Goal: Information Seeking & Learning: Learn about a topic

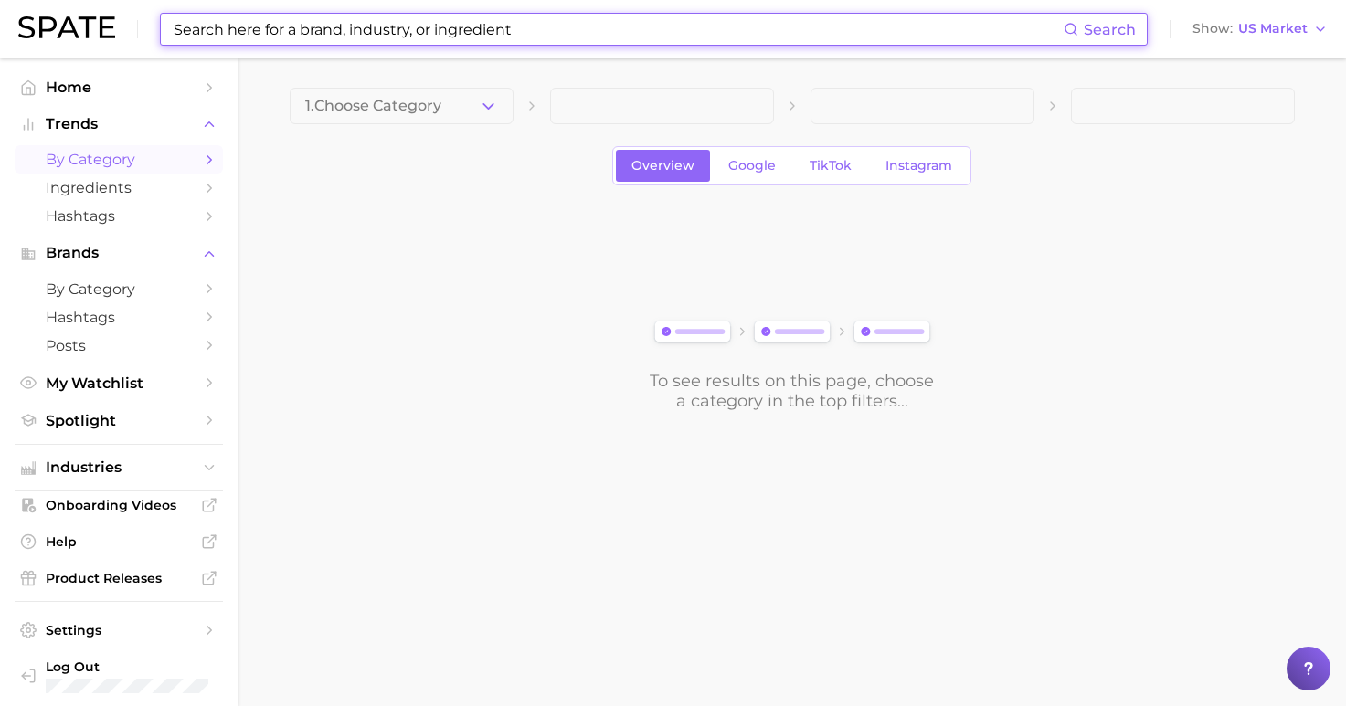
click at [526, 30] on input at bounding box center [618, 29] width 892 height 31
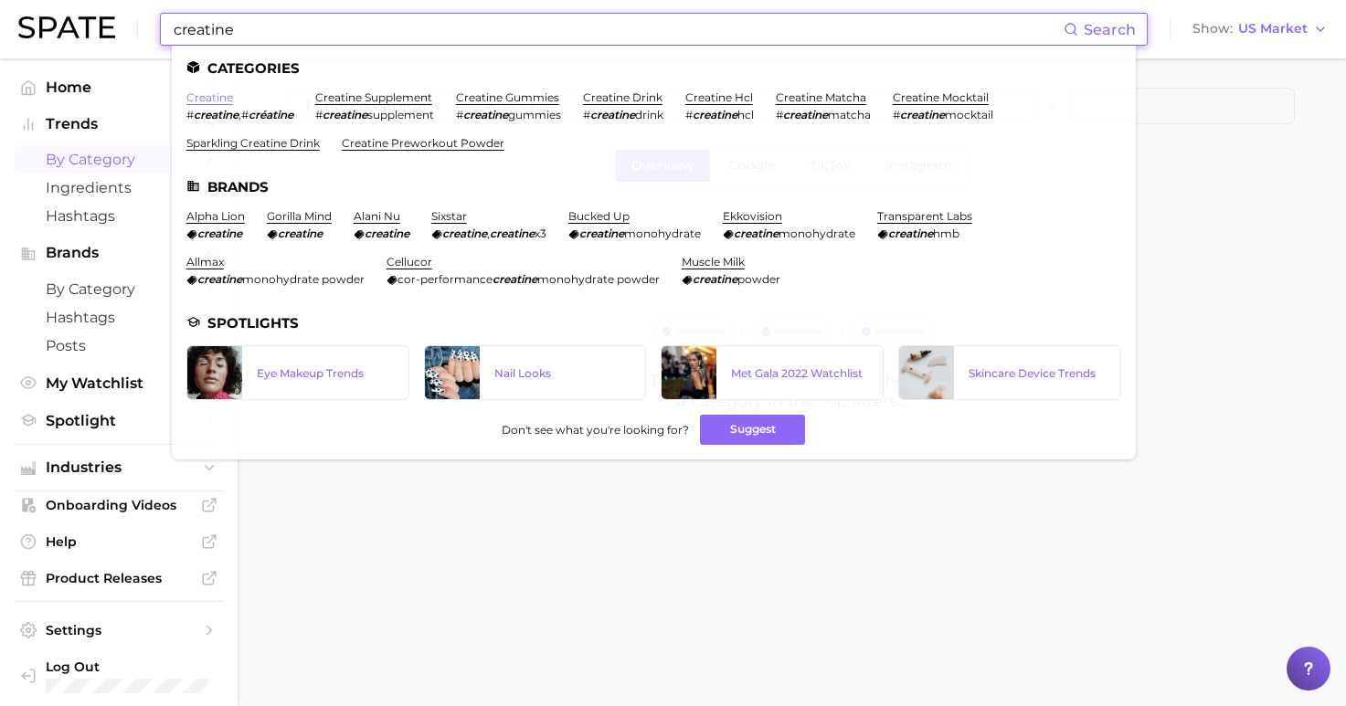
type input "creatine"
click at [213, 100] on link "creatine" at bounding box center [209, 97] width 47 height 14
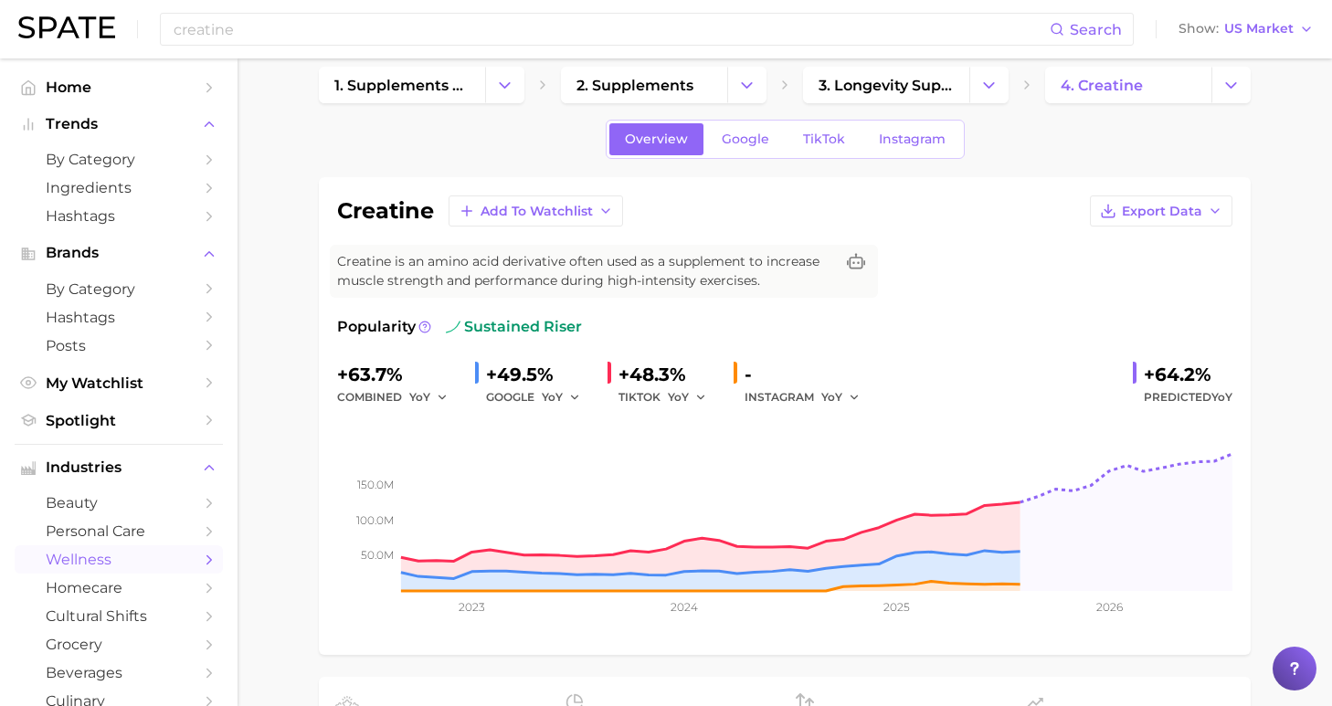
scroll to position [654, 0]
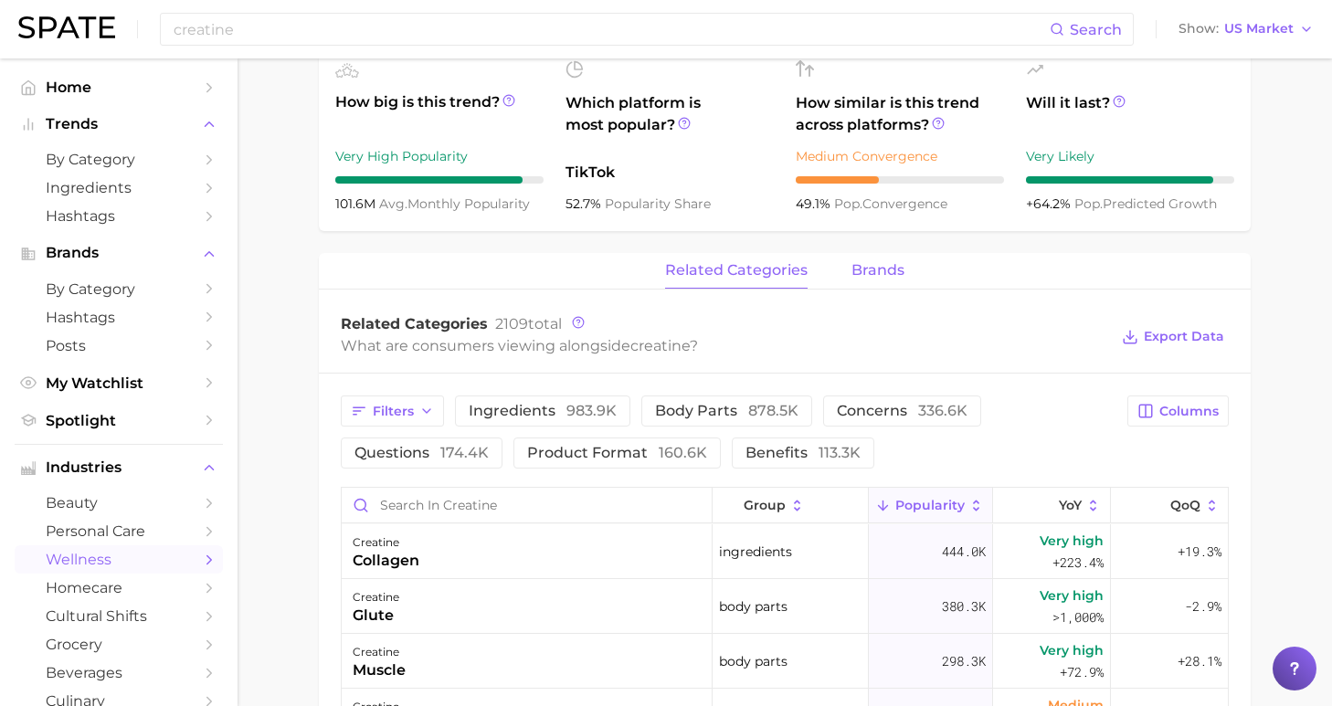
click at [869, 267] on span "brands" at bounding box center [877, 270] width 53 height 16
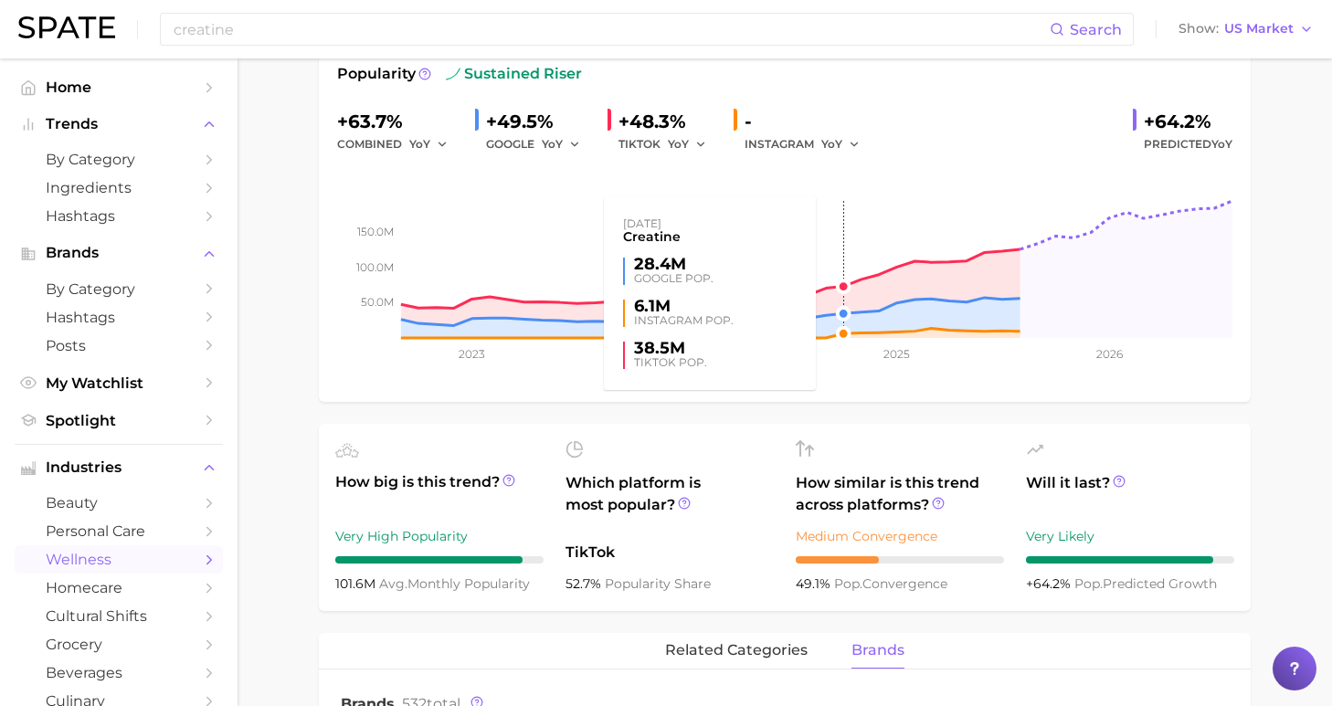
scroll to position [0, 0]
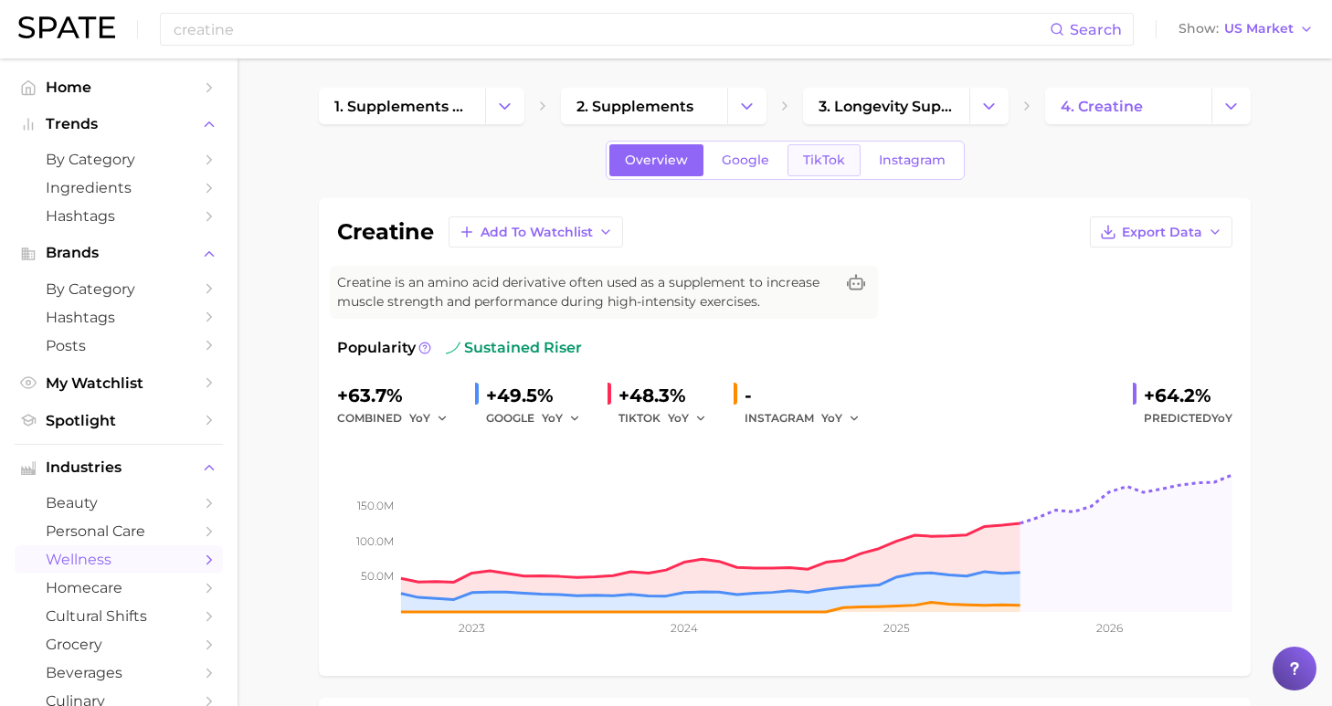
click at [839, 156] on span "TikTok" at bounding box center [824, 161] width 42 height 16
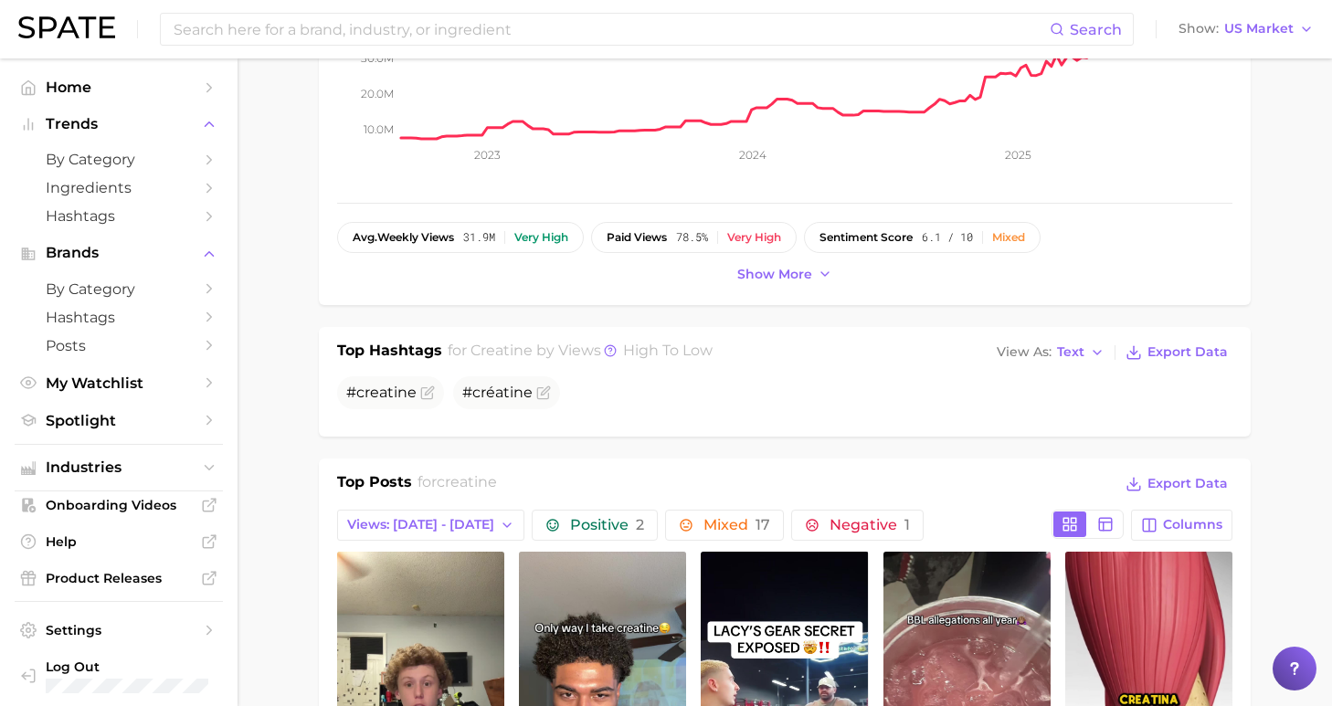
scroll to position [627, 0]
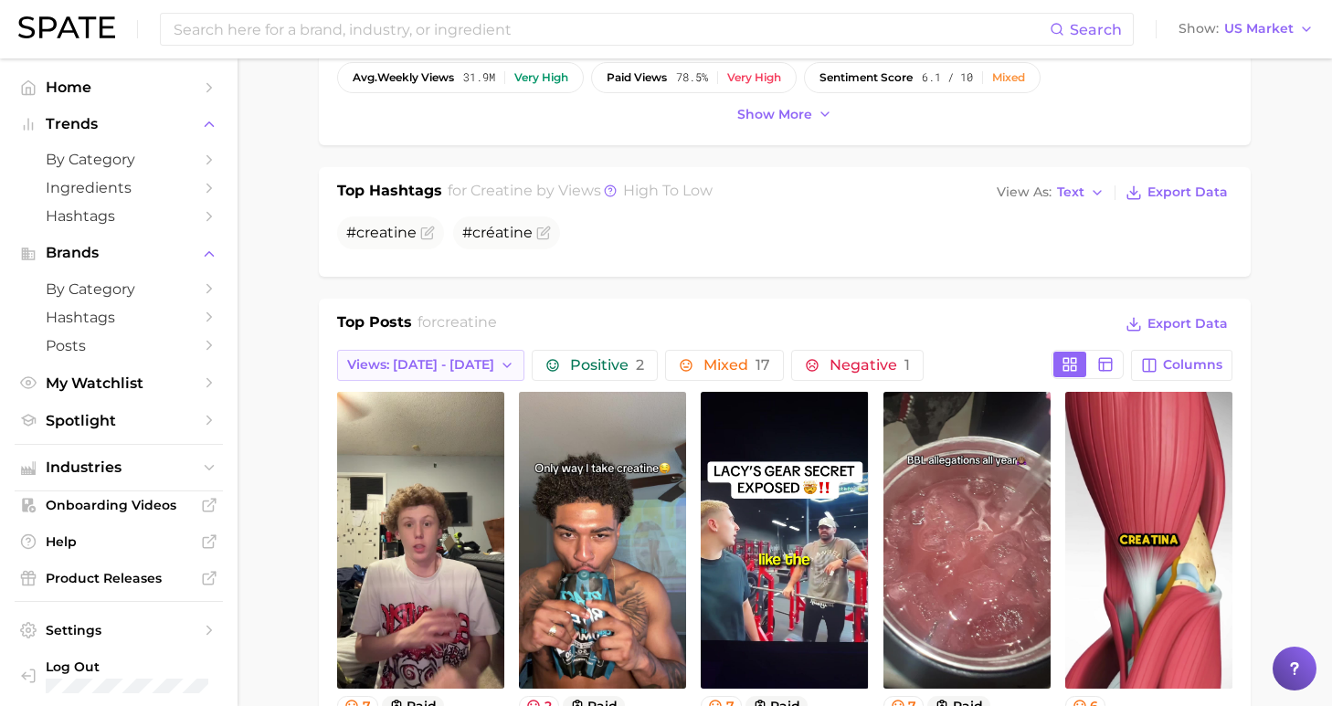
click at [455, 375] on button "Views: [DATE] - [DATE]" at bounding box center [430, 365] width 187 height 31
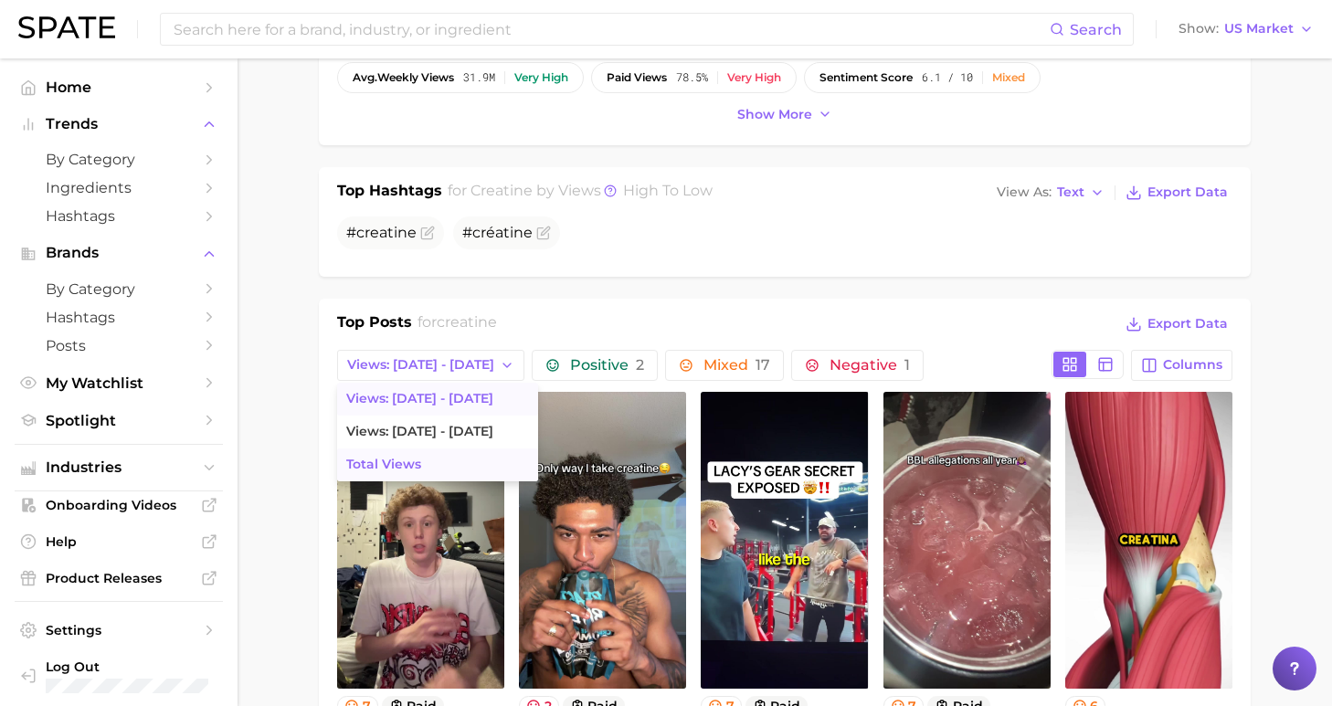
click at [434, 465] on button "Total Views" at bounding box center [437, 465] width 201 height 33
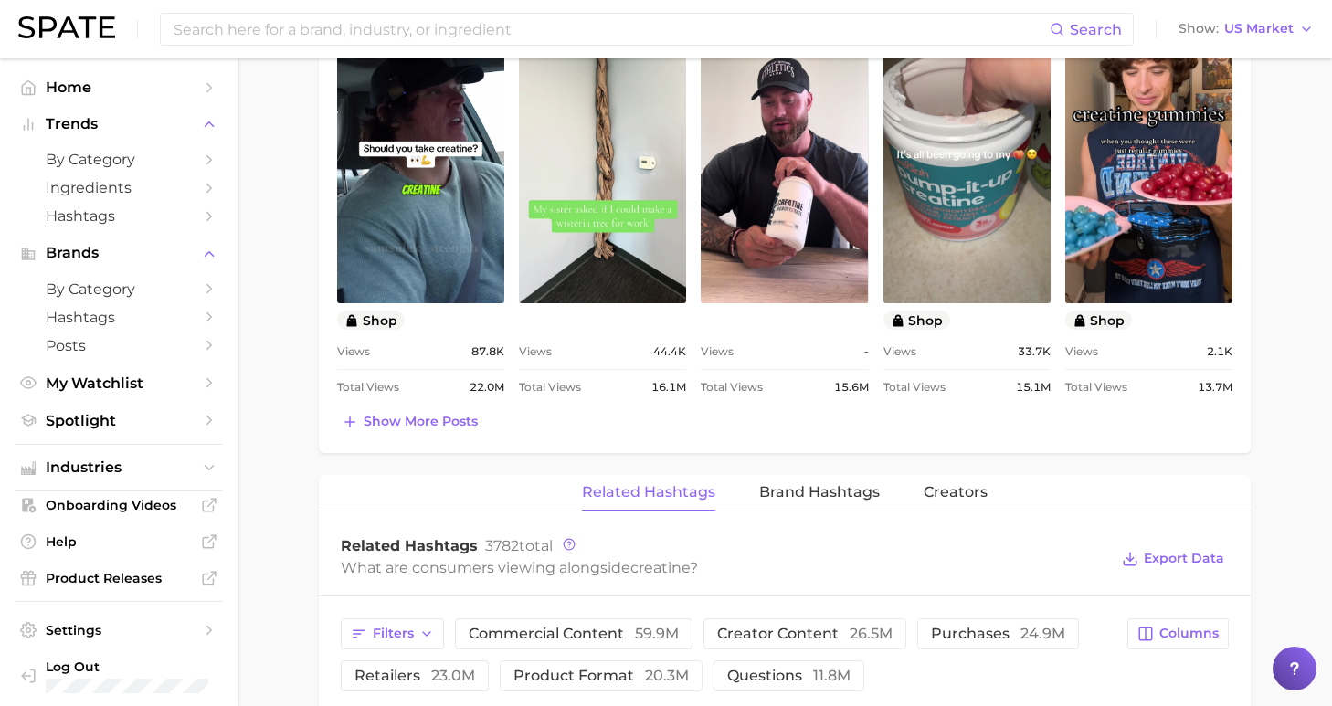
scroll to position [884, 0]
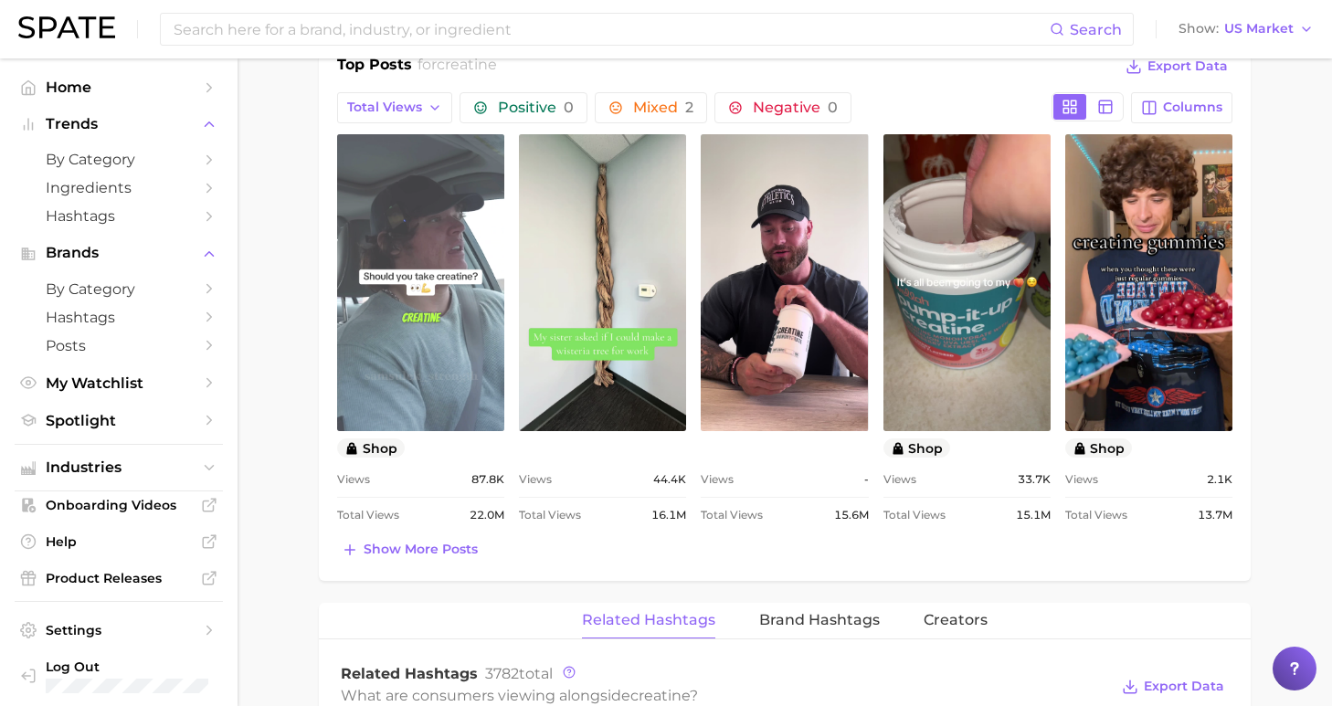
click at [407, 297] on link "view post on TikTok" at bounding box center [420, 282] width 167 height 297
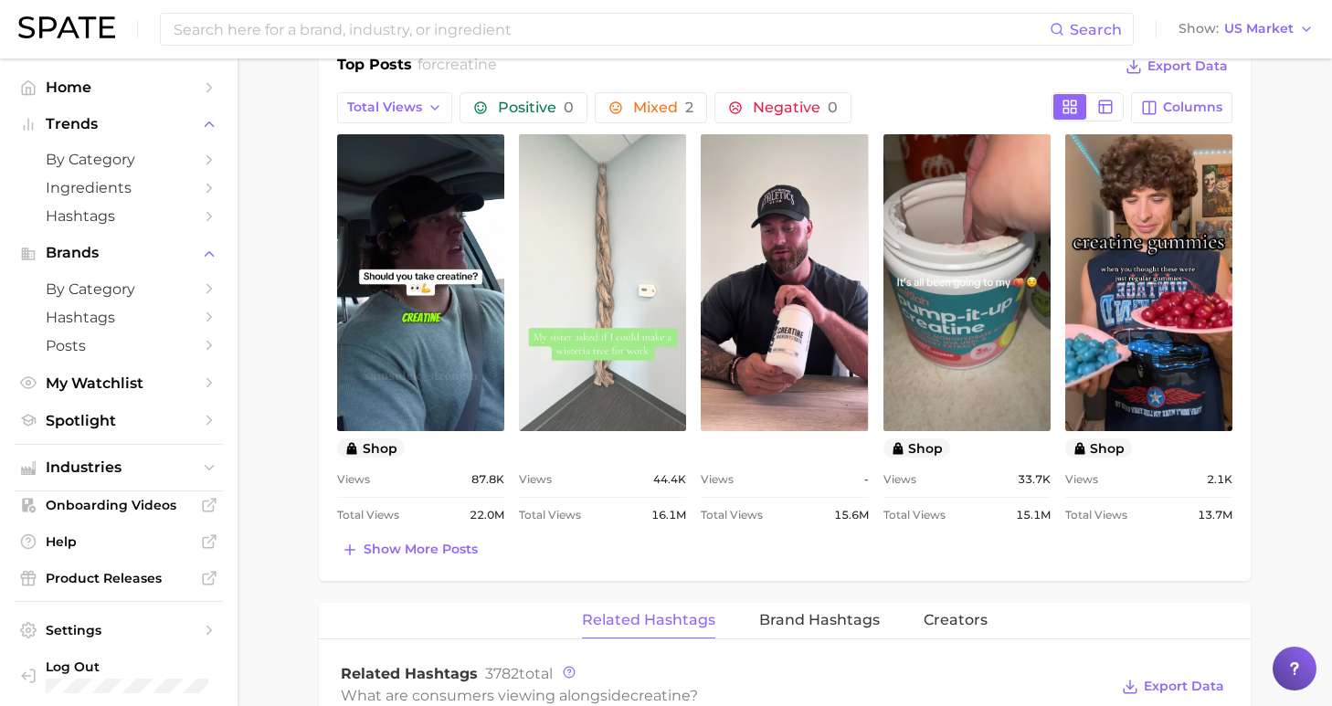
click at [619, 304] on link "view post on TikTok" at bounding box center [602, 282] width 167 height 297
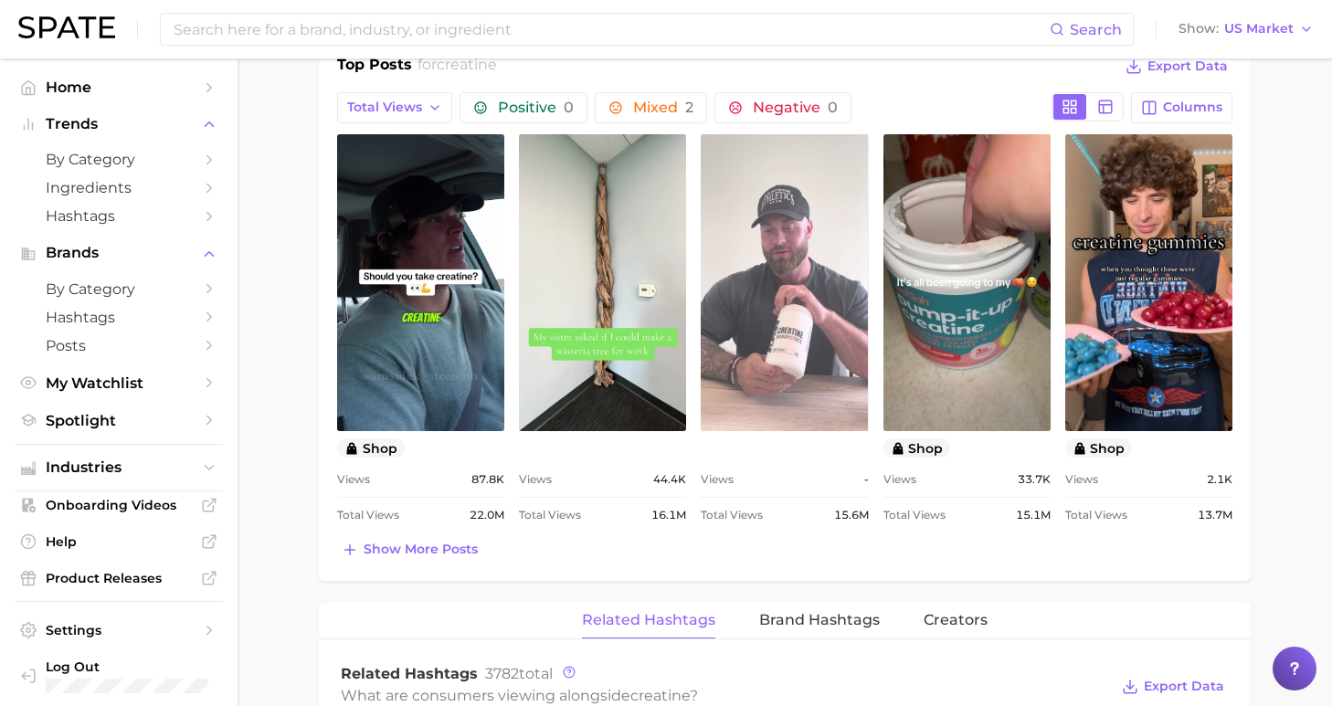
click at [768, 354] on link "view post on TikTok" at bounding box center [784, 282] width 167 height 297
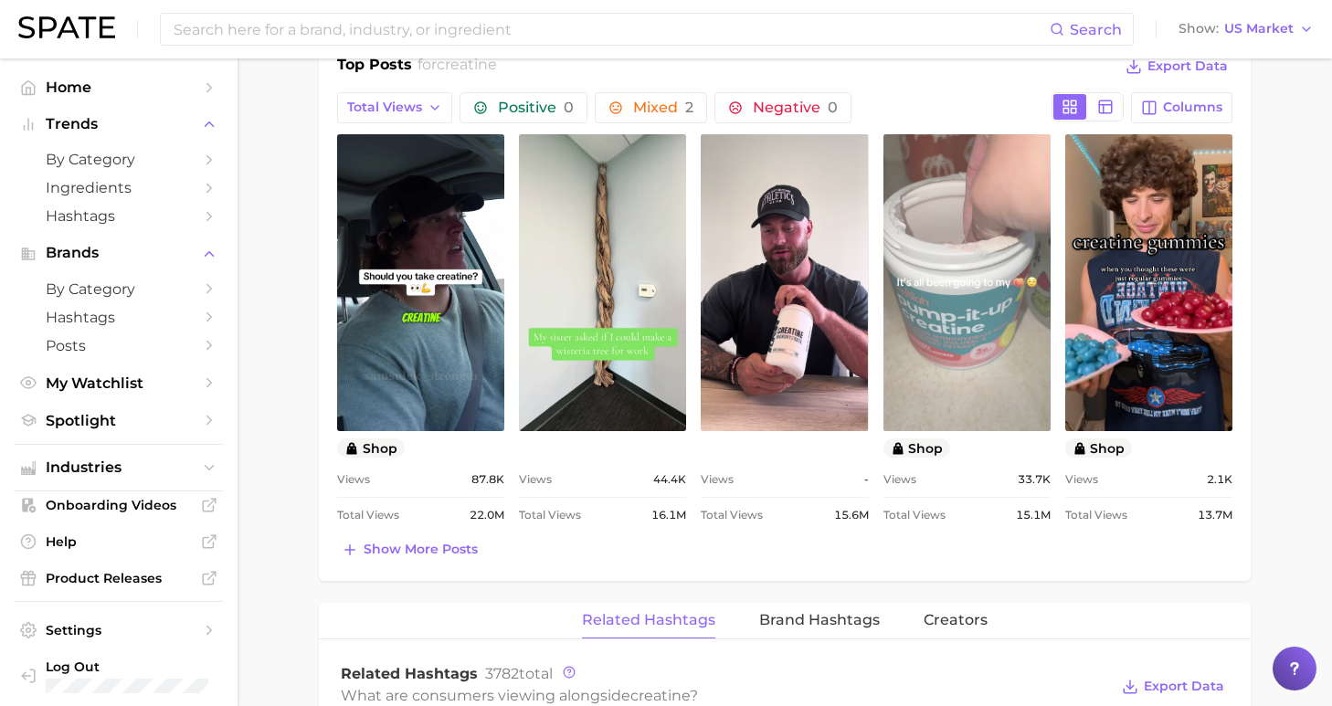
click at [946, 298] on link "view post on TikTok" at bounding box center [966, 282] width 167 height 297
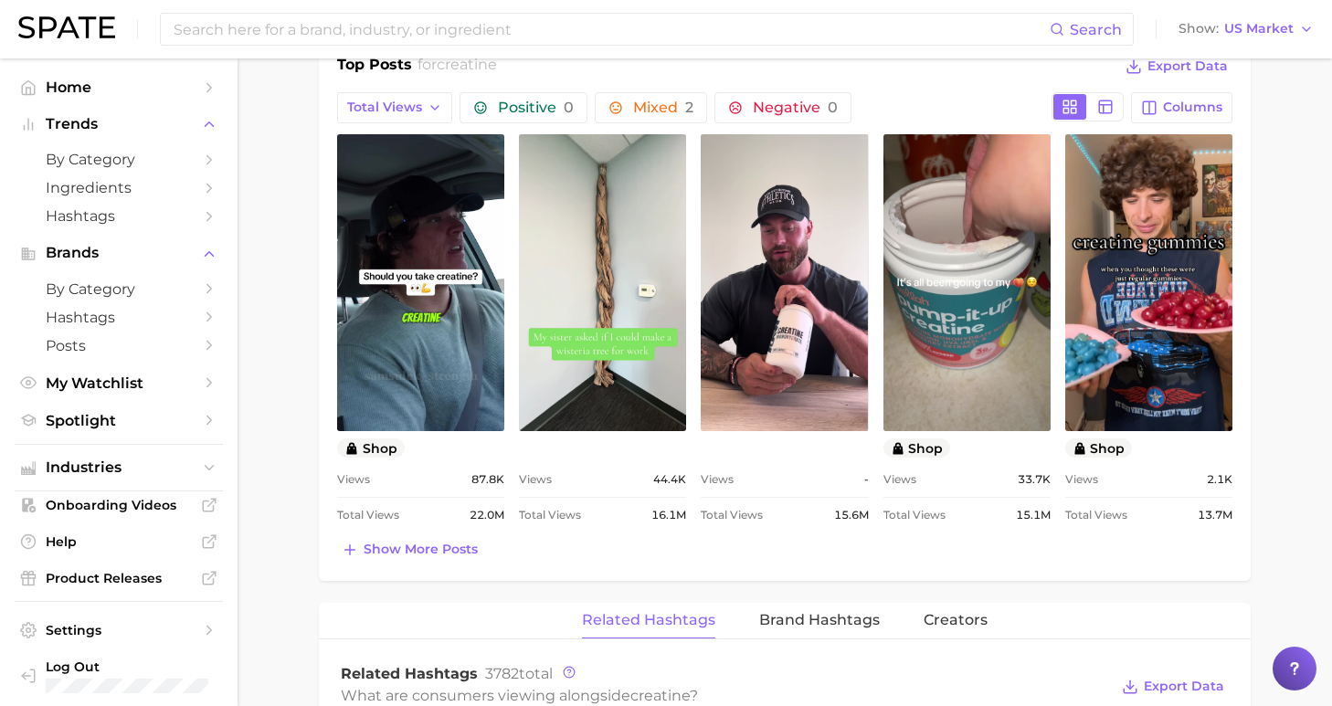
scroll to position [0, 0]
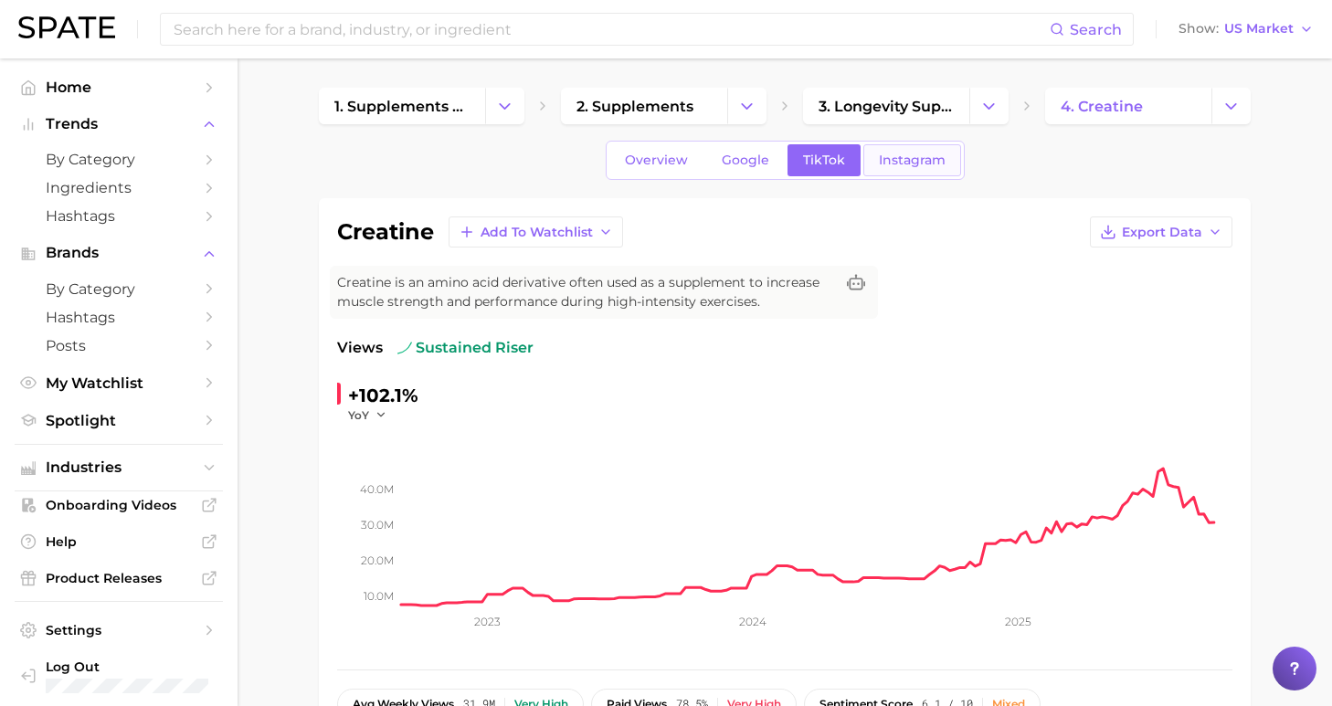
click at [890, 154] on span "Instagram" at bounding box center [912, 161] width 67 height 16
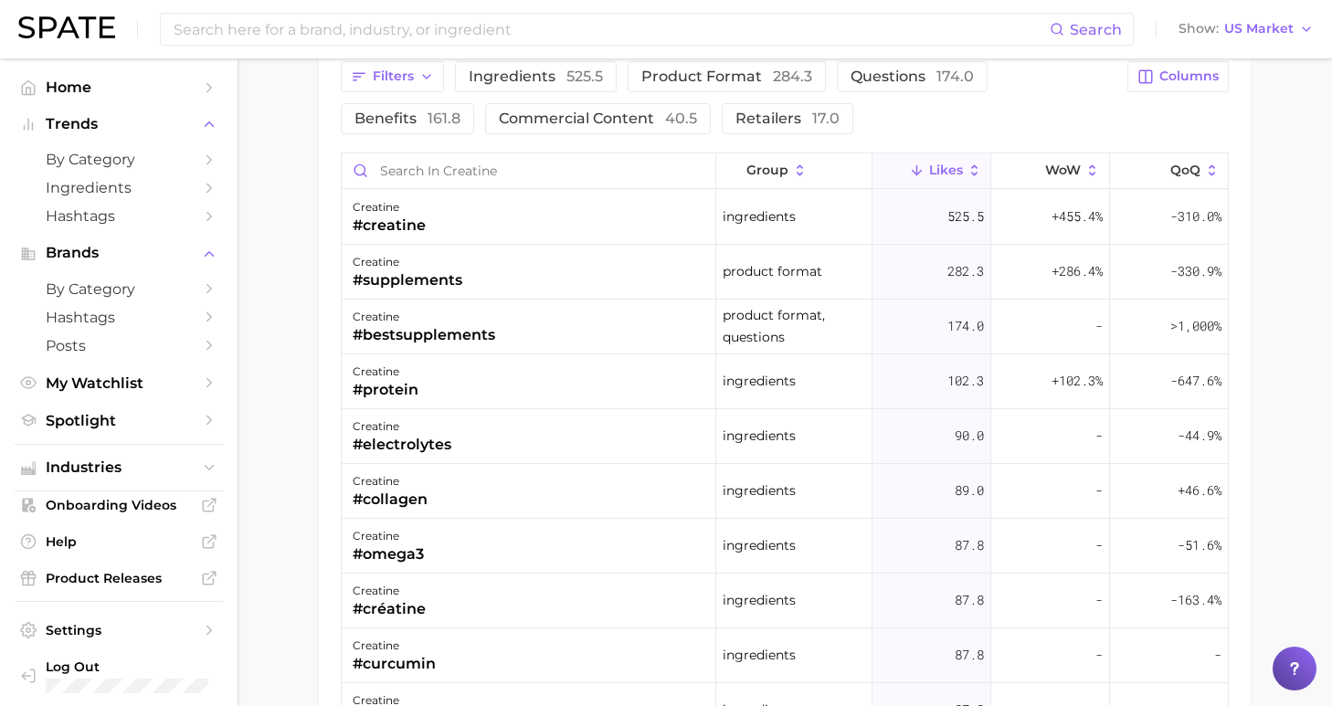
scroll to position [789, 0]
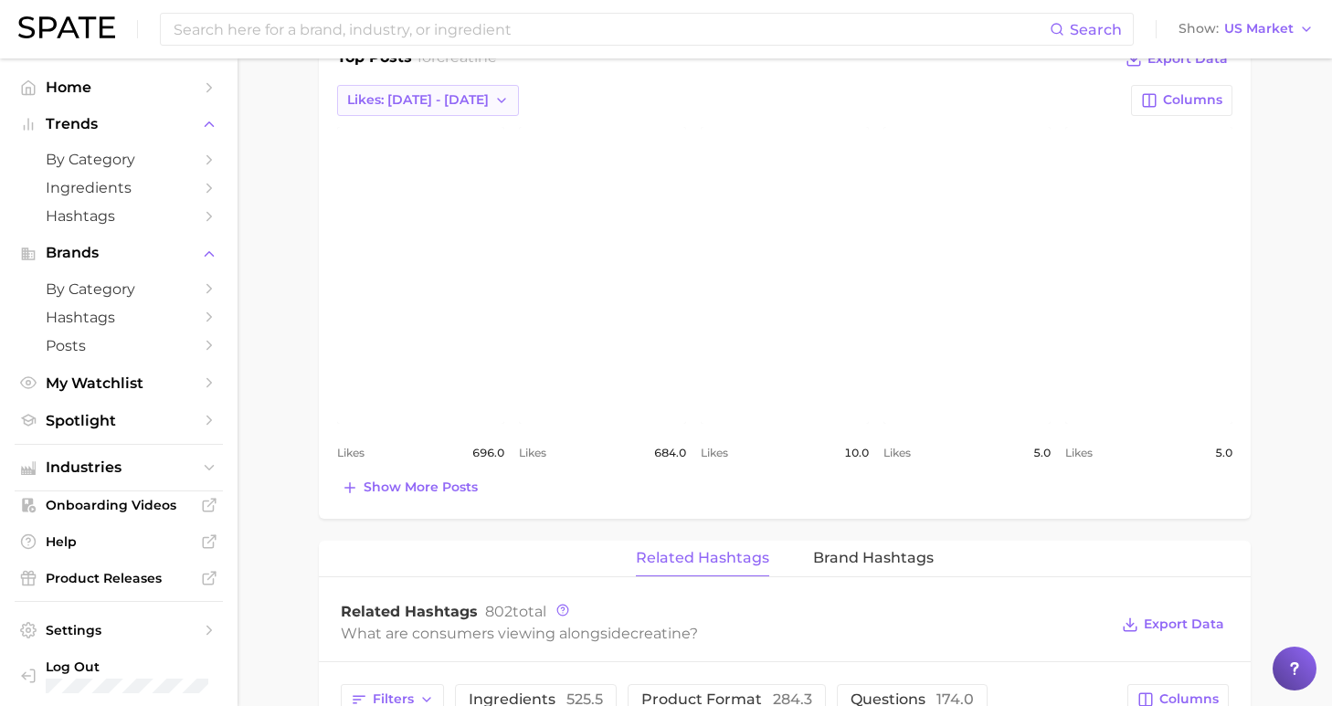
click at [432, 94] on span "Likes: [DATE] - [DATE]" at bounding box center [418, 100] width 142 height 16
click at [437, 193] on button "Total Likes" at bounding box center [437, 200] width 201 height 33
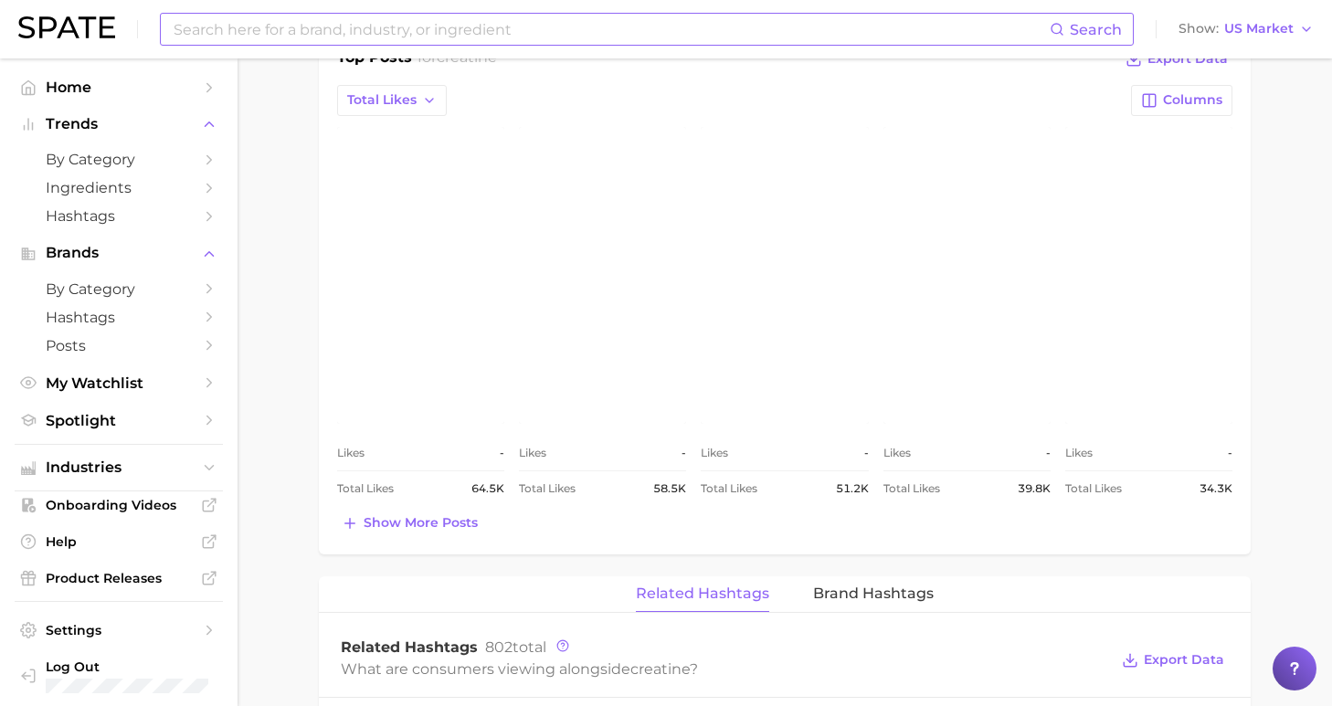
click at [396, 31] on input at bounding box center [611, 29] width 878 height 31
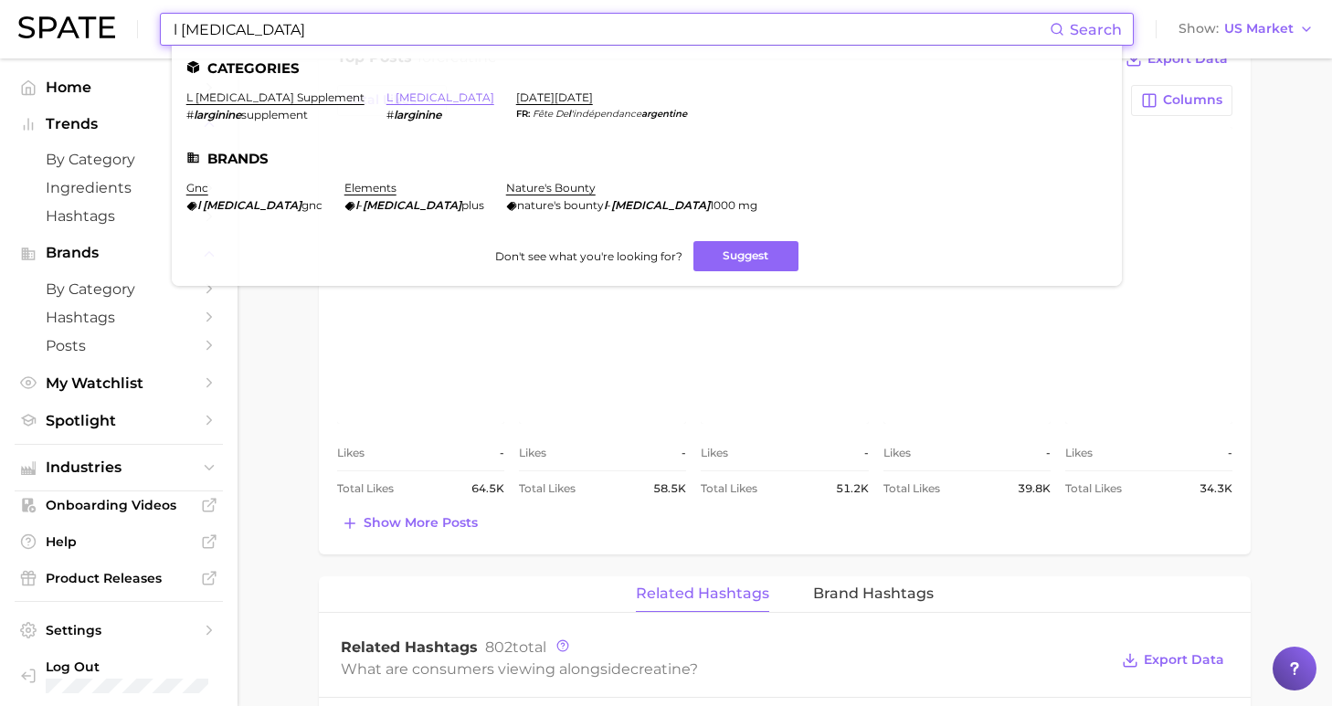
type input "l [MEDICAL_DATA]"
click at [386, 99] on link "l [MEDICAL_DATA]" at bounding box center [440, 97] width 108 height 14
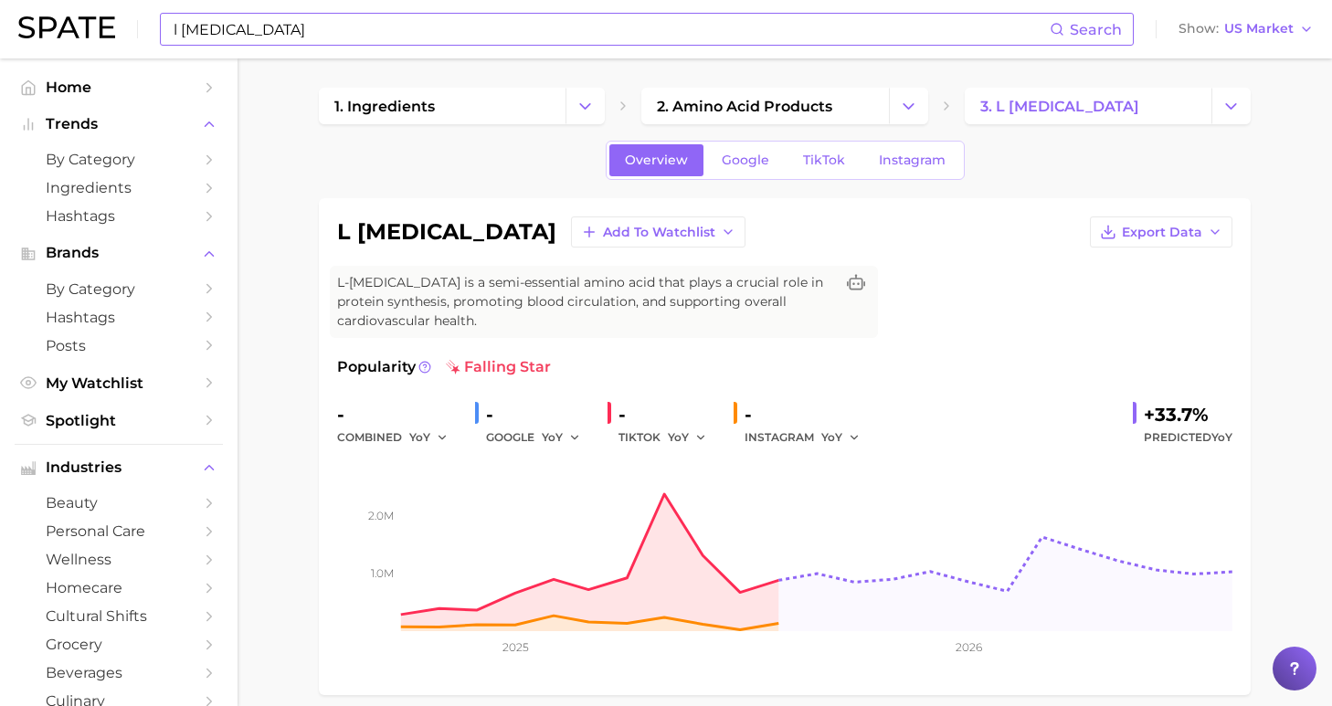
click at [347, 31] on input "l [MEDICAL_DATA]" at bounding box center [611, 29] width 878 height 31
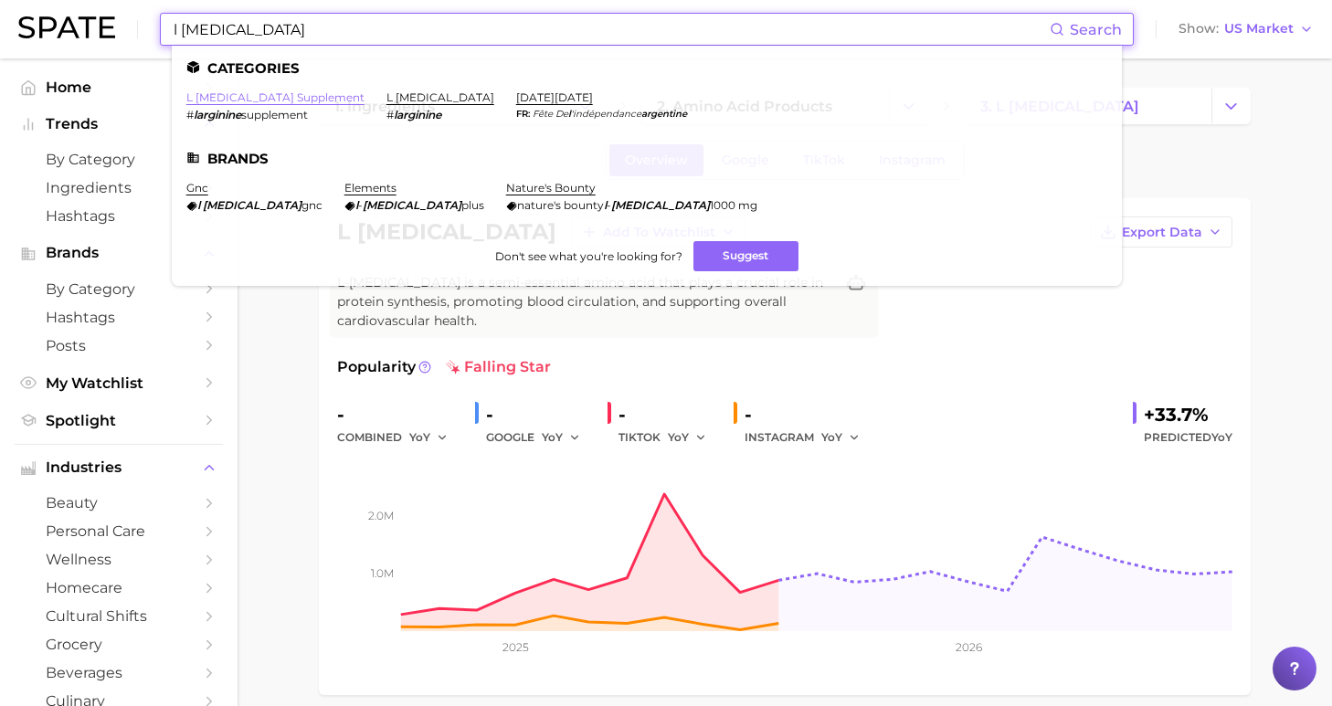
click at [270, 94] on link "l arginine supplement" at bounding box center [275, 97] width 178 height 14
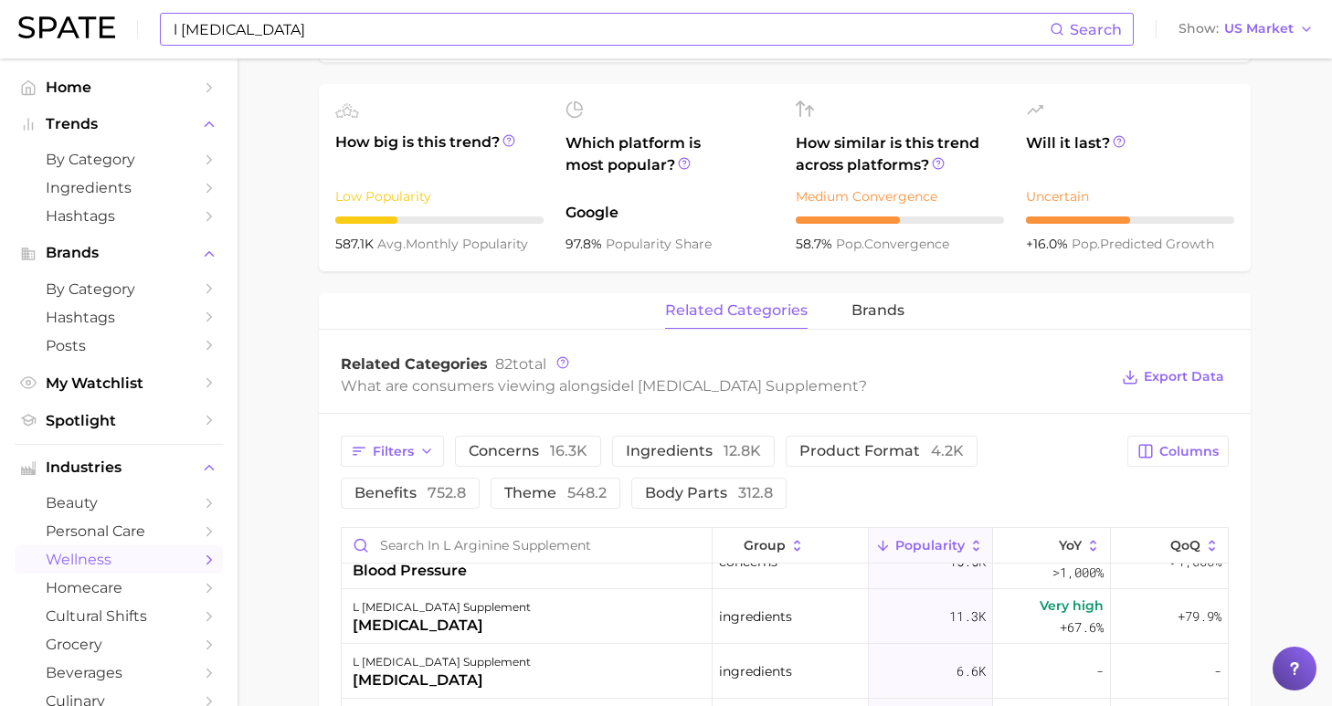
scroll to position [60, 0]
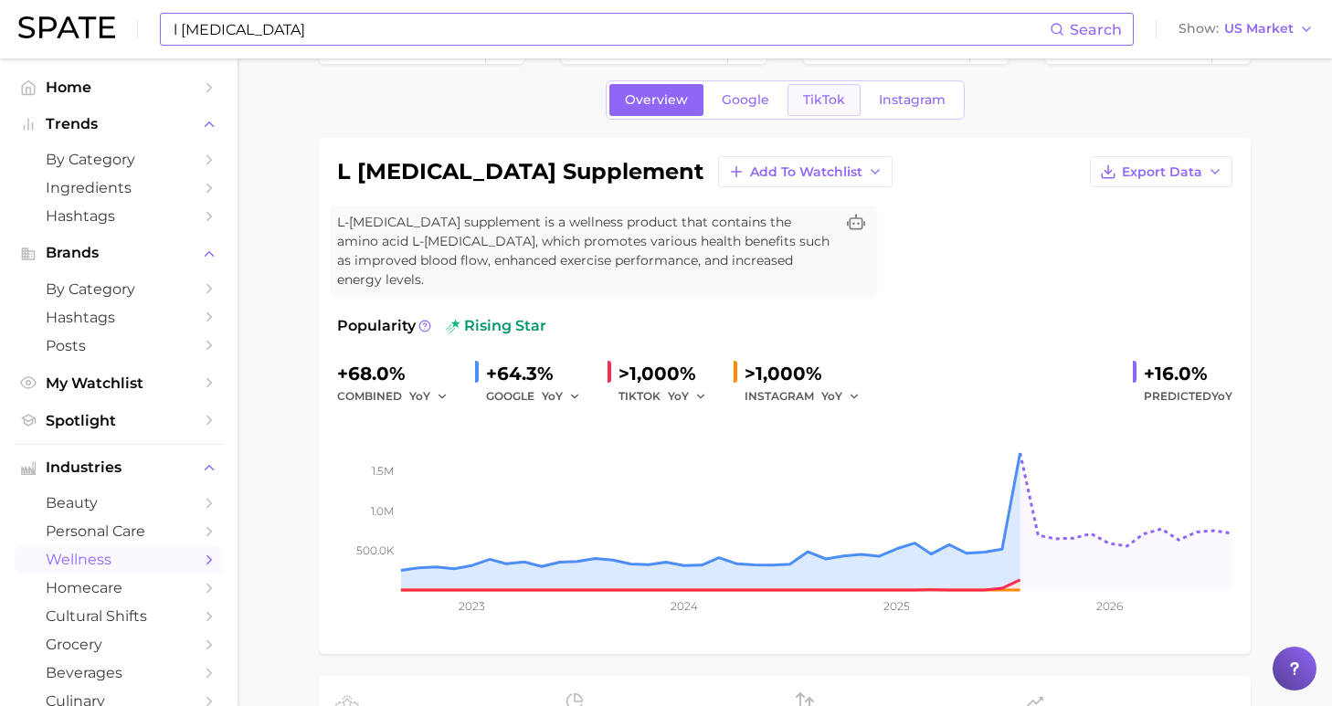
click at [811, 94] on span "TikTok" at bounding box center [824, 100] width 42 height 16
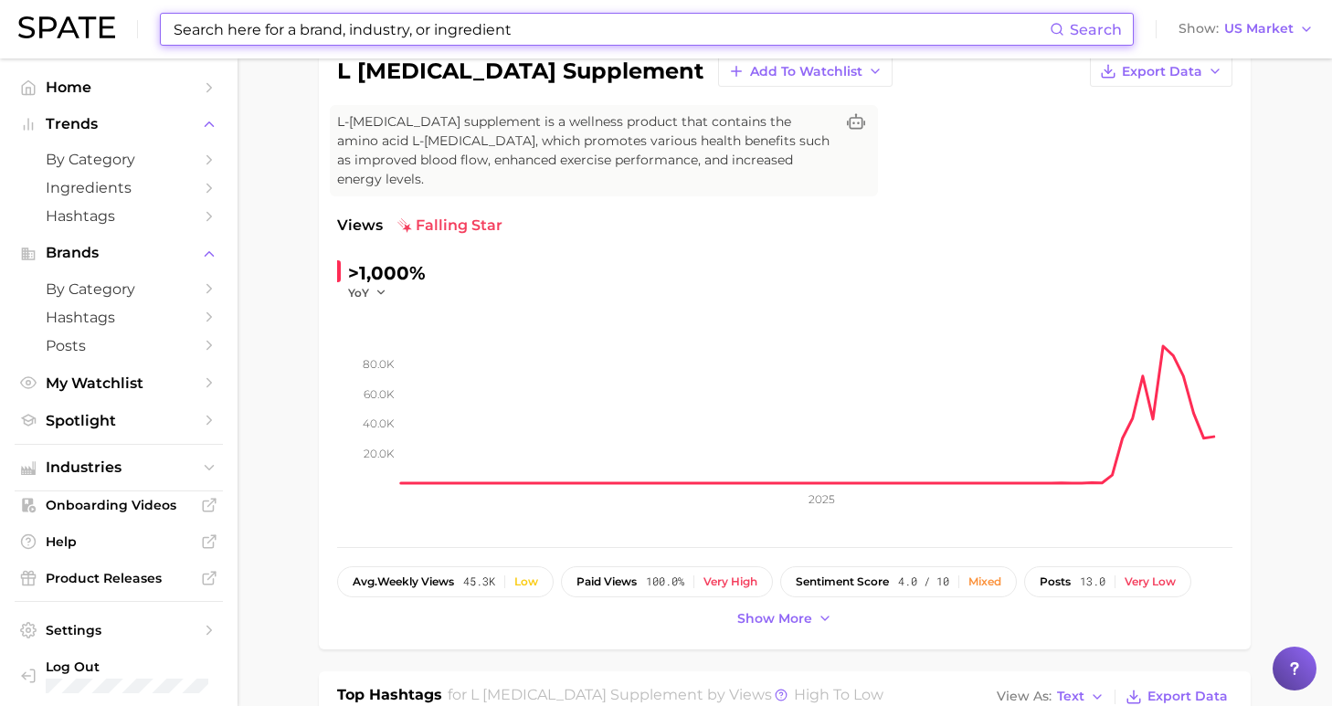
scroll to position [778, 0]
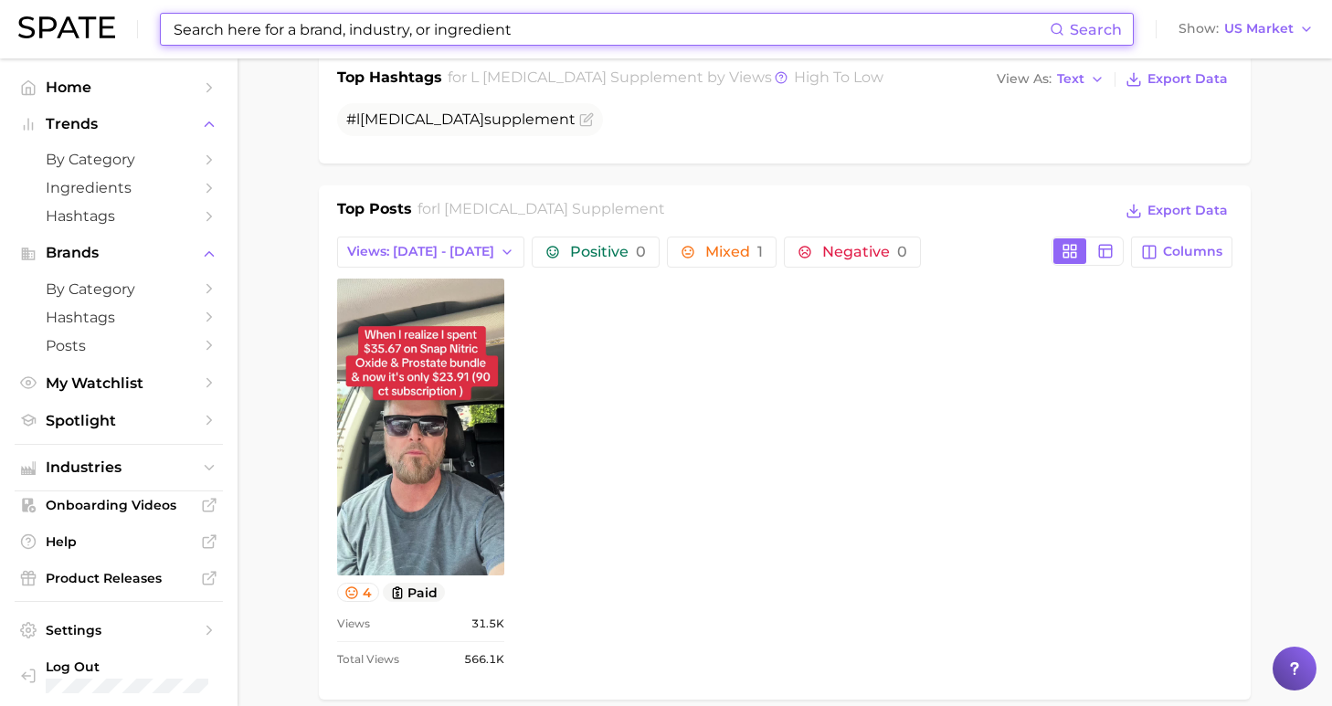
click at [490, 251] on div "Top Posts for l arginine supplement Export Data Views: Sep 21 - 28 Positive 0 M…" at bounding box center [784, 439] width 895 height 483
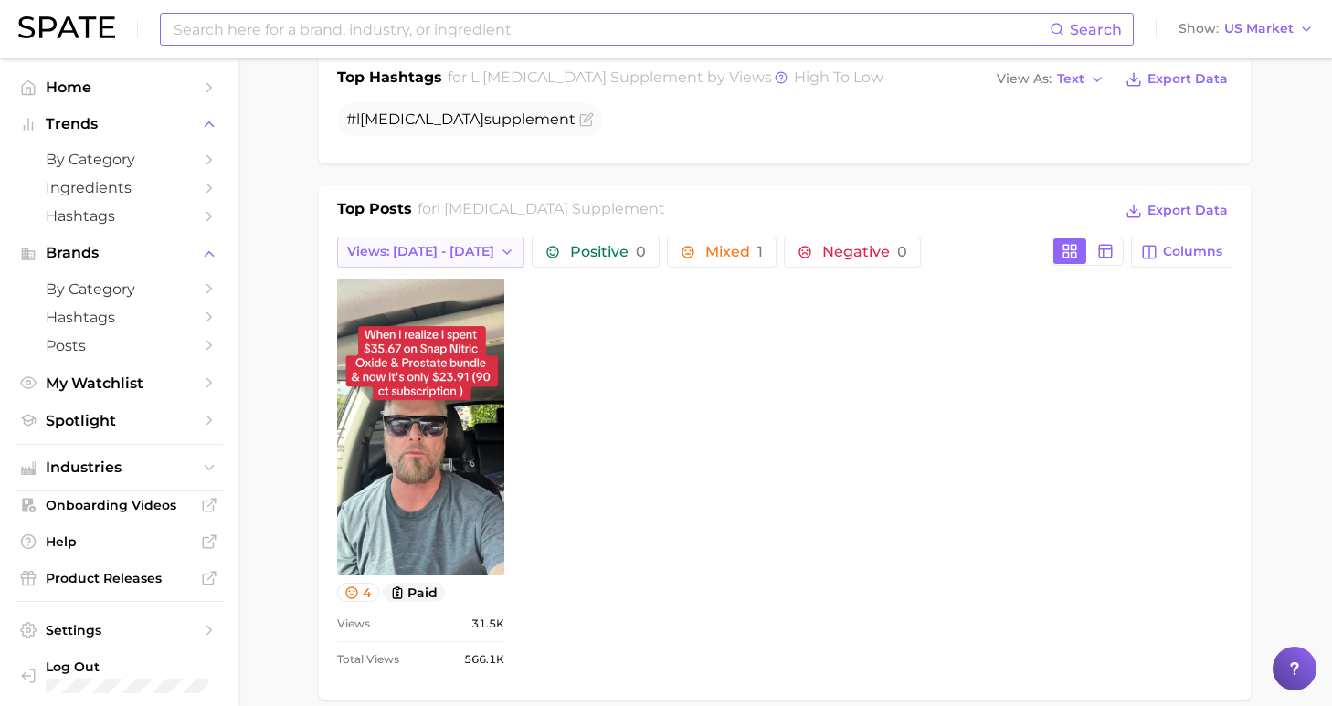
click at [475, 243] on button "Views: [DATE] - [DATE]" at bounding box center [430, 252] width 187 height 31
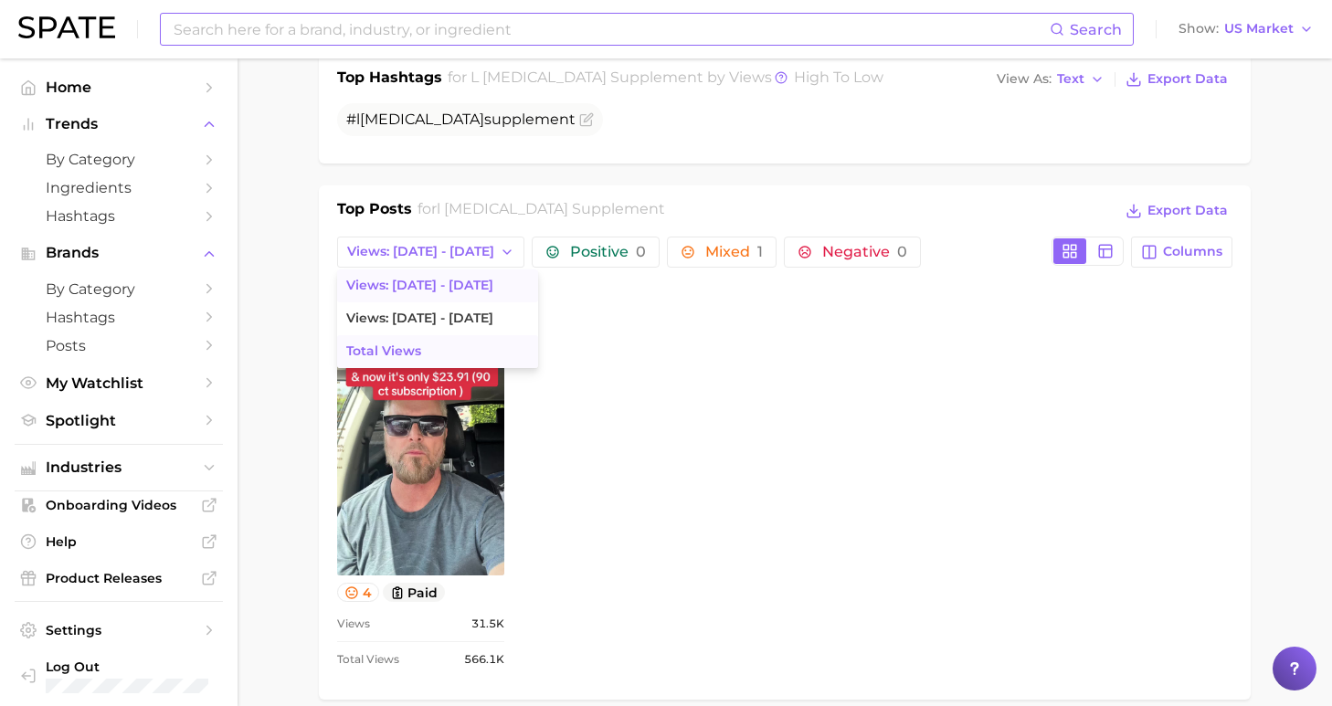
click at [482, 335] on button "Total Views" at bounding box center [437, 351] width 201 height 33
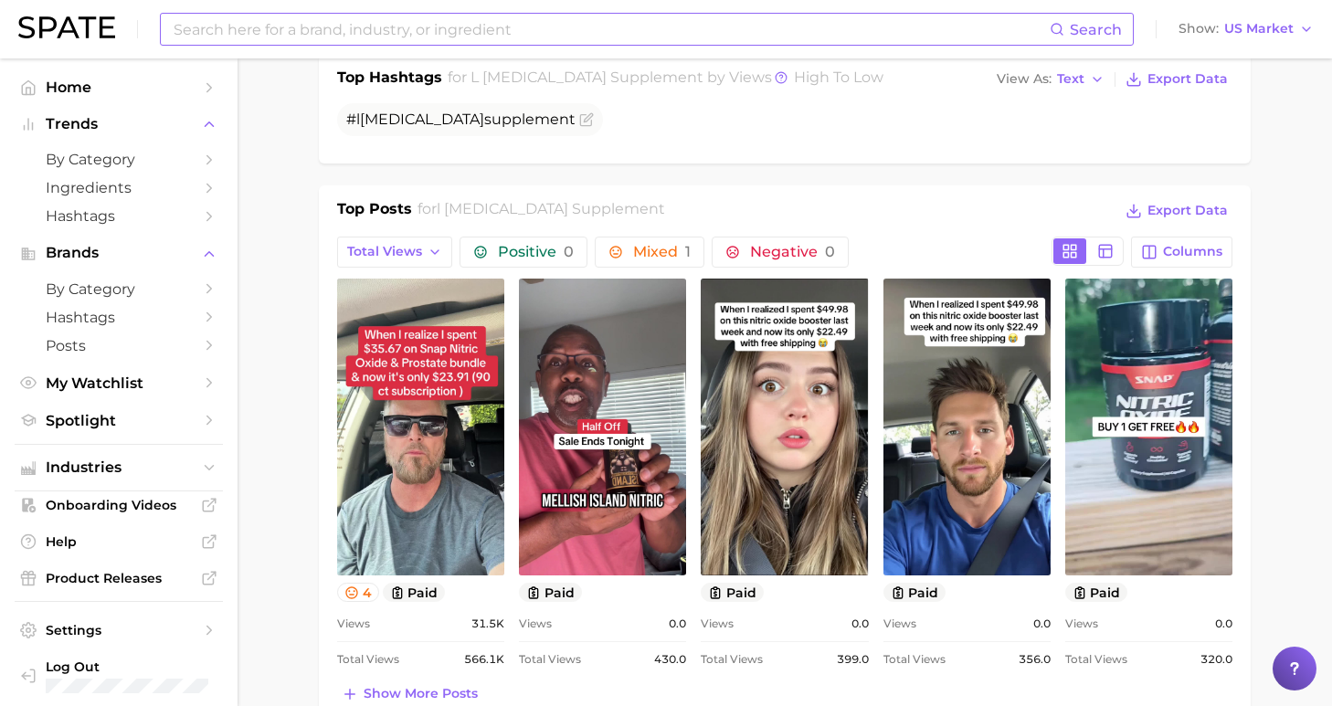
scroll to position [0, 0]
click at [486, 26] on input at bounding box center [611, 29] width 878 height 31
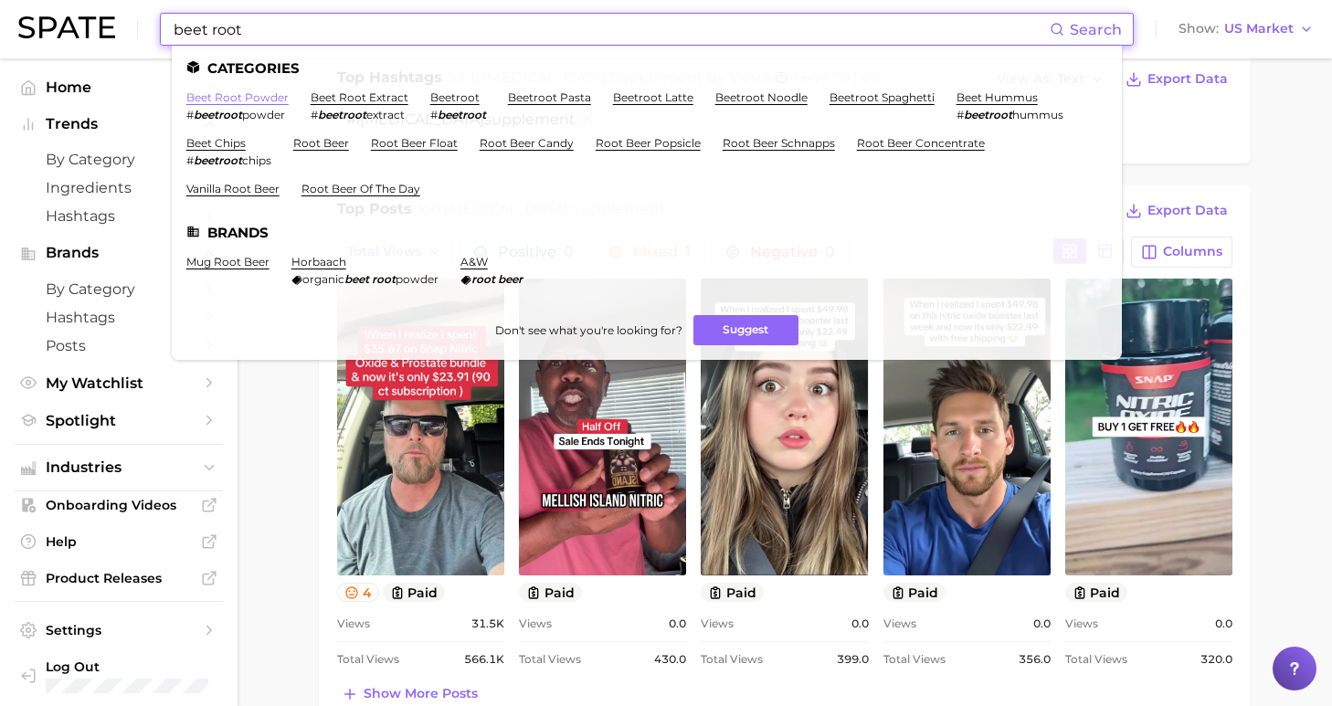
type input "beet root"
click at [232, 100] on link "beet root powder" at bounding box center [237, 97] width 102 height 14
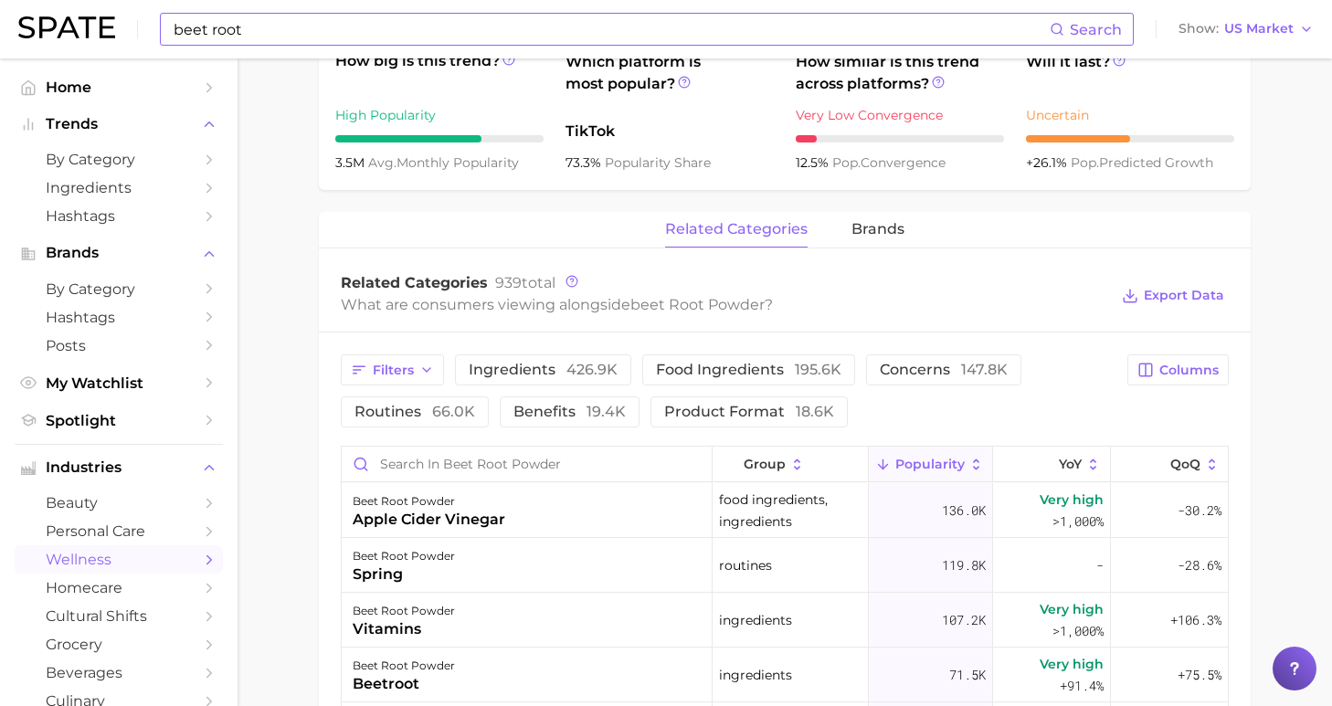
scroll to position [90, 0]
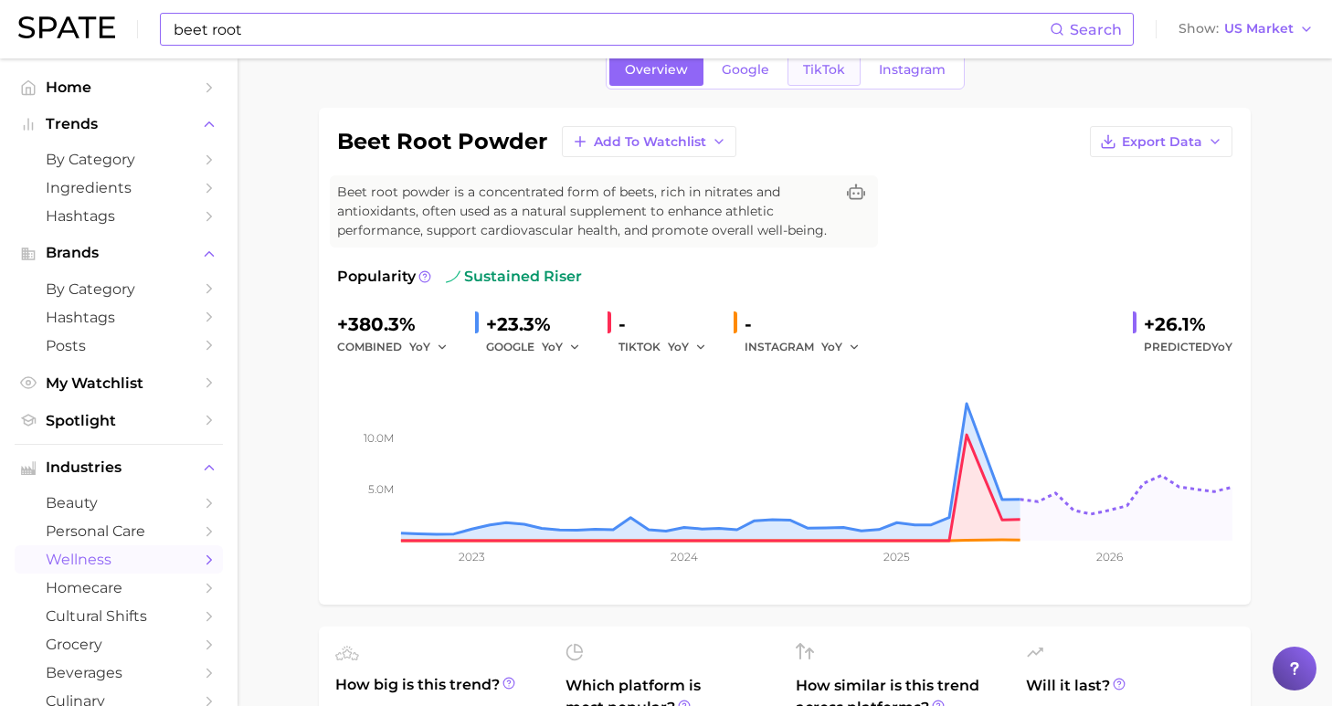
click at [819, 74] on span "TikTok" at bounding box center [824, 70] width 42 height 16
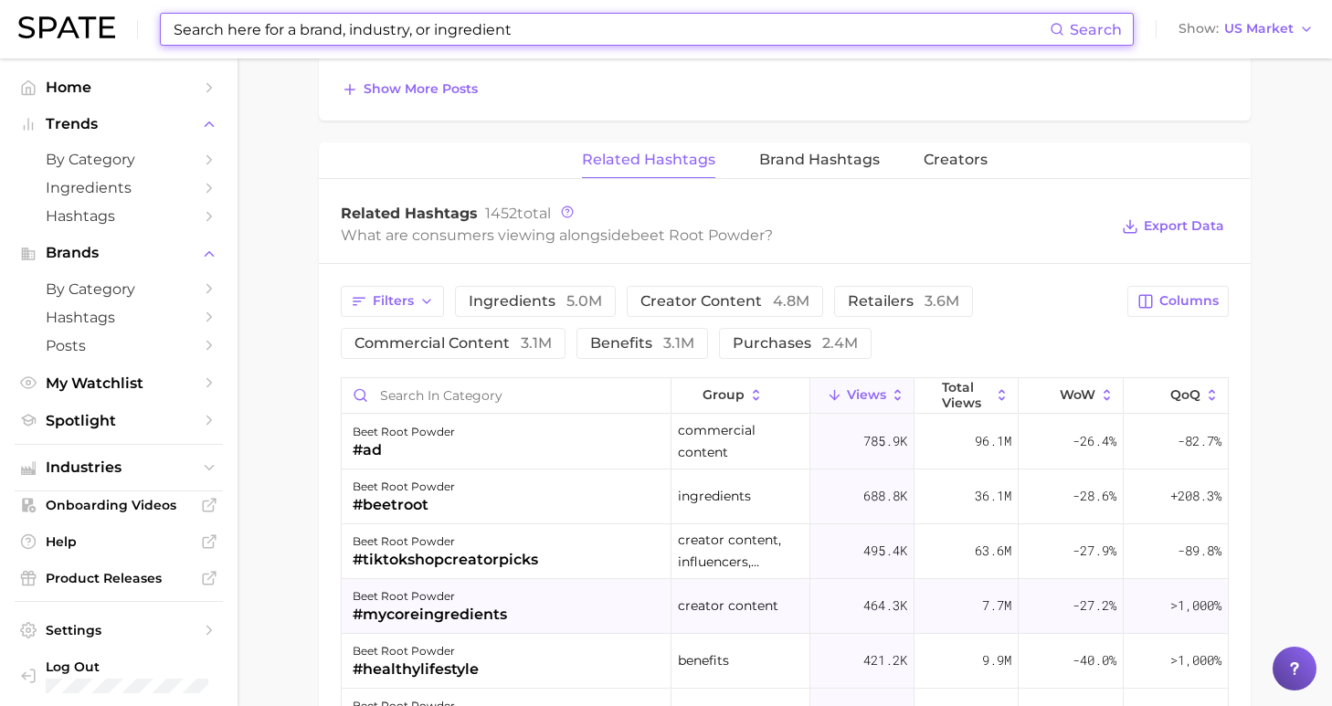
scroll to position [1360, 0]
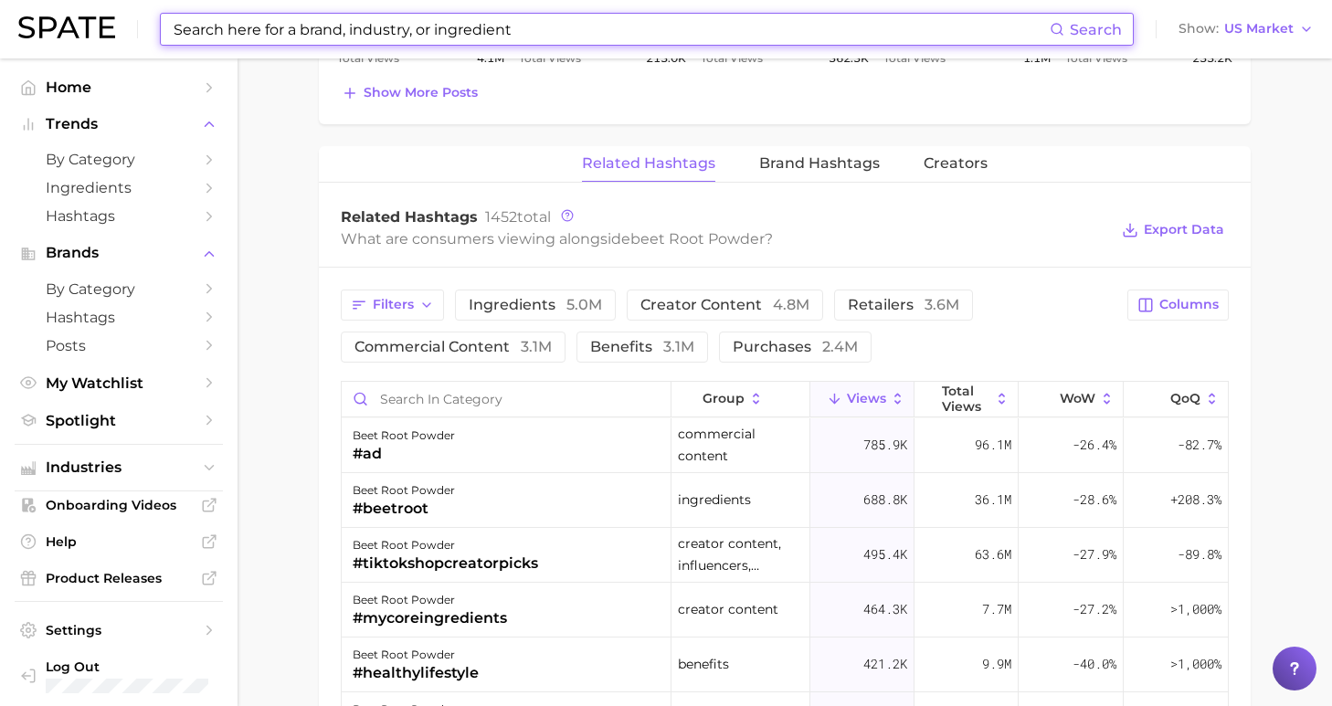
click at [459, 29] on input at bounding box center [611, 29] width 878 height 31
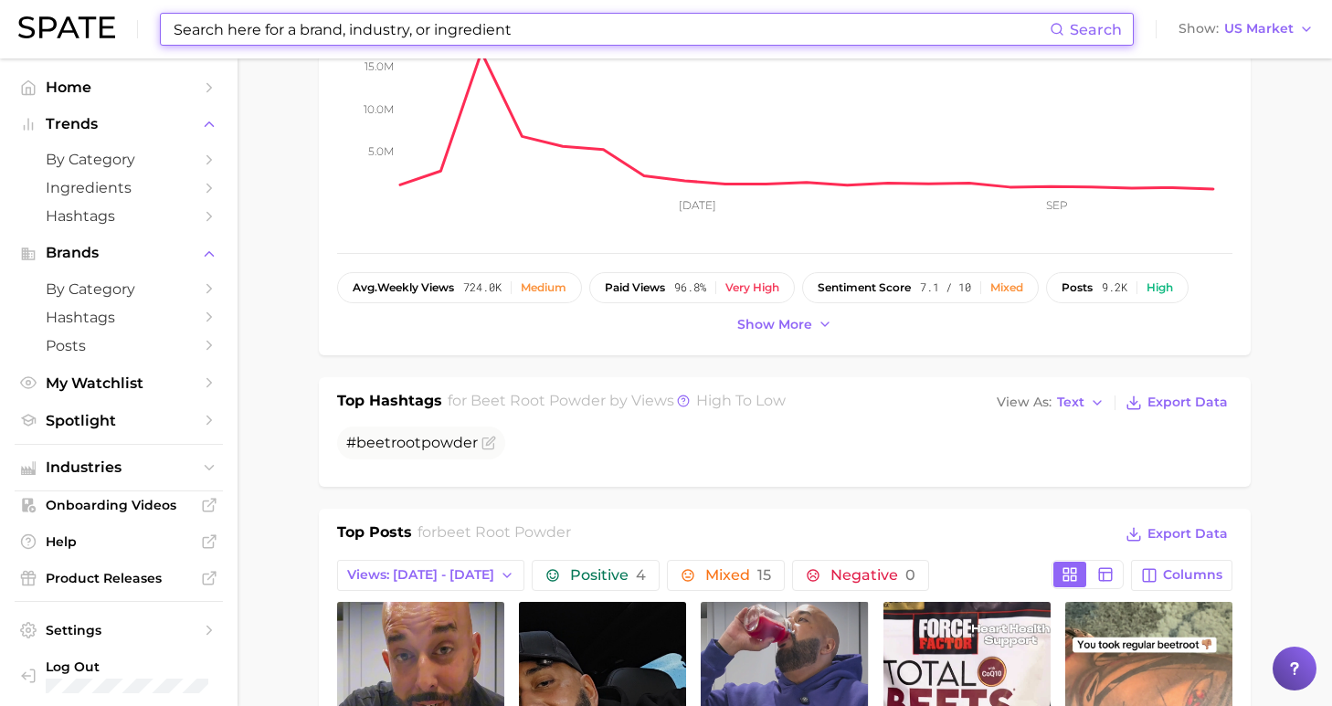
scroll to position [0, 0]
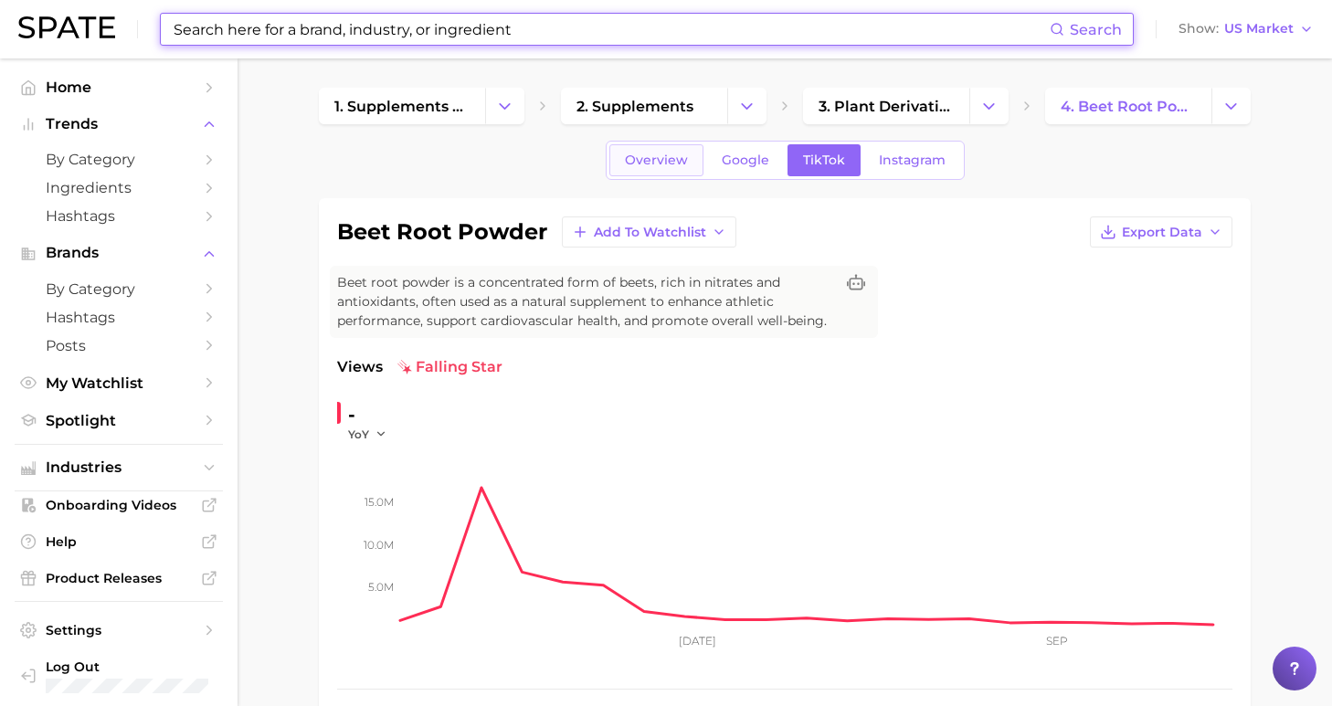
click at [677, 172] on link "Overview" at bounding box center [656, 160] width 94 height 32
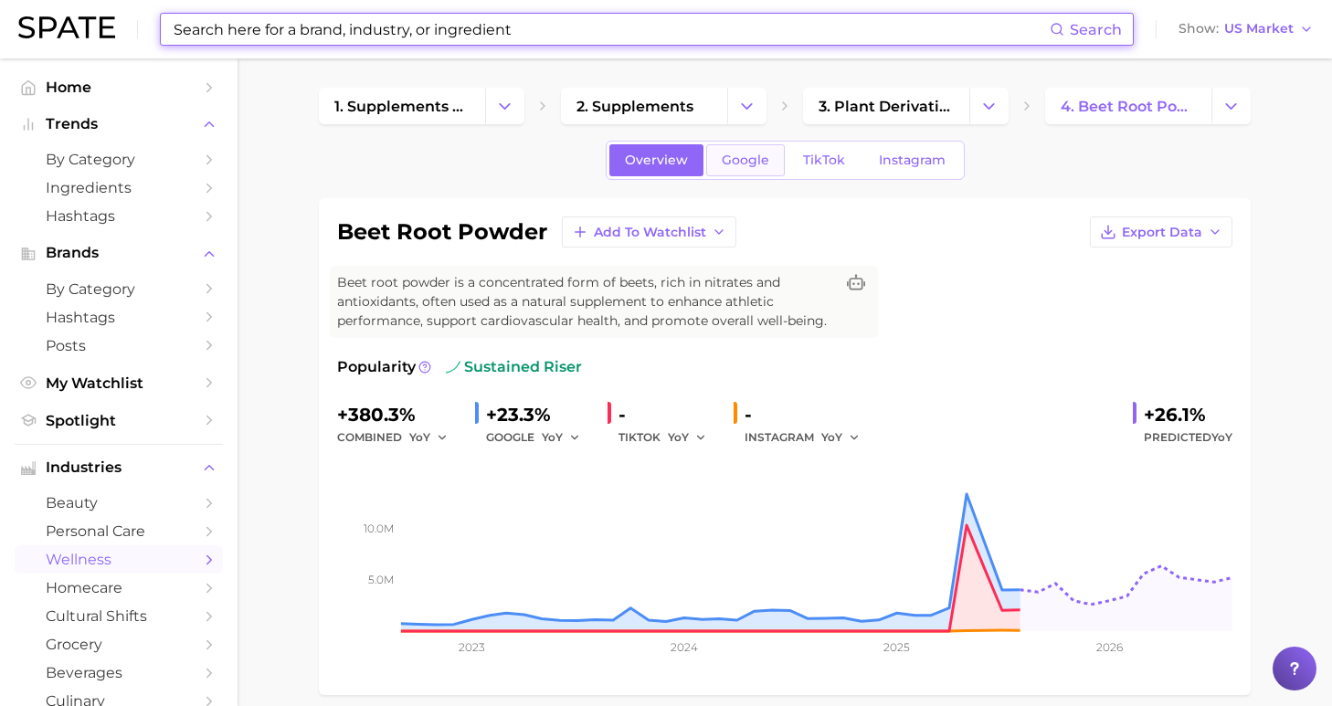
click at [746, 148] on link "Google" at bounding box center [745, 160] width 79 height 32
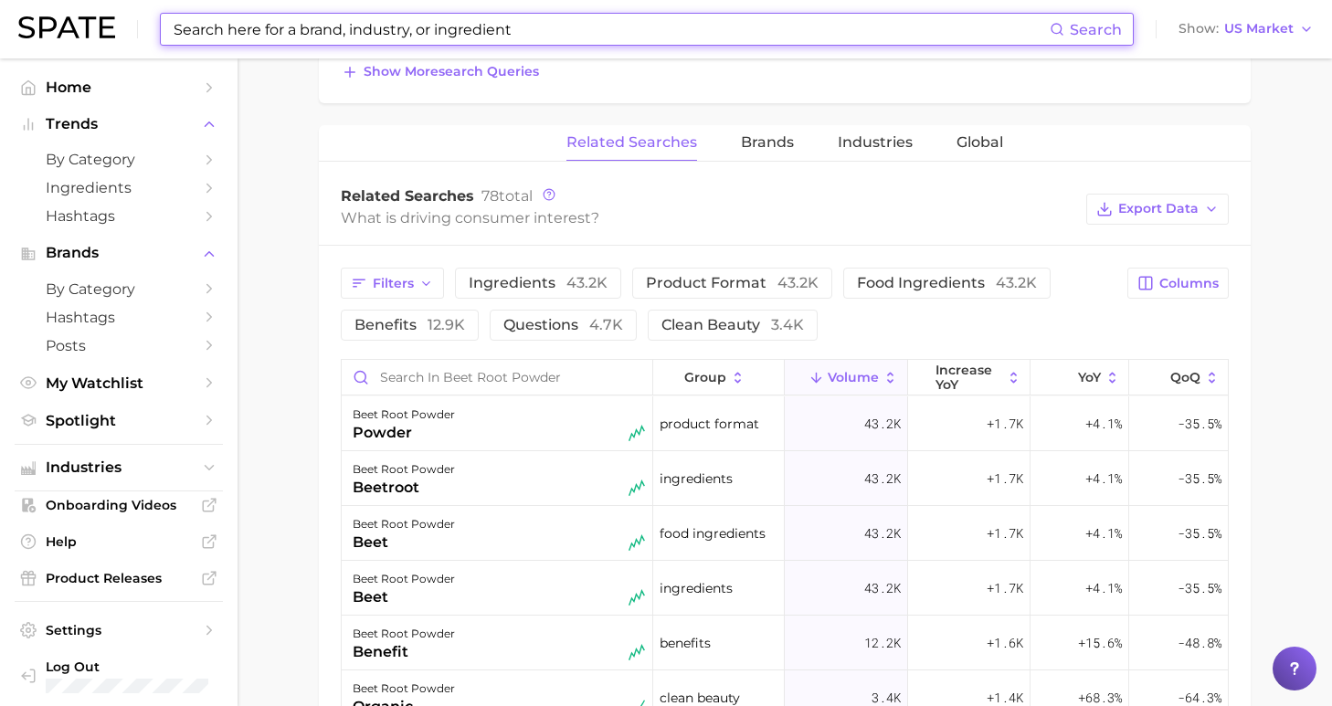
scroll to position [1008, 0]
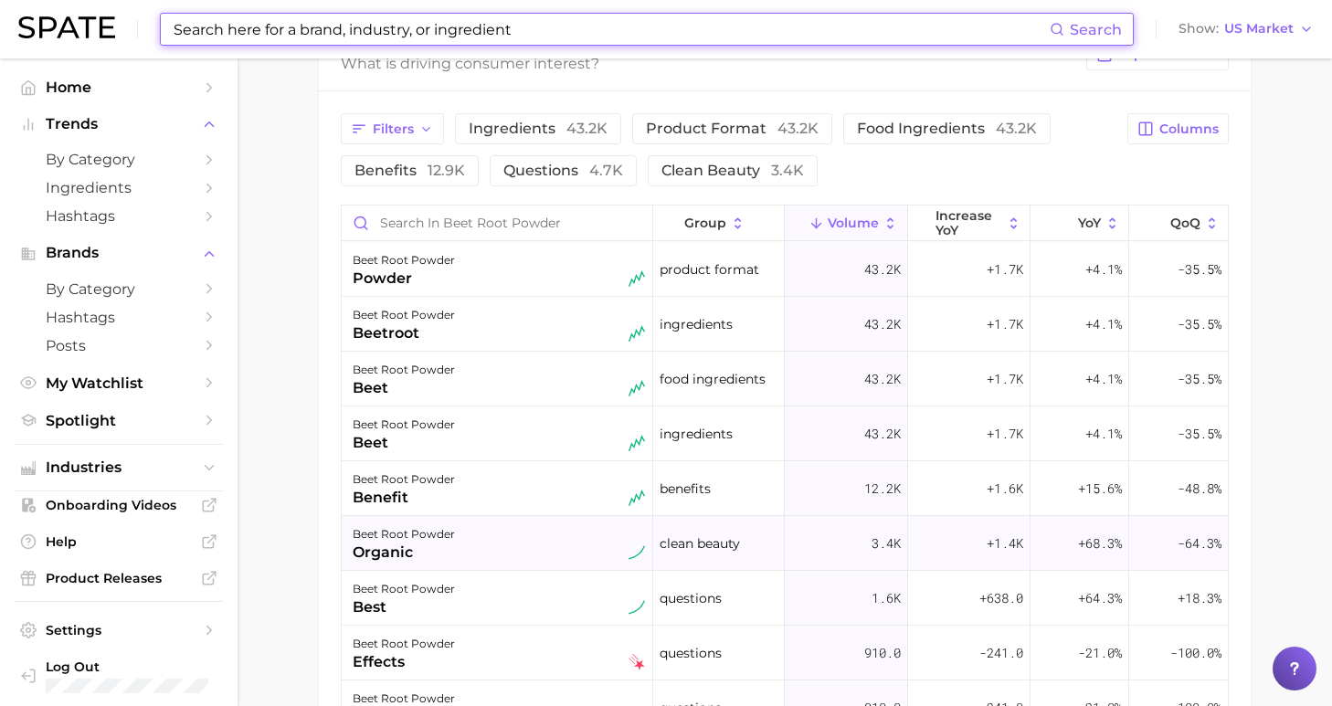
click at [428, 562] on div "organic" at bounding box center [404, 553] width 102 height 22
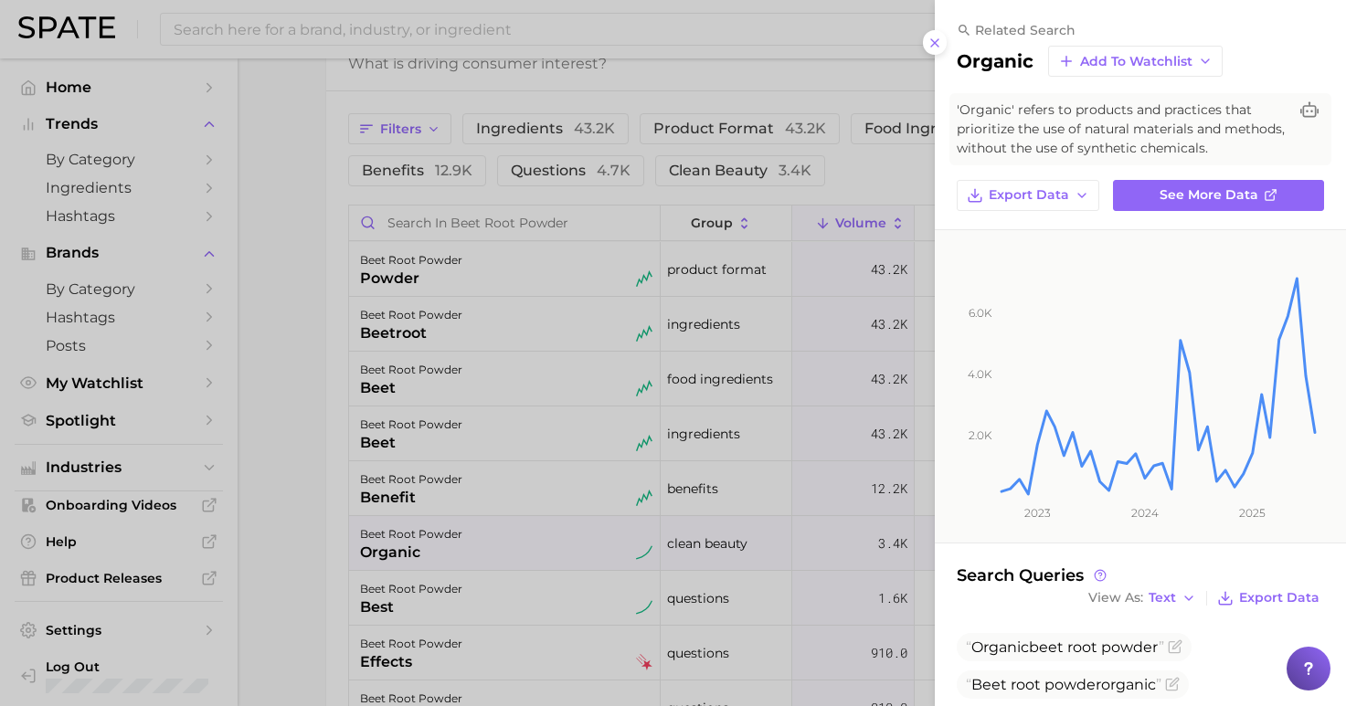
drag, startPoint x: 801, startPoint y: 179, endPoint x: 813, endPoint y: 179, distance: 11.9
click at [801, 179] on div at bounding box center [673, 353] width 1346 height 706
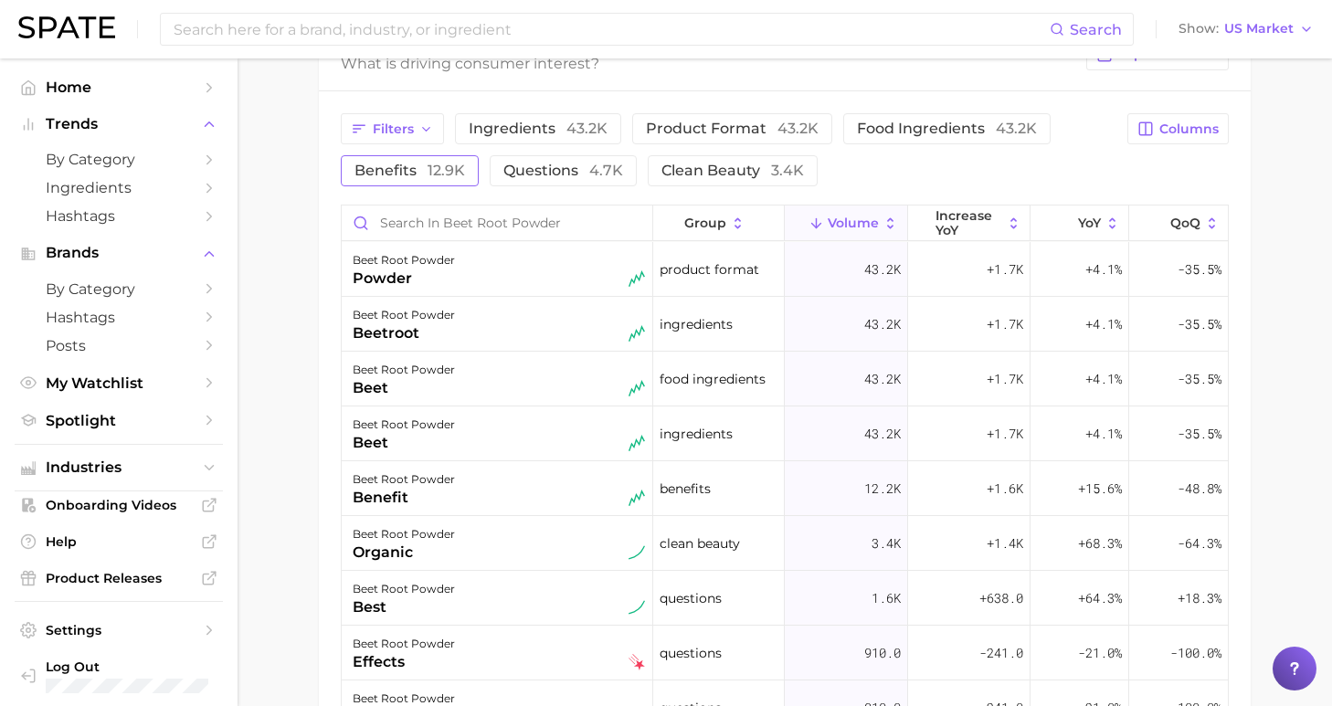
click at [406, 179] on button "benefits 12.9k" at bounding box center [410, 170] width 138 height 31
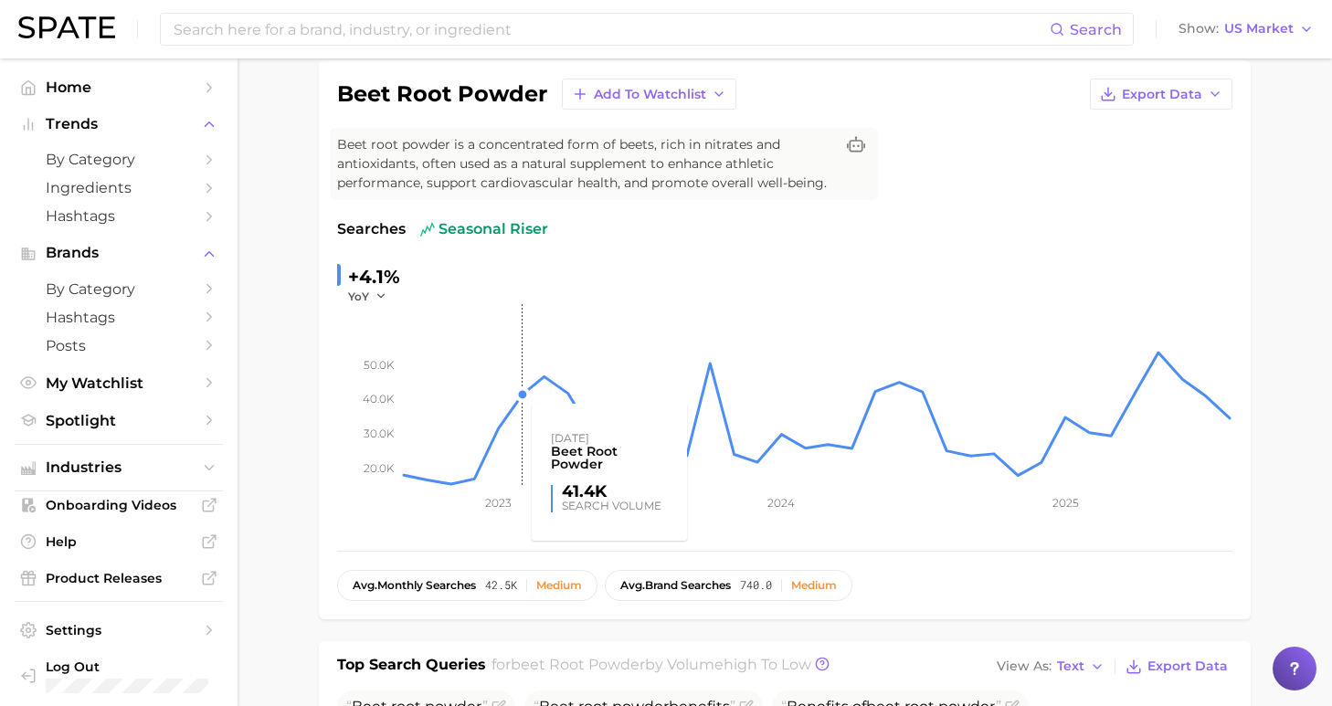
scroll to position [0, 0]
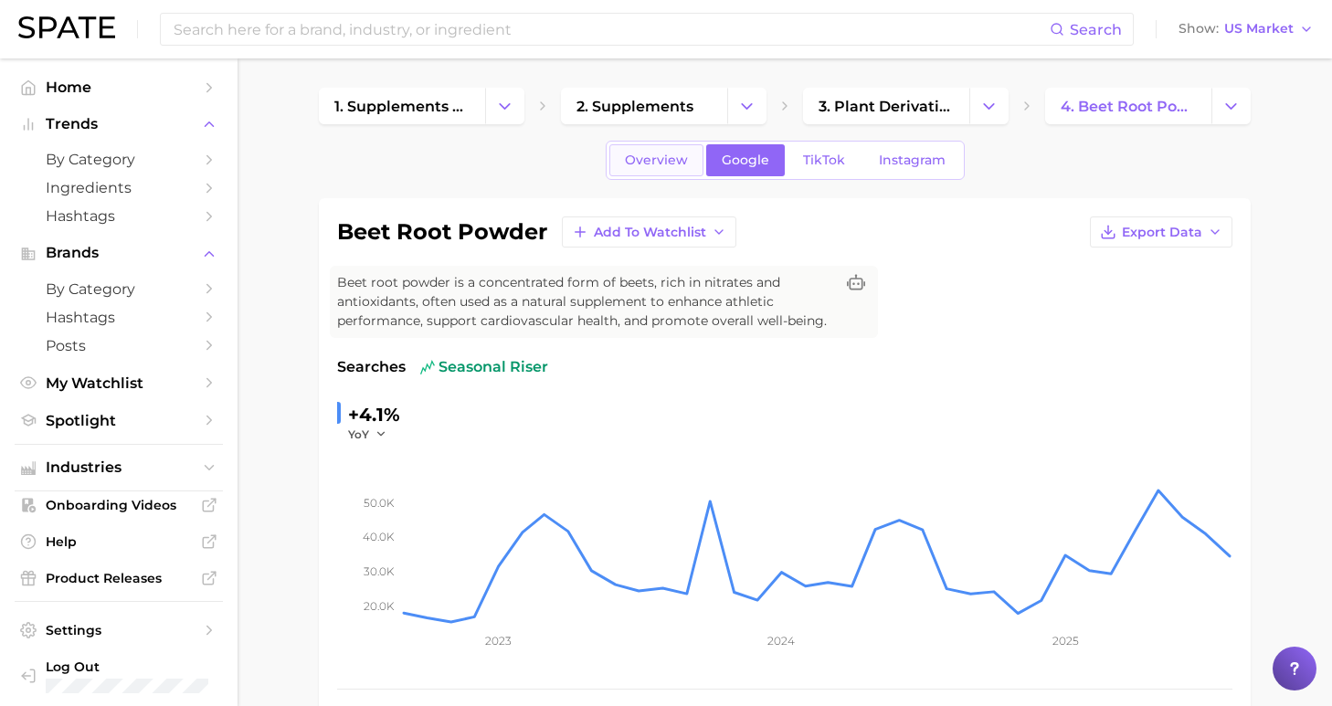
click at [652, 172] on link "Overview" at bounding box center [656, 160] width 94 height 32
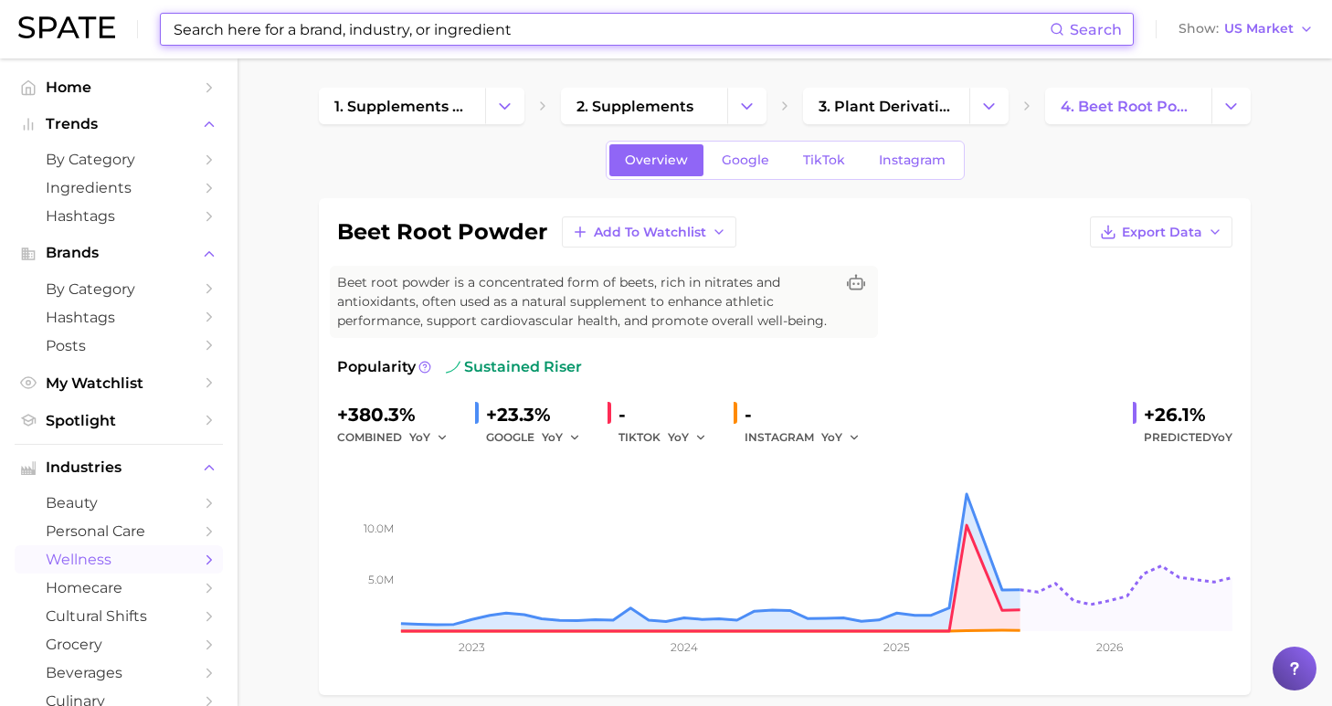
click at [766, 33] on input at bounding box center [611, 29] width 878 height 31
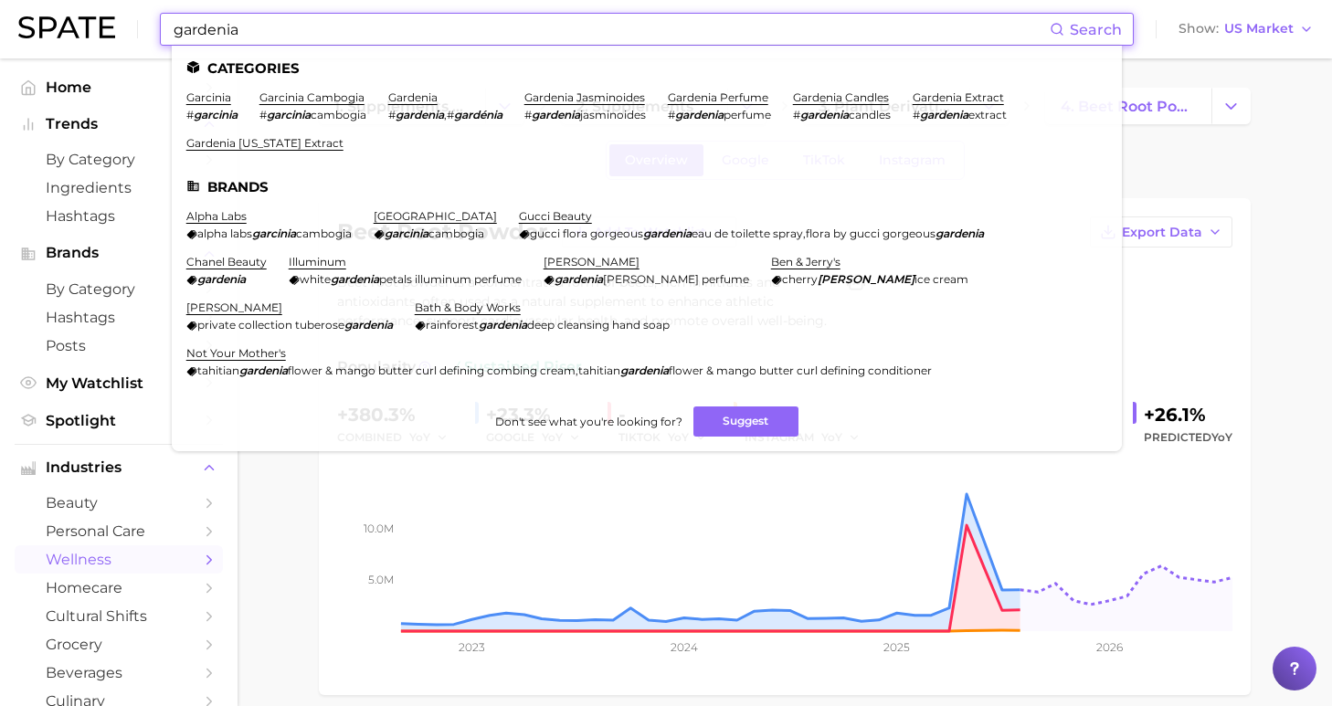
drag, startPoint x: 766, startPoint y: 33, endPoint x: 322, endPoint y: 40, distance: 443.1
click at [322, 42] on input "gardenia" at bounding box center [611, 29] width 878 height 31
click at [308, 92] on link "garcinia cambogia" at bounding box center [311, 97] width 105 height 14
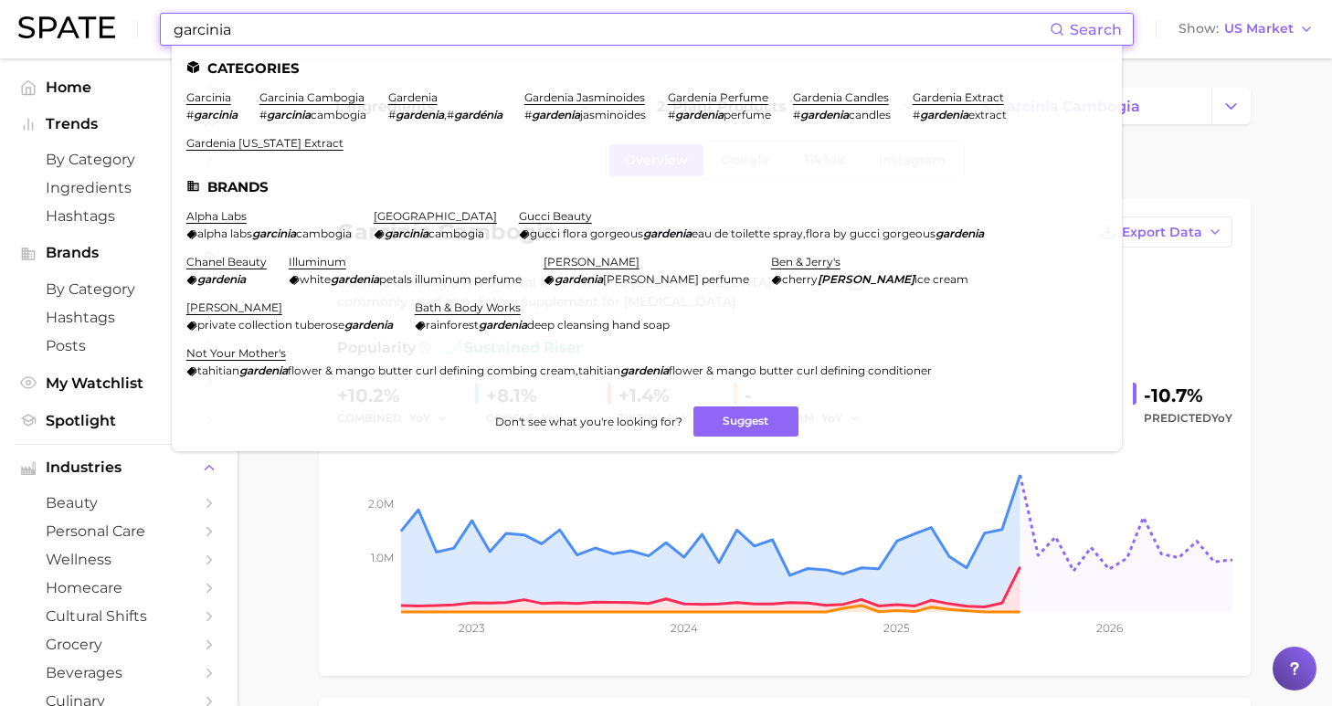
drag, startPoint x: 278, startPoint y: 26, endPoint x: 131, endPoint y: 28, distance: 147.1
click at [131, 28] on div "garcinia Search Categories garcinia # garcinia garcinia cambogia # garcinia cam…" at bounding box center [665, 29] width 1295 height 58
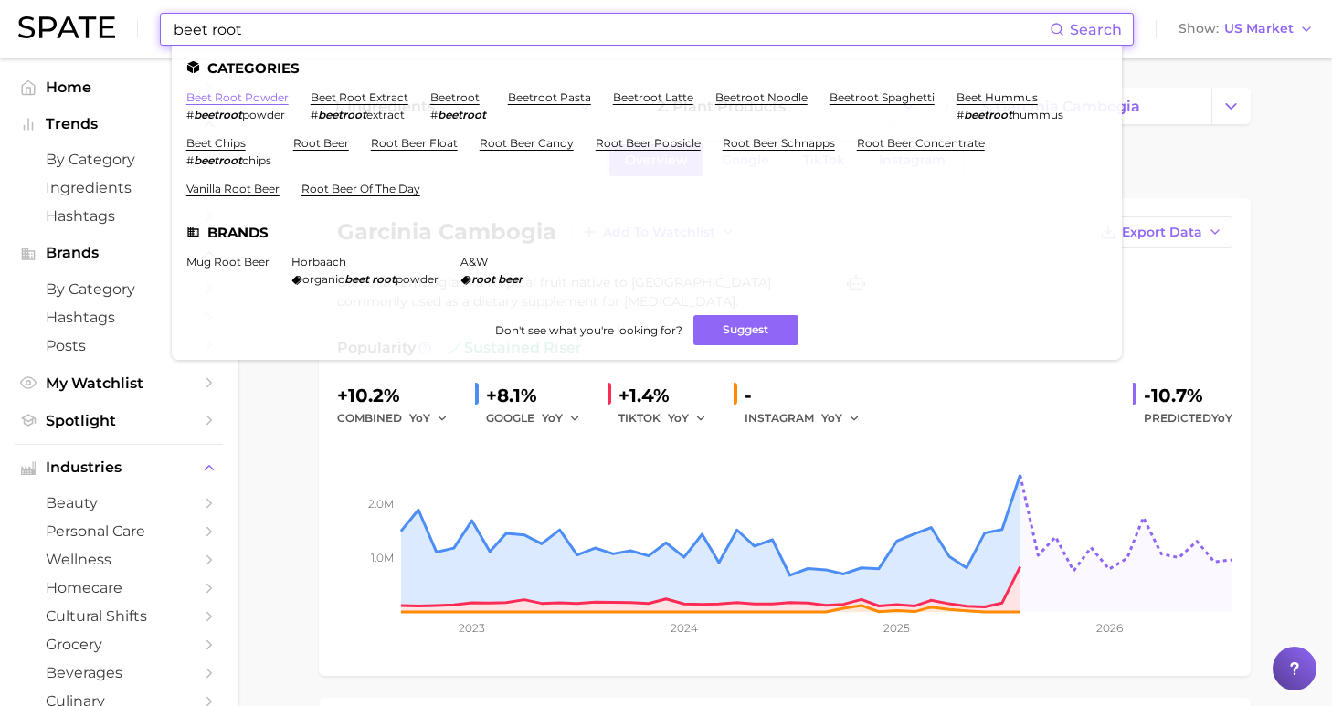
type input "beet root"
click at [271, 97] on link "beet root powder" at bounding box center [237, 97] width 102 height 14
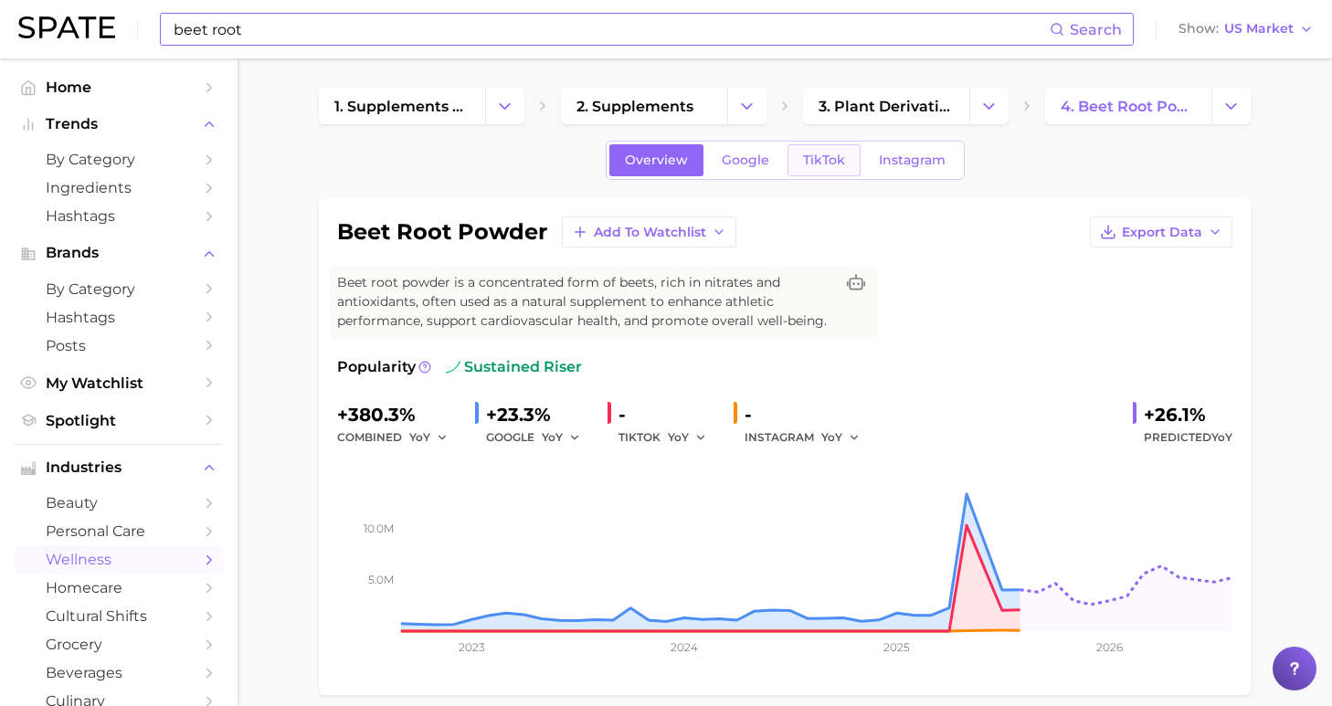
click at [819, 159] on span "TikTok" at bounding box center [824, 161] width 42 height 16
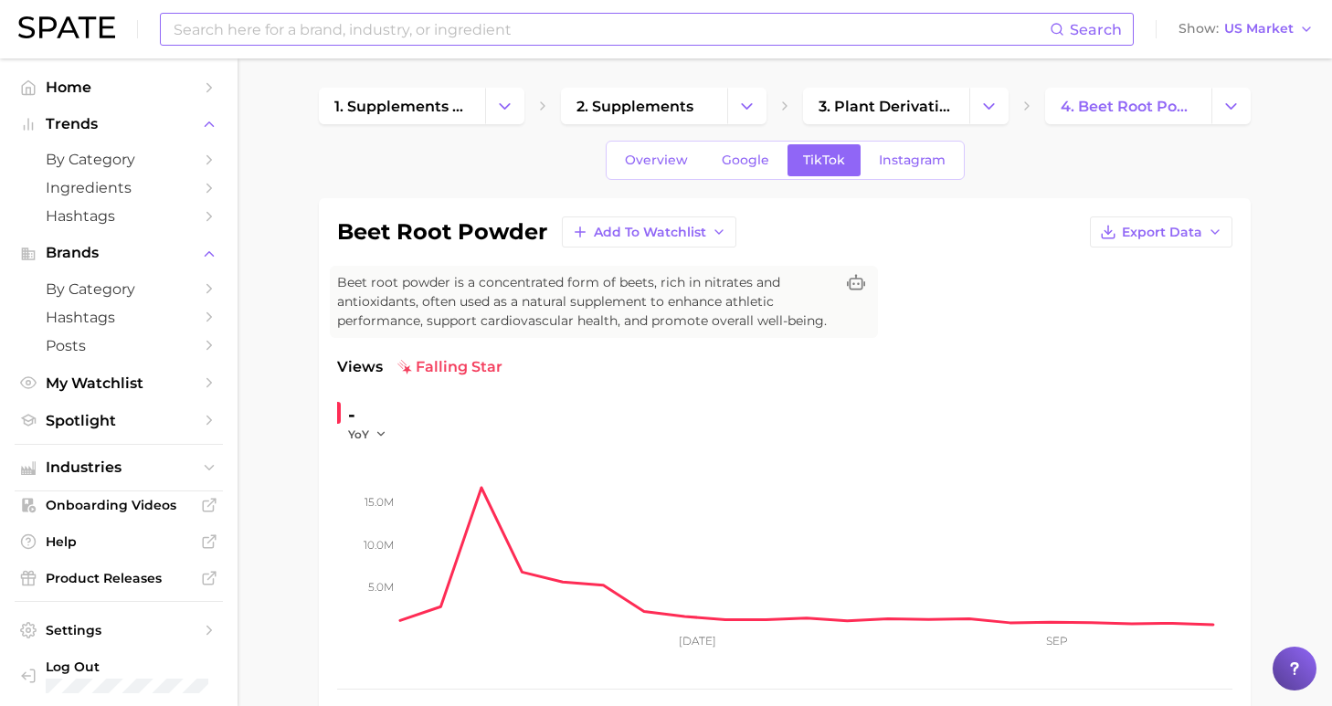
scroll to position [608, 0]
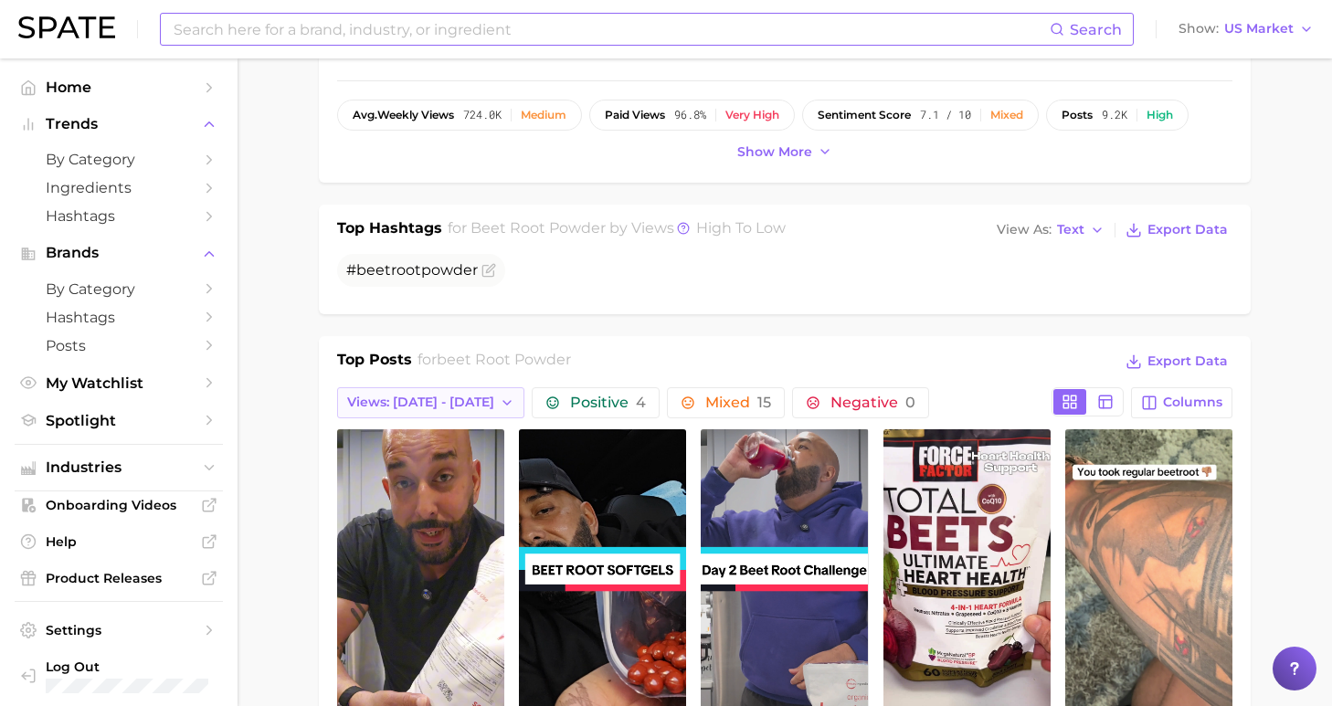
click at [445, 409] on span "Views: [DATE] - [DATE]" at bounding box center [420, 403] width 147 height 16
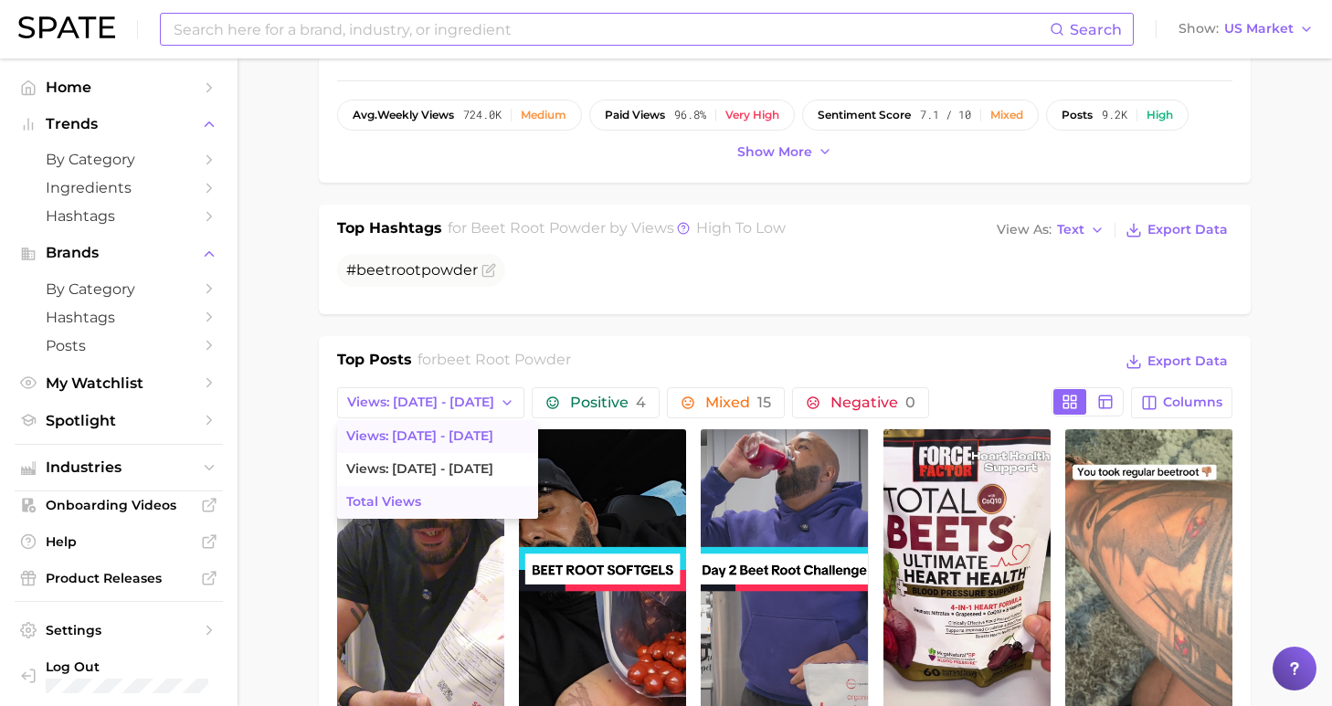
click at [472, 511] on button "Total Views" at bounding box center [437, 502] width 201 height 33
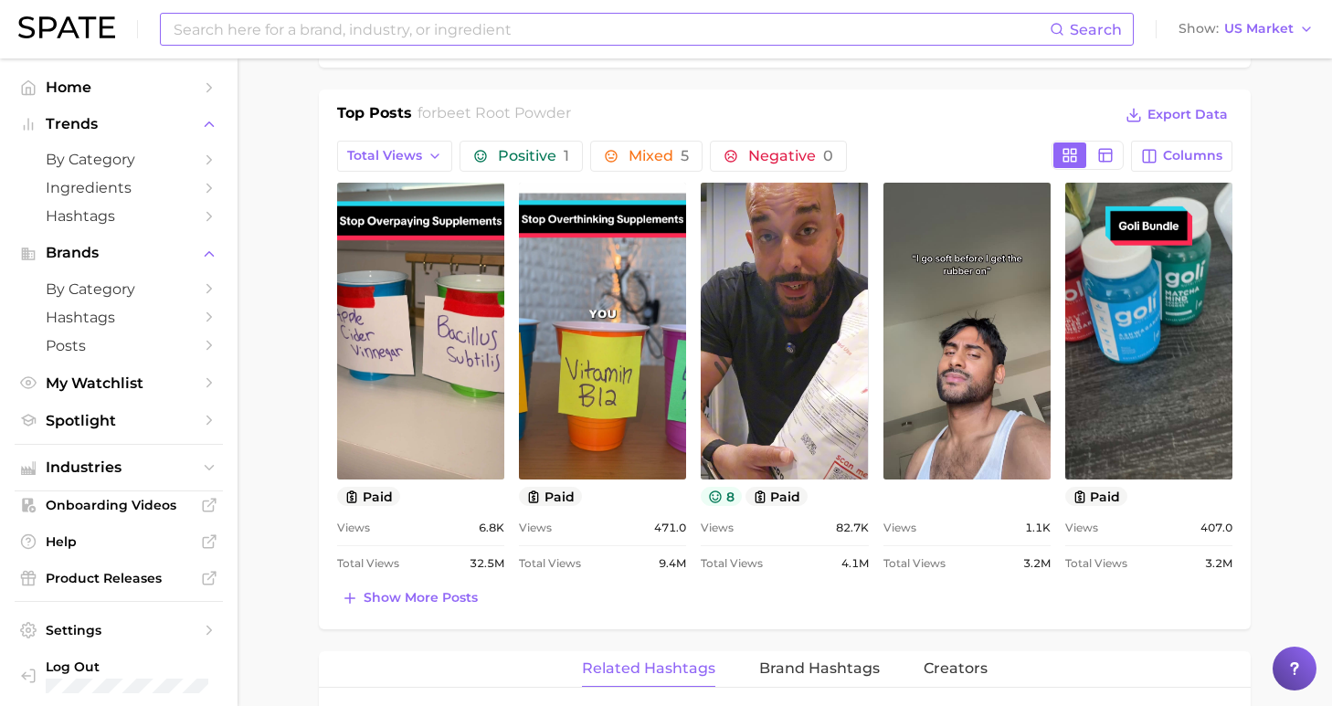
scroll to position [859, 0]
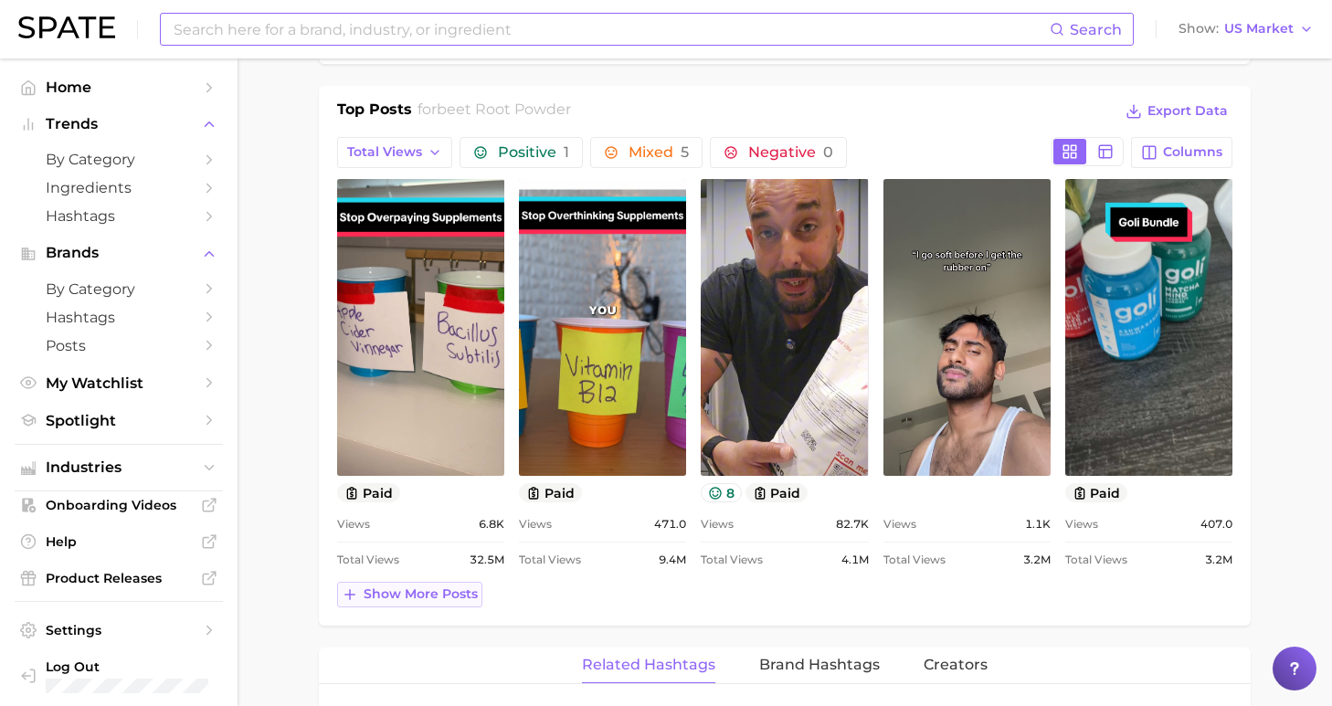
click at [432, 595] on span "Show more posts" at bounding box center [421, 595] width 114 height 16
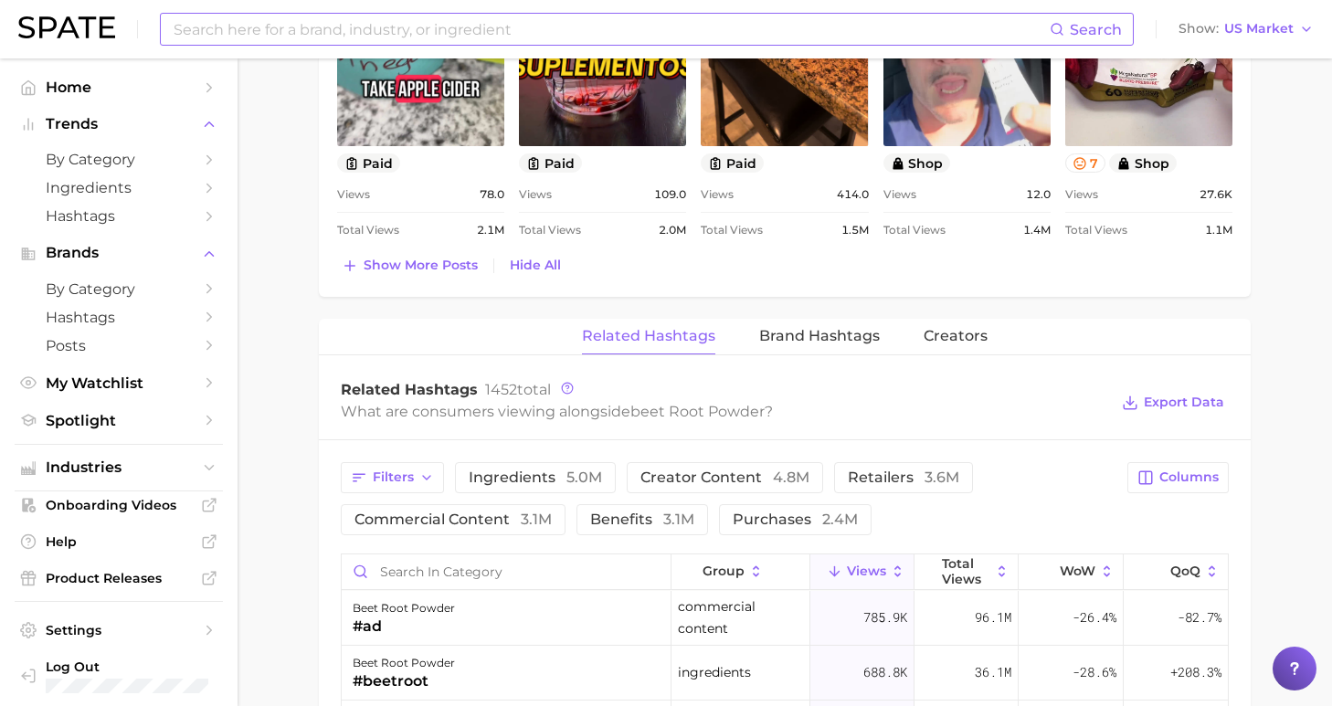
scroll to position [406, 0]
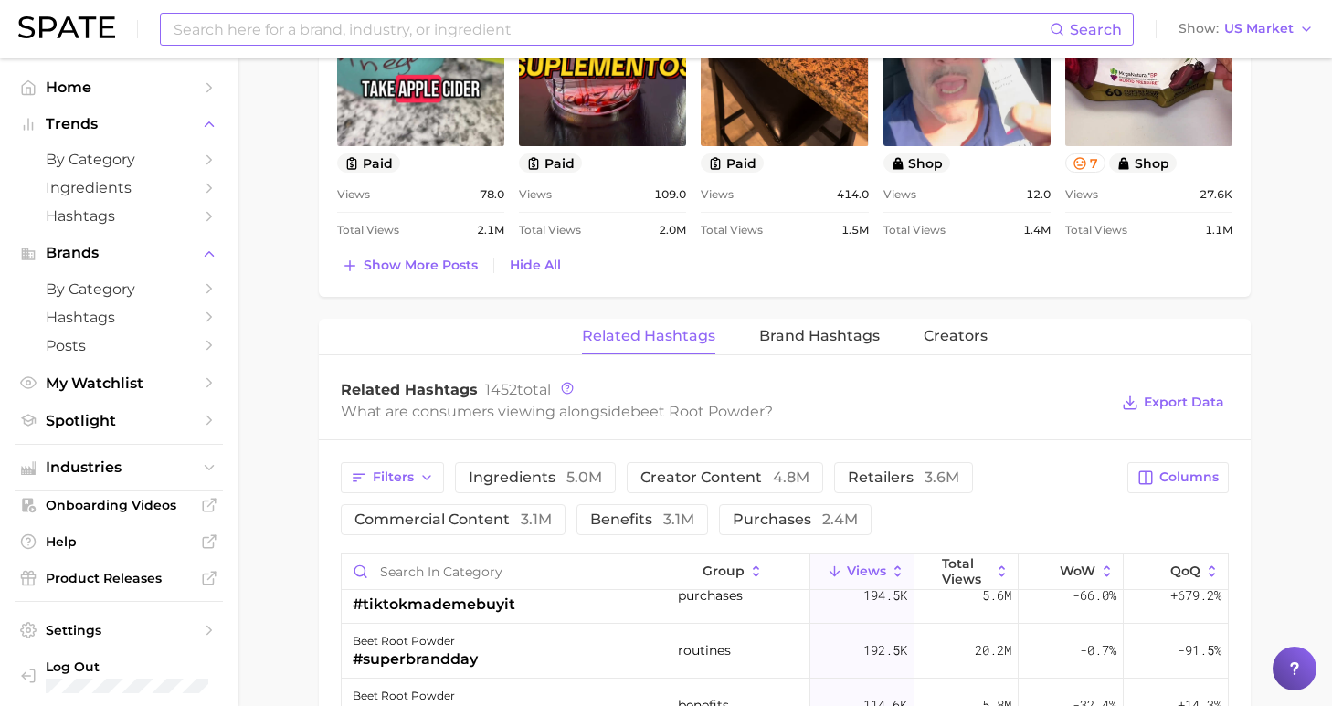
click at [238, 25] on input at bounding box center [611, 29] width 878 height 31
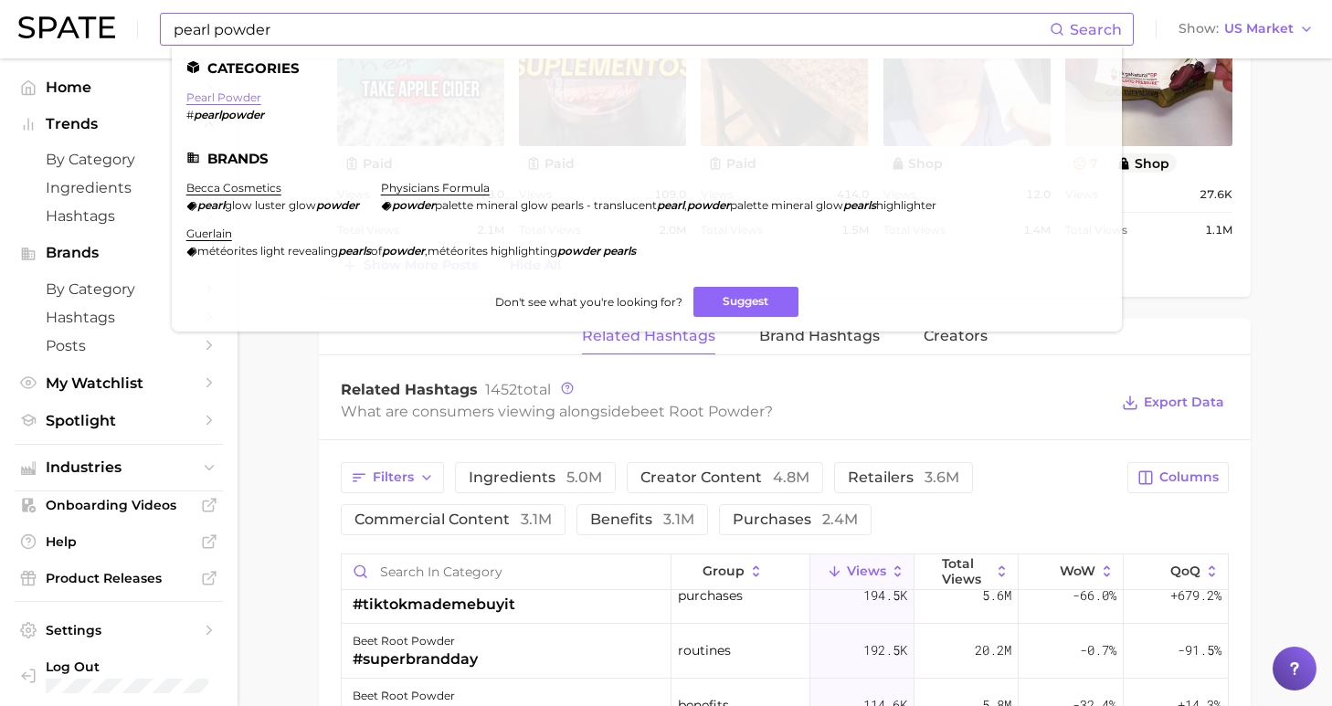
click at [224, 100] on link "pearl powder" at bounding box center [223, 97] width 75 height 14
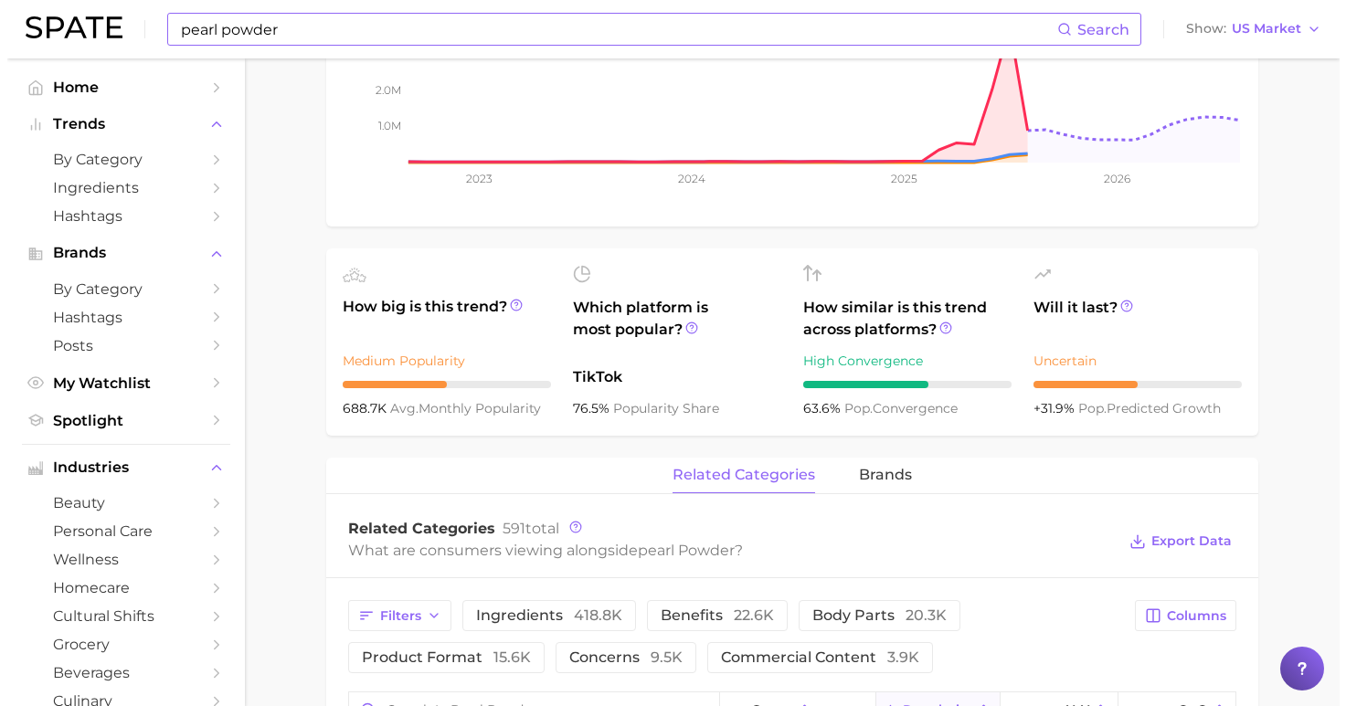
scroll to position [672, 0]
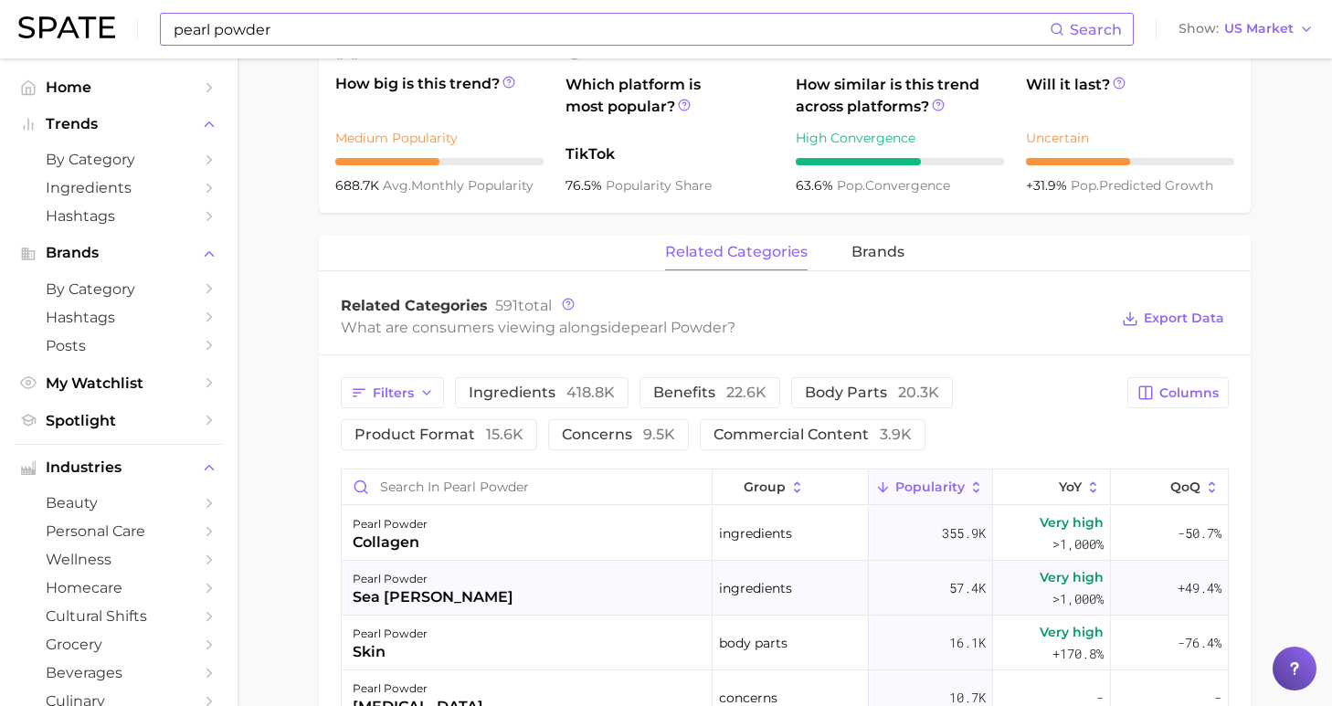
click at [459, 598] on div "pearl powder sea moss" at bounding box center [527, 588] width 371 height 55
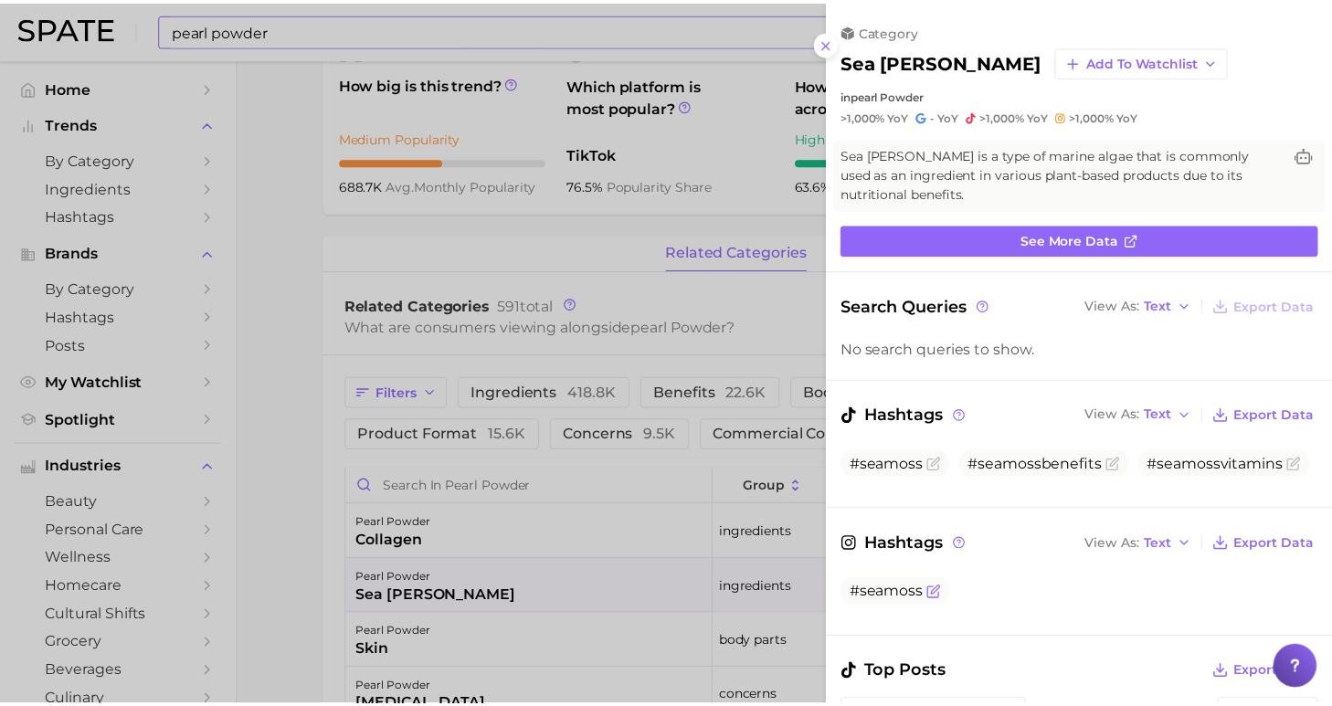
scroll to position [0, 0]
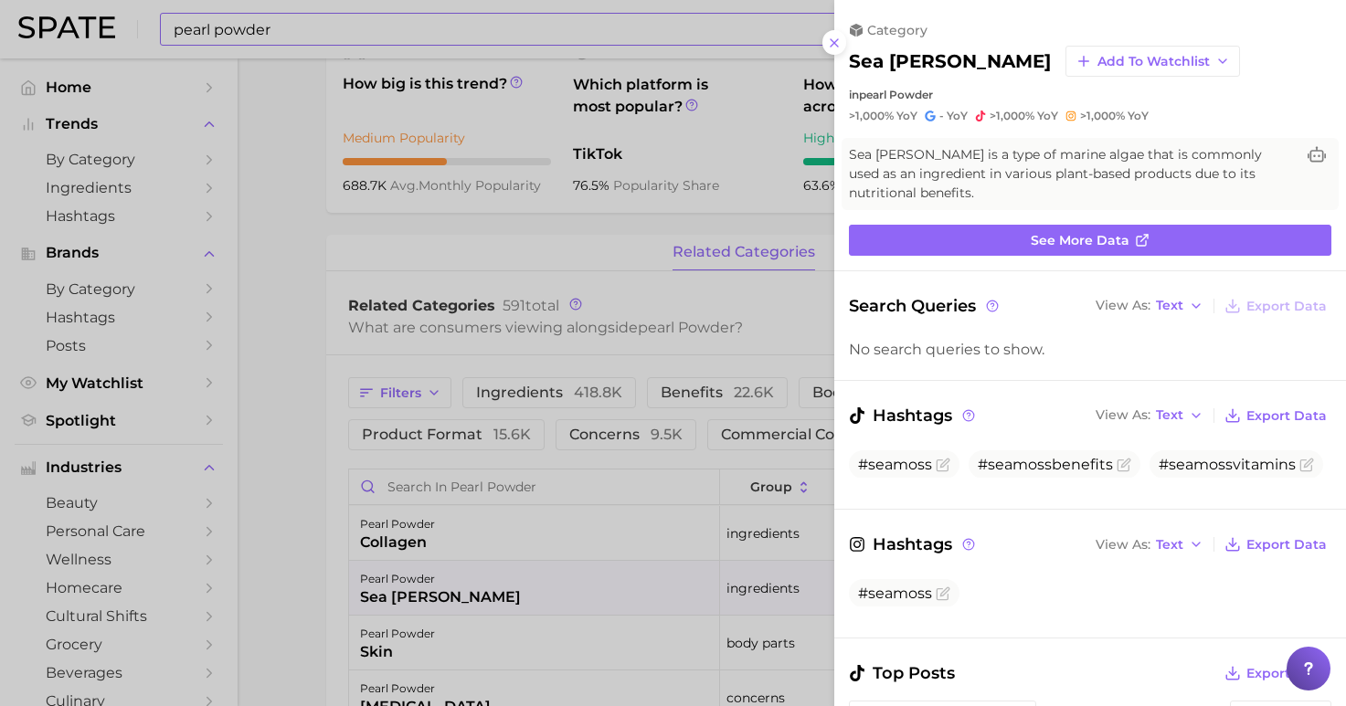
click at [823, 38] on div at bounding box center [673, 353] width 1346 height 706
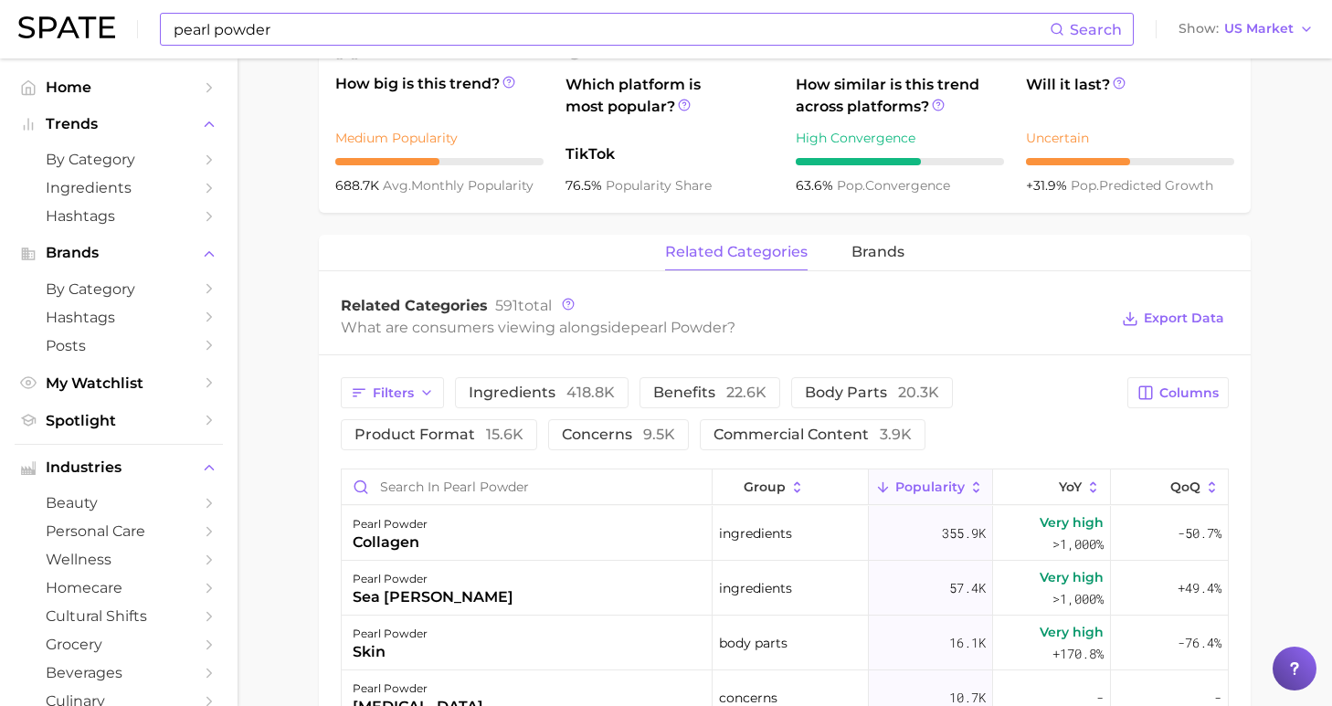
click at [238, 25] on input "pearl powder" at bounding box center [611, 29] width 878 height 31
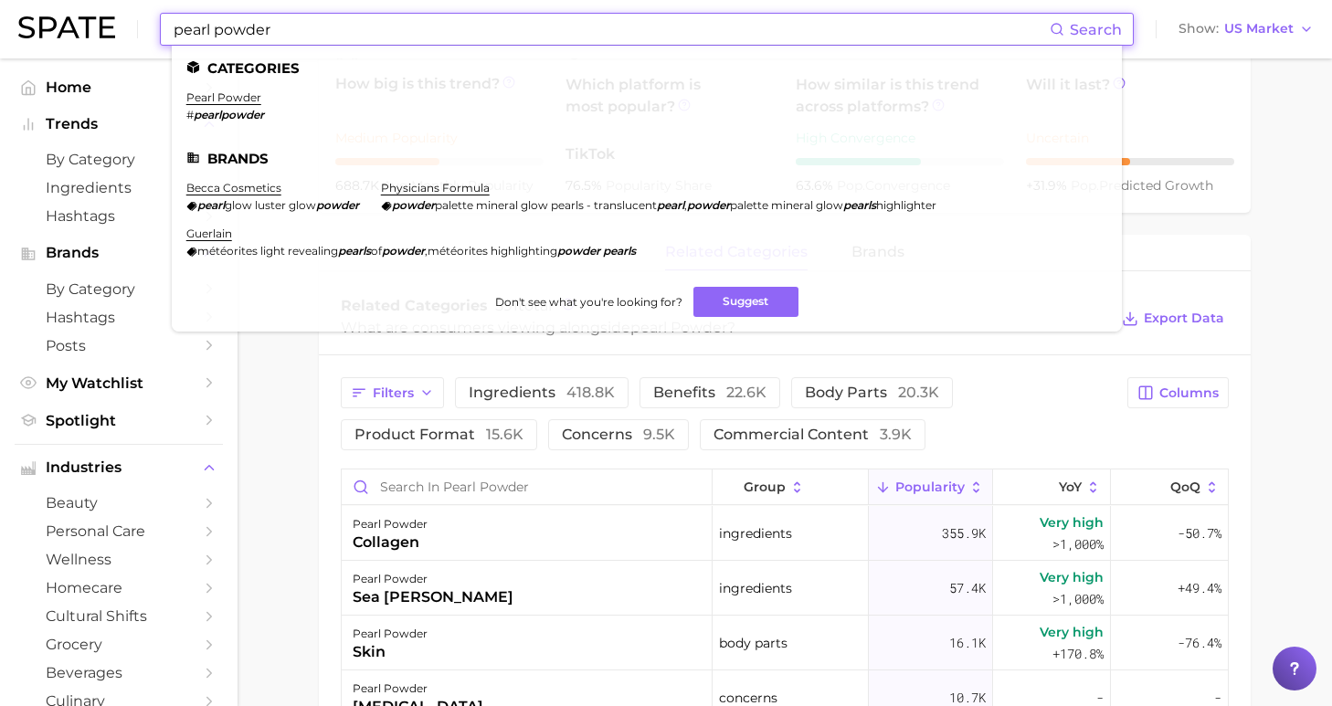
drag, startPoint x: 228, startPoint y: 20, endPoint x: 19, endPoint y: 9, distance: 209.5
click at [19, 9] on div "pearl powder Search Categories pearl powder # pearlpowder Brands becca cosmetic…" at bounding box center [665, 29] width 1295 height 58
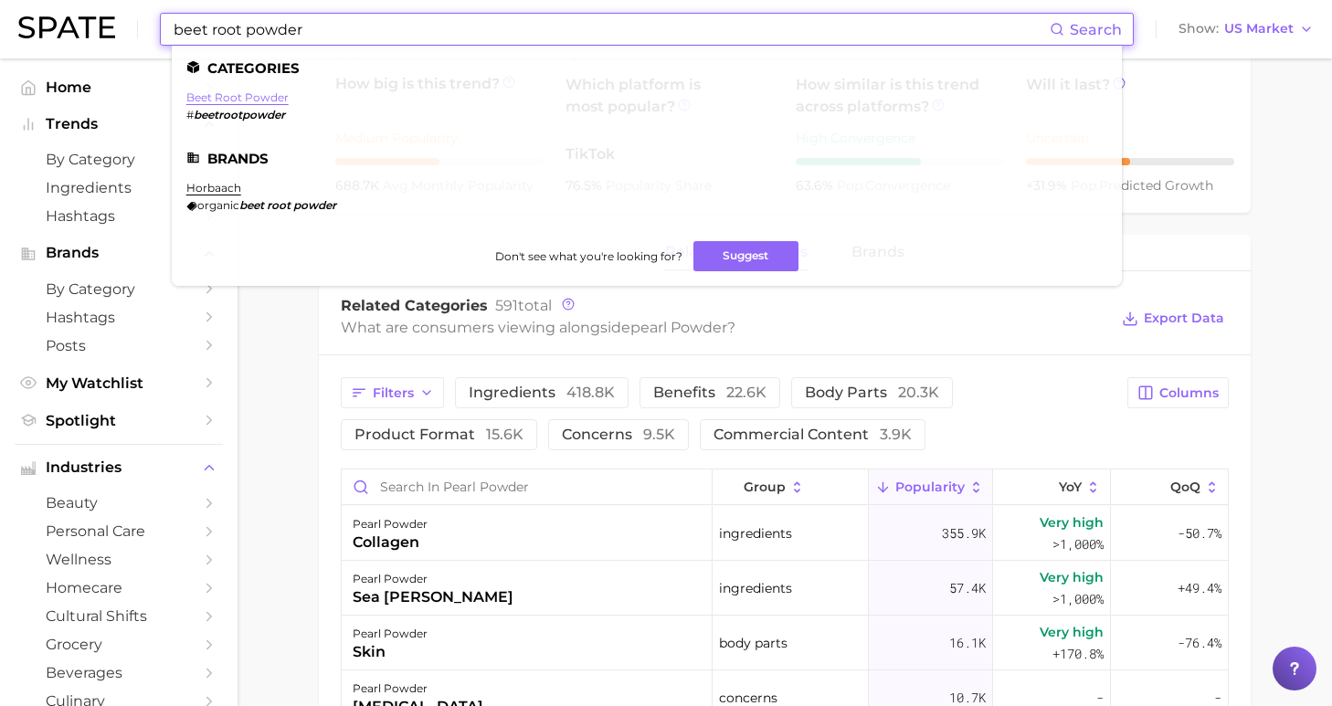
click at [260, 96] on link "beet root powder" at bounding box center [237, 97] width 102 height 14
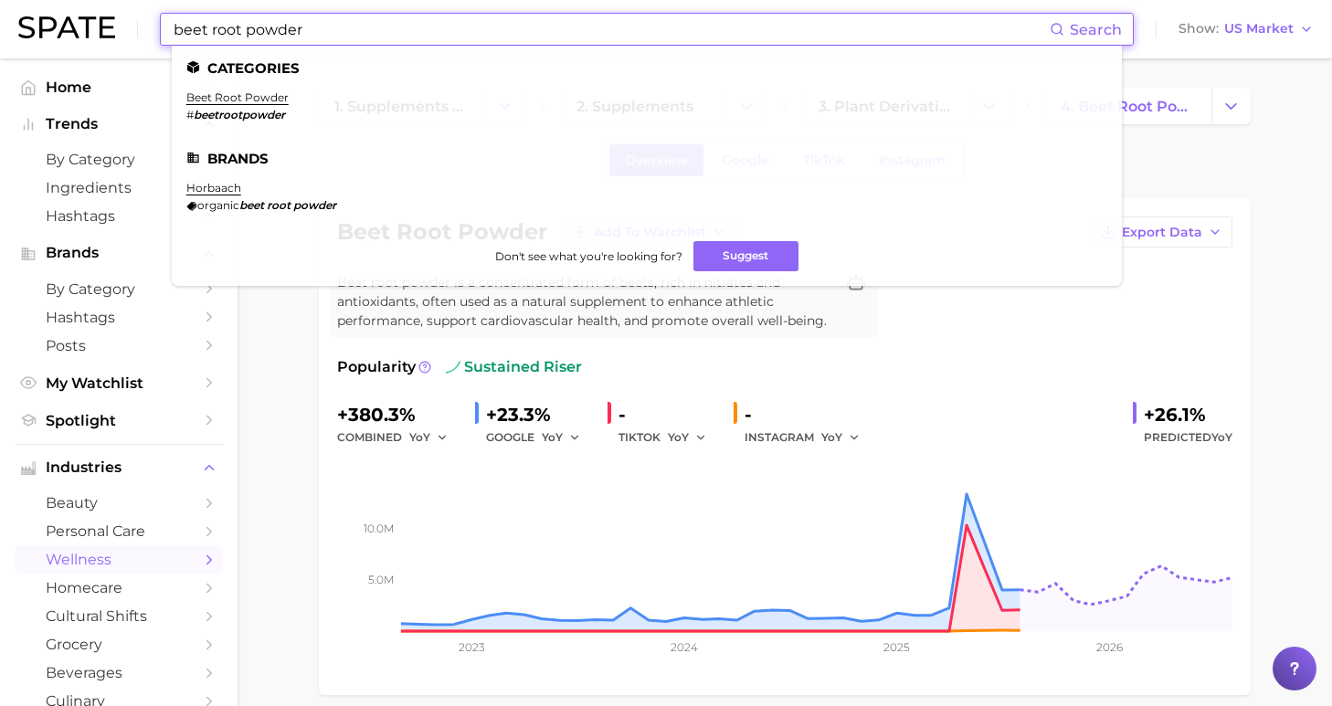
drag, startPoint x: 333, startPoint y: 24, endPoint x: 83, endPoint y: 26, distance: 250.3
click at [83, 26] on div "beet root powder Search Categories beet root powder # beetrootpowder Brands hor…" at bounding box center [665, 29] width 1295 height 58
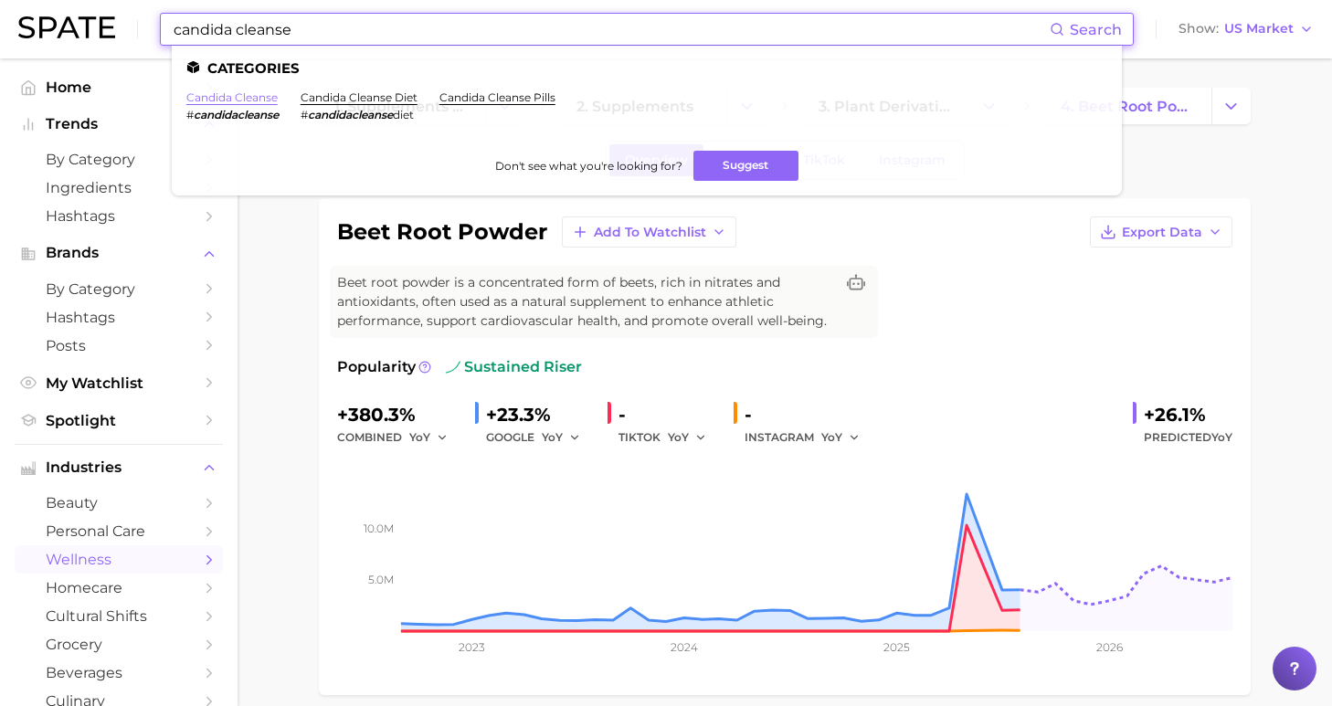
type input "candida cleanse"
click at [251, 97] on link "candida cleanse" at bounding box center [231, 97] width 91 height 14
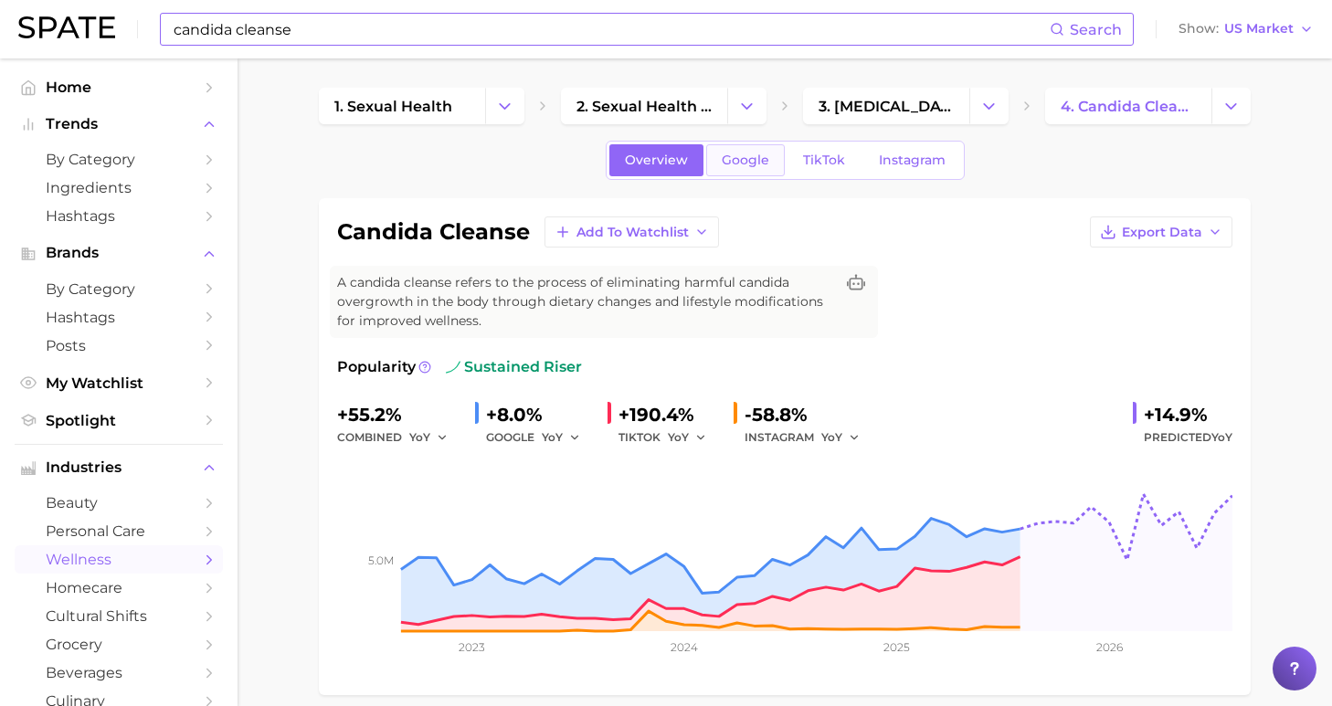
click at [756, 166] on span "Google" at bounding box center [746, 161] width 48 height 16
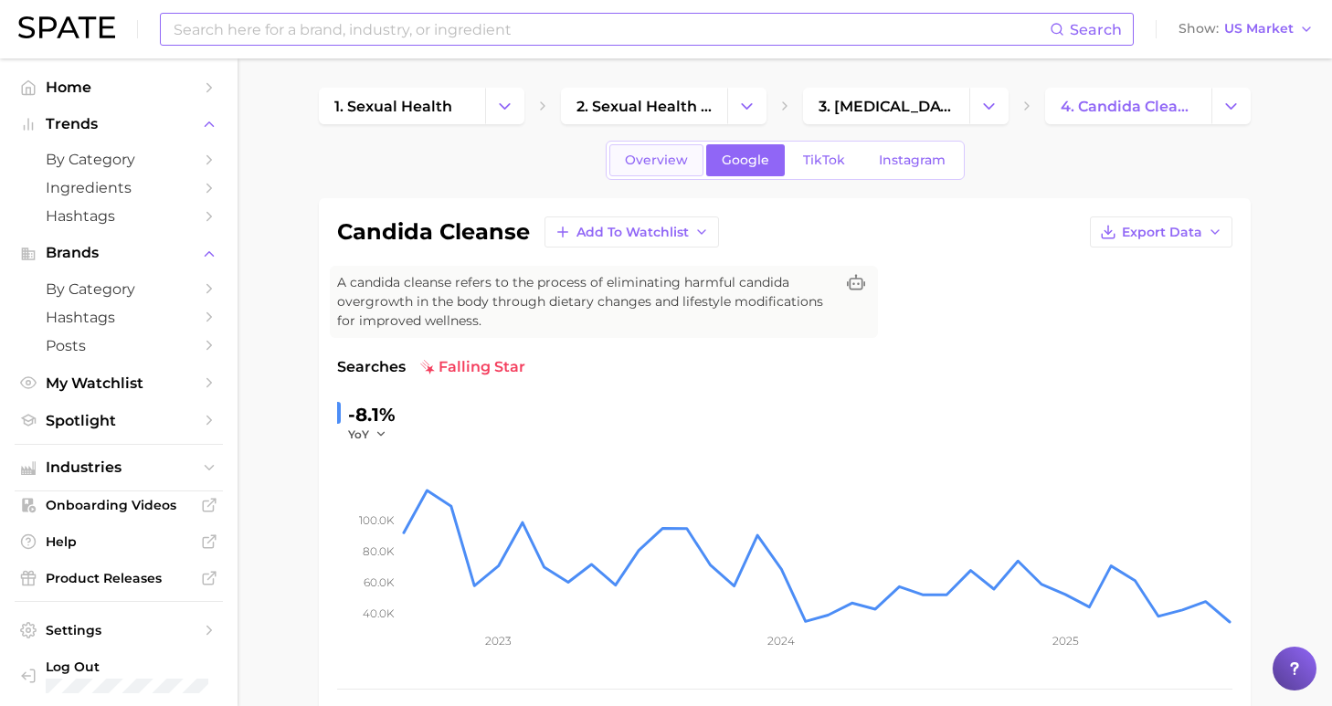
click at [661, 144] on link "Overview" at bounding box center [656, 160] width 94 height 32
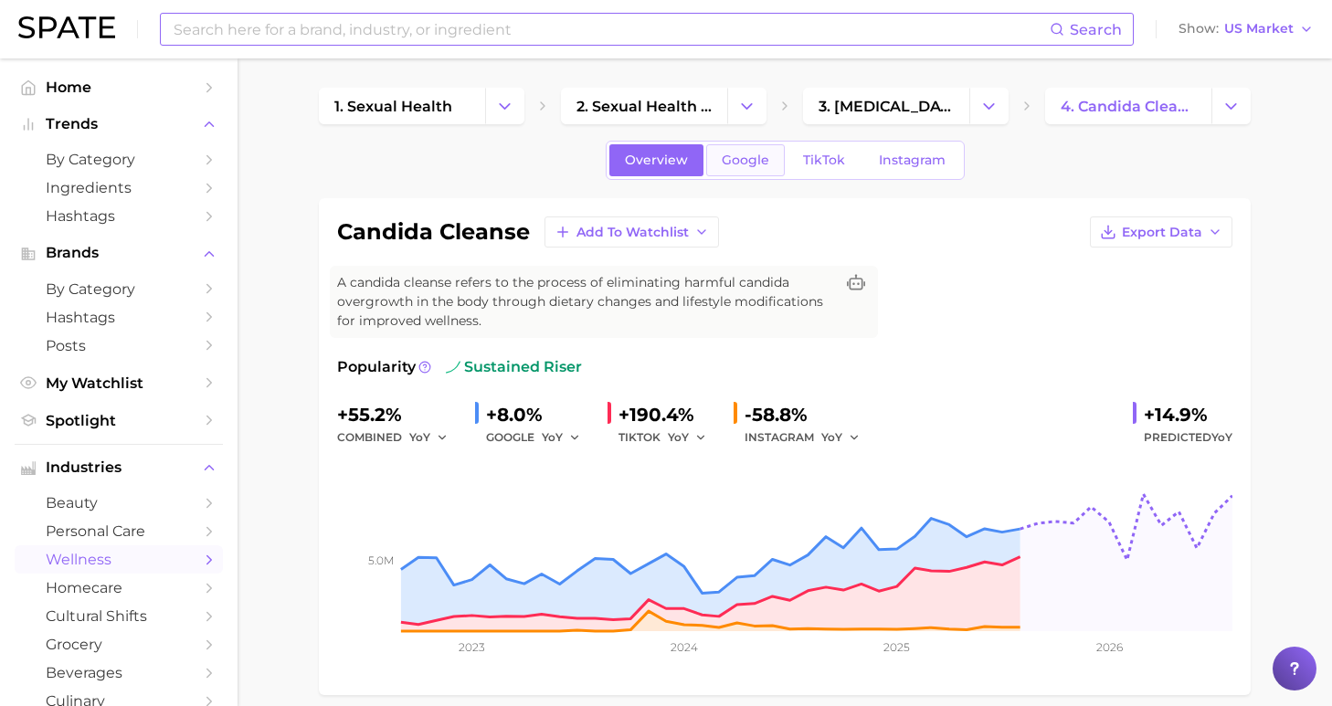
click at [729, 154] on span "Google" at bounding box center [746, 161] width 48 height 16
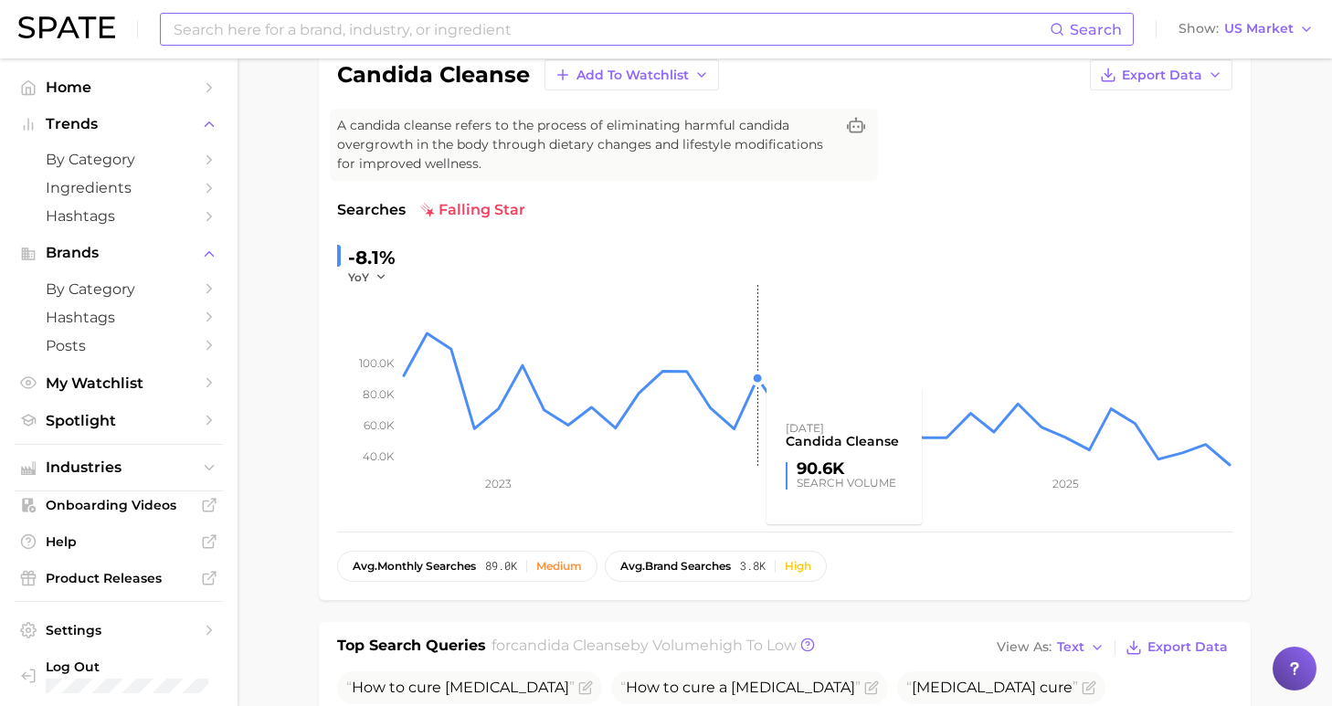
scroll to position [487, 0]
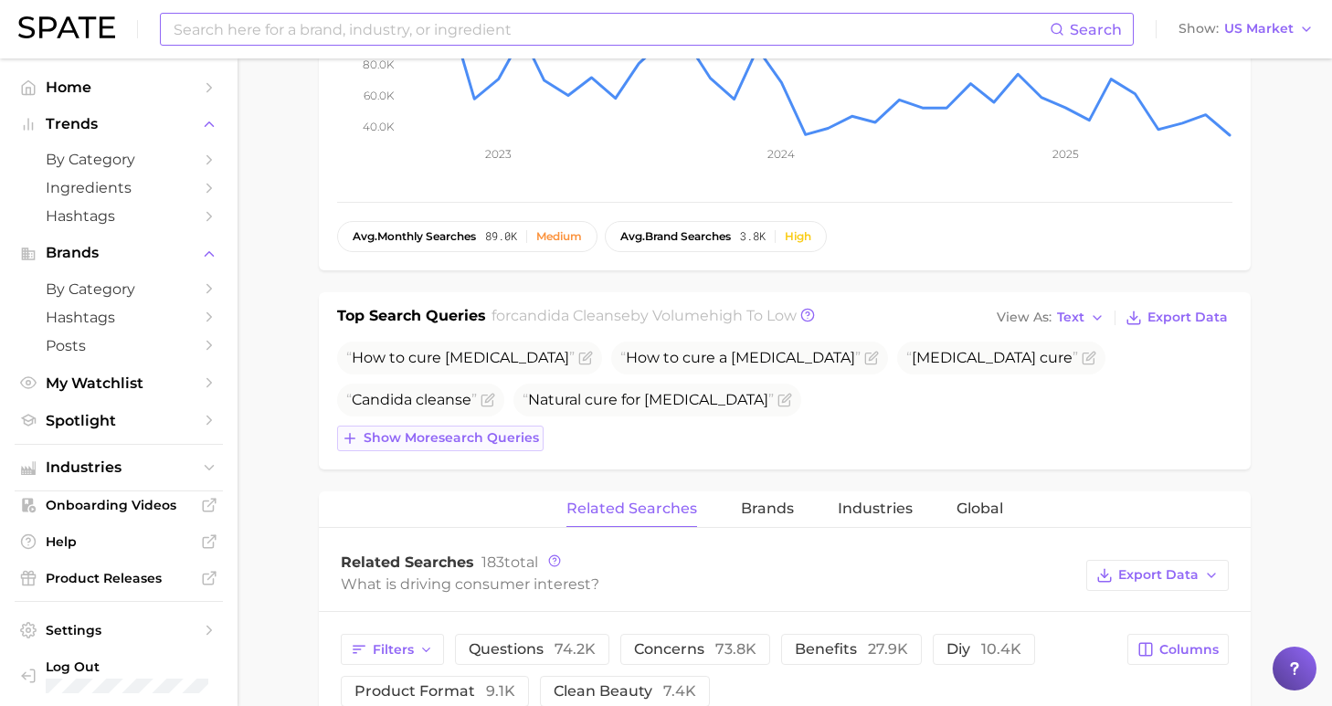
click at [457, 430] on span "Show more search queries" at bounding box center [451, 438] width 175 height 16
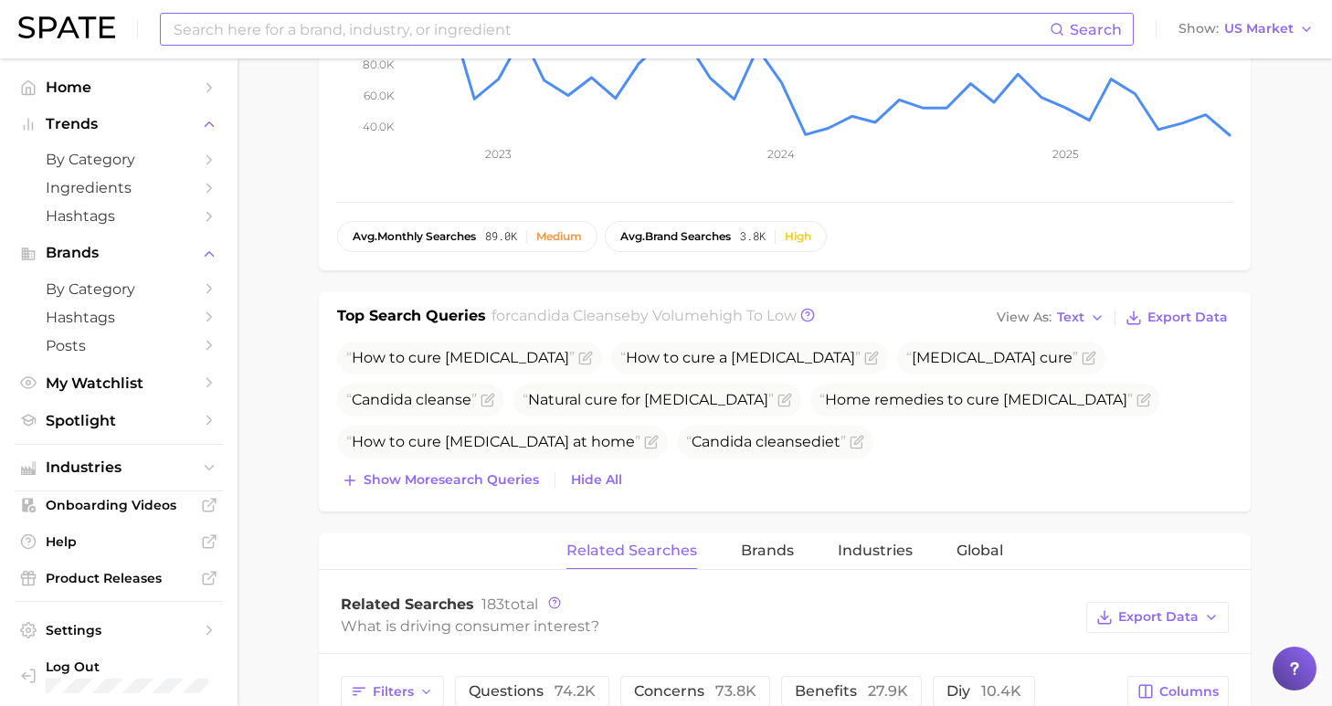
click at [497, 29] on input at bounding box center [611, 29] width 878 height 31
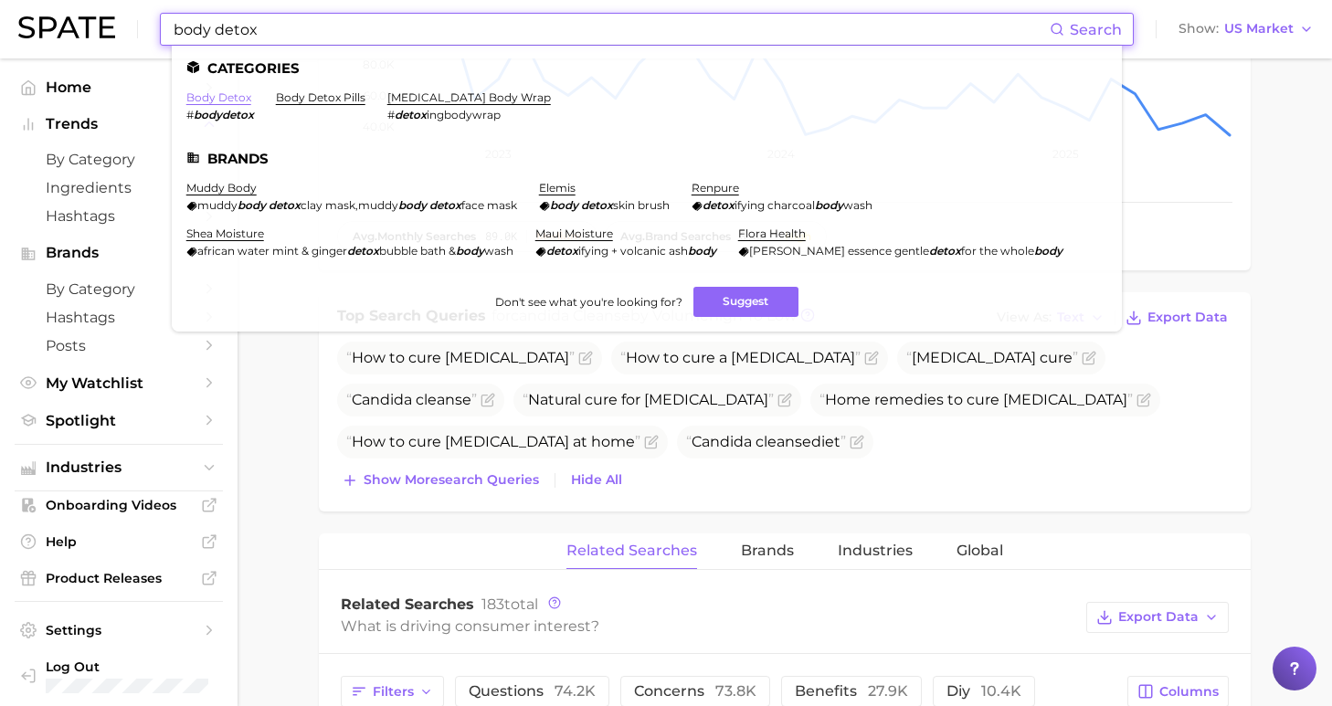
type input "body detox"
click at [234, 91] on link "body detox" at bounding box center [218, 97] width 65 height 14
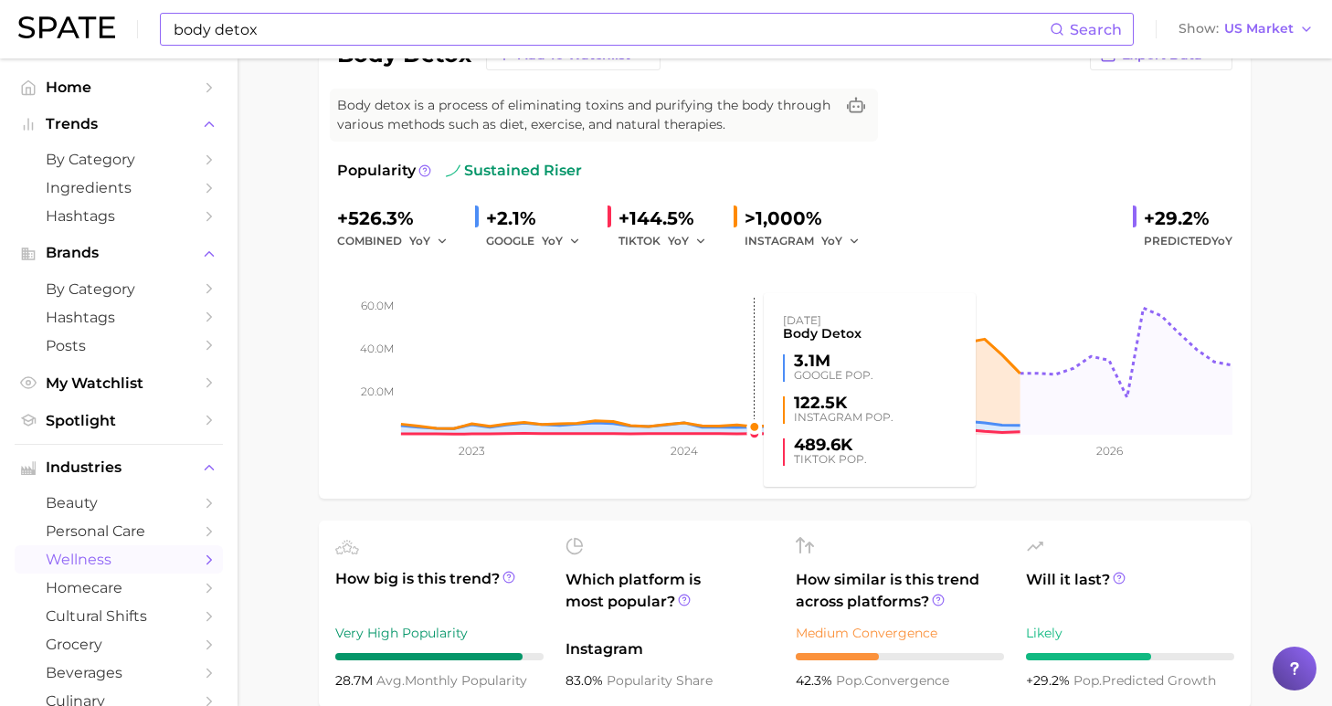
scroll to position [21, 0]
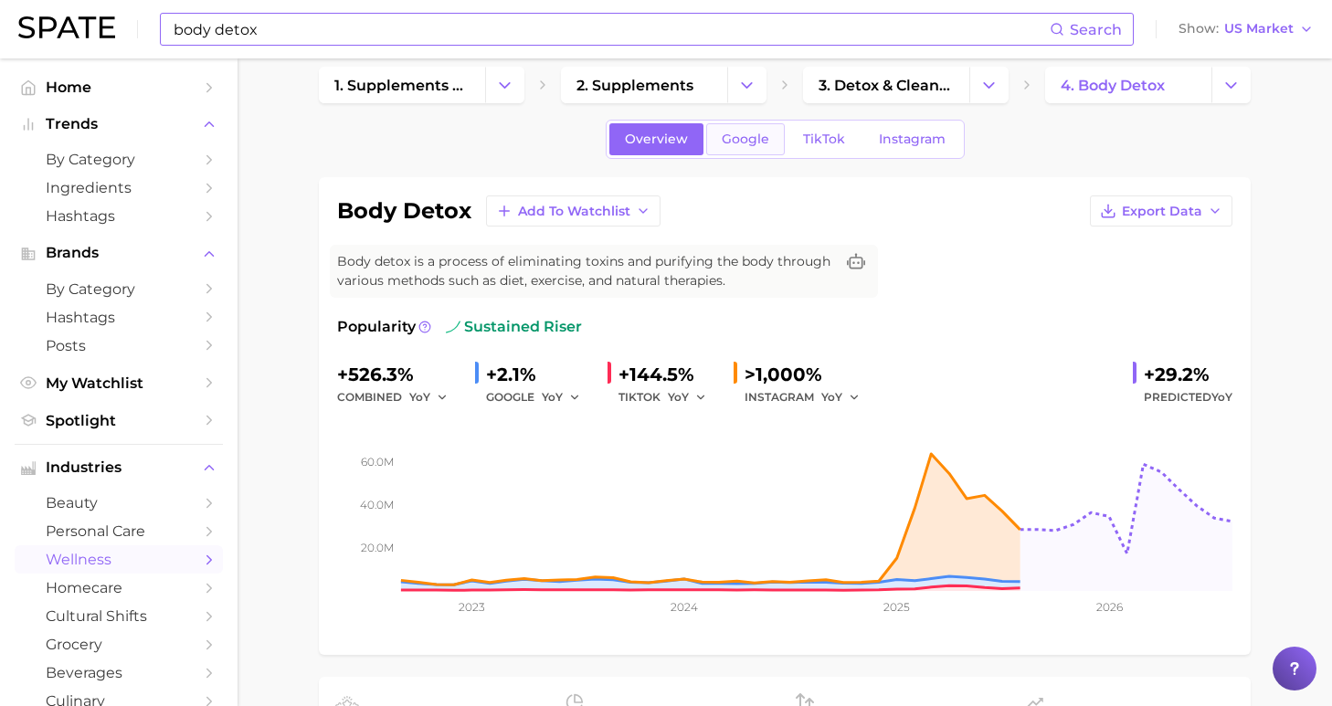
click at [750, 146] on span "Google" at bounding box center [746, 140] width 48 height 16
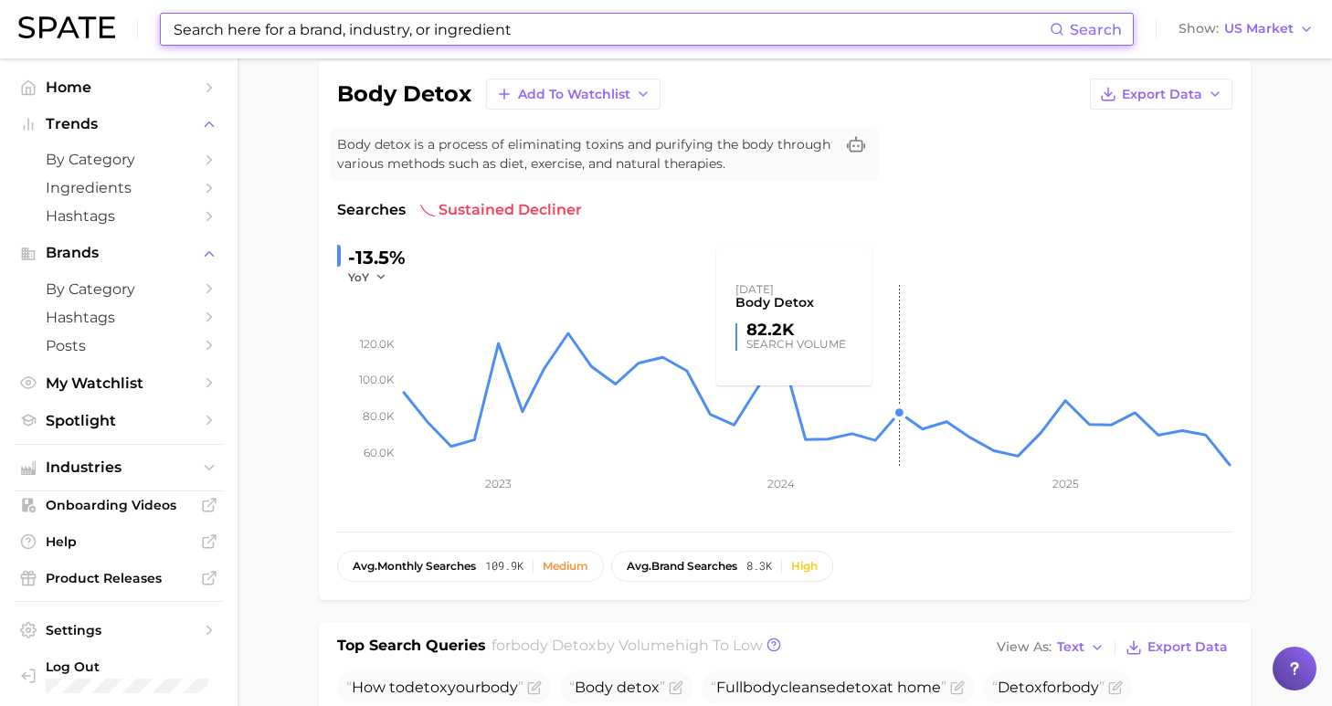
scroll to position [302, 0]
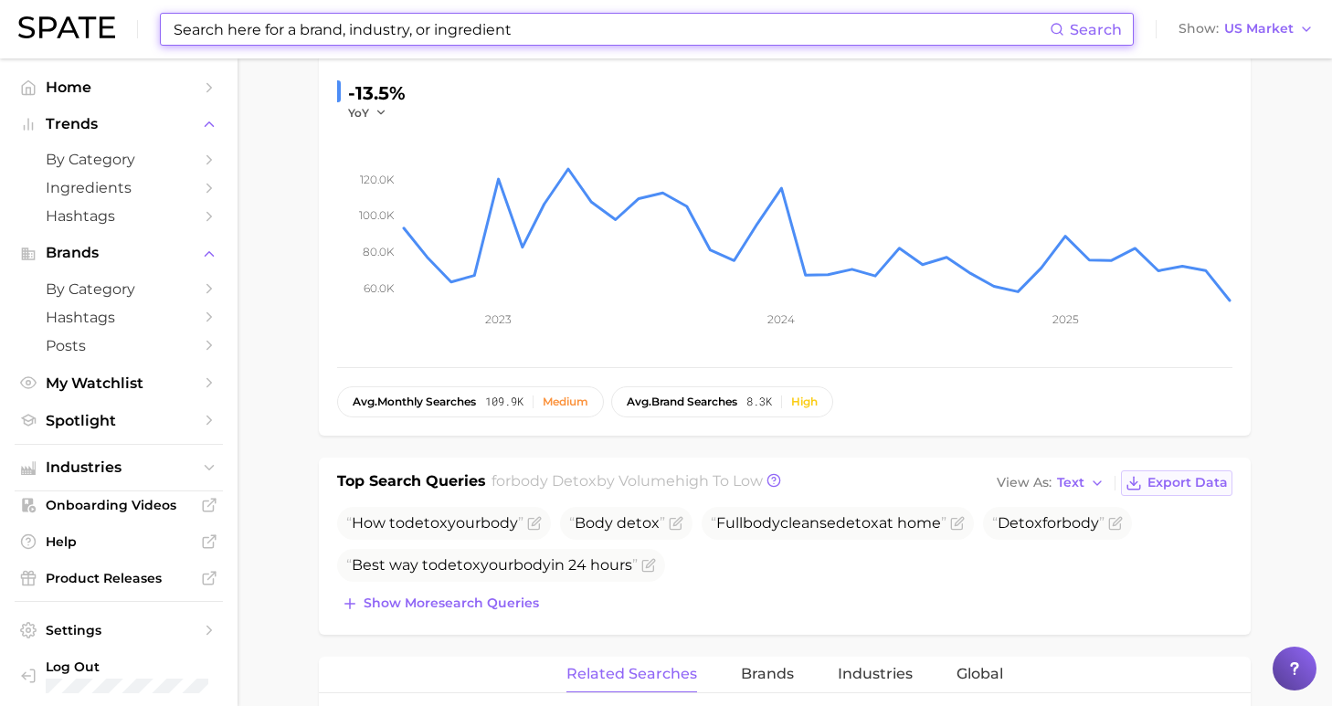
click at [1159, 482] on span "Export Data" at bounding box center [1187, 483] width 80 height 16
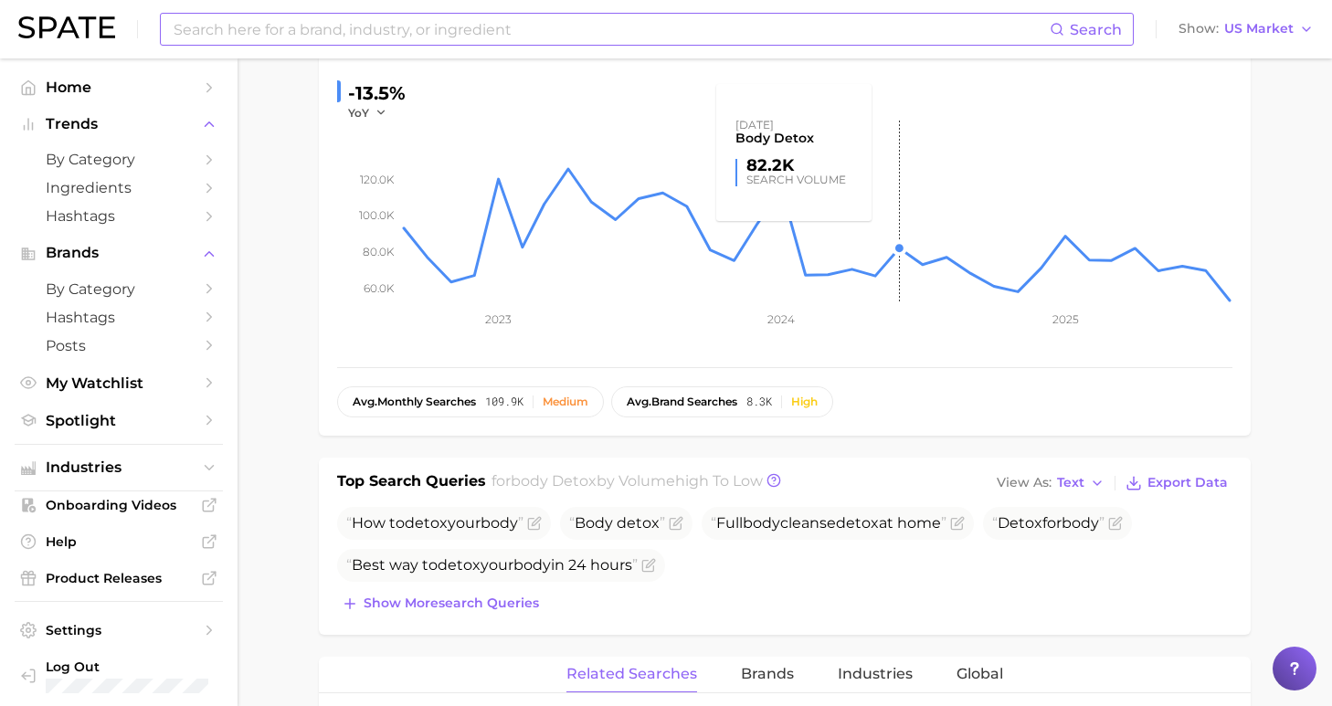
scroll to position [0, 0]
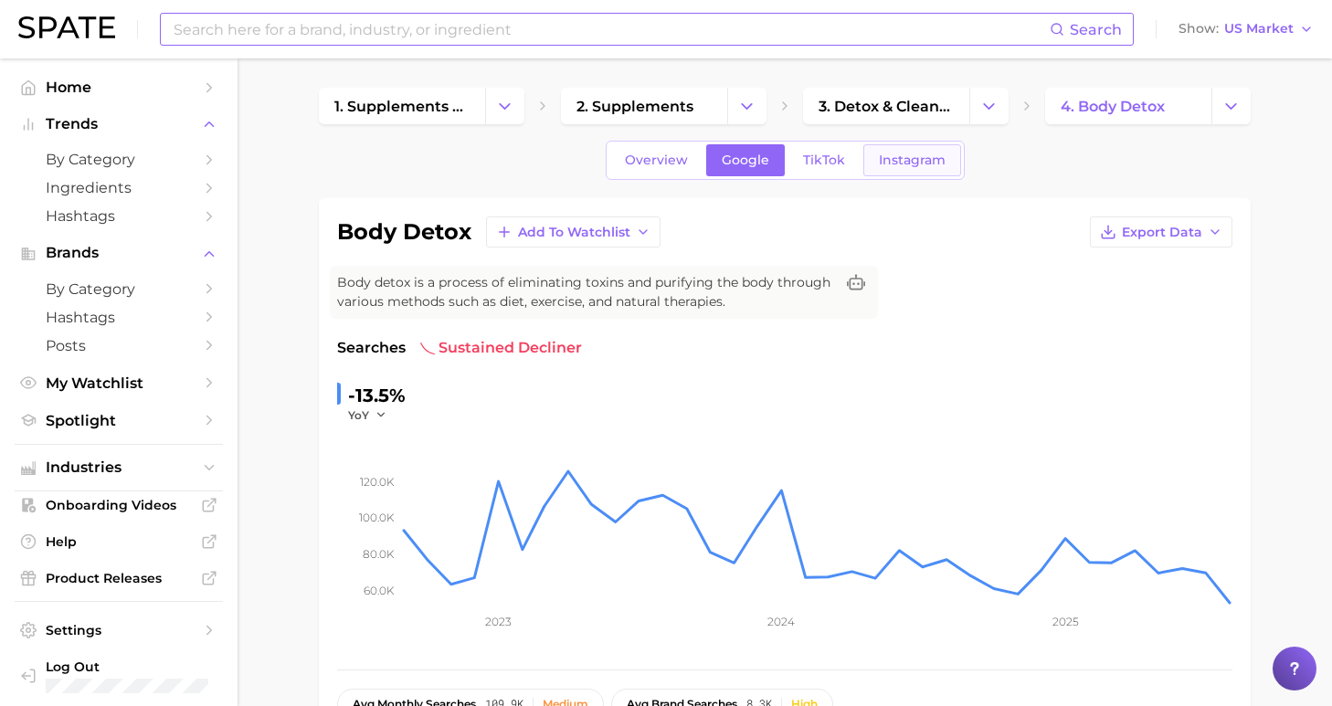
click at [909, 157] on span "Instagram" at bounding box center [912, 161] width 67 height 16
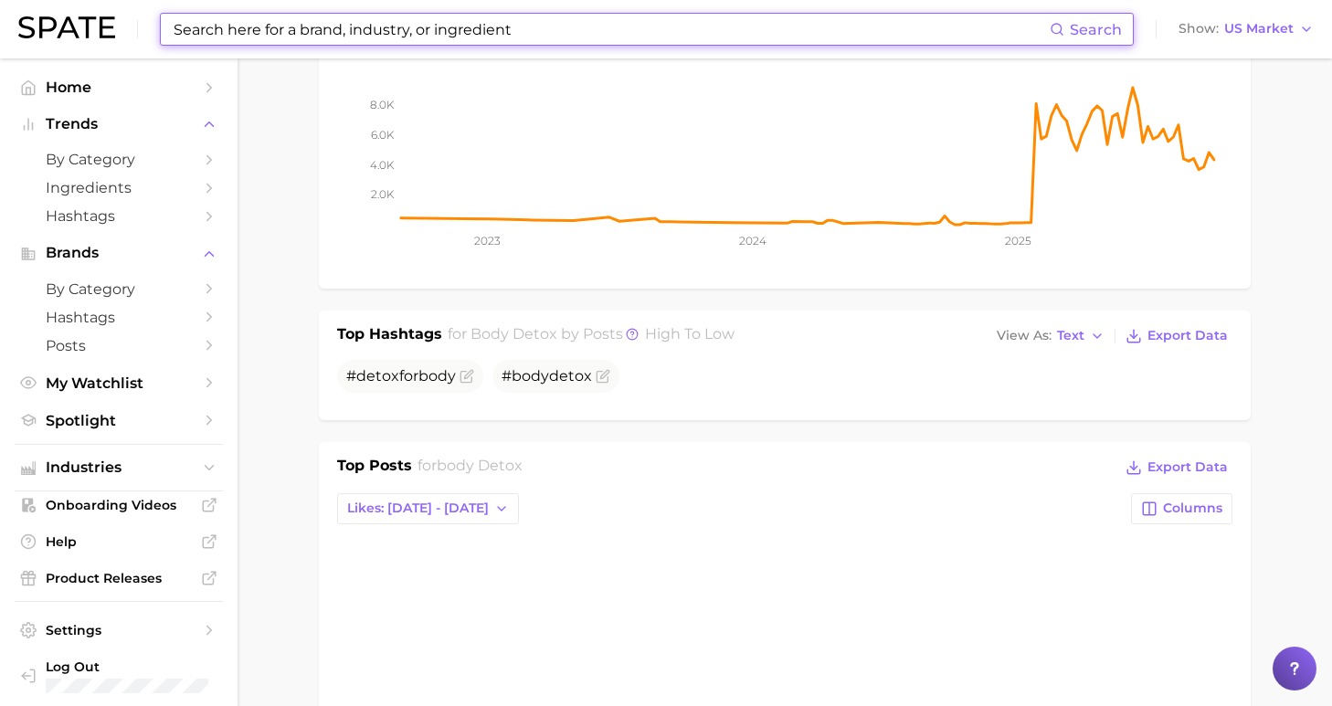
scroll to position [522, 0]
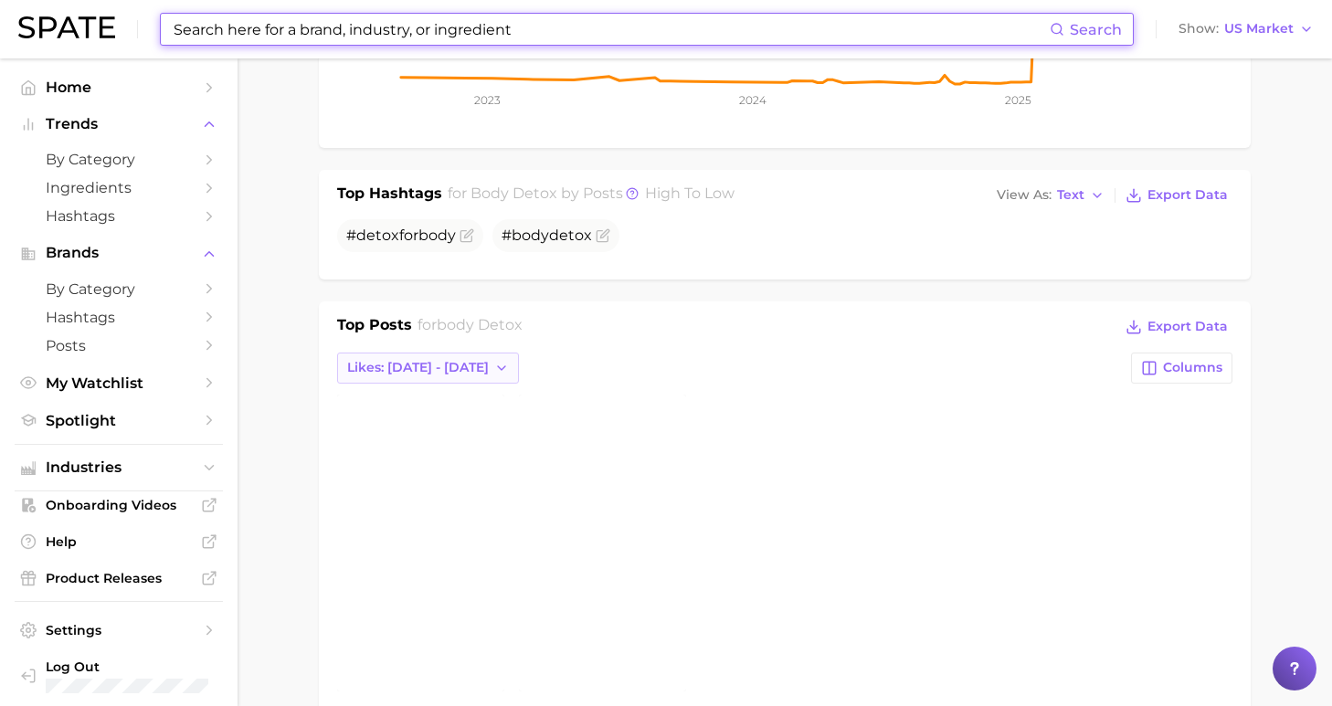
click at [447, 376] on button "Likes: [DATE] - [DATE]" at bounding box center [428, 368] width 182 height 31
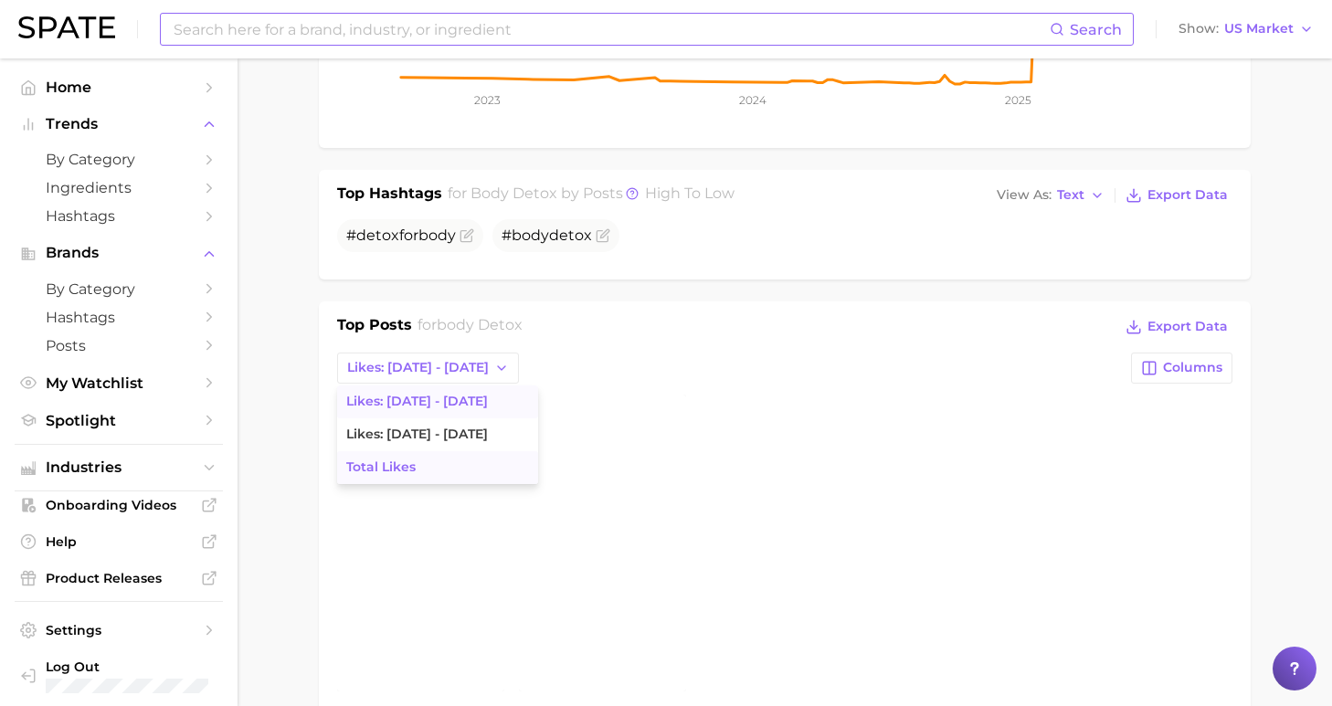
click at [460, 461] on button "Total Likes" at bounding box center [437, 467] width 201 height 33
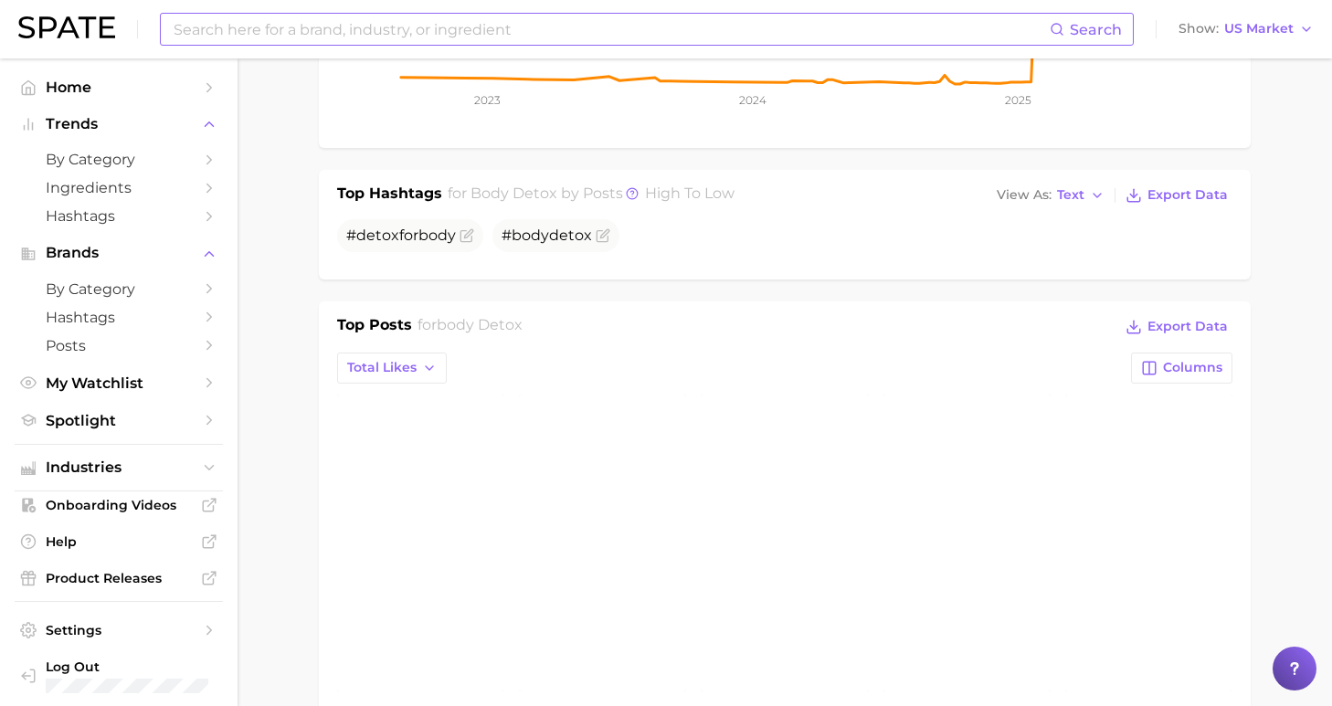
scroll to position [0, 0]
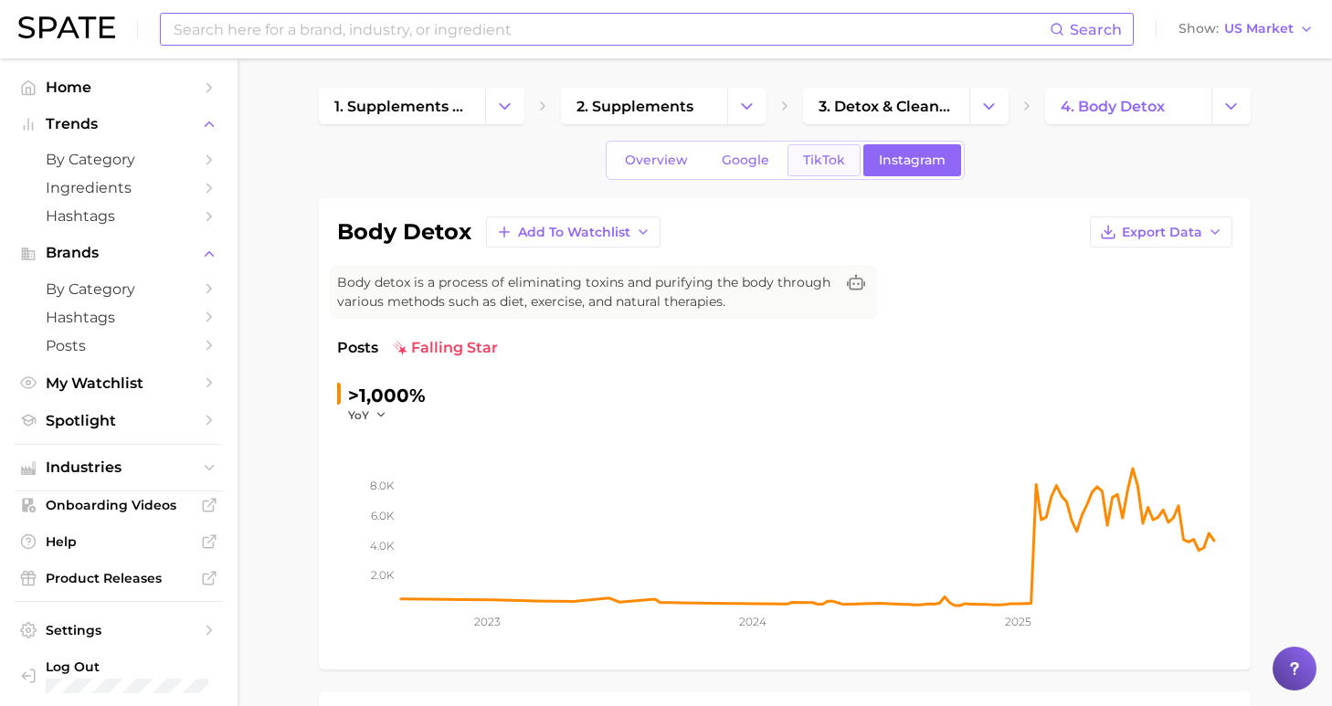
click at [839, 167] on span "TikTok" at bounding box center [824, 161] width 42 height 16
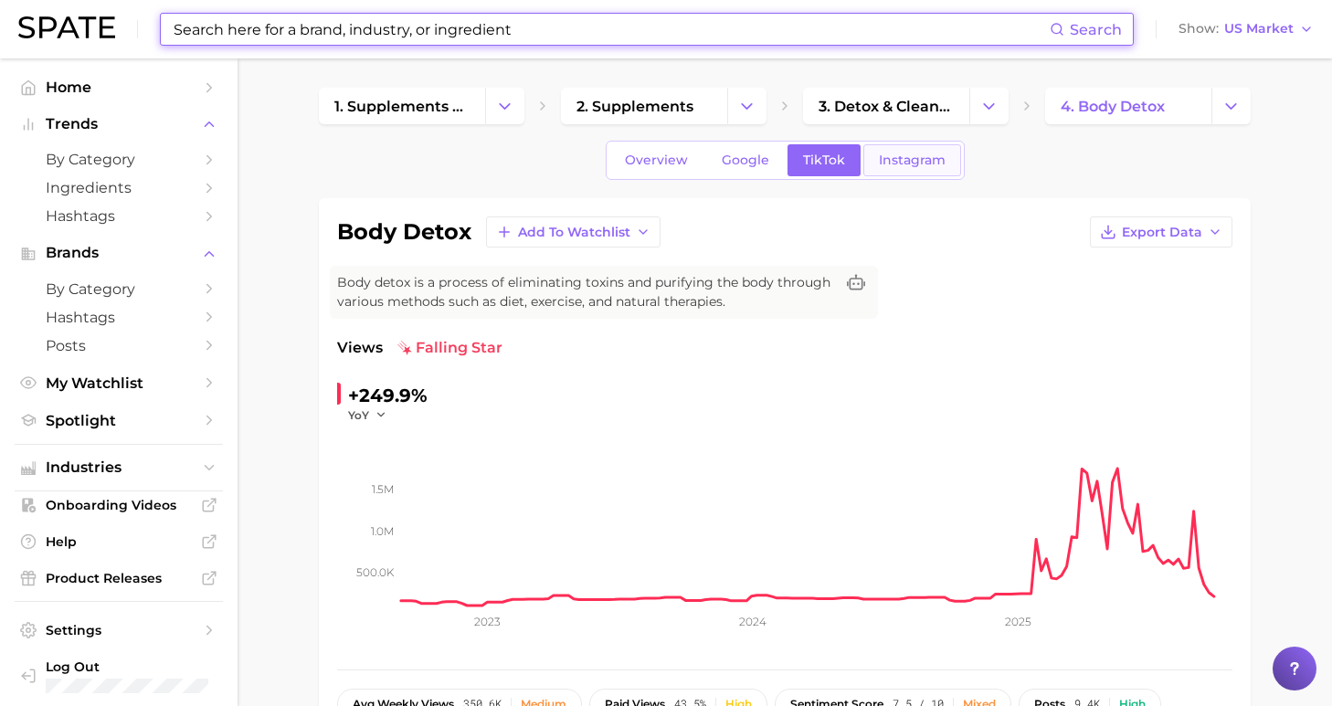
click at [915, 170] on link "Instagram" at bounding box center [912, 160] width 98 height 32
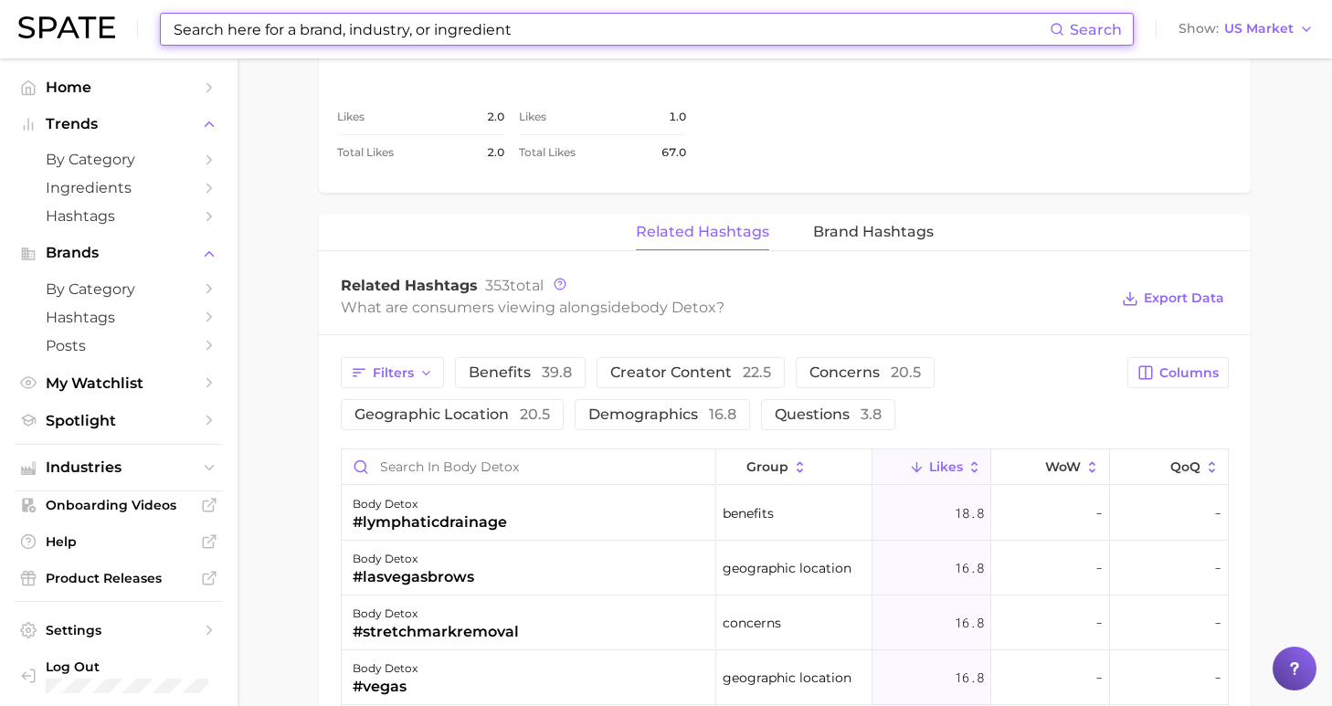
scroll to position [1297, 0]
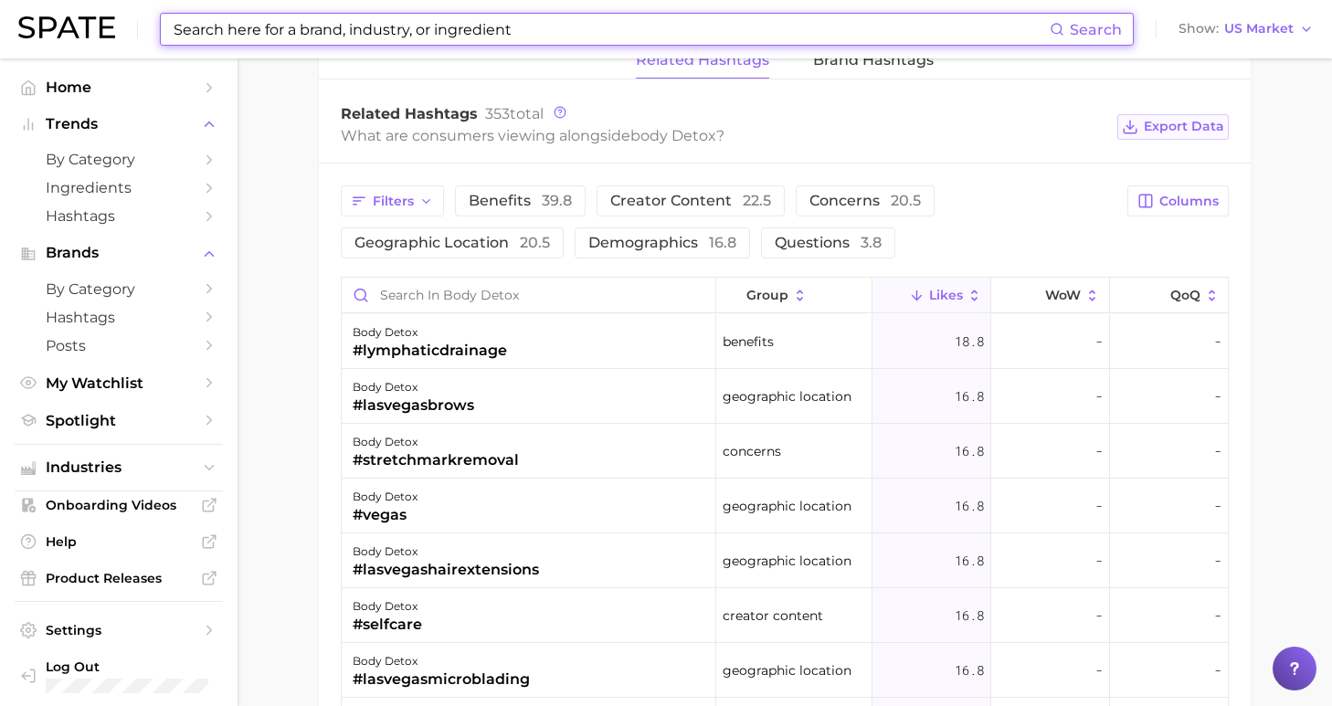
click at [1211, 129] on span "Export Data" at bounding box center [1184, 127] width 80 height 16
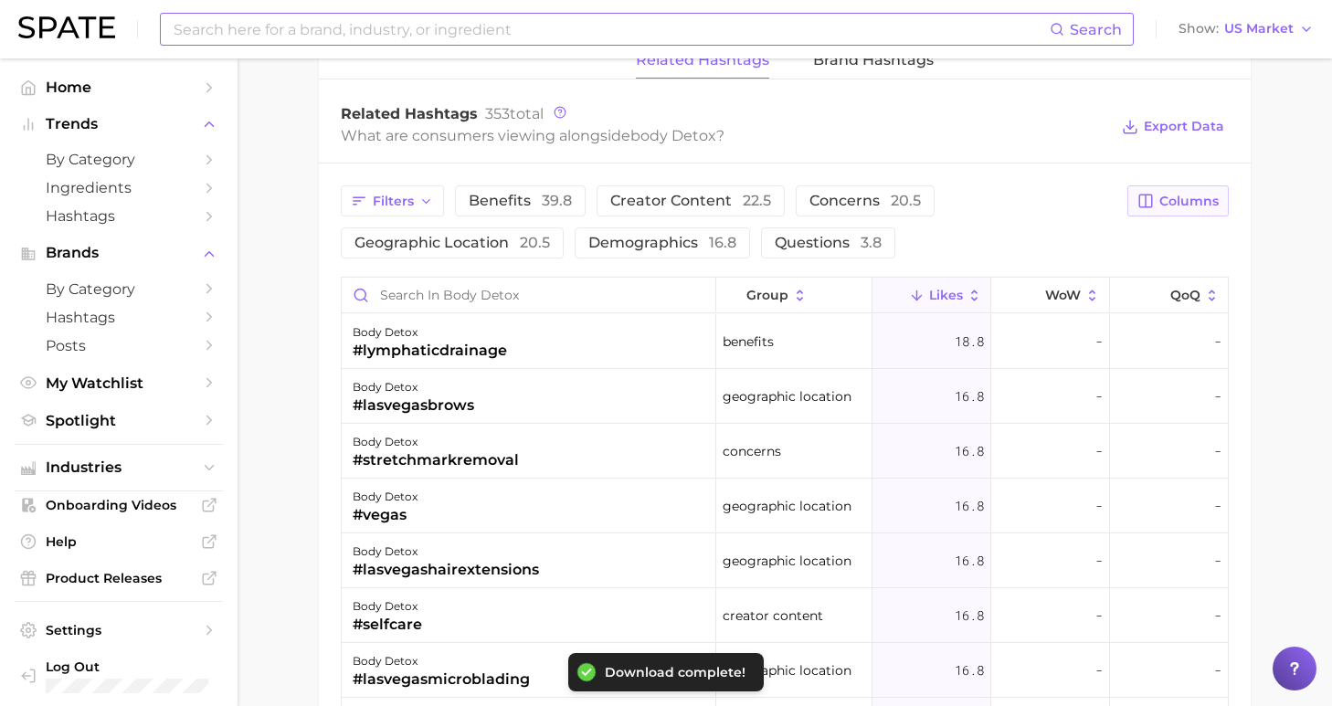
click at [1210, 190] on button "Columns" at bounding box center [1177, 200] width 101 height 31
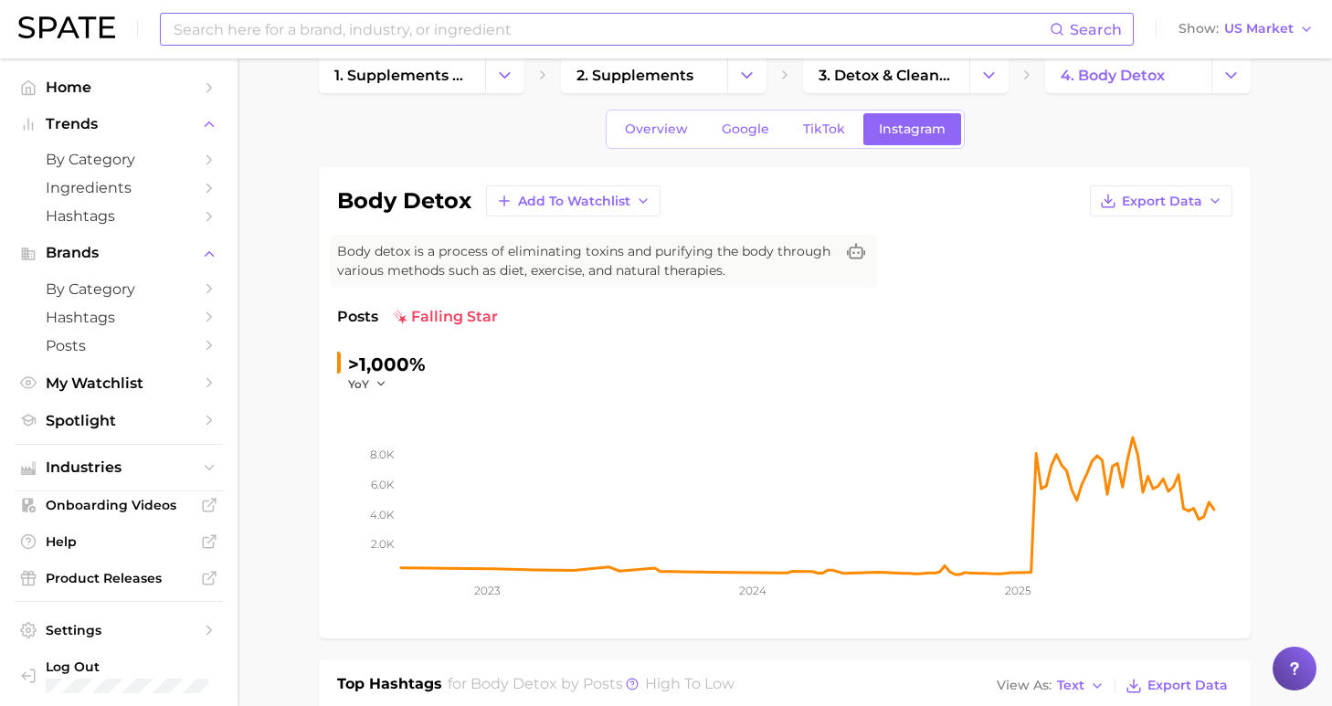
scroll to position [381, 0]
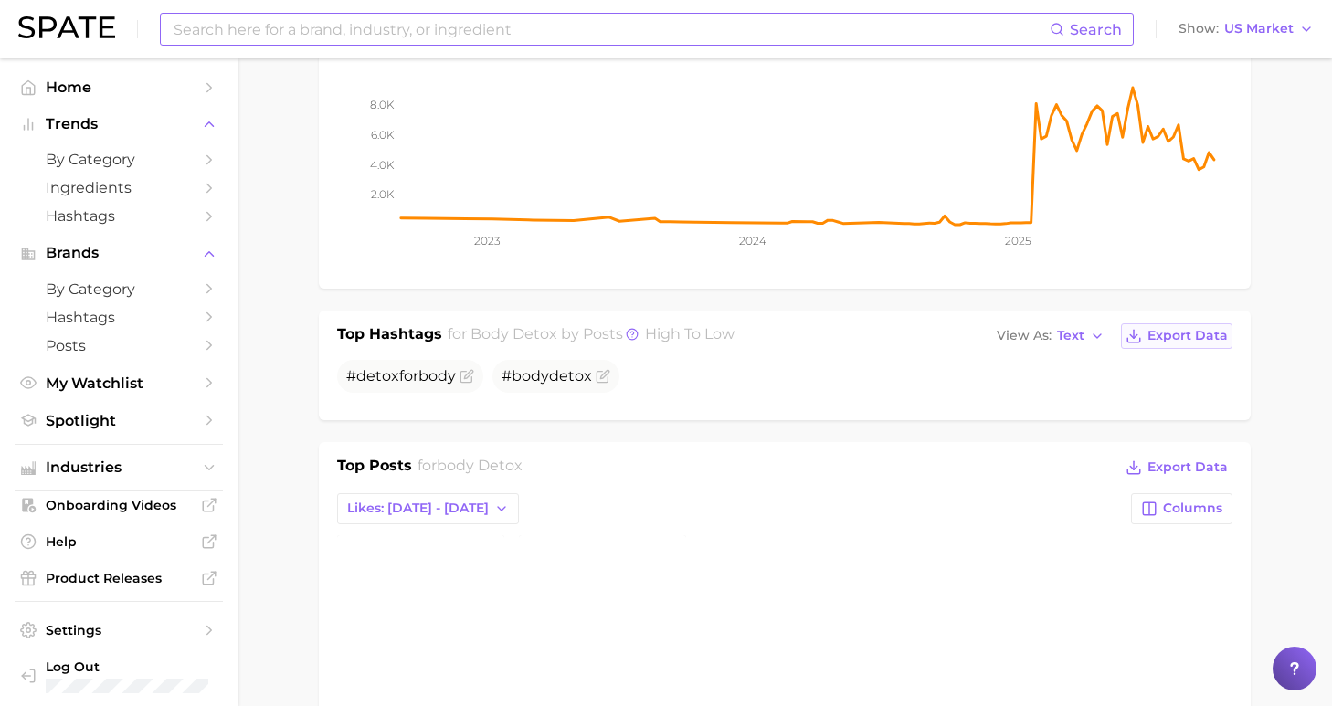
click at [1183, 338] on span "Export Data" at bounding box center [1187, 336] width 80 height 16
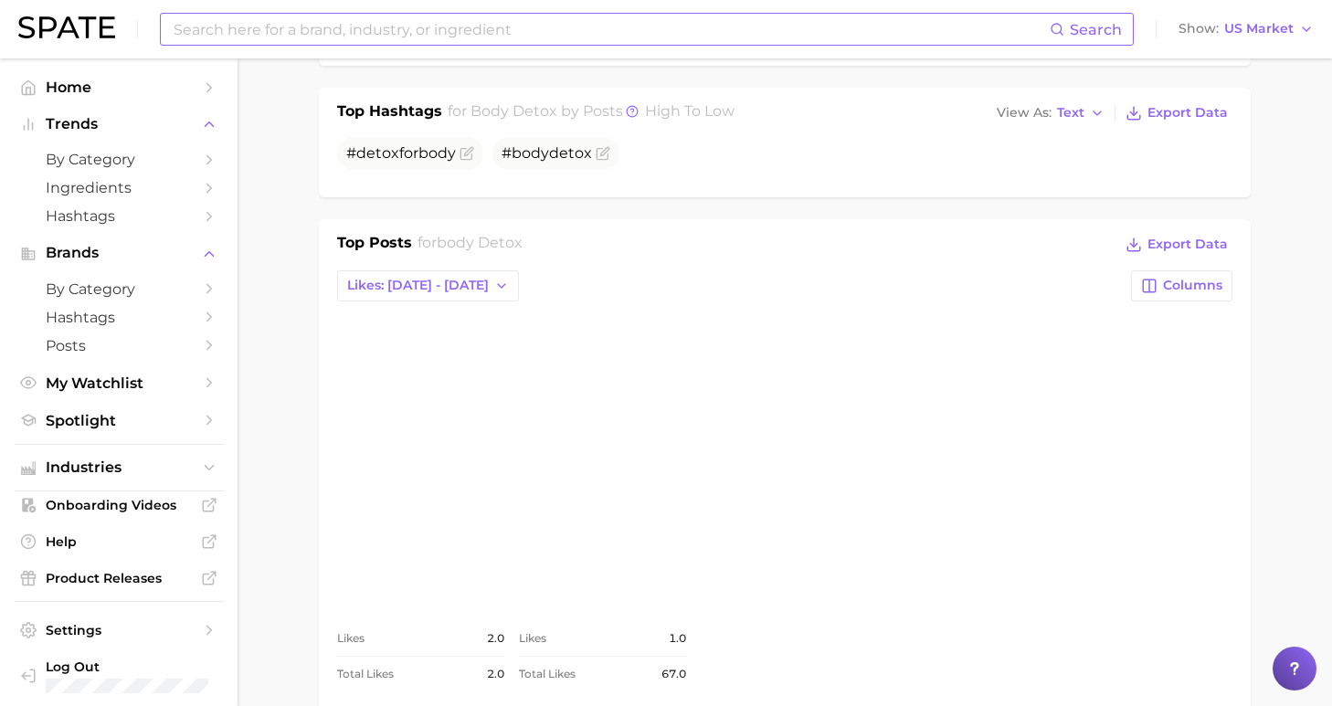
scroll to position [608, 0]
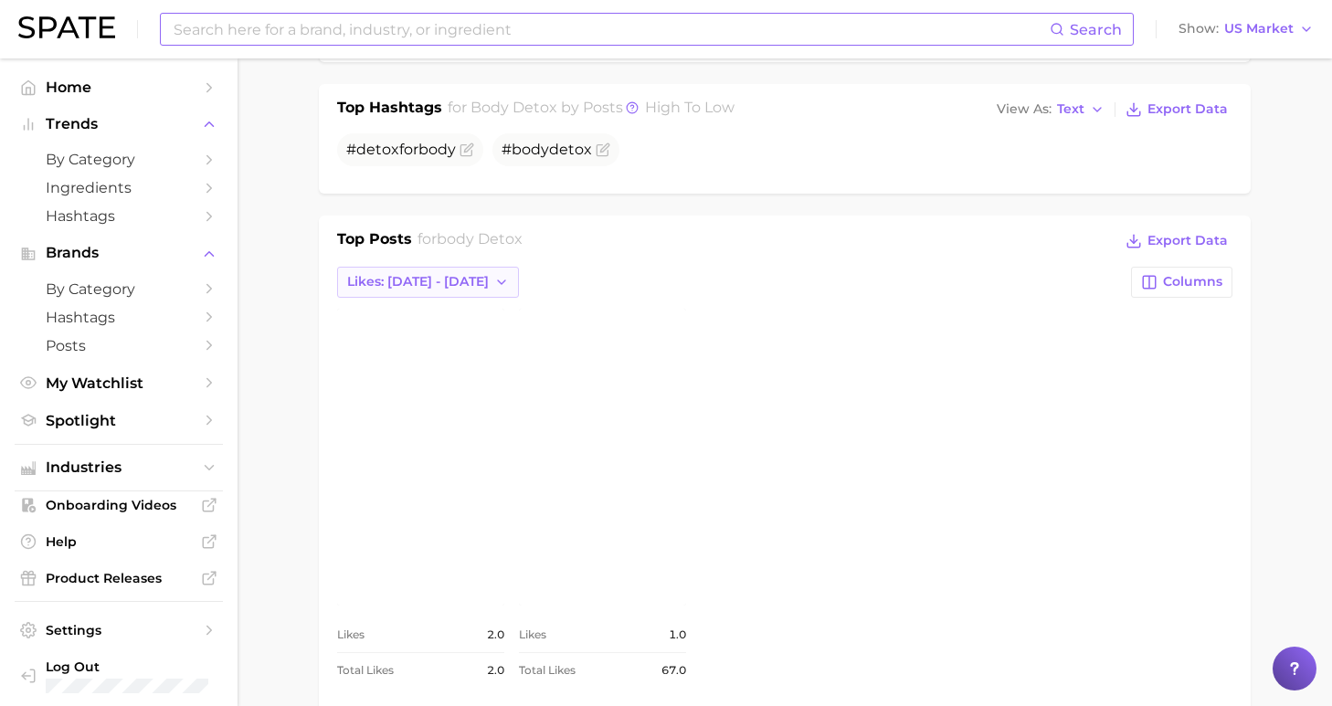
click at [494, 282] on icon "button" at bounding box center [501, 282] width 15 height 15
click at [452, 391] on button "Total Likes" at bounding box center [437, 381] width 201 height 33
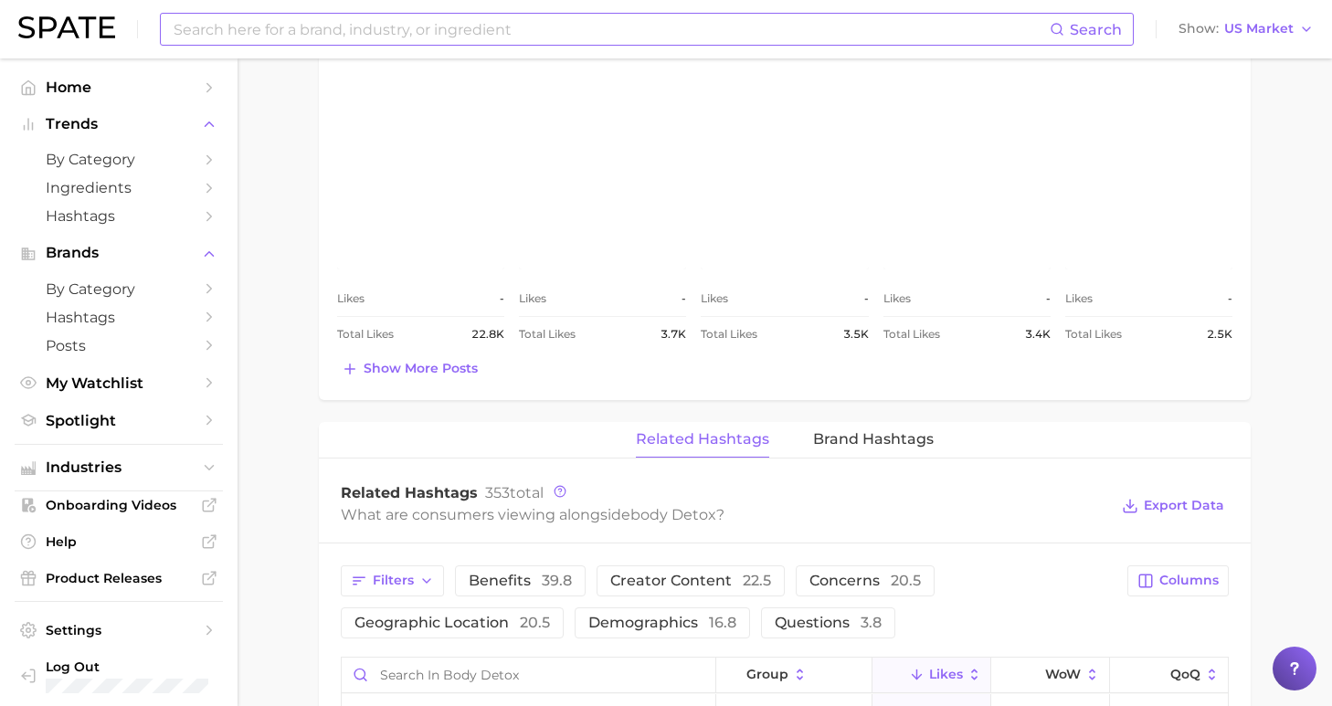
scroll to position [54, 0]
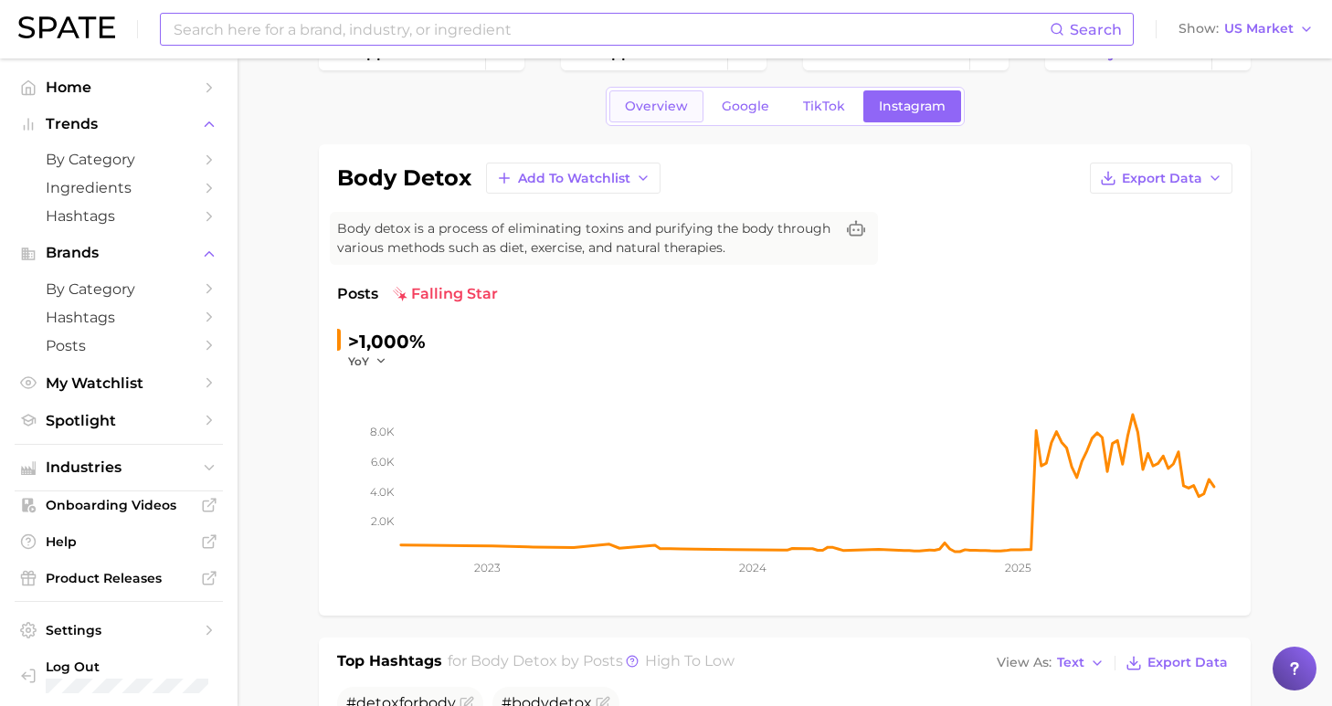
click at [677, 106] on span "Overview" at bounding box center [656, 107] width 63 height 16
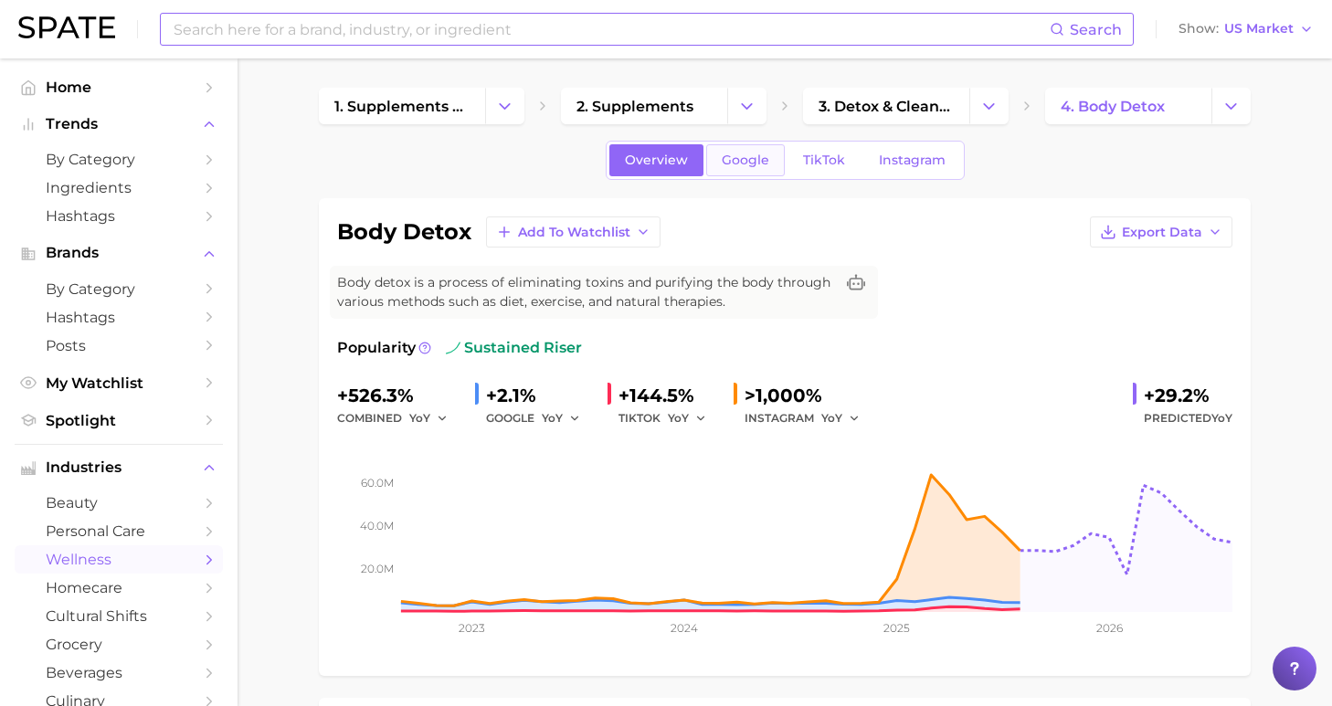
click at [752, 154] on span "Google" at bounding box center [746, 161] width 48 height 16
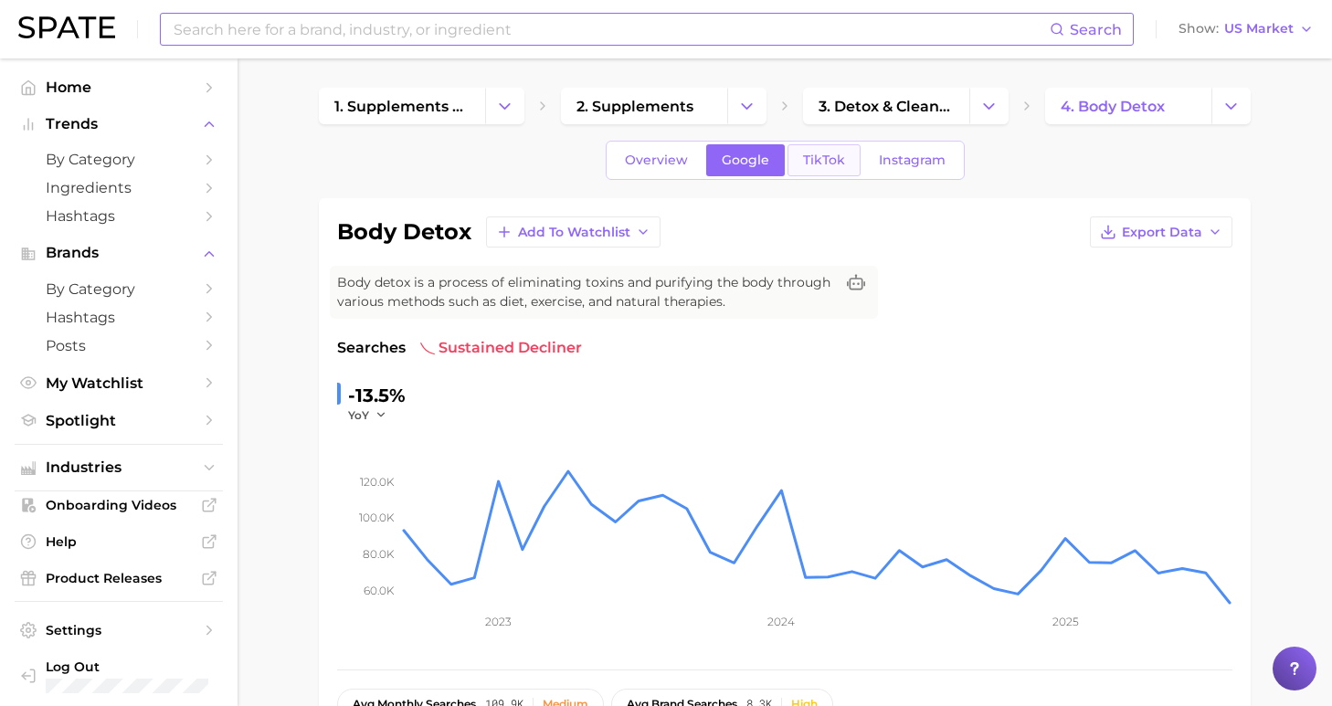
click at [811, 155] on span "TikTok" at bounding box center [824, 161] width 42 height 16
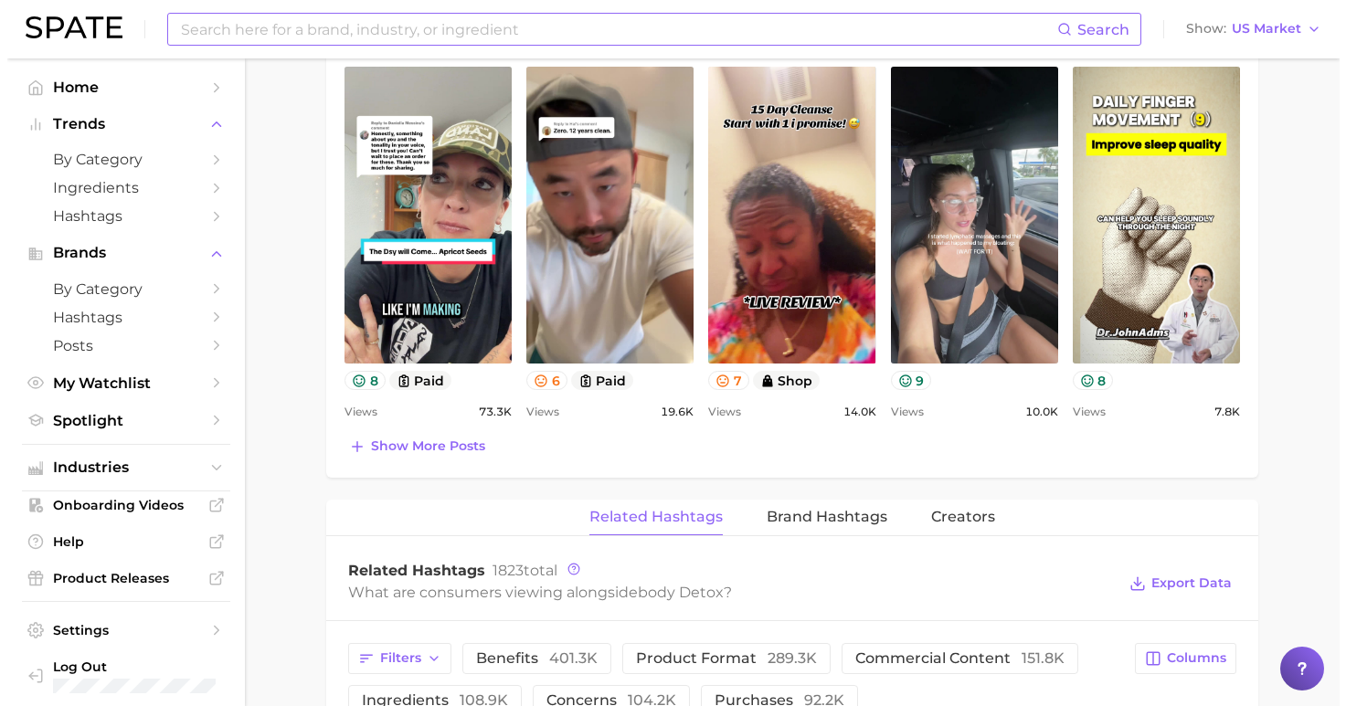
scroll to position [1256, 0]
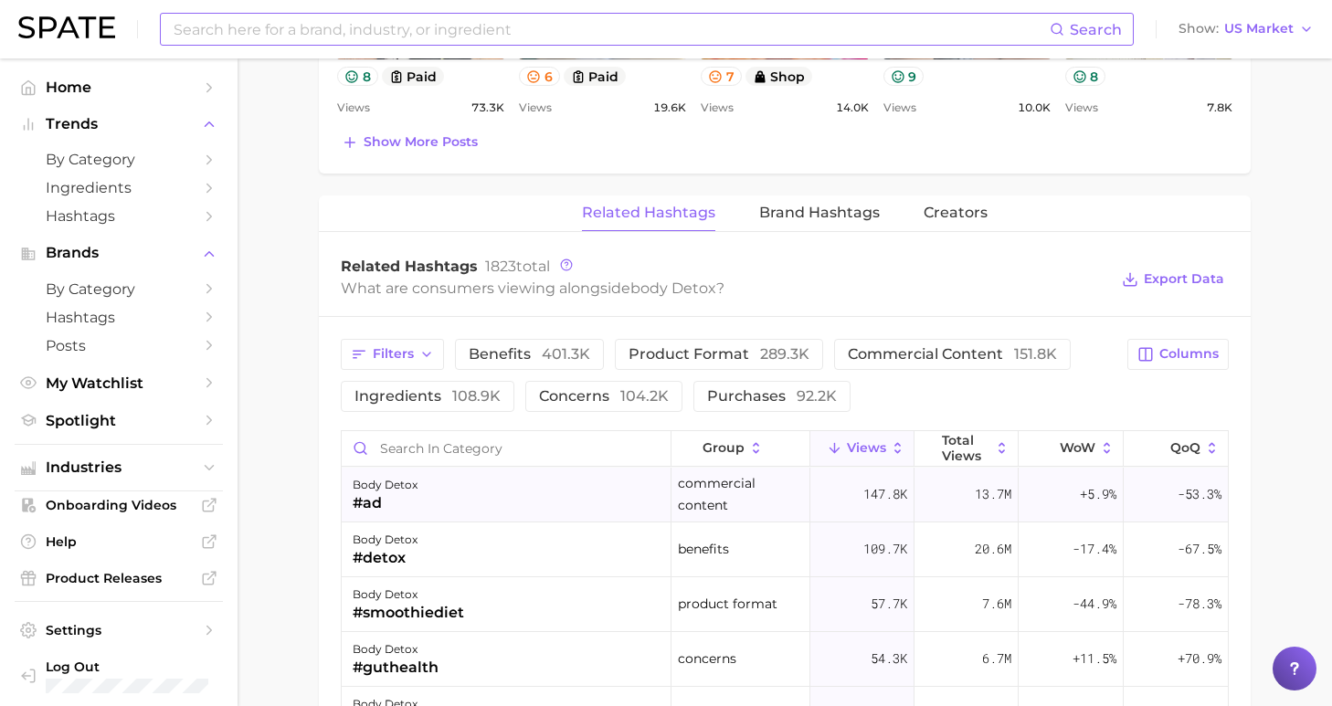
click at [475, 493] on div "body detox #ad" at bounding box center [507, 495] width 330 height 55
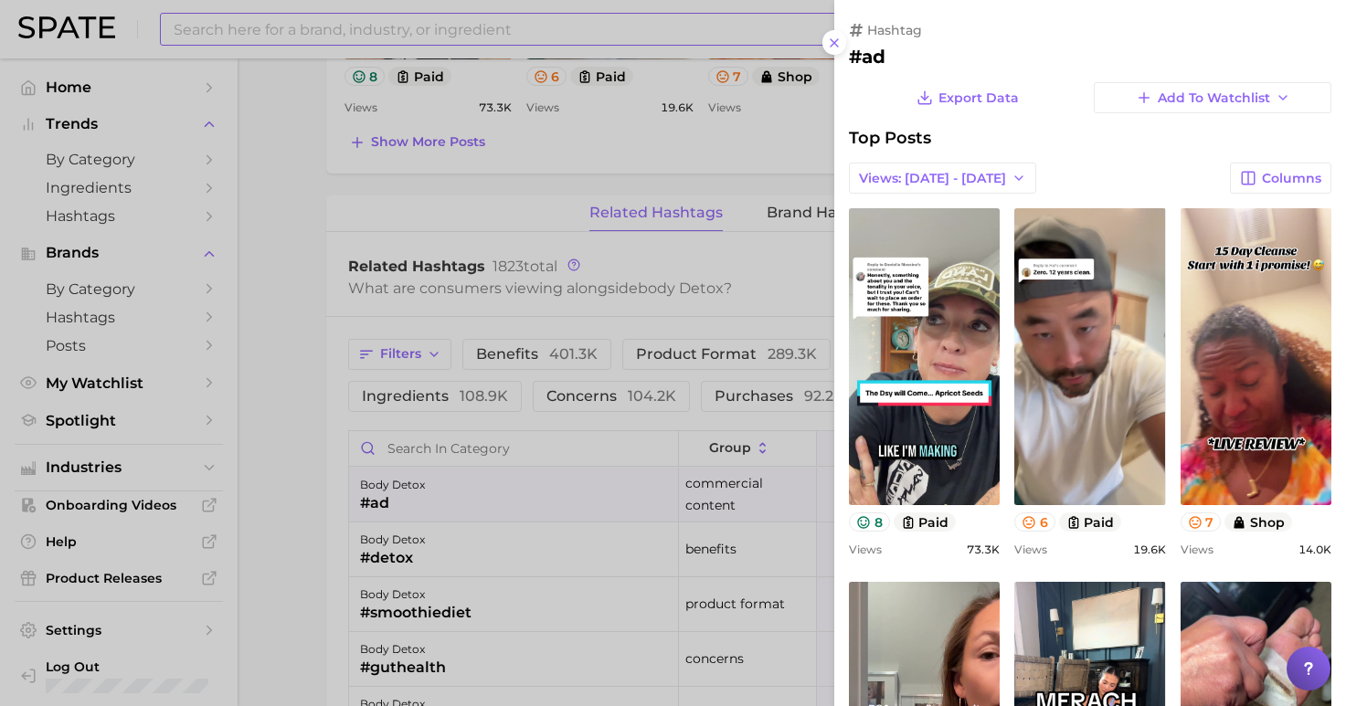
scroll to position [0, 0]
click at [927, 175] on span "Views: [DATE] - [DATE]" at bounding box center [932, 179] width 147 height 16
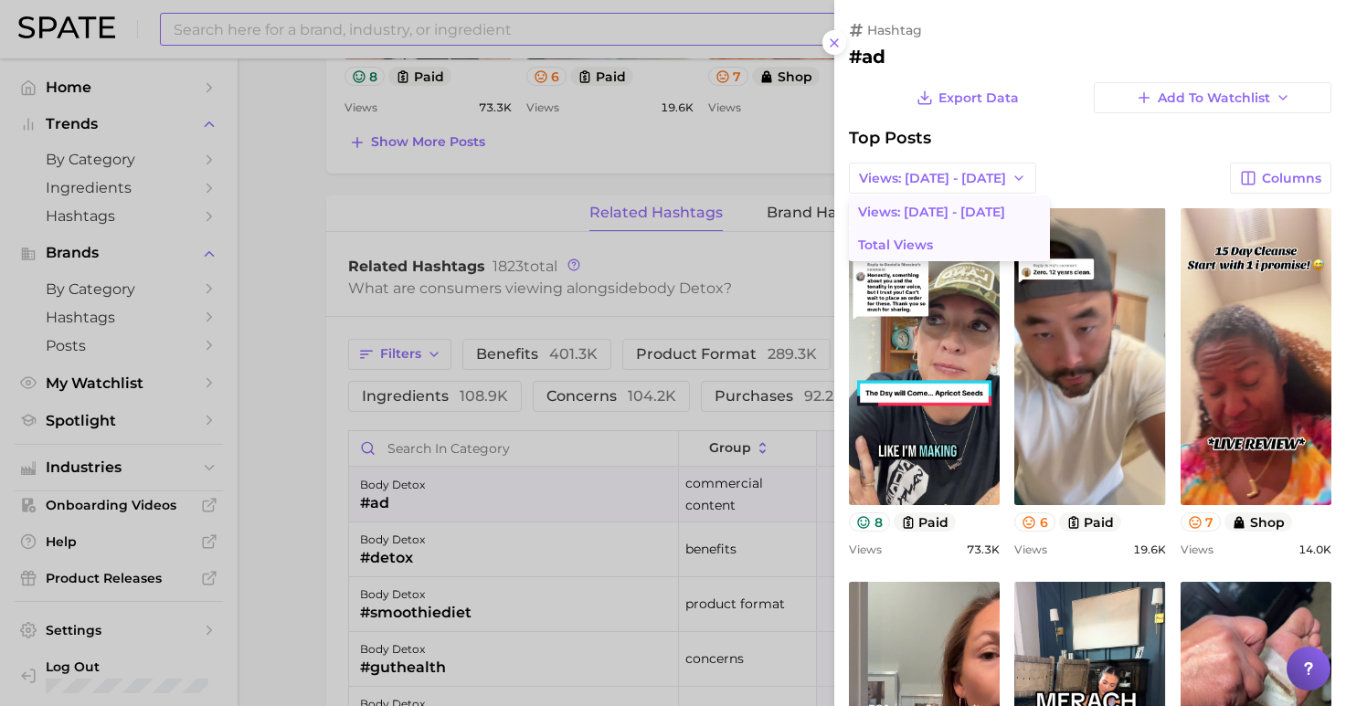
click at [921, 239] on span "Total Views" at bounding box center [895, 246] width 75 height 16
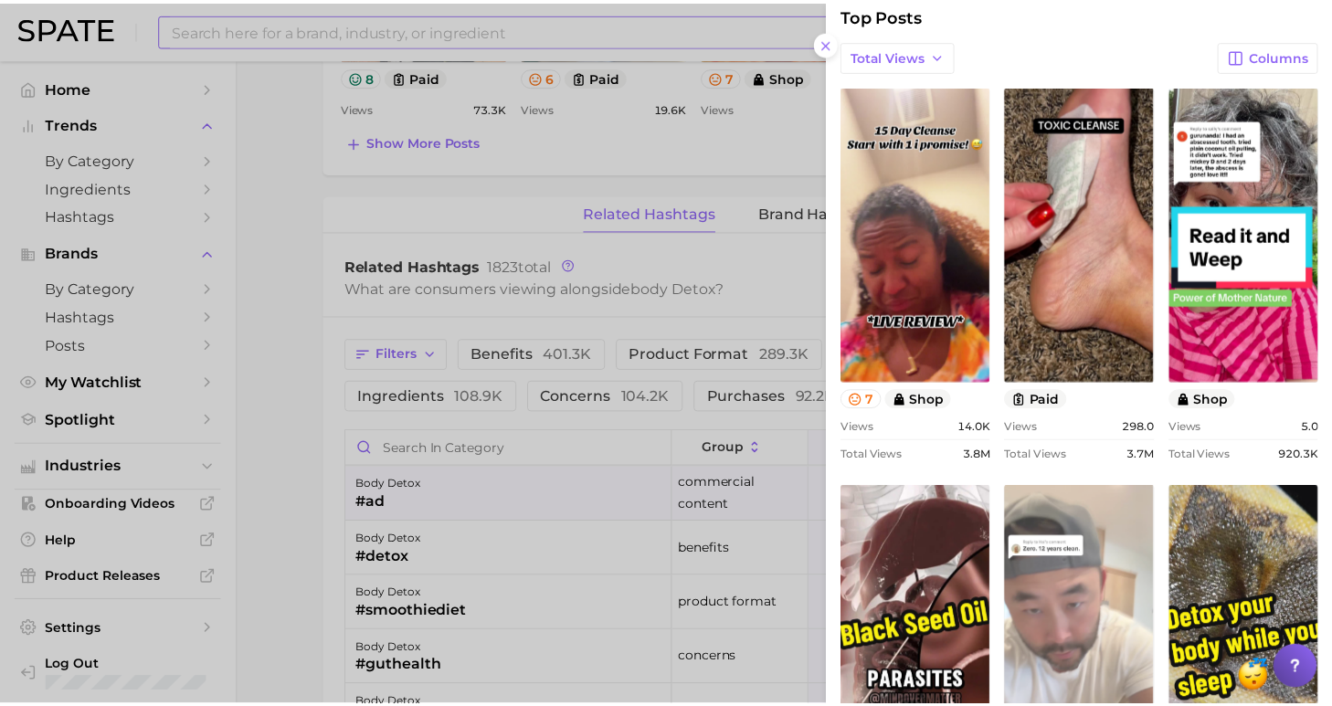
scroll to position [252, 0]
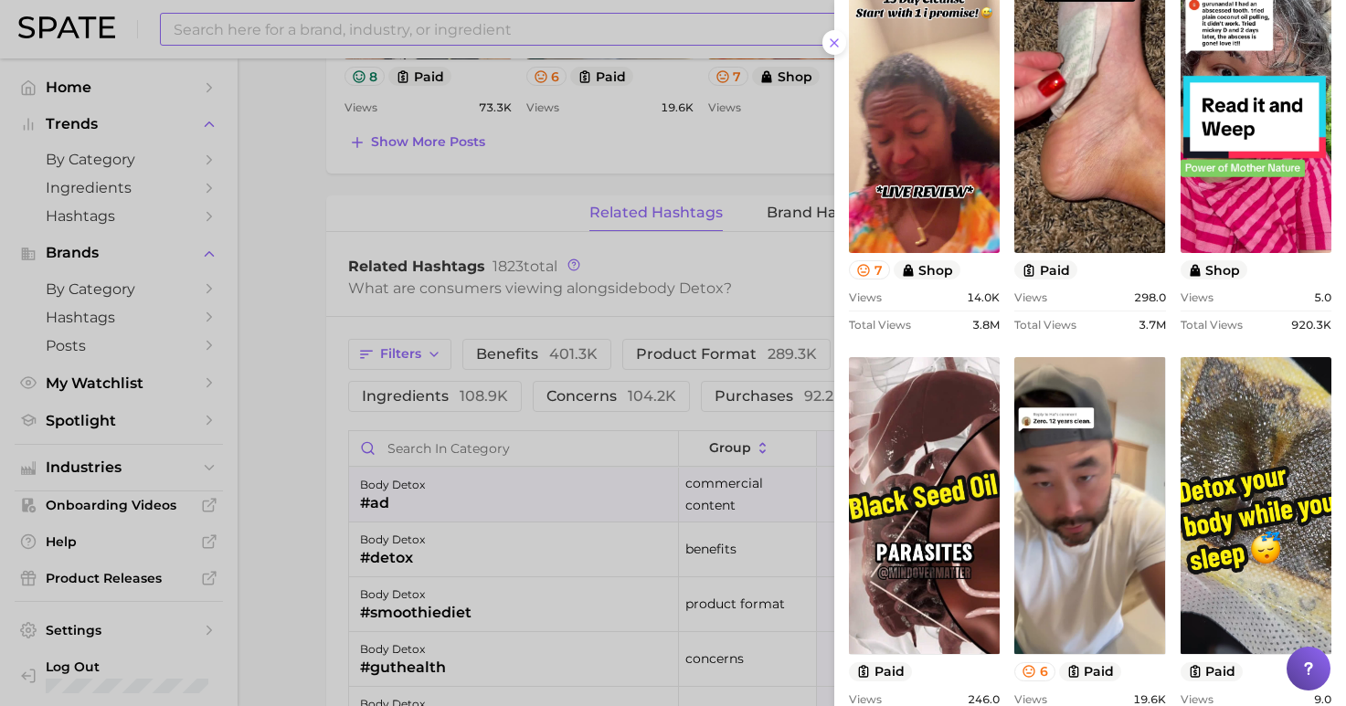
drag, startPoint x: 383, startPoint y: 159, endPoint x: 383, endPoint y: 178, distance: 19.2
click at [382, 163] on div at bounding box center [673, 353] width 1346 height 706
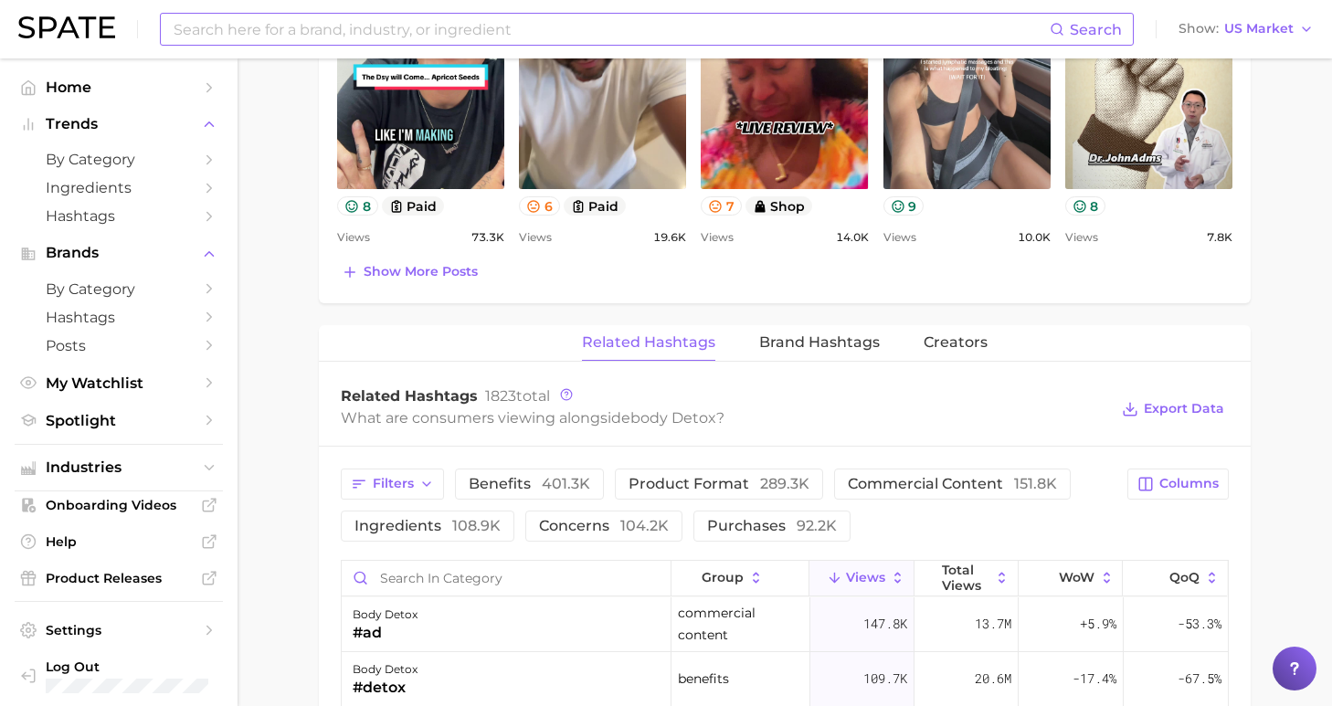
scroll to position [752, 0]
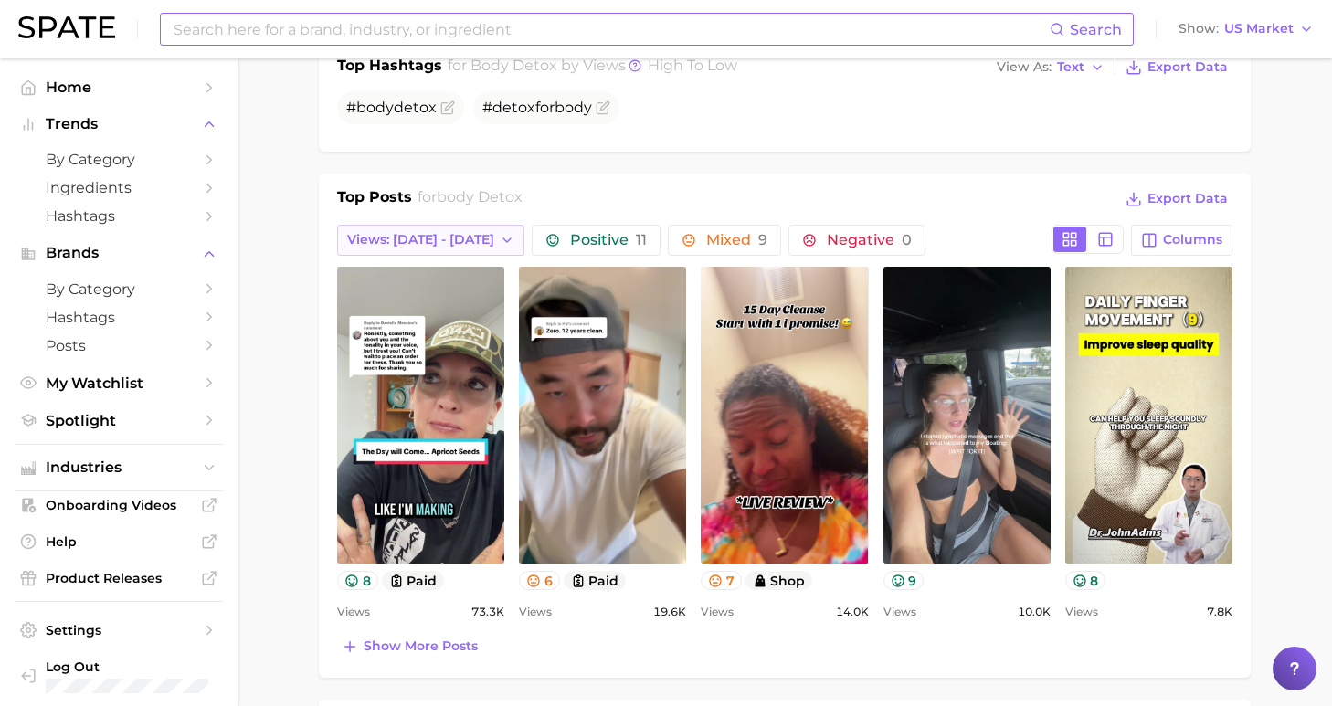
click at [452, 245] on span "Views: [DATE] - [DATE]" at bounding box center [420, 240] width 147 height 16
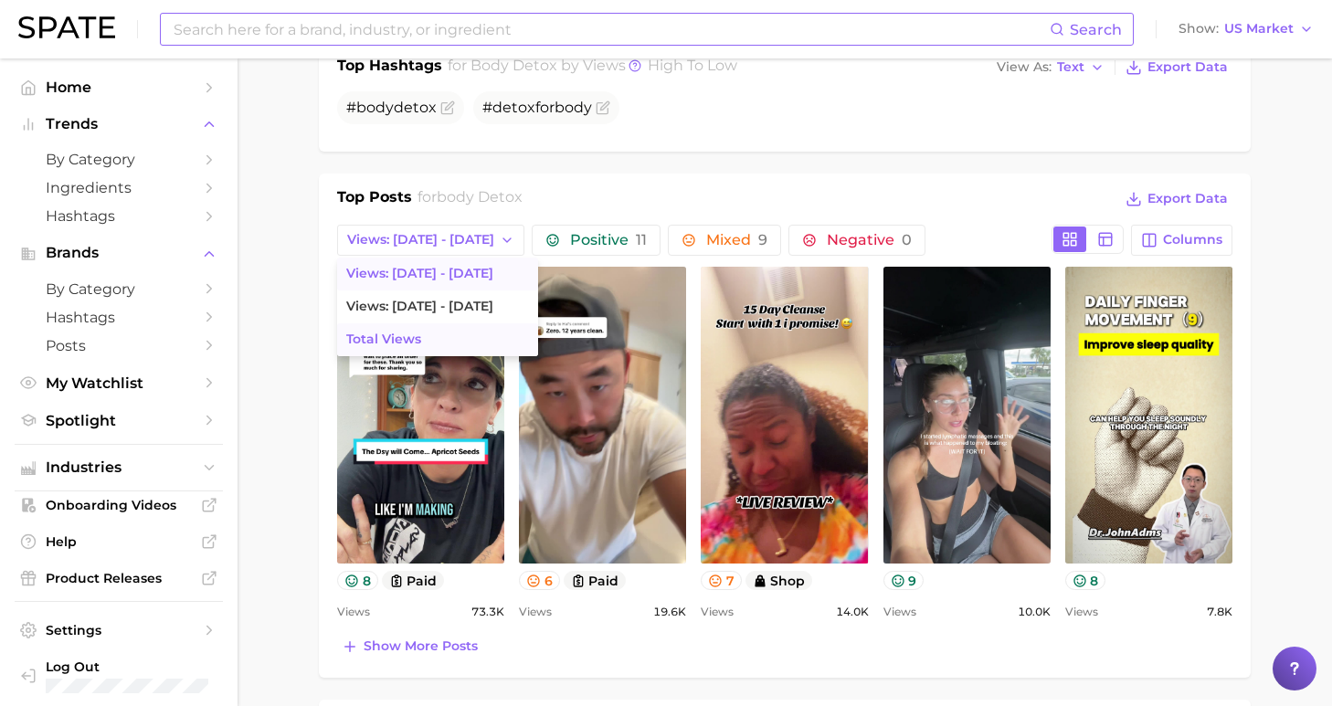
click at [450, 343] on button "Total Views" at bounding box center [437, 339] width 201 height 33
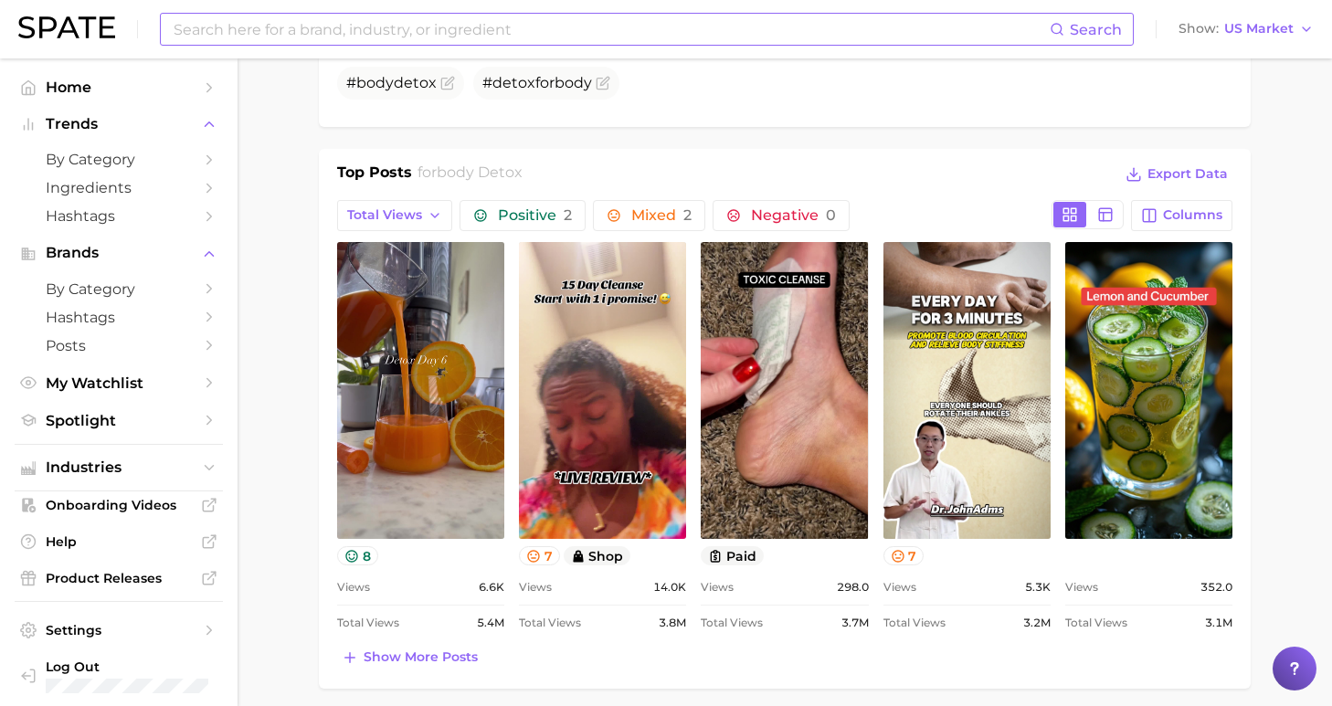
scroll to position [810, 0]
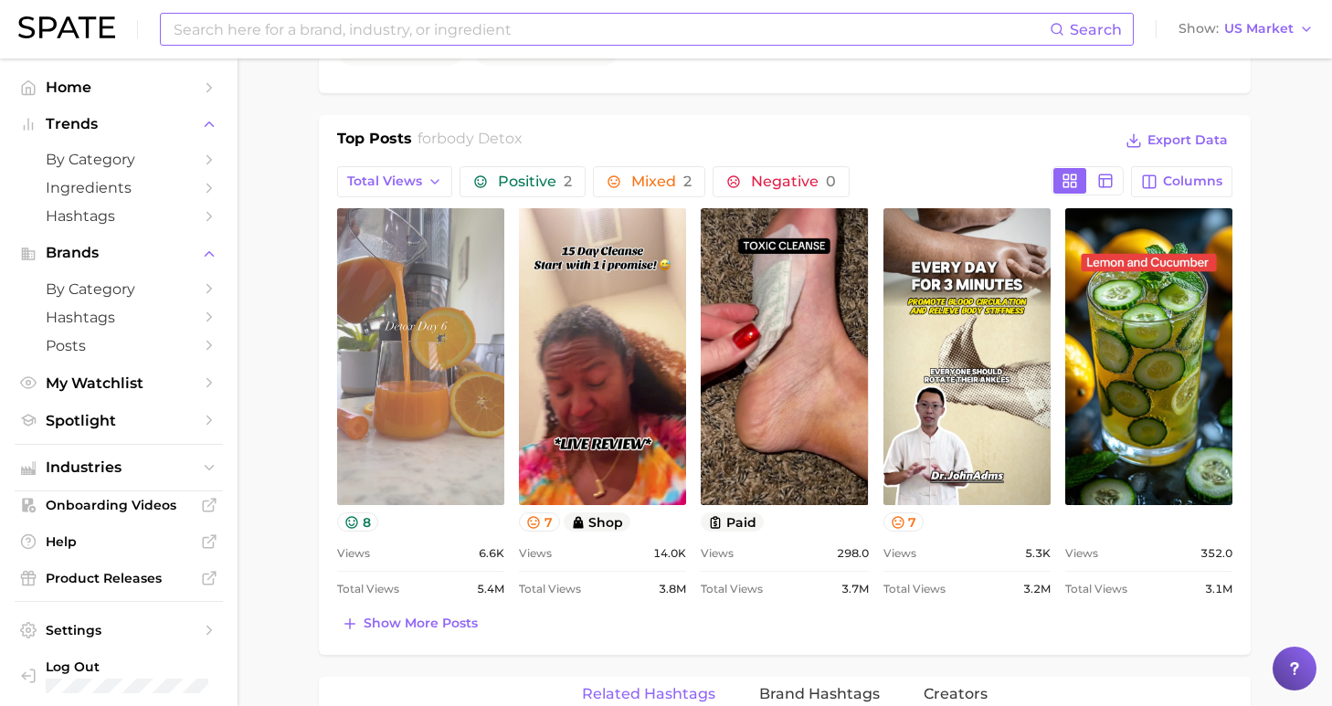
click at [450, 337] on link "view post on TikTok" at bounding box center [420, 356] width 167 height 297
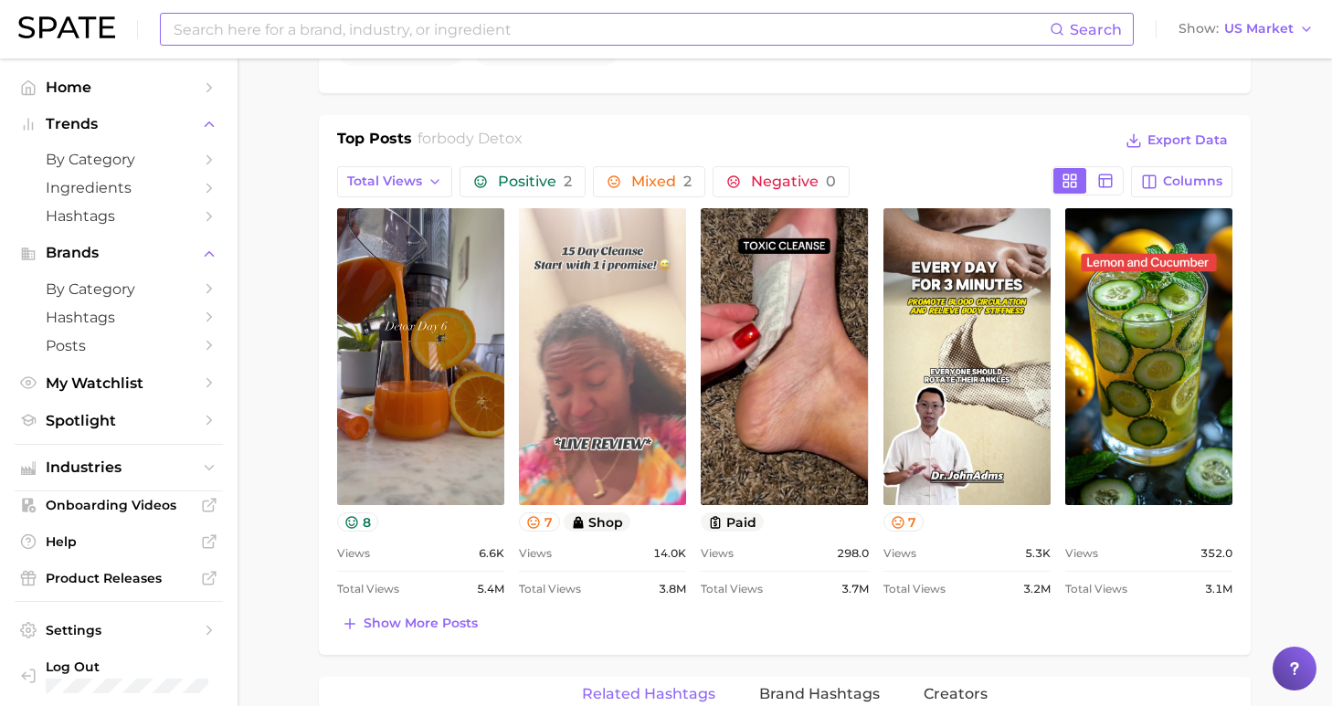
click at [612, 363] on link "view post on TikTok" at bounding box center [602, 356] width 167 height 297
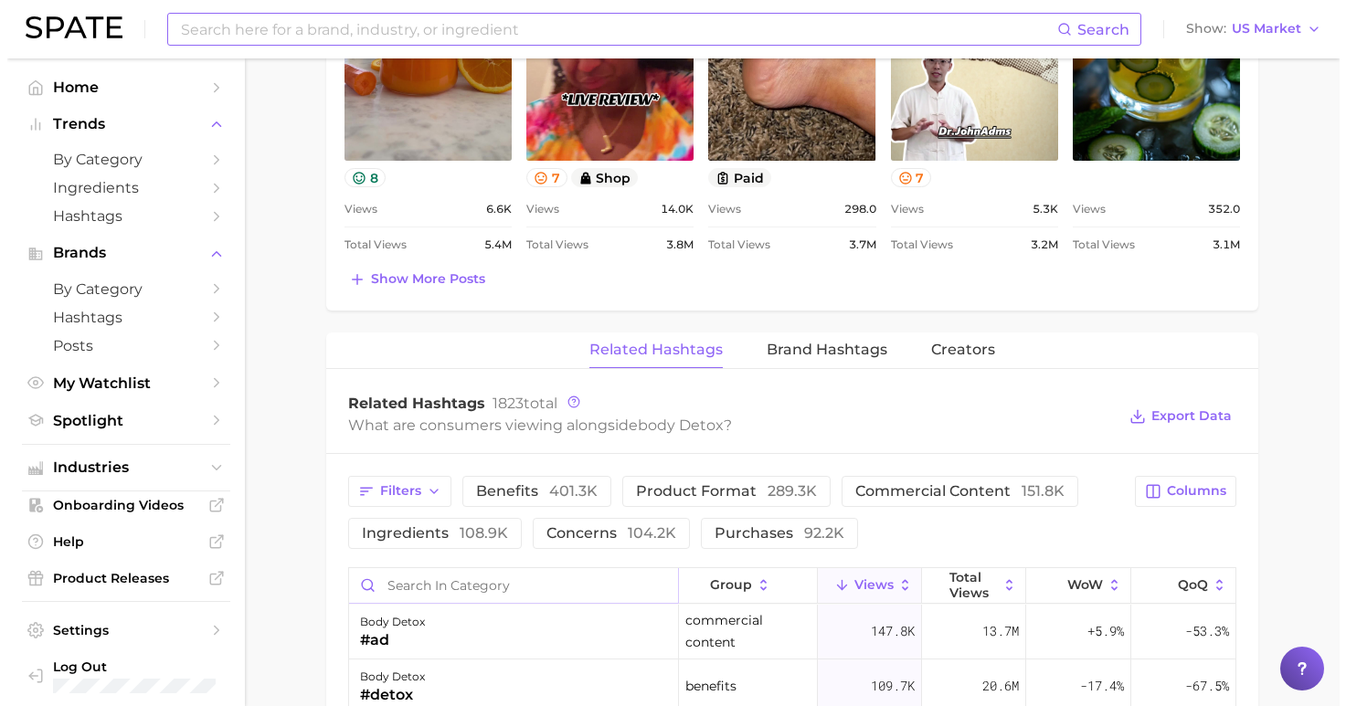
scroll to position [1368, 0]
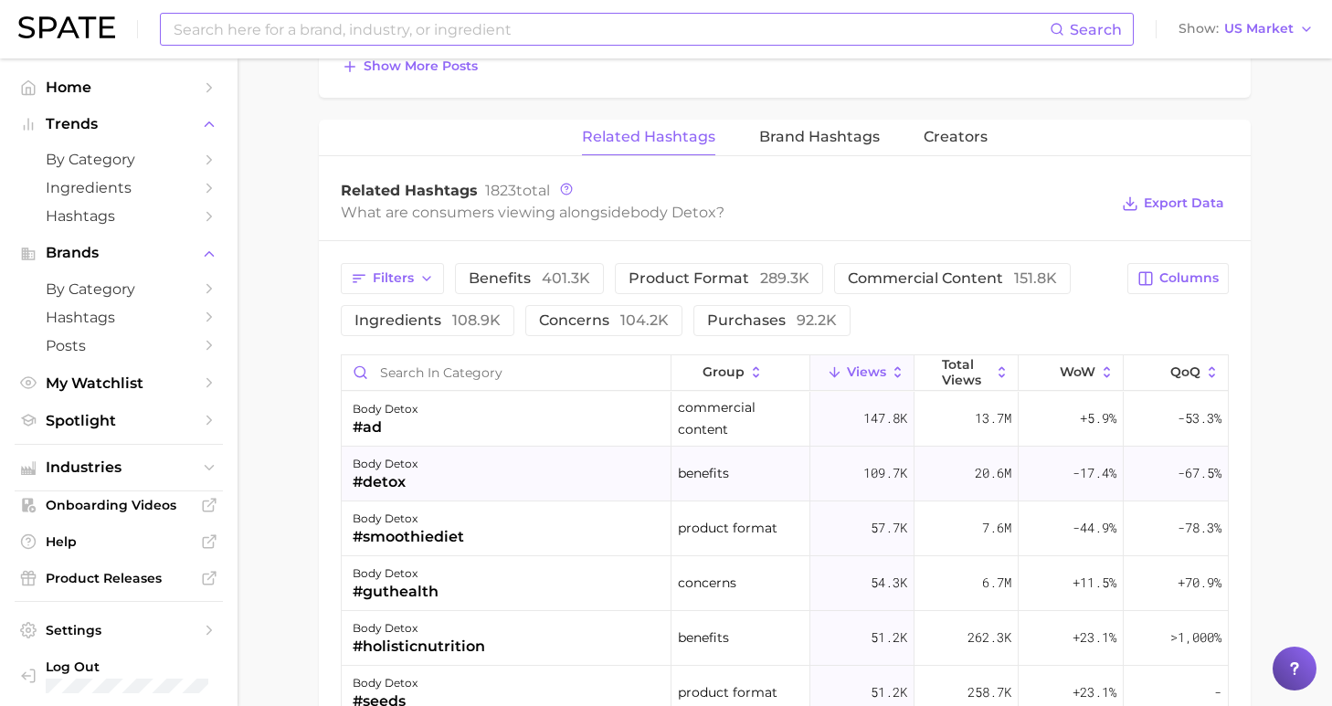
click at [517, 459] on div "body detox #detox" at bounding box center [507, 474] width 330 height 55
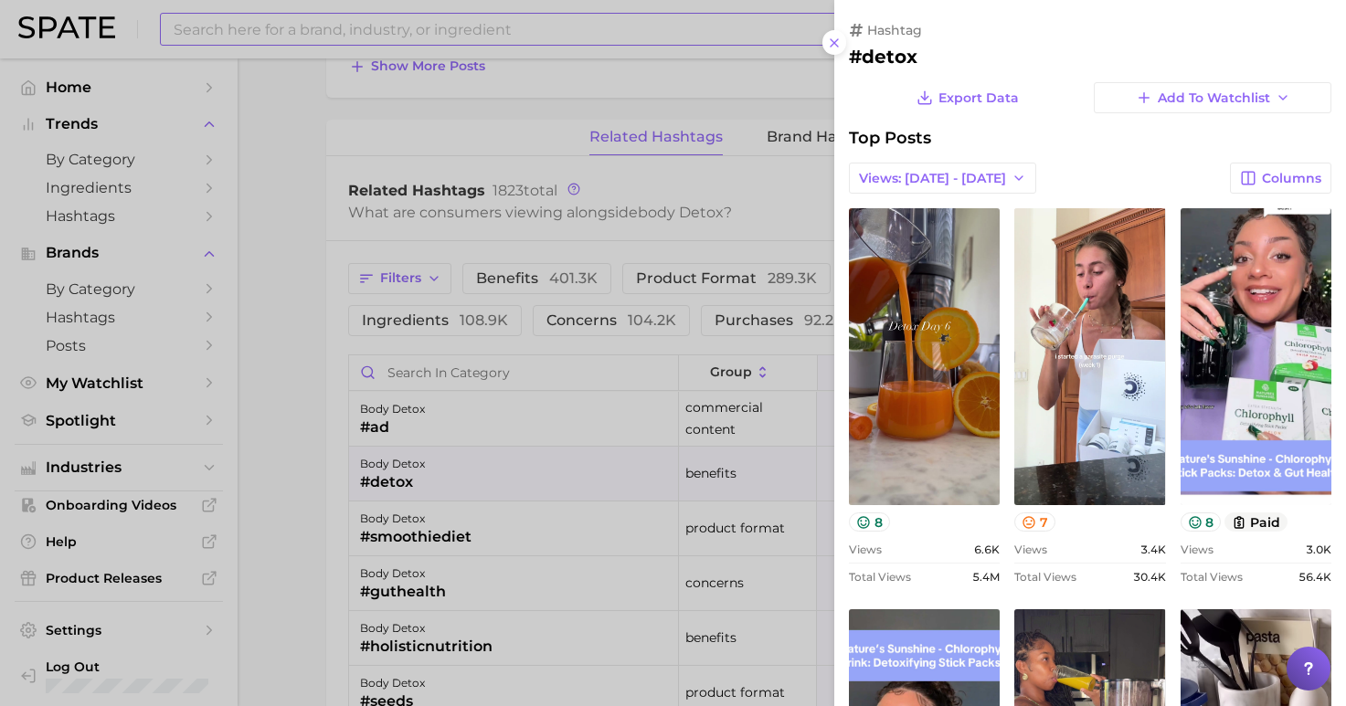
scroll to position [0, 0]
click at [971, 177] on button "Views: [DATE] - [DATE]" at bounding box center [942, 178] width 187 height 31
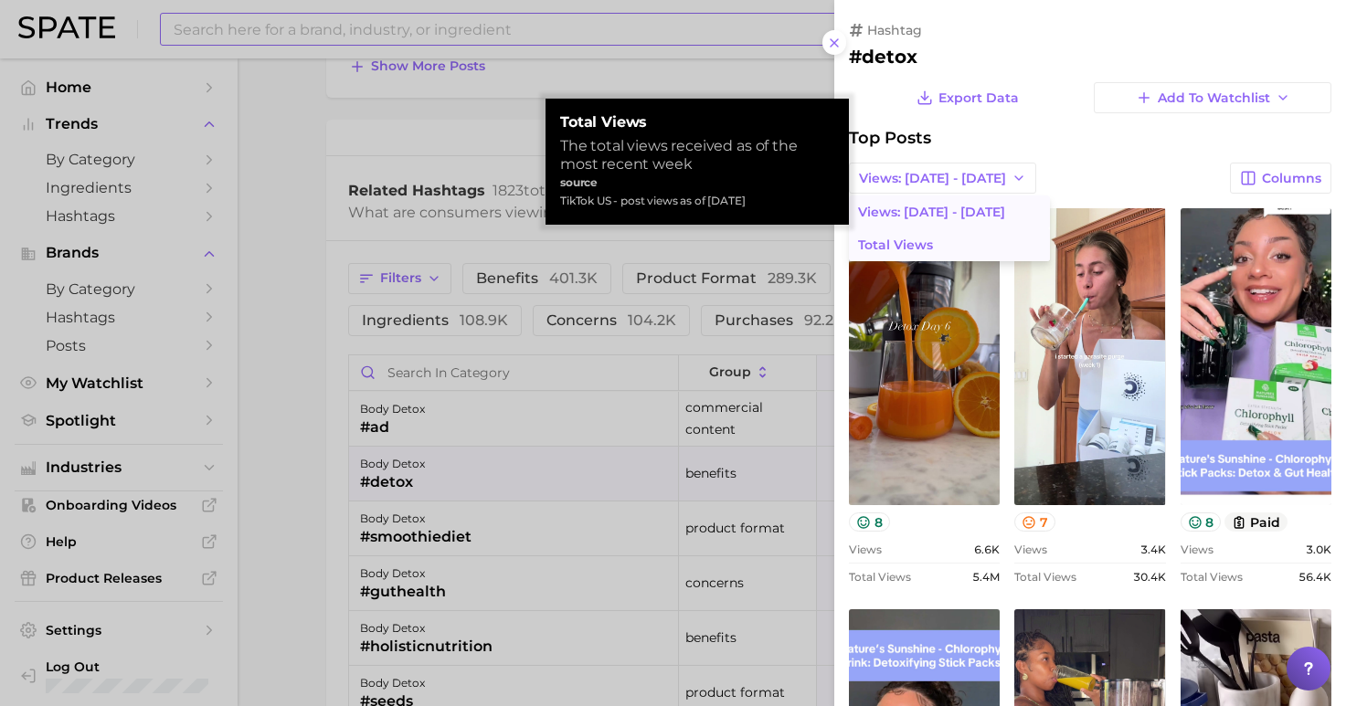
click at [937, 238] on button "Total Views" at bounding box center [949, 244] width 201 height 33
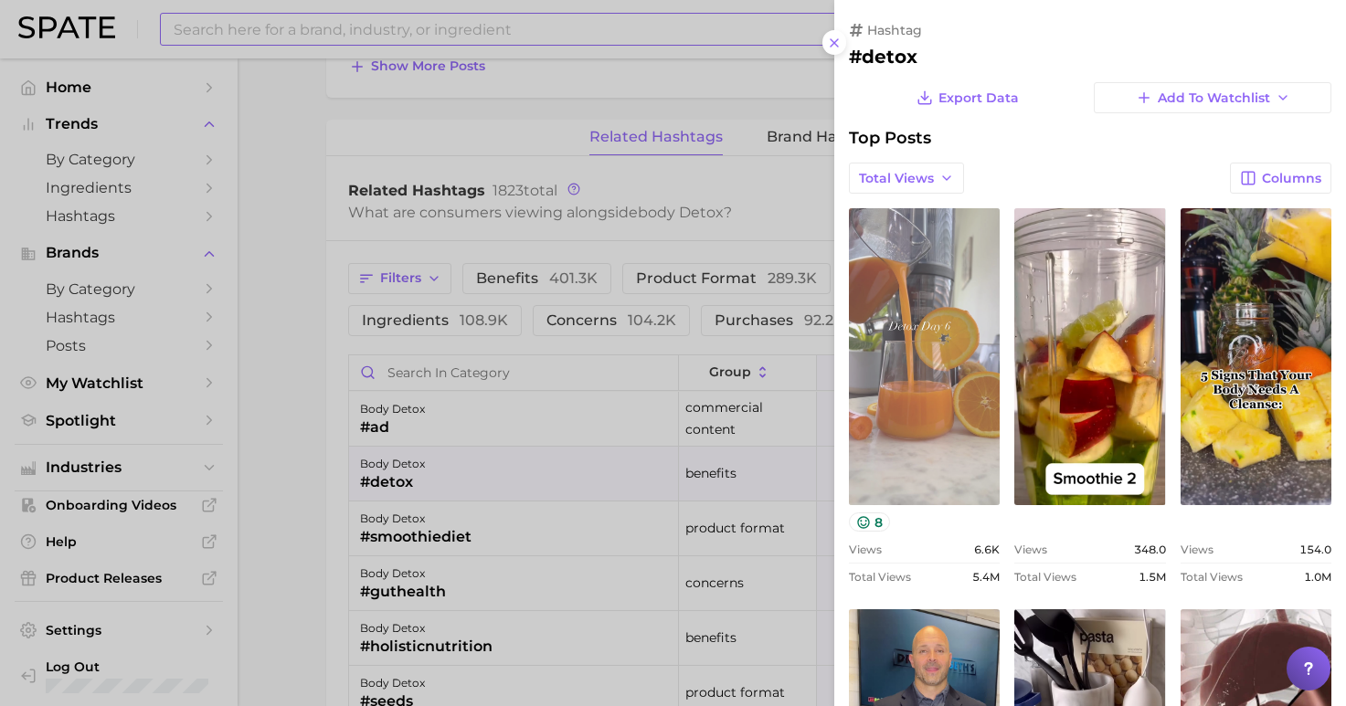
click at [918, 284] on link "view post on TikTok" at bounding box center [924, 356] width 151 height 297
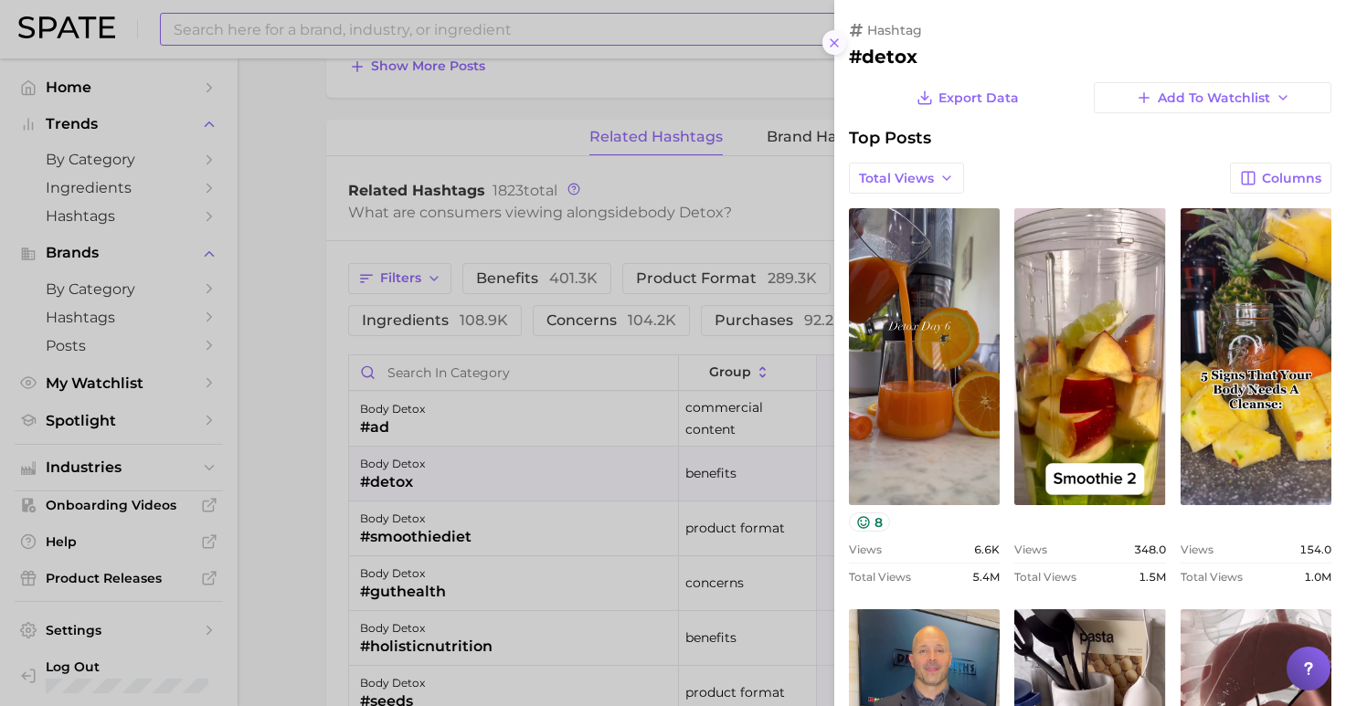
click at [838, 30] on button at bounding box center [834, 42] width 25 height 25
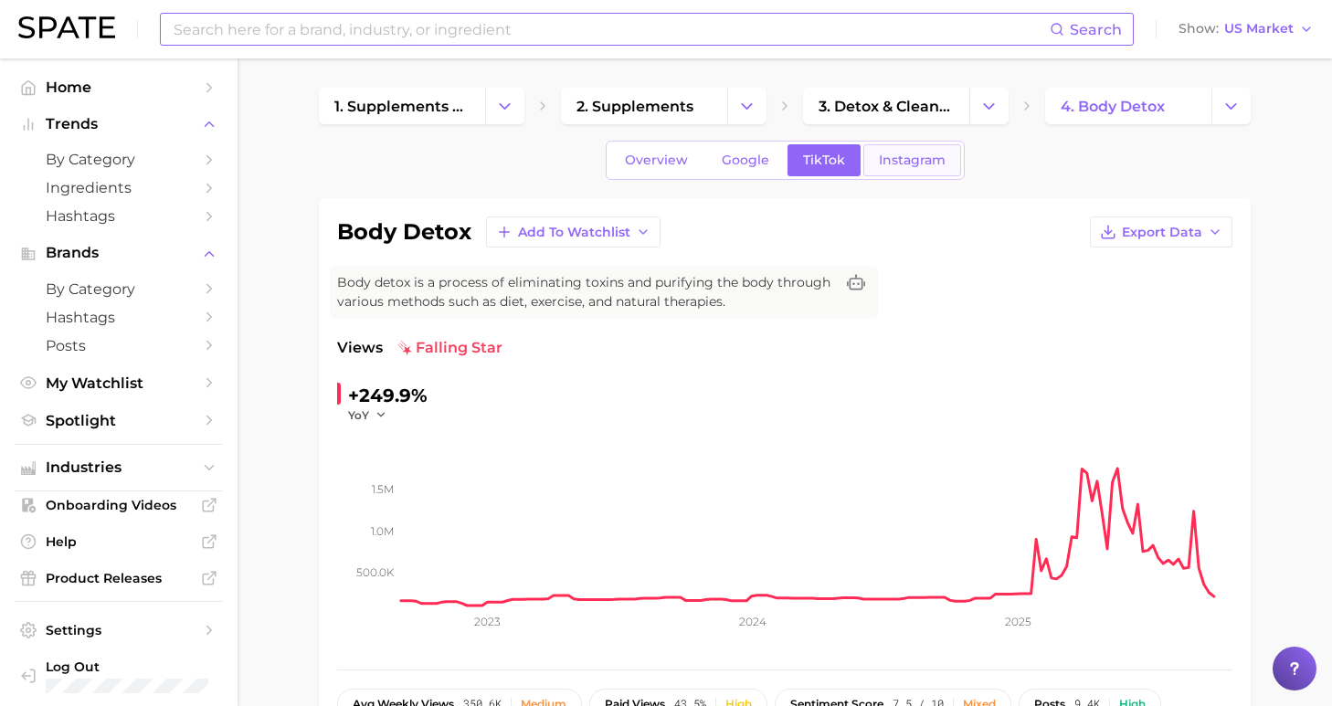
click at [901, 158] on span "Instagram" at bounding box center [912, 161] width 67 height 16
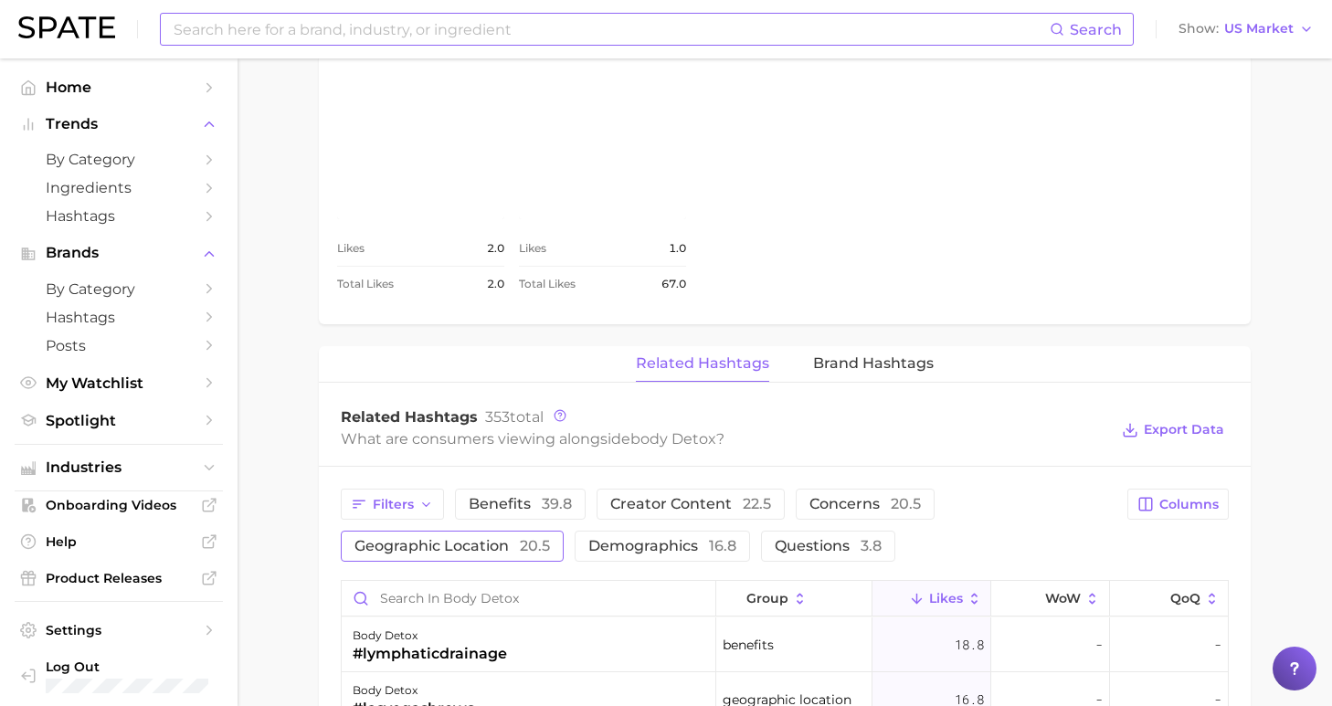
scroll to position [1173, 0]
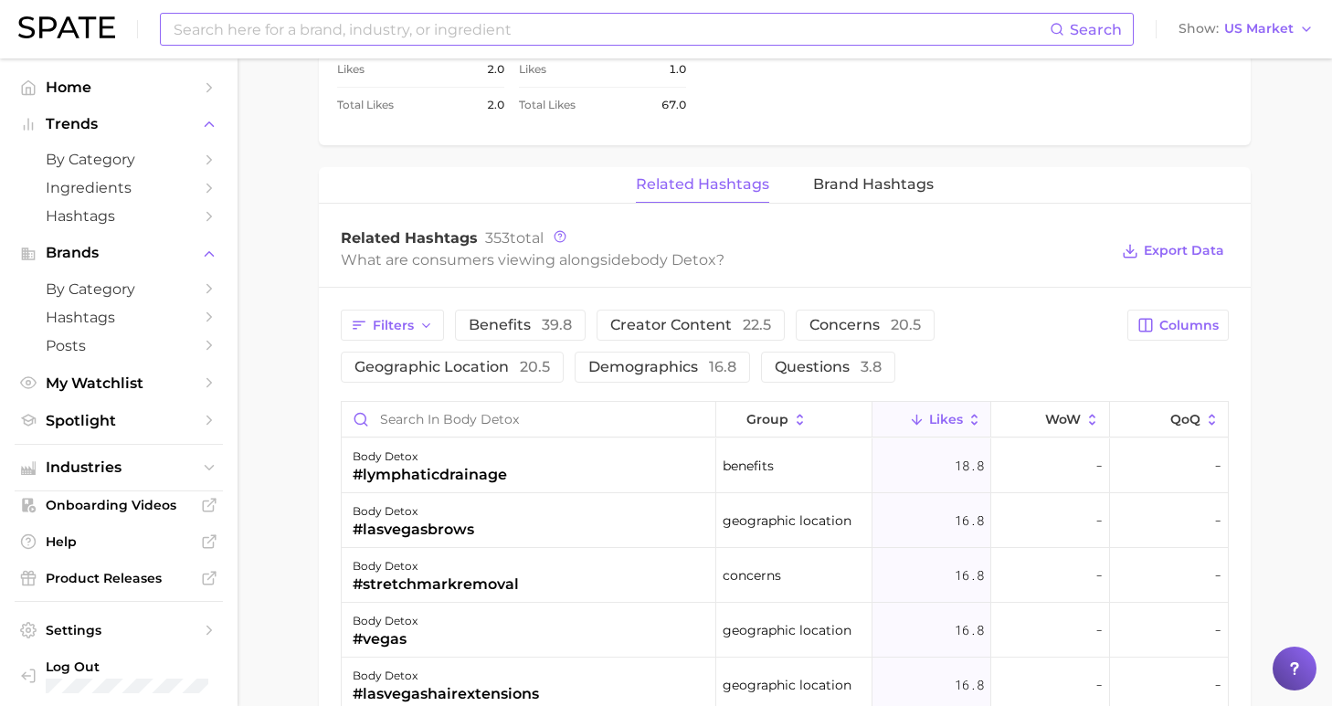
click at [912, 428] on button "Likes" at bounding box center [931, 420] width 119 height 36
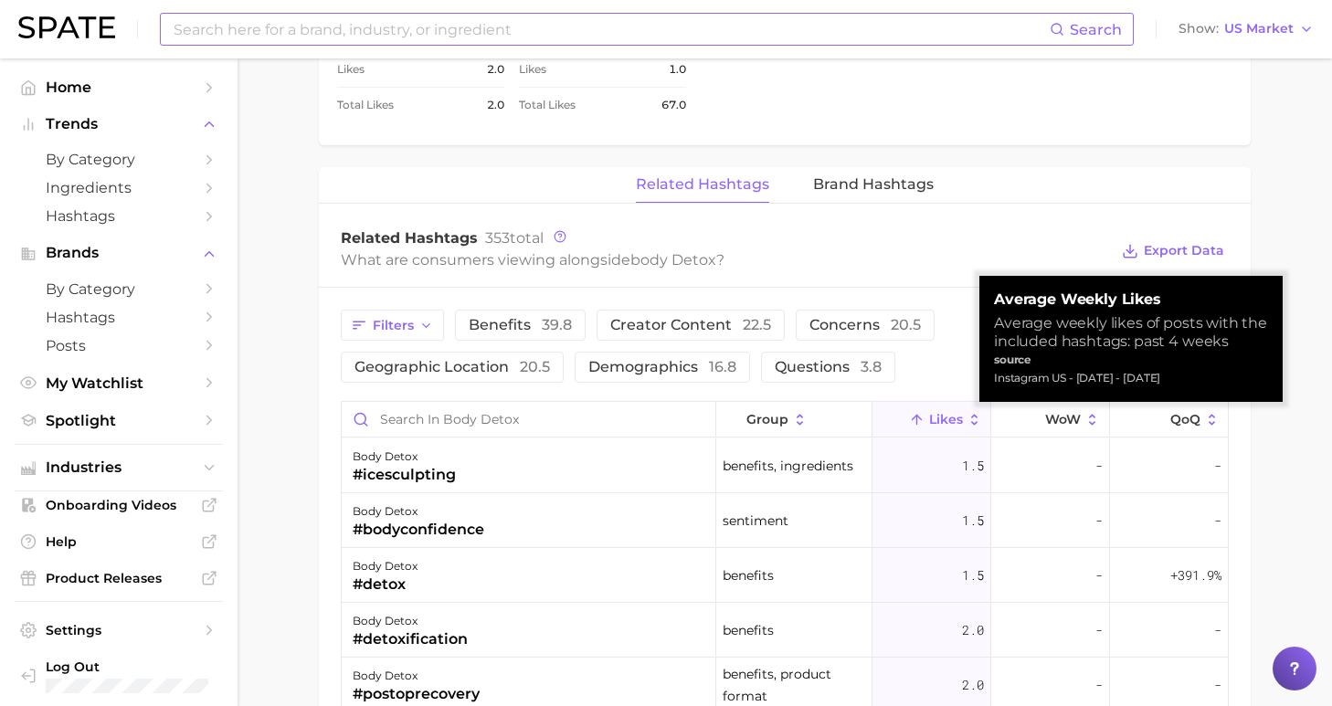
click at [914, 427] on icon at bounding box center [917, 420] width 16 height 16
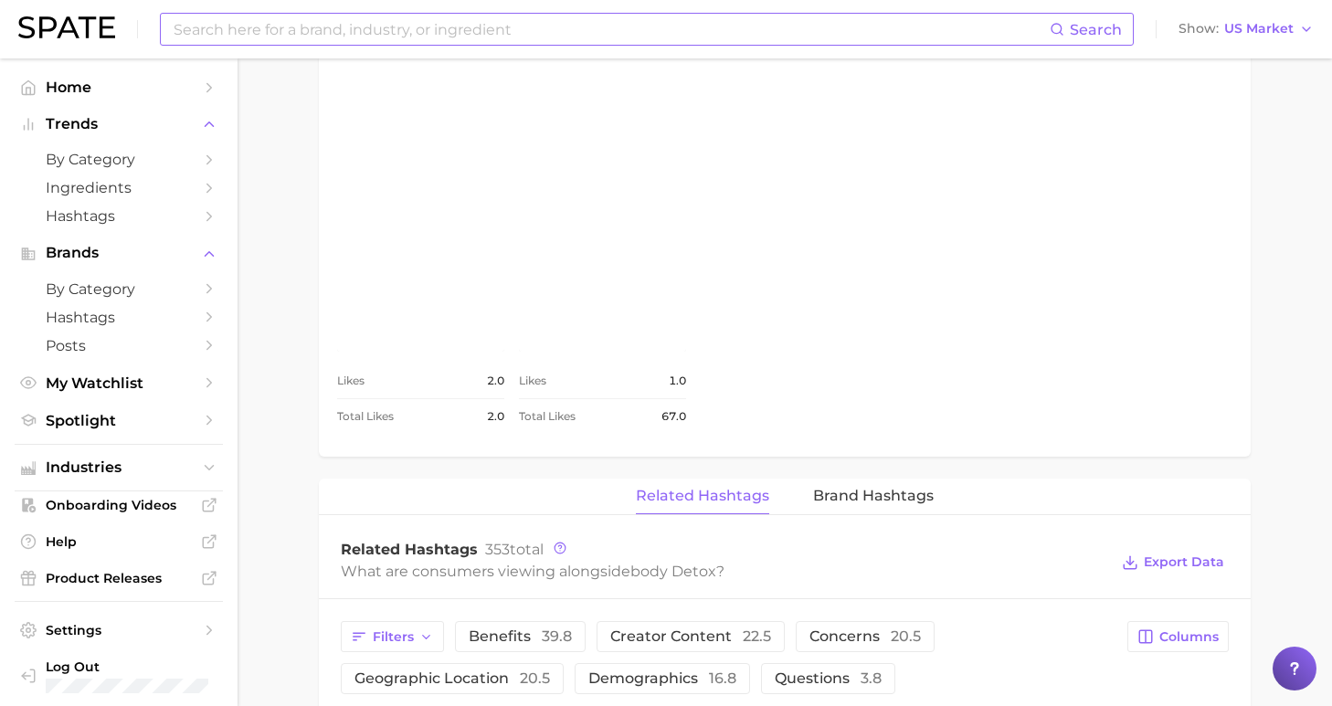
scroll to position [533, 0]
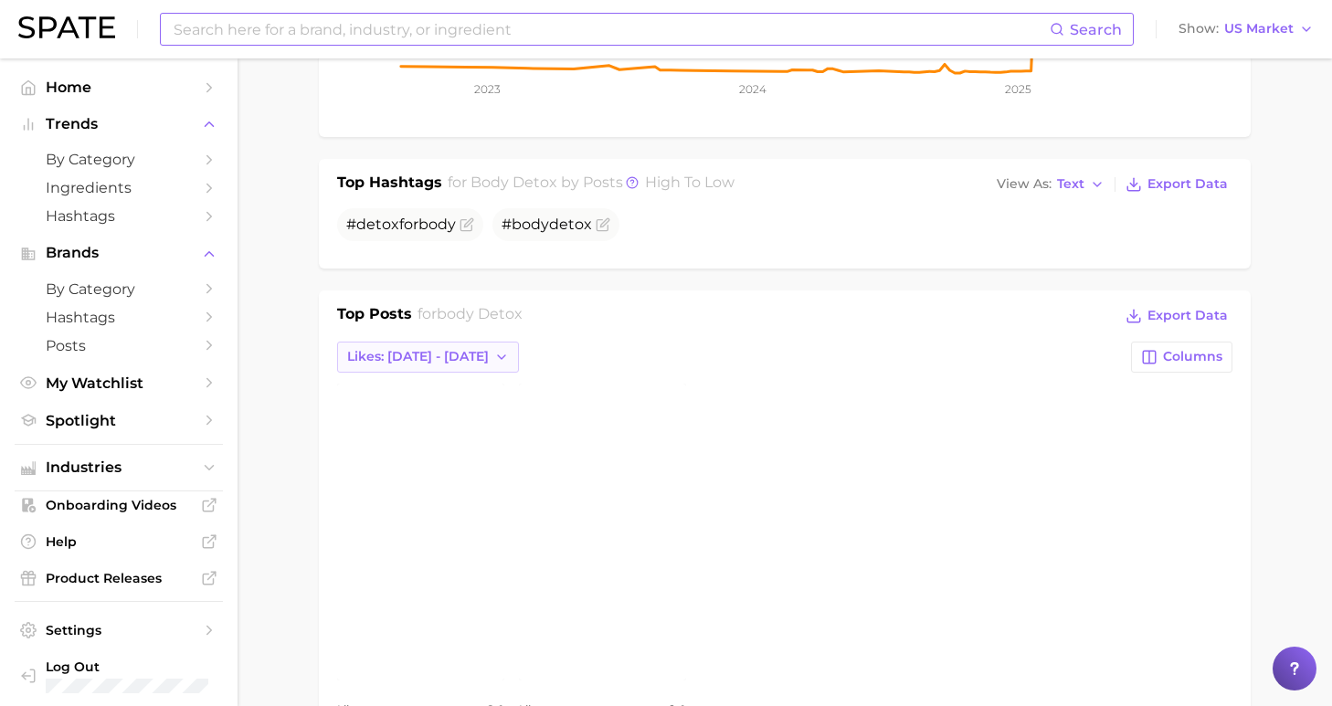
click at [494, 356] on icon "button" at bounding box center [501, 357] width 15 height 15
click at [444, 454] on button "Total Likes" at bounding box center [437, 456] width 201 height 33
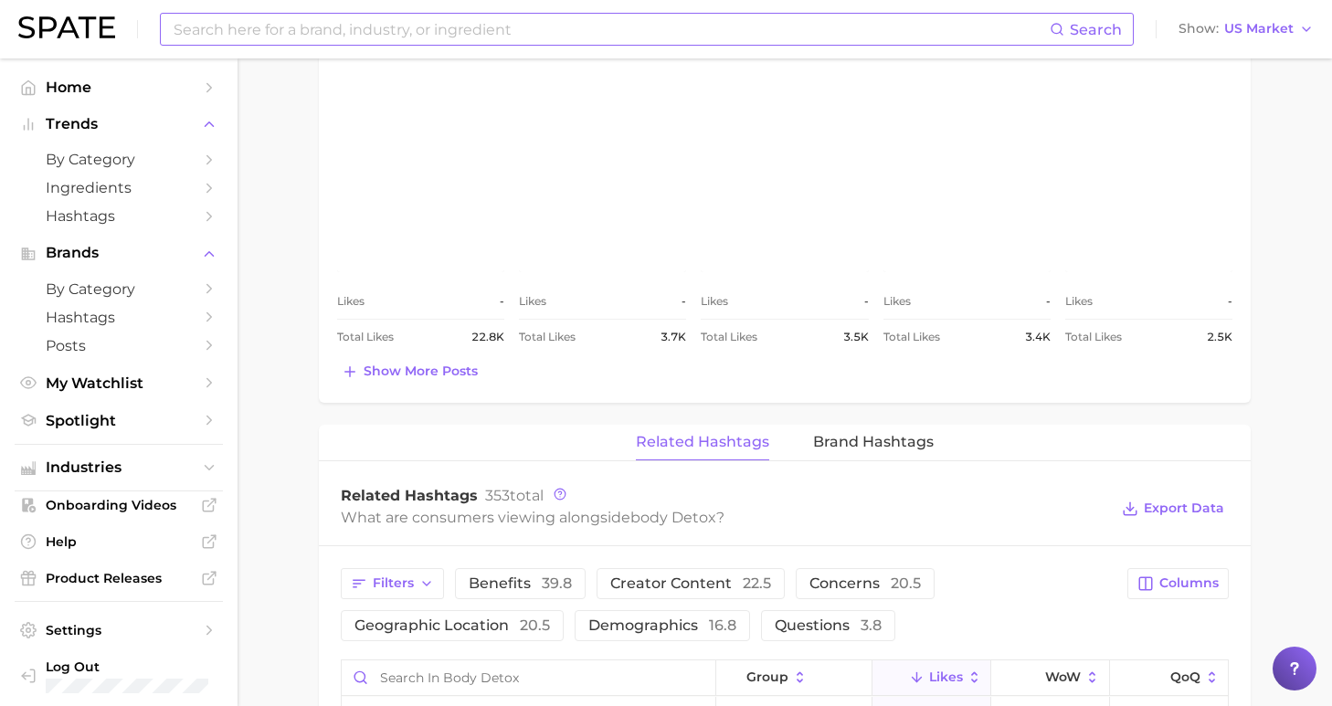
scroll to position [786, 0]
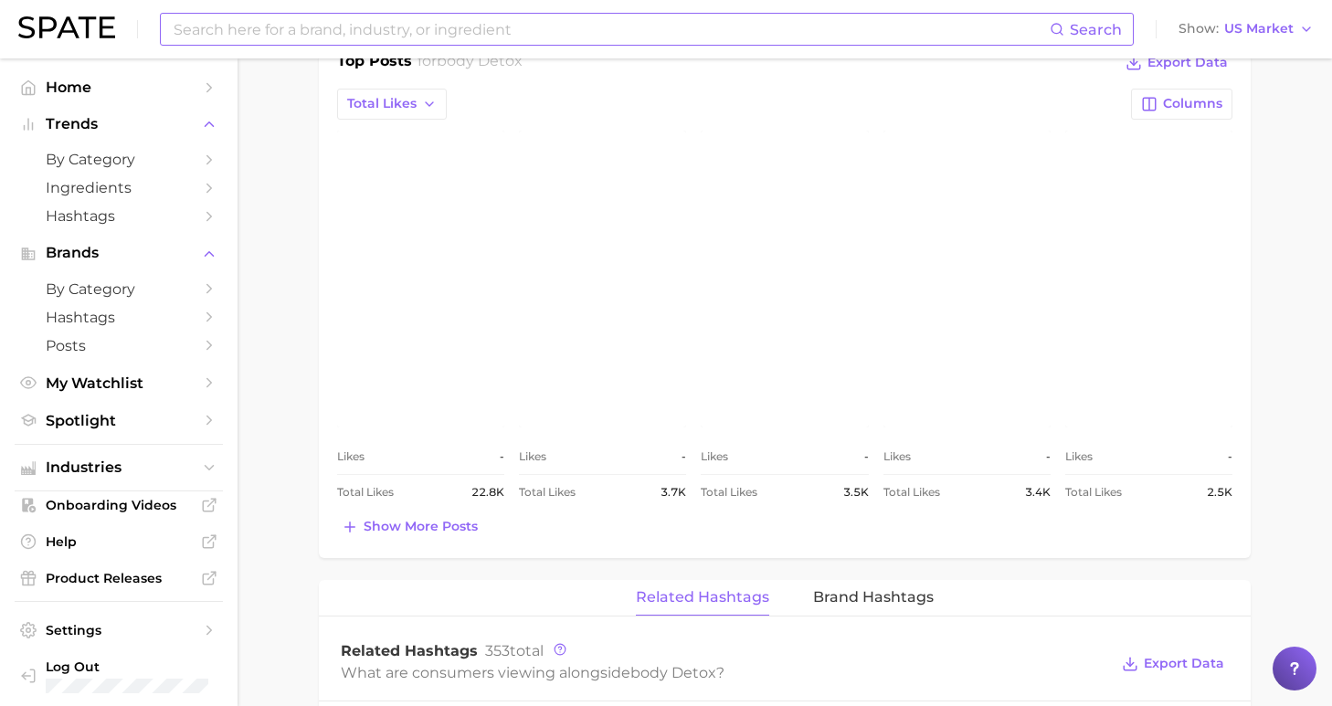
click at [444, 322] on link "view post on Instagram" at bounding box center [420, 279] width 167 height 297
click at [595, 286] on link "view post on Instagram" at bounding box center [602, 279] width 167 height 297
click at [453, 526] on span "Show more posts" at bounding box center [421, 527] width 114 height 16
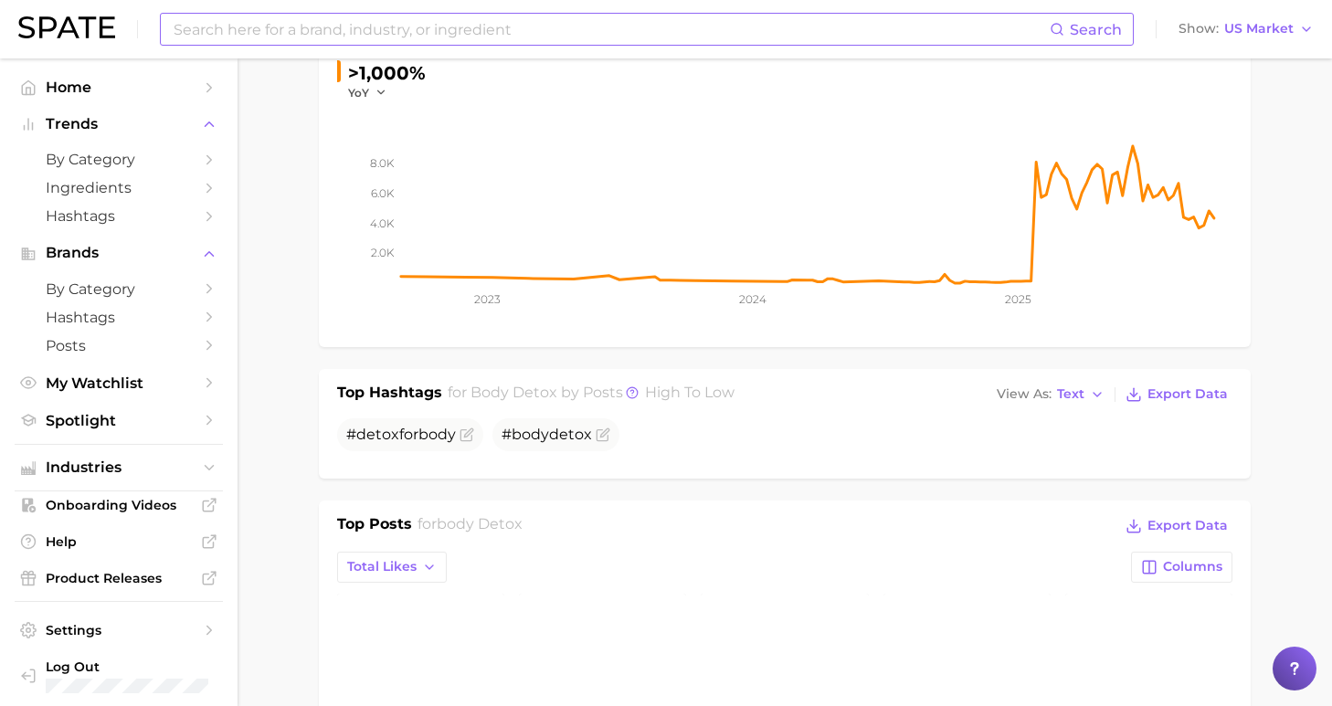
scroll to position [656, 0]
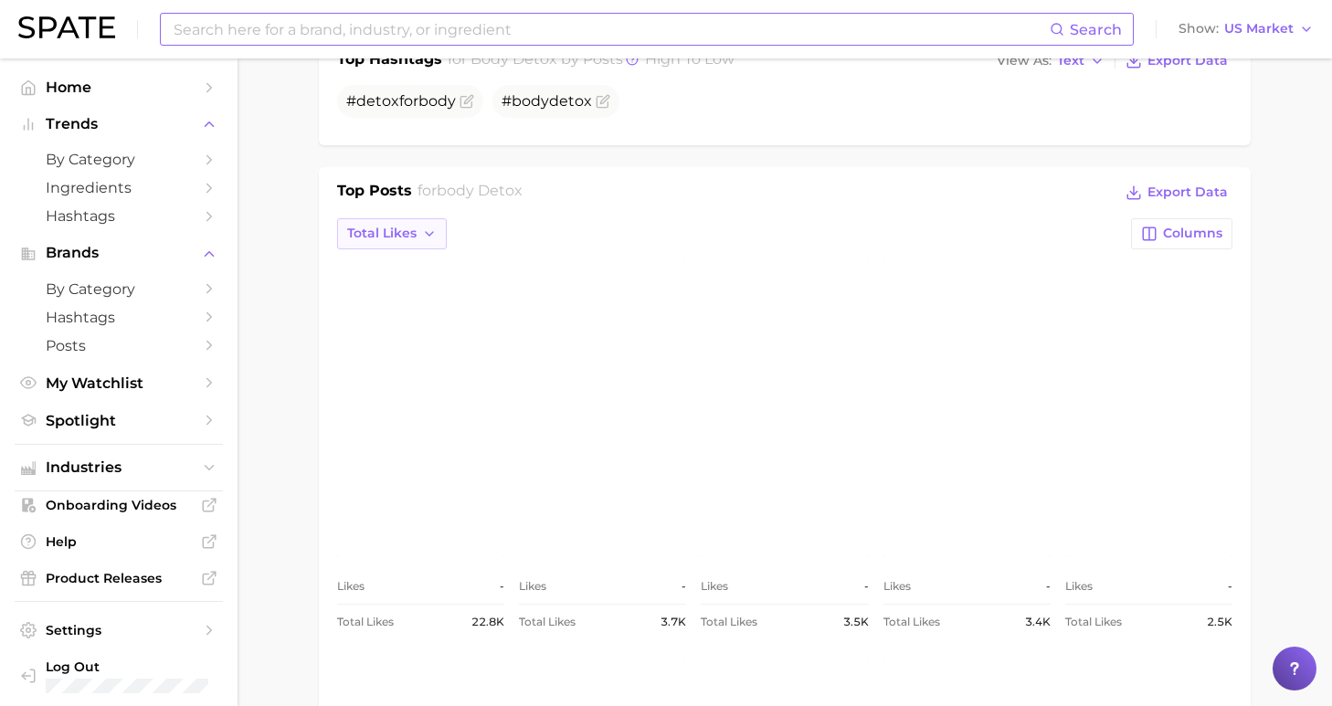
click at [422, 229] on icon "button" at bounding box center [429, 234] width 15 height 15
click at [433, 289] on button "Likes: Sep 14 - 21" at bounding box center [437, 300] width 201 height 33
click at [411, 236] on span "Likes: Sep 14 - 21" at bounding box center [418, 234] width 142 height 16
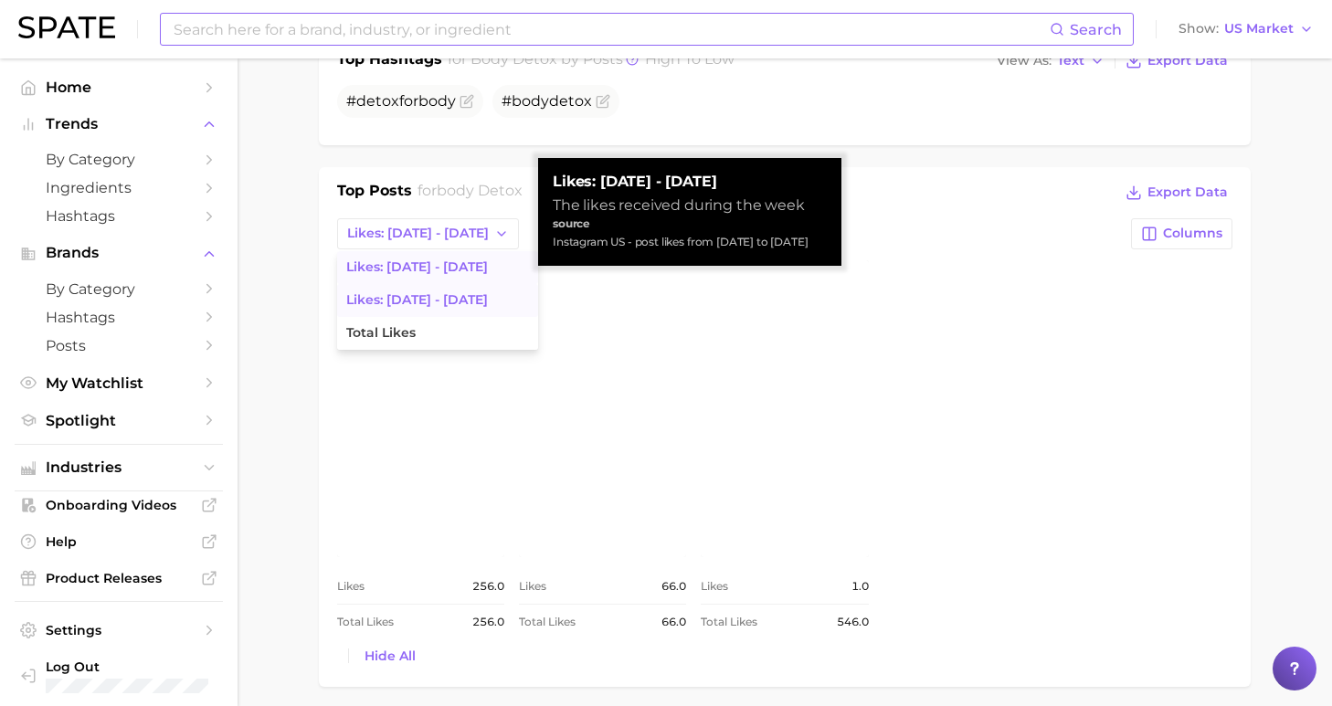
click at [418, 253] on button "Likes: [DATE] - [DATE]" at bounding box center [437, 267] width 201 height 33
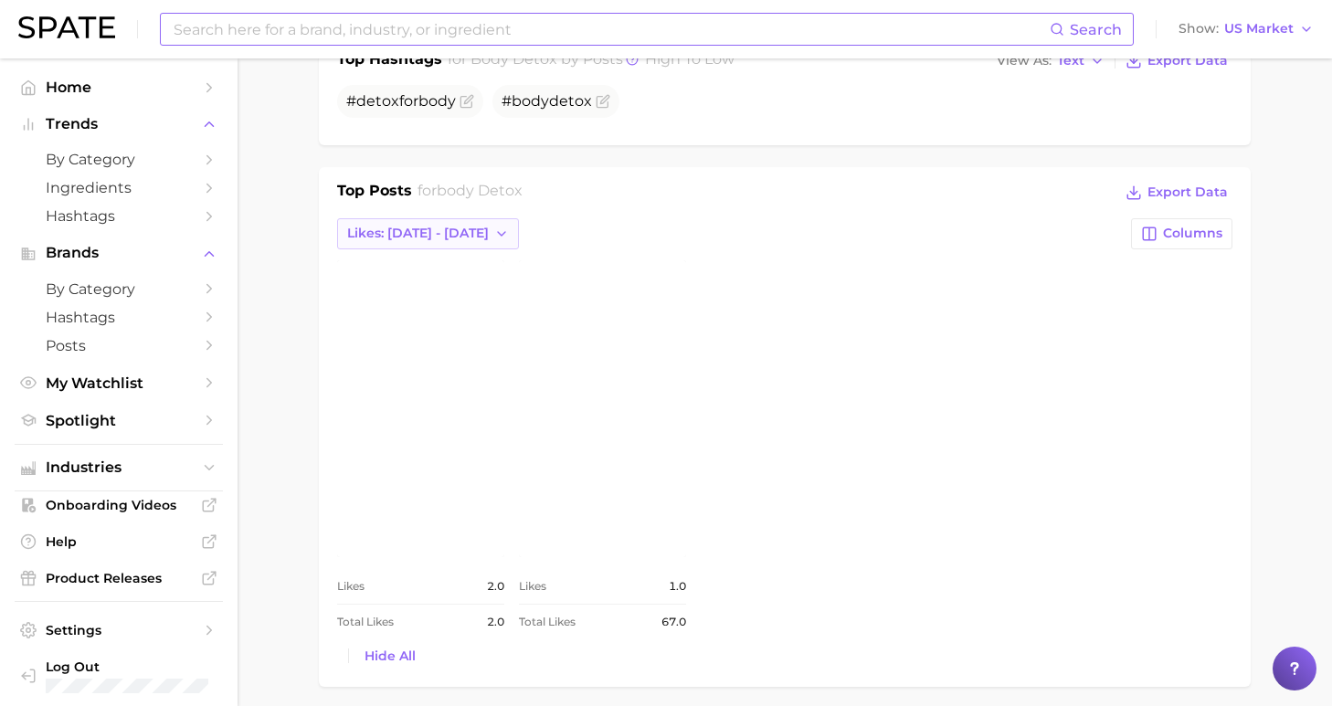
click at [428, 227] on span "Likes: [DATE] - [DATE]" at bounding box center [418, 234] width 142 height 16
click at [428, 323] on button "Total Likes" at bounding box center [437, 333] width 201 height 33
click at [632, 469] on link "view post on Instagram" at bounding box center [602, 408] width 167 height 297
click at [435, 38] on input at bounding box center [611, 29] width 878 height 31
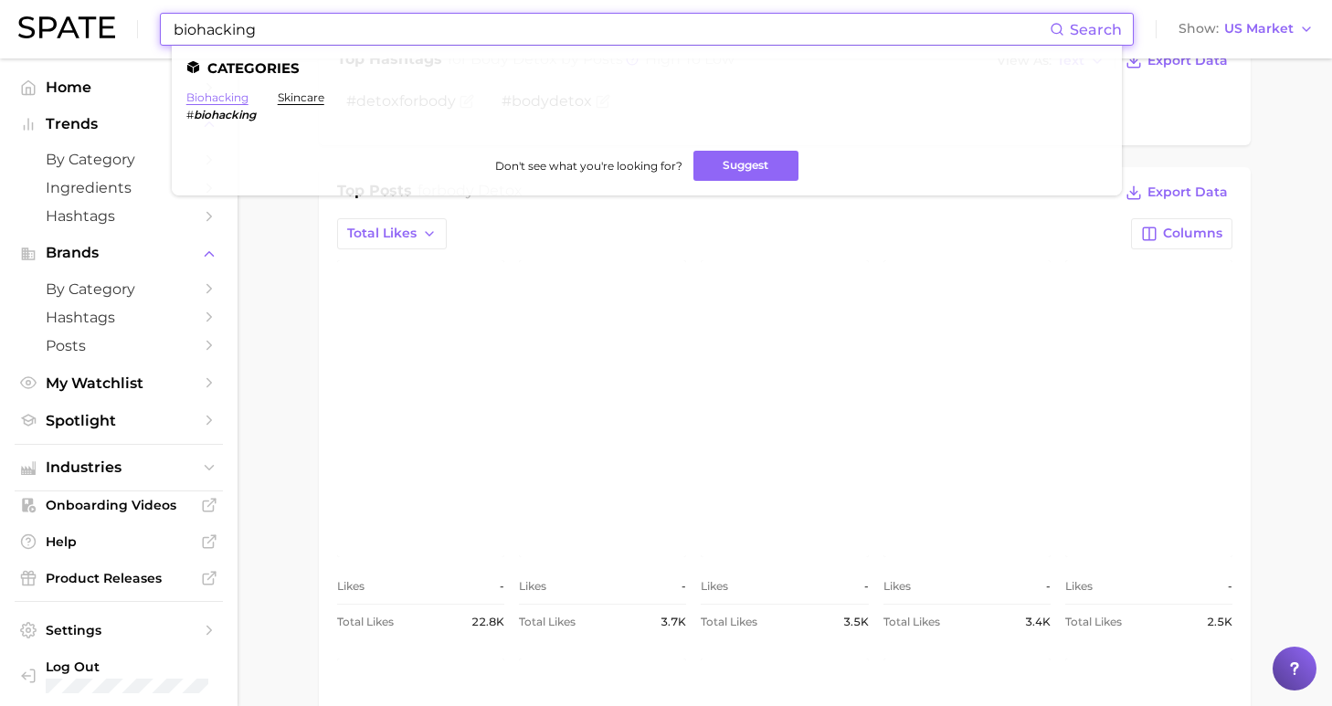
click at [214, 94] on link "biohacking" at bounding box center [217, 97] width 62 height 14
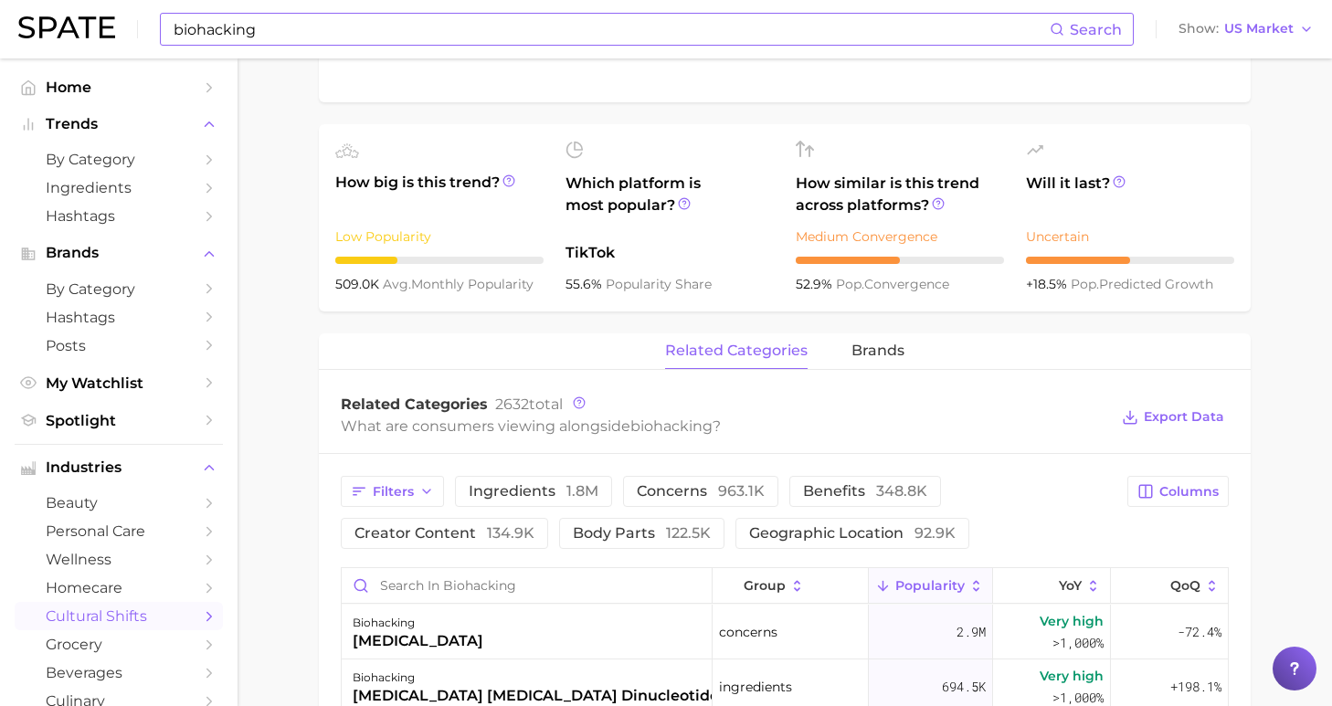
scroll to position [962, 0]
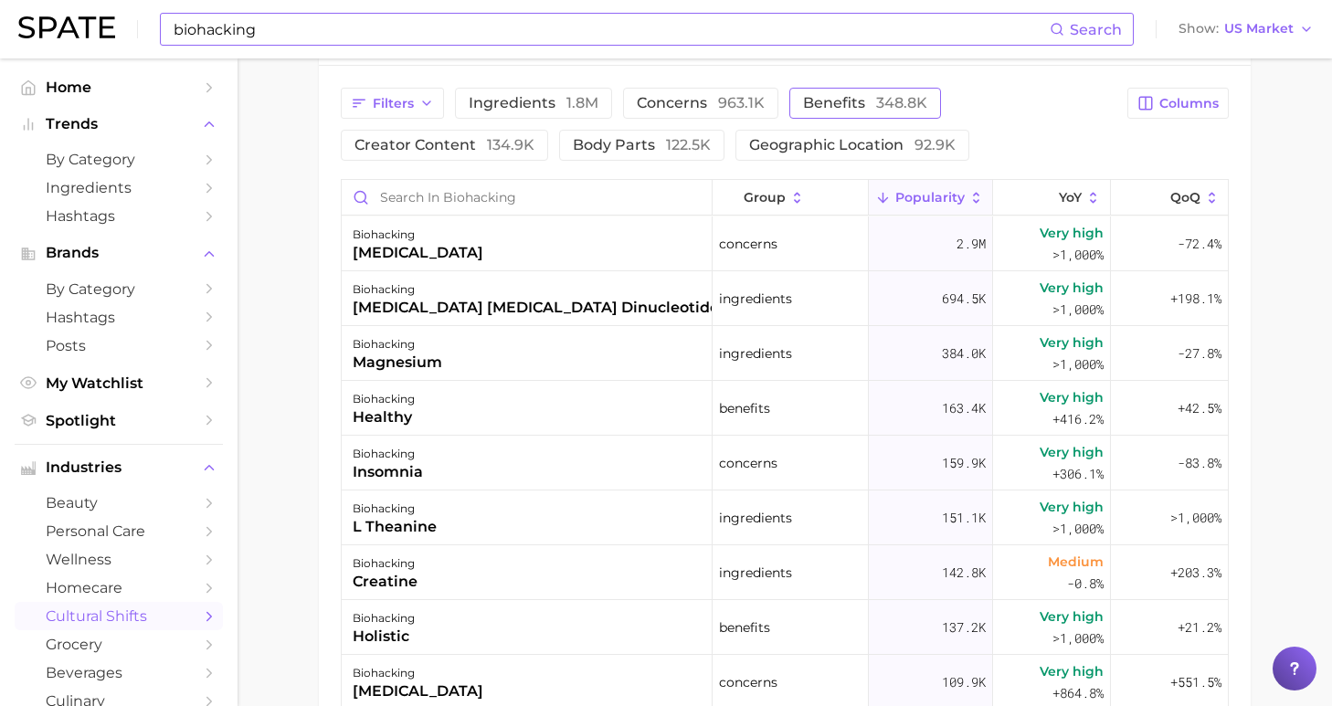
click at [876, 106] on span "348.8k" at bounding box center [901, 102] width 51 height 17
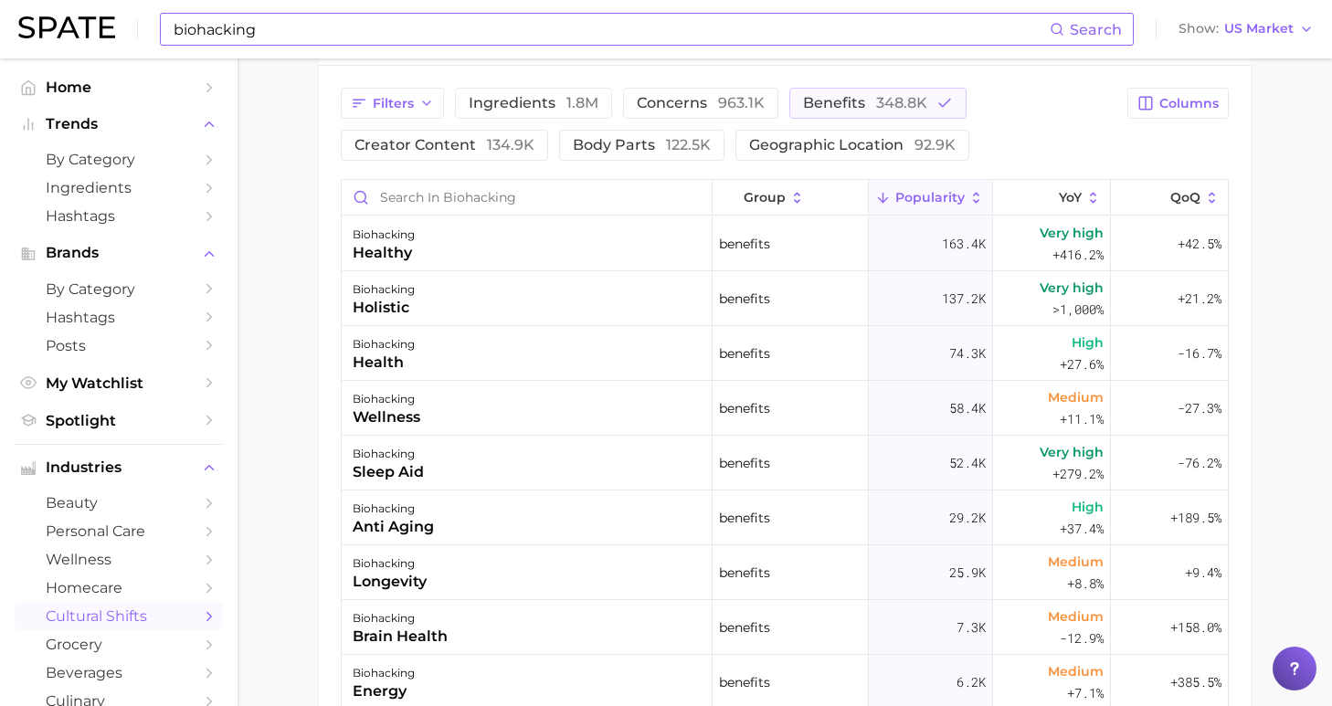
drag, startPoint x: 866, startPoint y: 118, endPoint x: 897, endPoint y: 160, distance: 52.3
click at [866, 118] on button "benefits 348.8k" at bounding box center [877, 103] width 177 height 31
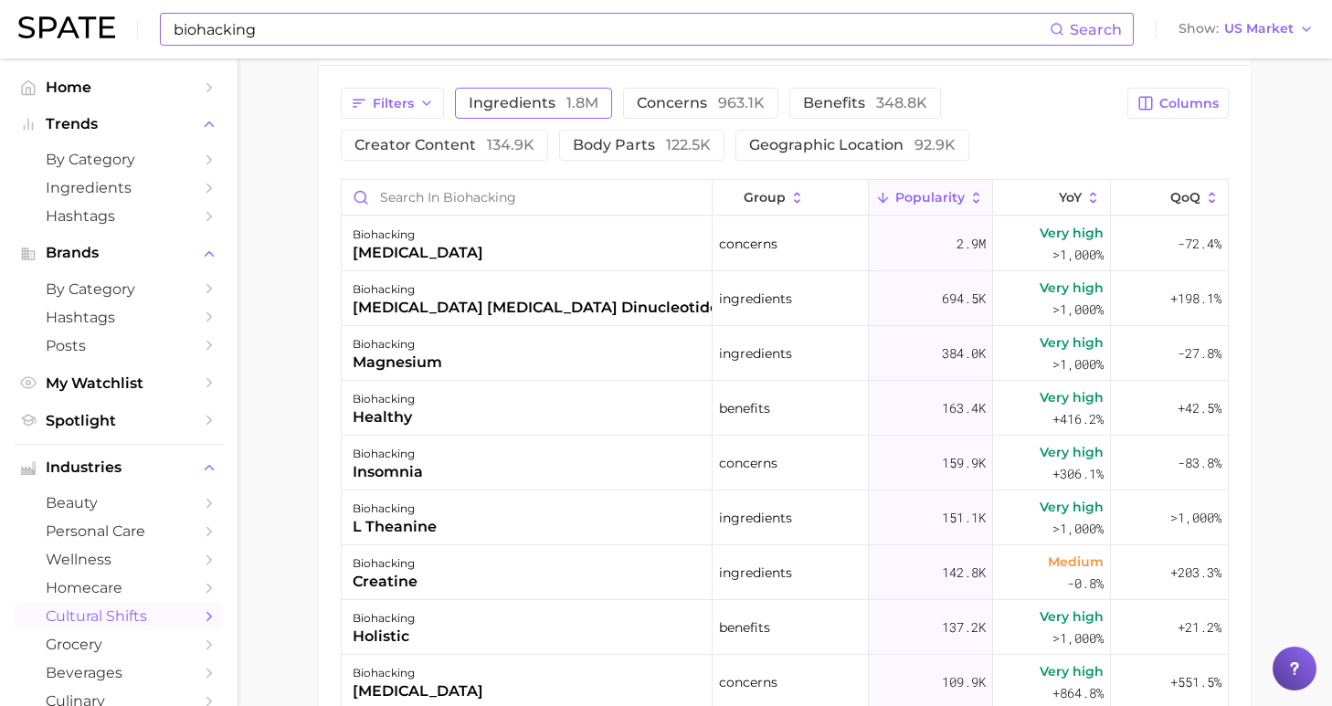
drag, startPoint x: 522, startPoint y: 108, endPoint x: 547, endPoint y: 112, distance: 26.0
click at [522, 108] on span "ingredients 1.8m" at bounding box center [534, 103] width 130 height 15
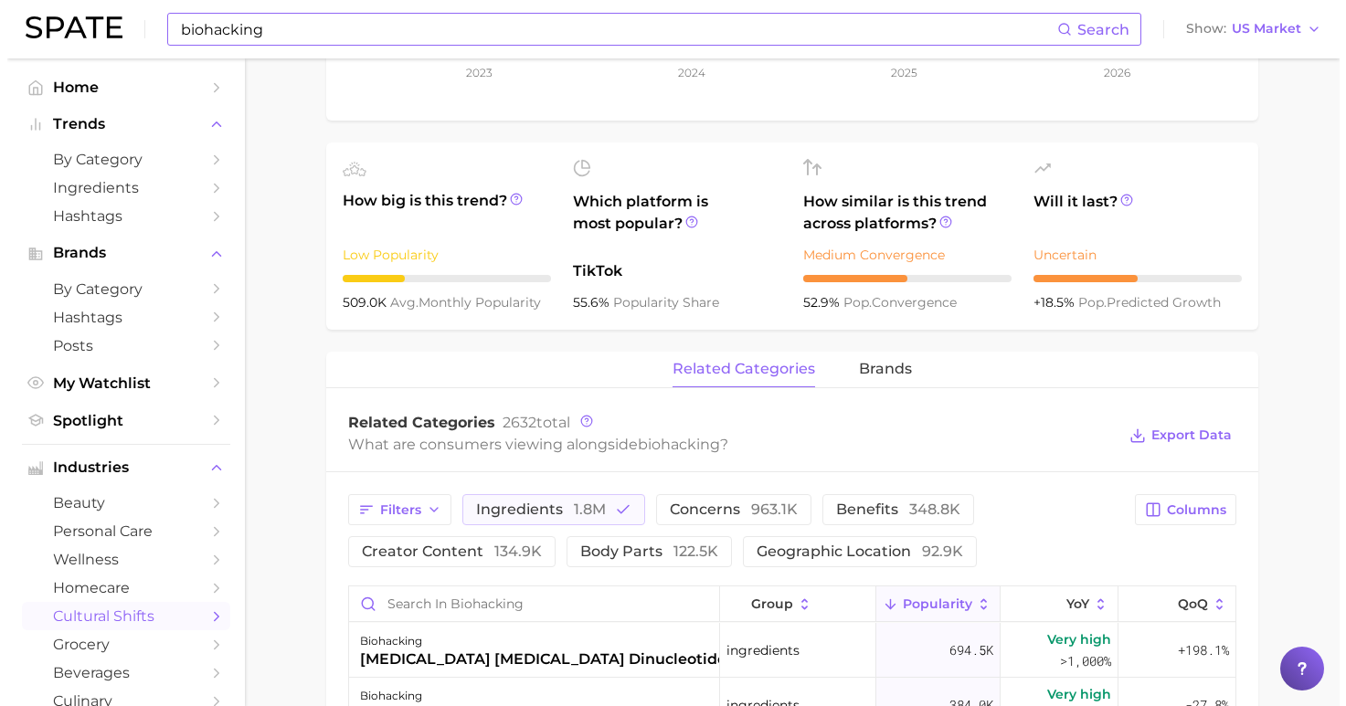
scroll to position [771, 0]
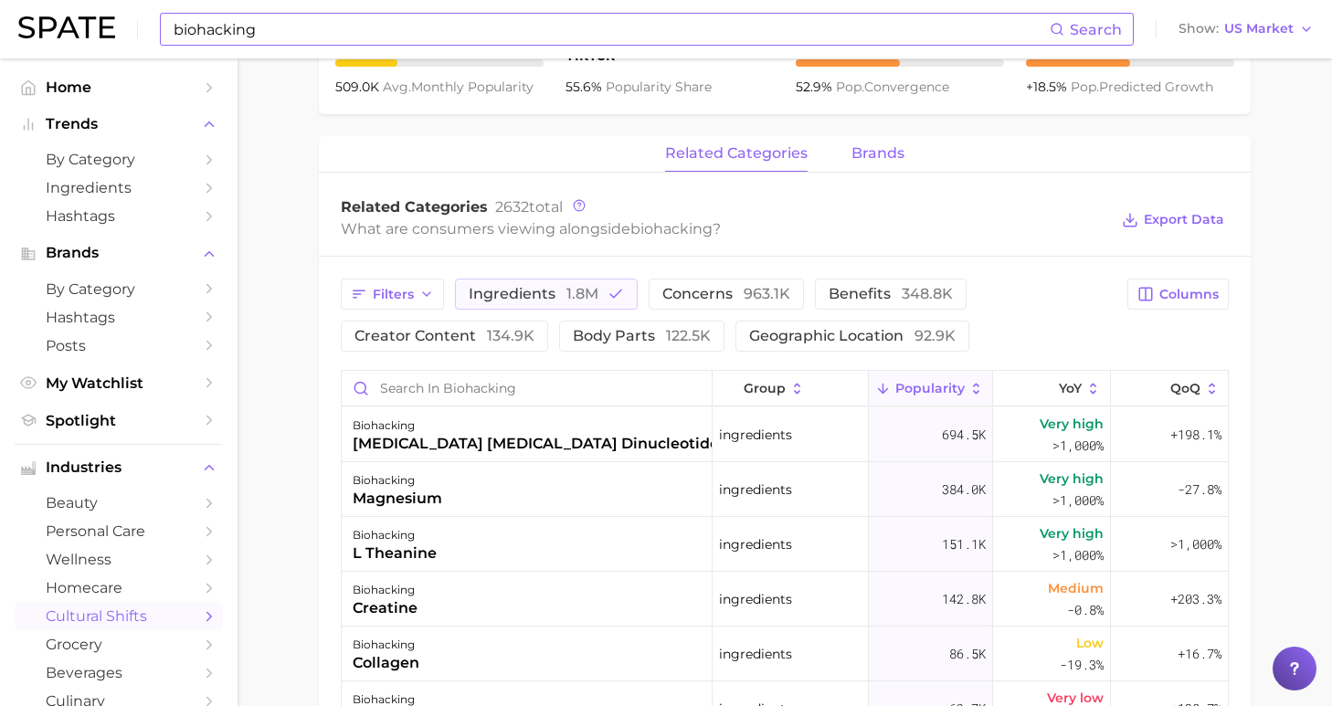
click at [863, 153] on span "brands" at bounding box center [877, 153] width 53 height 16
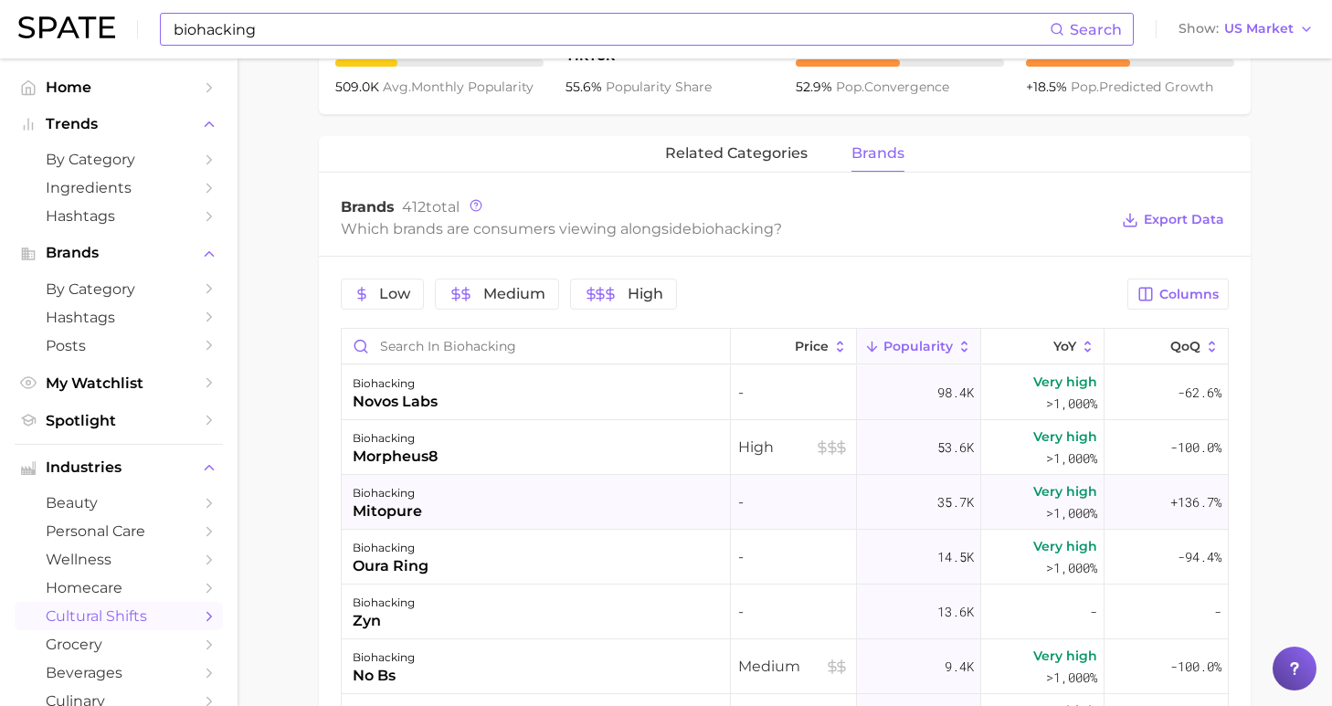
click at [547, 502] on div "biohacking mitopure" at bounding box center [536, 502] width 389 height 55
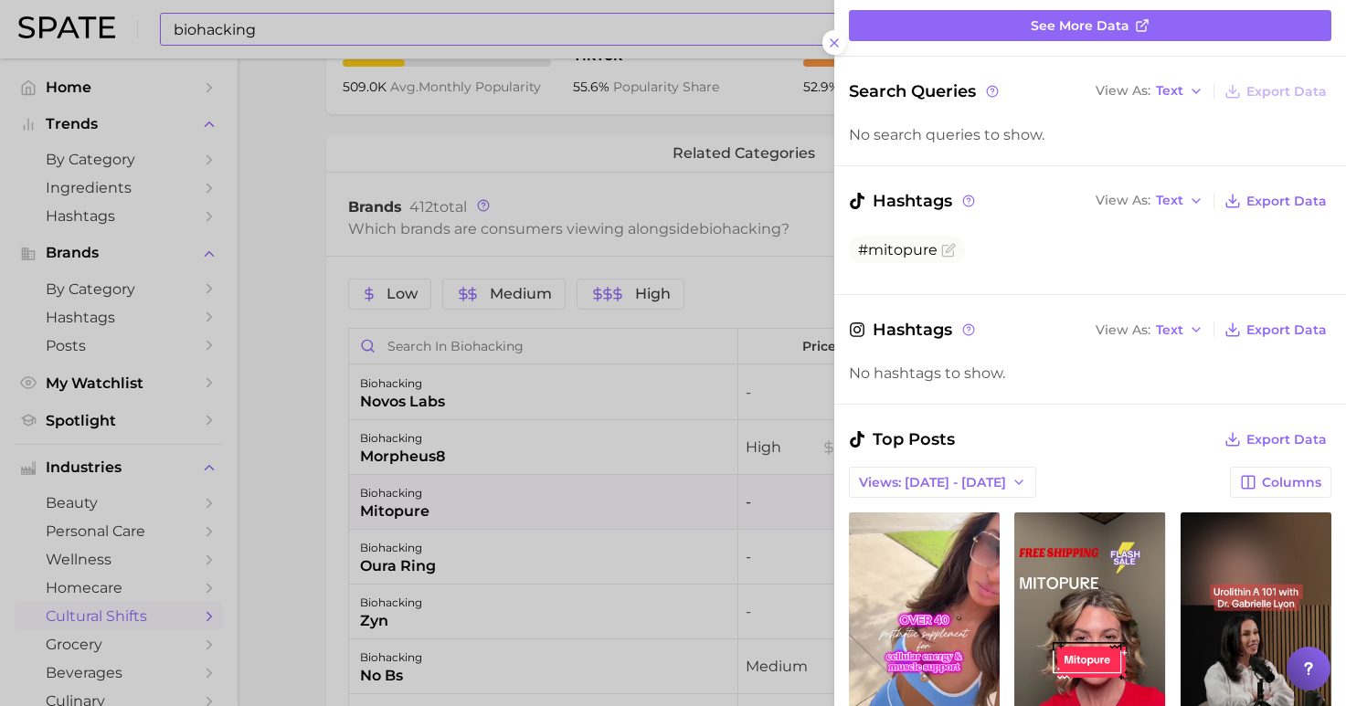
scroll to position [238, 0]
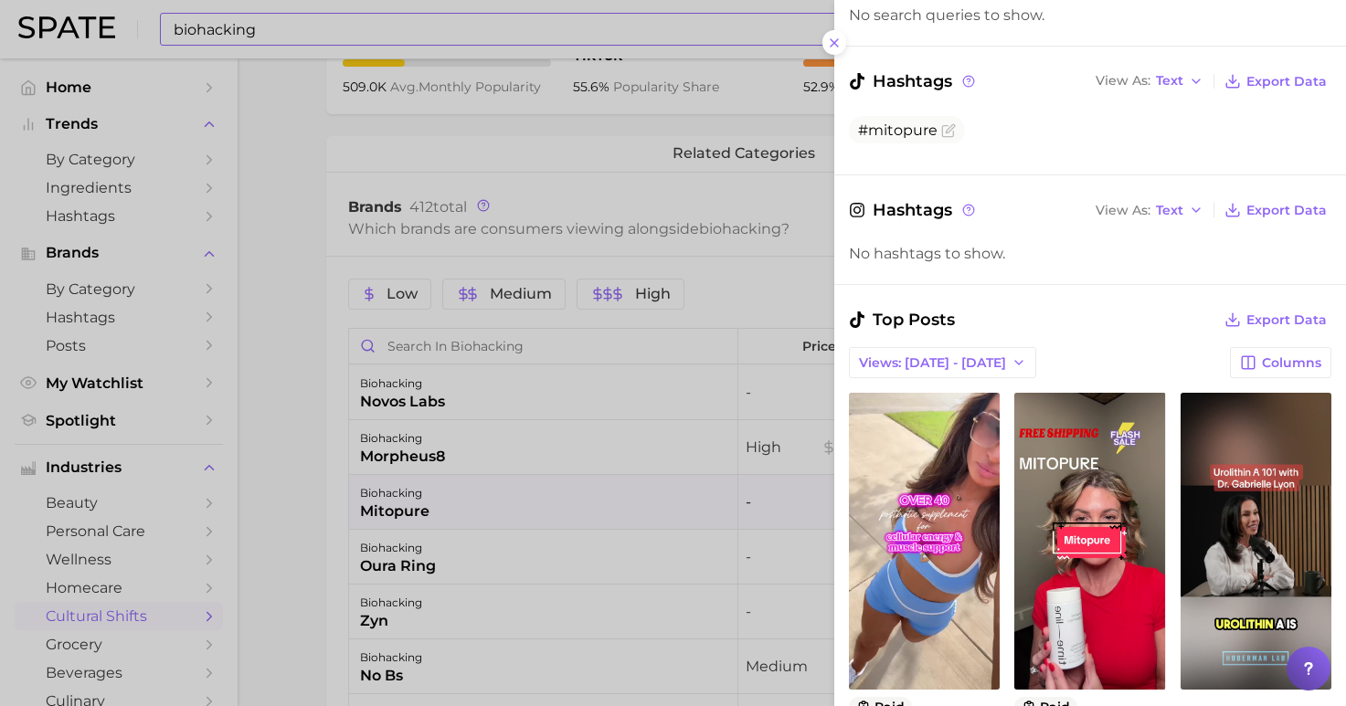
click at [523, 446] on div at bounding box center [673, 353] width 1346 height 706
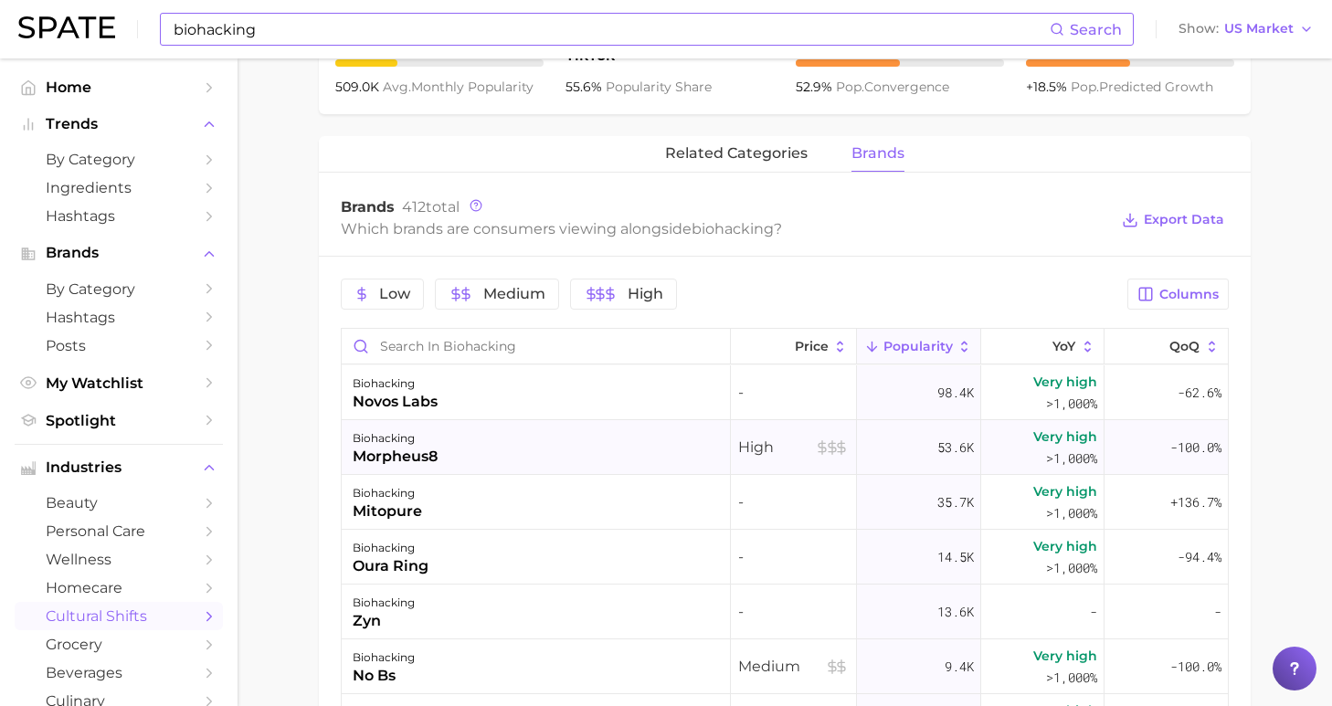
click at [511, 447] on div "biohacking morpheus8" at bounding box center [536, 447] width 389 height 55
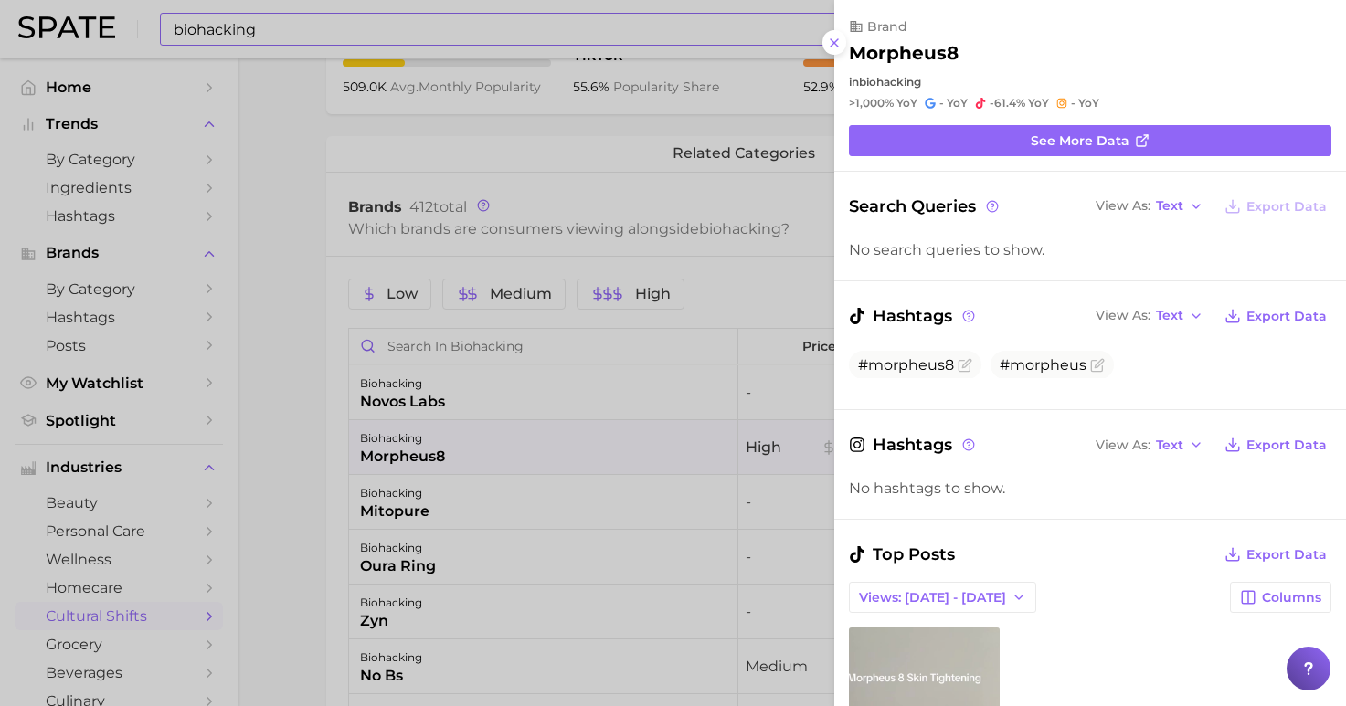
scroll to position [158, 0]
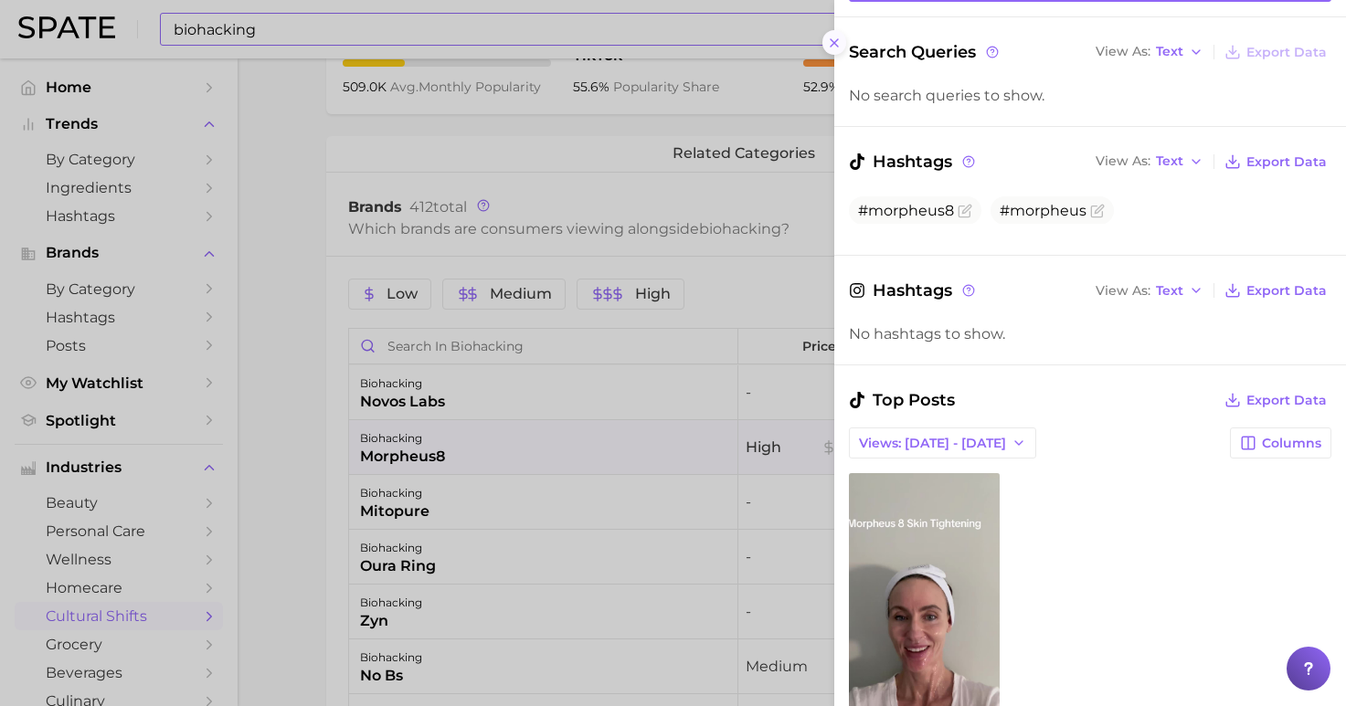
click at [829, 40] on icon at bounding box center [834, 43] width 15 height 15
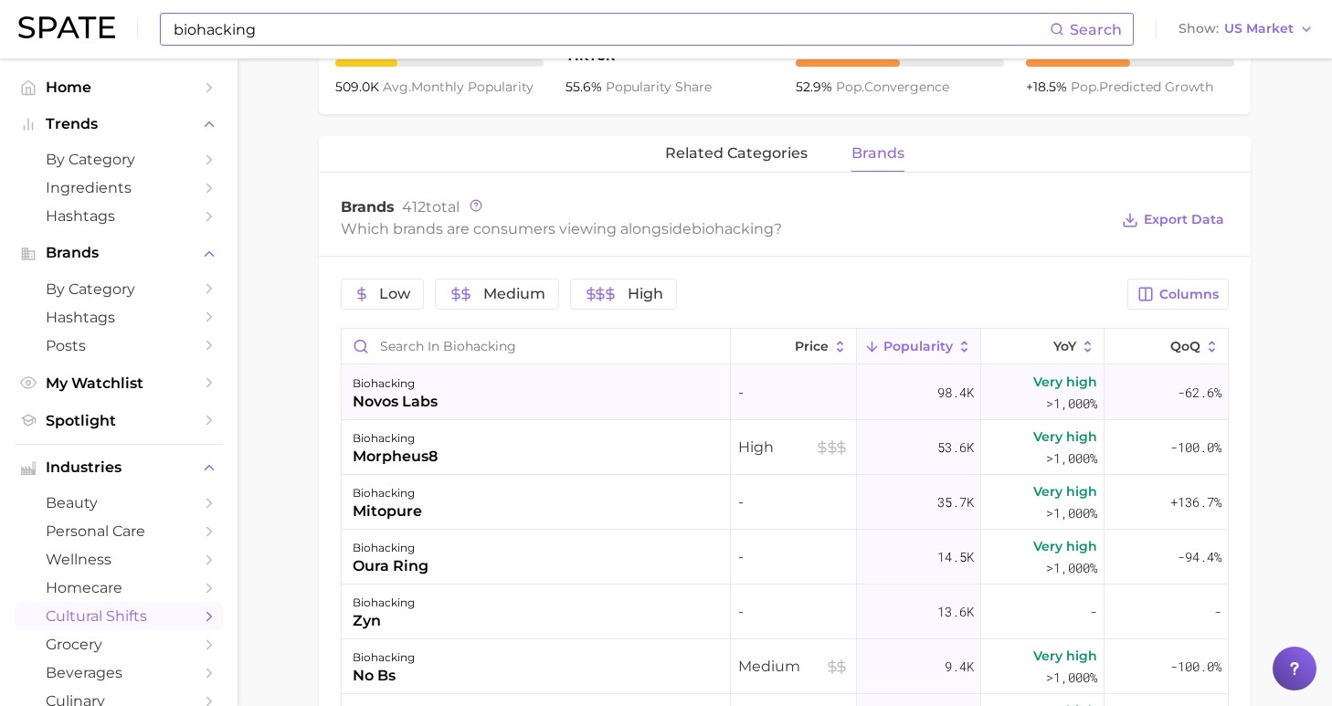
click at [519, 392] on div "biohacking novos labs" at bounding box center [536, 392] width 389 height 55
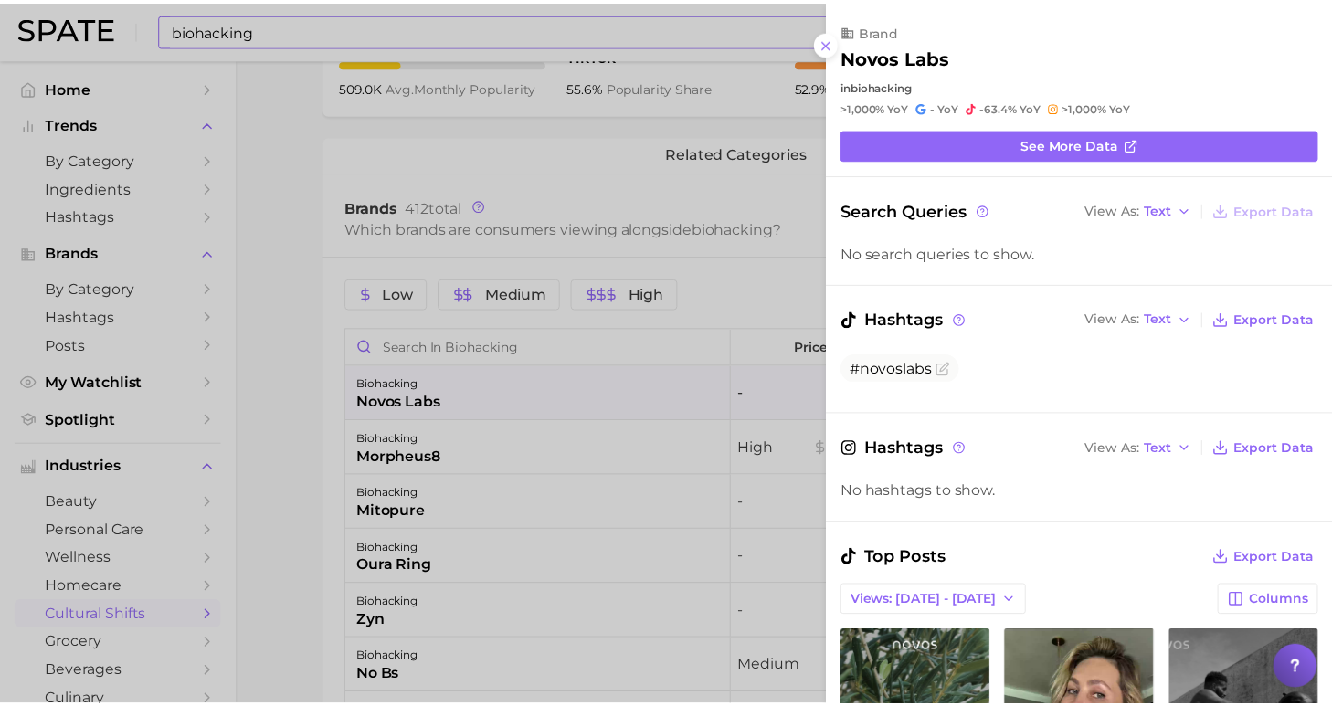
scroll to position [375, 0]
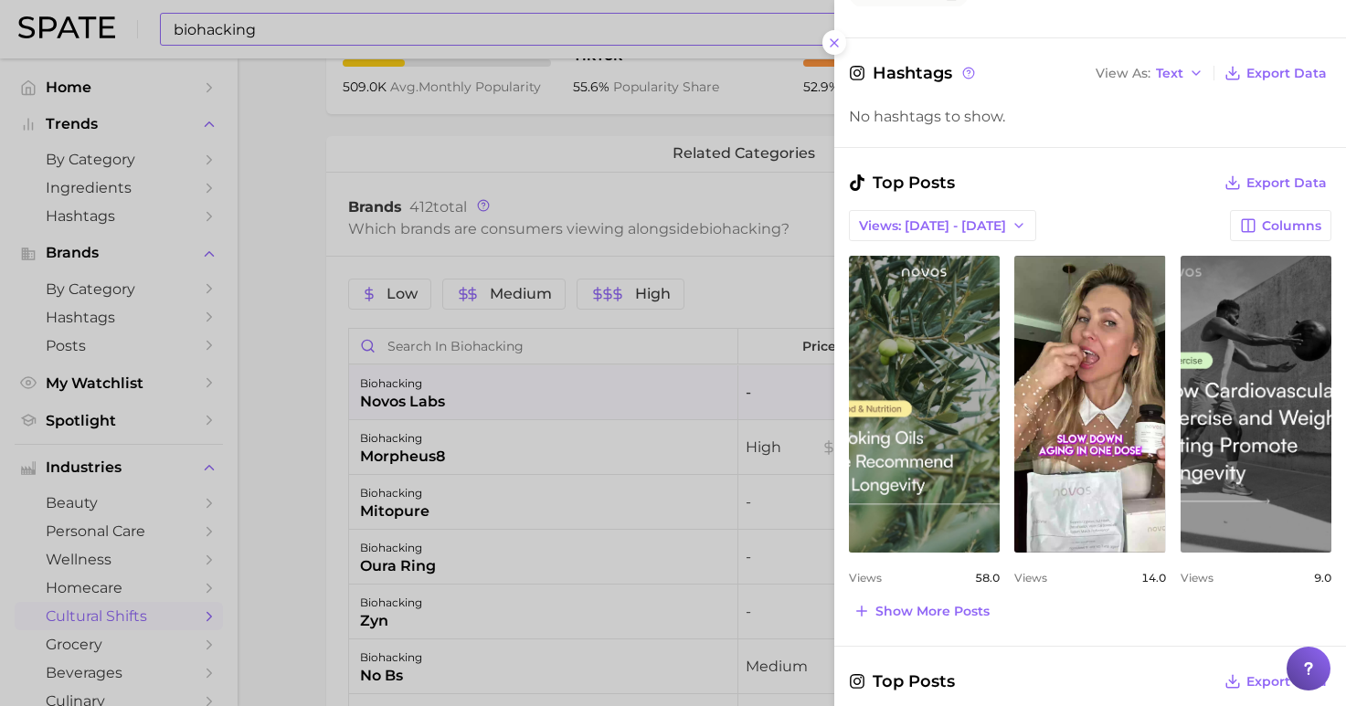
click at [284, 145] on div at bounding box center [673, 353] width 1346 height 706
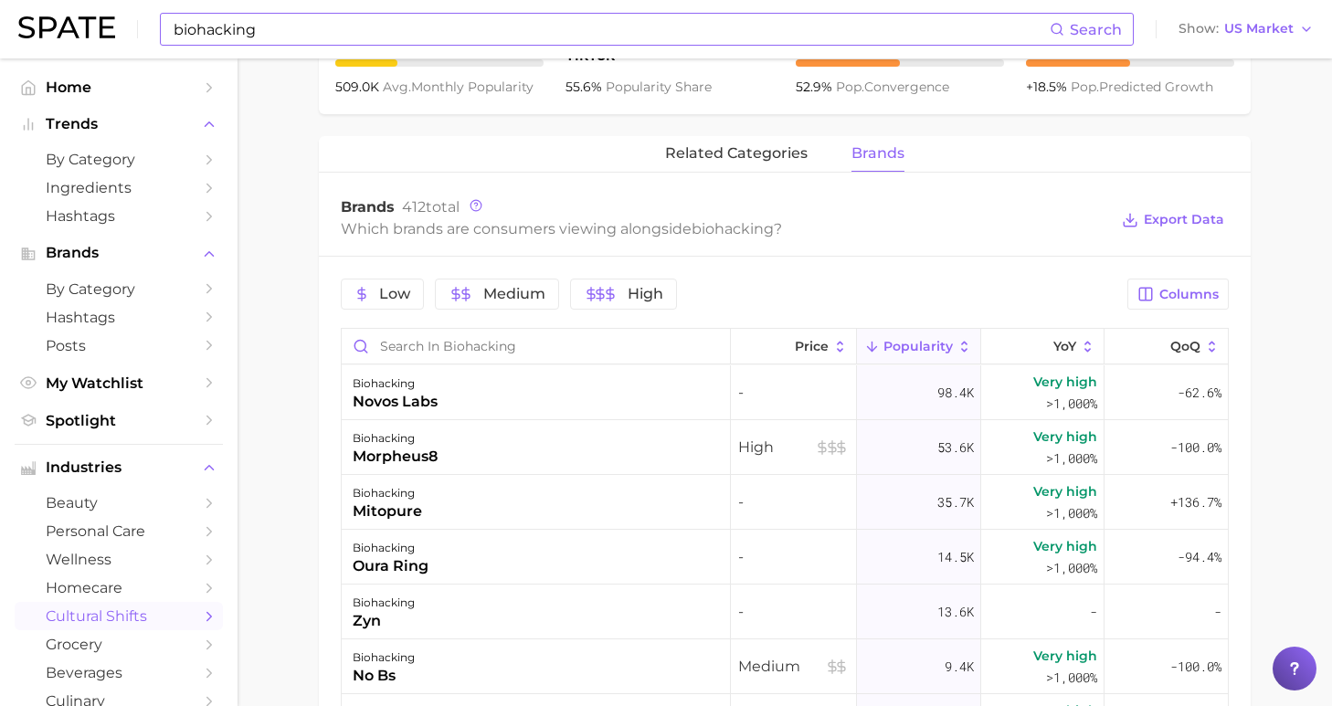
click at [761, 17] on input "biohacking" at bounding box center [611, 29] width 878 height 31
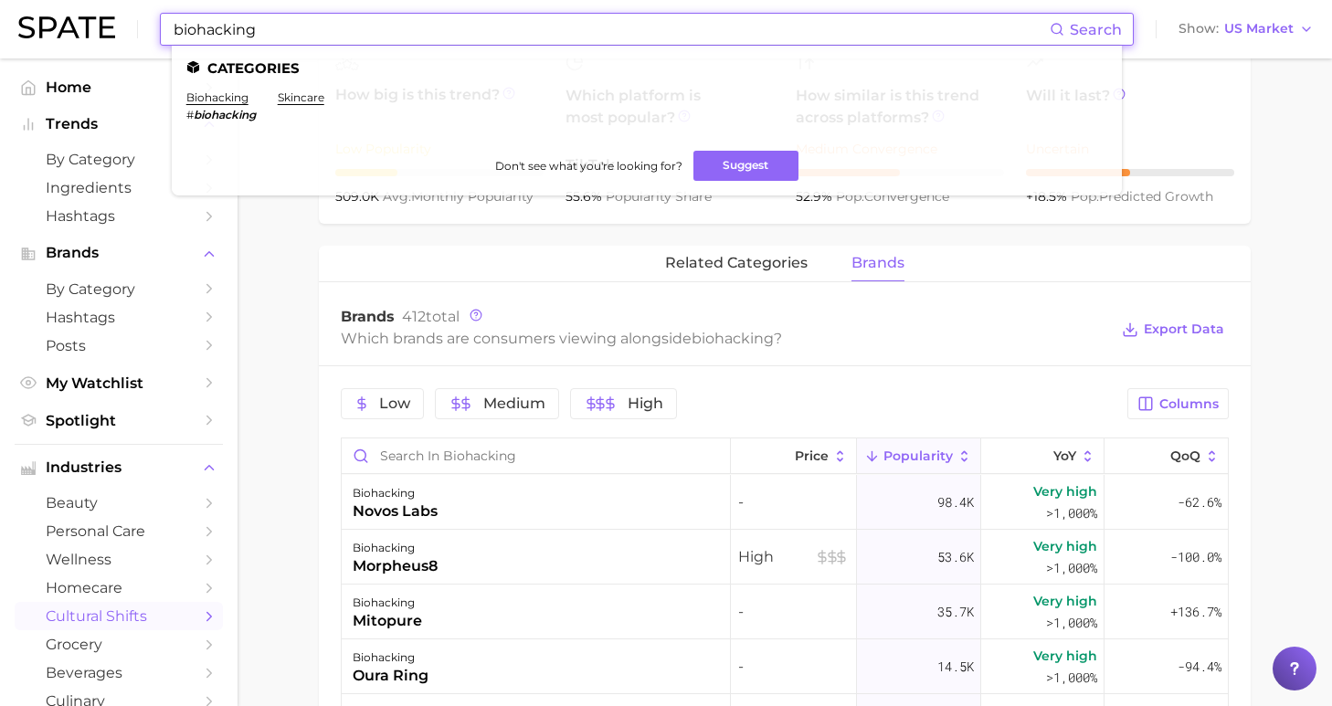
drag, startPoint x: 619, startPoint y: 27, endPoint x: 14, endPoint y: -22, distance: 607.7
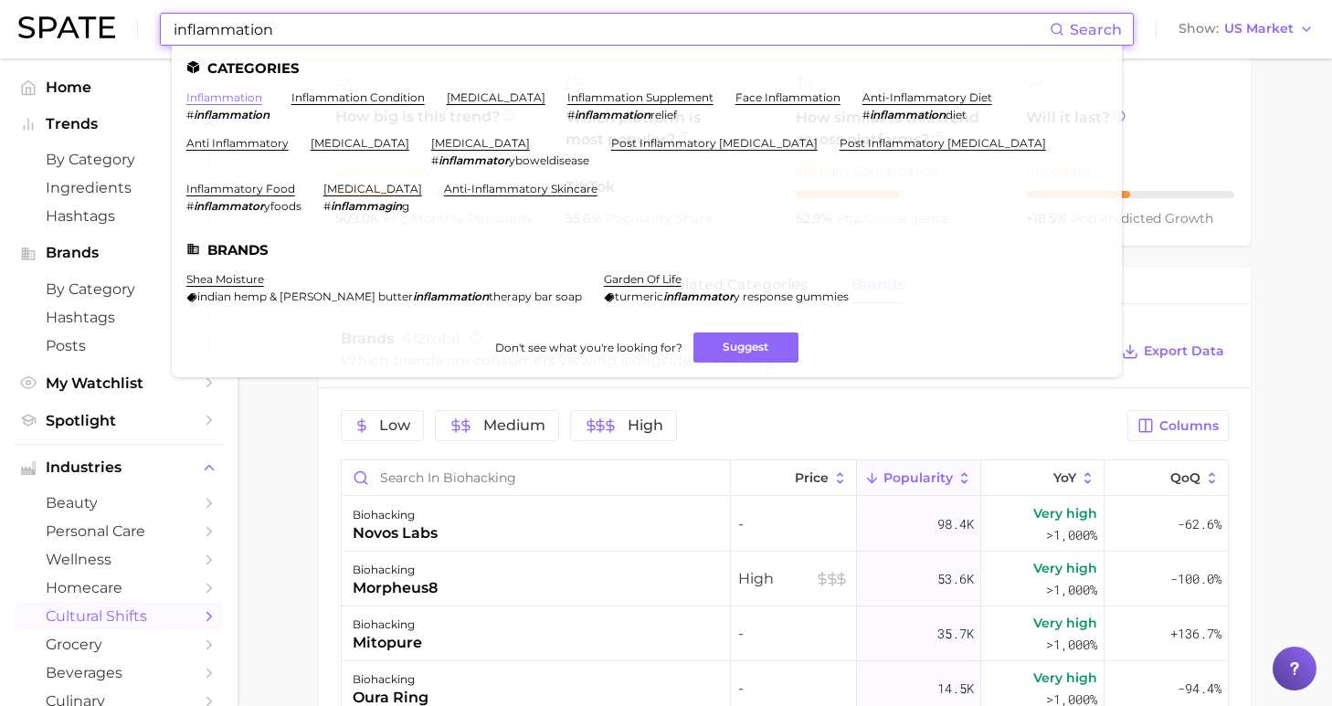
type input "inflammation"
click at [220, 100] on link "inflammation" at bounding box center [224, 97] width 76 height 14
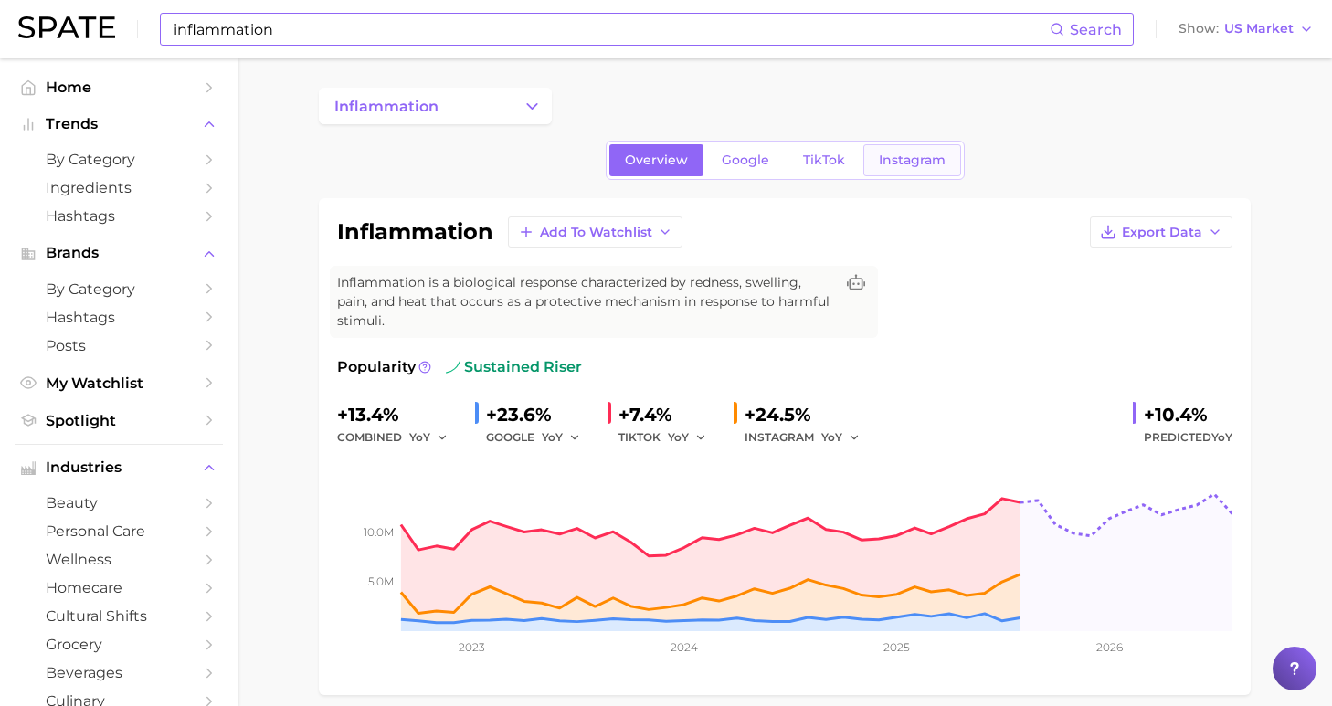
click at [893, 155] on span "Instagram" at bounding box center [912, 161] width 67 height 16
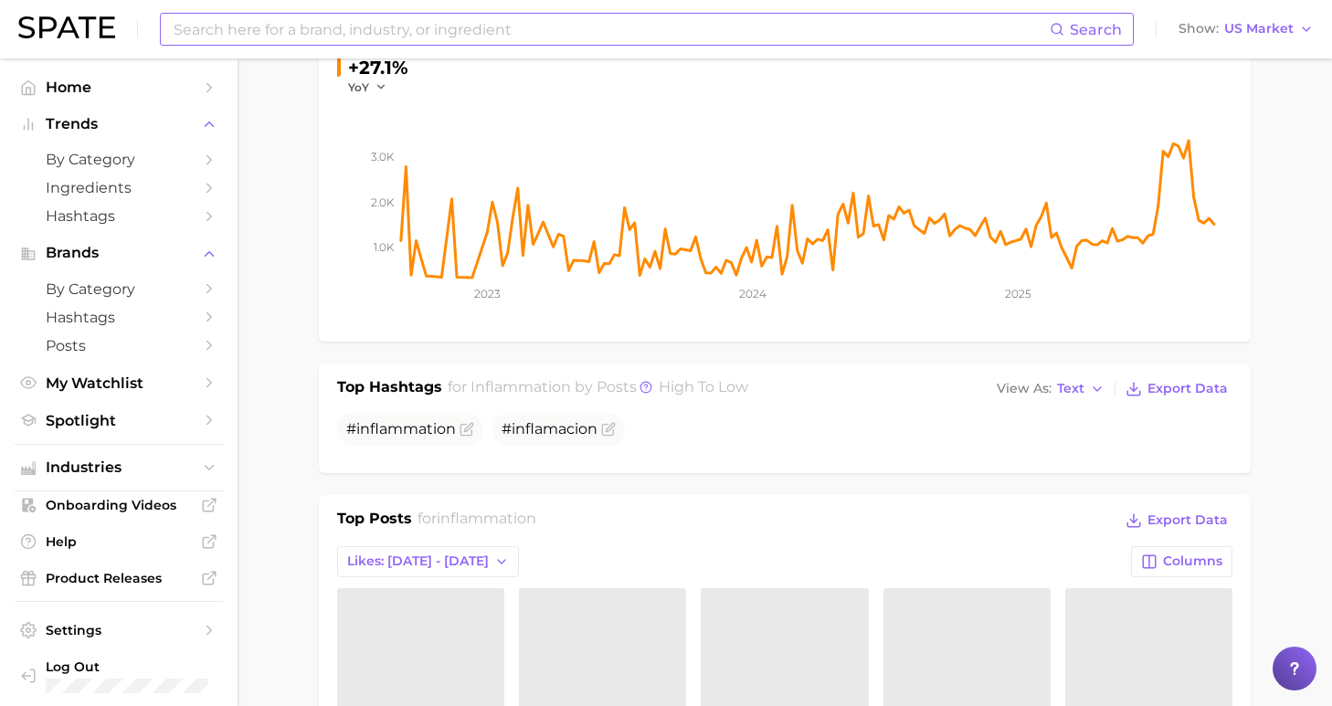
scroll to position [562, 0]
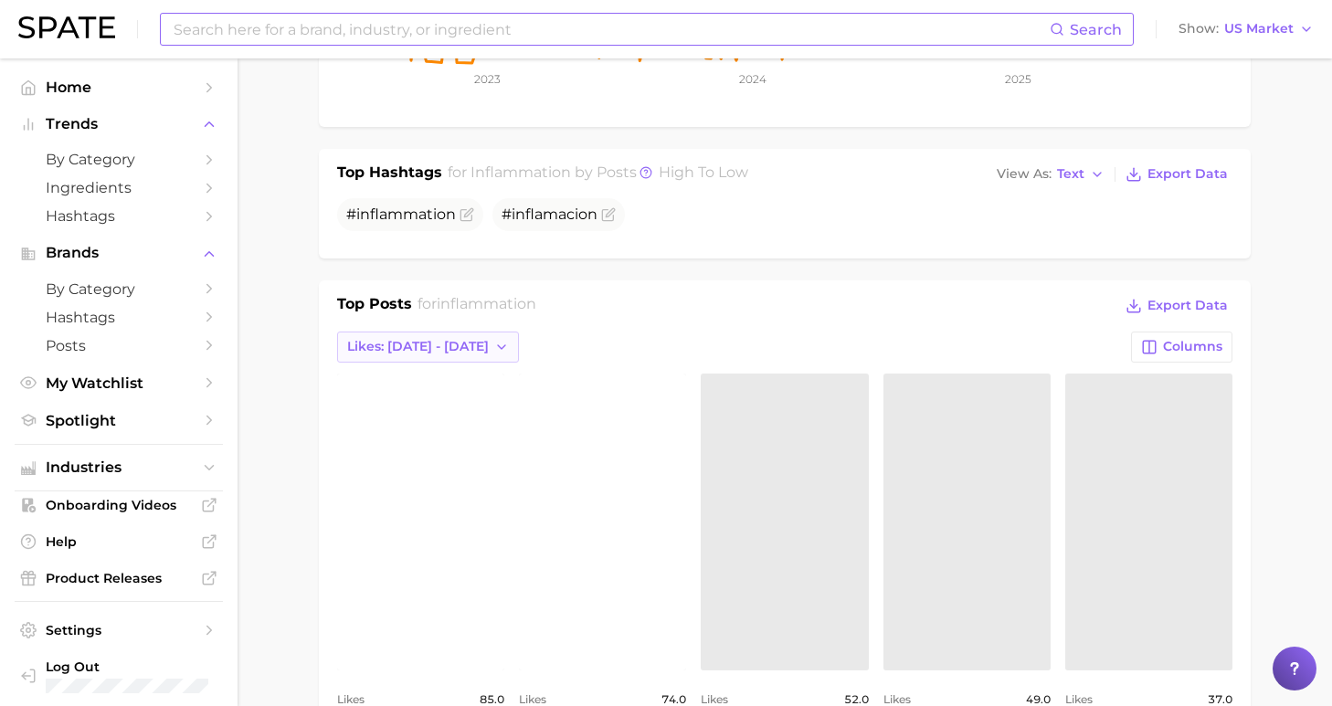
click at [433, 339] on span "Likes: [DATE] - [DATE]" at bounding box center [418, 347] width 142 height 16
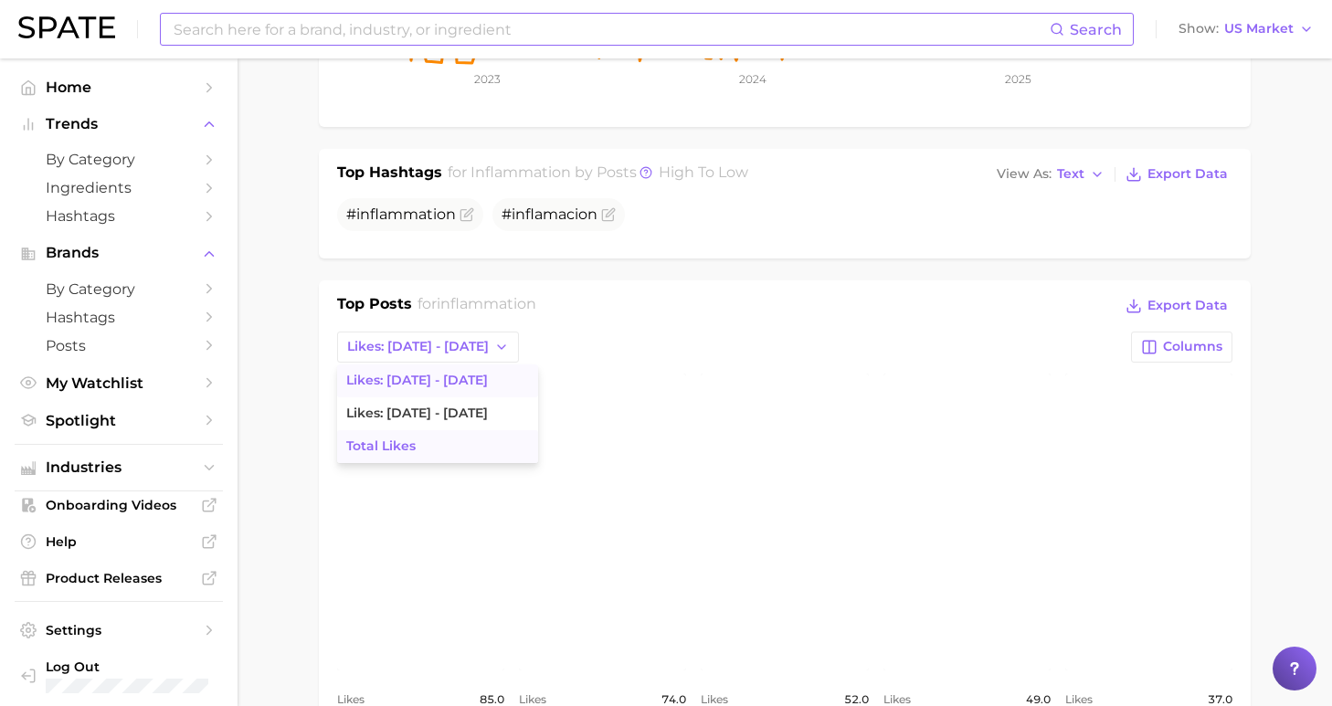
click at [424, 430] on button "Total Likes" at bounding box center [437, 446] width 201 height 33
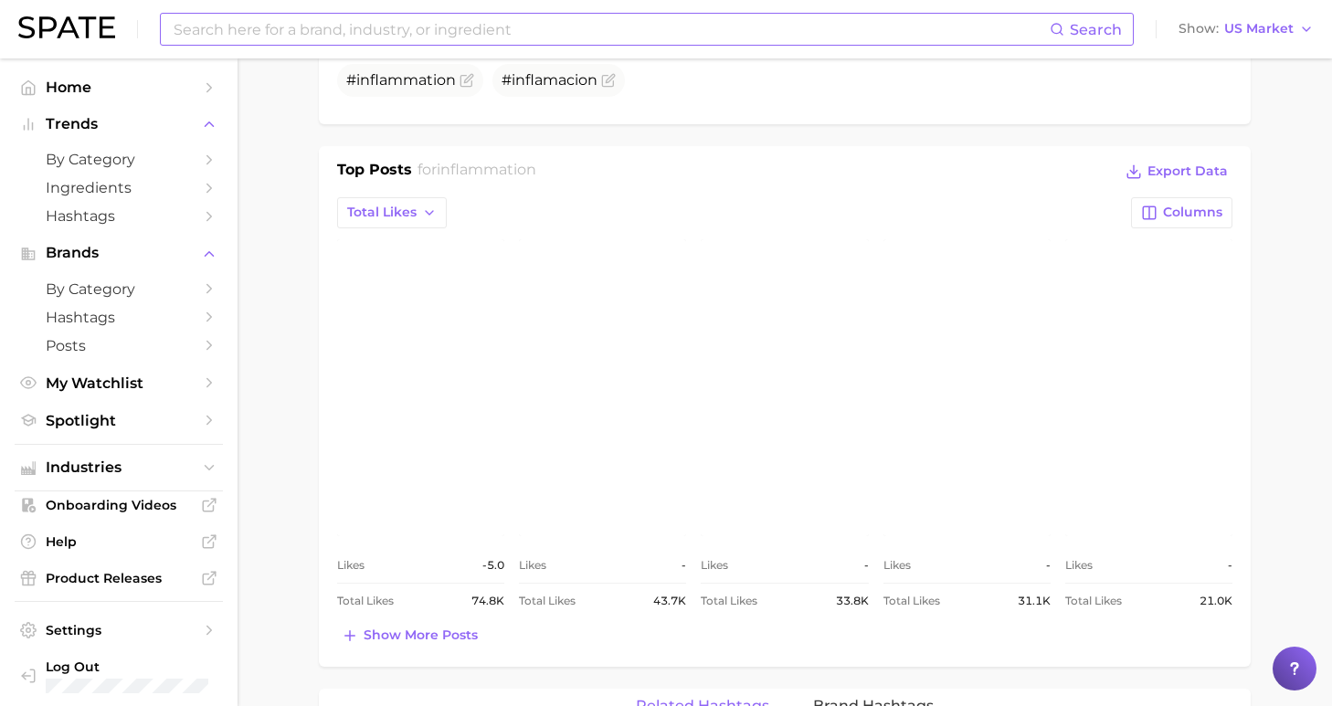
scroll to position [724, 0]
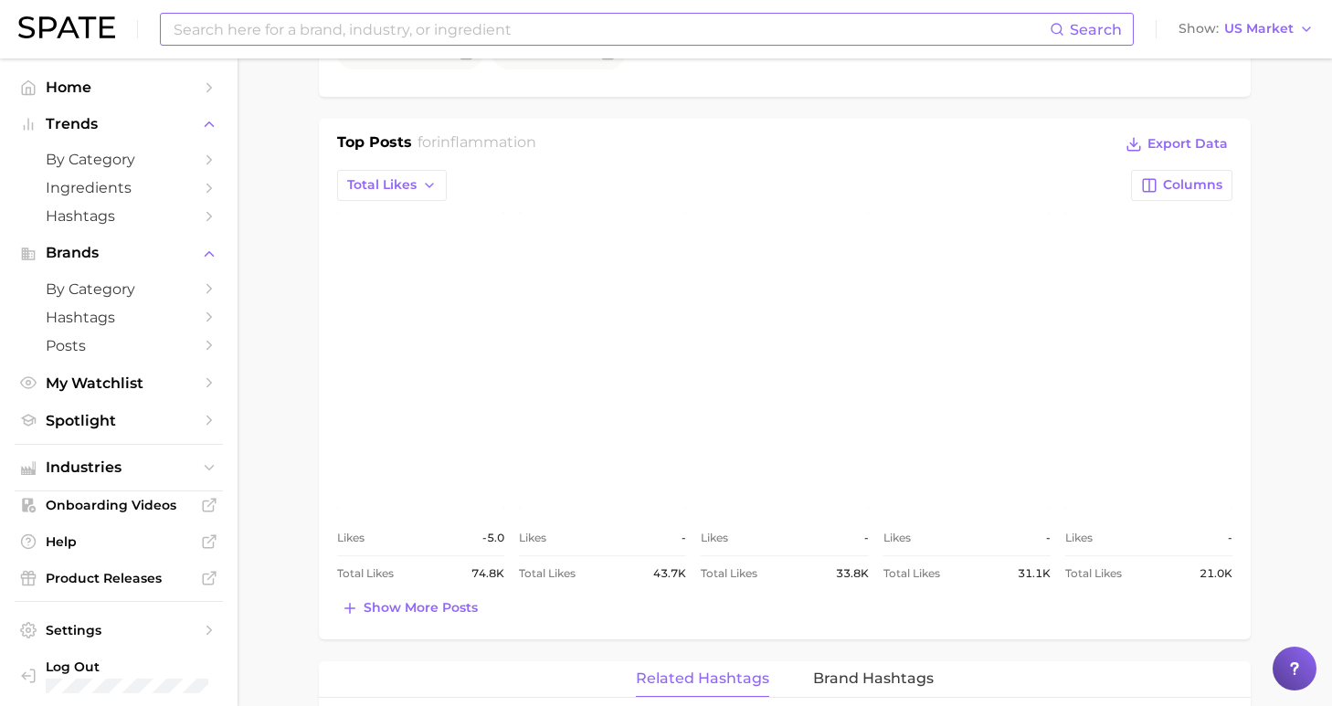
click at [442, 600] on span "Show more posts" at bounding box center [421, 608] width 114 height 16
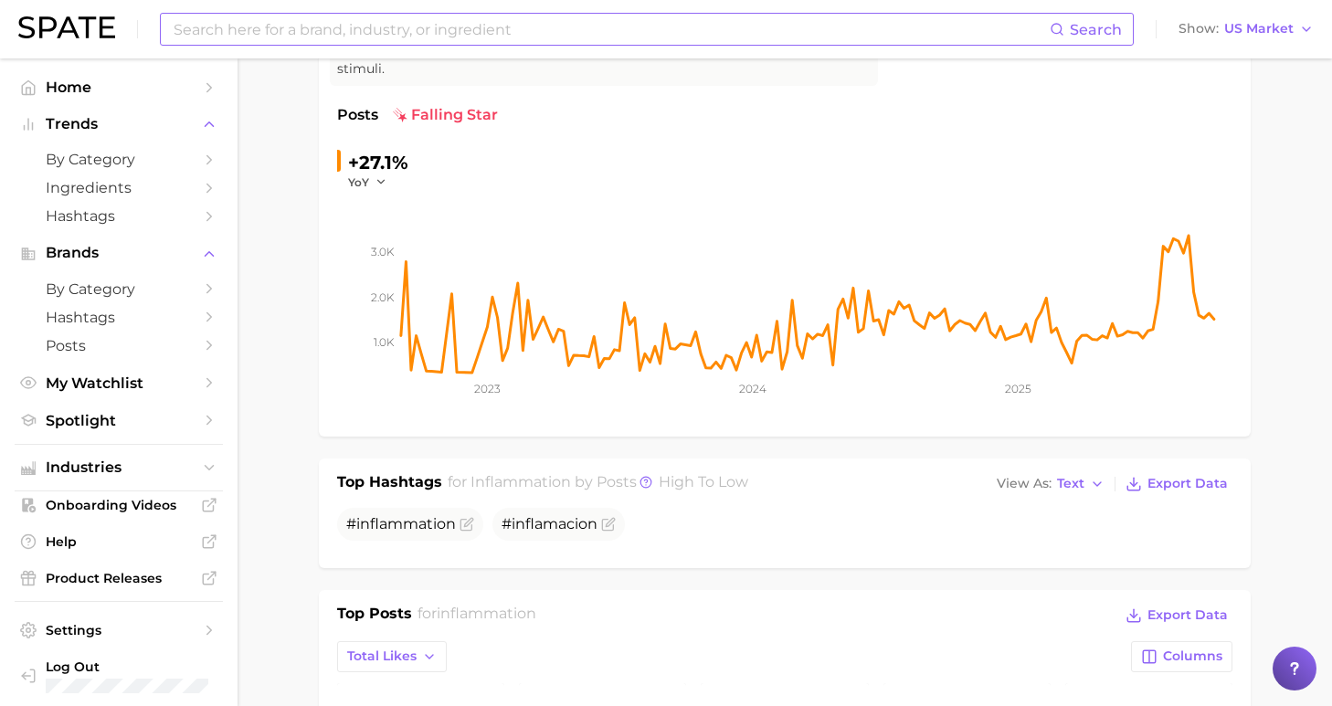
scroll to position [0, 0]
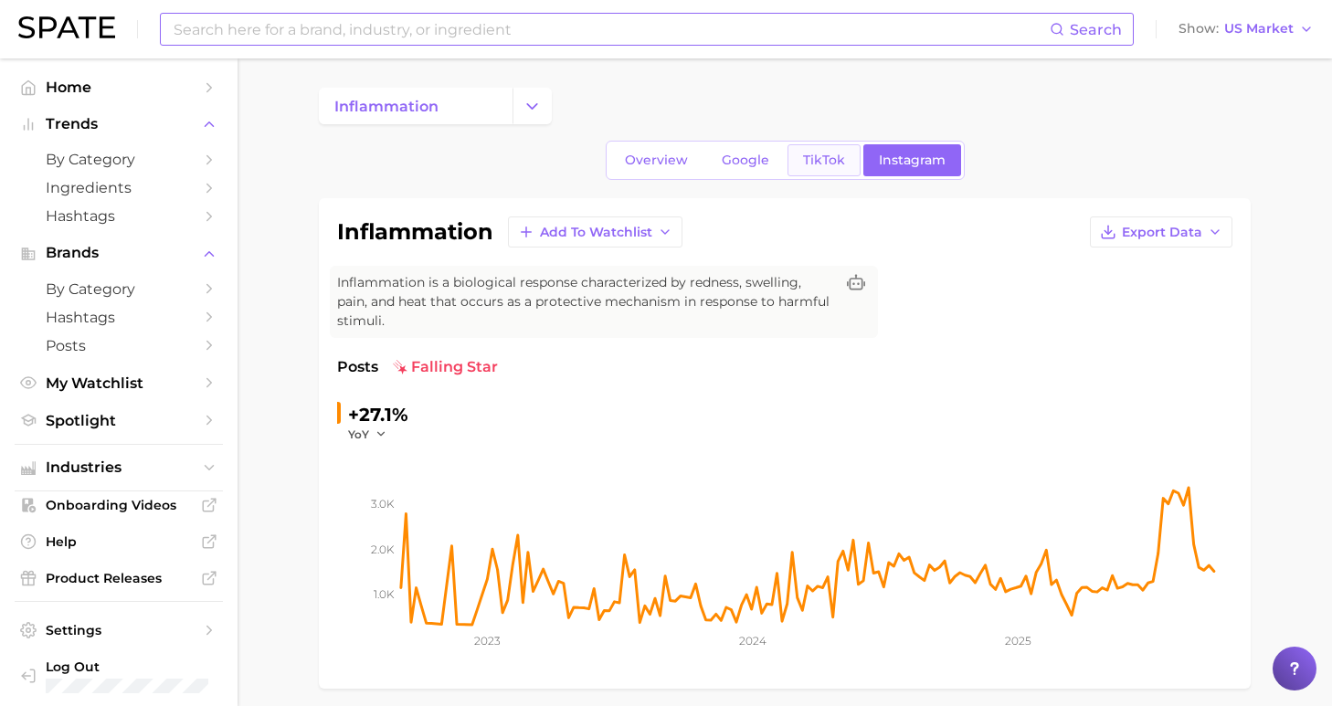
click at [812, 160] on span "TikTok" at bounding box center [824, 161] width 42 height 16
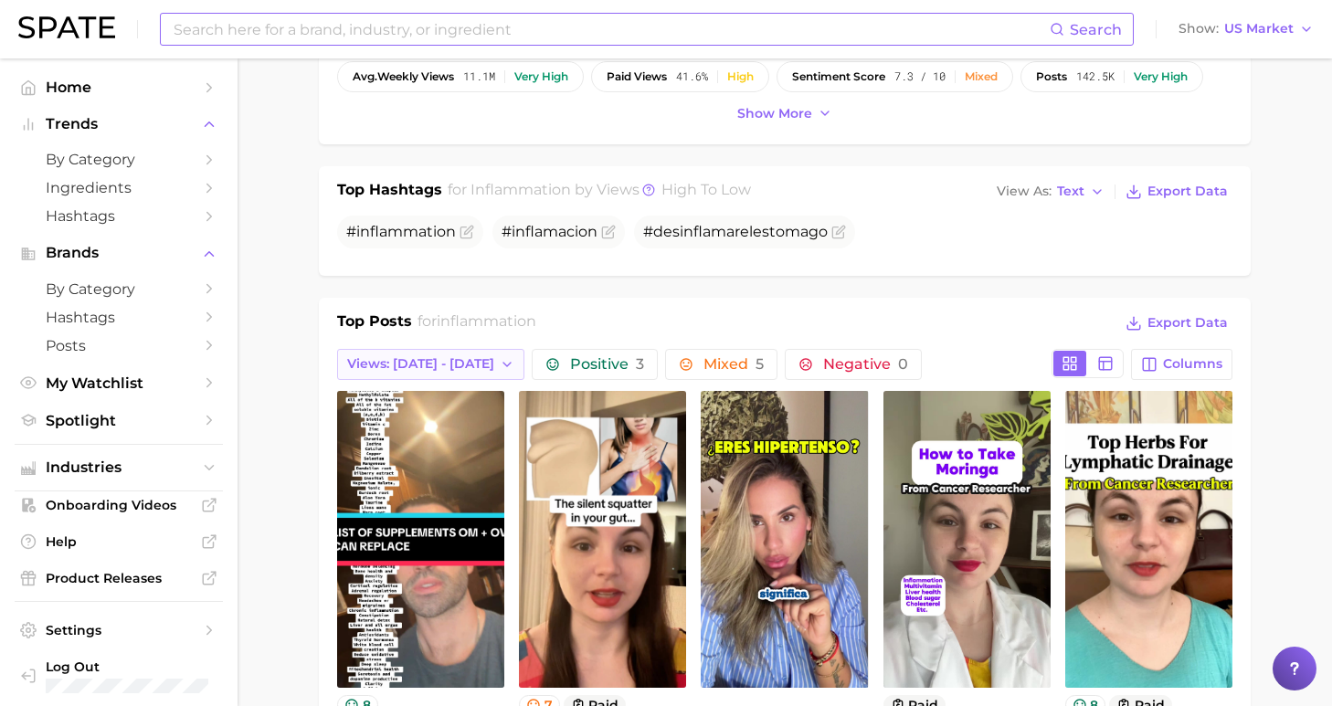
click at [428, 356] on span "Views: [DATE] - [DATE]" at bounding box center [420, 364] width 147 height 16
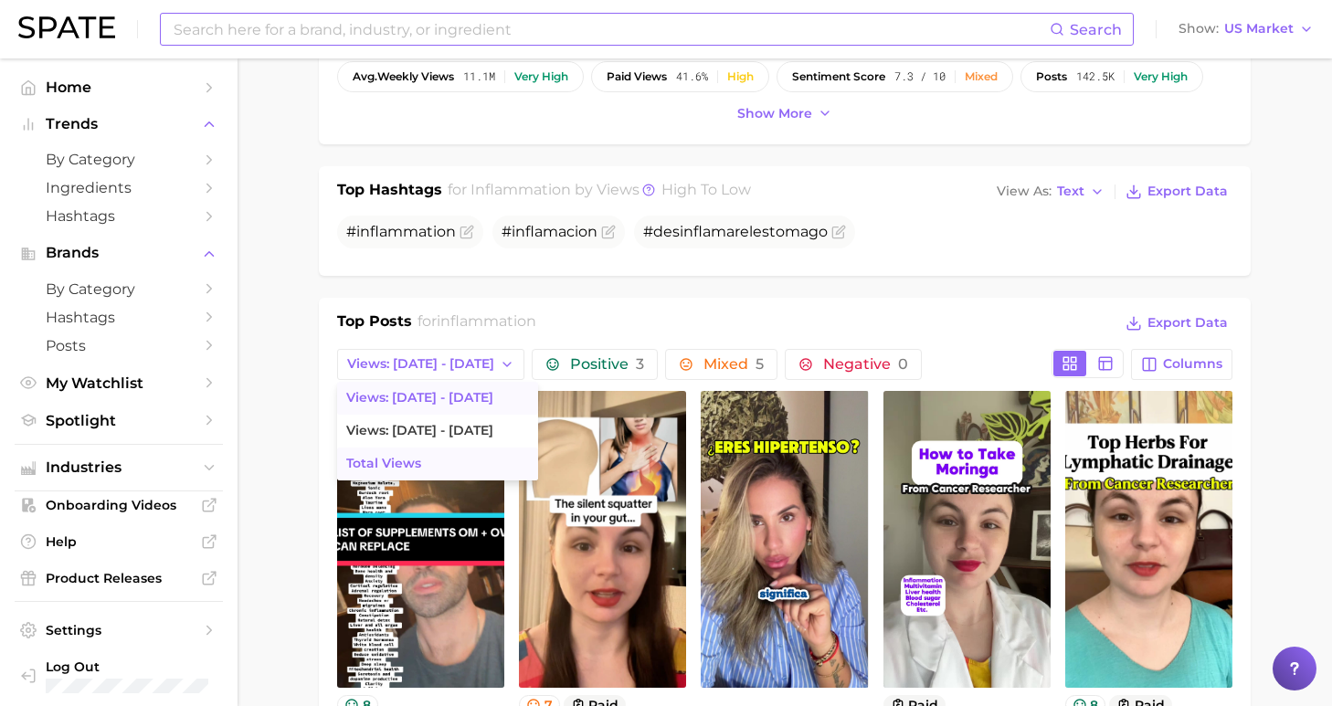
click at [415, 456] on span "Total Views" at bounding box center [383, 464] width 75 height 16
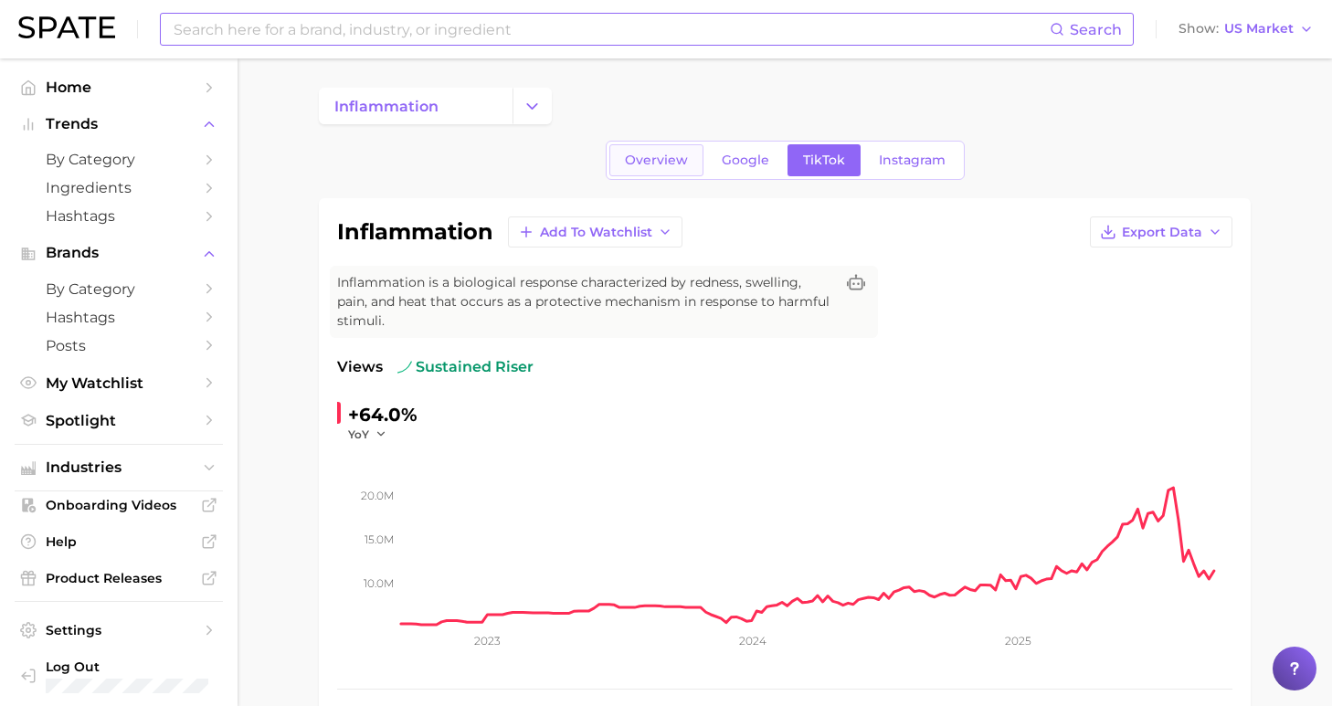
click at [665, 166] on span "Overview" at bounding box center [656, 161] width 63 height 16
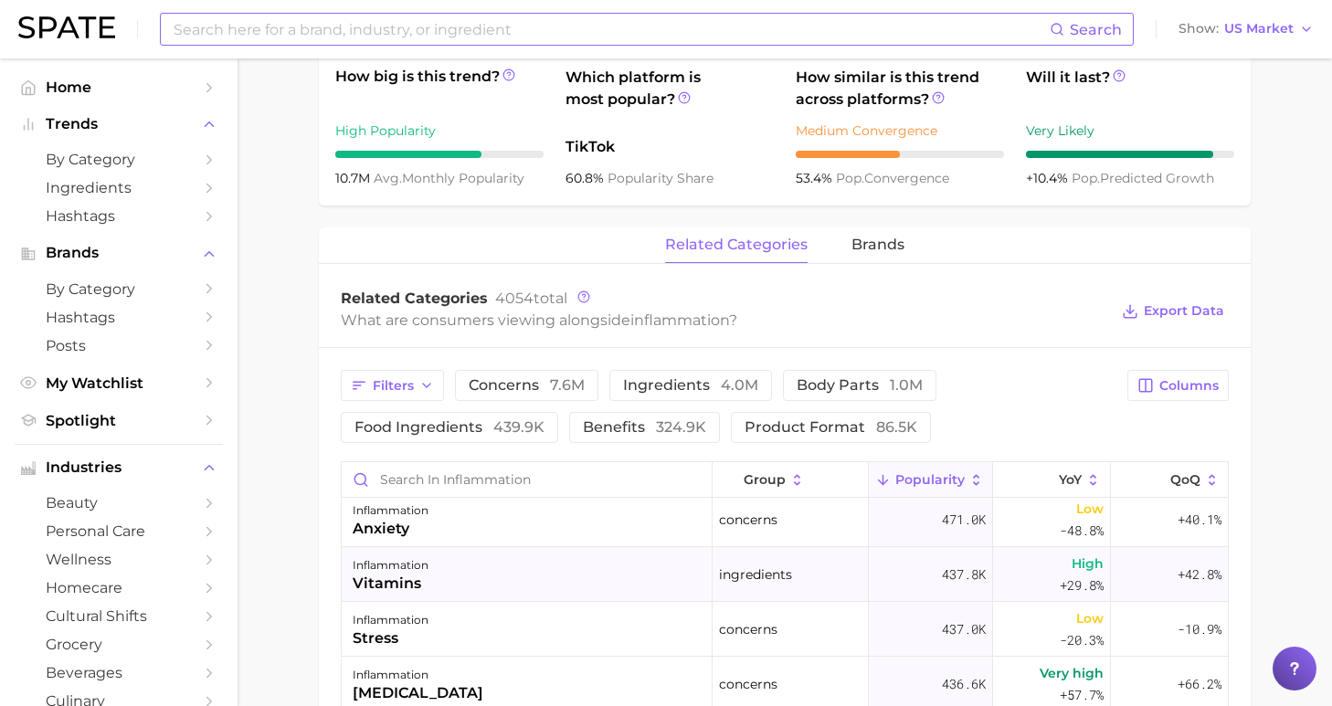
scroll to position [386, 0]
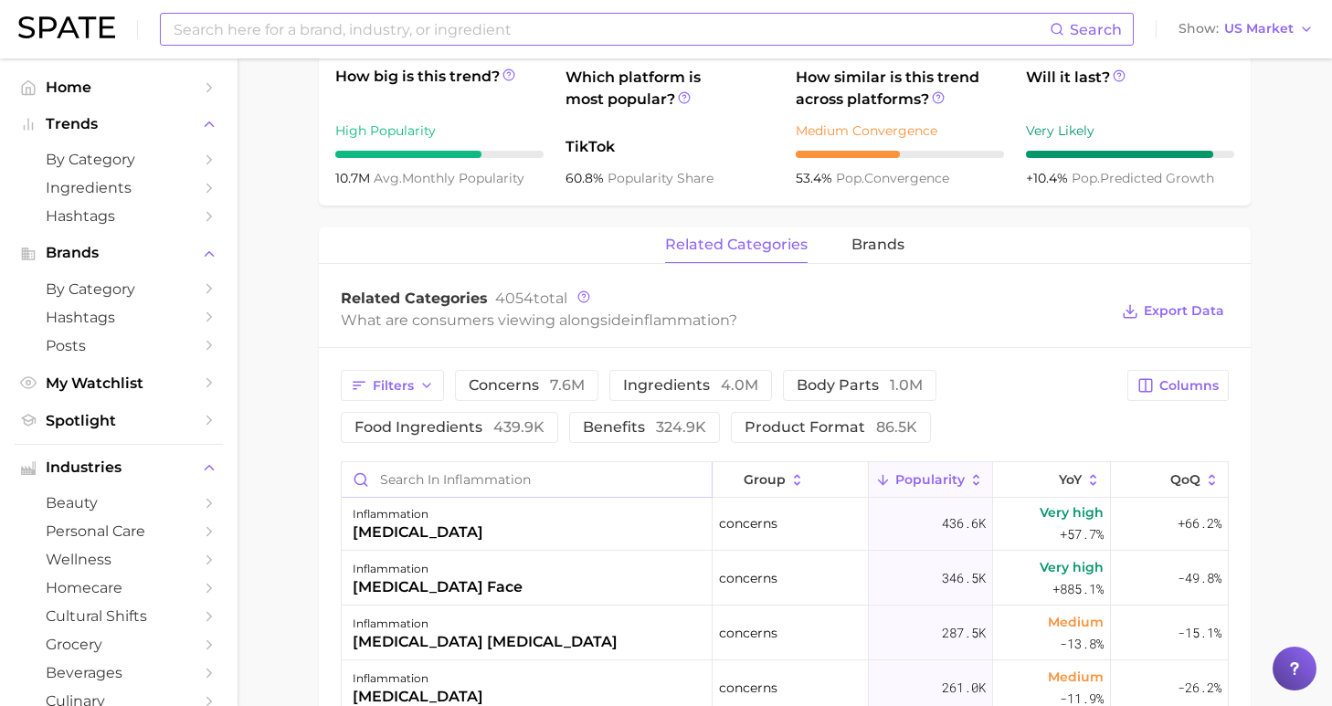
click at [512, 462] on input "Search in inflammation" at bounding box center [527, 479] width 370 height 35
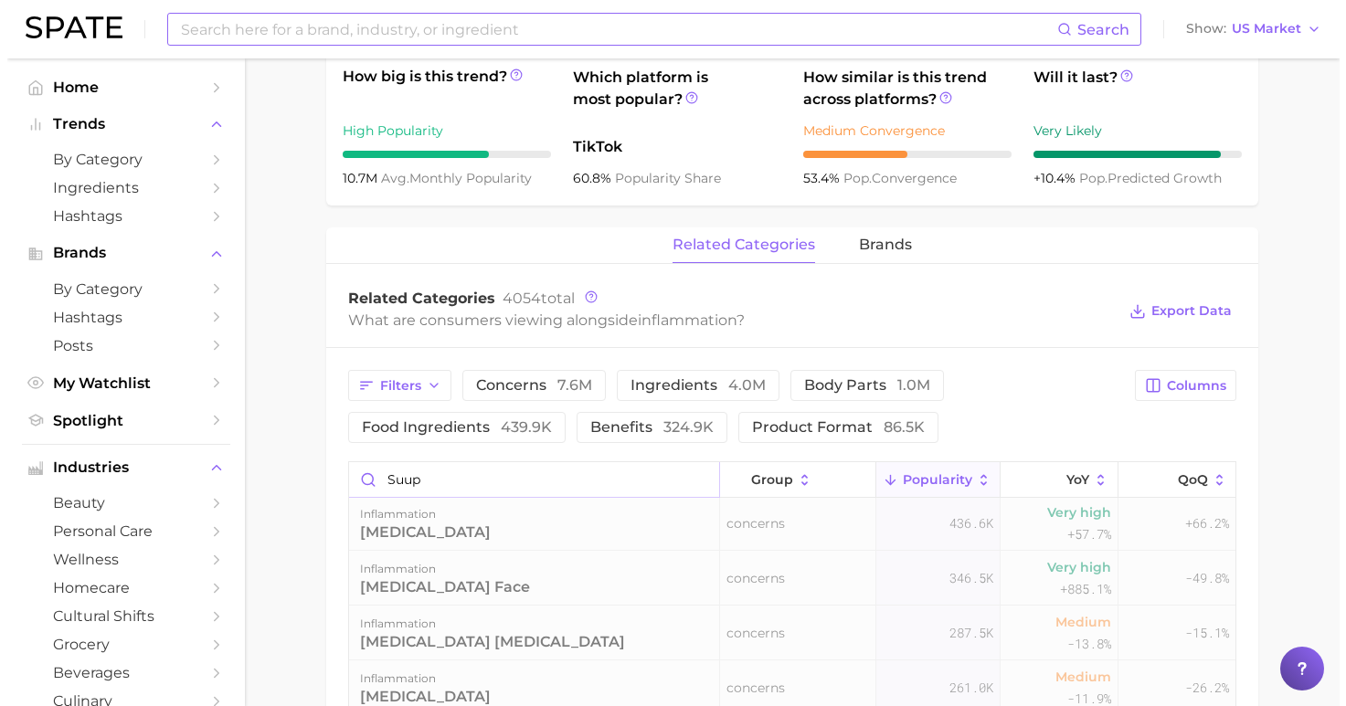
scroll to position [0, 0]
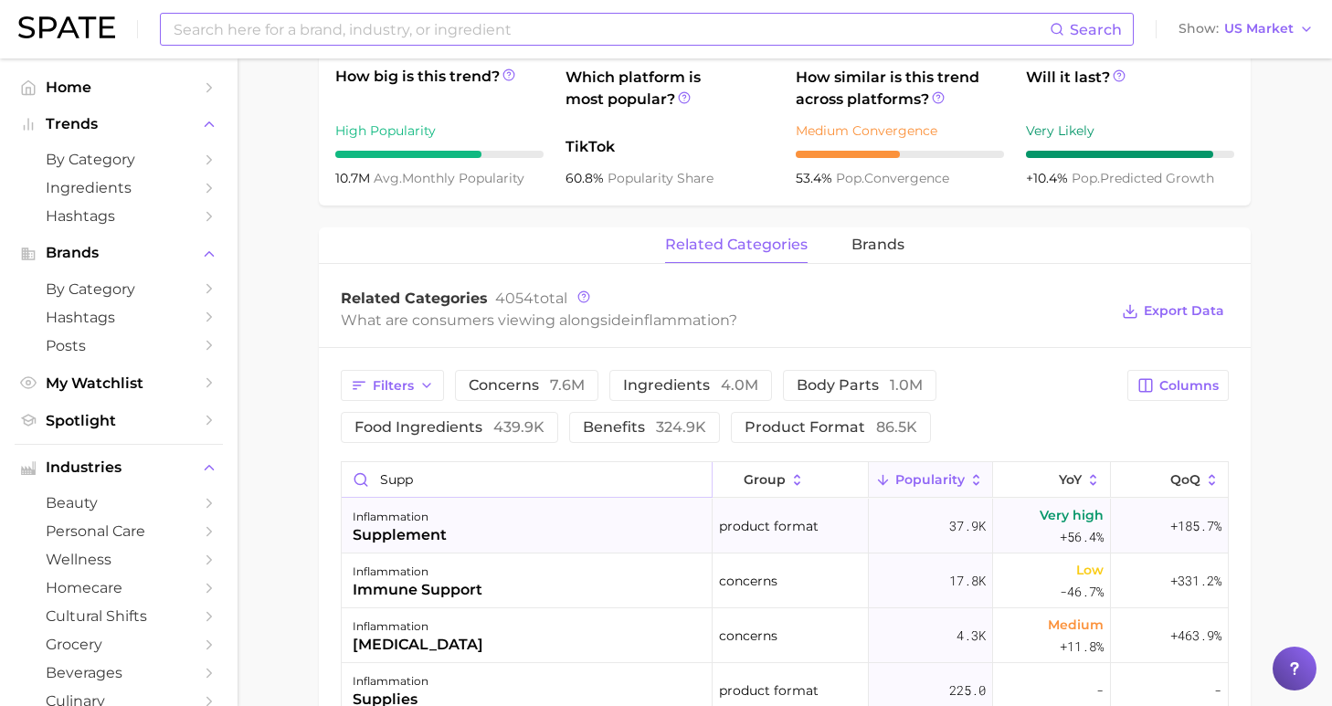
type input "supp"
click at [526, 523] on div "inflammation supplement" at bounding box center [527, 526] width 371 height 55
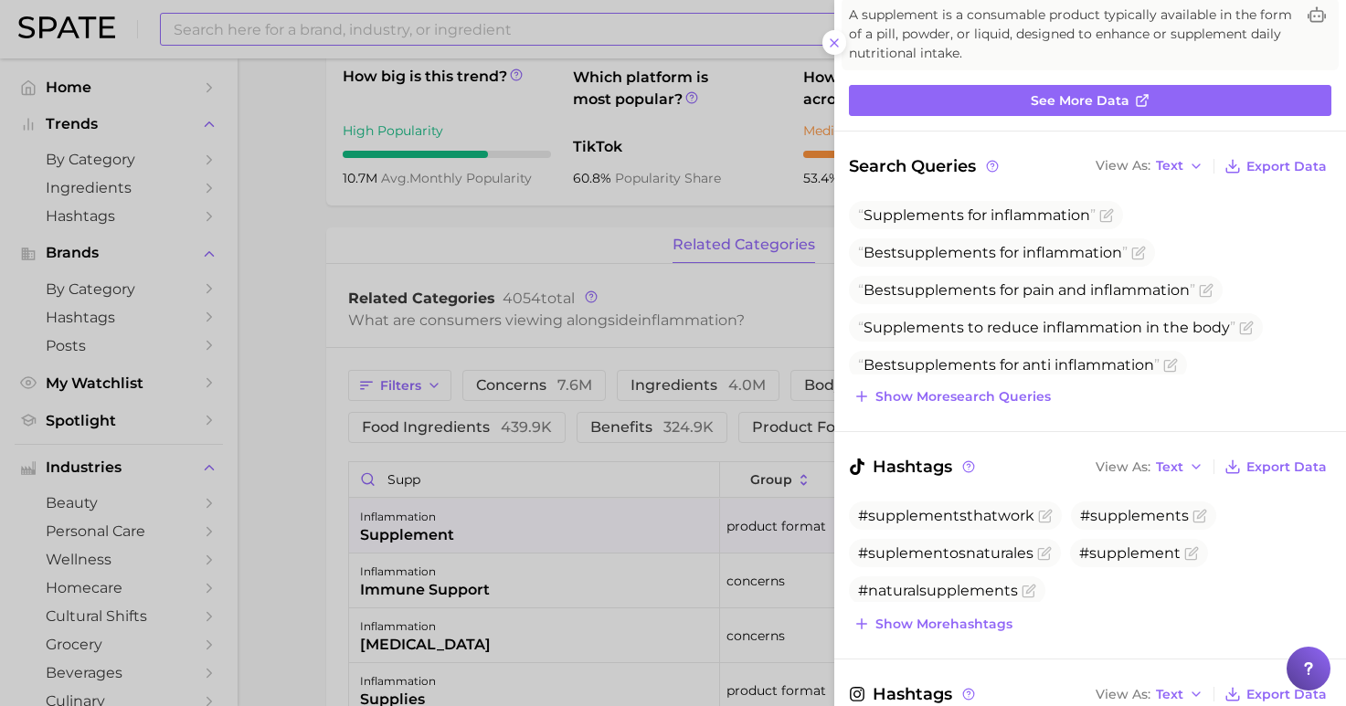
scroll to position [501, 0]
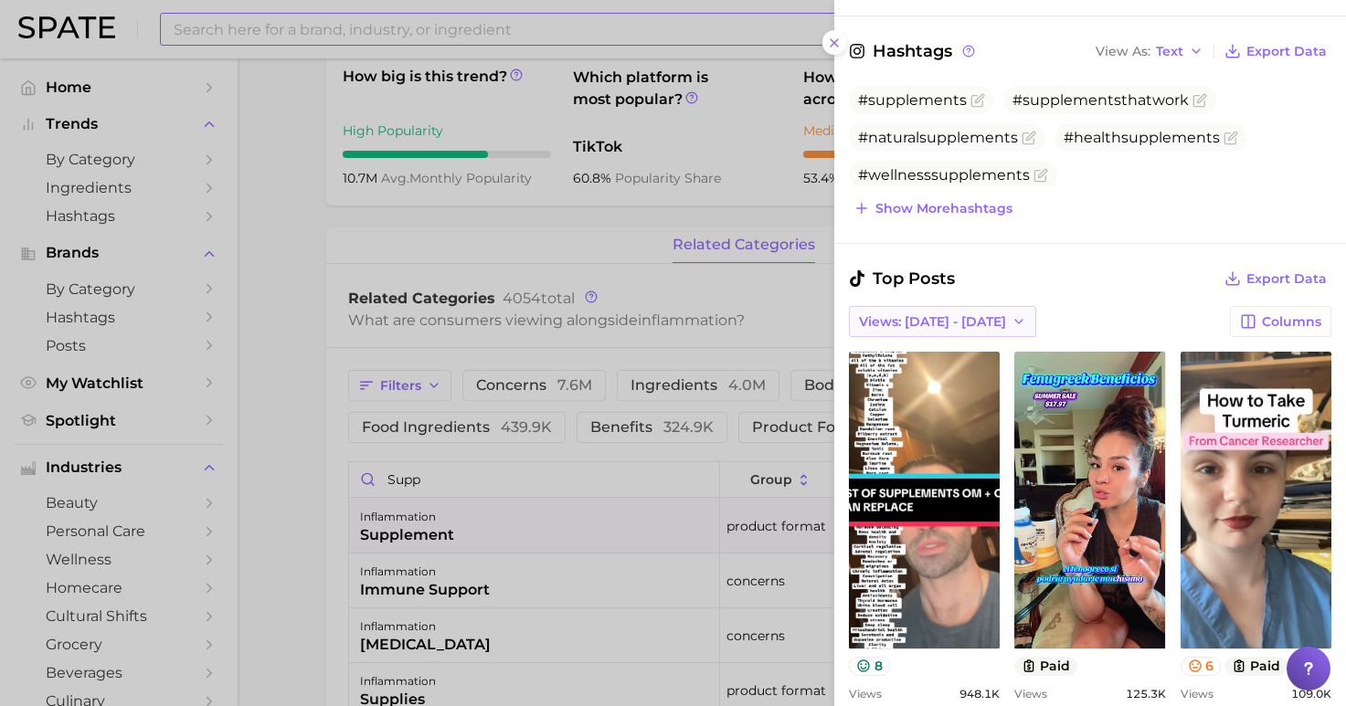
click at [962, 326] on button "Views: [DATE] - [DATE]" at bounding box center [942, 321] width 187 height 31
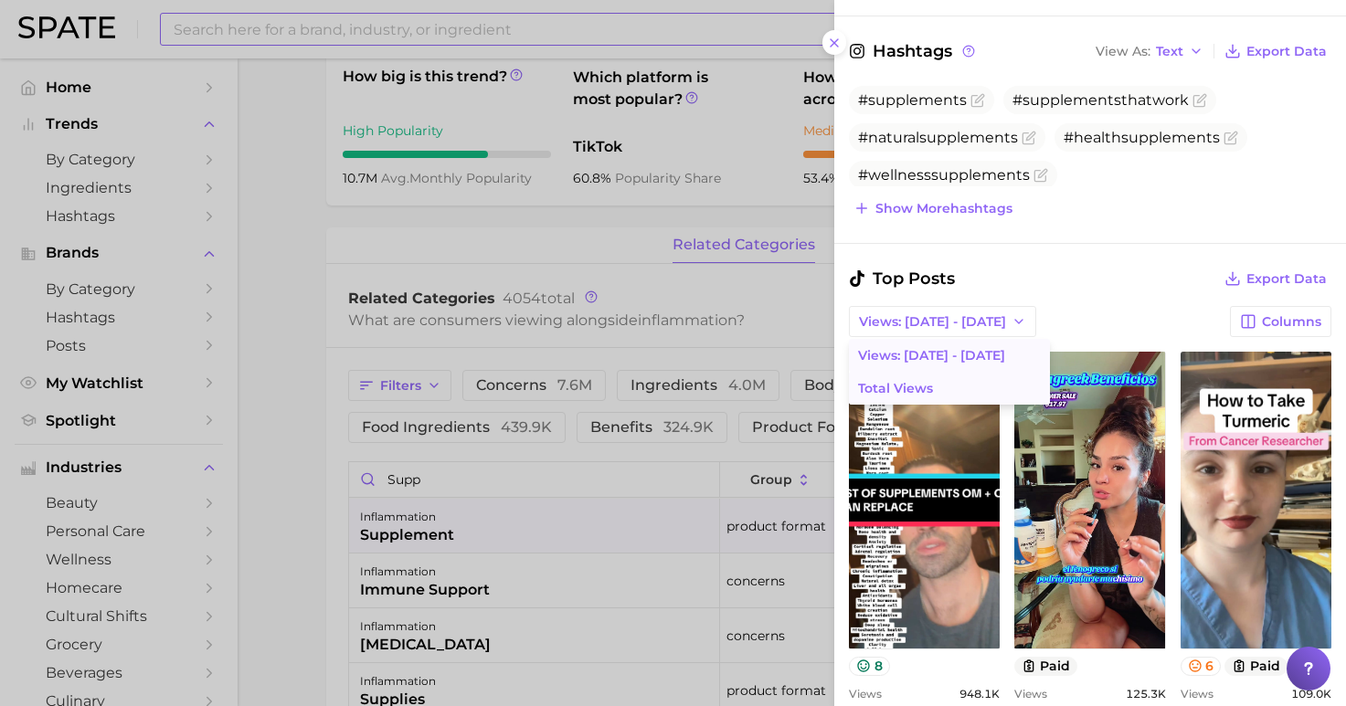
click at [957, 378] on button "Total Views" at bounding box center [949, 388] width 201 height 33
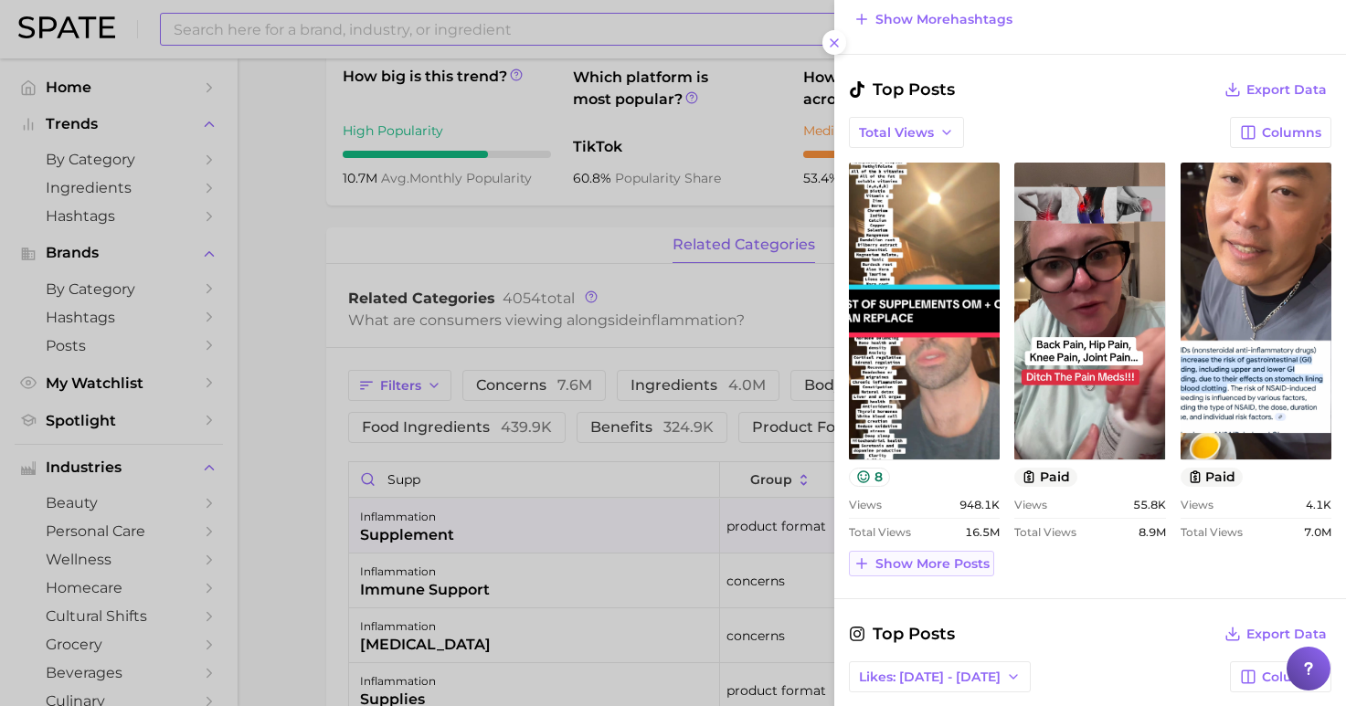
click at [909, 558] on span "Show more posts" at bounding box center [932, 564] width 114 height 16
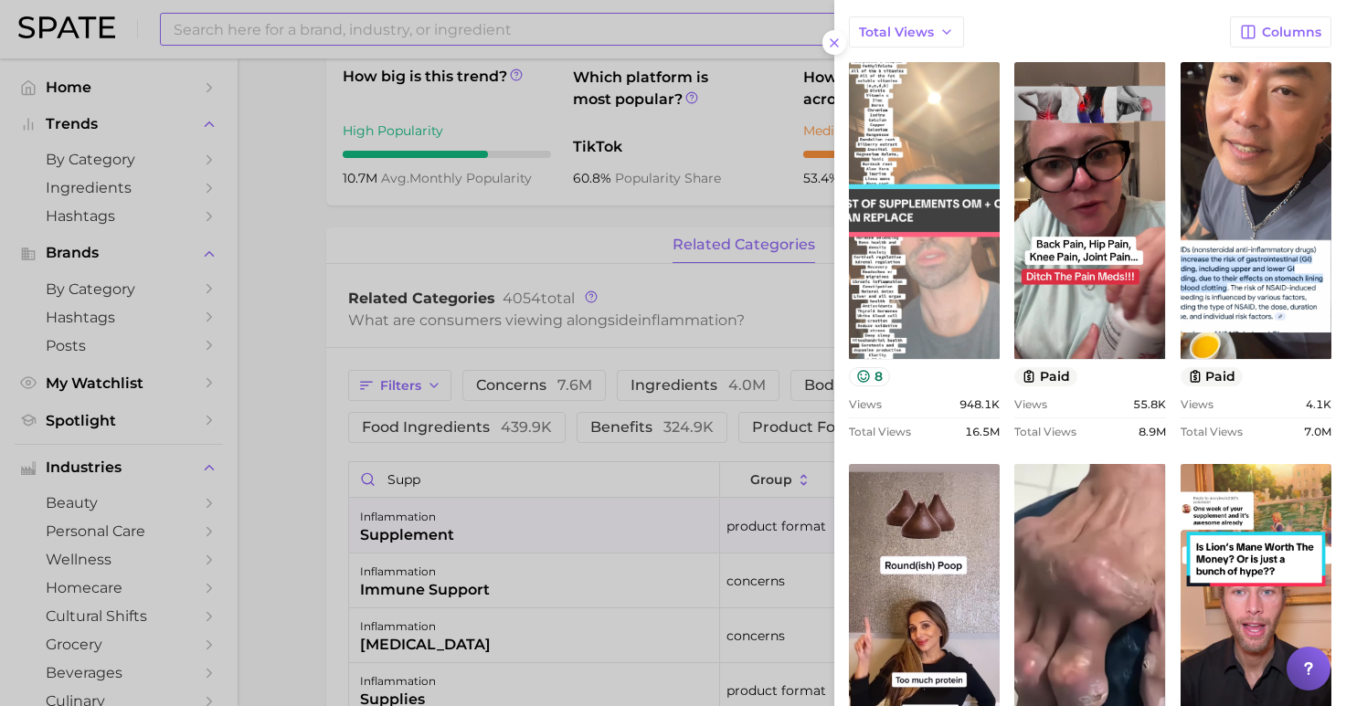
click at [915, 297] on link "view post on TikTok" at bounding box center [924, 210] width 151 height 297
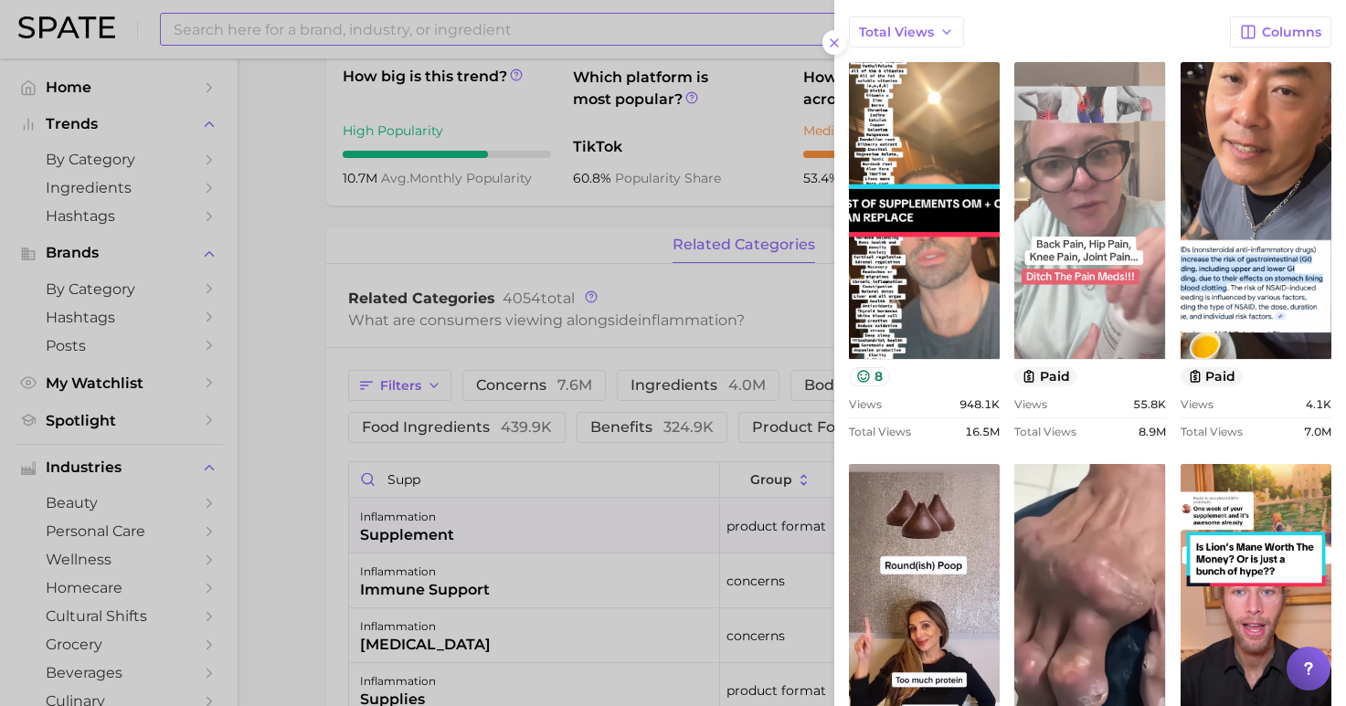
click at [1079, 248] on link "view post on TikTok" at bounding box center [1089, 210] width 151 height 297
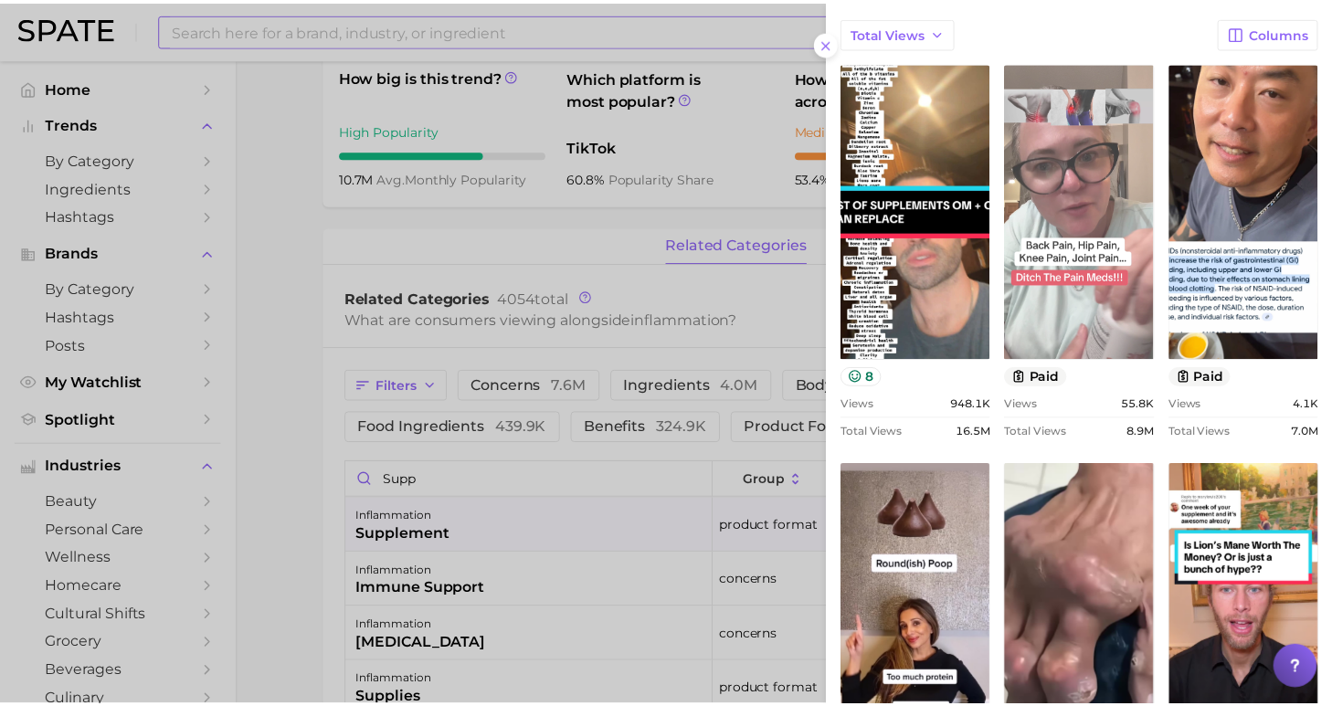
scroll to position [1376, 0]
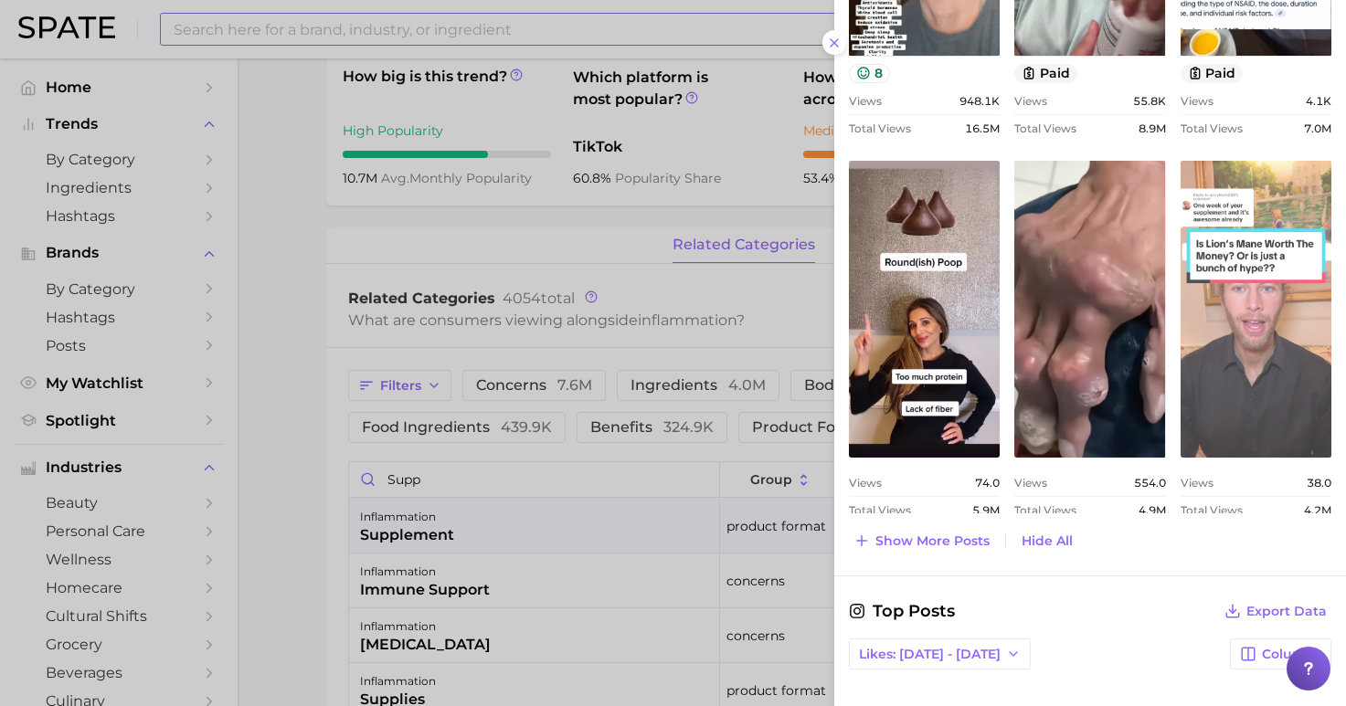
click at [1217, 301] on link "view post on TikTok" at bounding box center [1255, 309] width 151 height 297
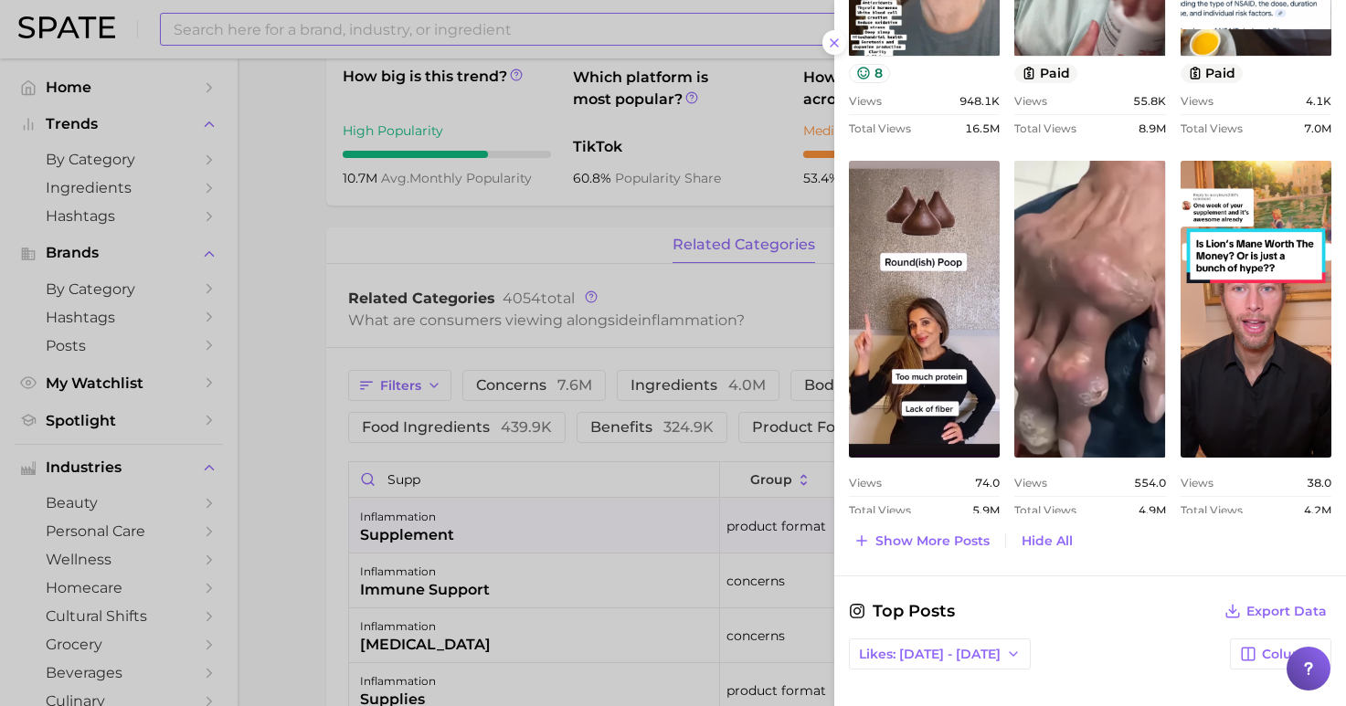
click at [618, 34] on div at bounding box center [673, 353] width 1346 height 706
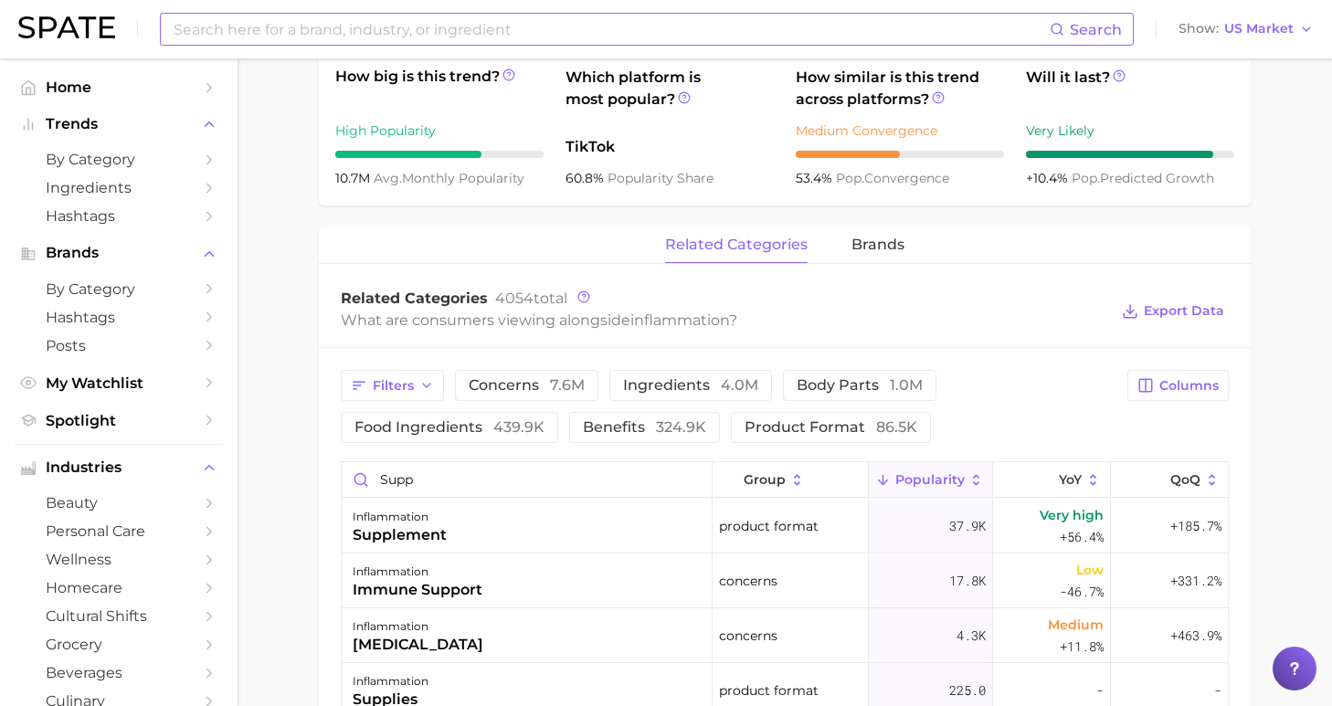
click at [610, 27] on input at bounding box center [611, 29] width 878 height 31
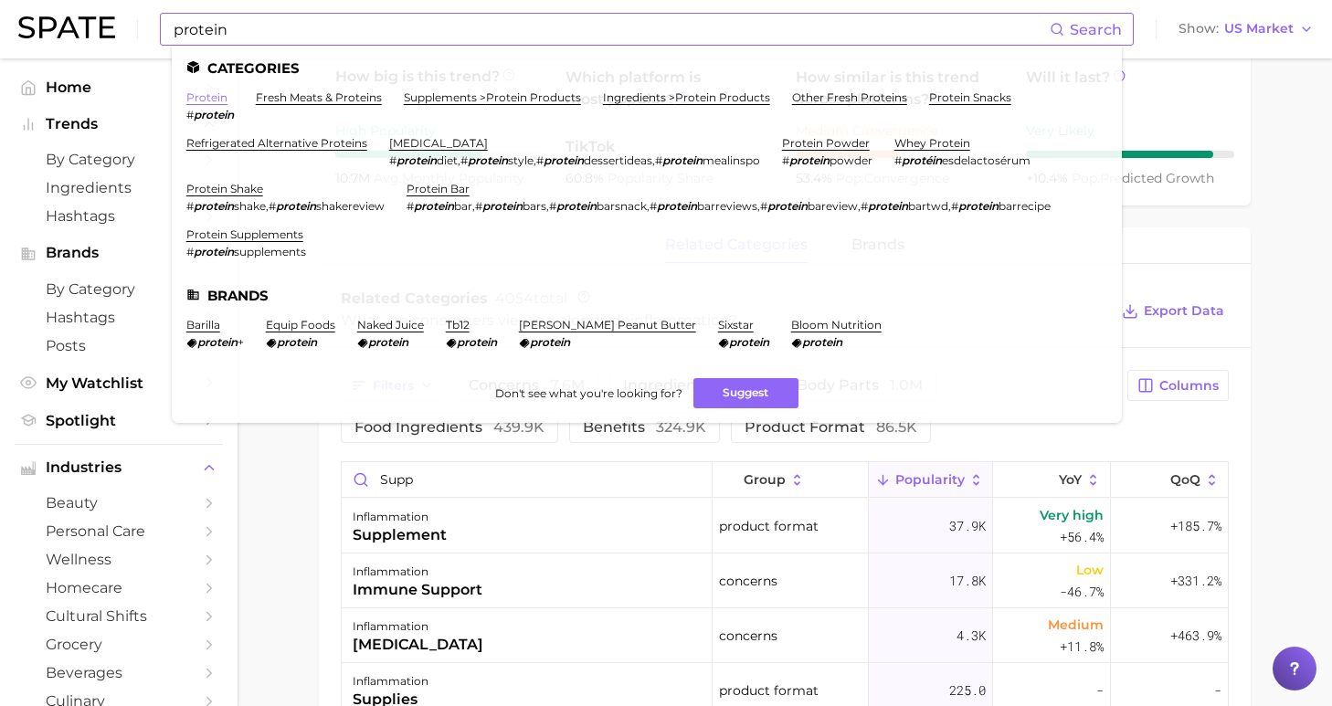
click at [197, 94] on link "protein" at bounding box center [206, 97] width 41 height 14
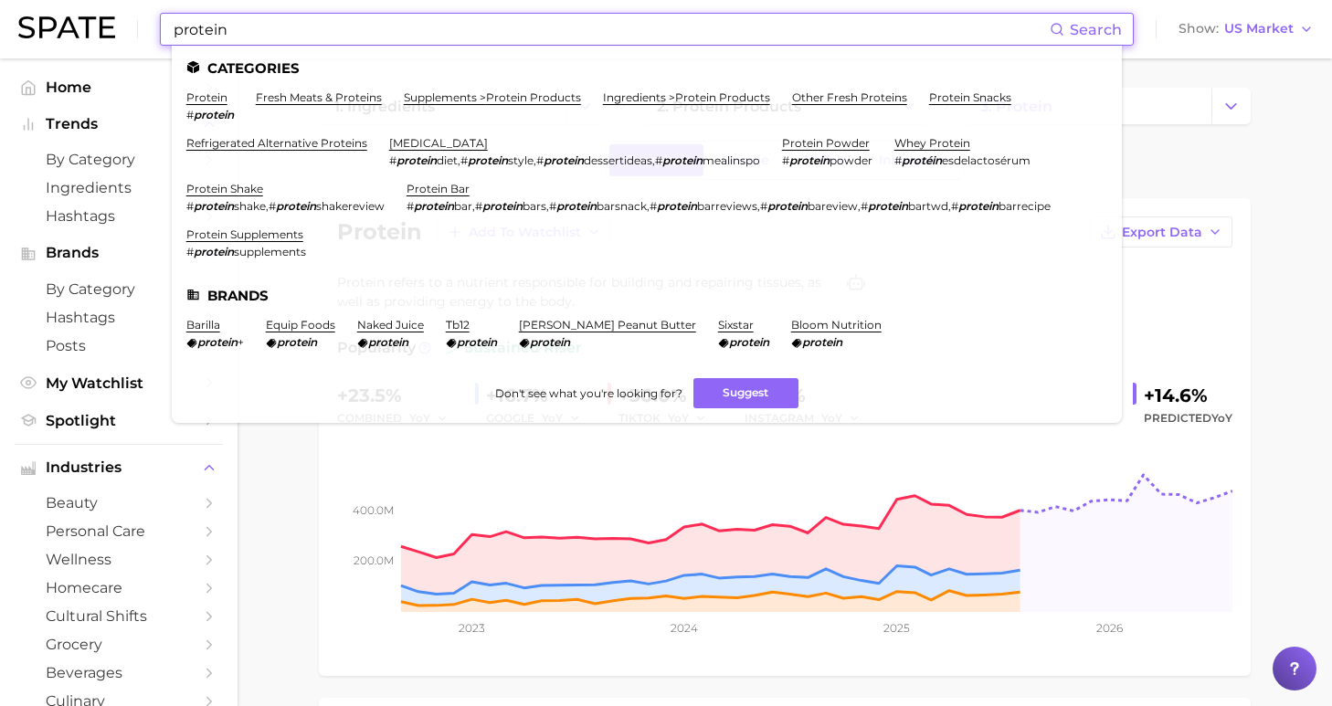
drag, startPoint x: 405, startPoint y: 39, endPoint x: 106, endPoint y: 37, distance: 298.7
click at [106, 37] on div "protein Search Categories protein # protein fresh meats & proteins supplements …" at bounding box center [665, 29] width 1295 height 58
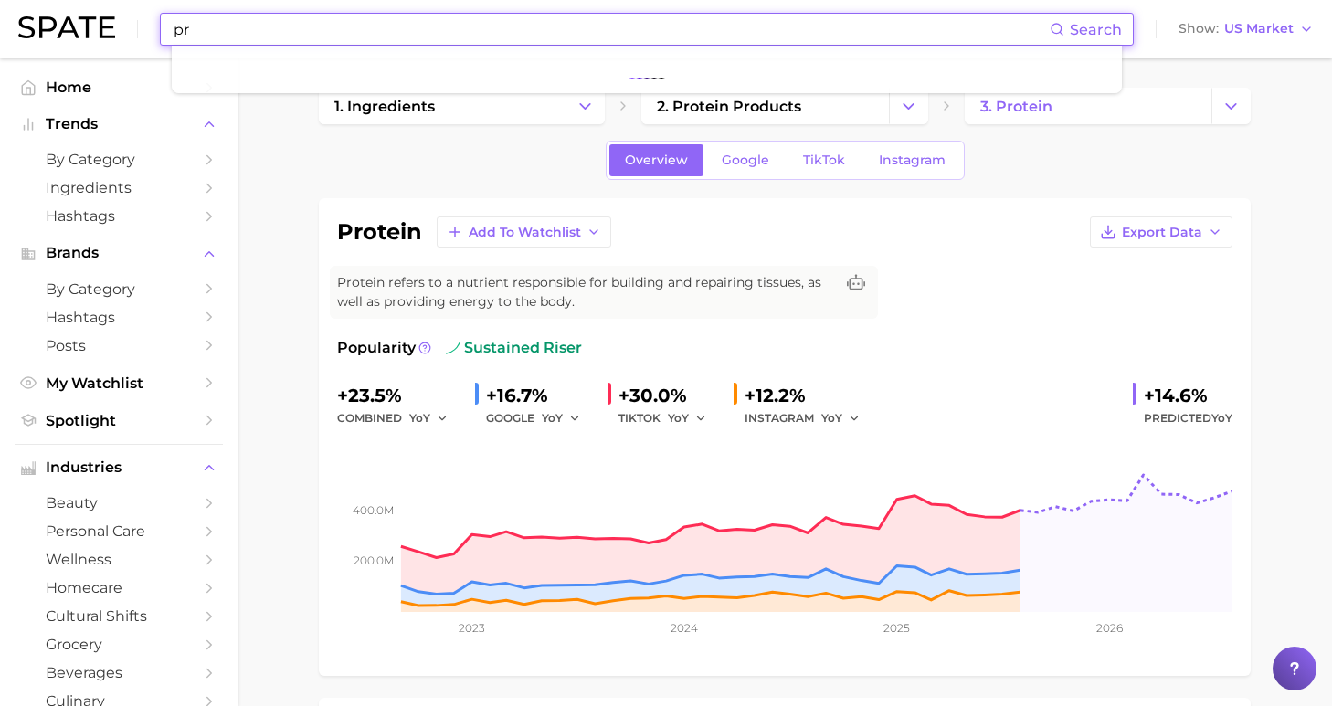
type input "p"
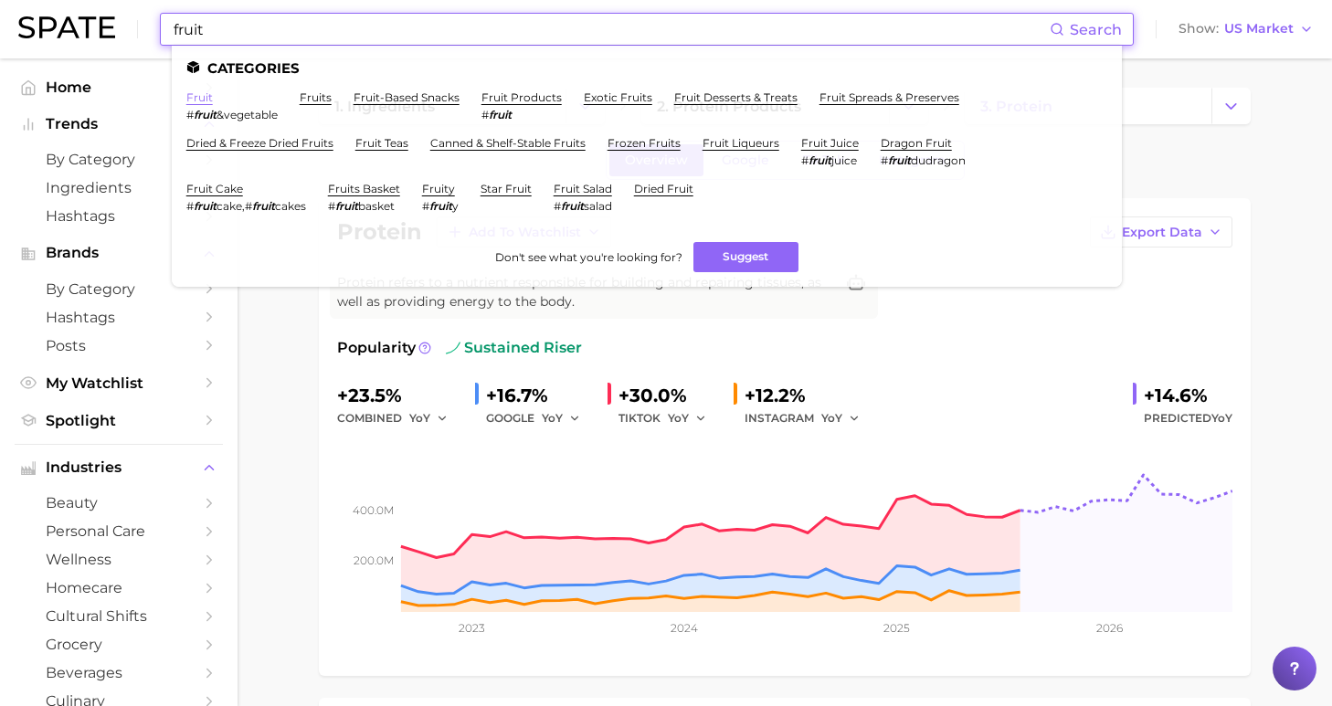
type input "fruit"
click at [205, 94] on link "fruit" at bounding box center [199, 97] width 26 height 14
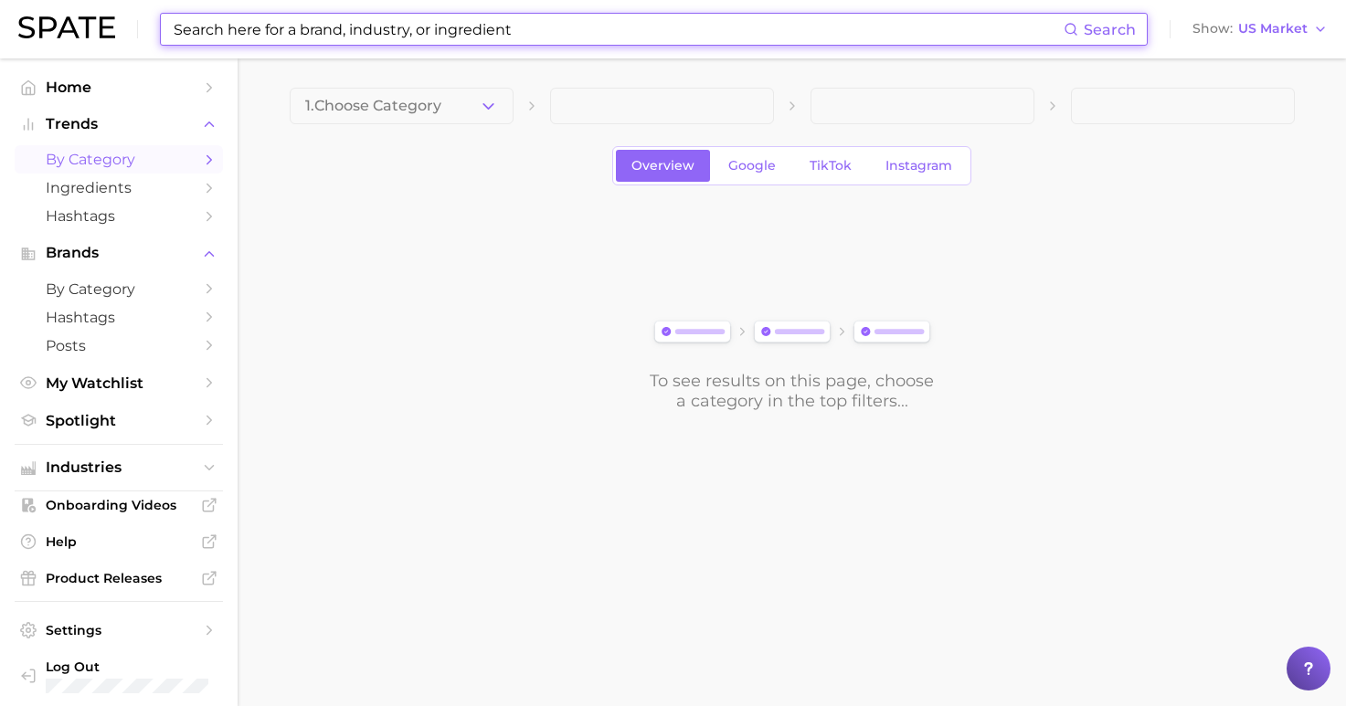
click at [550, 26] on input at bounding box center [618, 29] width 892 height 31
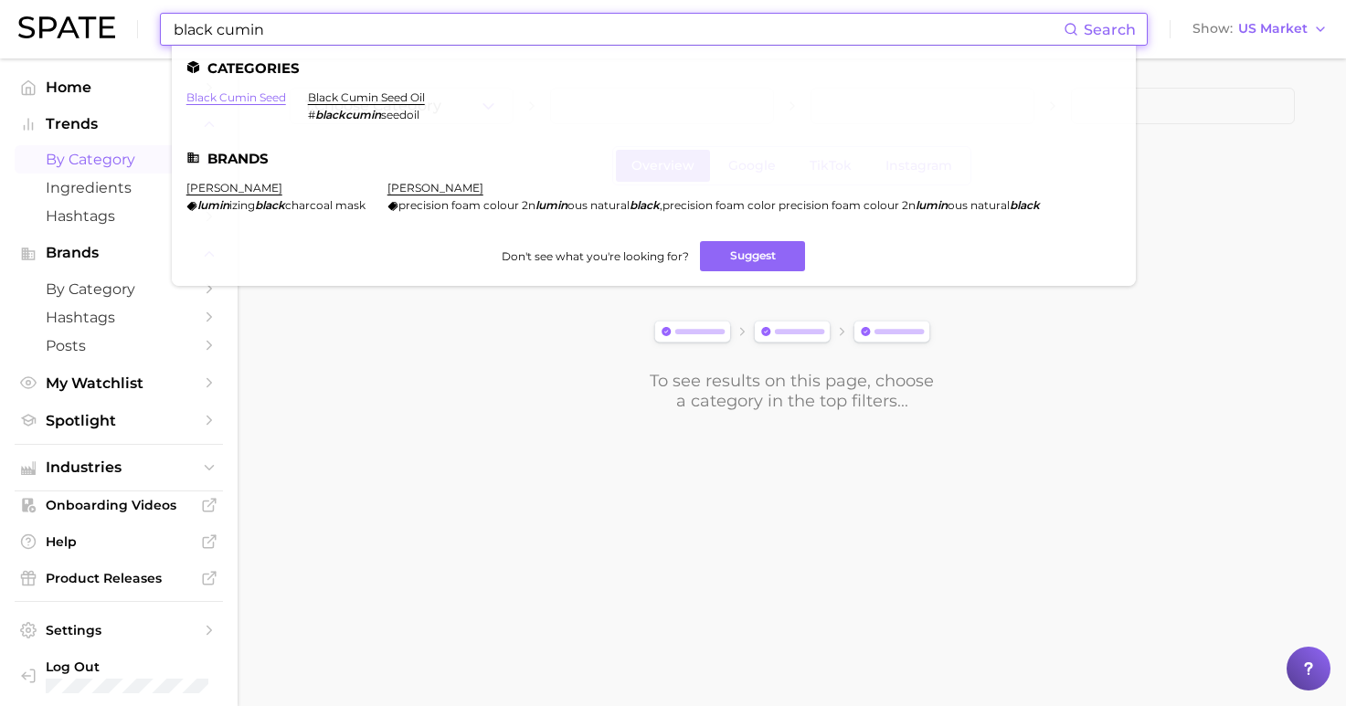
type input "black cumin"
click at [252, 96] on link "black cumin seed" at bounding box center [236, 97] width 100 height 14
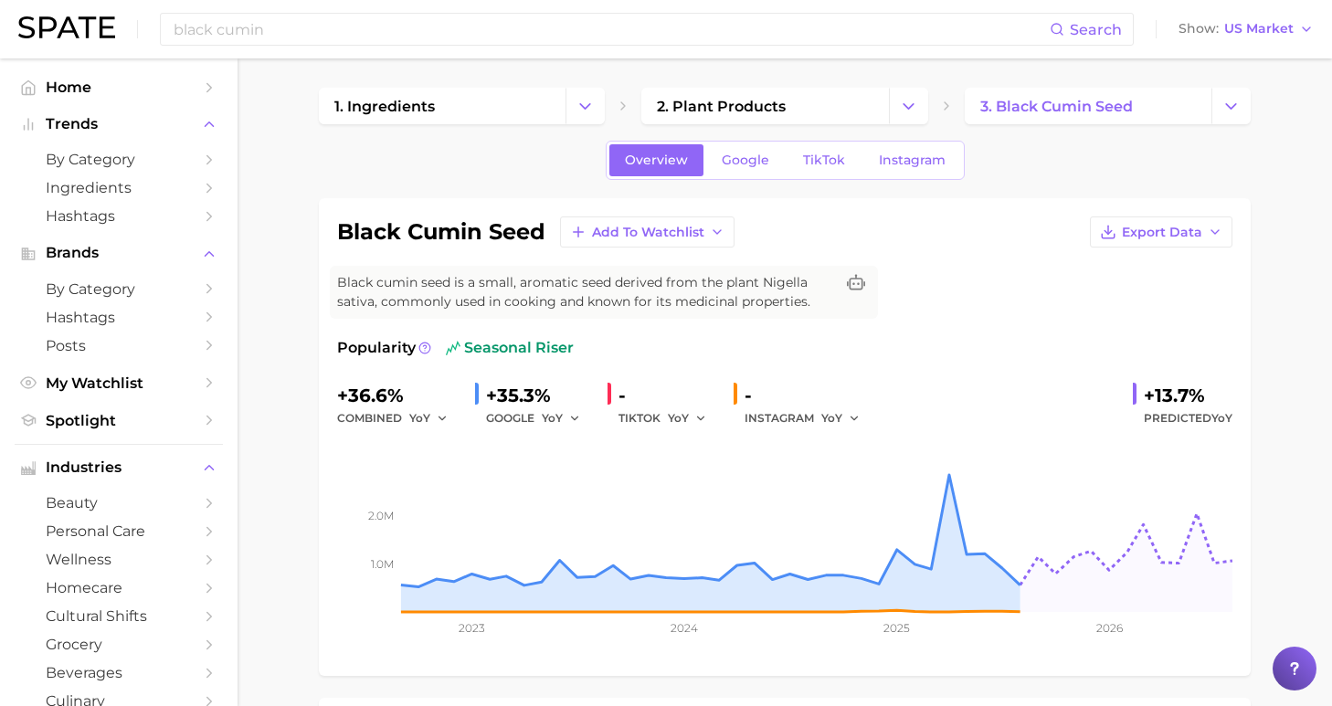
scroll to position [4, 0]
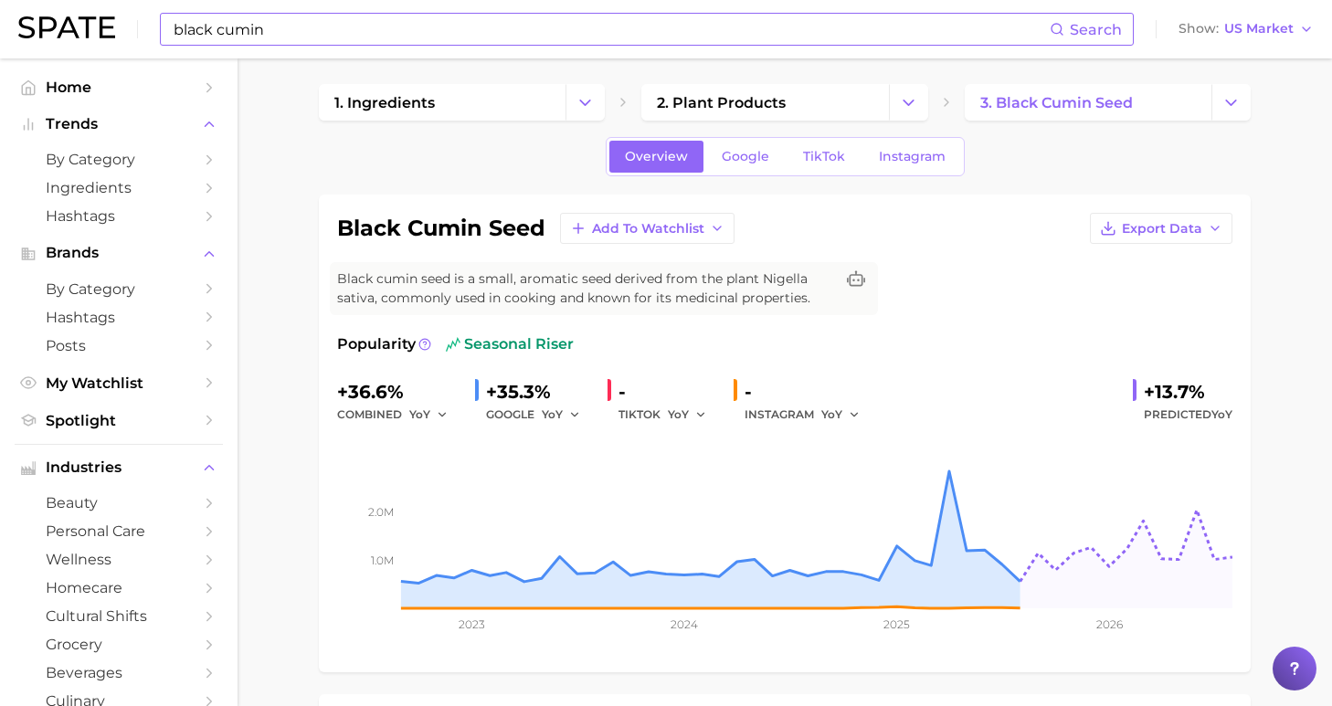
click at [380, 33] on input "black cumin" at bounding box center [611, 29] width 878 height 31
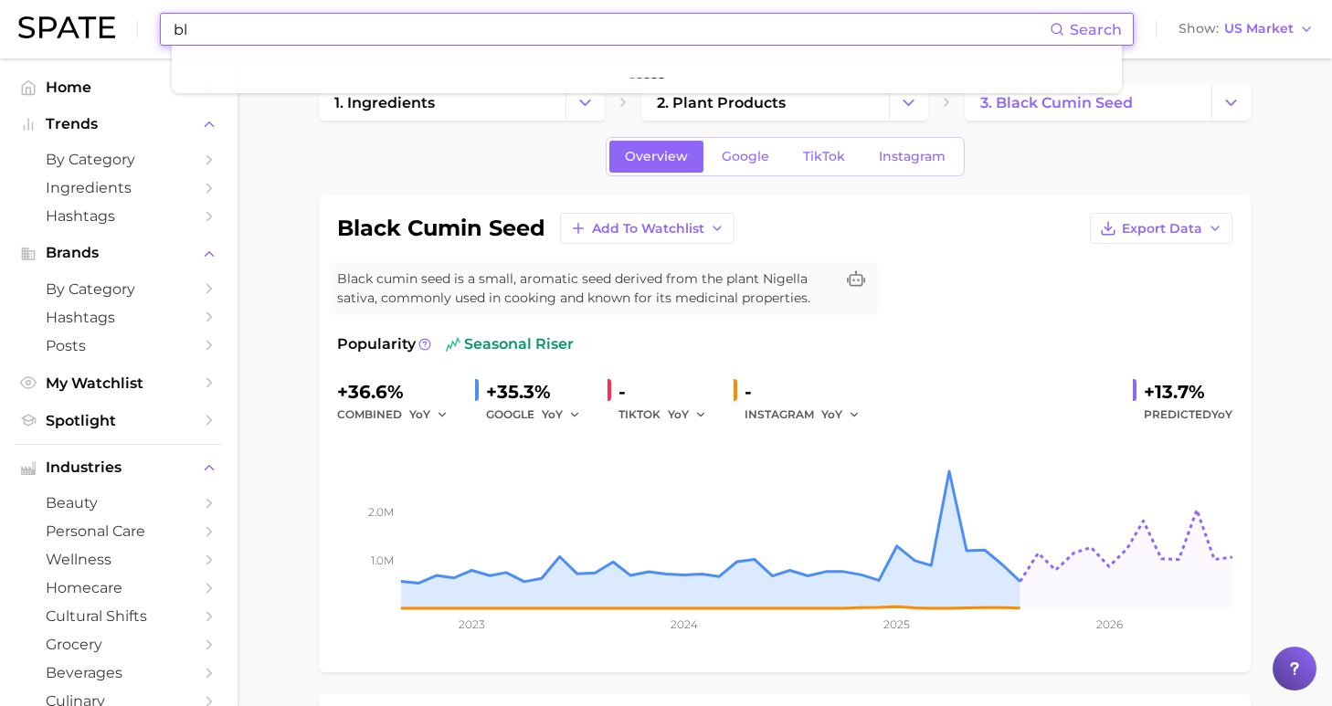
type input "b"
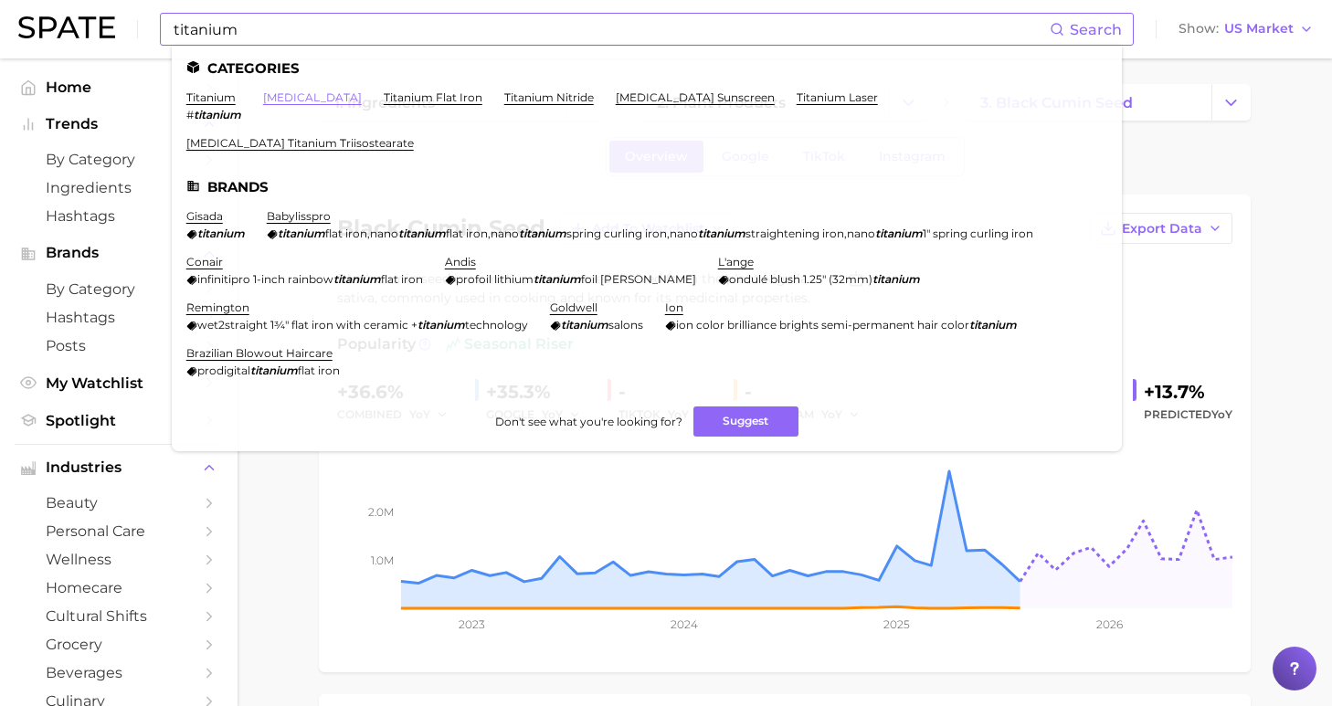
click at [284, 100] on link "[MEDICAL_DATA]" at bounding box center [312, 97] width 99 height 14
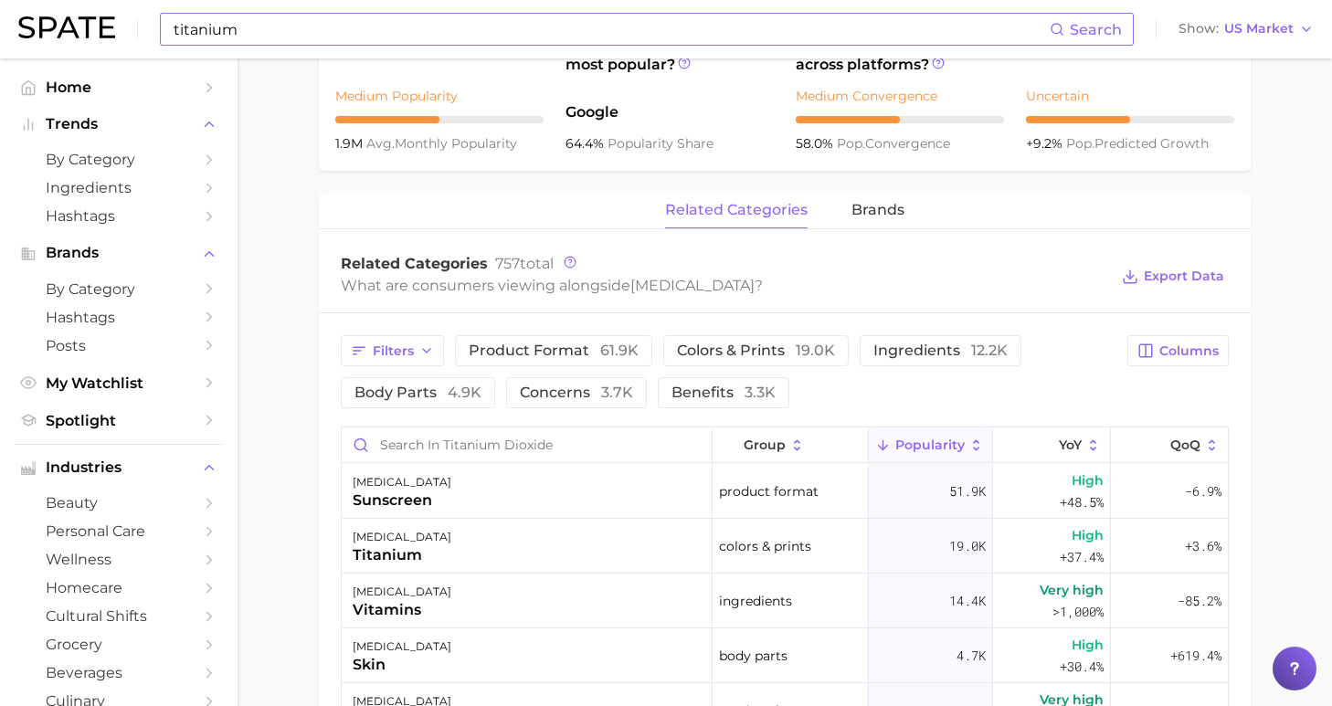
scroll to position [326, 0]
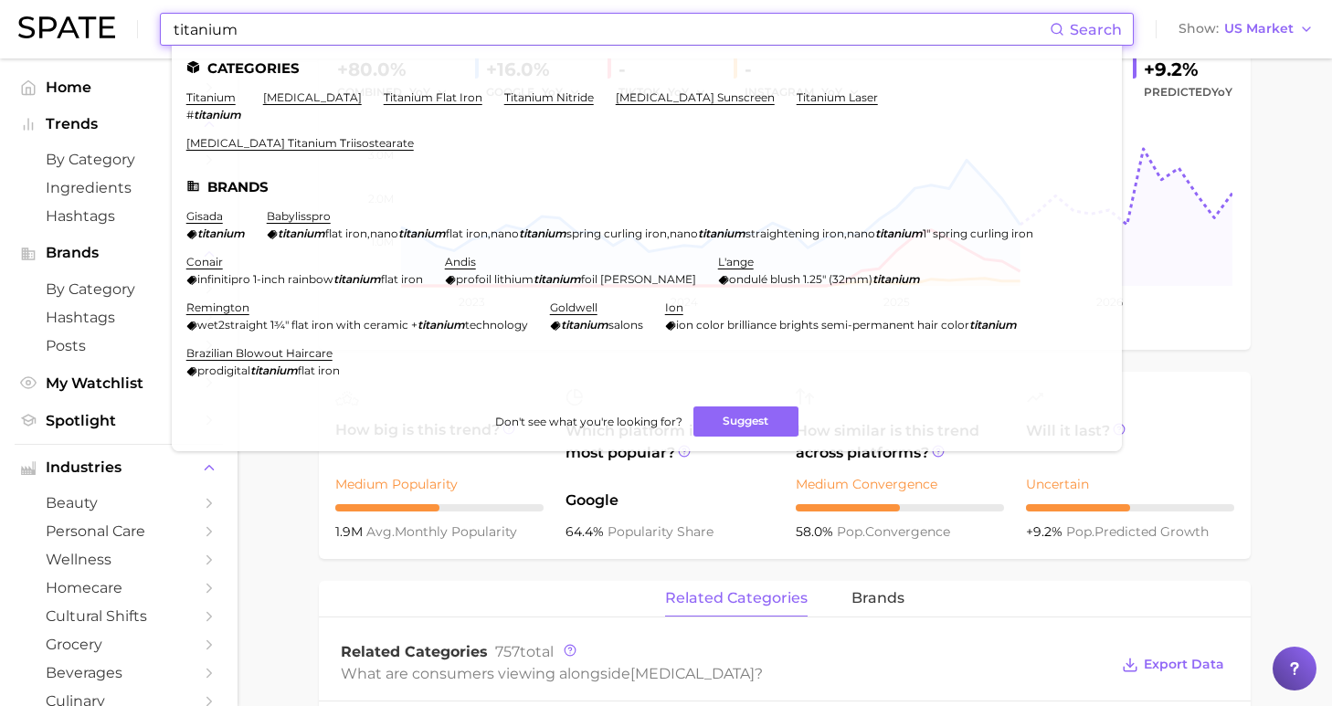
drag, startPoint x: 247, startPoint y: 23, endPoint x: 100, endPoint y: 22, distance: 146.2
click at [100, 22] on div "titanium Search Categories titanium # titanium [MEDICAL_DATA] titanium flat iro…" at bounding box center [665, 29] width 1295 height 58
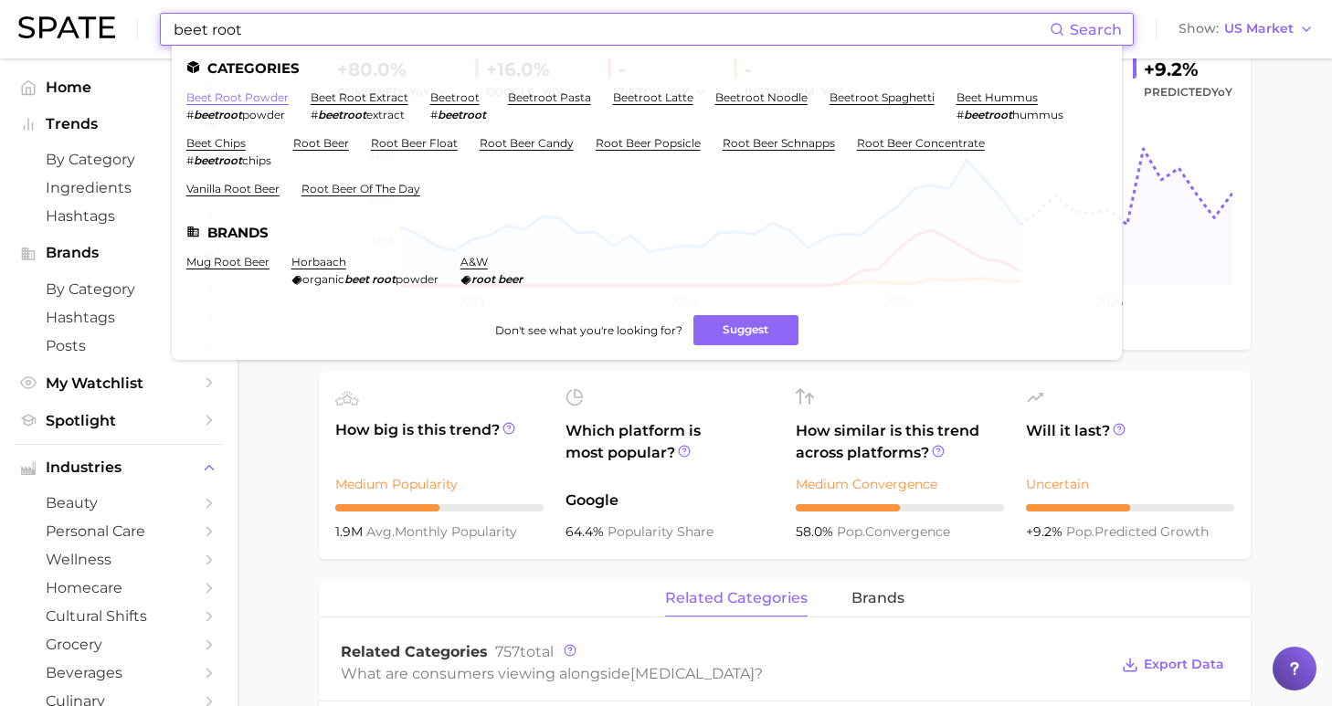
type input "beet root"
click at [248, 98] on link "beet root powder" at bounding box center [237, 97] width 102 height 14
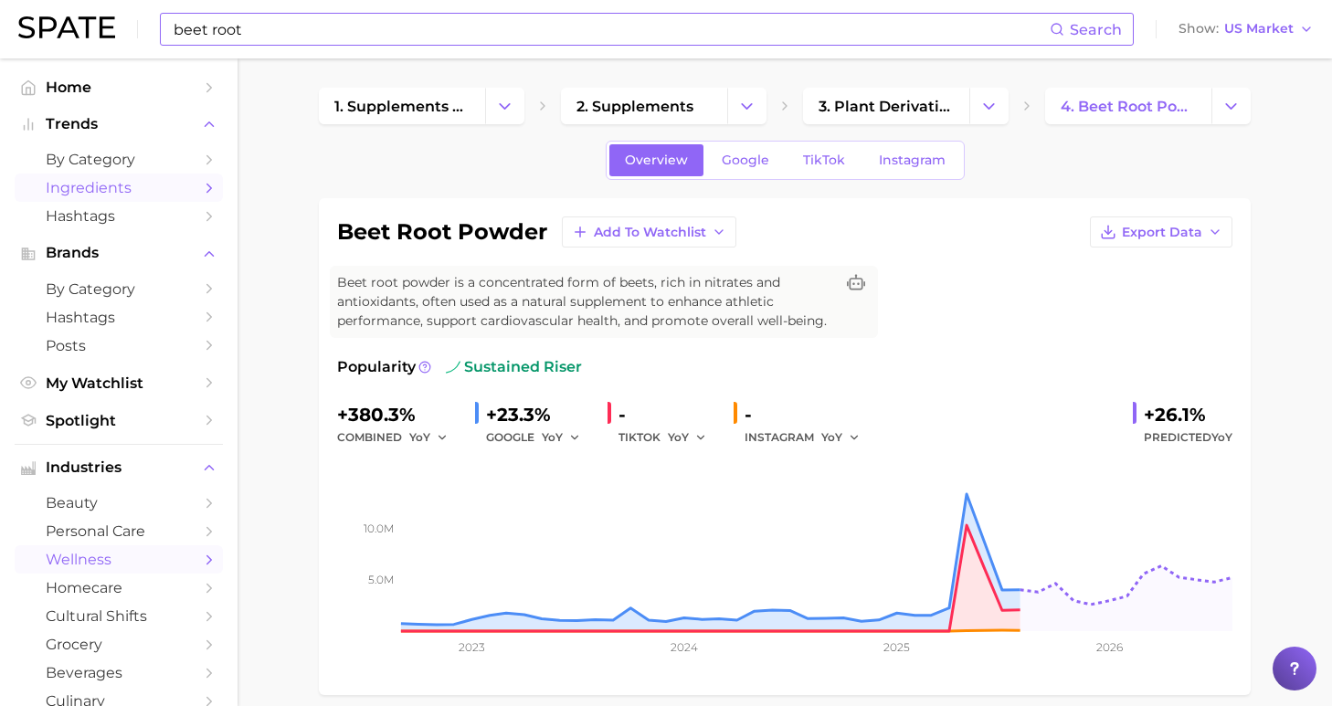
click at [106, 181] on span "Ingredients" at bounding box center [119, 187] width 146 height 17
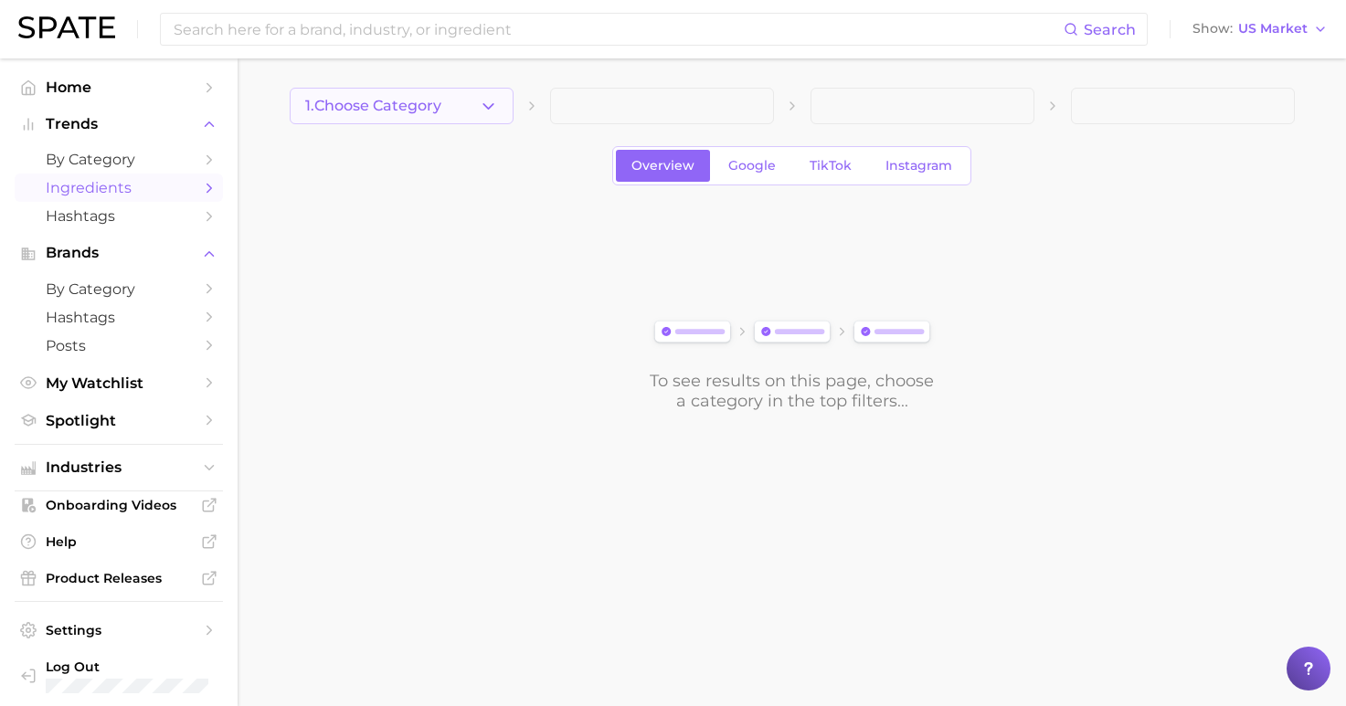
click at [383, 104] on span "1. Choose Category" at bounding box center [373, 106] width 136 height 16
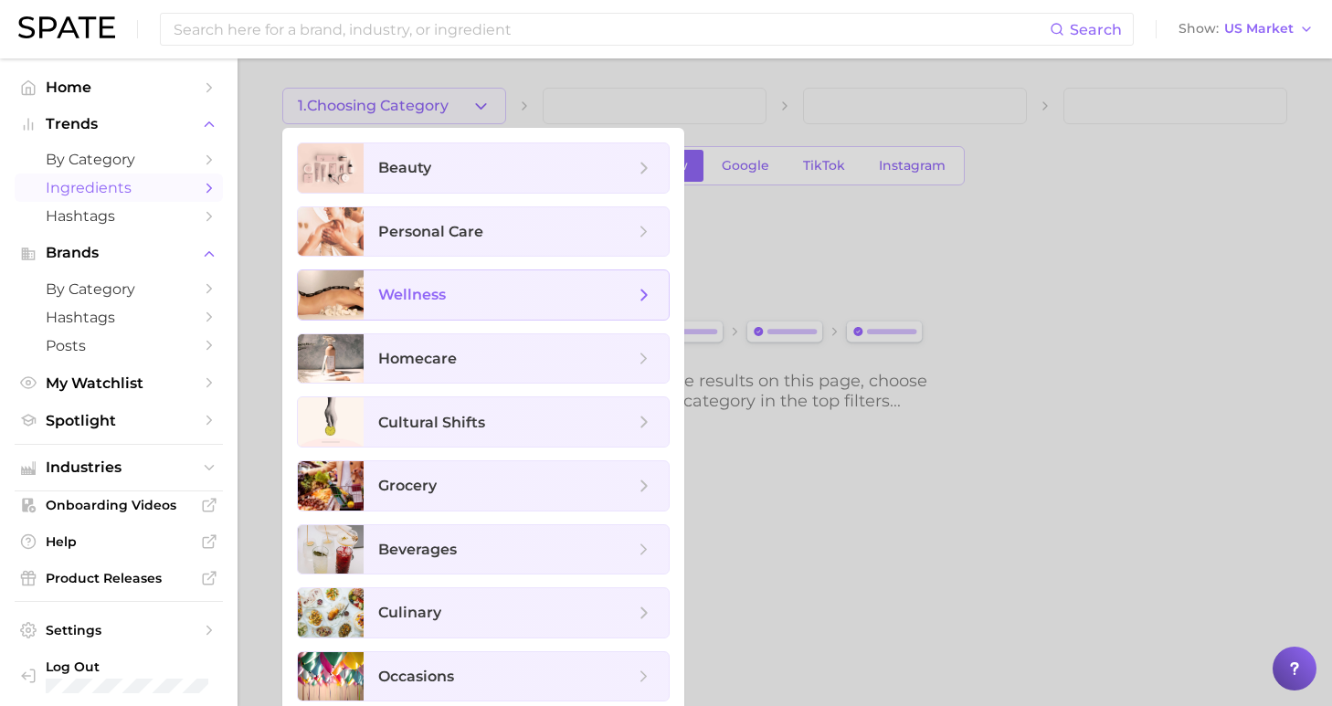
click at [465, 285] on span "wellness" at bounding box center [506, 295] width 256 height 20
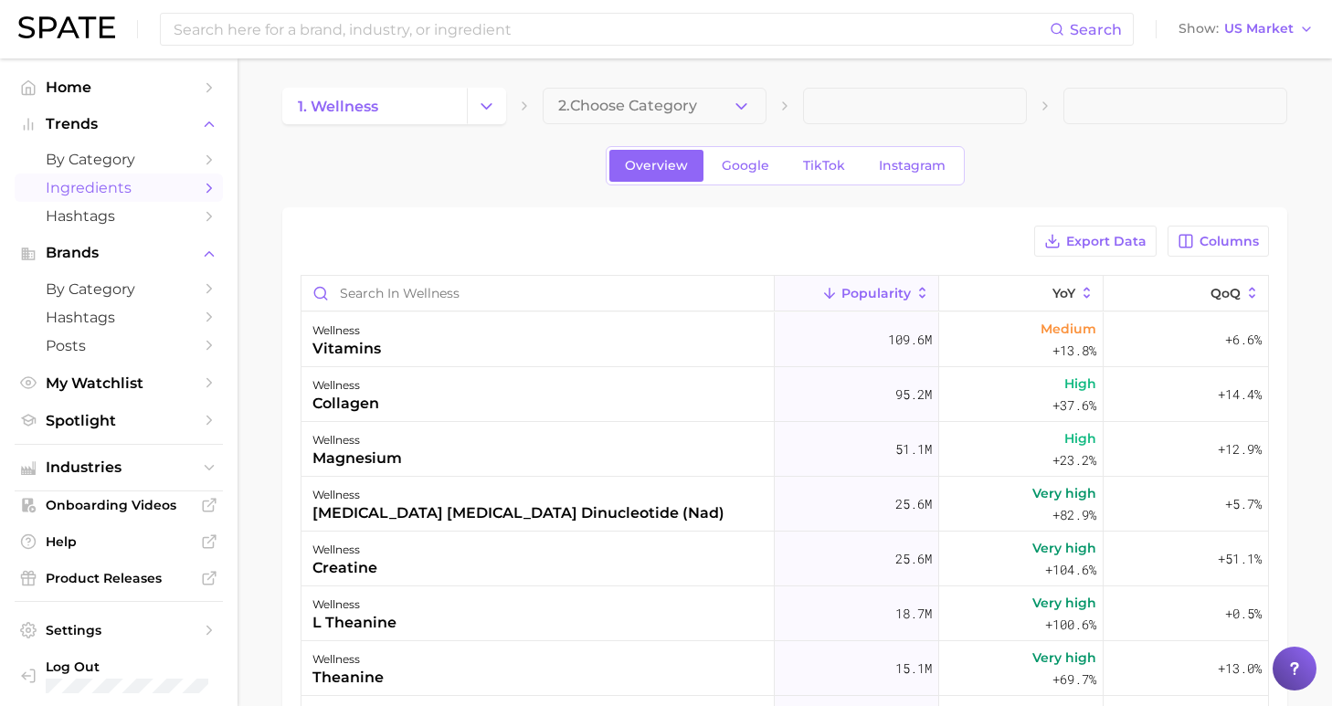
drag, startPoint x: 602, startPoint y: 109, endPoint x: 608, endPoint y: 117, distance: 10.4
click at [602, 109] on span "2. Choose Category" at bounding box center [627, 106] width 139 height 16
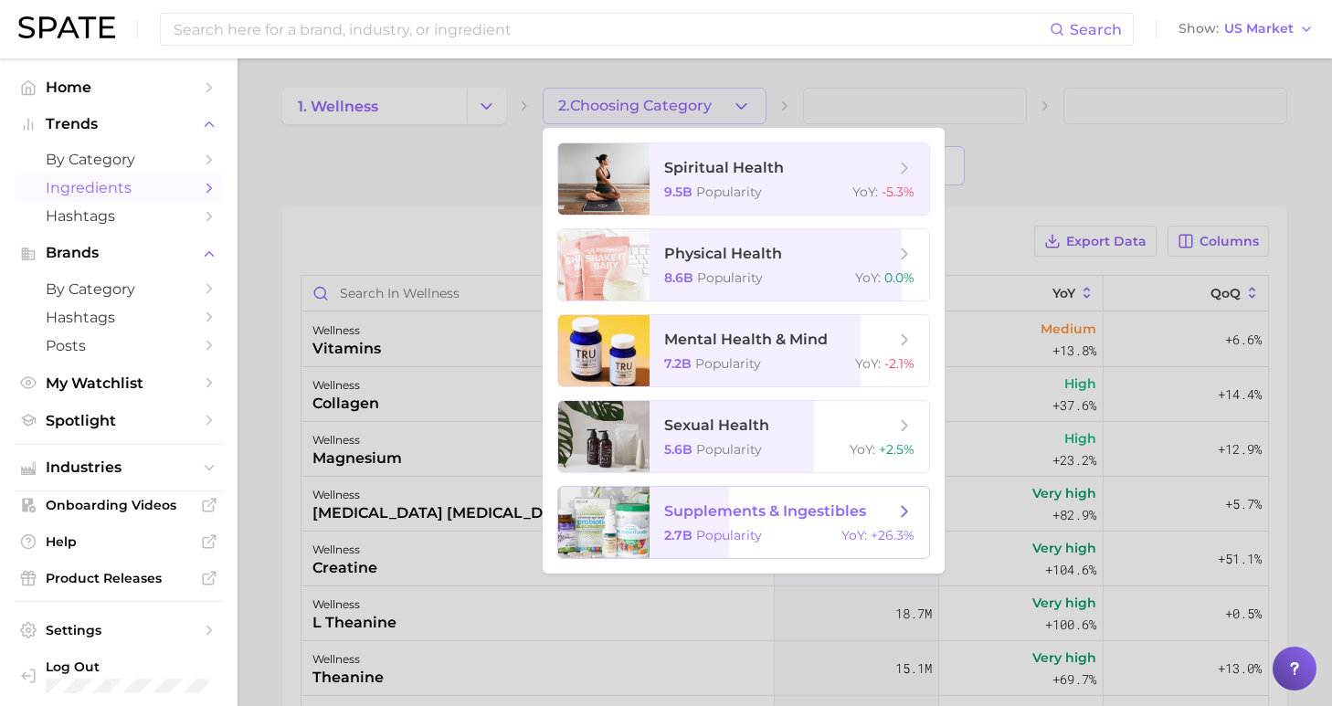
click at [758, 518] on span "supplements & ingestibles" at bounding box center [765, 510] width 202 height 17
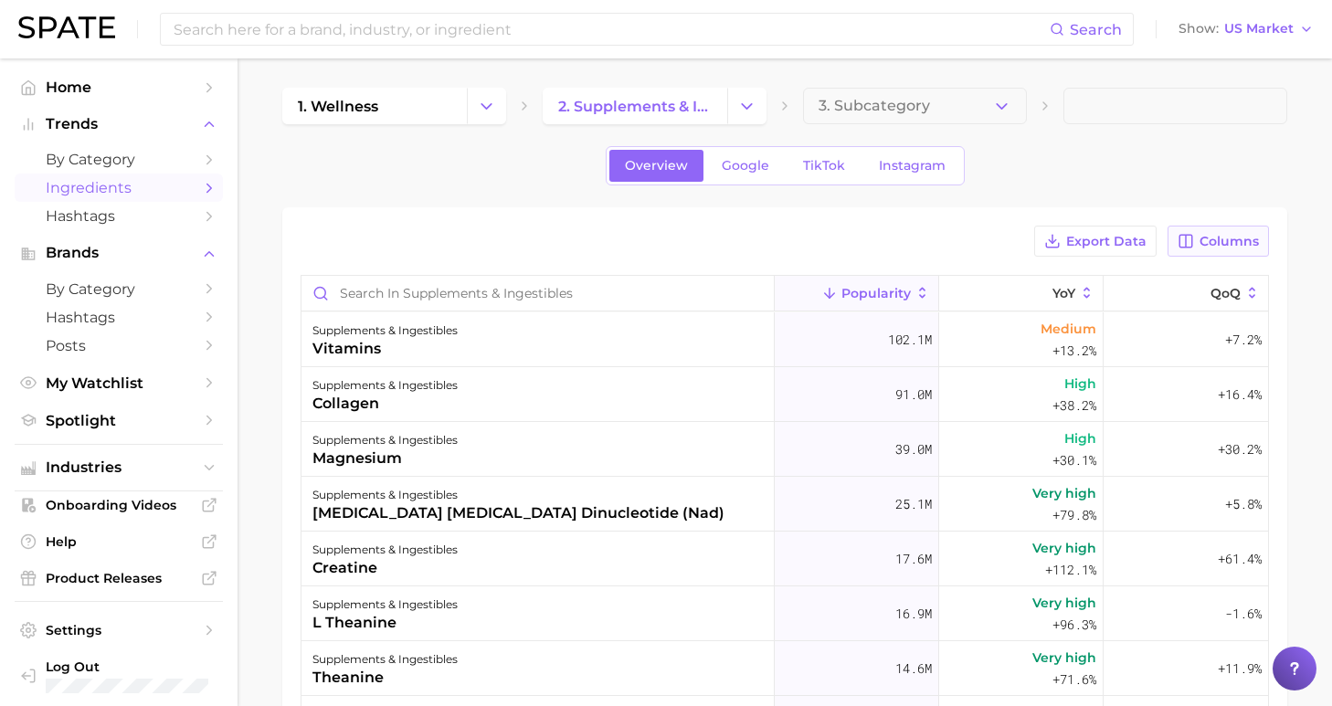
click at [1220, 243] on span "Columns" at bounding box center [1229, 242] width 59 height 16
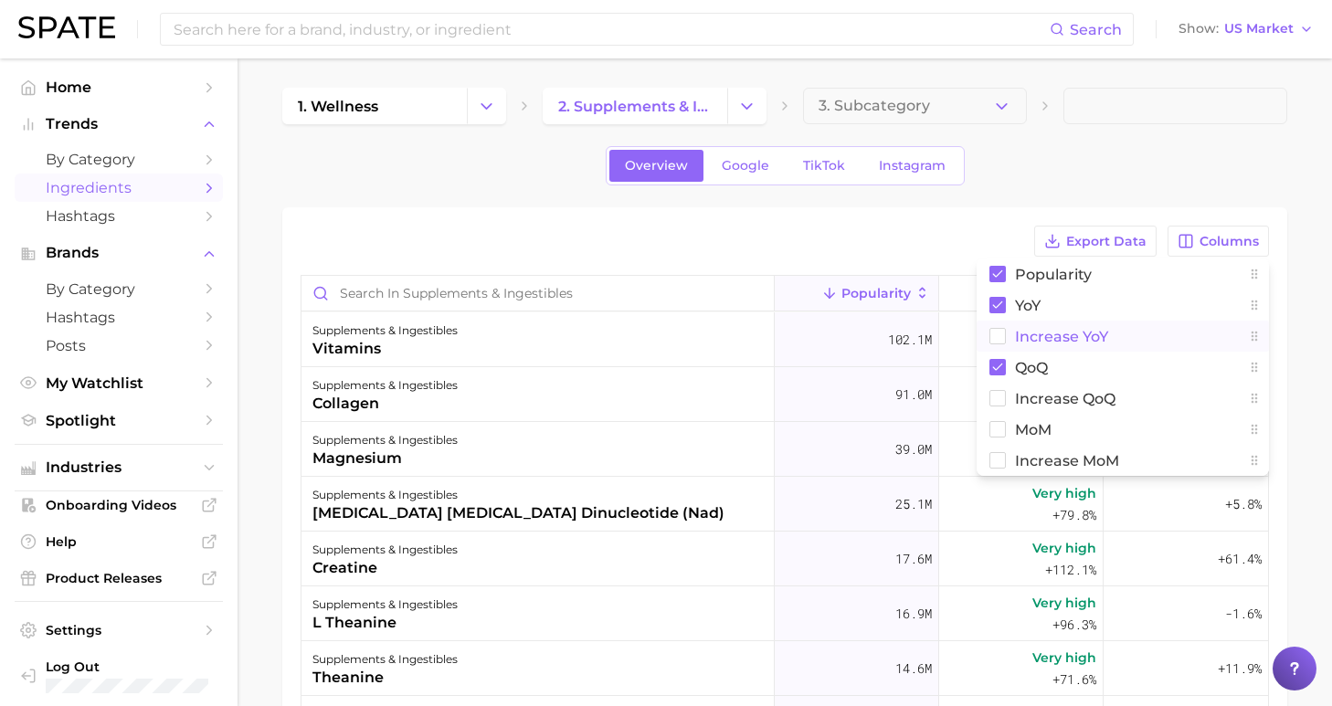
click at [1055, 339] on span "Increase YoY" at bounding box center [1061, 337] width 93 height 16
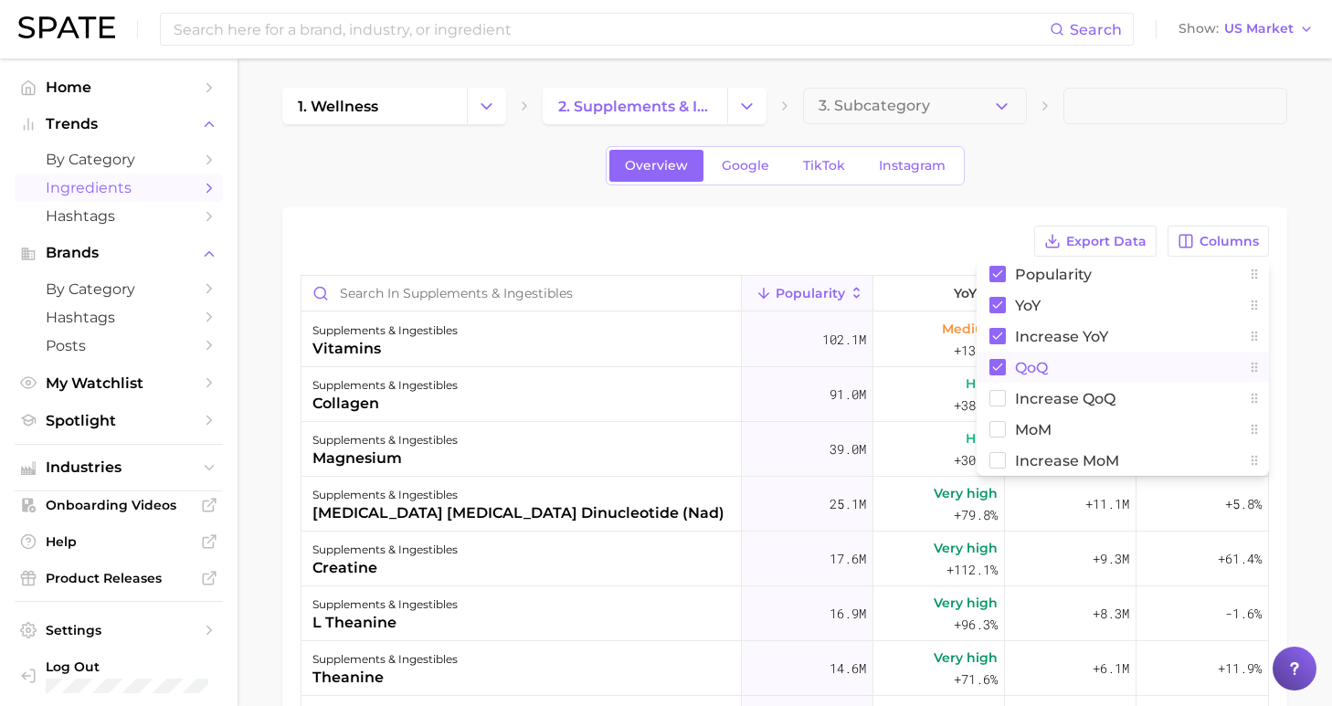
click at [1031, 372] on span "QoQ" at bounding box center [1031, 368] width 33 height 16
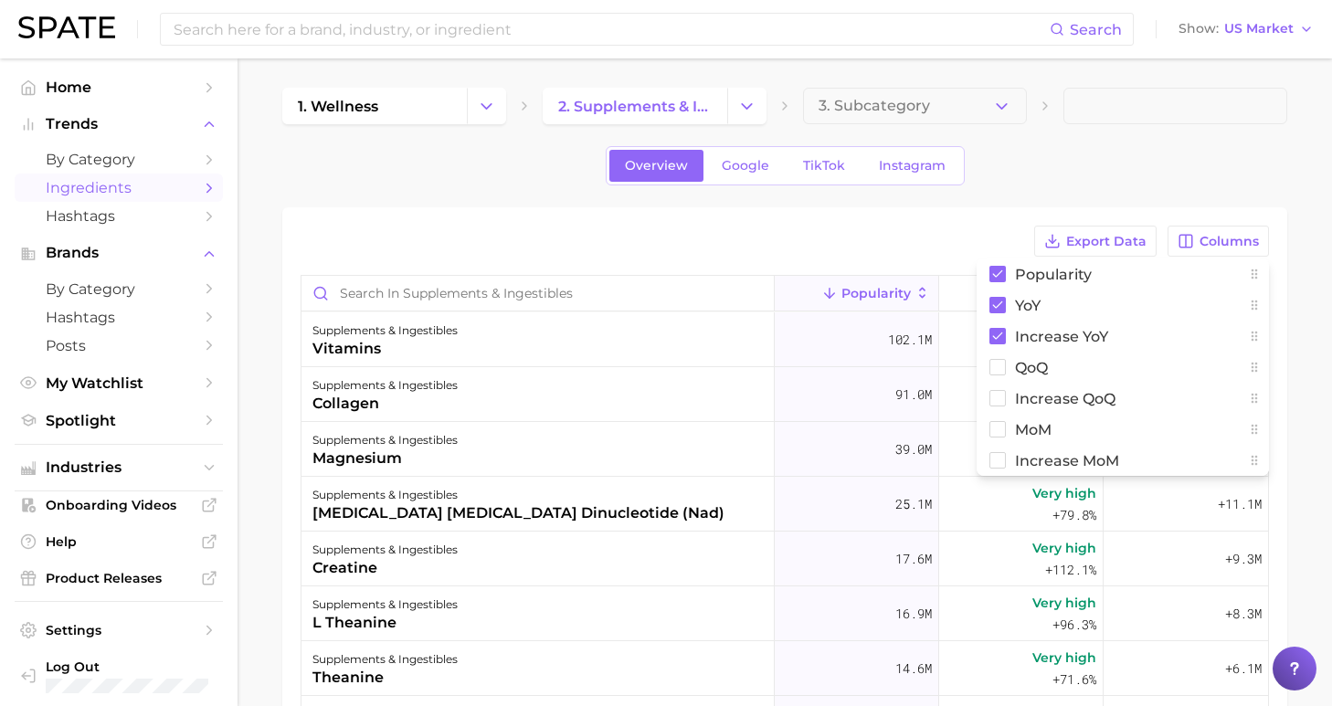
click at [1073, 159] on div "Overview Google TikTok Instagram" at bounding box center [784, 165] width 1005 height 39
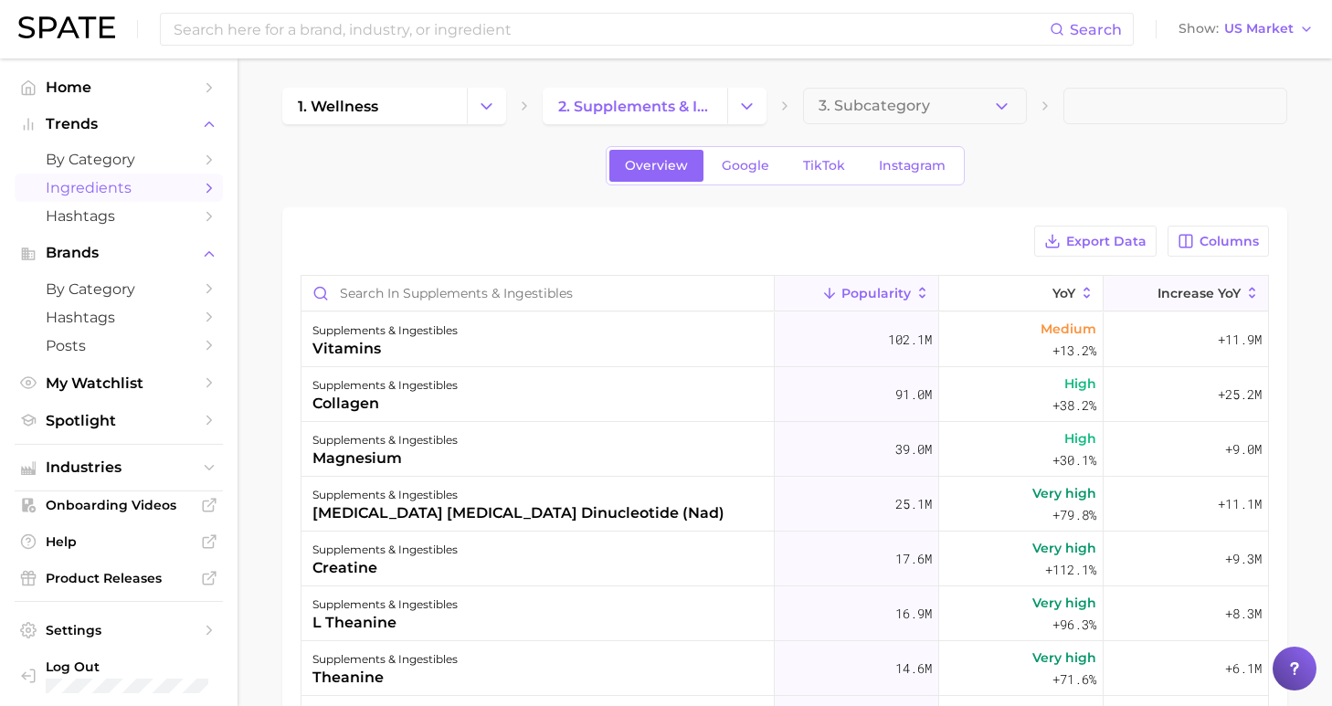
click at [1168, 290] on span "Increase YoY" at bounding box center [1198, 293] width 83 height 15
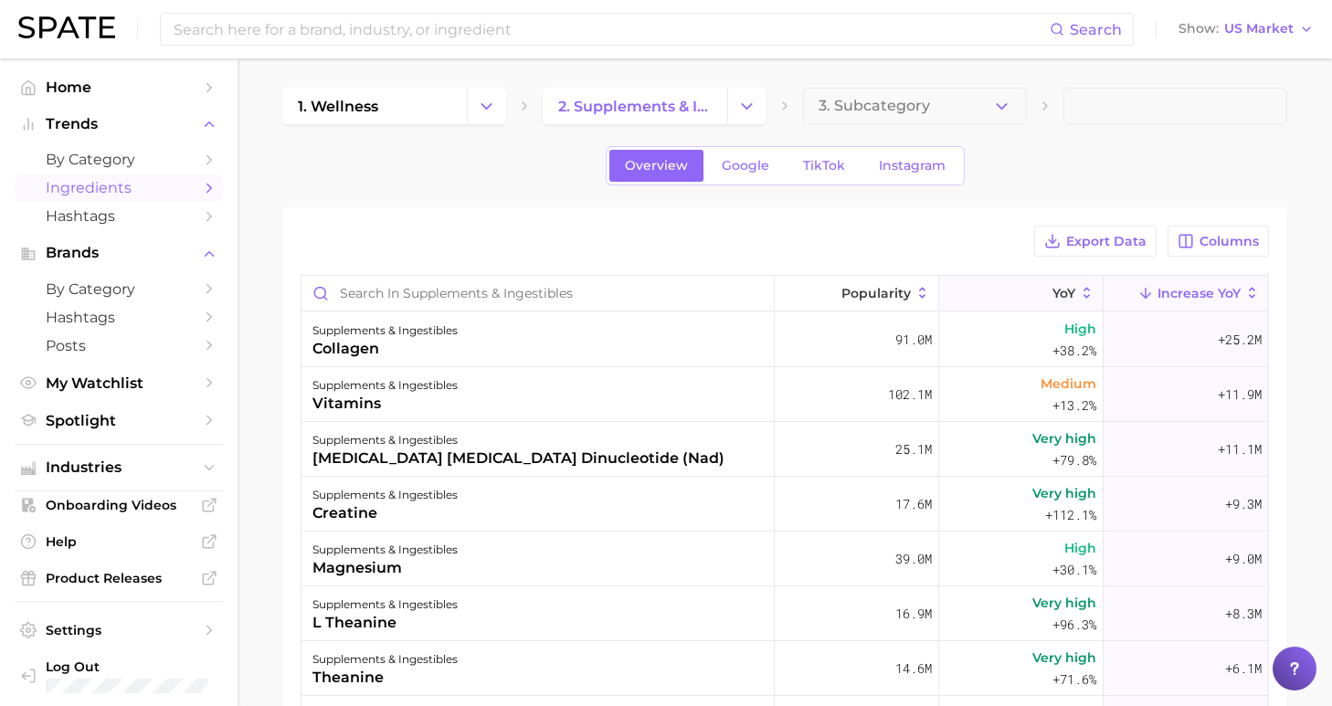
click at [1015, 296] on button "YoY" at bounding box center [1021, 294] width 164 height 36
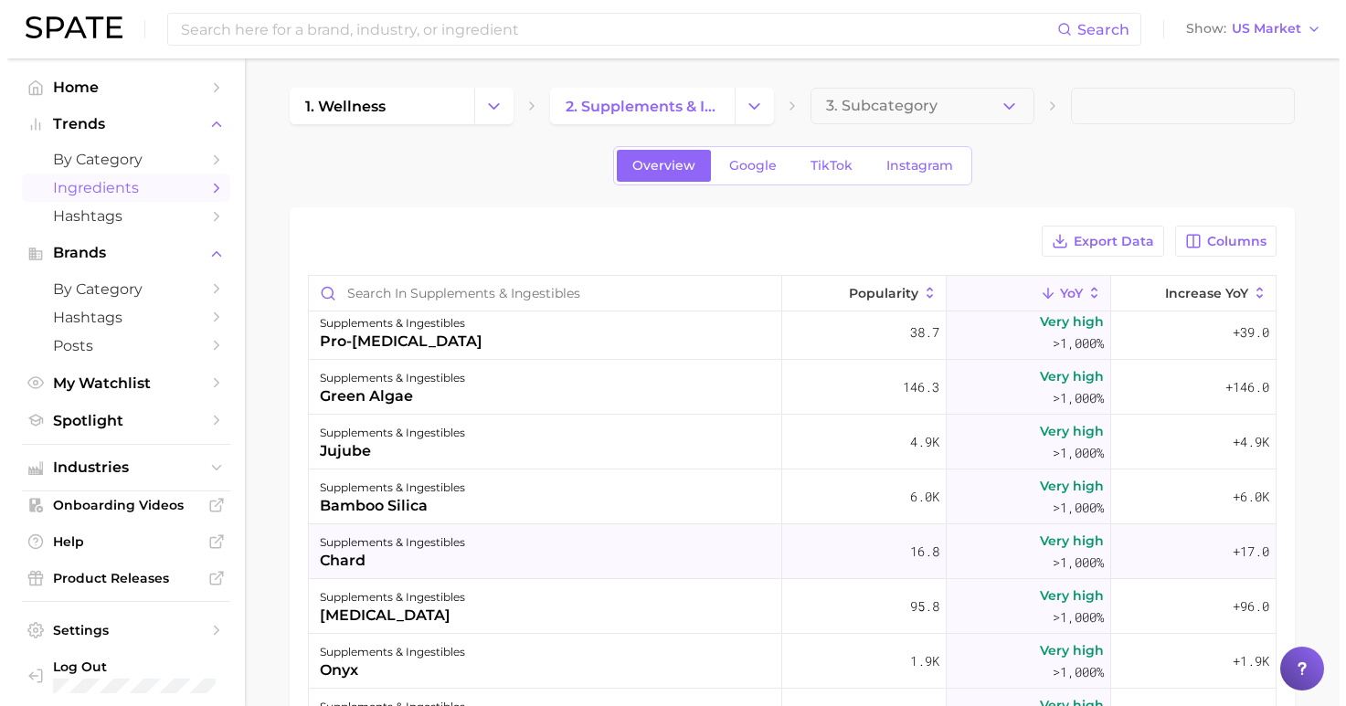
scroll to position [4071, 0]
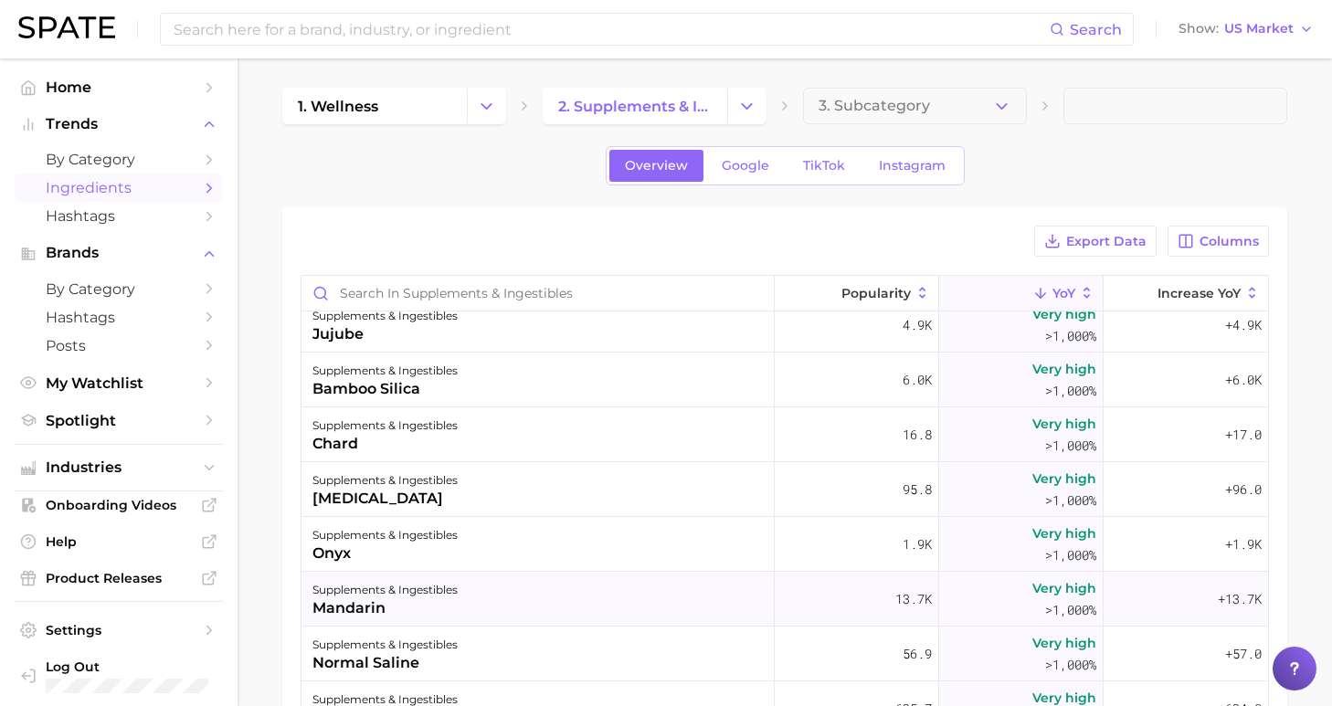
click at [609, 579] on div "supplements & ingestibles mandarin" at bounding box center [537, 599] width 473 height 55
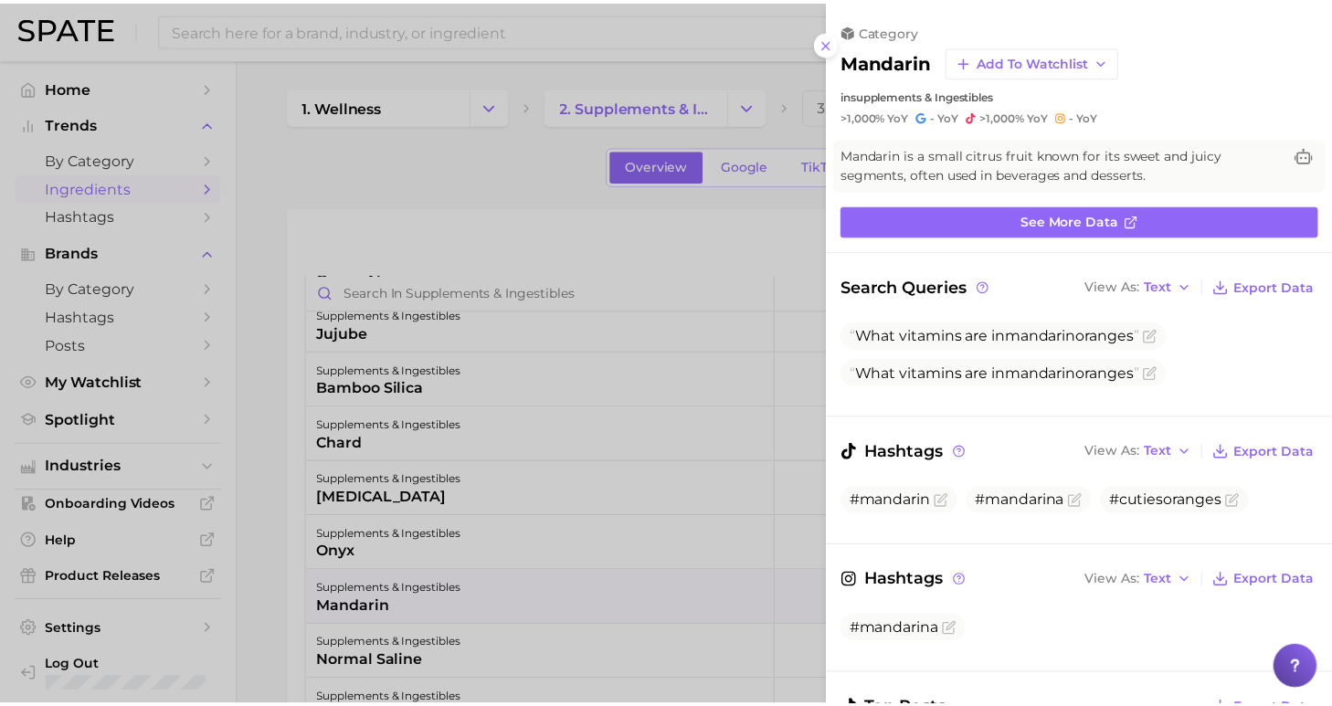
scroll to position [0, 0]
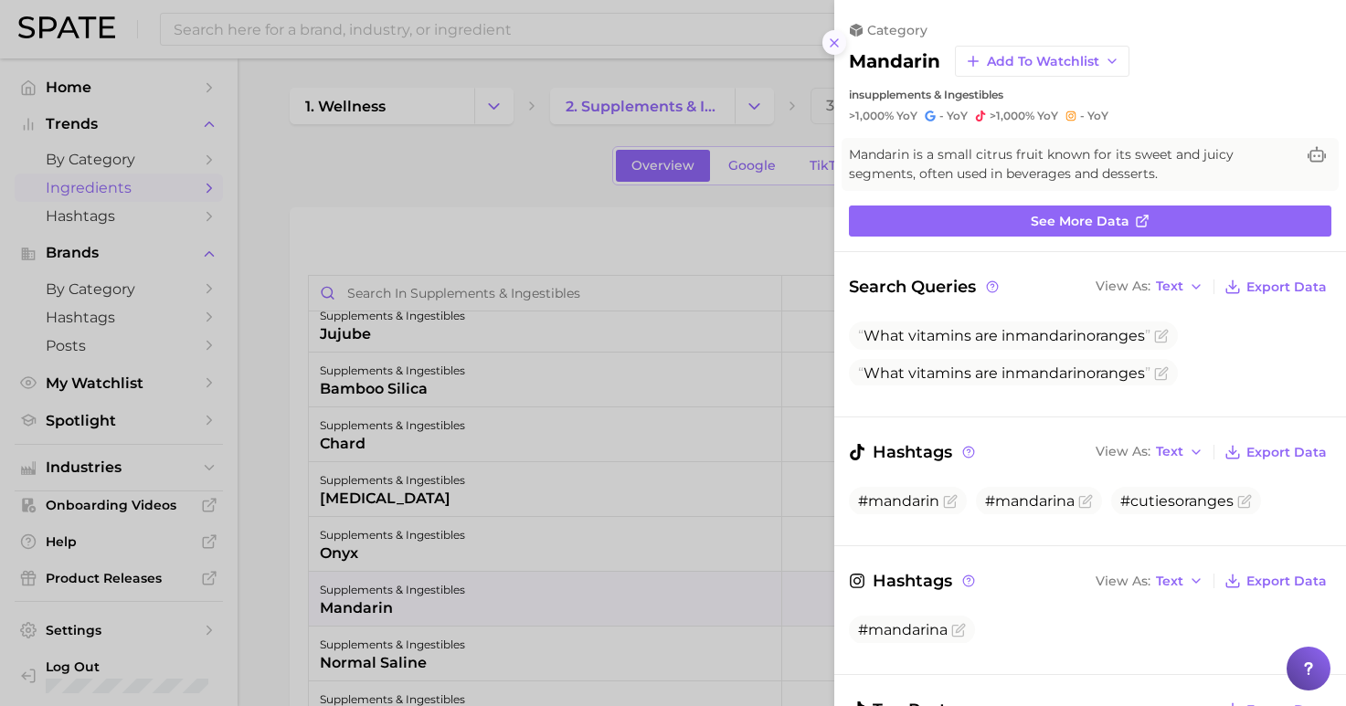
click at [825, 35] on button at bounding box center [834, 42] width 25 height 25
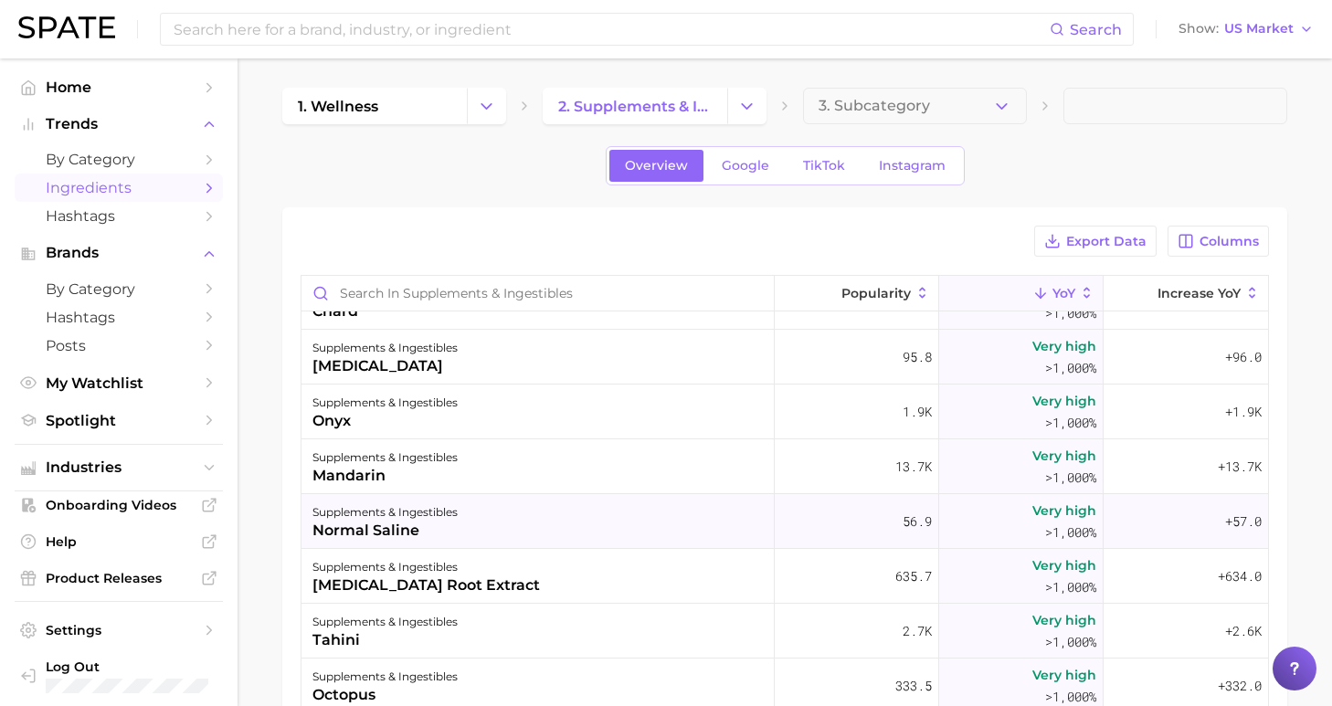
scroll to position [4261, 0]
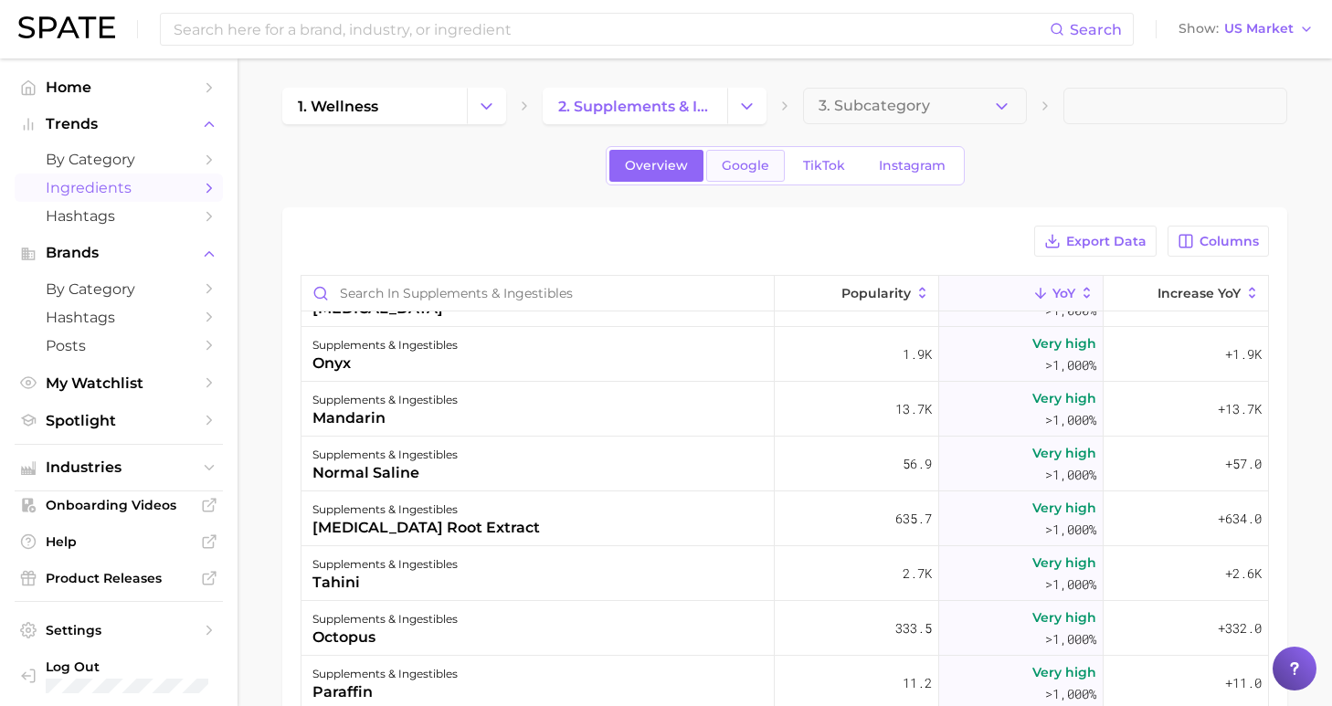
click at [731, 171] on span "Google" at bounding box center [746, 166] width 48 height 16
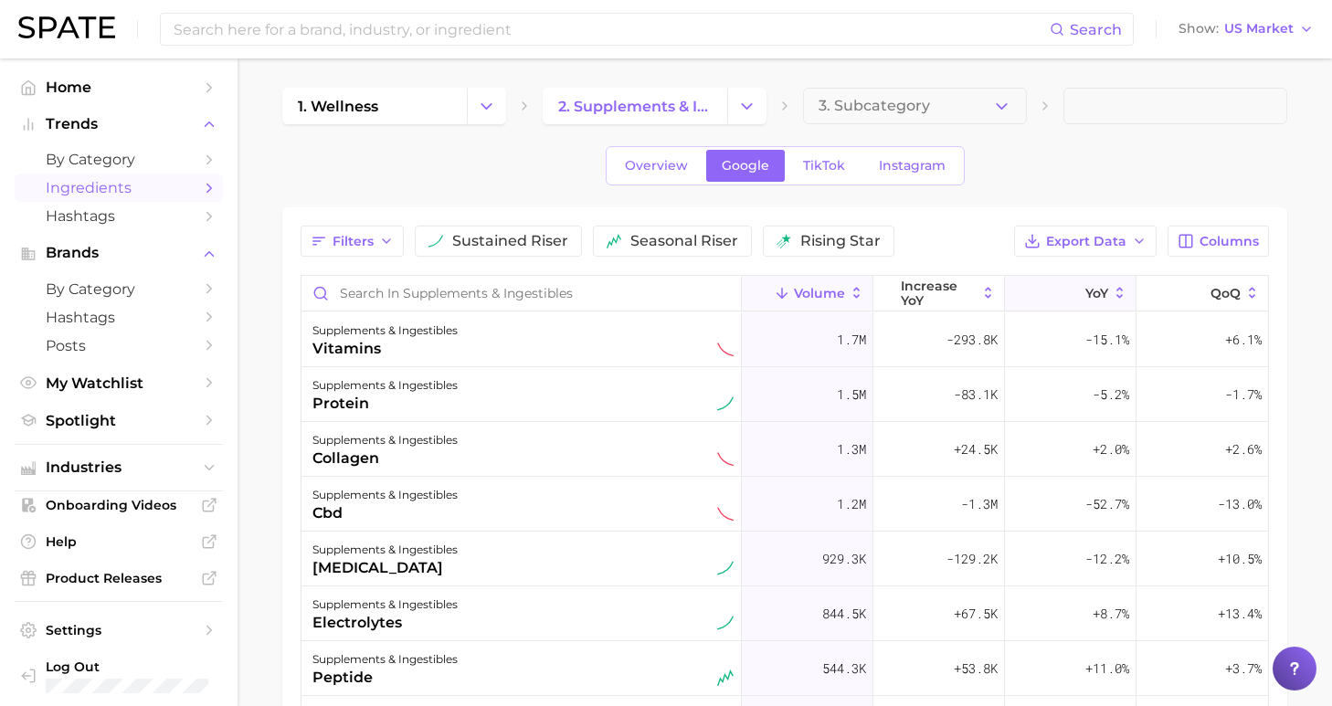
click at [1045, 297] on button "YoY" at bounding box center [1071, 294] width 132 height 36
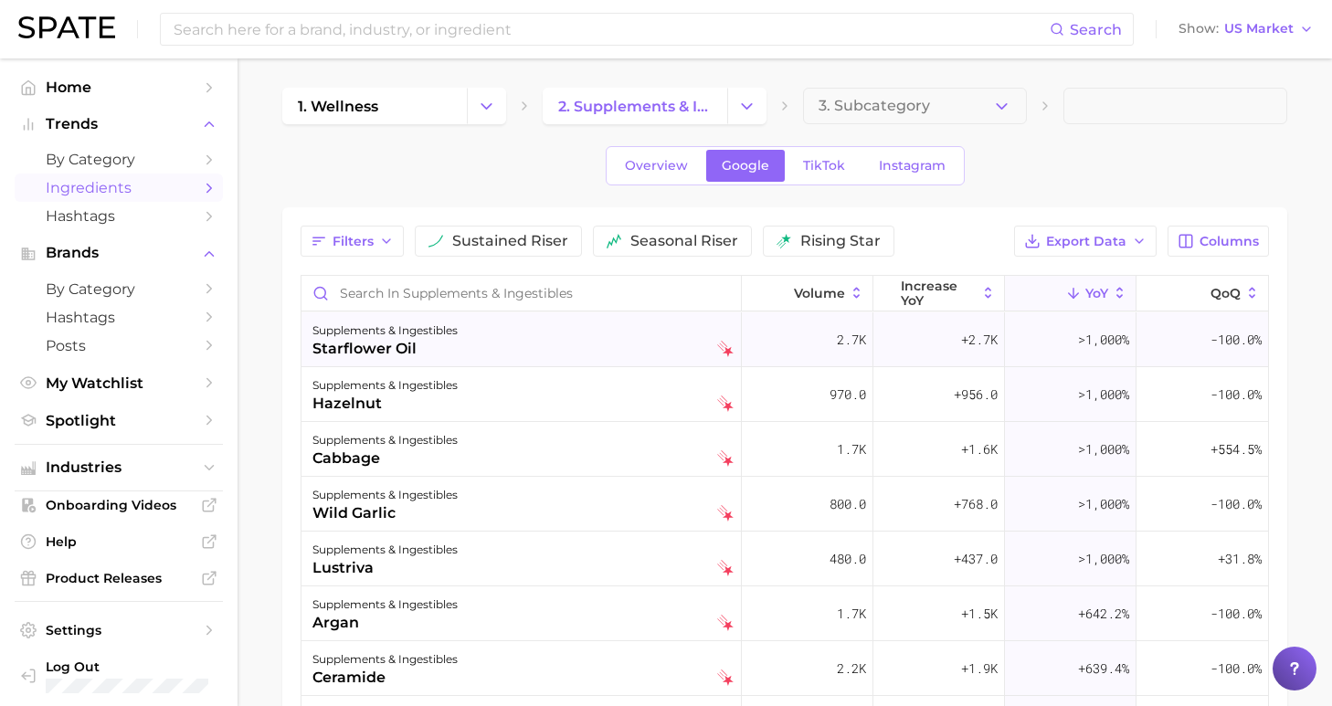
click at [531, 322] on div "supplements & ingestibles starflower oil" at bounding box center [522, 340] width 421 height 40
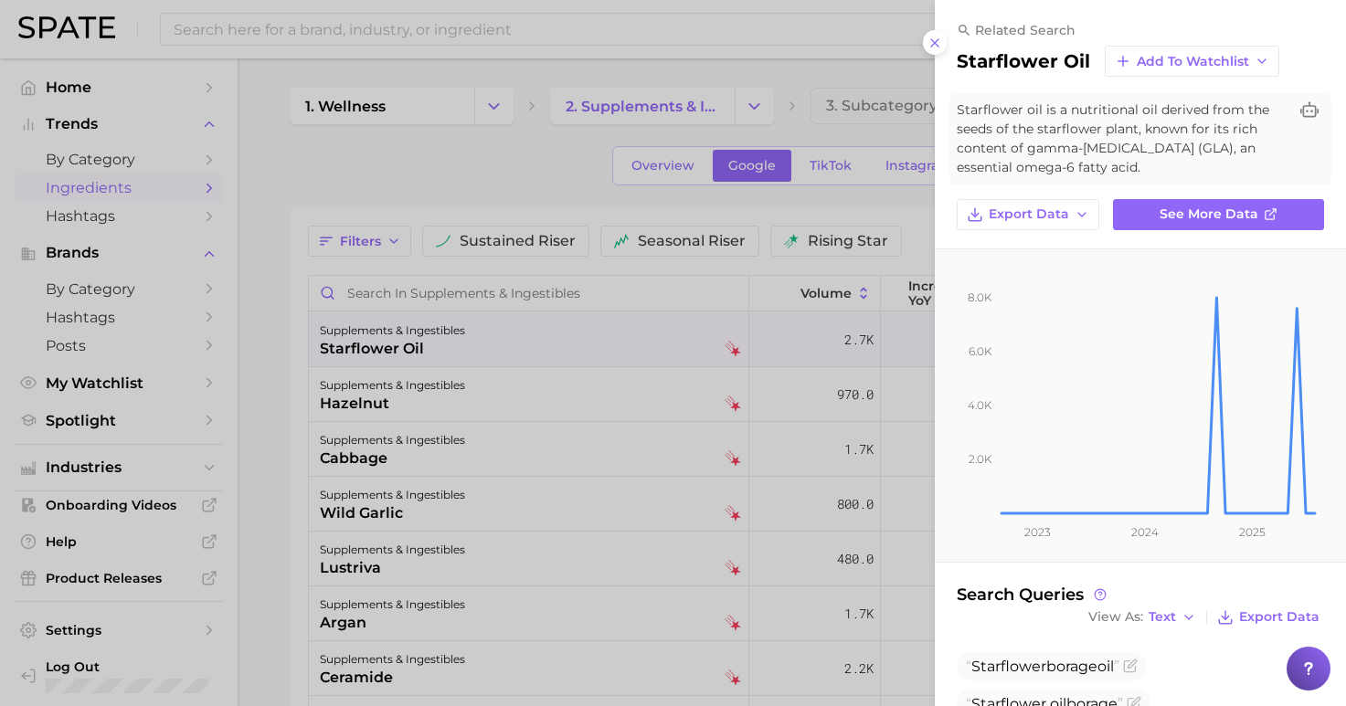
drag, startPoint x: 937, startPoint y: 37, endPoint x: 916, endPoint y: 41, distance: 21.5
click at [937, 37] on icon at bounding box center [934, 43] width 15 height 15
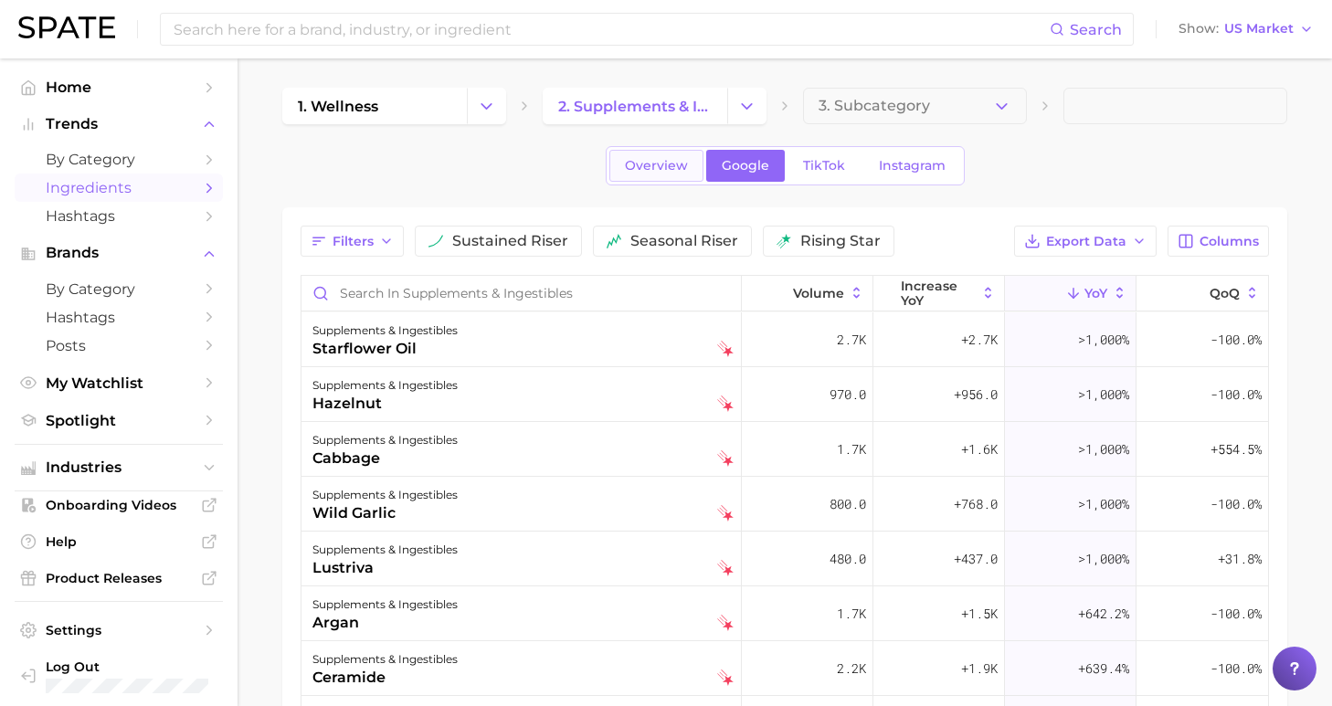
click at [658, 170] on span "Overview" at bounding box center [656, 166] width 63 height 16
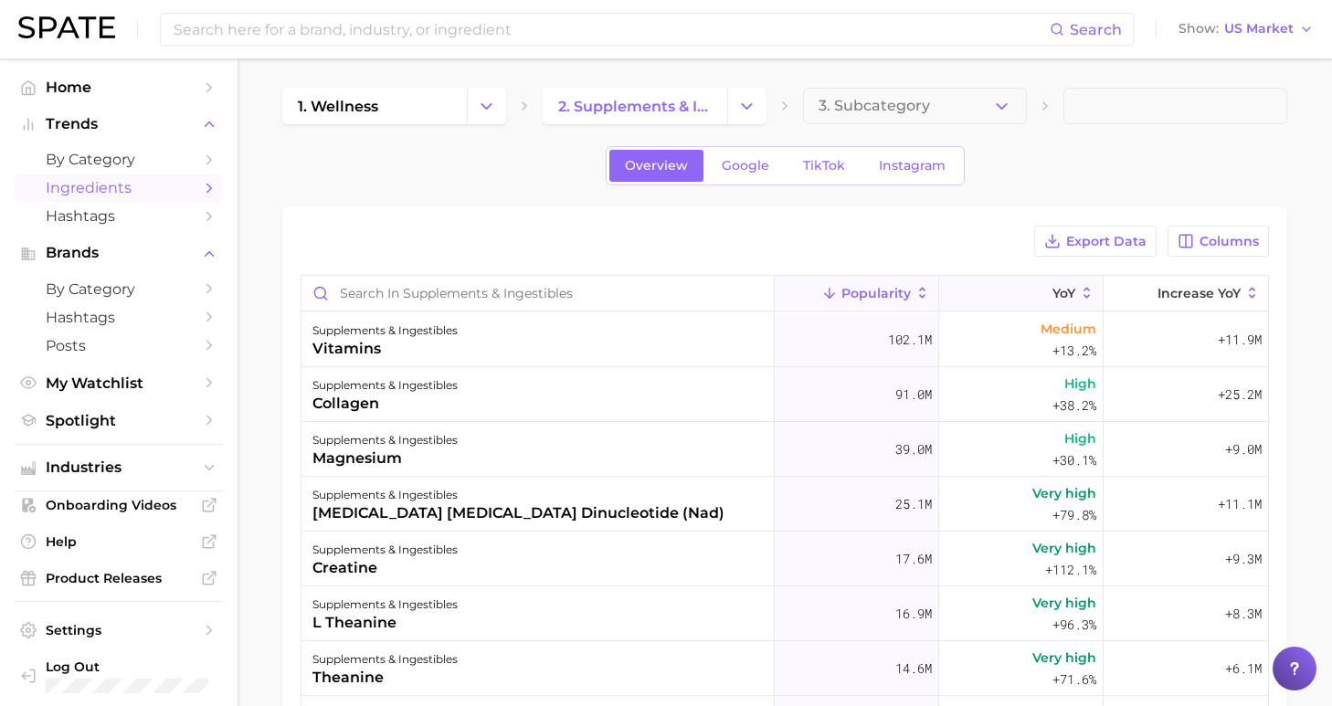
click at [976, 285] on button "YoY" at bounding box center [1021, 294] width 164 height 36
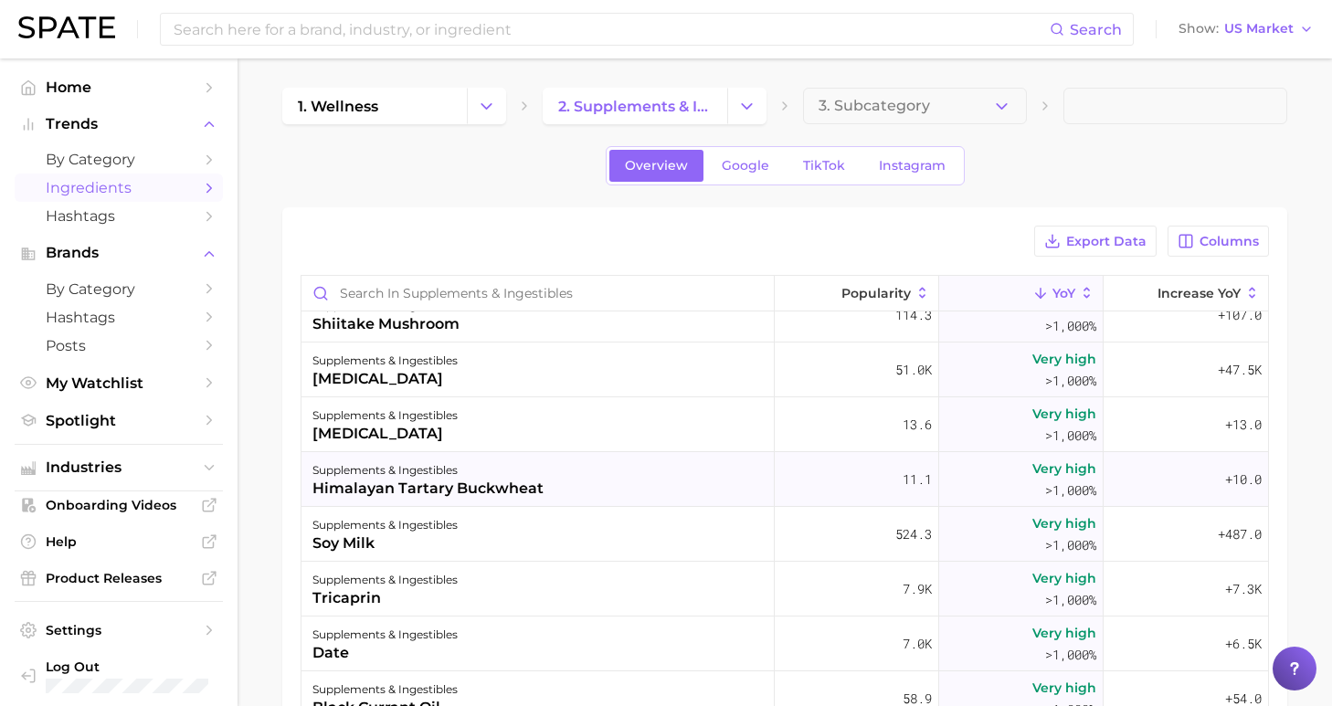
scroll to position [14792, 0]
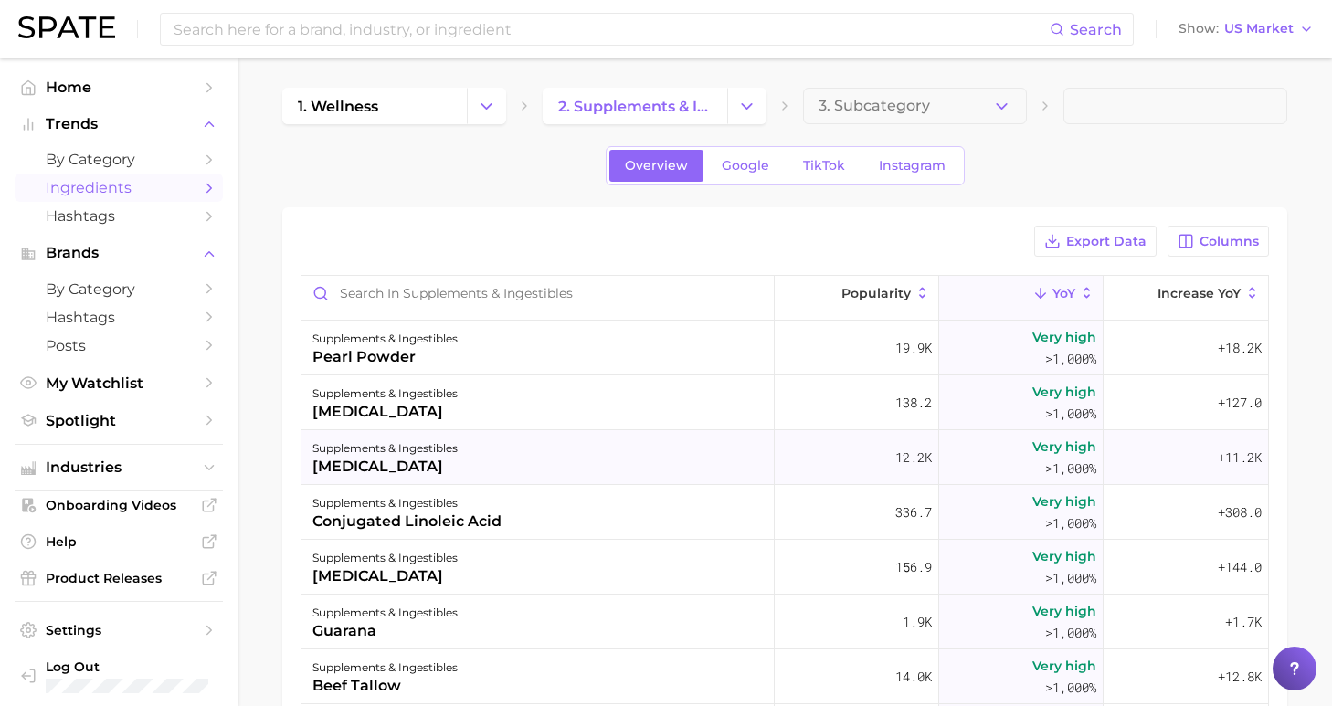
click at [669, 466] on div "supplements & ingestibles [MEDICAL_DATA]" at bounding box center [537, 457] width 473 height 55
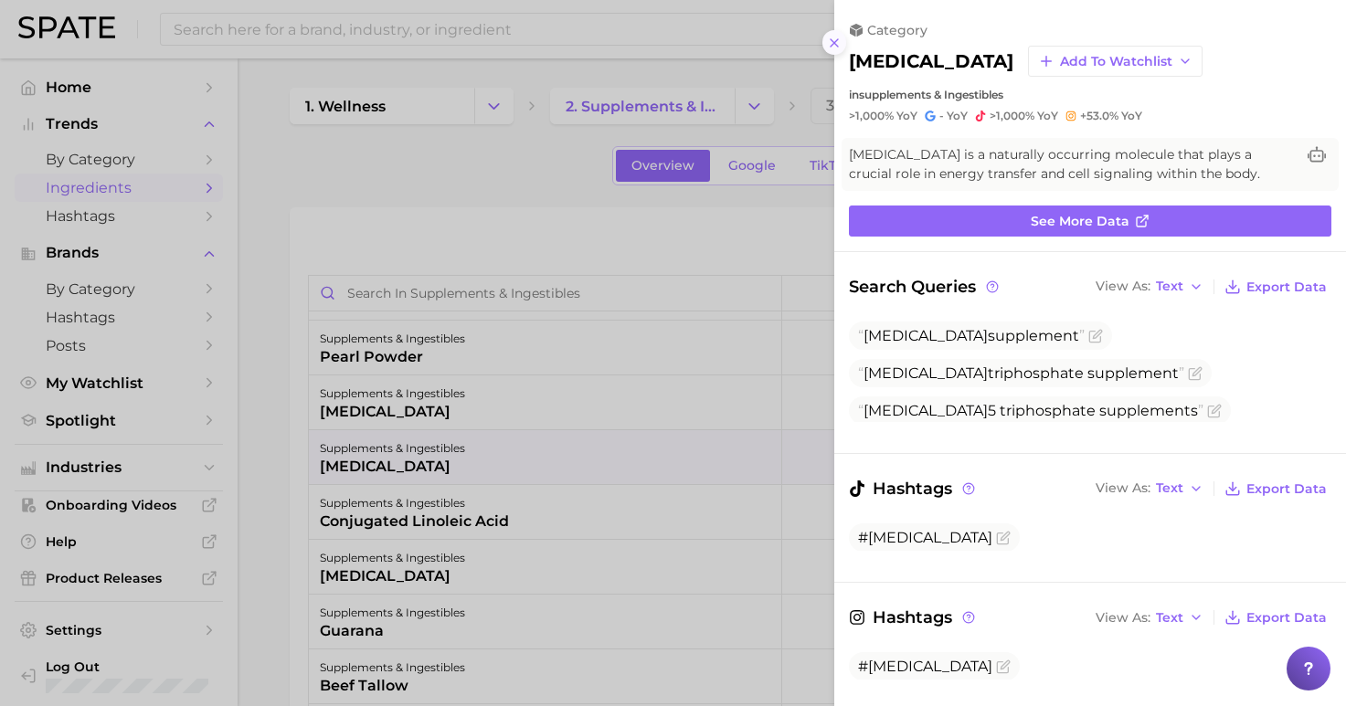
click at [836, 39] on line at bounding box center [833, 42] width 7 height 7
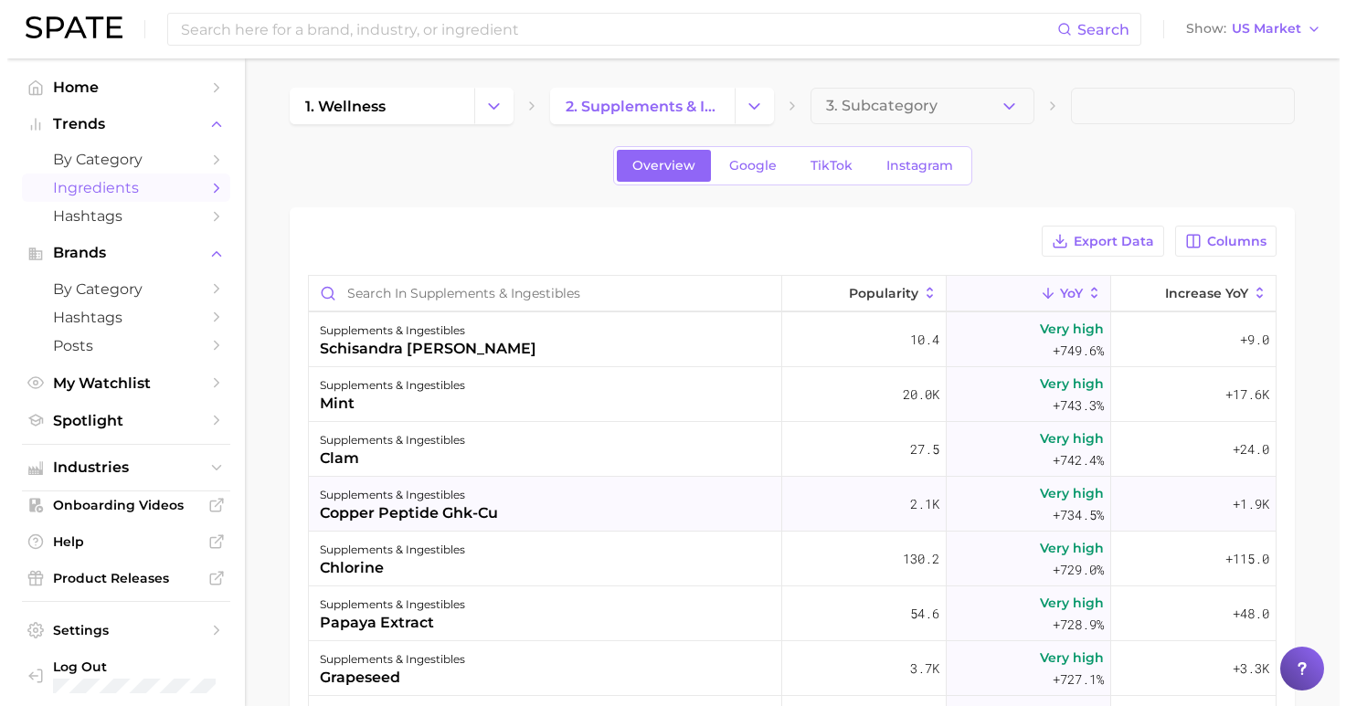
scroll to position [17213, 0]
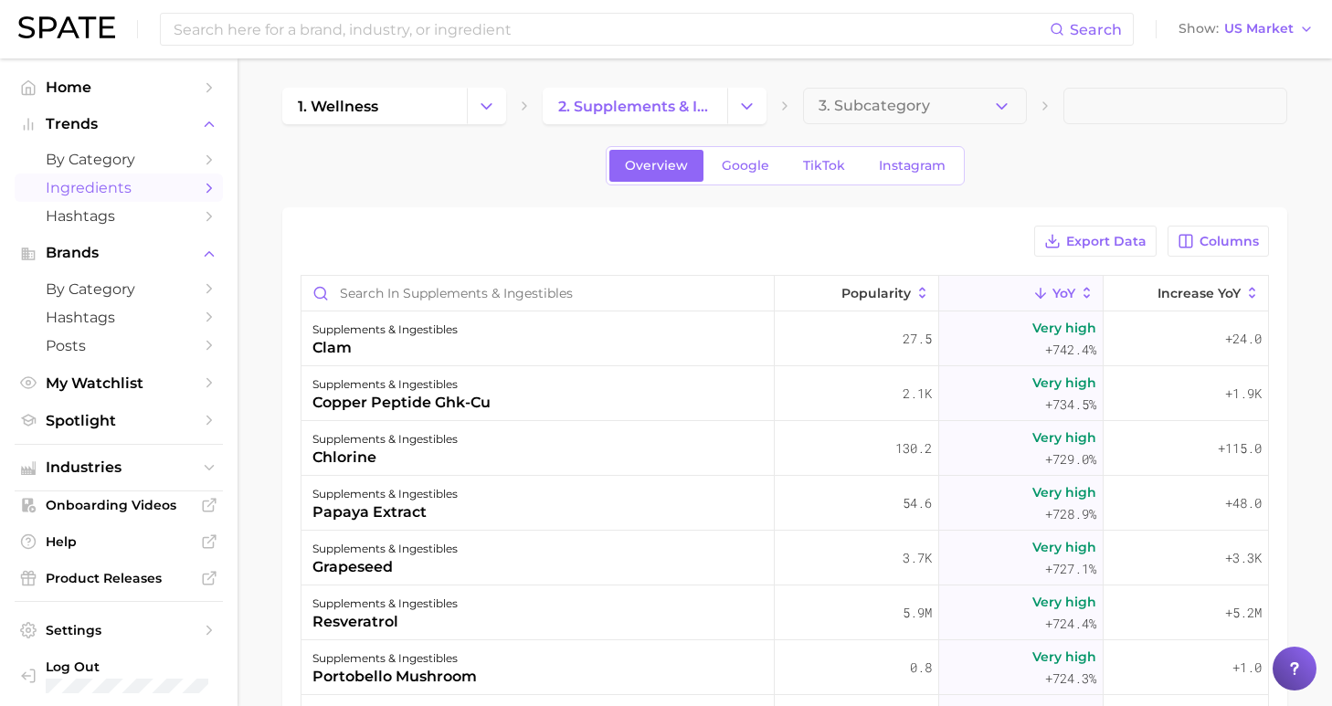
click at [663, 569] on div "supplements & ingestibles grapeseed" at bounding box center [537, 558] width 473 height 55
click at [584, 572] on div "supplements & ingestibles grapeseed" at bounding box center [537, 558] width 473 height 55
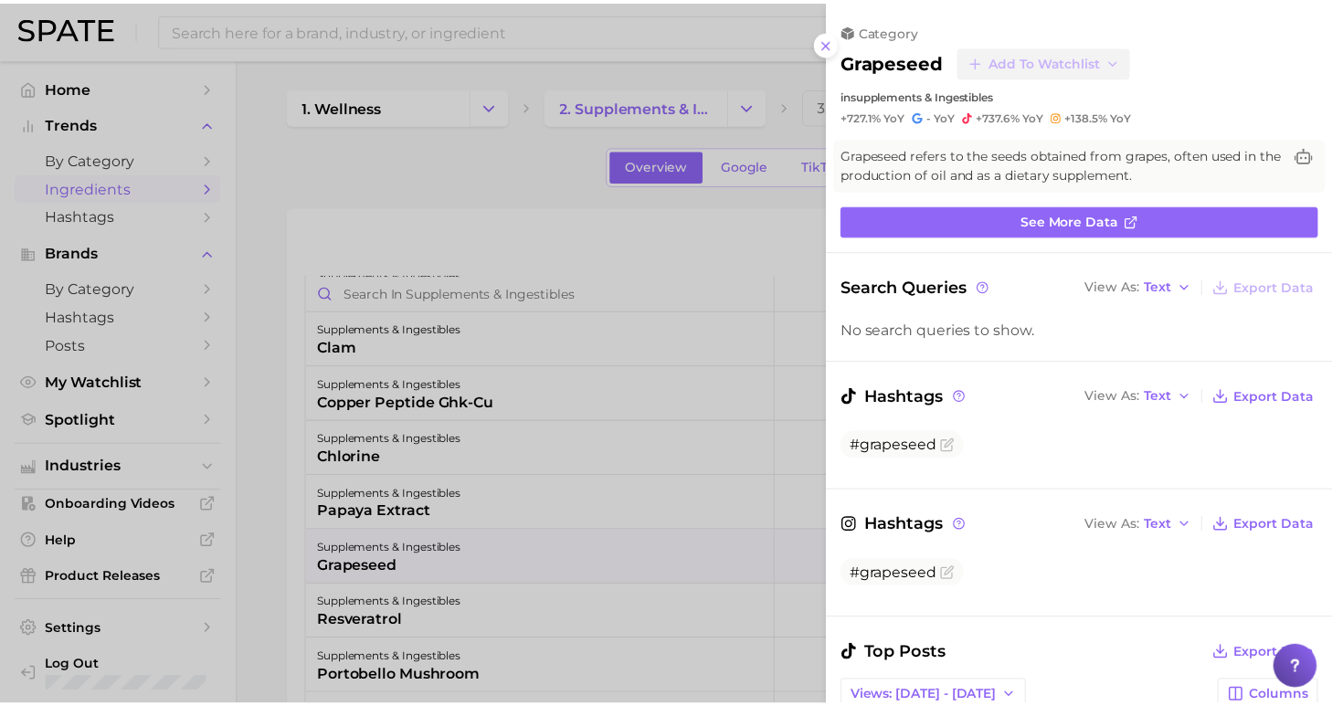
scroll to position [0, 0]
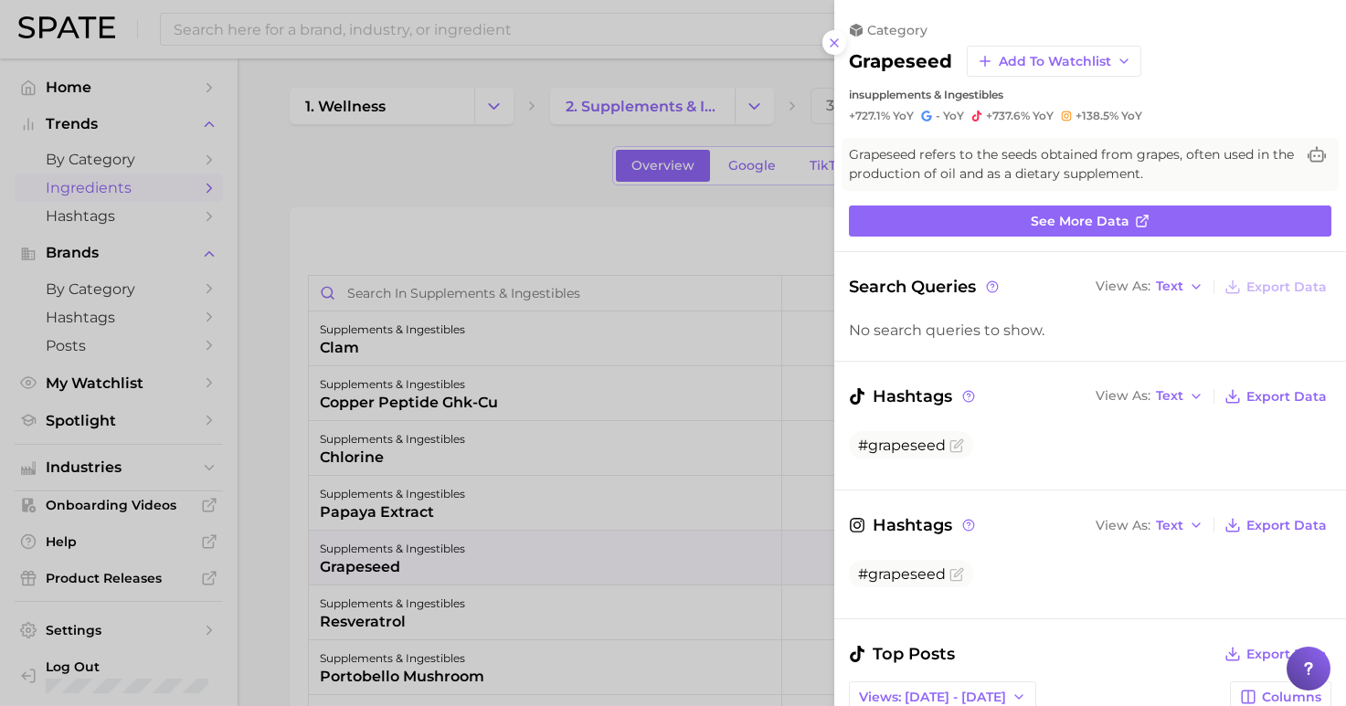
click at [464, 164] on div at bounding box center [673, 353] width 1346 height 706
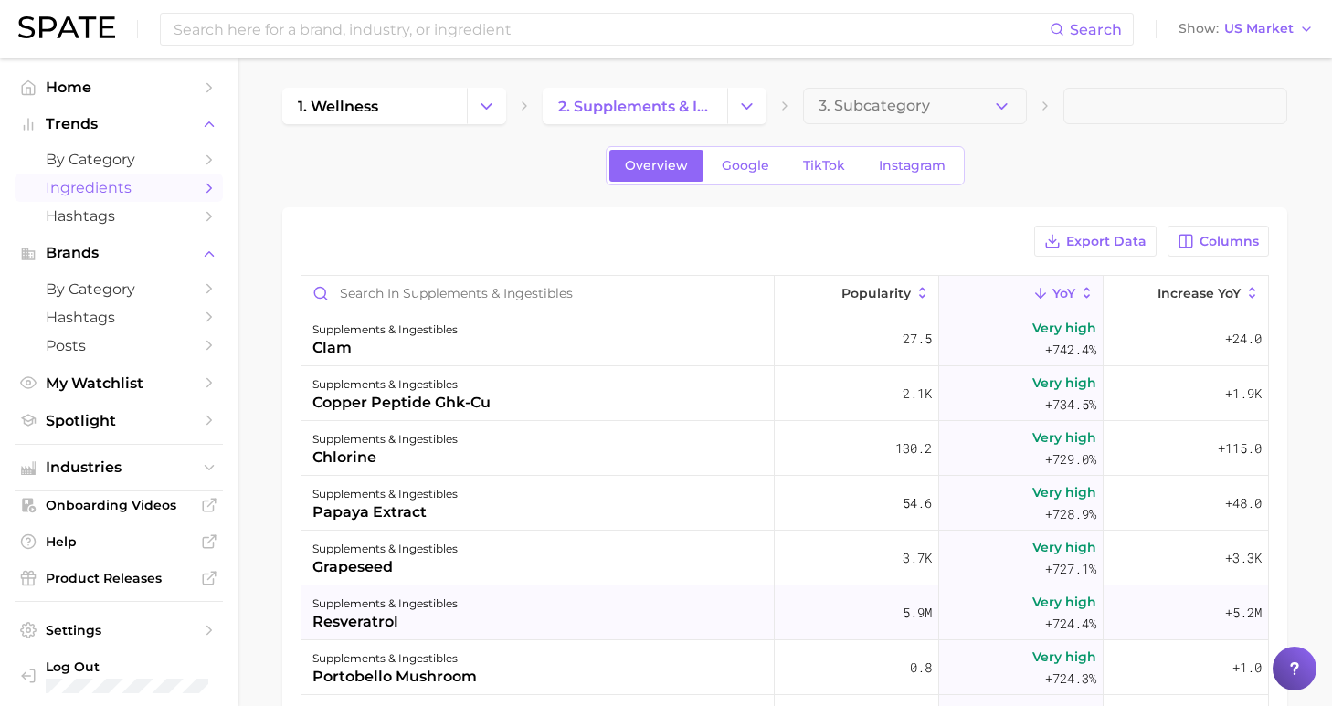
click at [624, 620] on div "supplements & ingestibles resveratrol" at bounding box center [537, 613] width 473 height 55
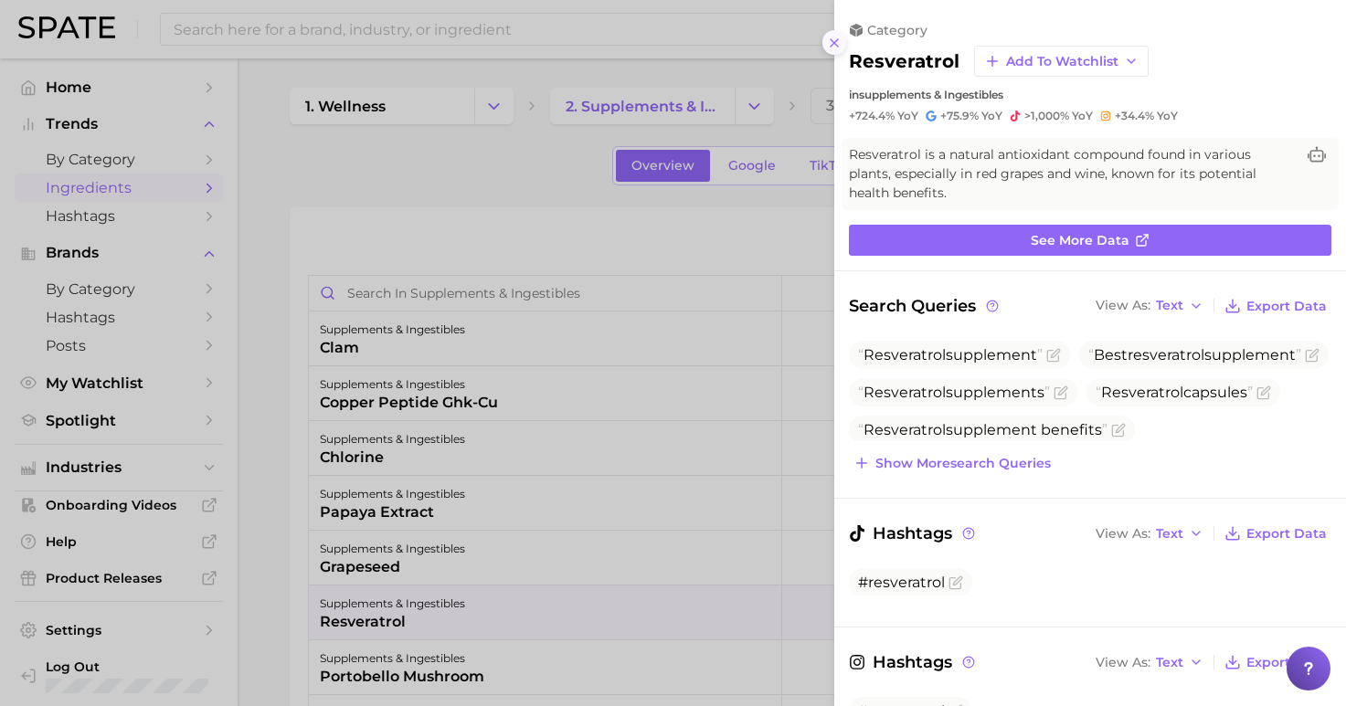
click at [828, 36] on icon at bounding box center [834, 43] width 15 height 15
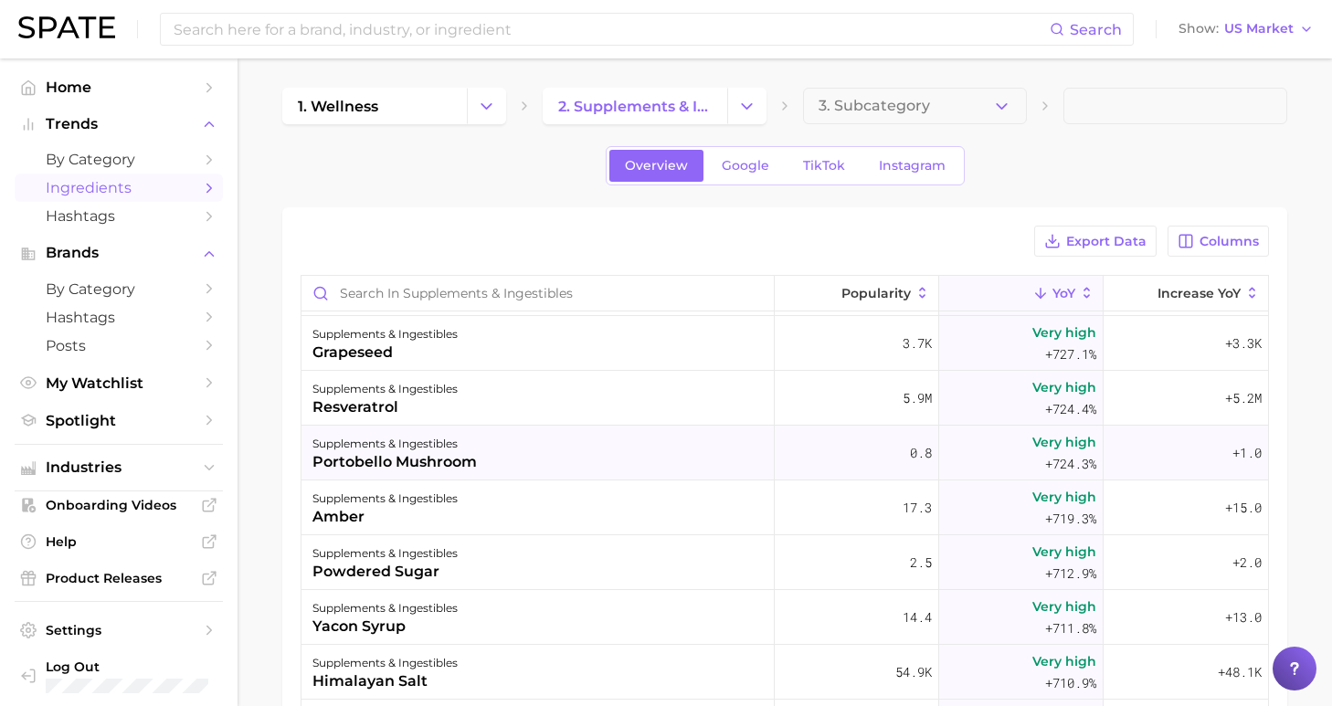
scroll to position [17457, 0]
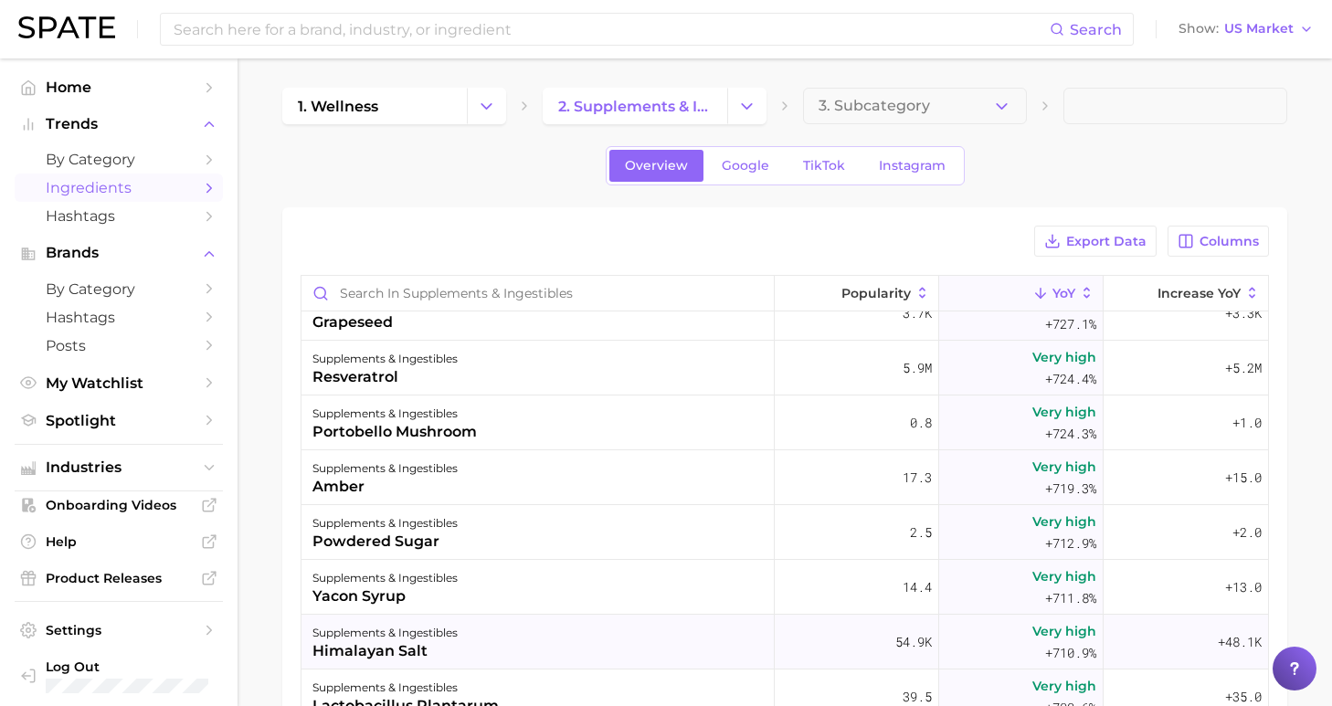
click at [623, 650] on div "supplements & ingestibles himalayan salt" at bounding box center [537, 642] width 473 height 55
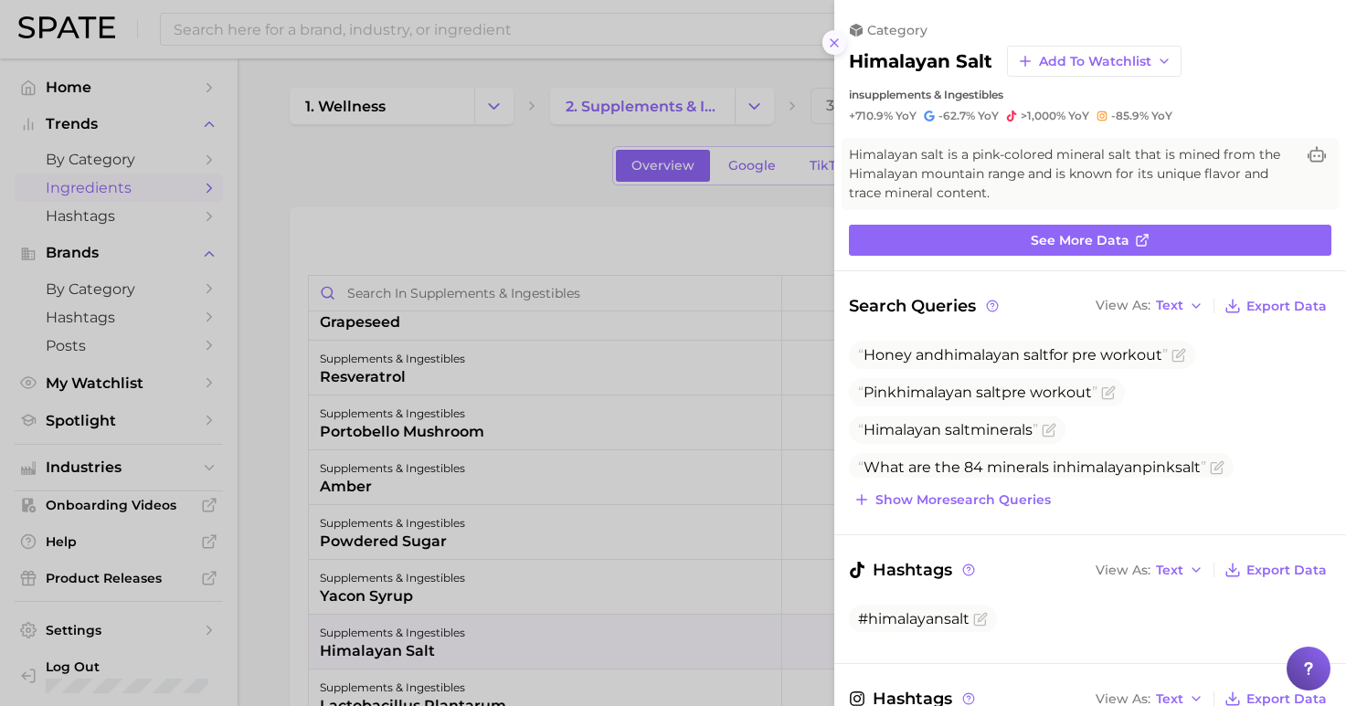
click at [838, 36] on icon at bounding box center [834, 43] width 15 height 15
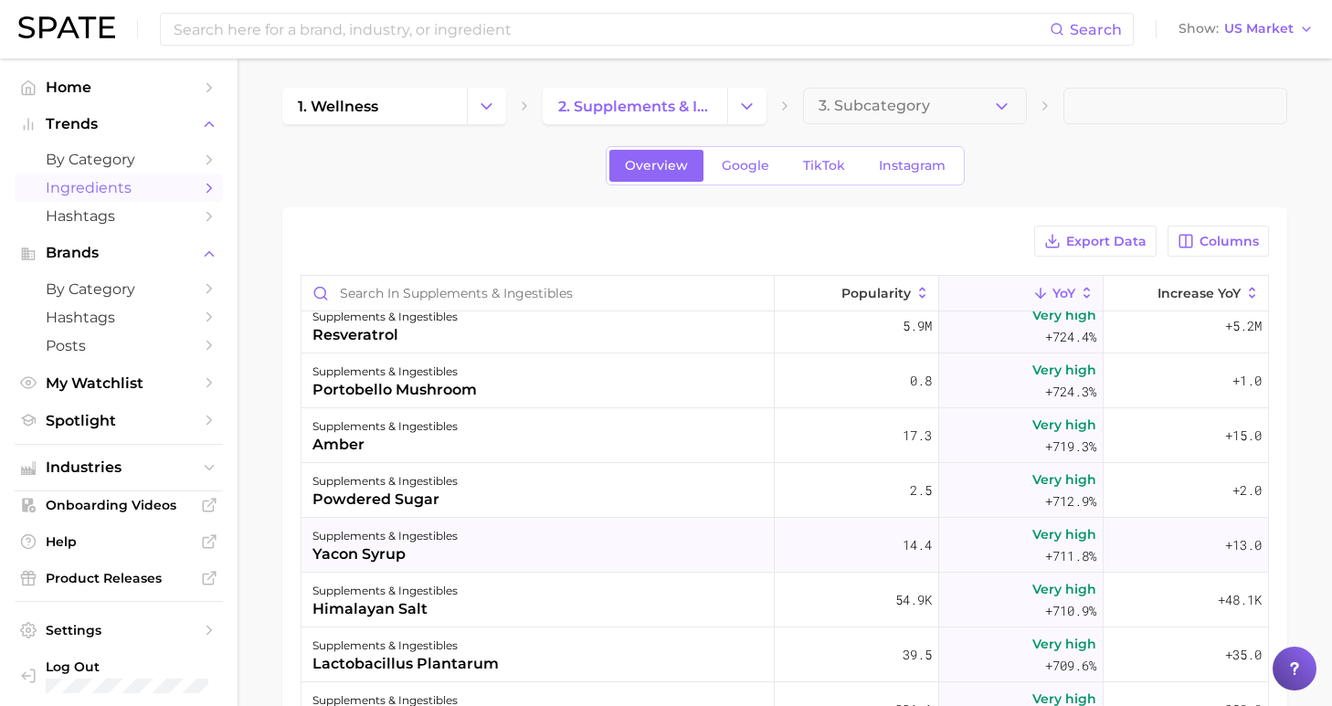
scroll to position [17785, 0]
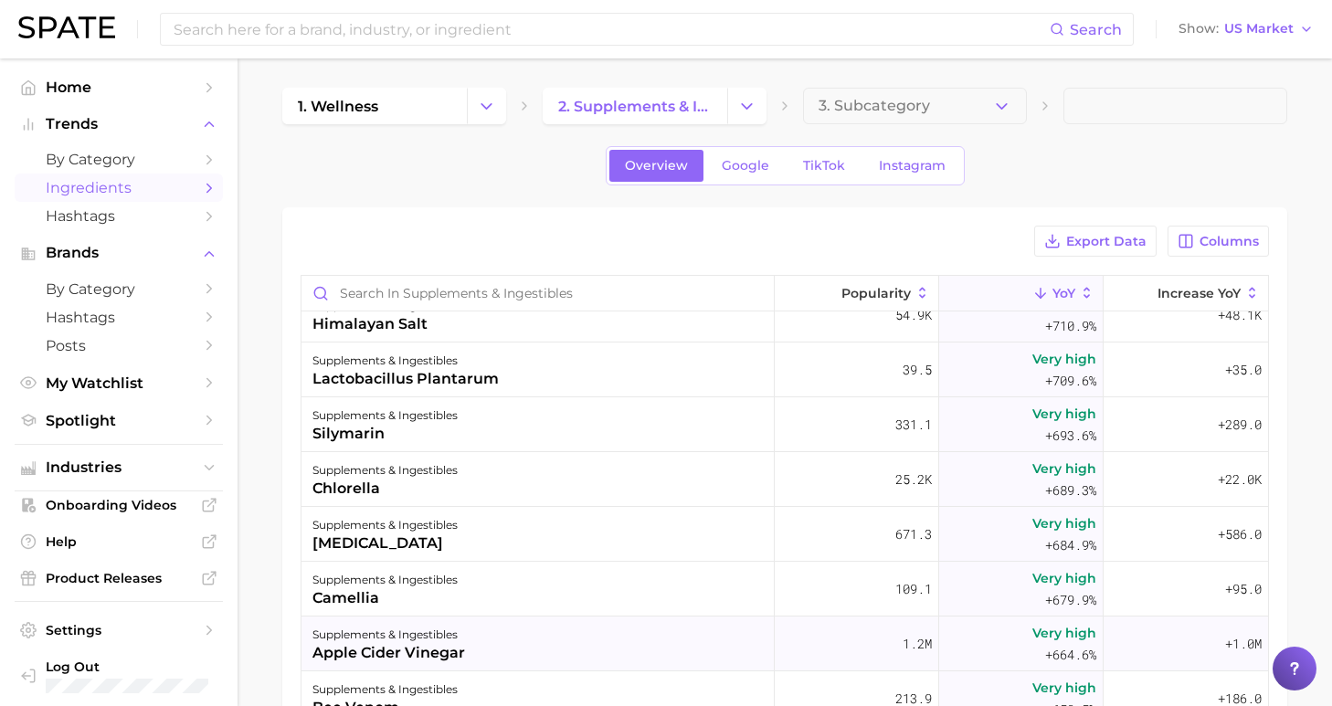
click at [624, 650] on div "supplements & ingestibles apple cider vinegar" at bounding box center [537, 644] width 473 height 55
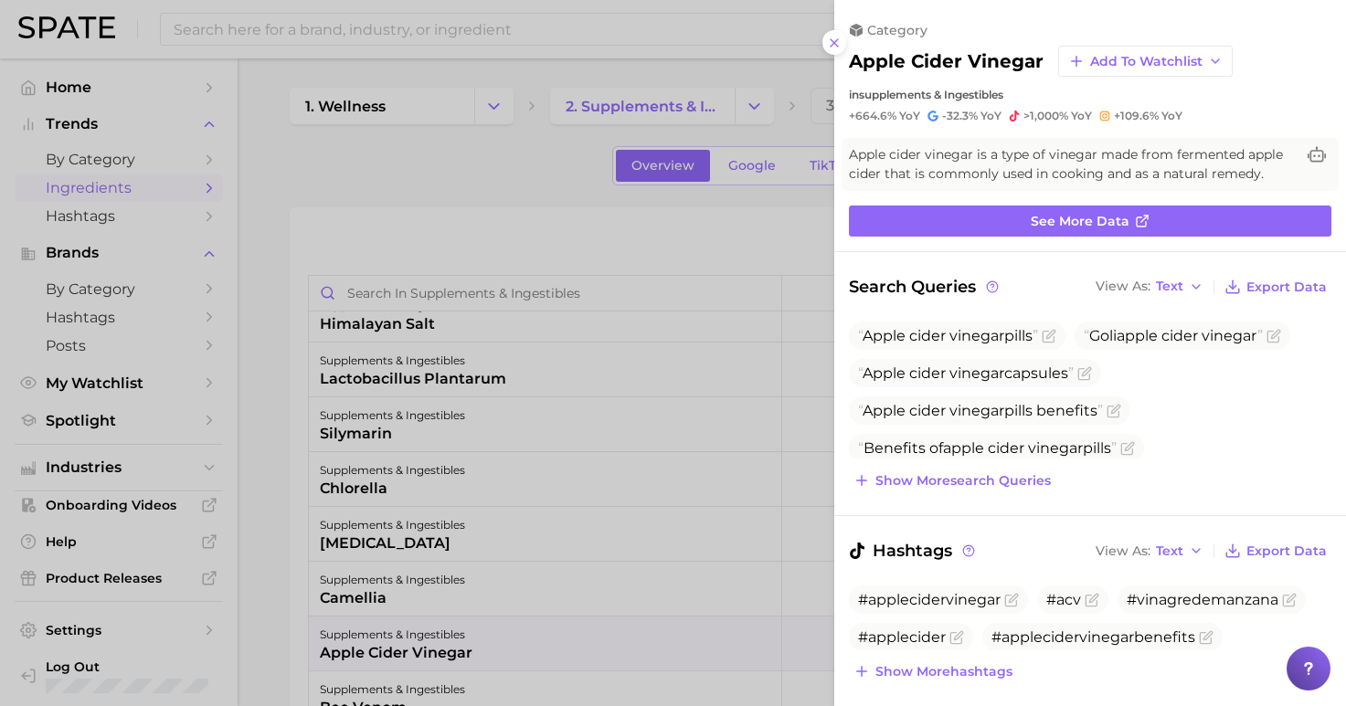
click at [532, 145] on div at bounding box center [673, 353] width 1346 height 706
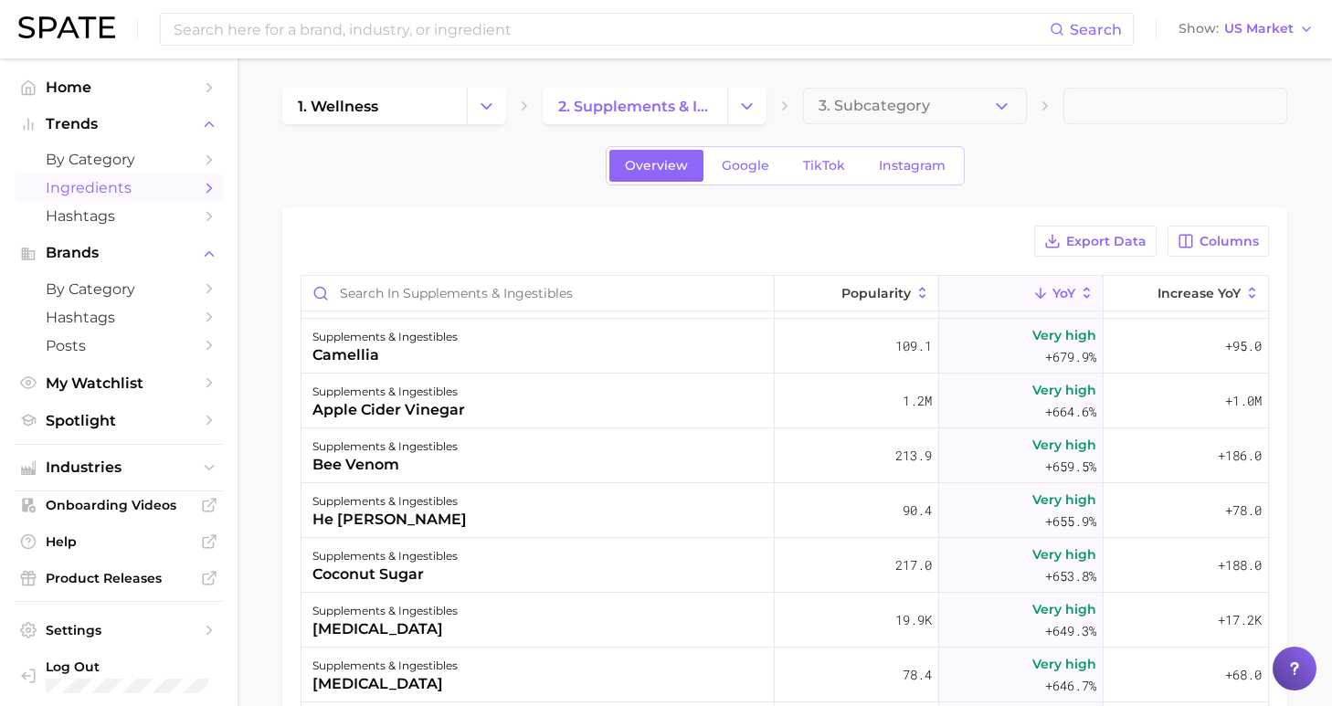
scroll to position [18110, 0]
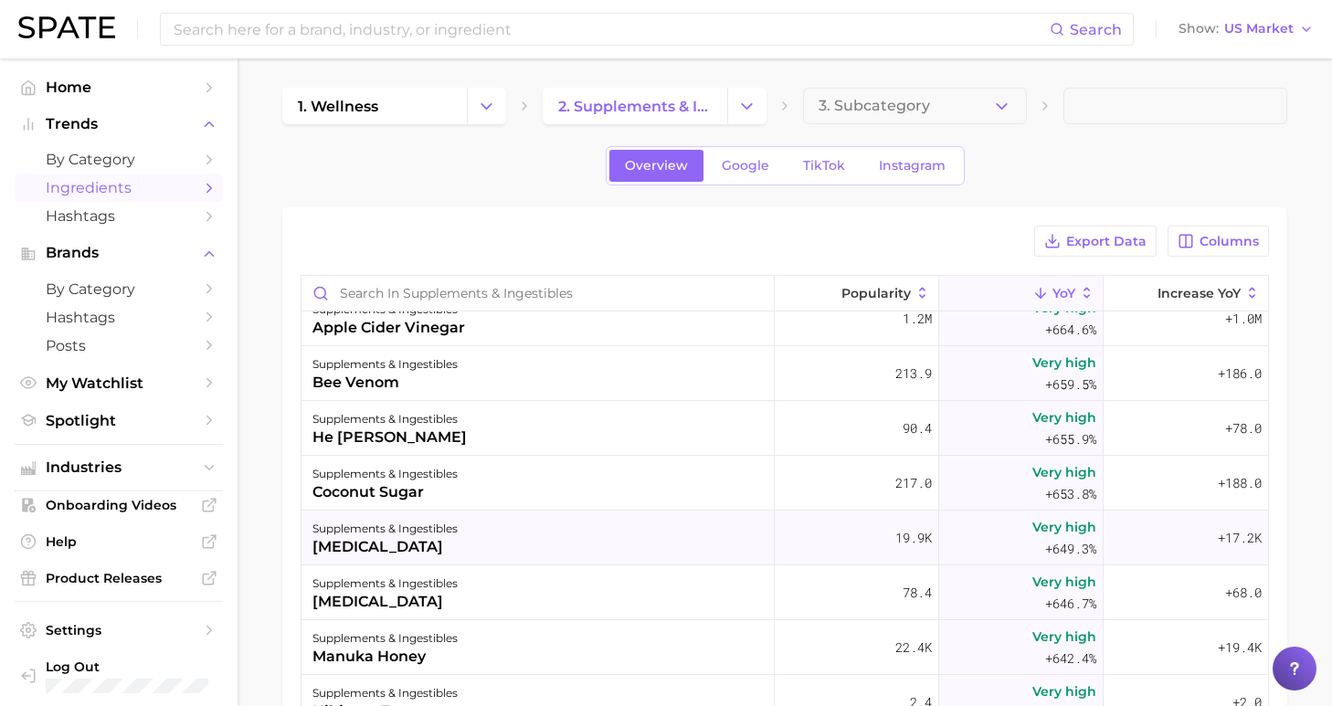
click at [533, 555] on div "supplements & ingestibles [MEDICAL_DATA]" at bounding box center [537, 538] width 473 height 55
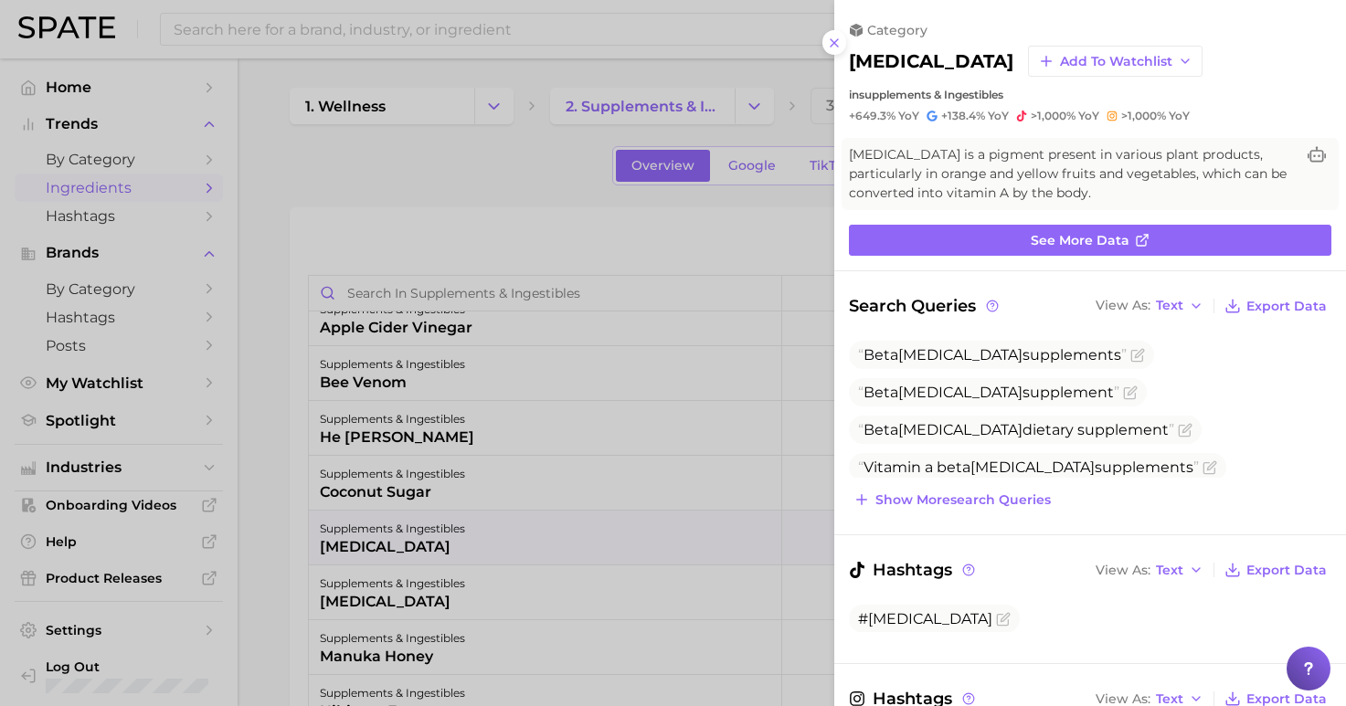
click at [835, 36] on icon at bounding box center [834, 43] width 15 height 15
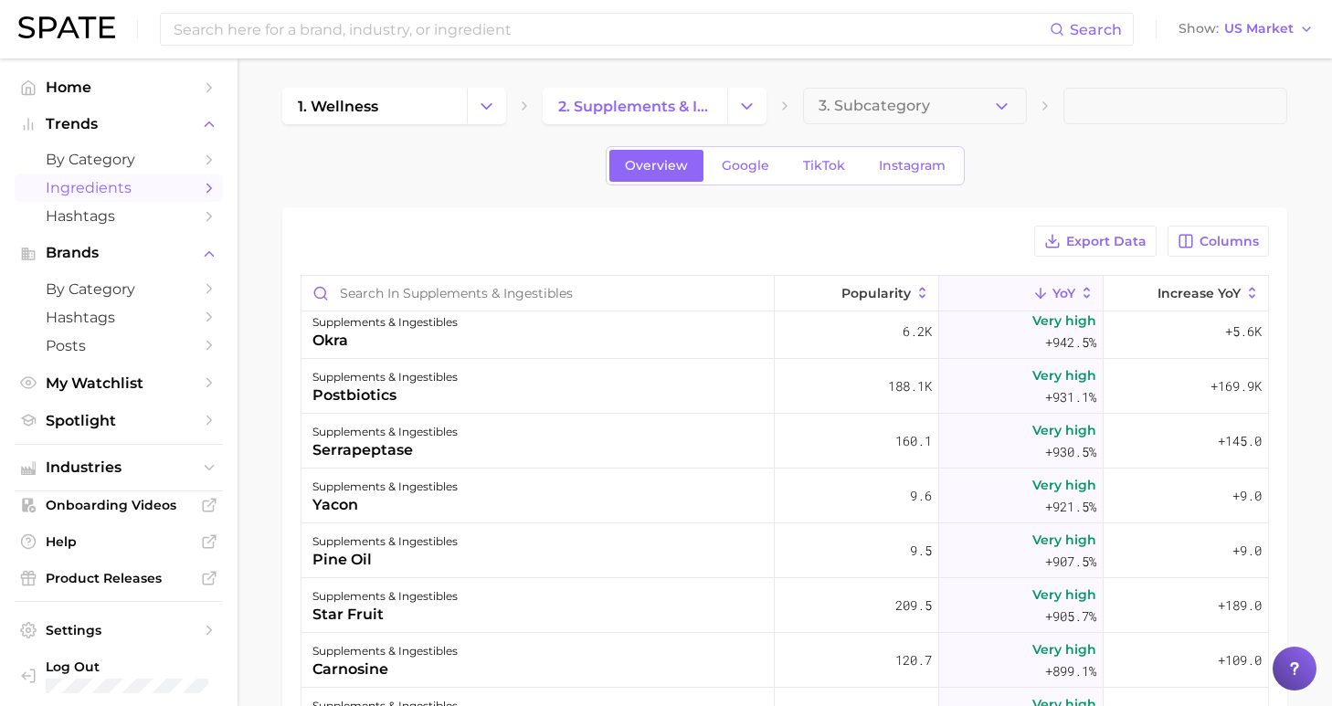
scroll to position [15414, 0]
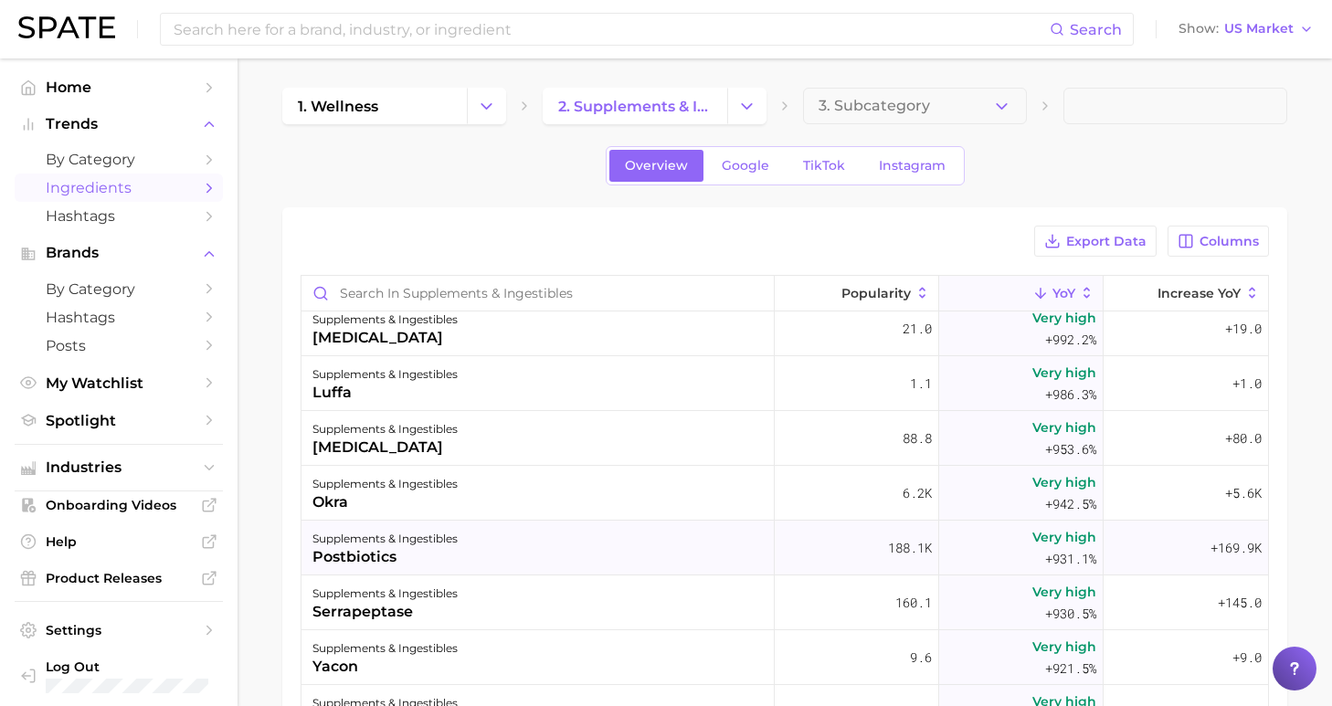
click at [486, 555] on div "supplements & ingestibles postbiotics" at bounding box center [537, 548] width 473 height 55
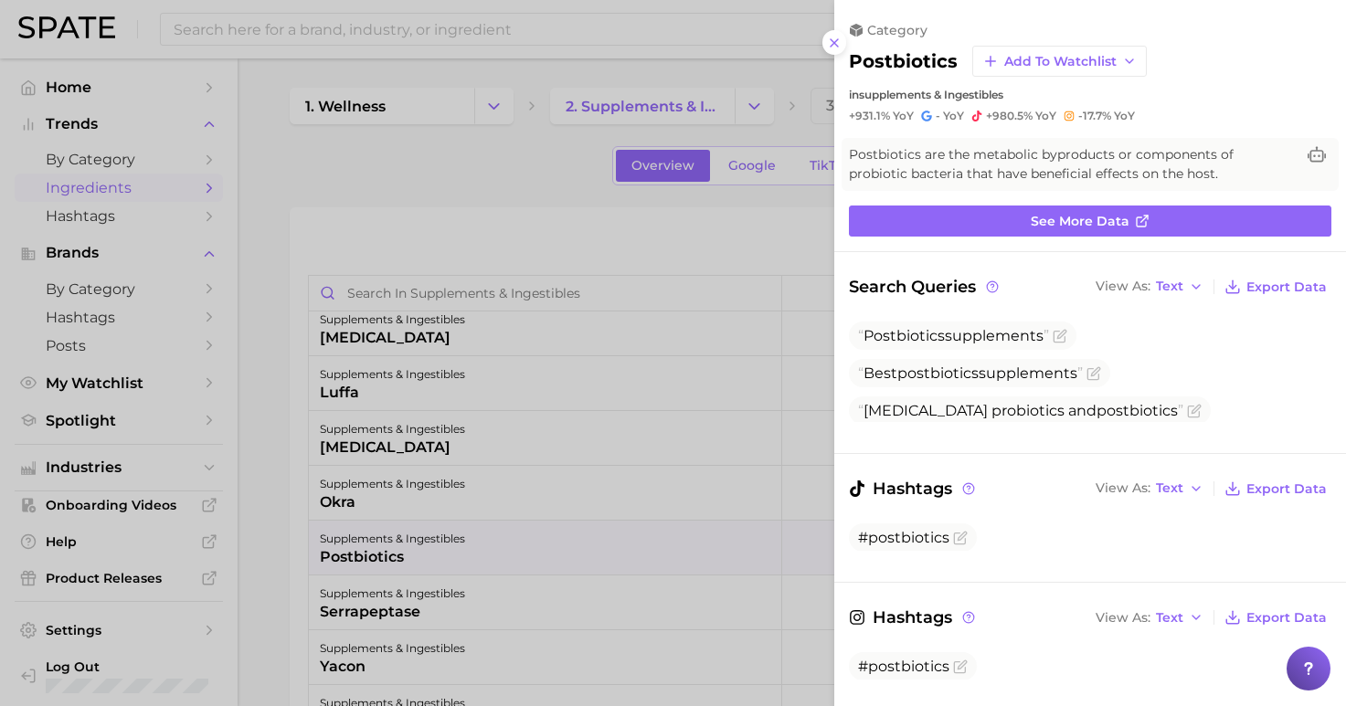
click at [836, 40] on icon at bounding box center [834, 43] width 15 height 15
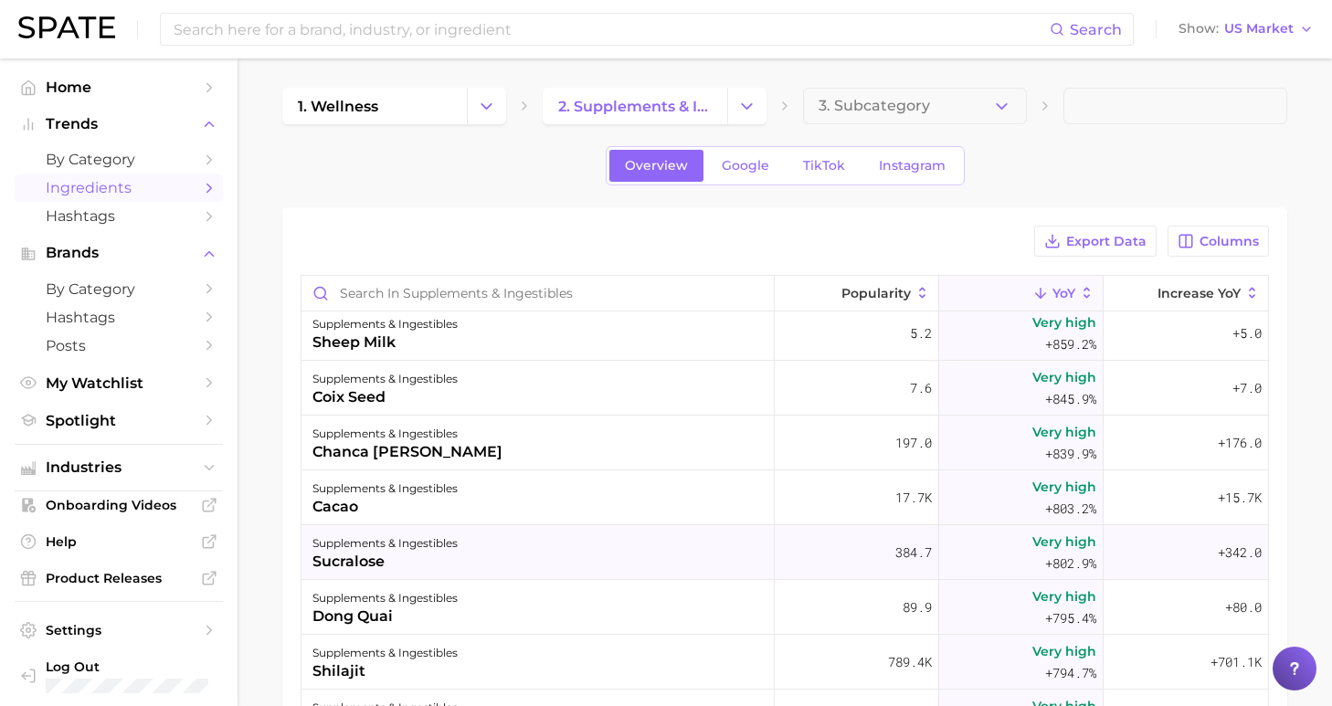
scroll to position [16421, 0]
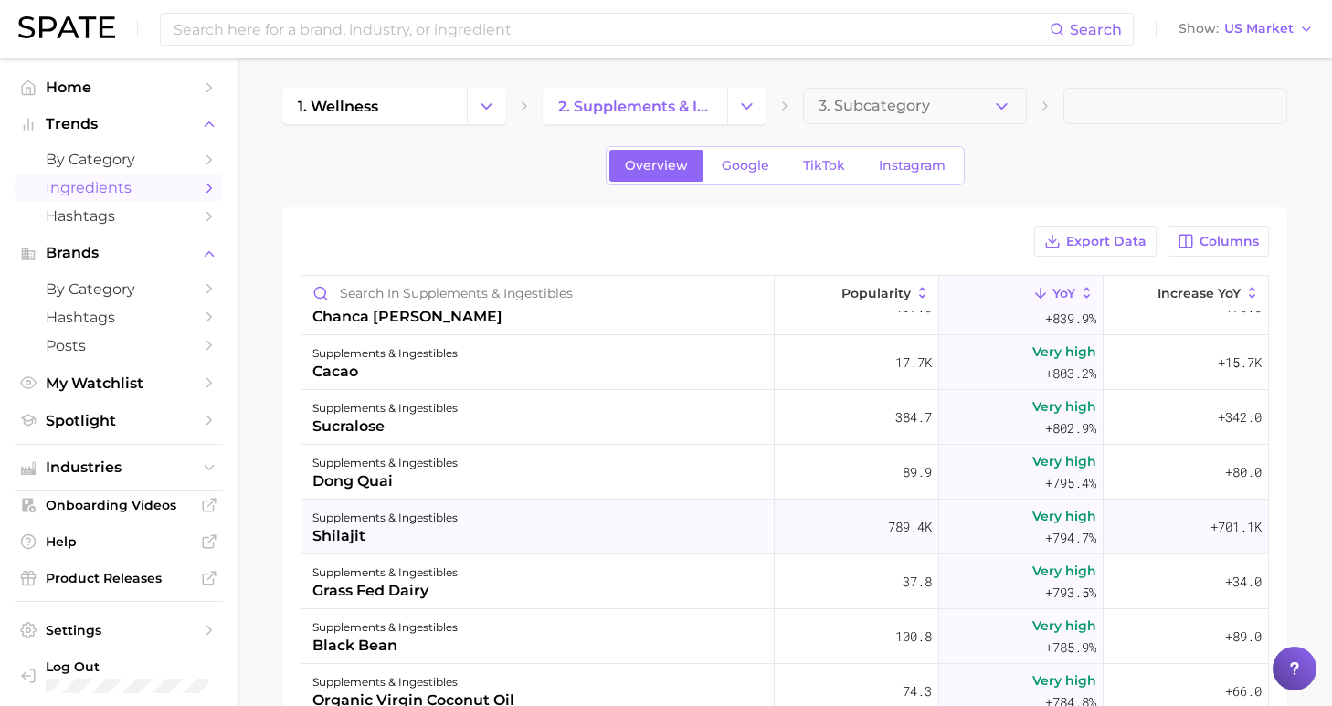
click at [563, 539] on div "supplements & ingestibles shilajit" at bounding box center [537, 527] width 473 height 55
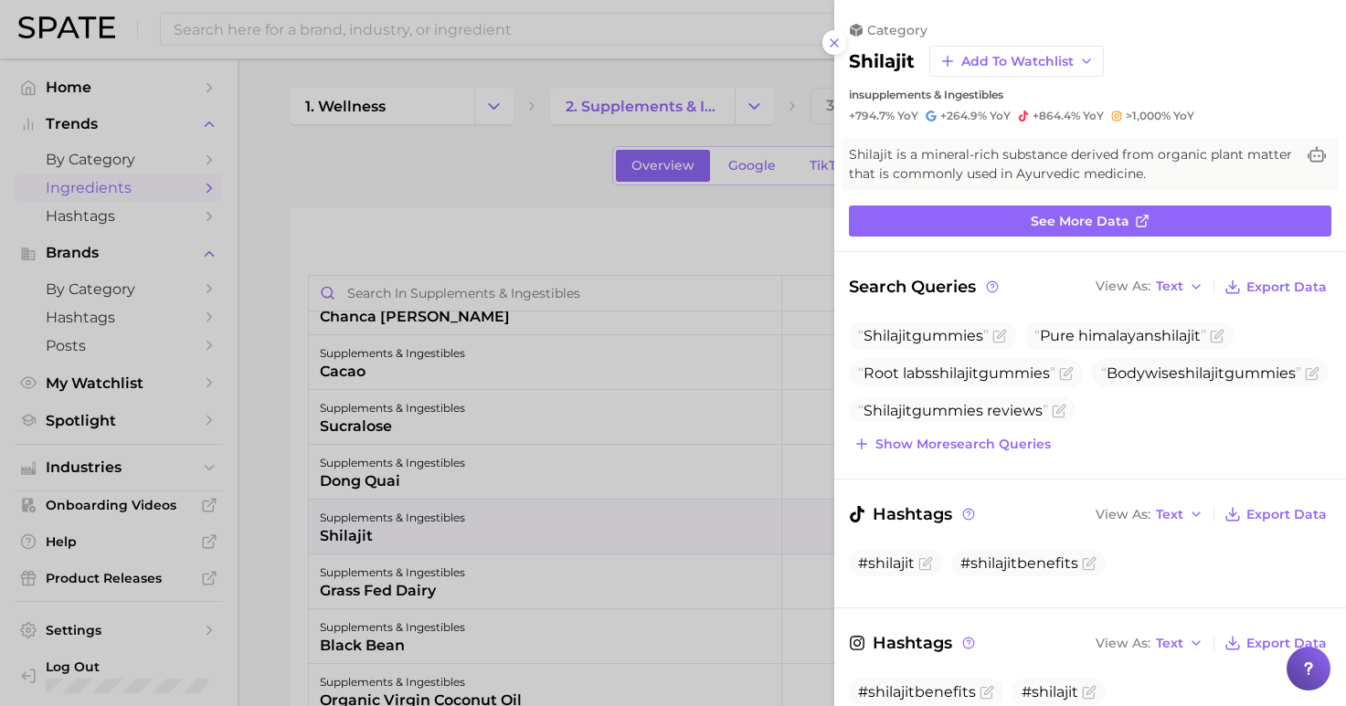
click at [839, 36] on icon at bounding box center [834, 43] width 15 height 15
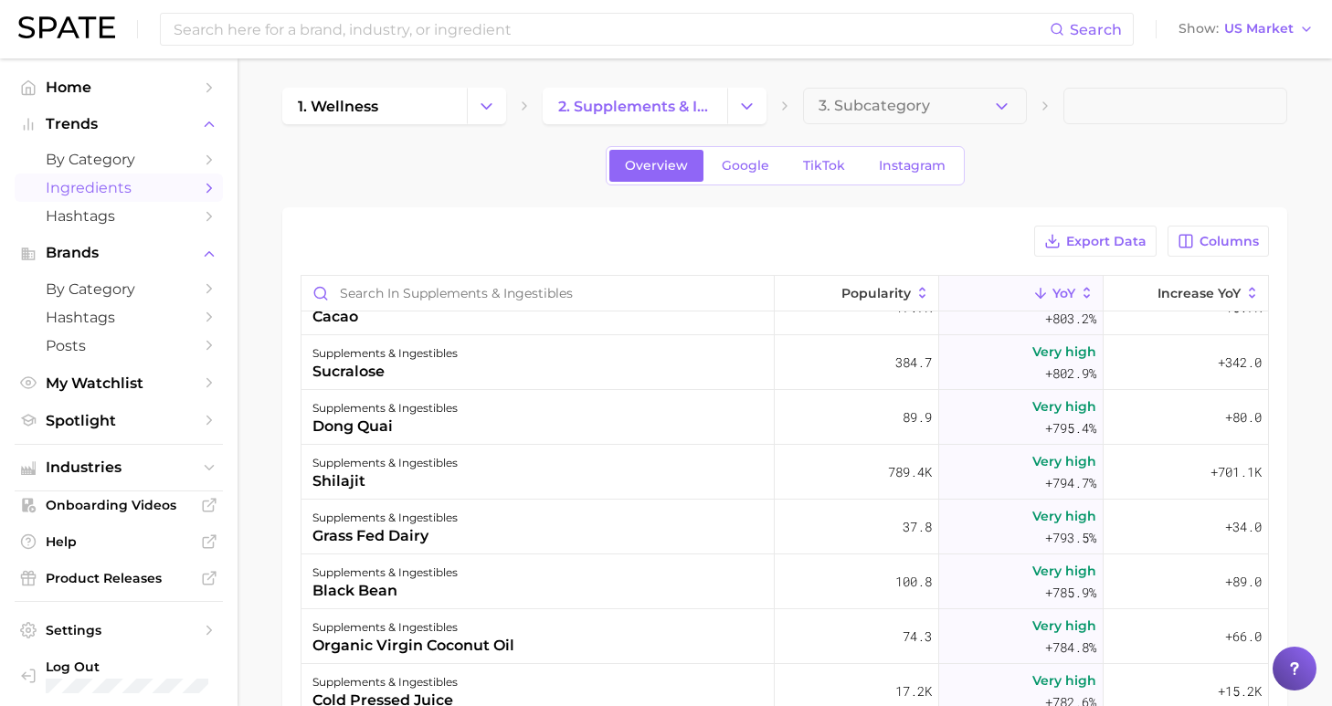
scroll to position [16501, 0]
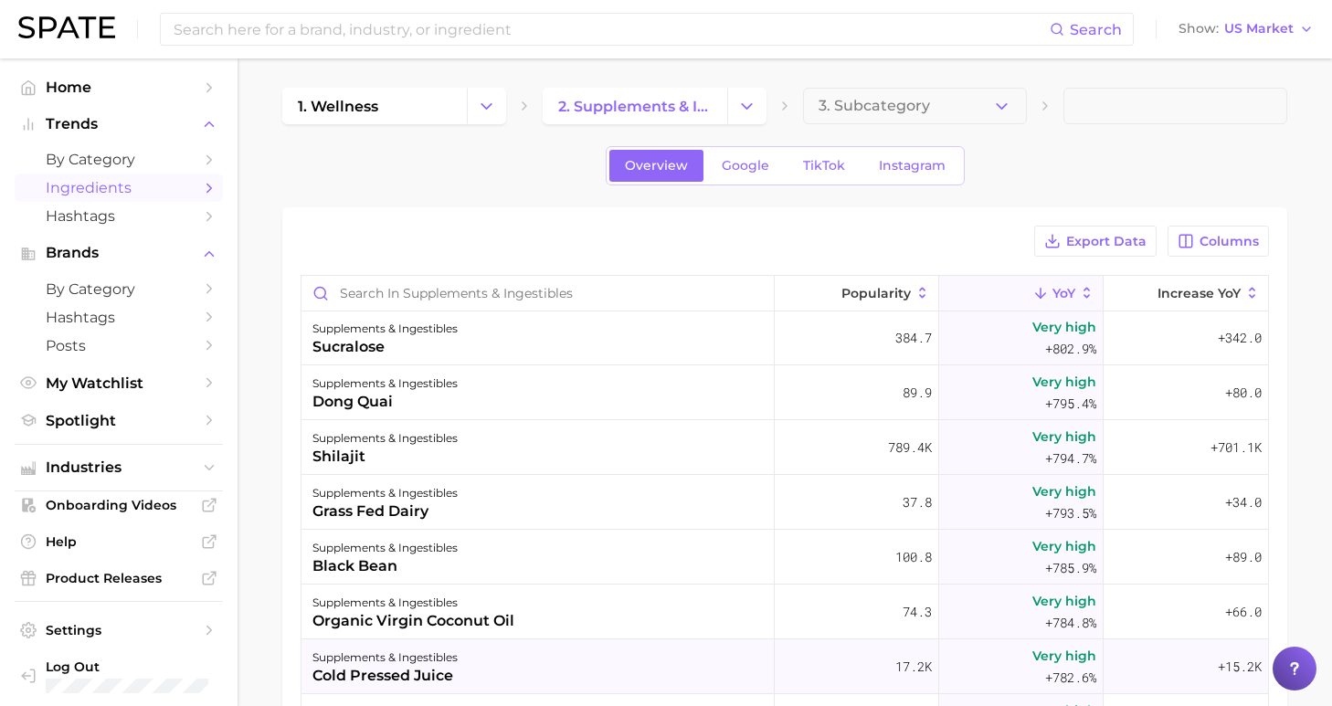
click at [601, 661] on div "supplements & ingestibles cold pressed juice" at bounding box center [537, 667] width 473 height 55
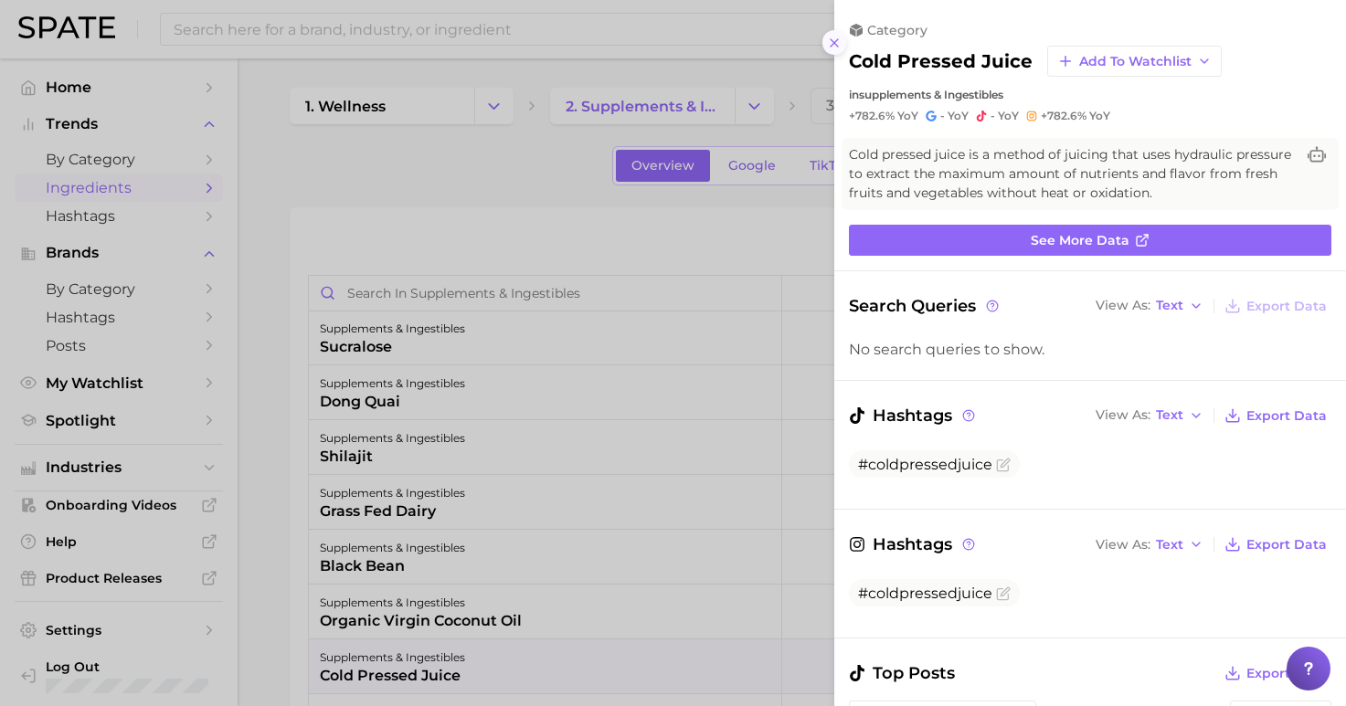
click at [840, 36] on icon at bounding box center [834, 43] width 15 height 15
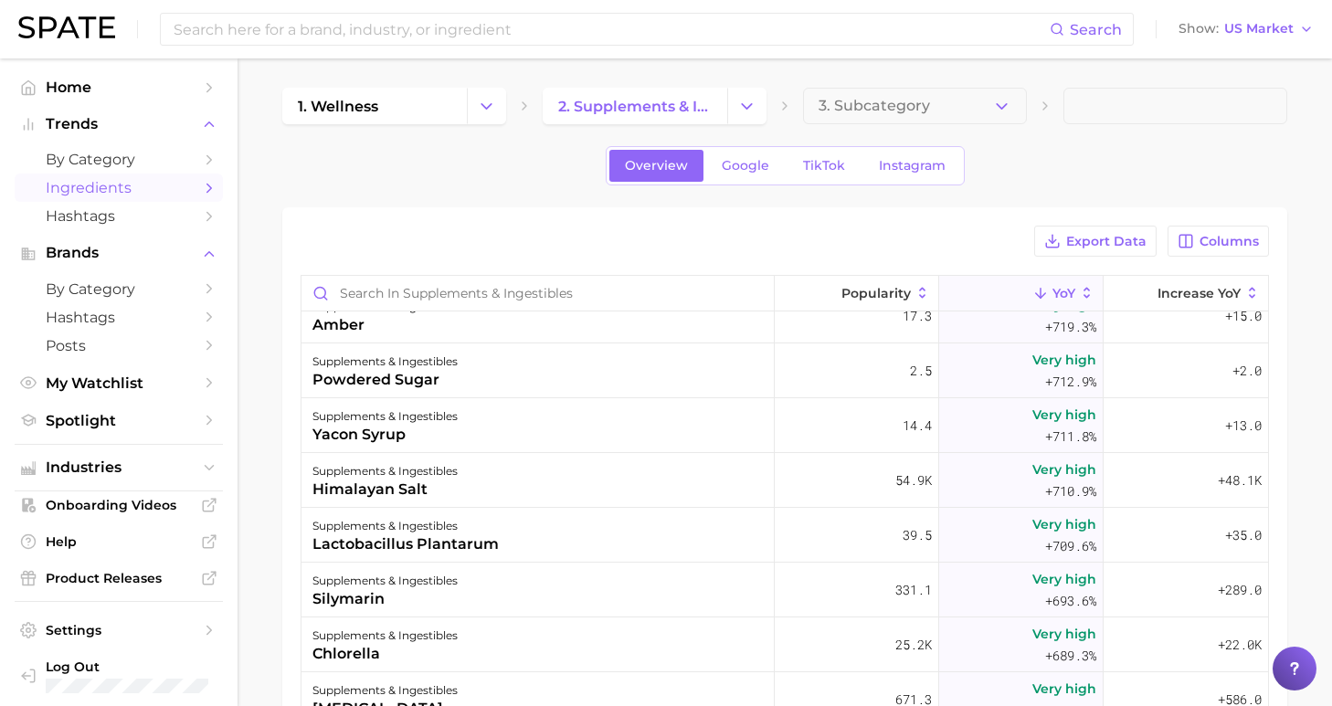
scroll to position [17645, 0]
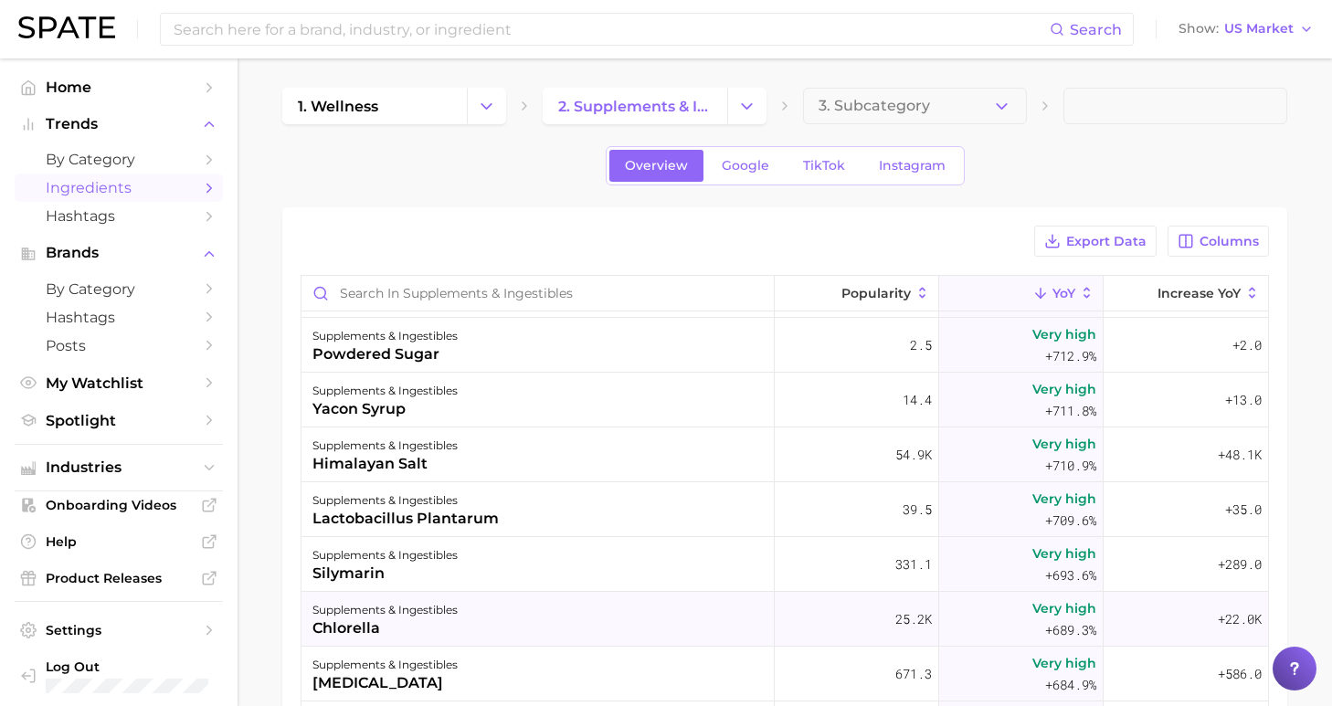
click at [611, 623] on div "supplements & ingestibles chlorella" at bounding box center [537, 619] width 473 height 55
click at [611, 623] on body "Search Show US Market Home Trends by Category Ingredients Hashtags Brands by Ca…" at bounding box center [666, 353] width 1332 height 706
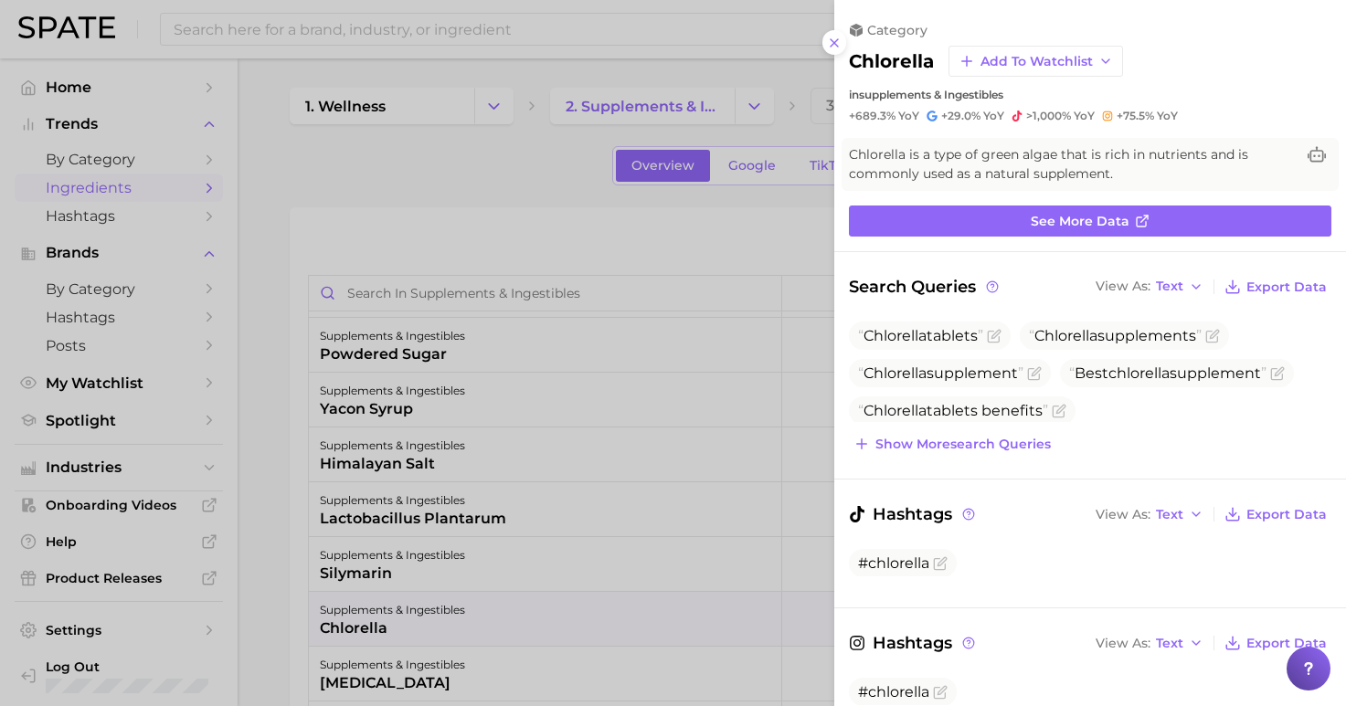
click at [470, 172] on div at bounding box center [673, 353] width 1346 height 706
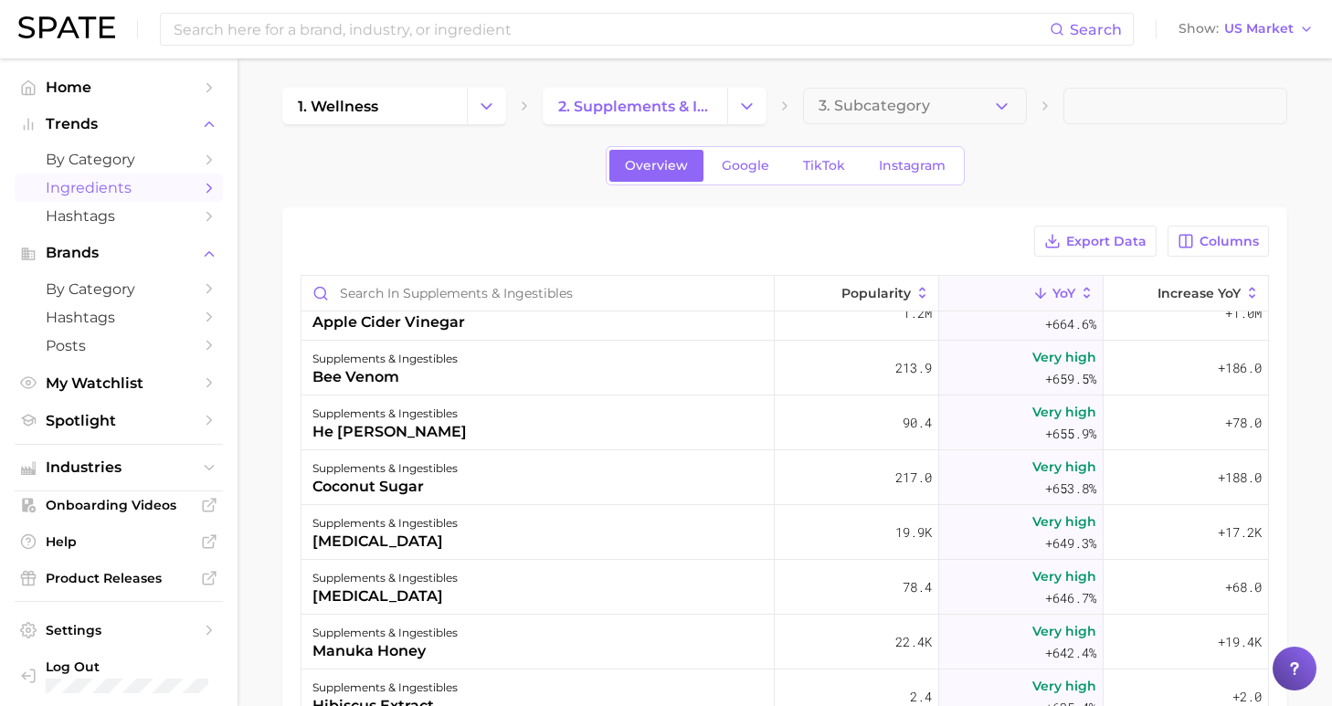
scroll to position [18132, 0]
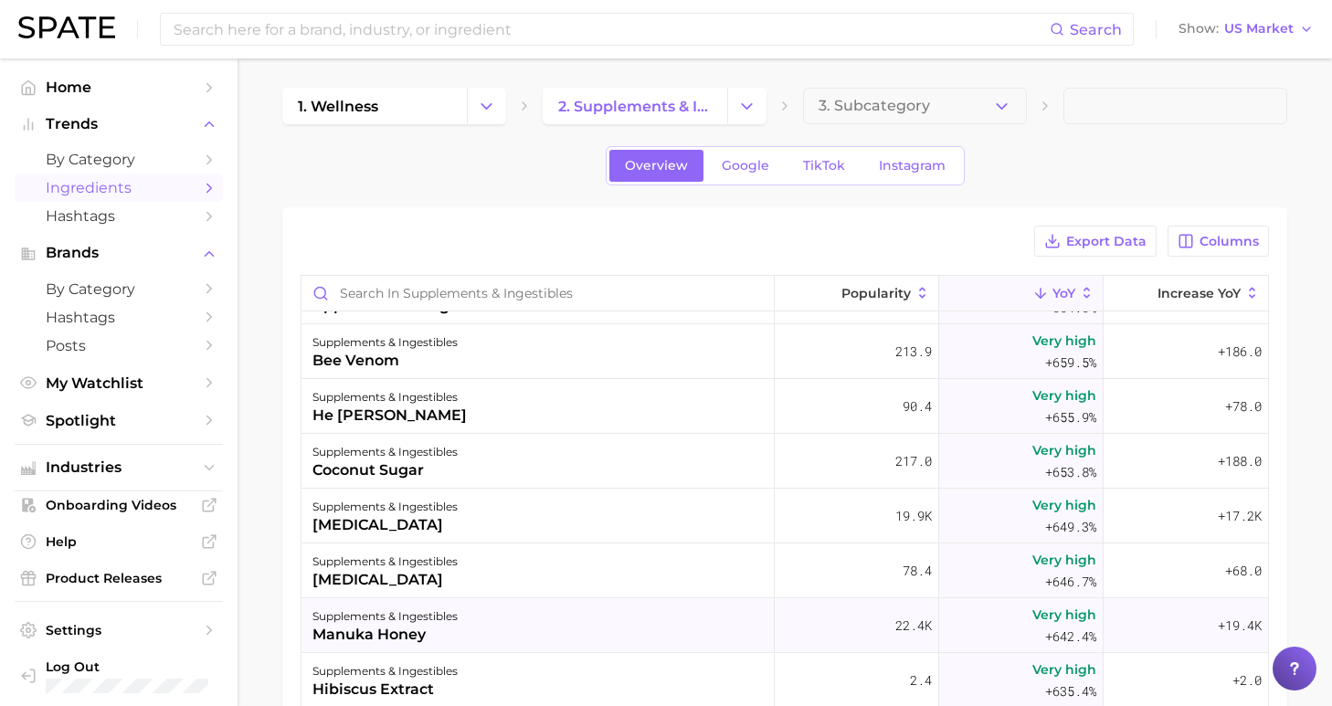
click at [587, 619] on div "supplements & ingestibles manuka honey" at bounding box center [537, 625] width 473 height 55
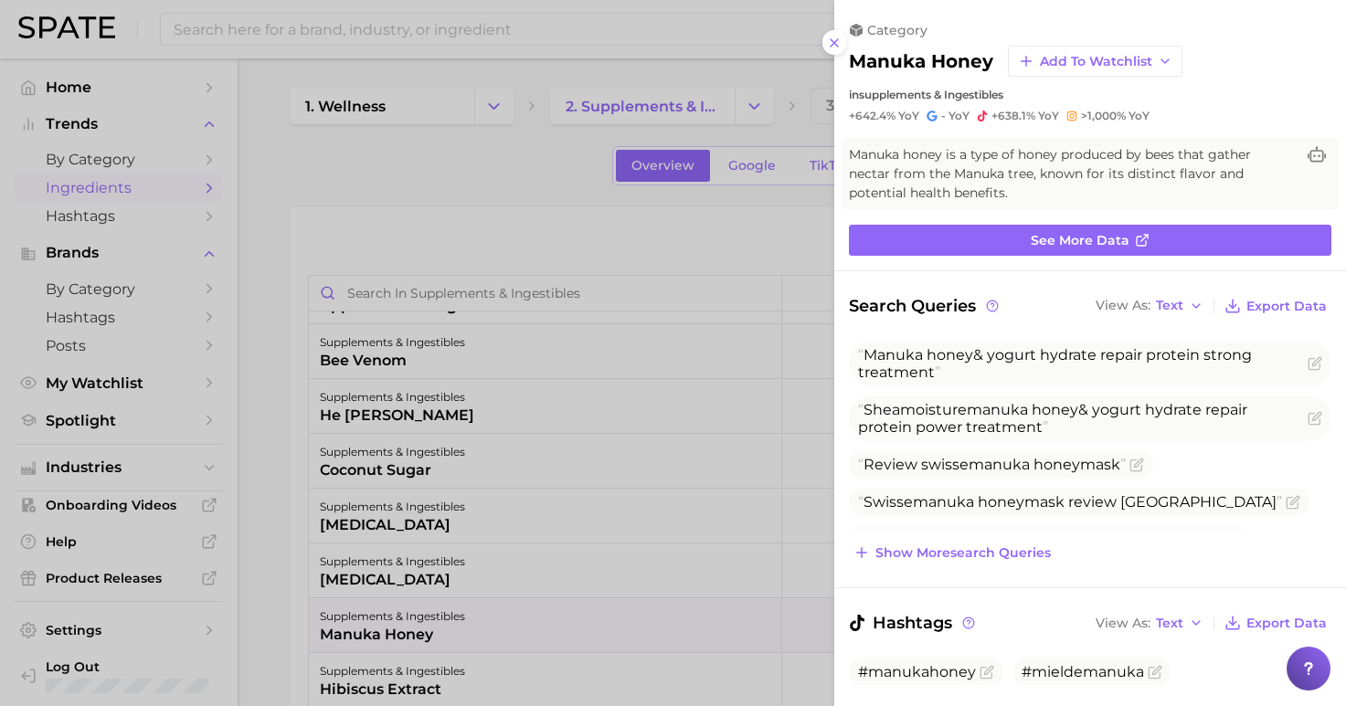
click at [832, 30] on button at bounding box center [834, 42] width 25 height 25
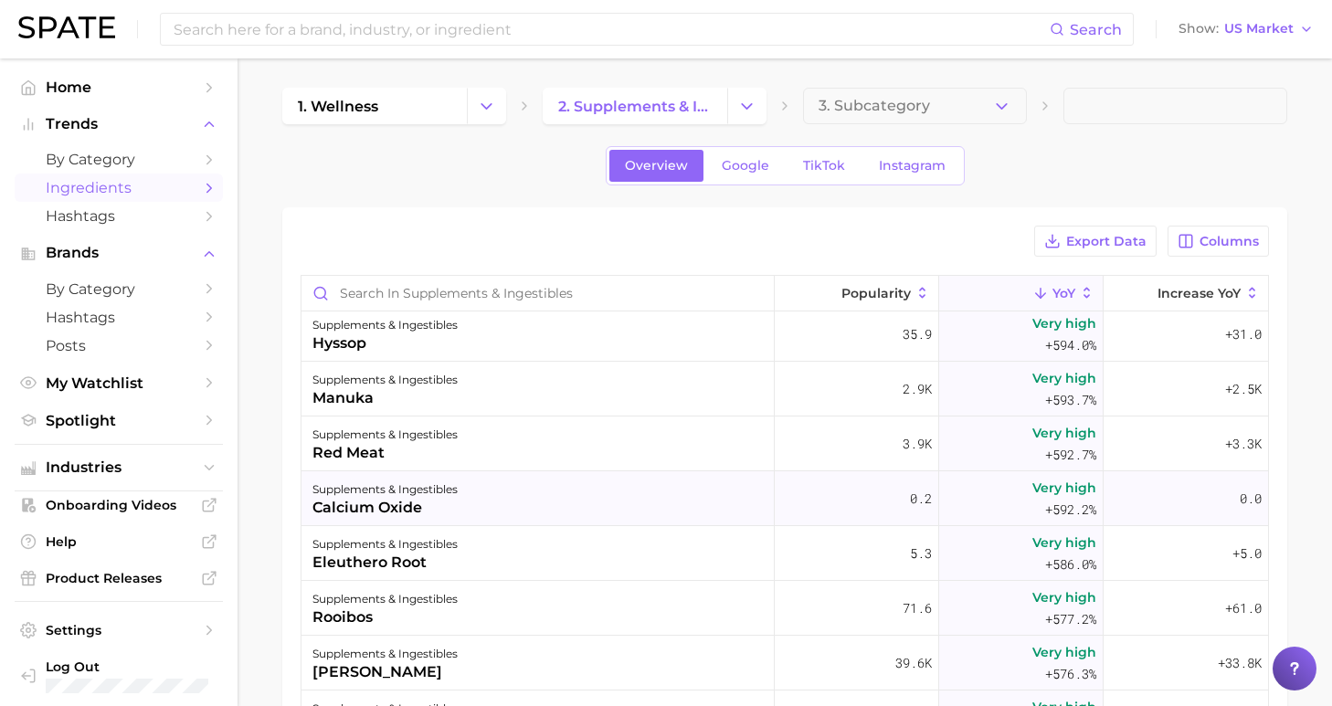
scroll to position [18981, 0]
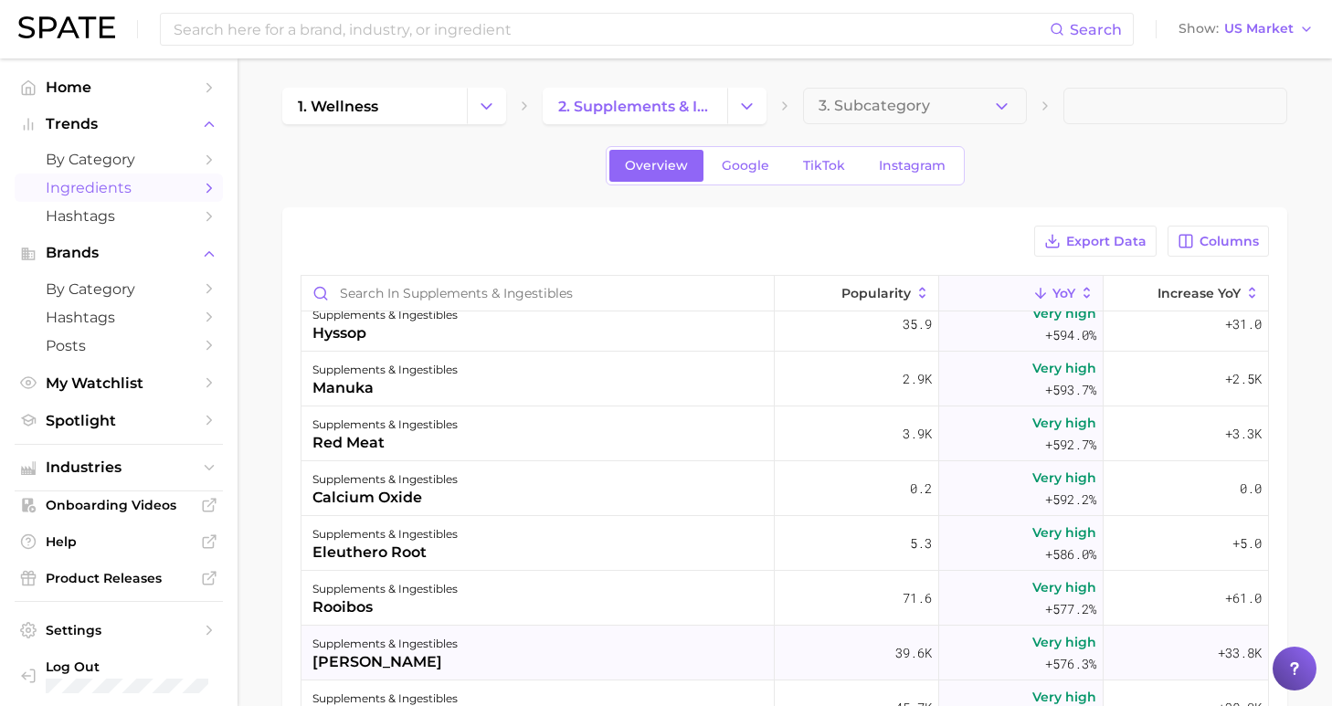
click at [587, 639] on div "supplements & ingestibles tongkat ali" at bounding box center [537, 653] width 473 height 55
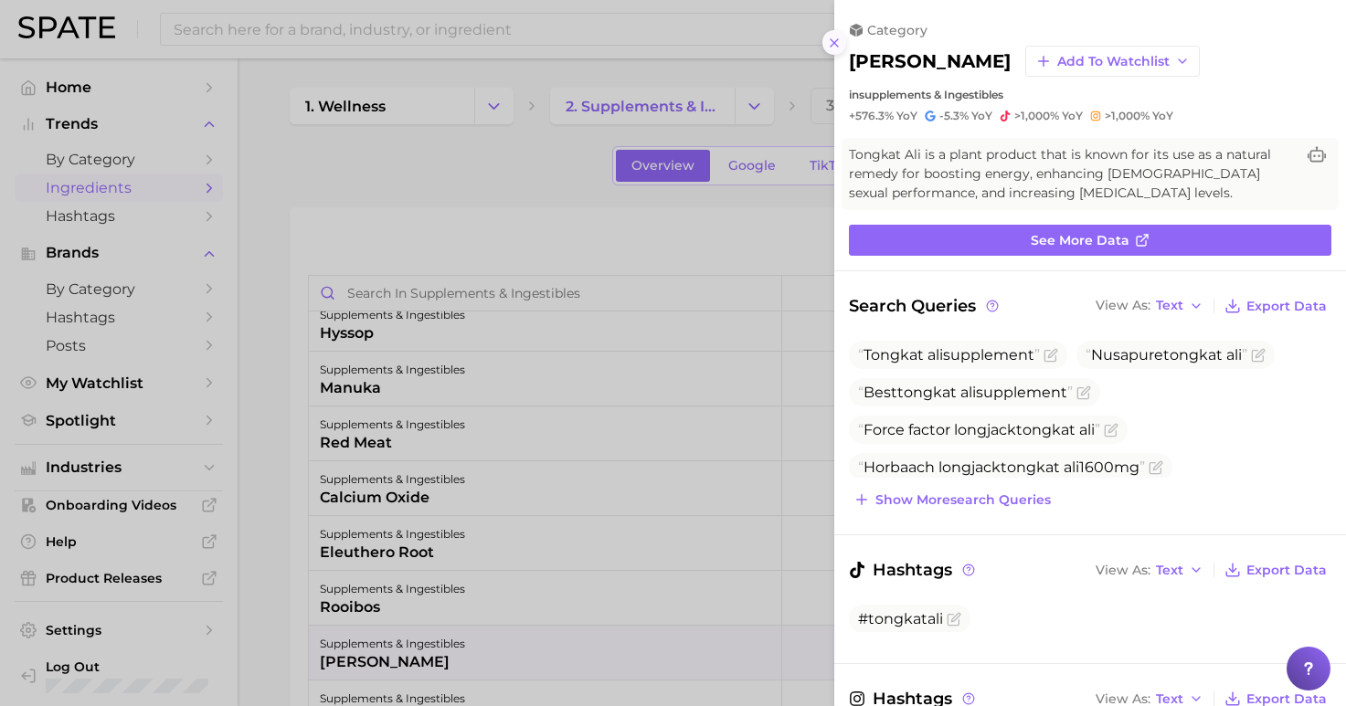
click at [834, 36] on icon at bounding box center [834, 43] width 15 height 15
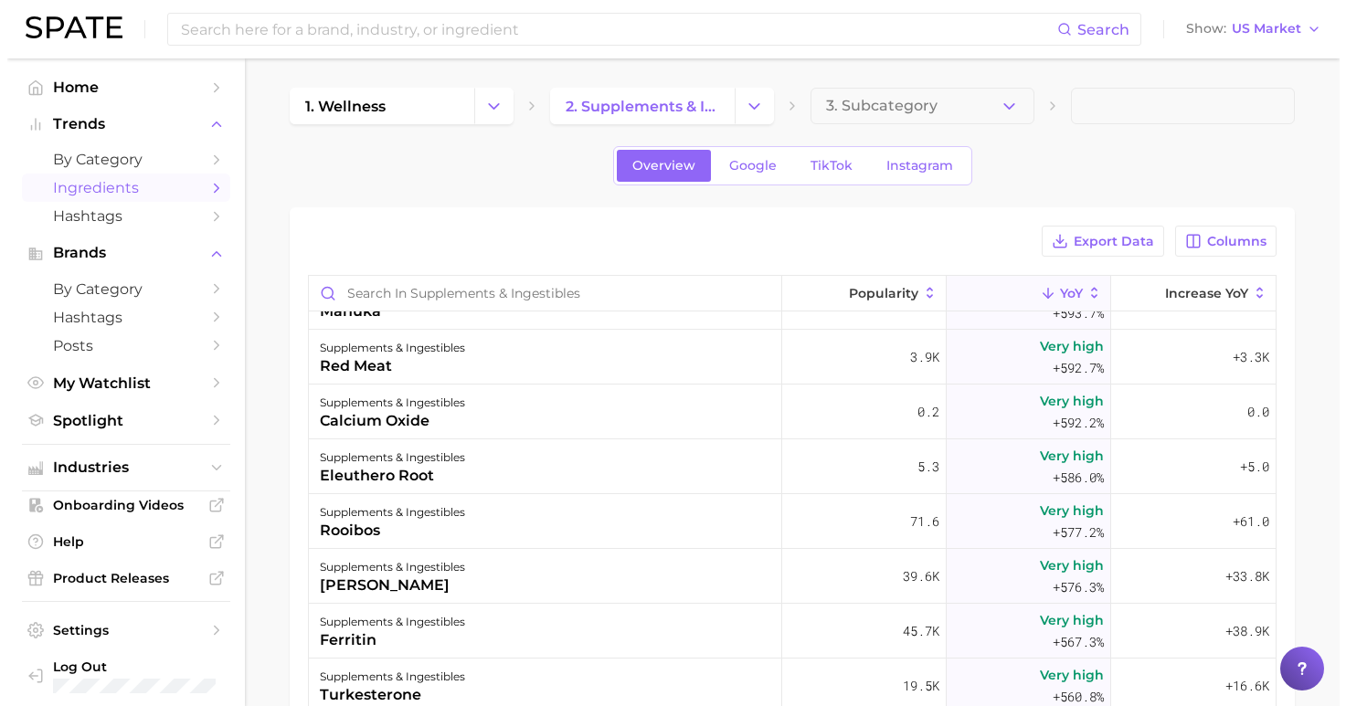
scroll to position [19062, 0]
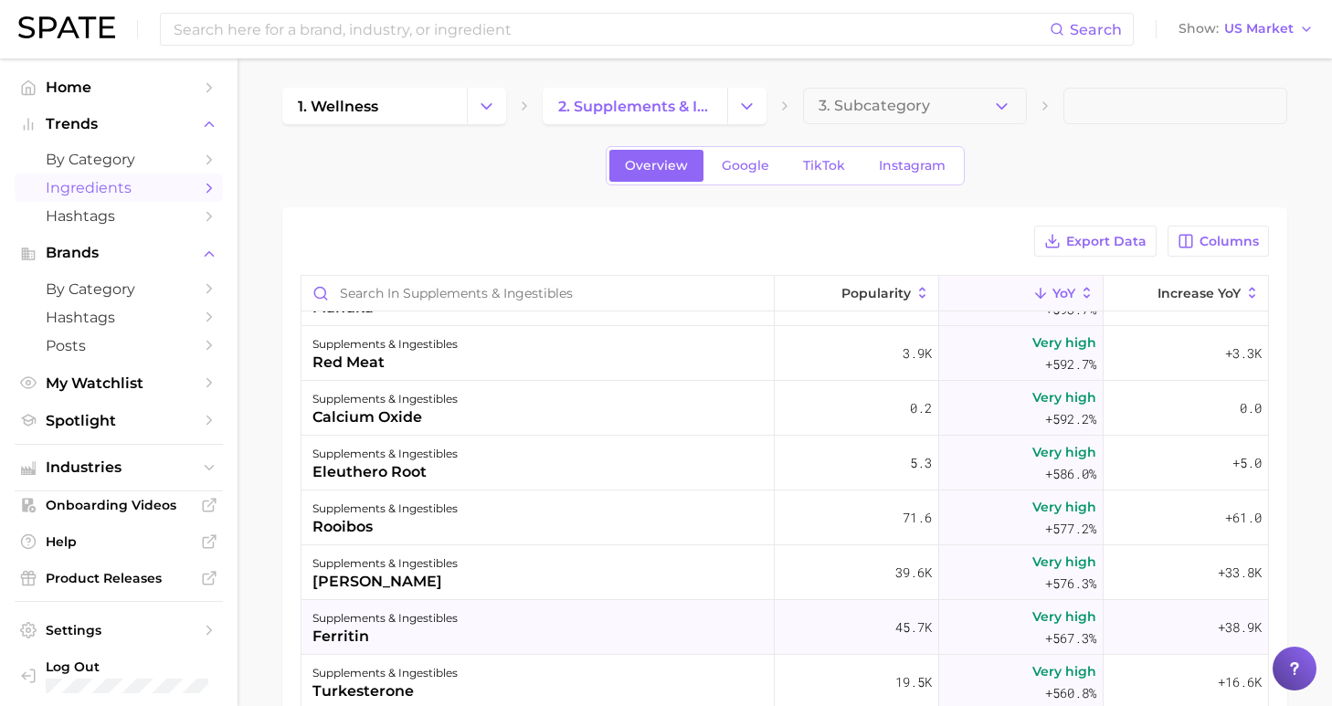
click at [582, 623] on div "supplements & ingestibles ferritin" at bounding box center [537, 627] width 473 height 55
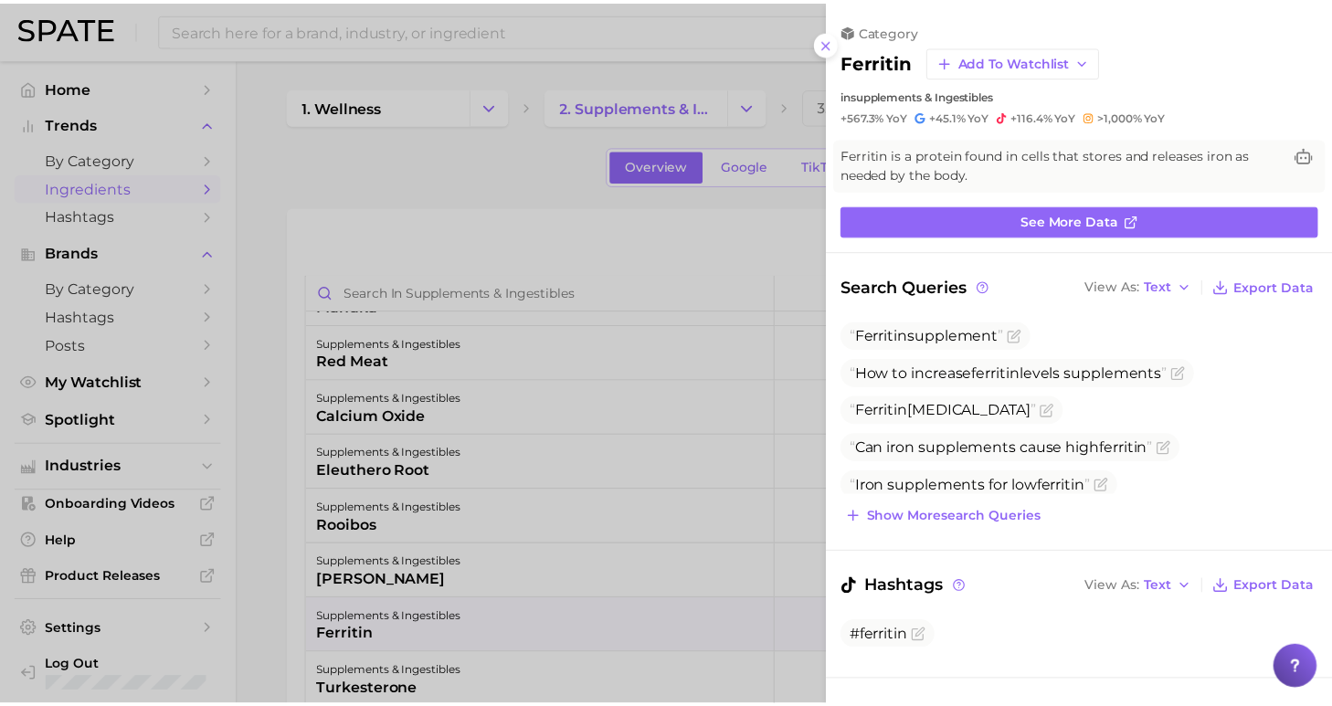
scroll to position [0, 0]
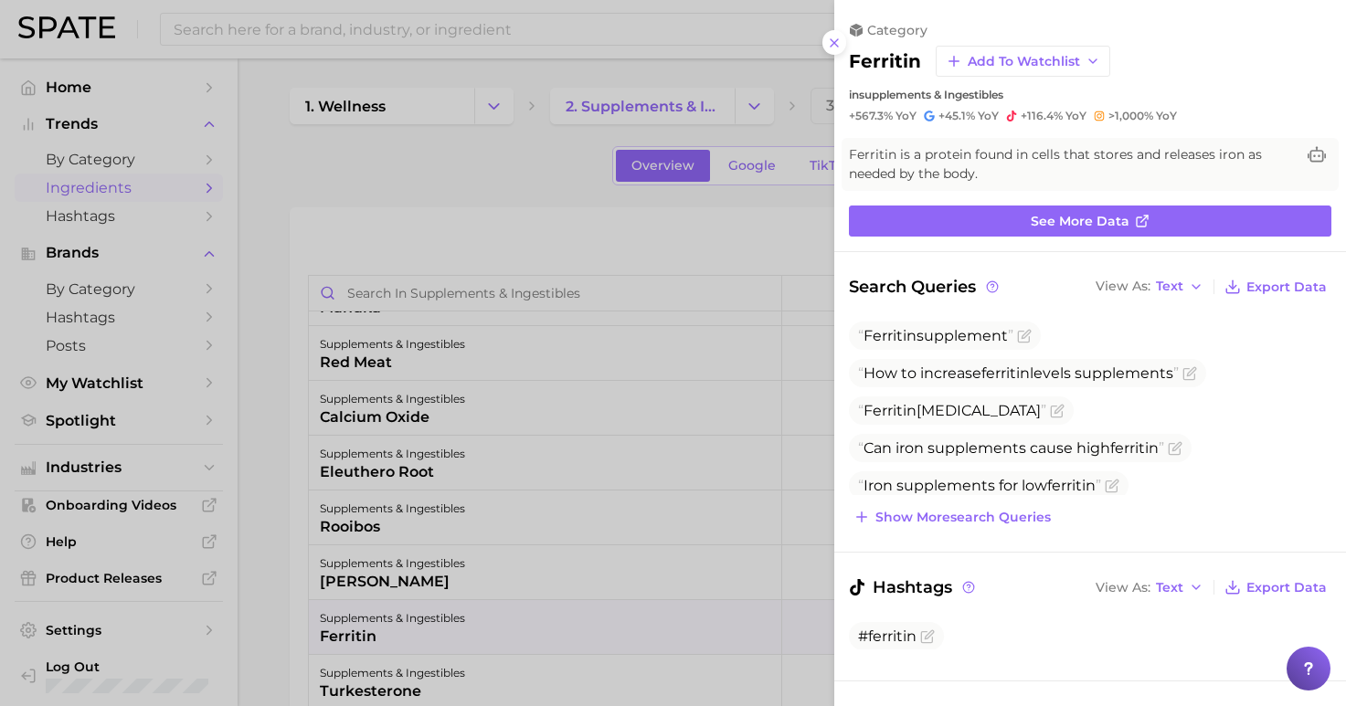
click at [364, 144] on div at bounding box center [673, 353] width 1346 height 706
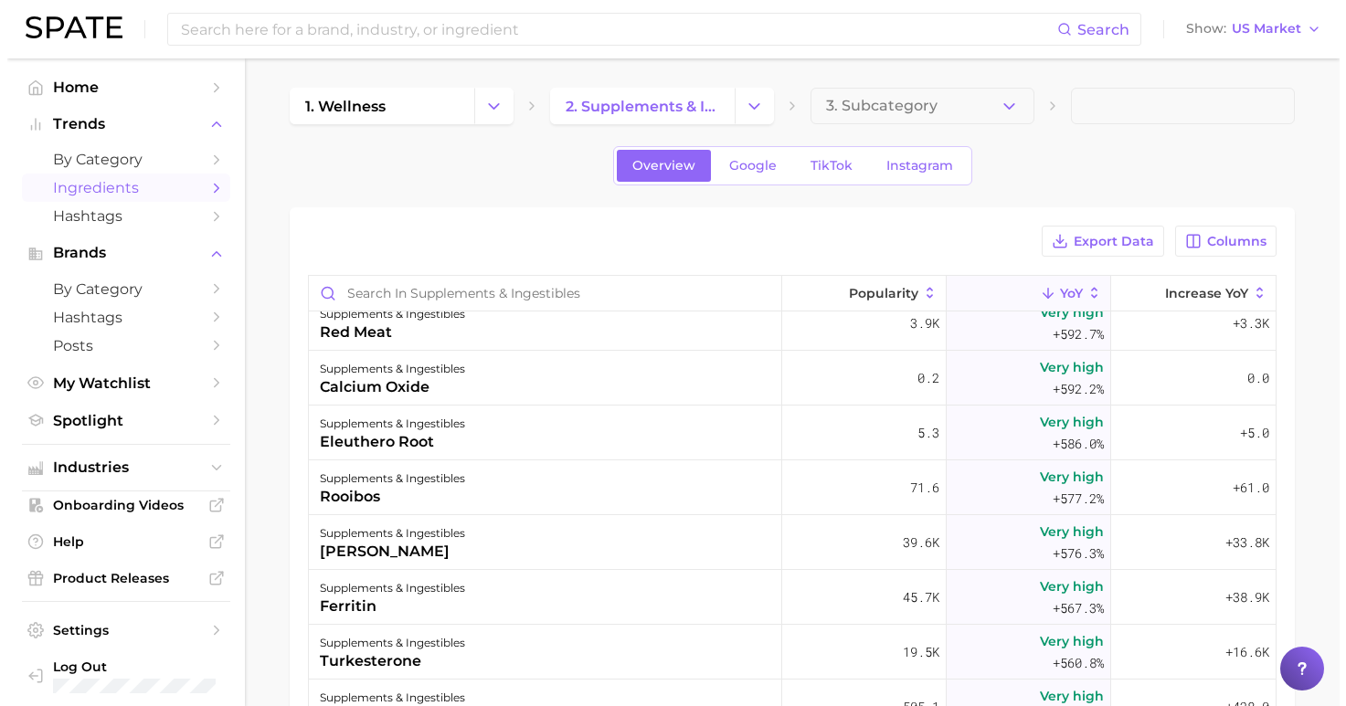
scroll to position [19163, 0]
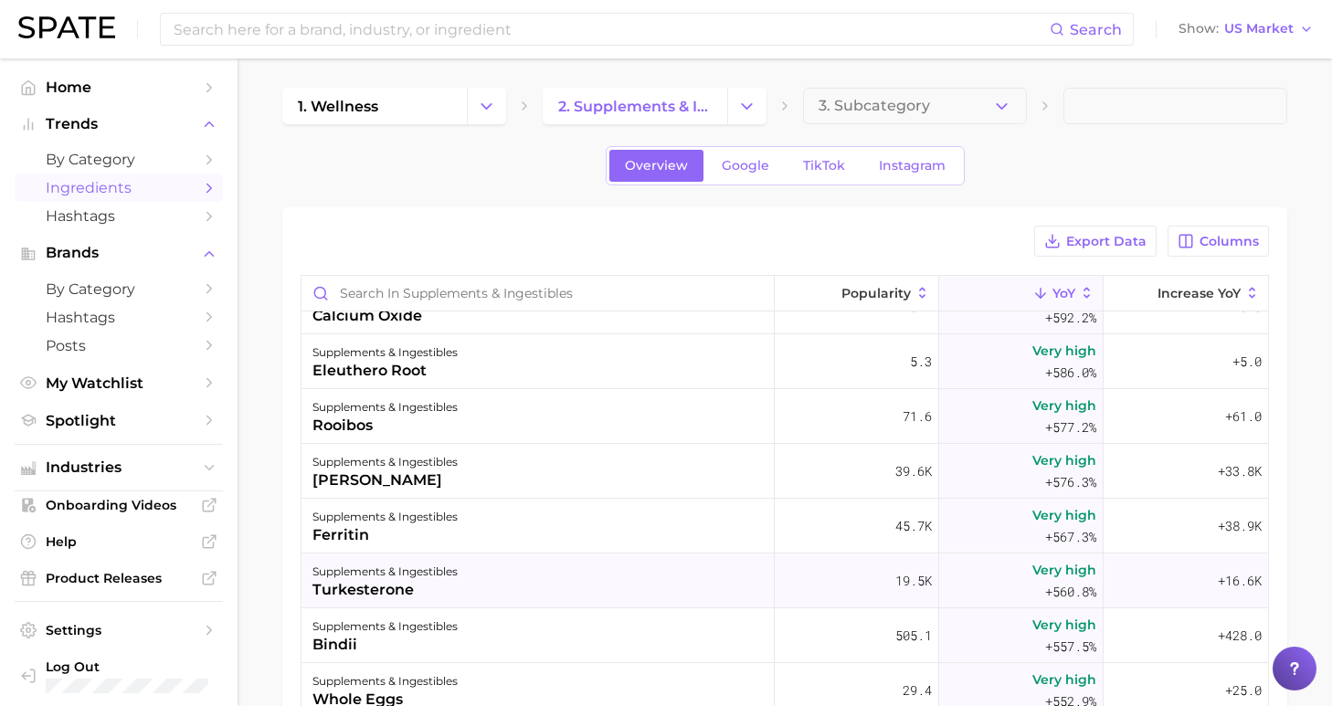
click at [526, 590] on div "supplements & ingestibles turkesterone" at bounding box center [537, 581] width 473 height 55
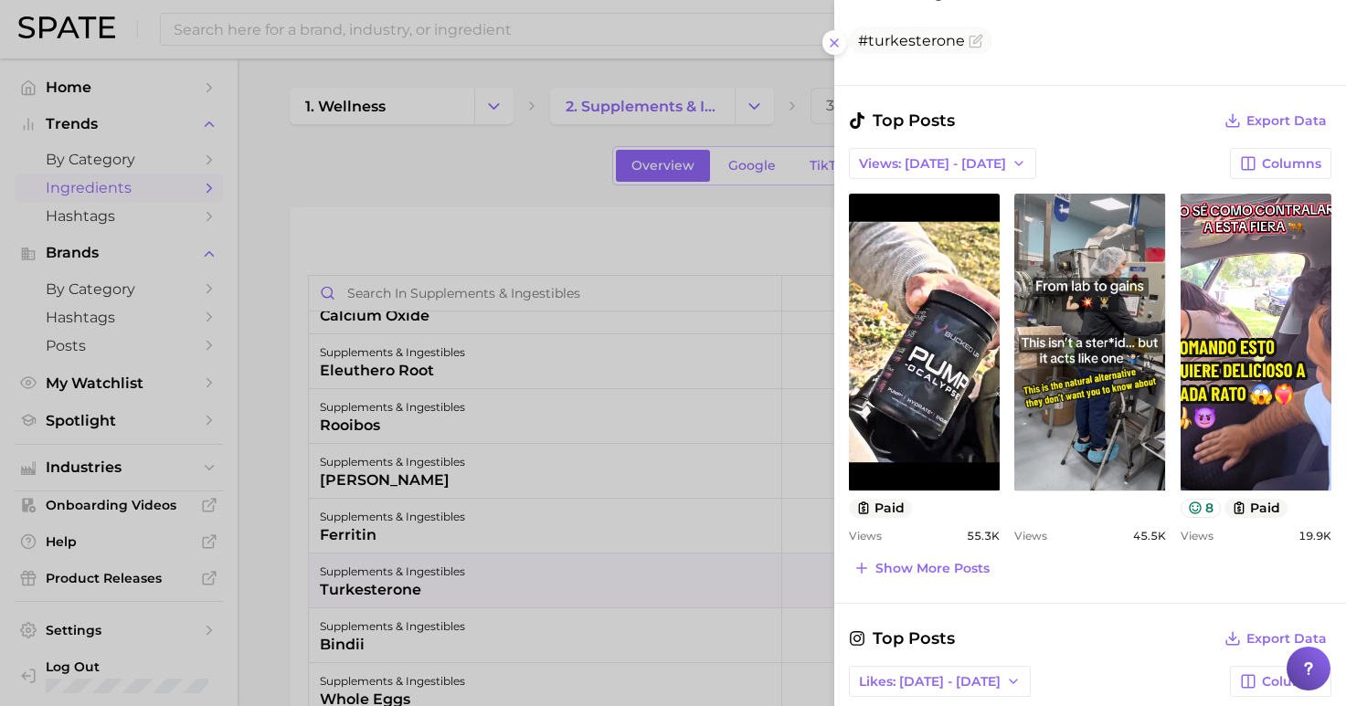
scroll to position [518, 0]
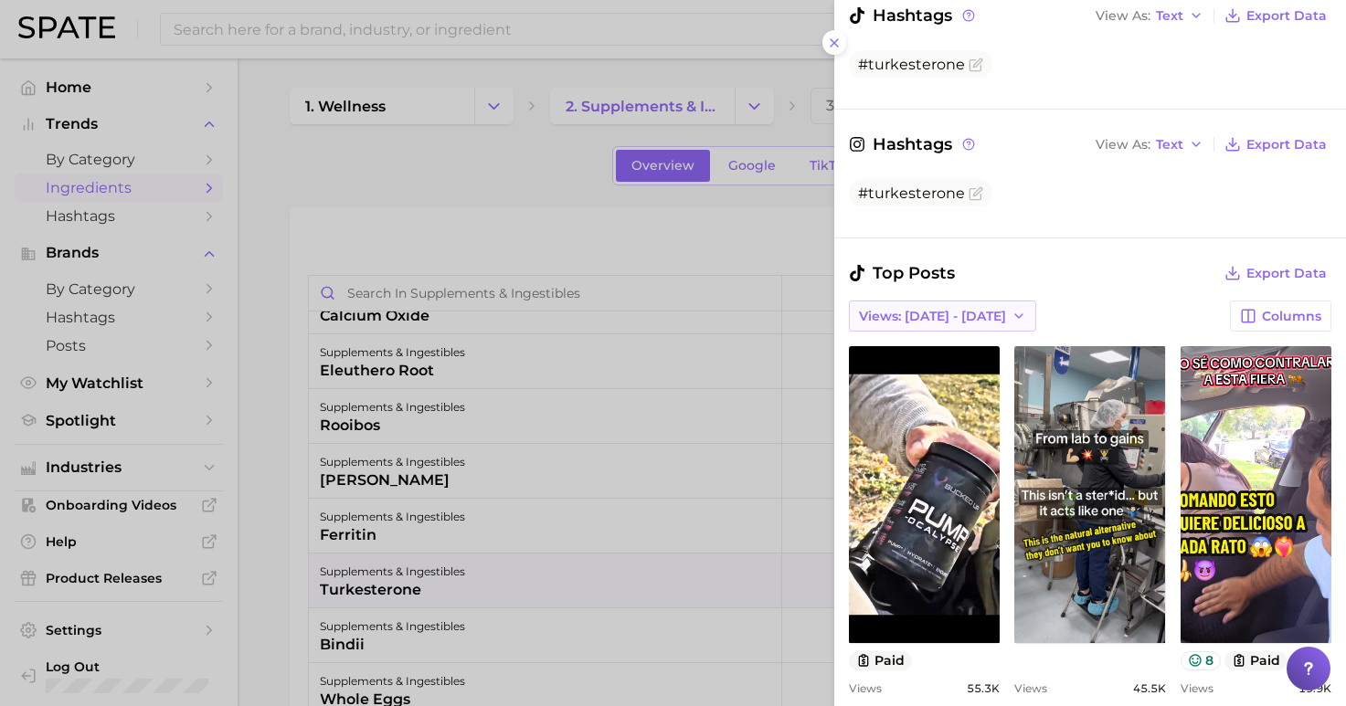
click at [945, 309] on span "Views: [DATE] - [DATE]" at bounding box center [932, 317] width 147 height 16
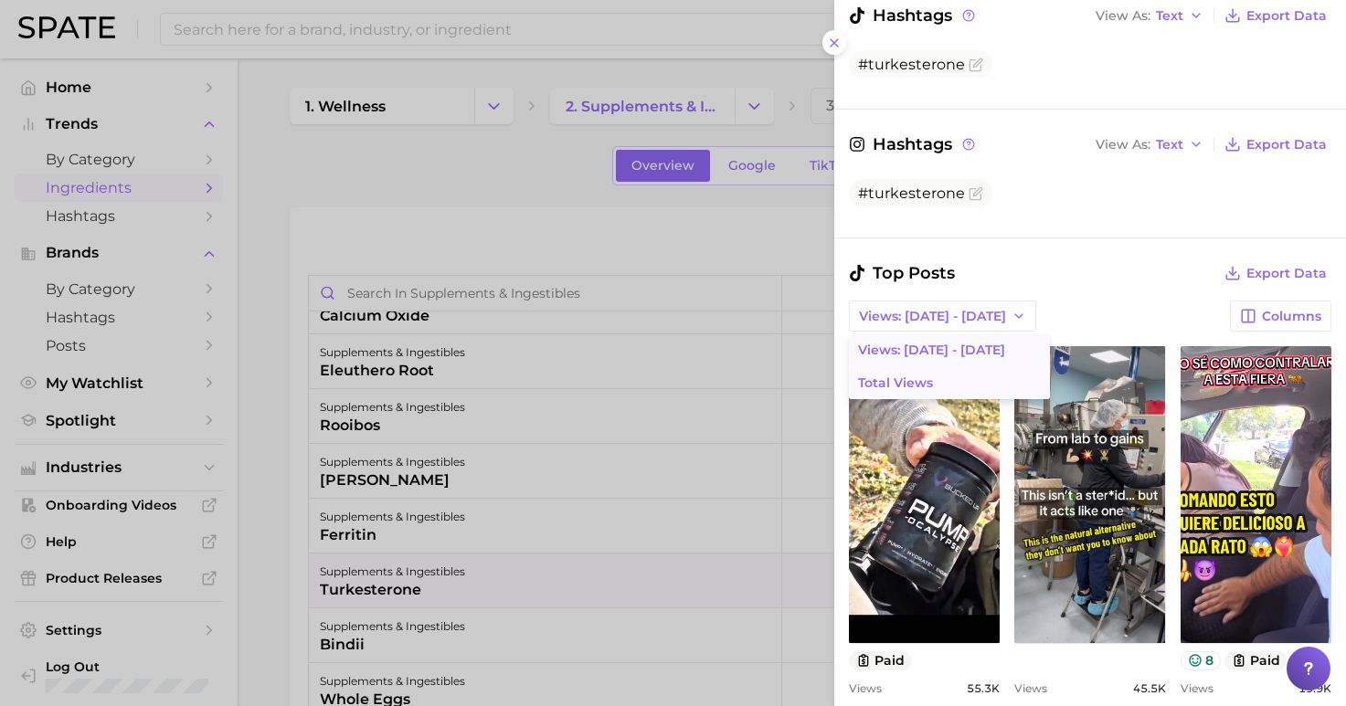
click at [962, 366] on button "Total Views" at bounding box center [949, 382] width 201 height 33
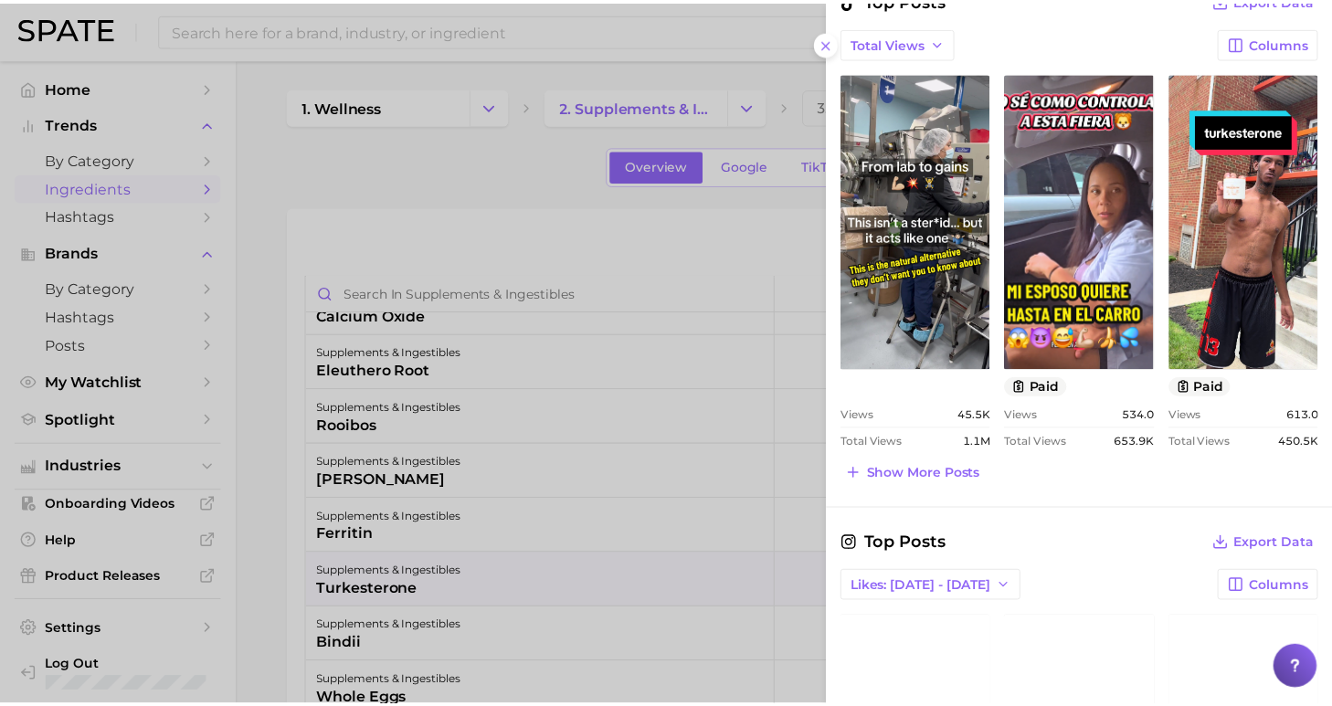
scroll to position [796, 0]
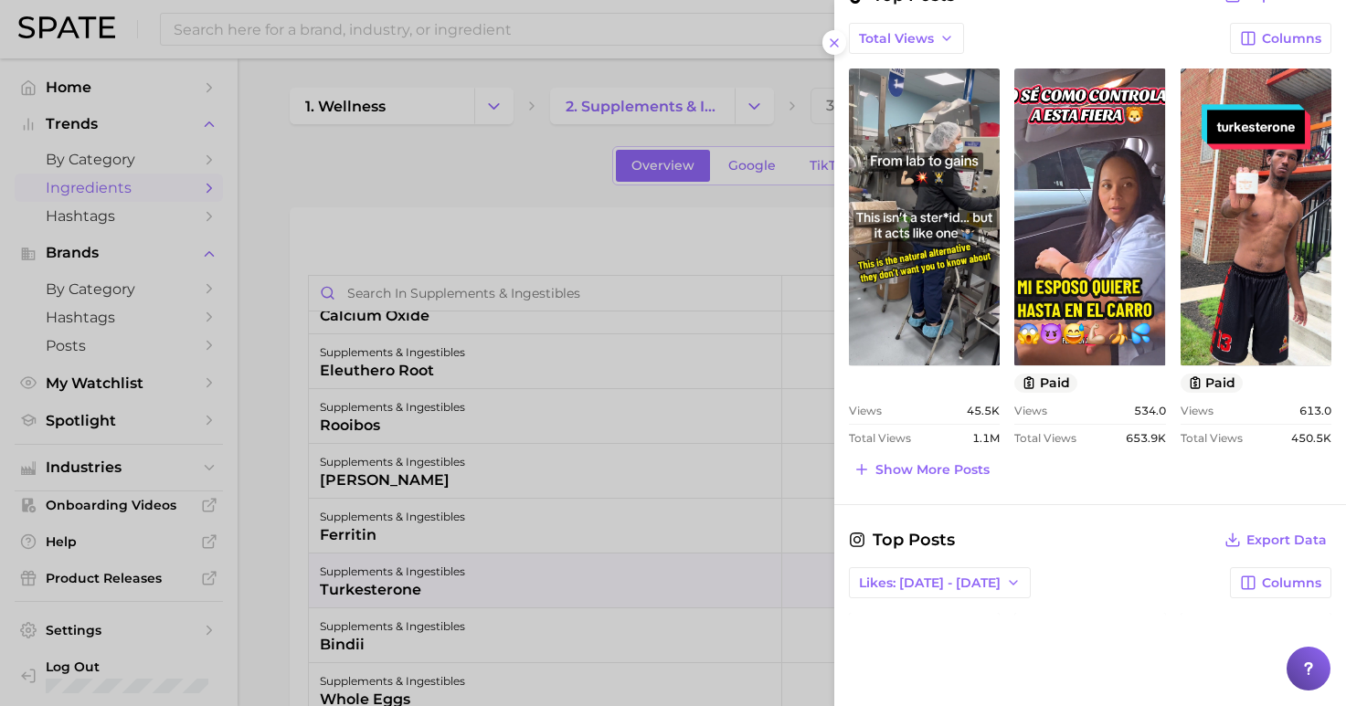
click at [535, 179] on div at bounding box center [673, 353] width 1346 height 706
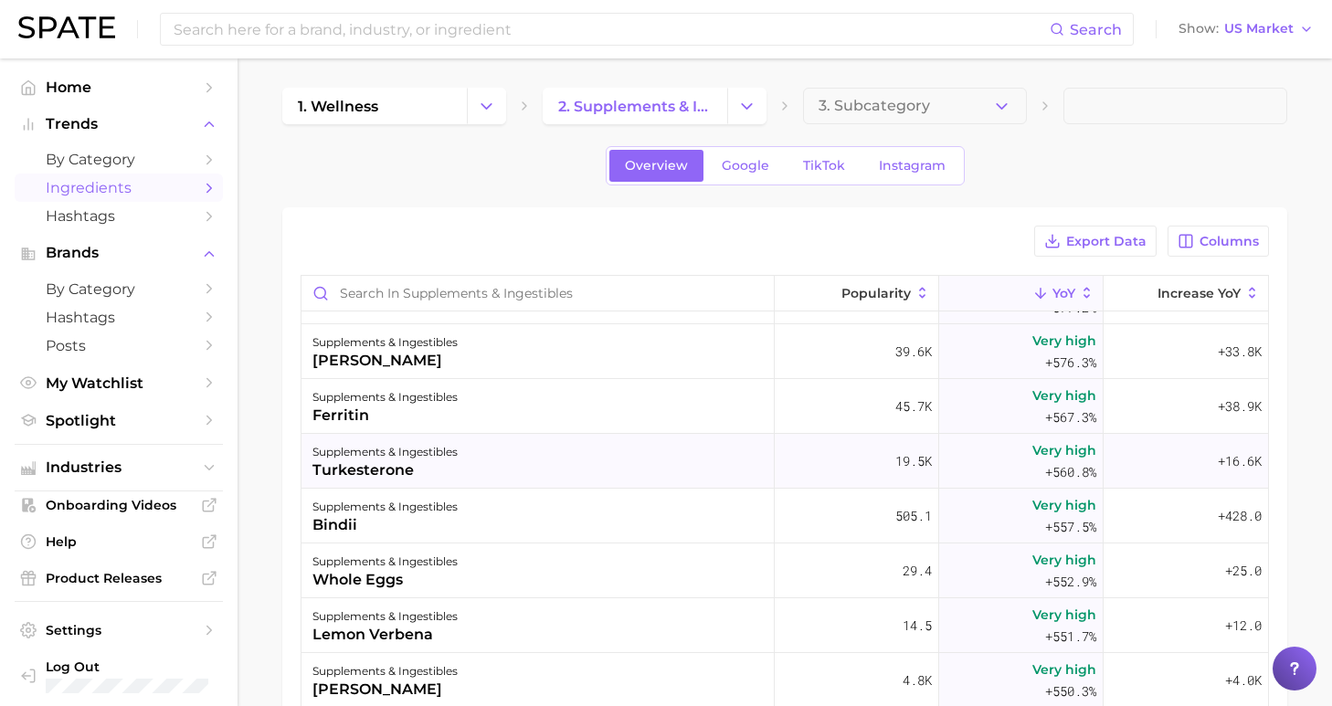
scroll to position [19403, 0]
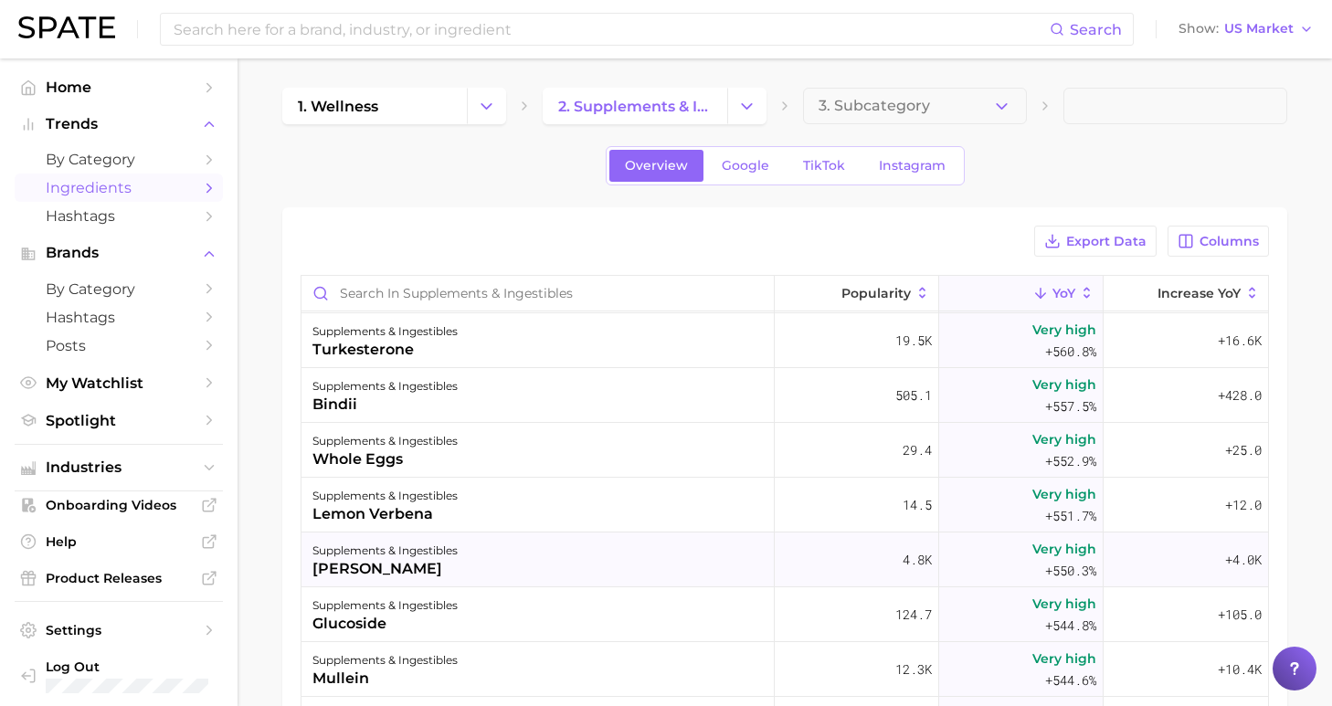
click at [558, 561] on div "supplements & ingestibles [PERSON_NAME]" at bounding box center [537, 560] width 473 height 55
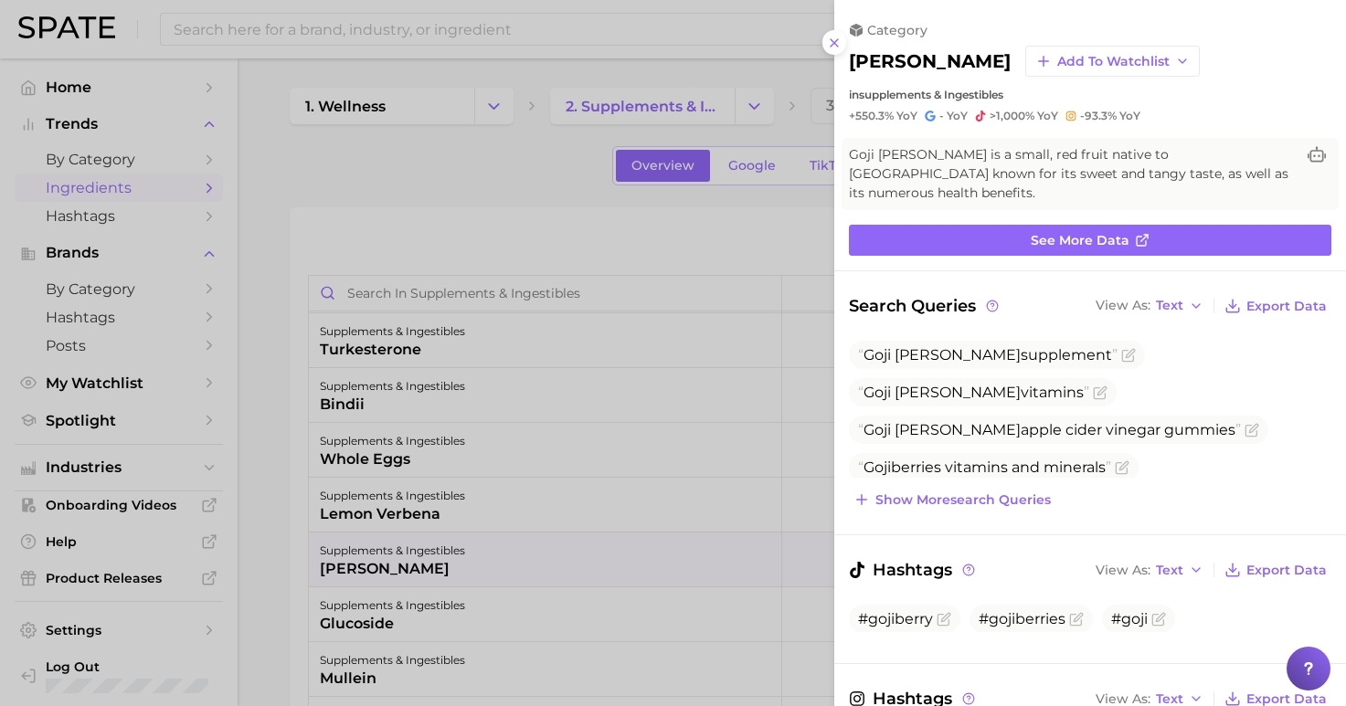
click at [835, 36] on icon at bounding box center [834, 43] width 15 height 15
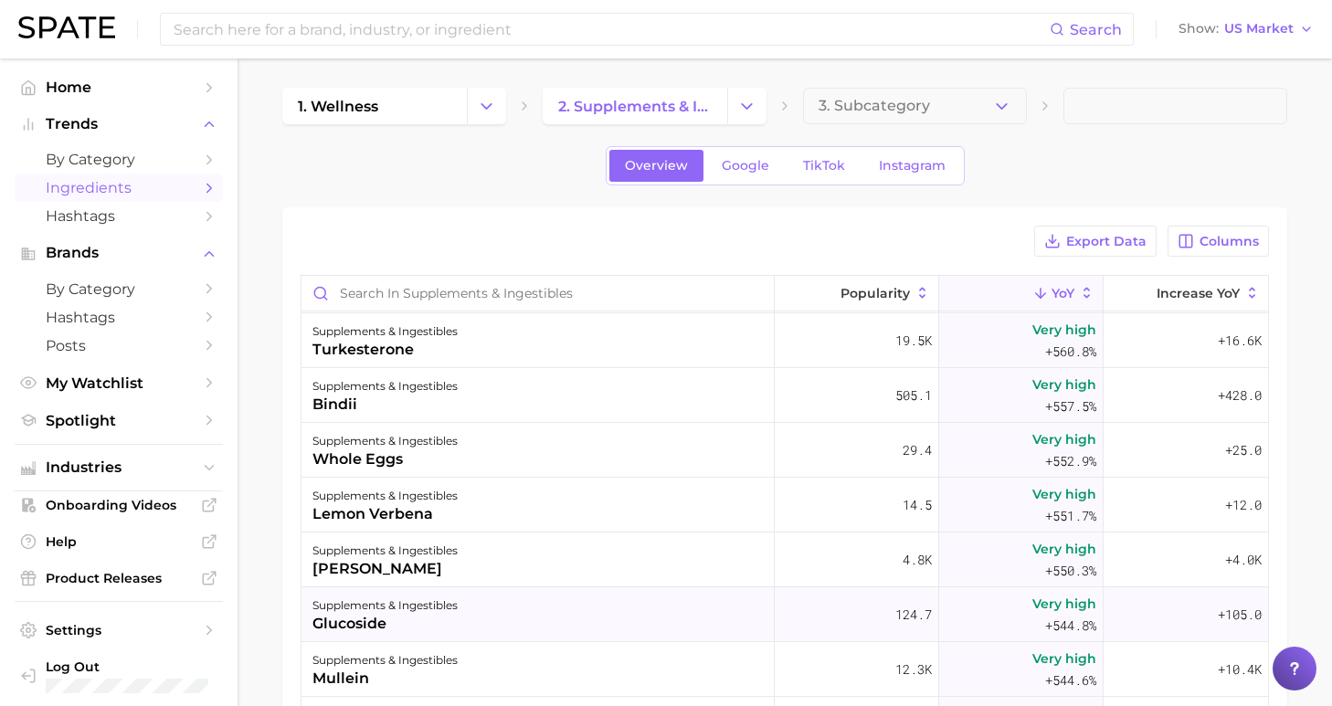
scroll to position [19418, 0]
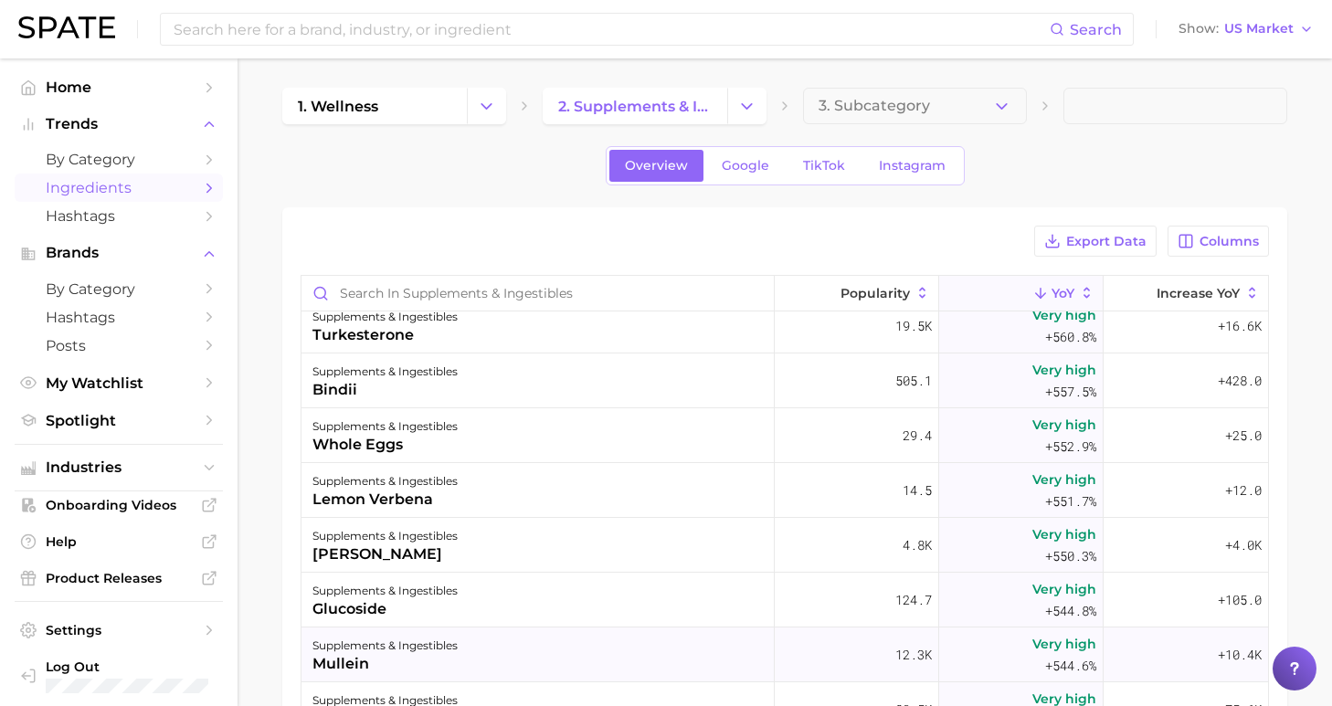
click at [566, 661] on div "supplements & ingestibles mullein" at bounding box center [537, 655] width 473 height 55
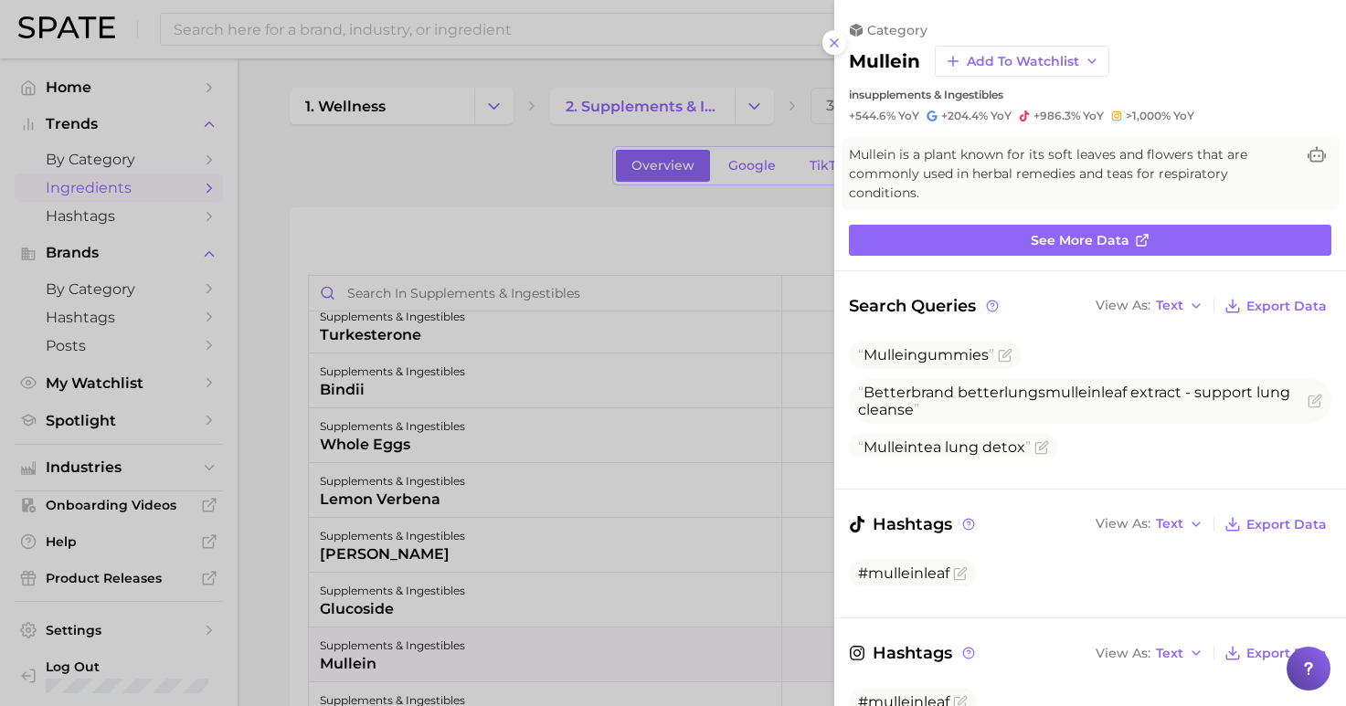
click at [552, 145] on div at bounding box center [673, 353] width 1346 height 706
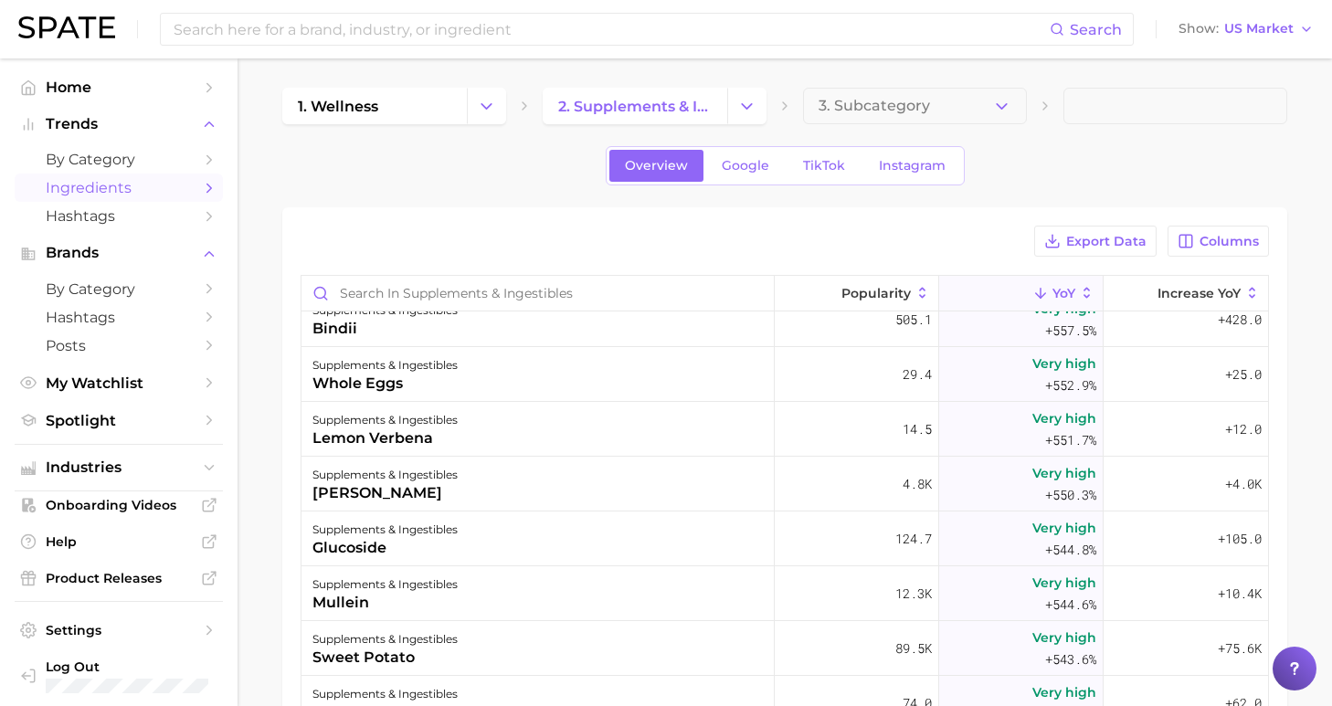
scroll to position [19502, 0]
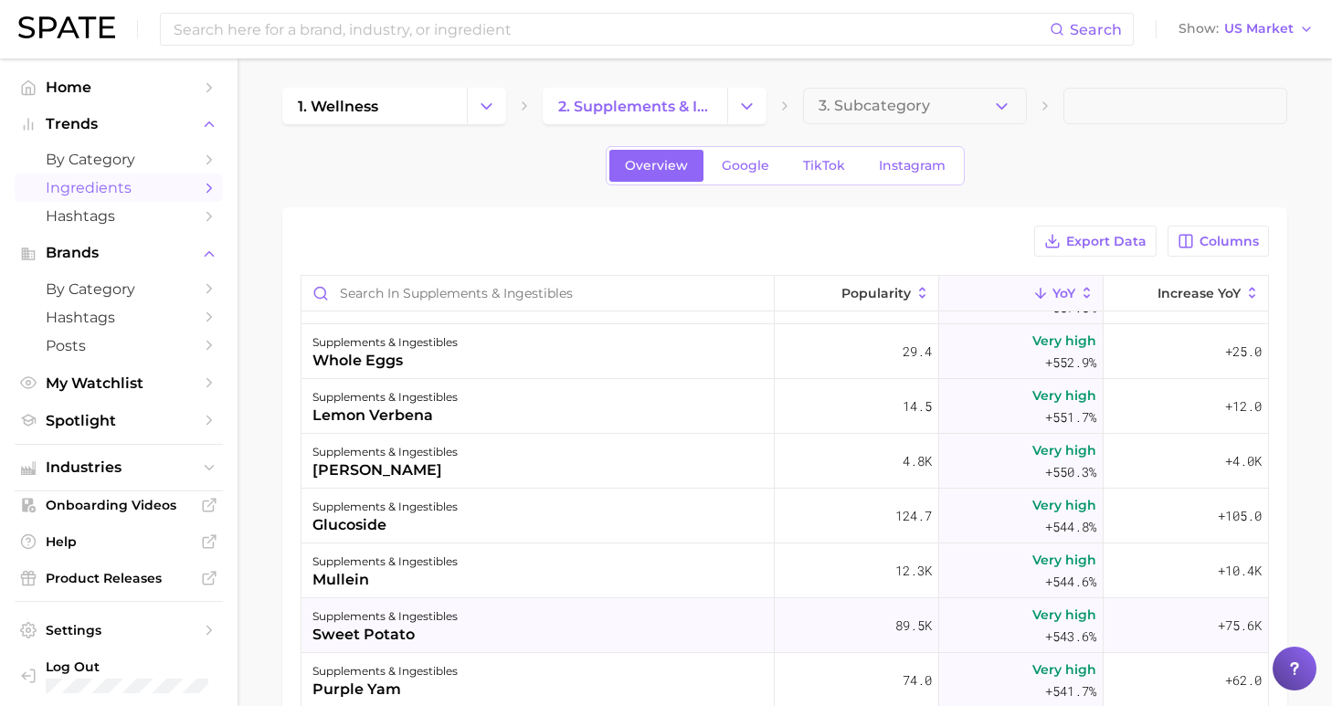
click at [508, 629] on div "supplements & ingestibles sweet potato" at bounding box center [537, 625] width 473 height 55
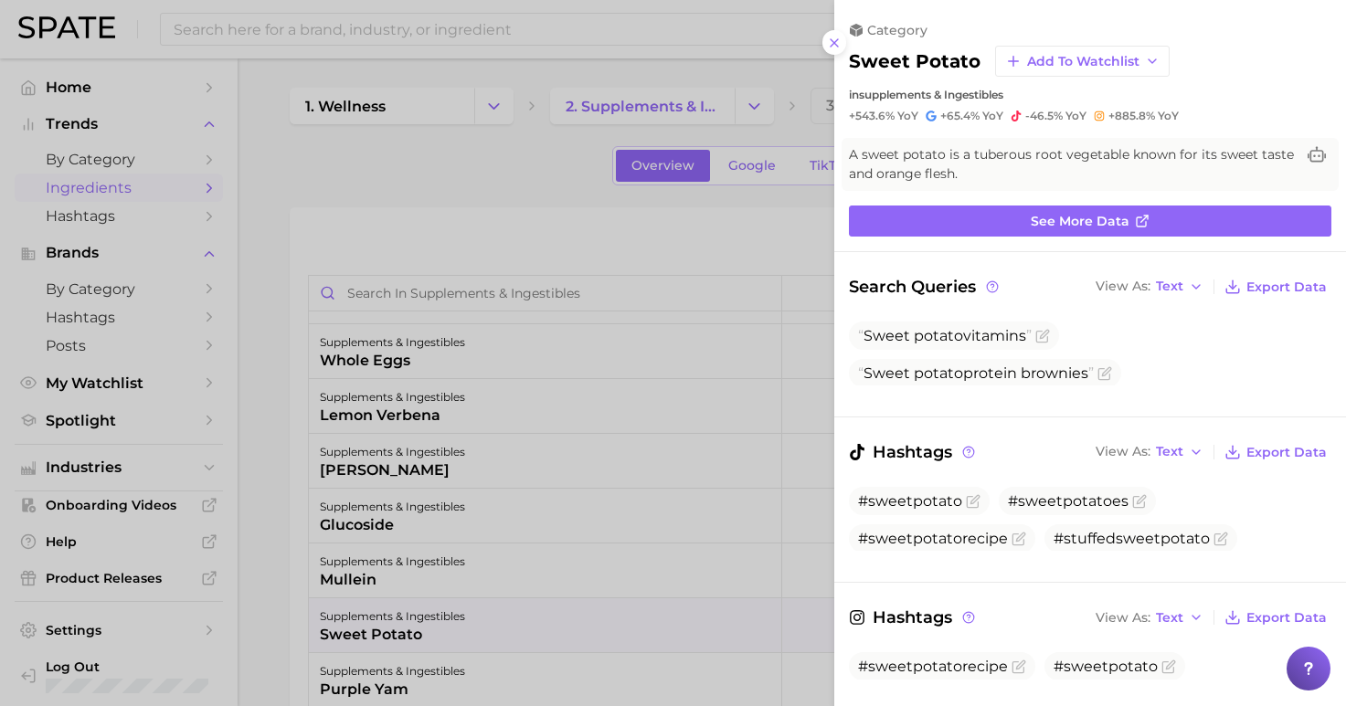
click at [344, 159] on div at bounding box center [673, 353] width 1346 height 706
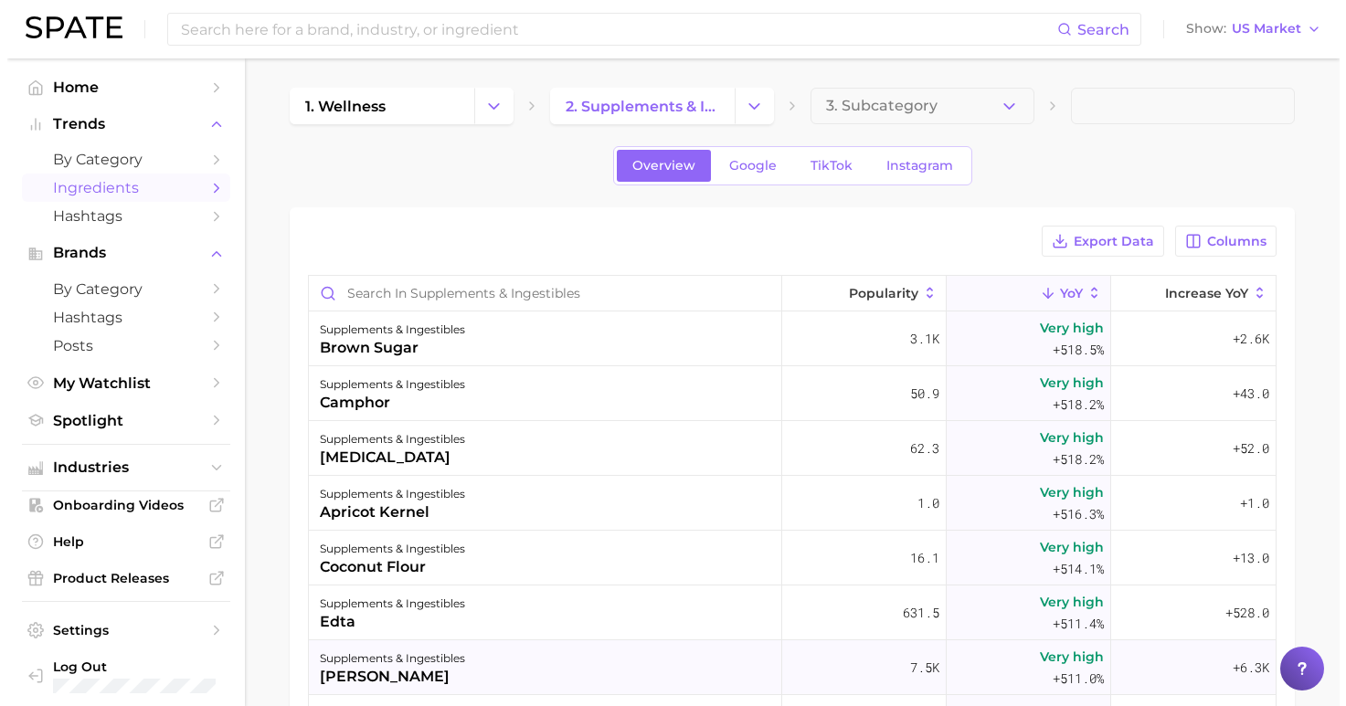
scroll to position [20478, 0]
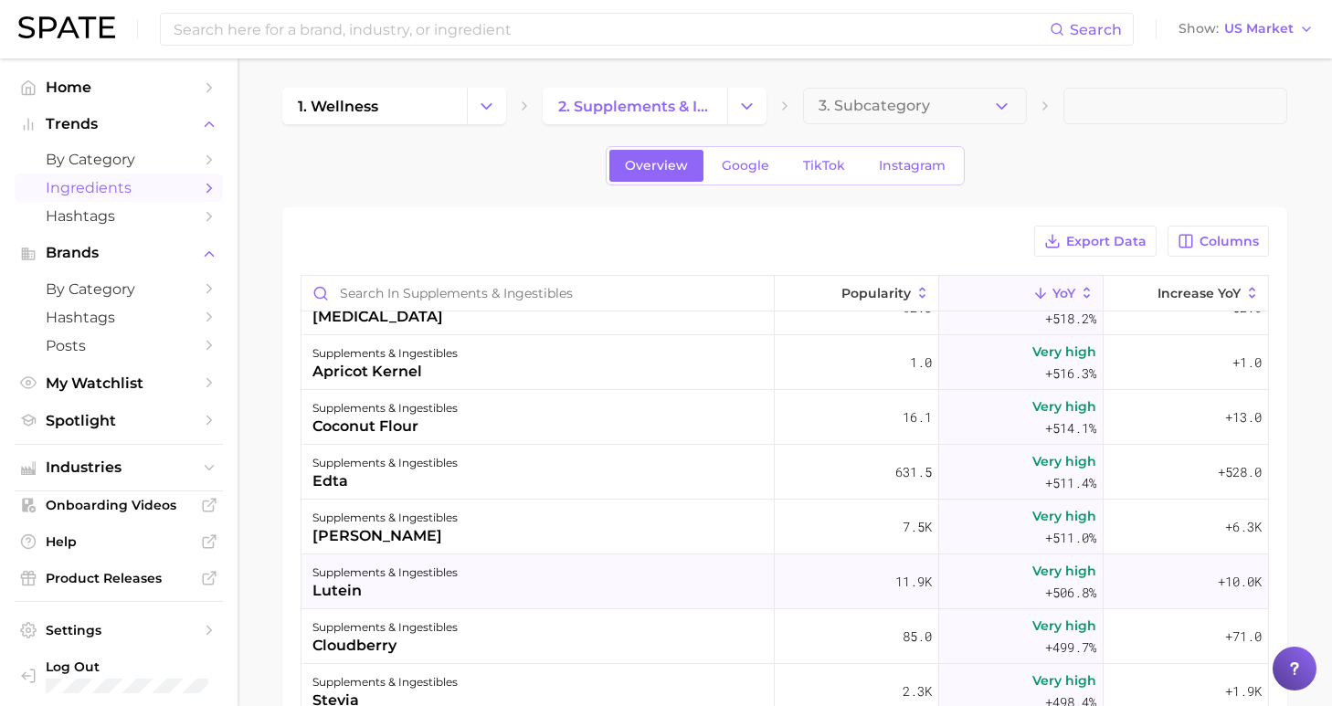
click at [530, 595] on div "supplements & ingestibles lutein" at bounding box center [537, 582] width 473 height 55
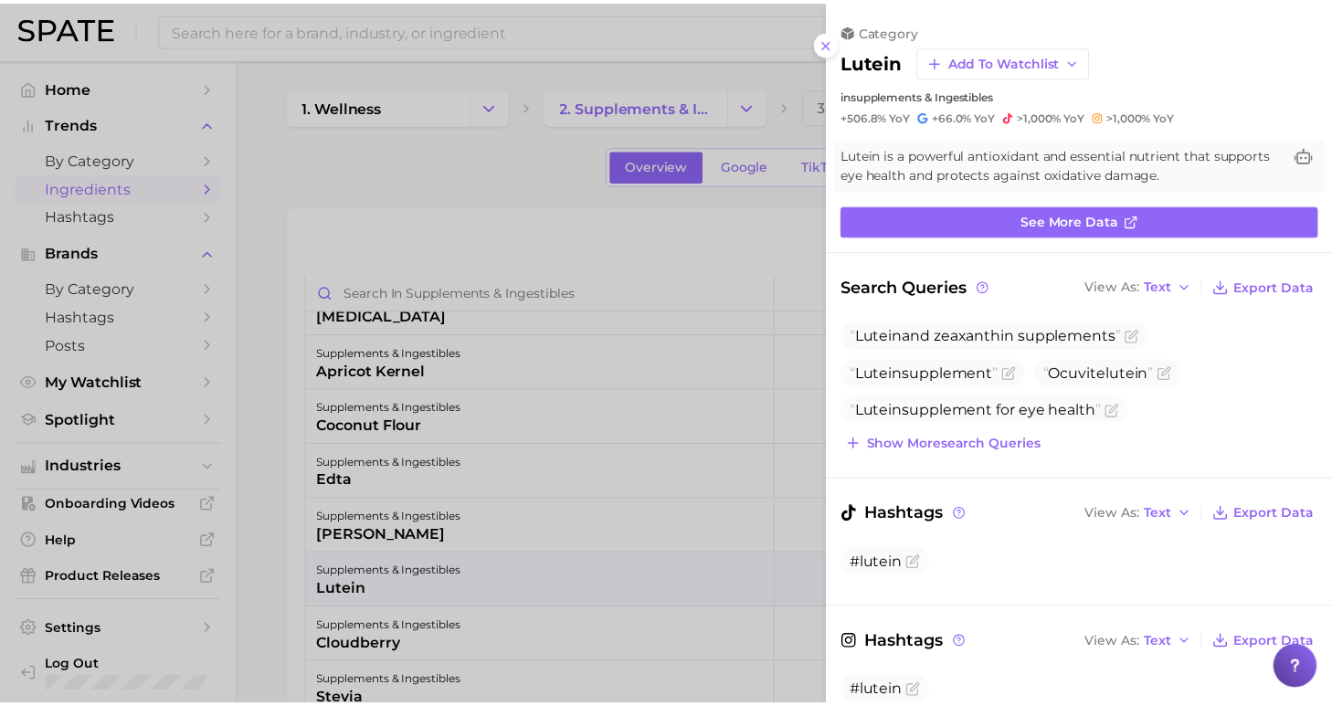
scroll to position [0, 0]
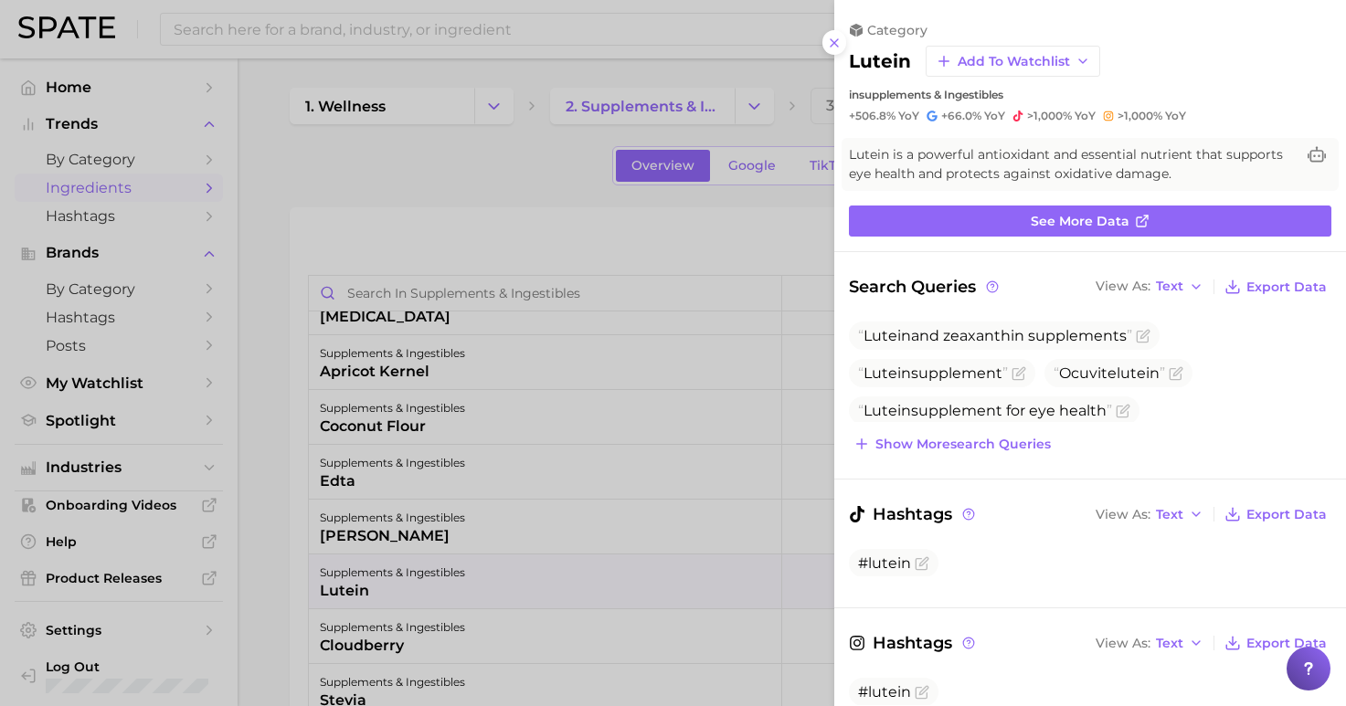
click at [383, 146] on div at bounding box center [673, 353] width 1346 height 706
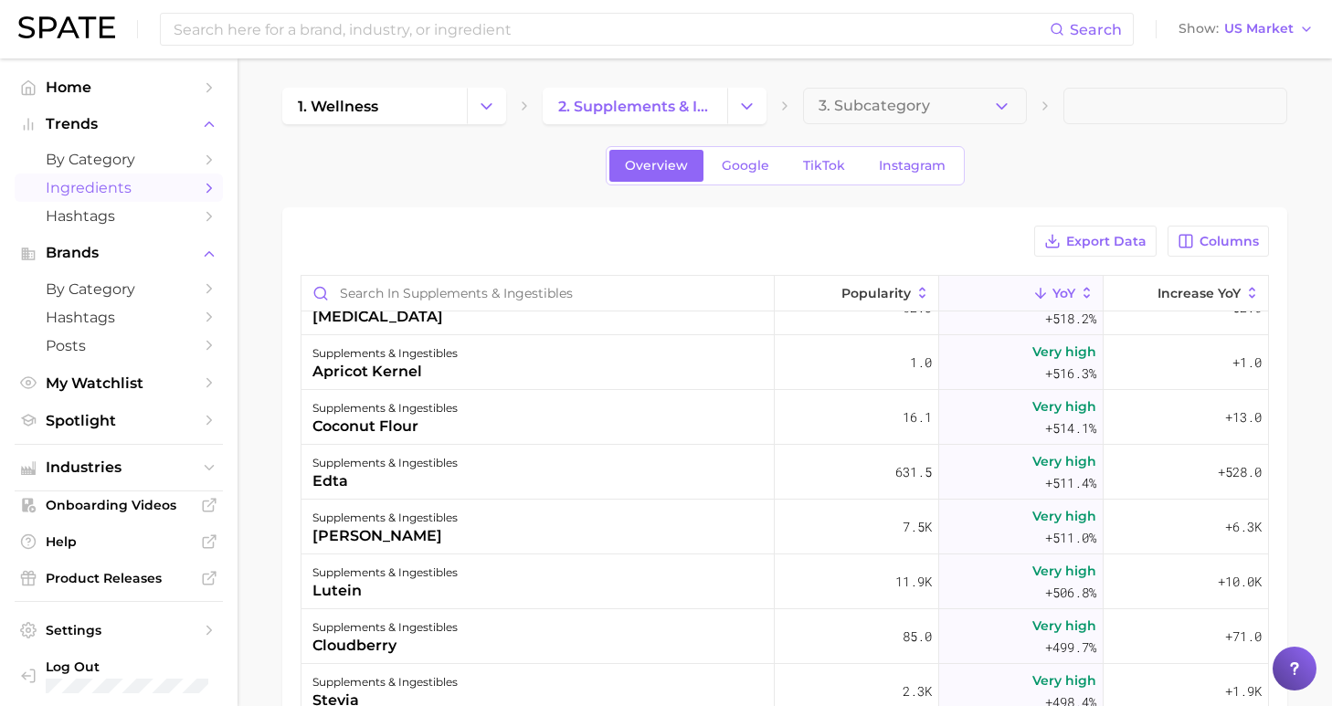
click at [503, 223] on div "Export Data Columns Popularity YoY Increase YoY supplements & ingestibles red m…" at bounding box center [784, 603] width 1005 height 792
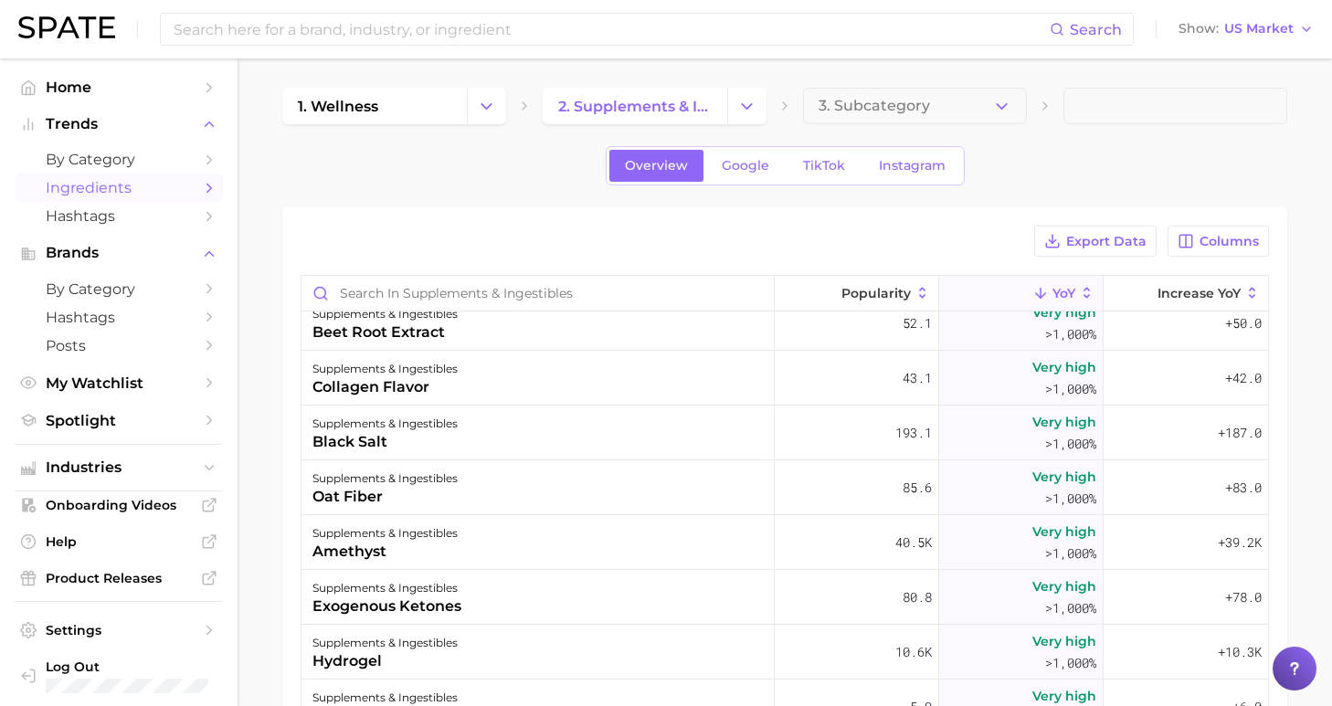
scroll to position [7828, 0]
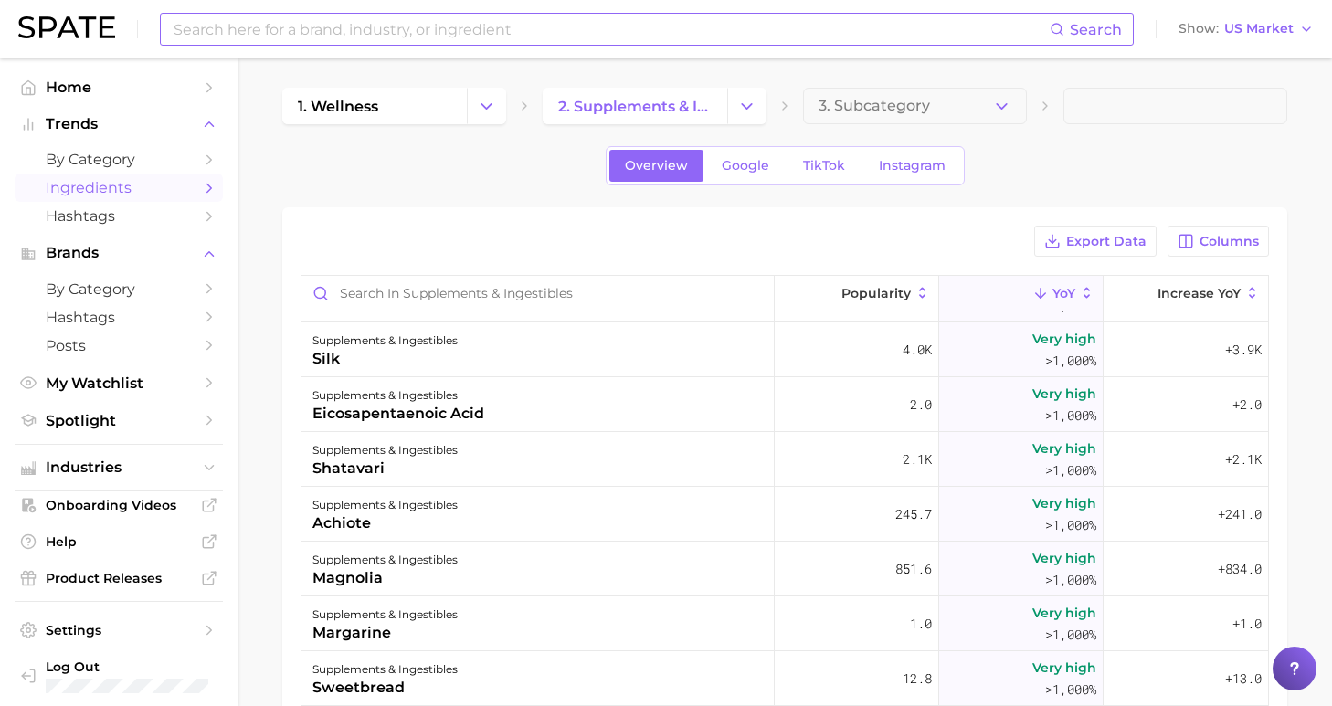
click at [469, 32] on input at bounding box center [611, 29] width 878 height 31
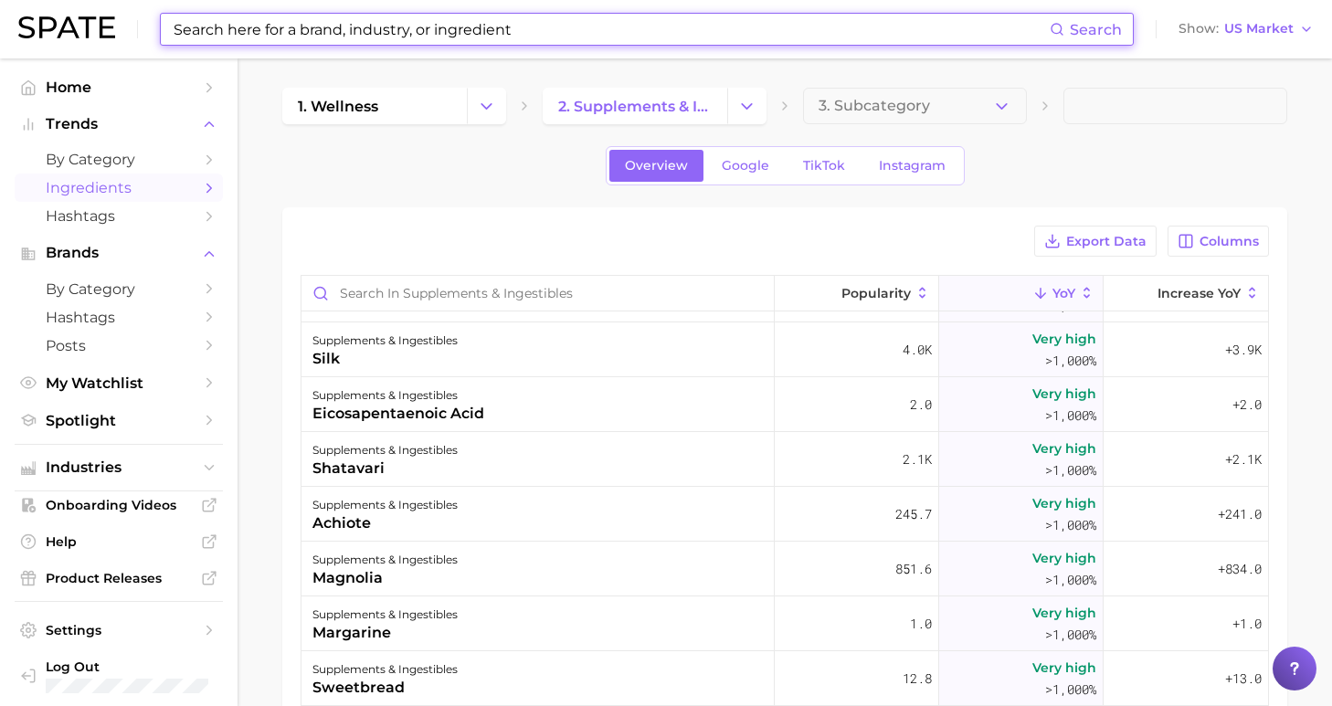
type input "c"
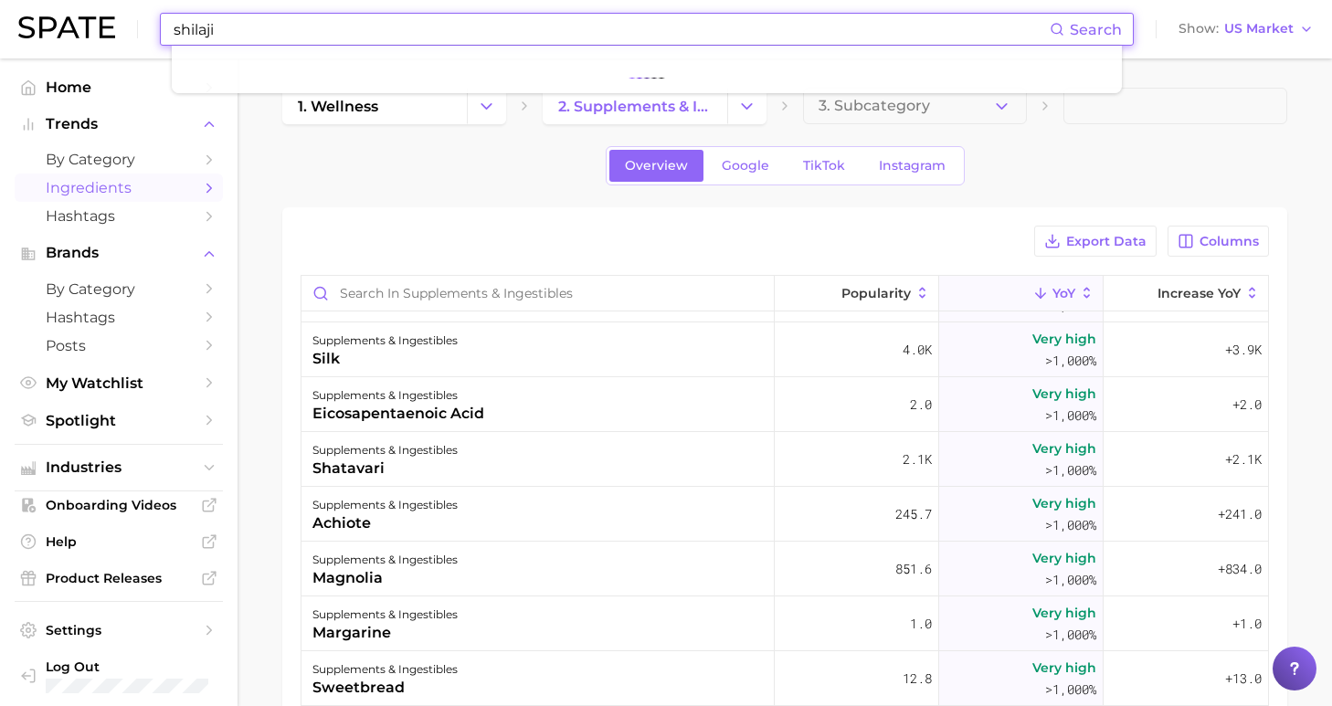
type input "shilajit"
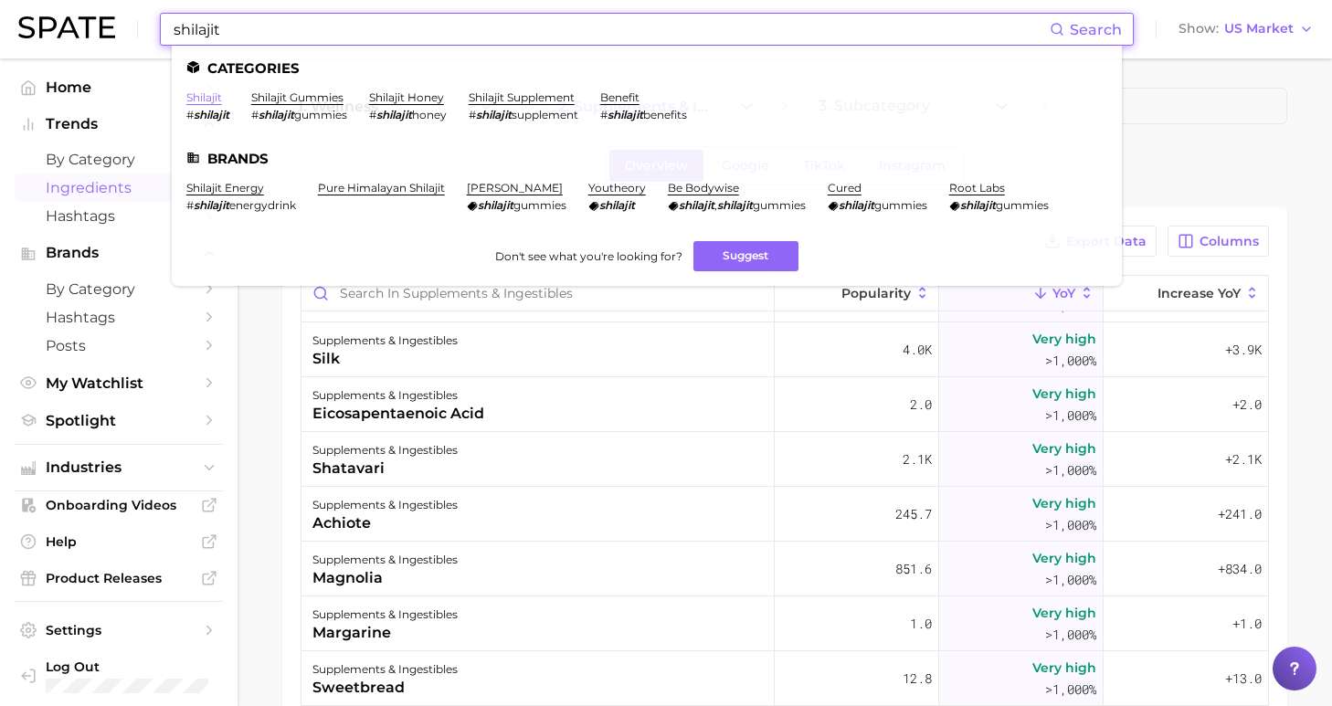
click at [204, 91] on link "shilajit" at bounding box center [204, 97] width 36 height 14
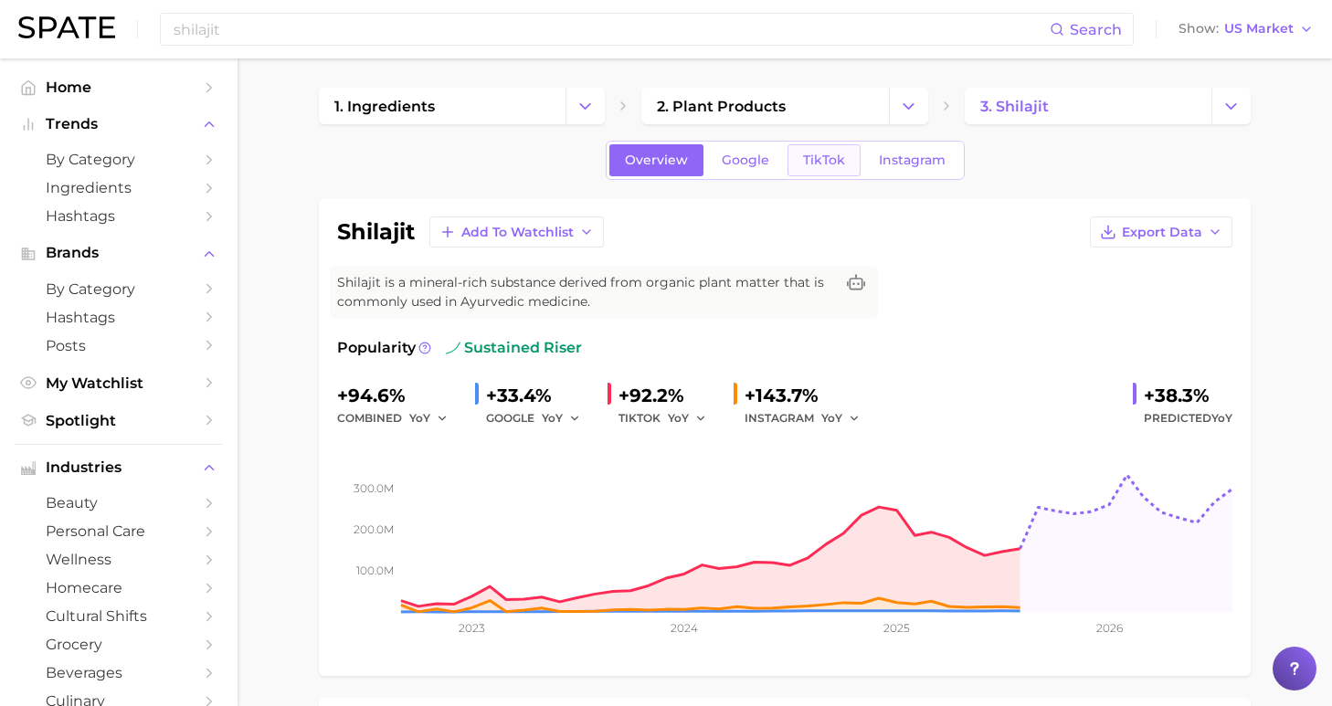
click at [815, 156] on span "TikTok" at bounding box center [824, 161] width 42 height 16
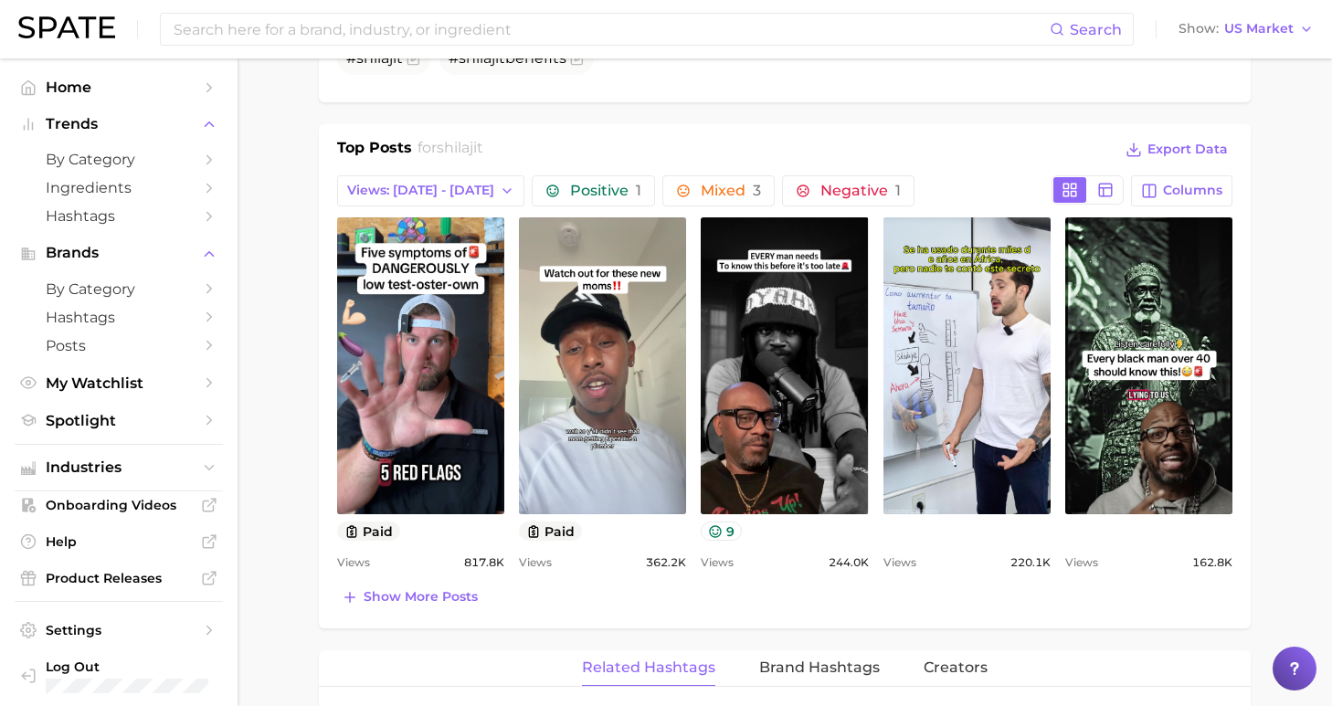
scroll to position [1175, 0]
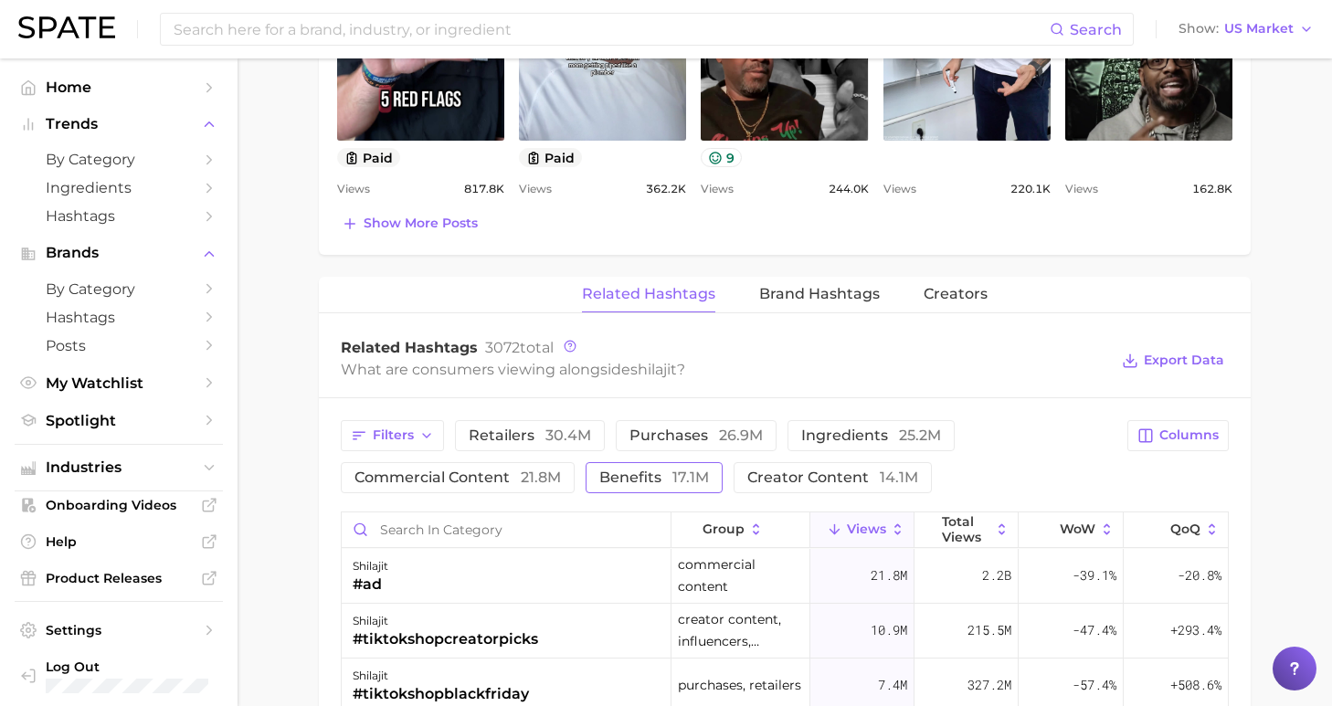
click at [599, 473] on span "benefits 17.1m" at bounding box center [654, 477] width 110 height 15
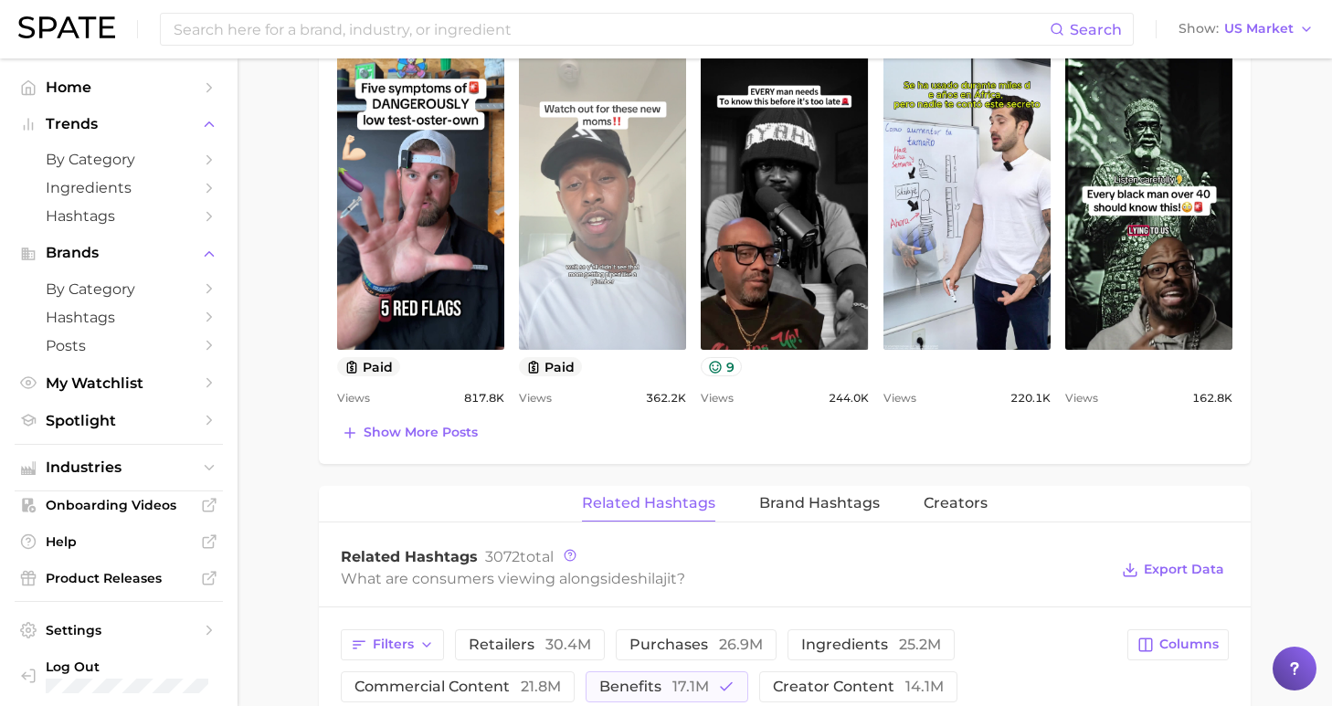
scroll to position [839, 0]
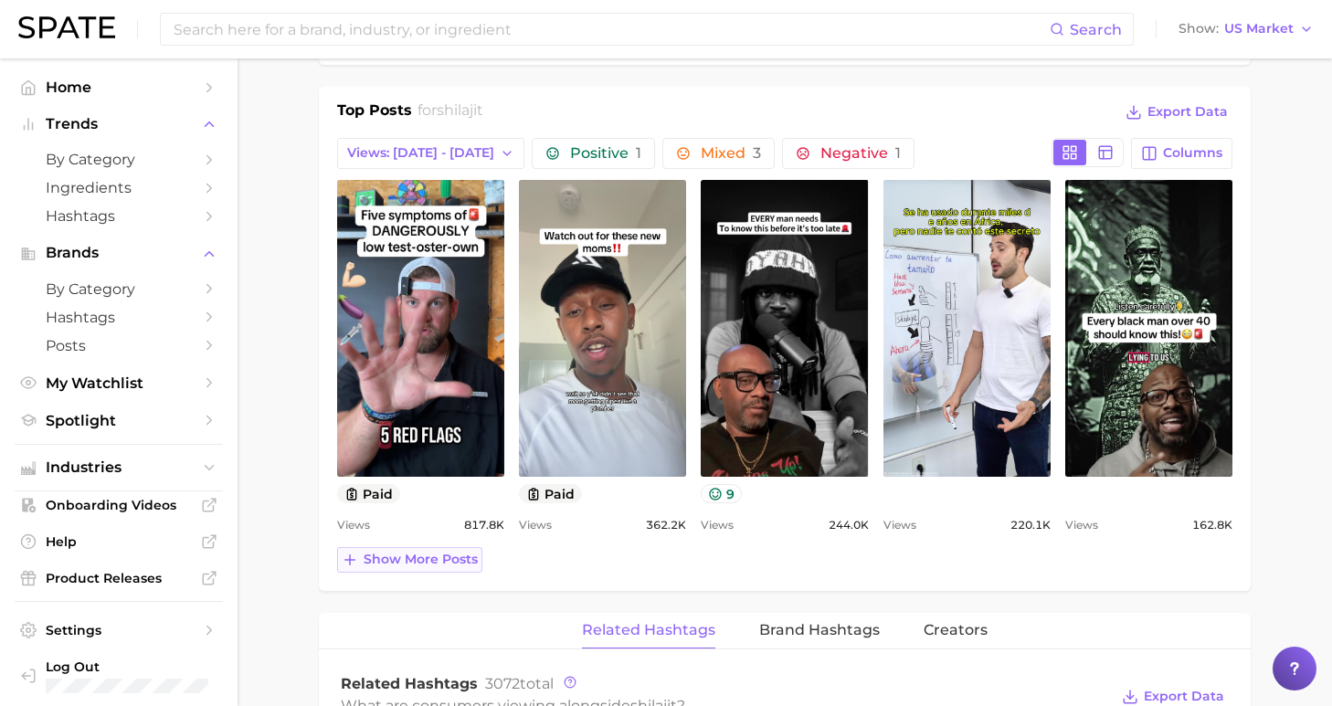
click at [428, 558] on span "Show more posts" at bounding box center [421, 560] width 114 height 16
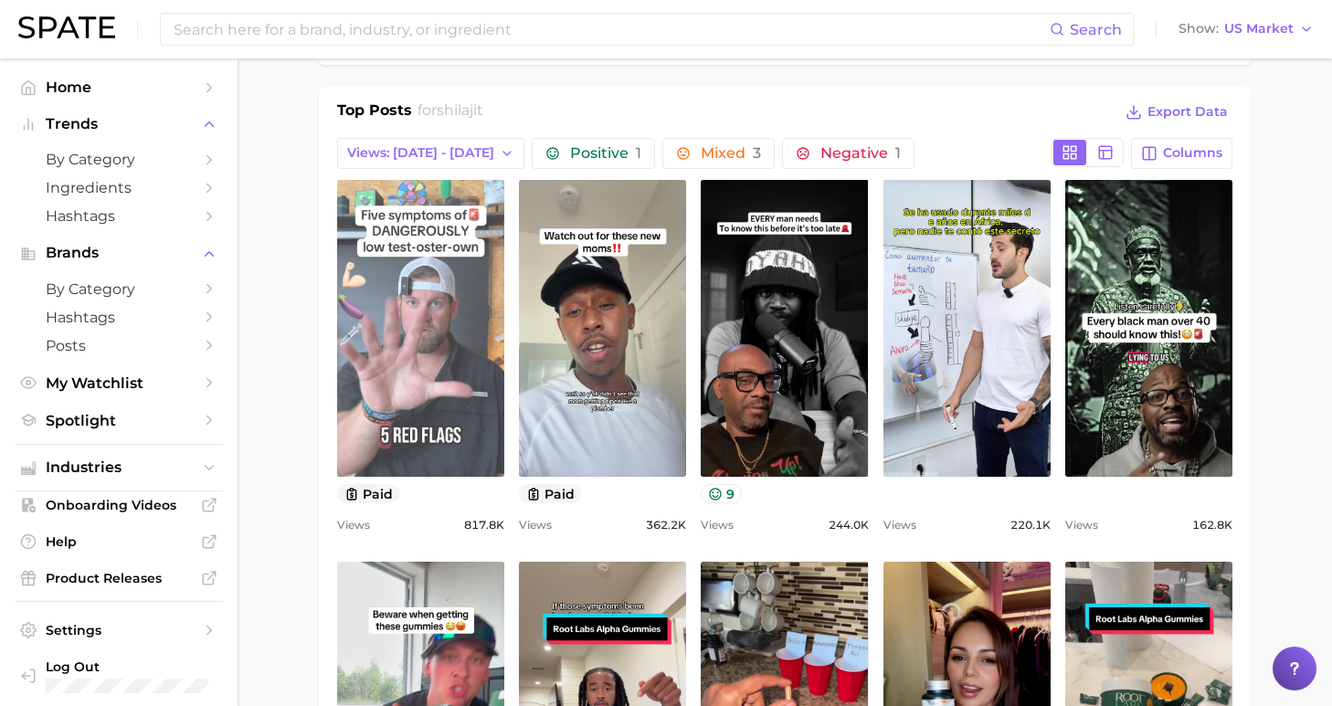
scroll to position [0, 0]
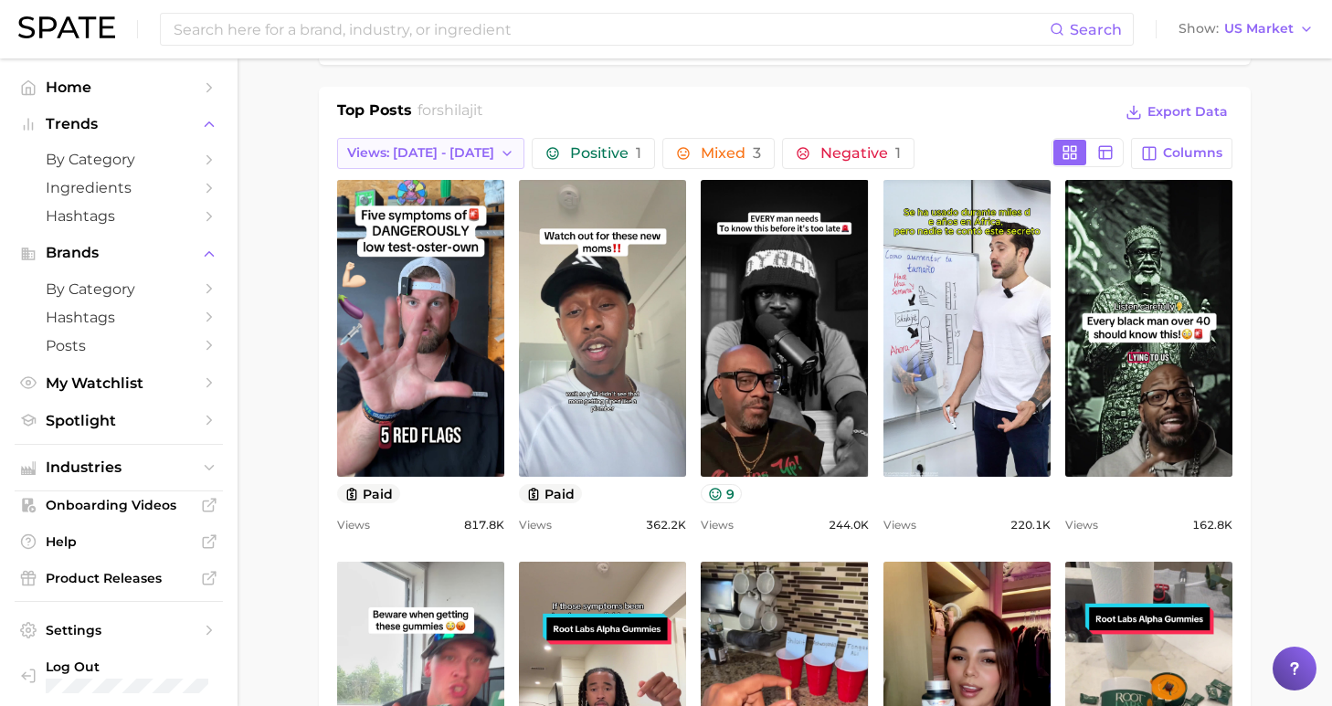
click at [458, 150] on span "Views: [DATE] - [DATE]" at bounding box center [420, 153] width 147 height 16
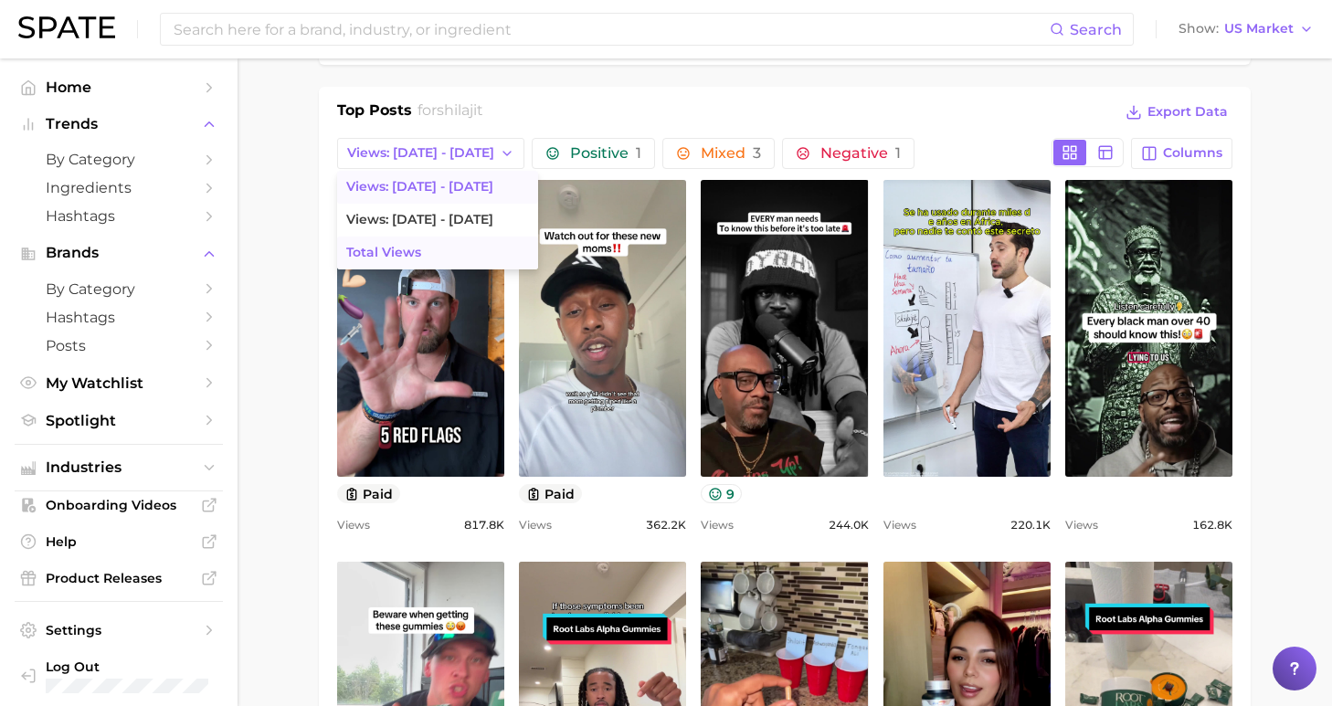
click at [480, 261] on button "Total Views" at bounding box center [437, 253] width 201 height 33
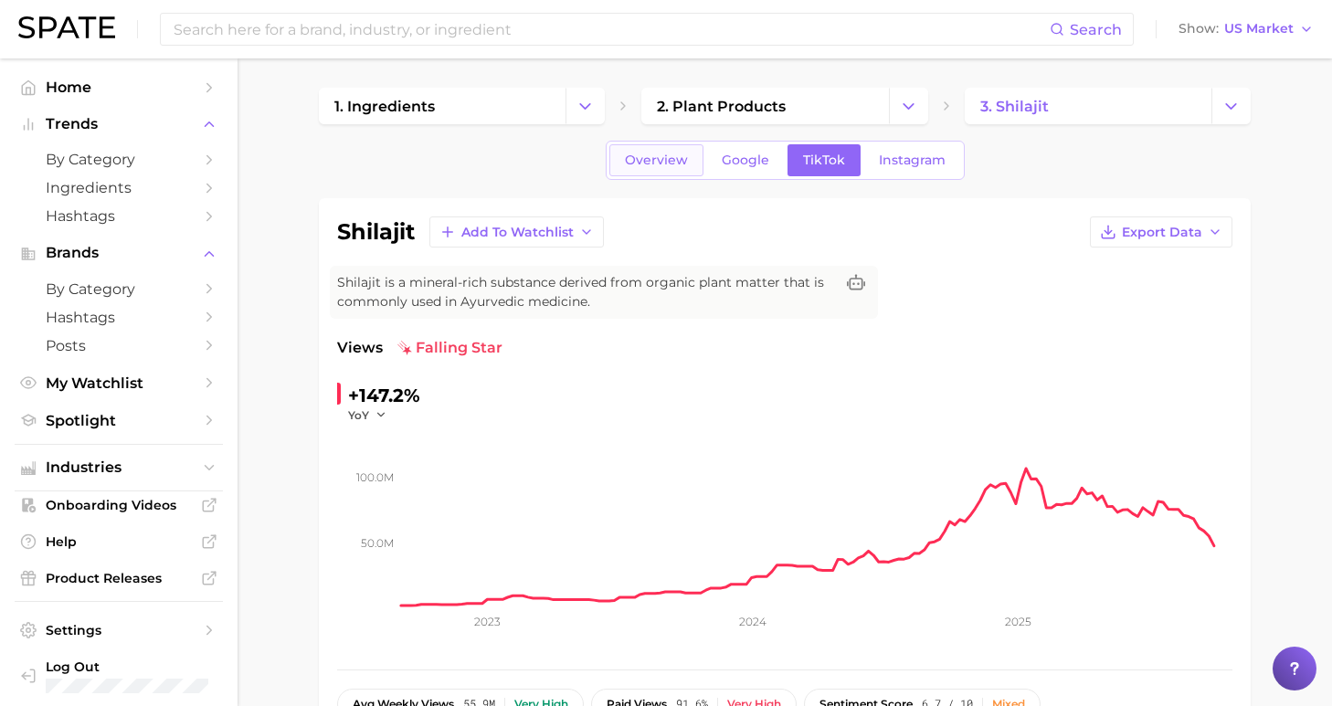
click at [688, 166] on span "Overview" at bounding box center [656, 161] width 63 height 16
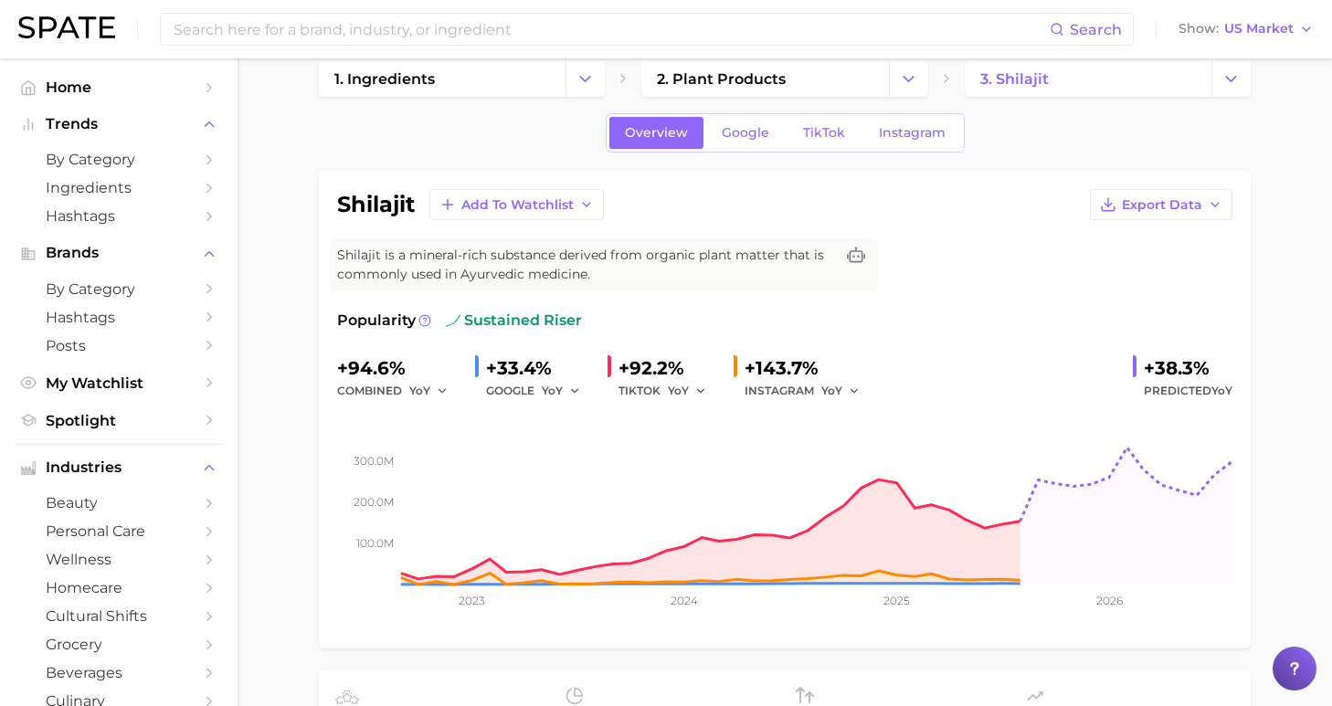
scroll to position [51, 0]
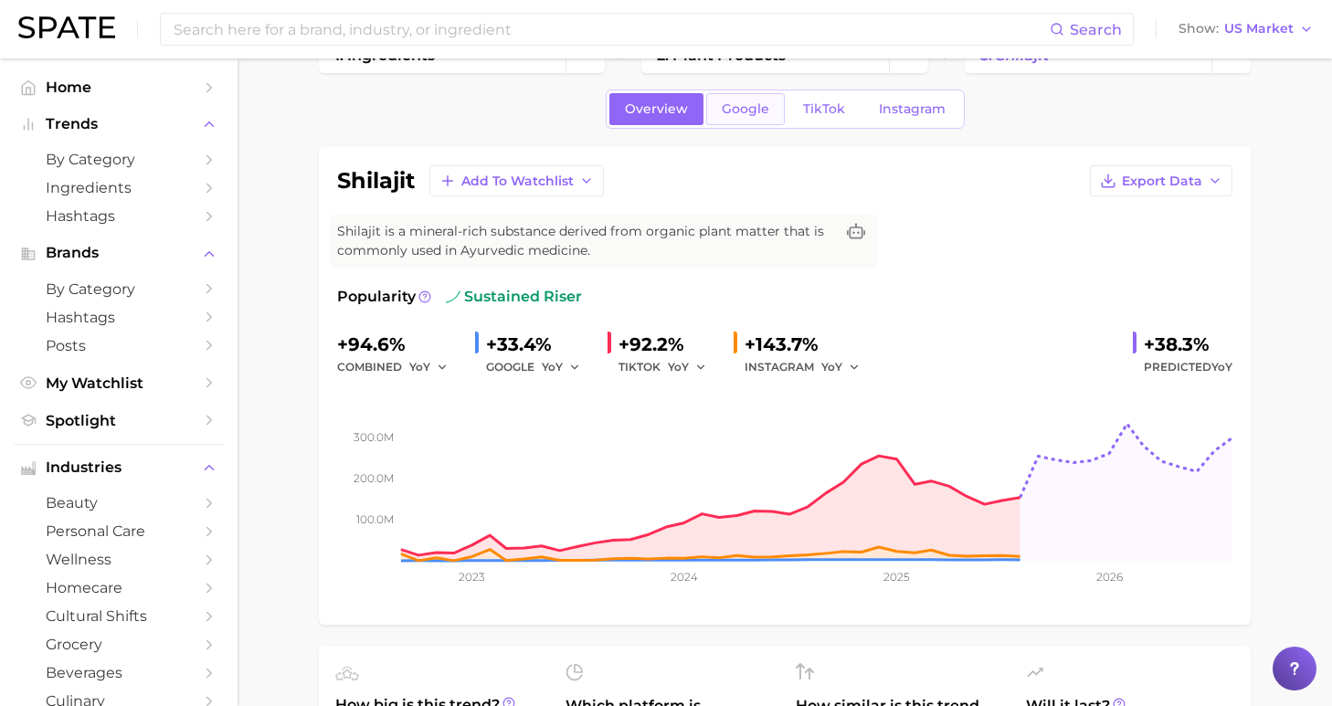
click at [753, 117] on link "Google" at bounding box center [745, 109] width 79 height 32
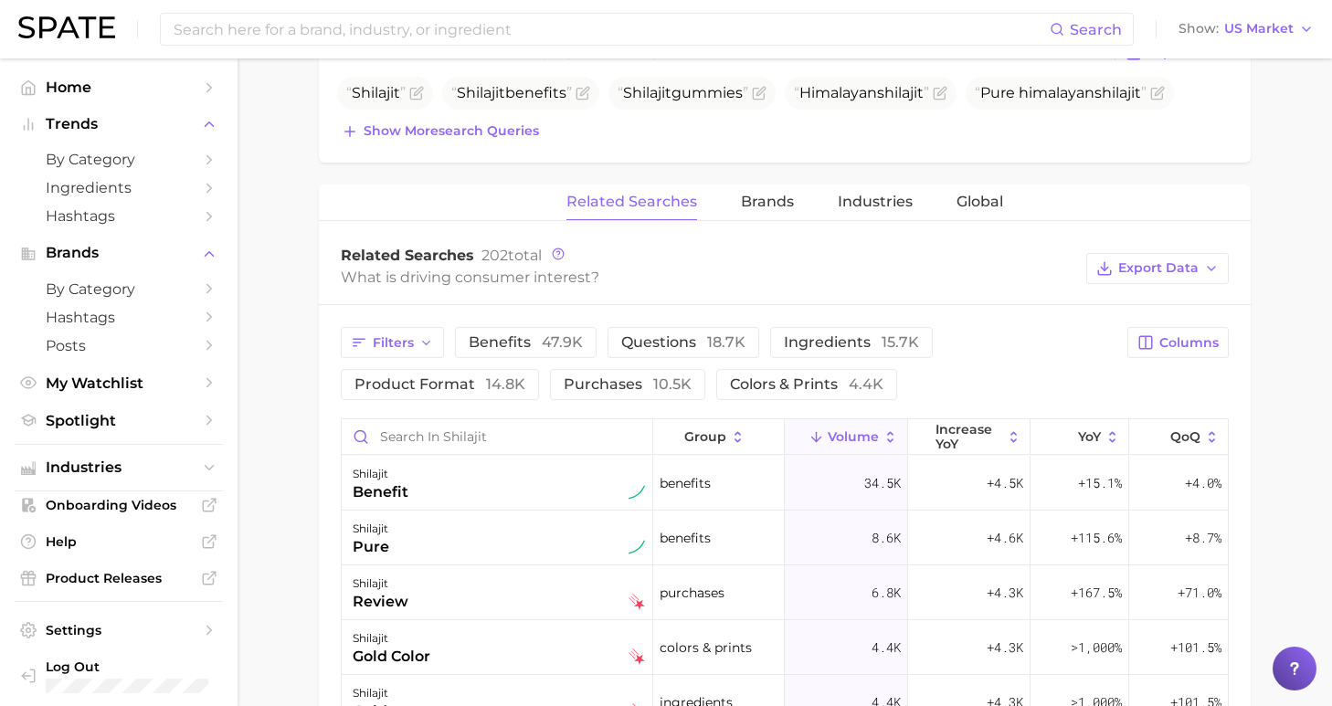
scroll to position [580, 0]
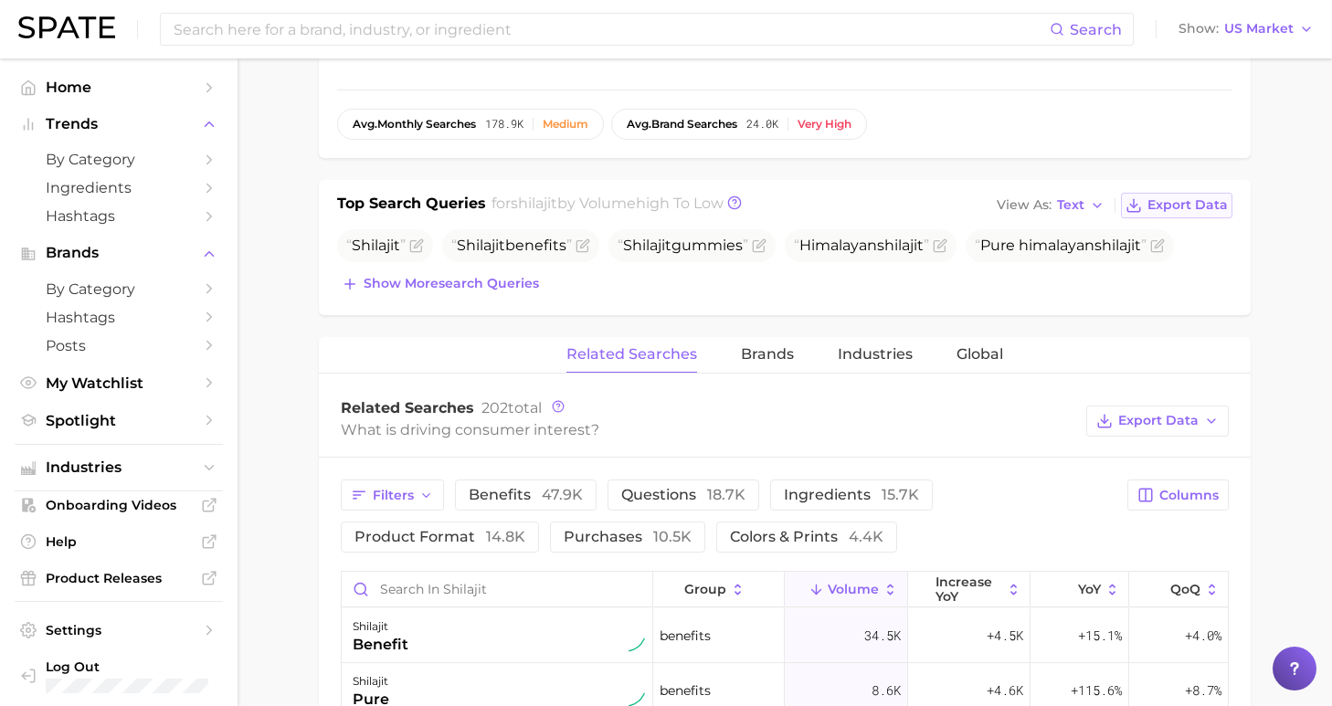
click at [1186, 206] on span "Export Data" at bounding box center [1187, 205] width 80 height 16
click at [775, 362] on button "Brands" at bounding box center [767, 355] width 53 height 36
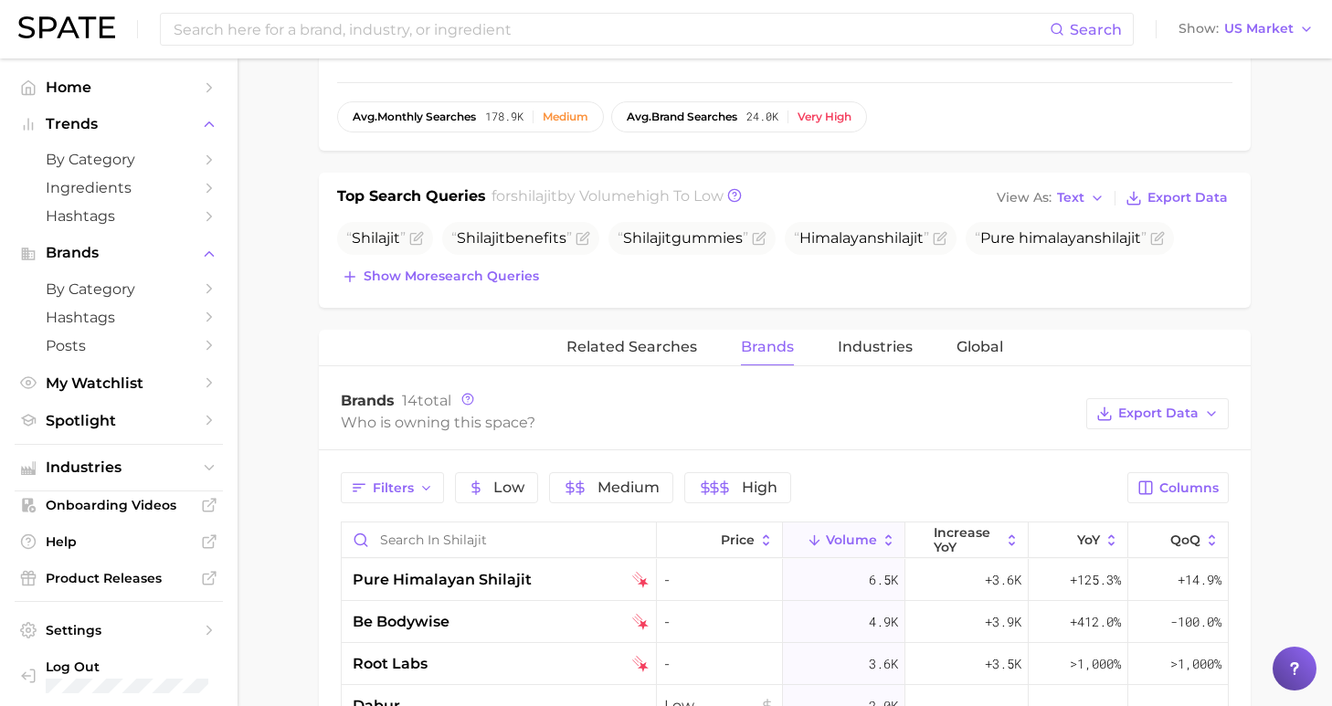
scroll to position [615, 0]
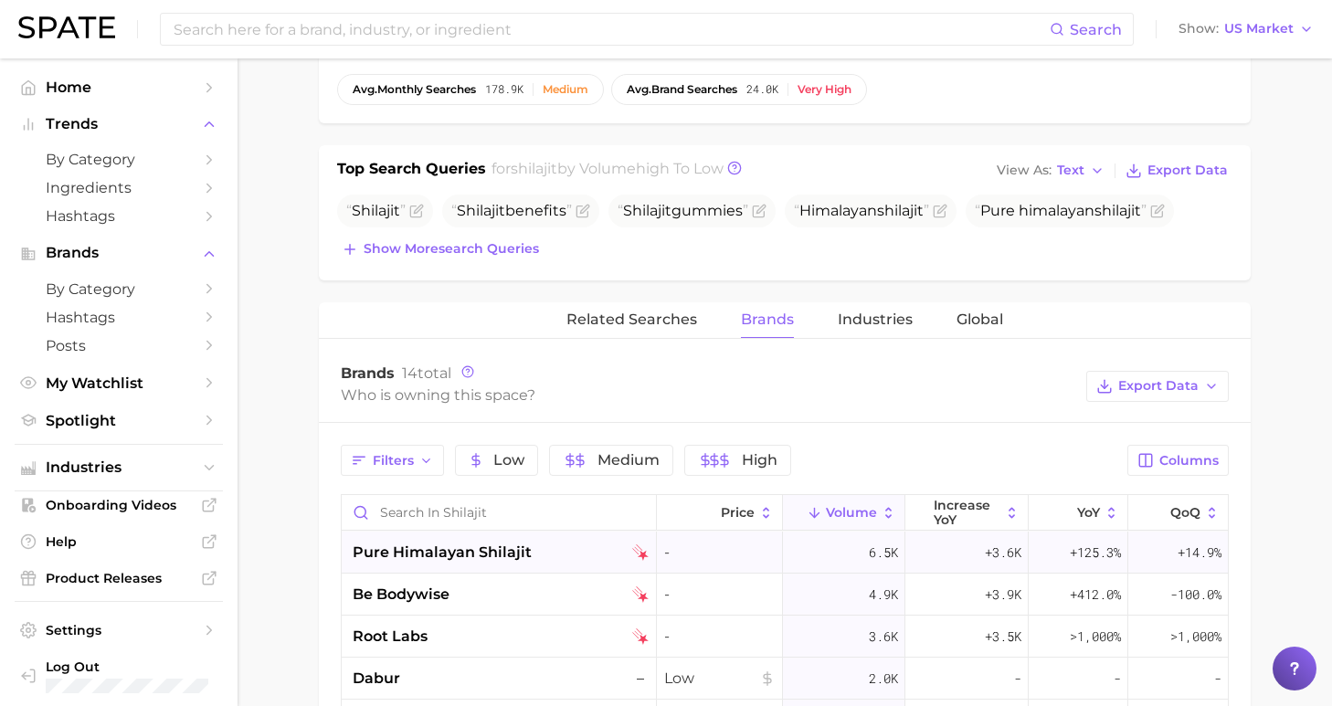
click at [456, 540] on div "pure himalayan shilajit" at bounding box center [499, 553] width 315 height 42
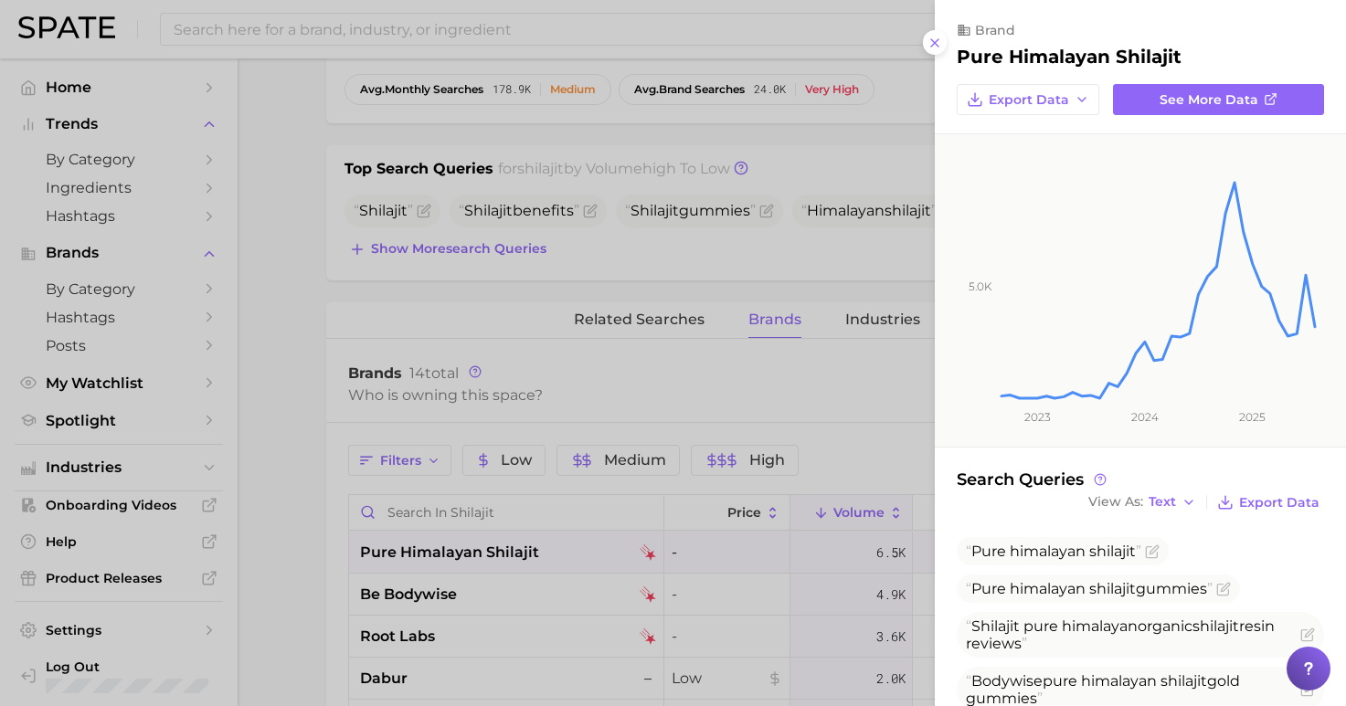
click at [287, 488] on div at bounding box center [673, 353] width 1346 height 706
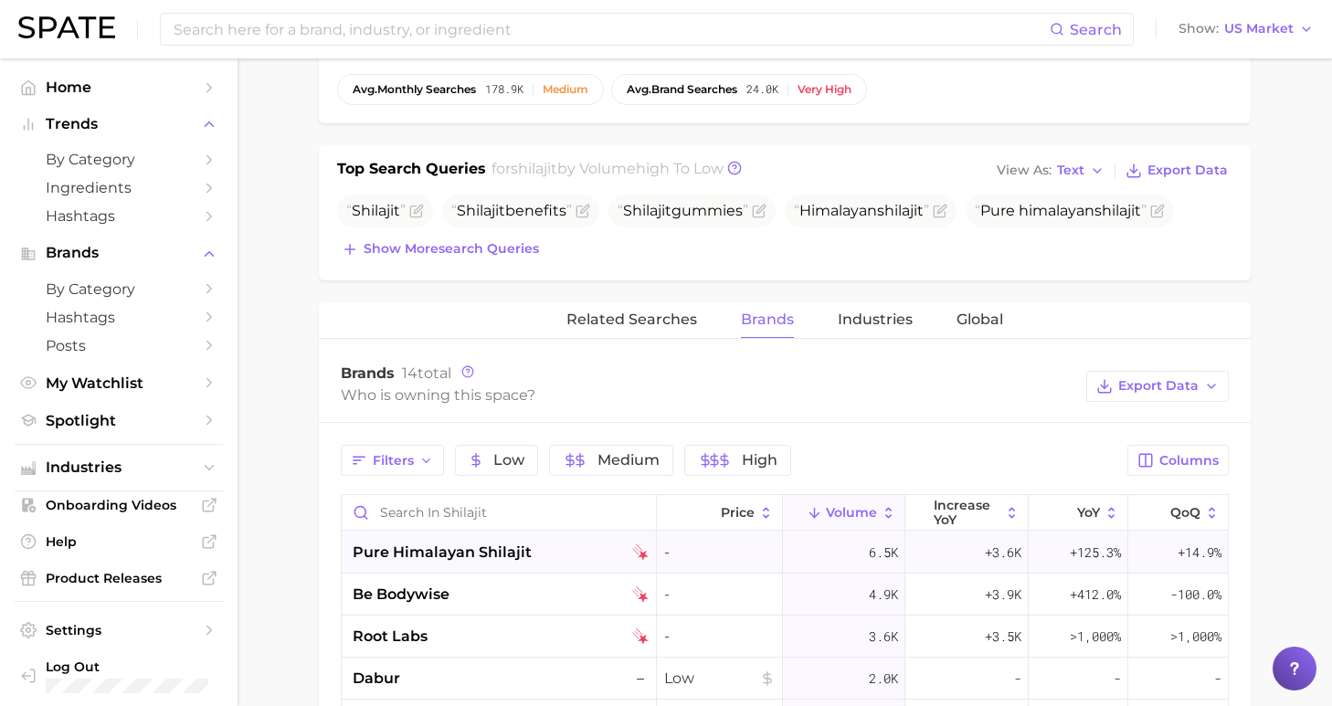
drag, startPoint x: 524, startPoint y: 550, endPoint x: 365, endPoint y: 553, distance: 159.0
click at [365, 554] on div "pure himalayan shilajit" at bounding box center [501, 553] width 296 height 22
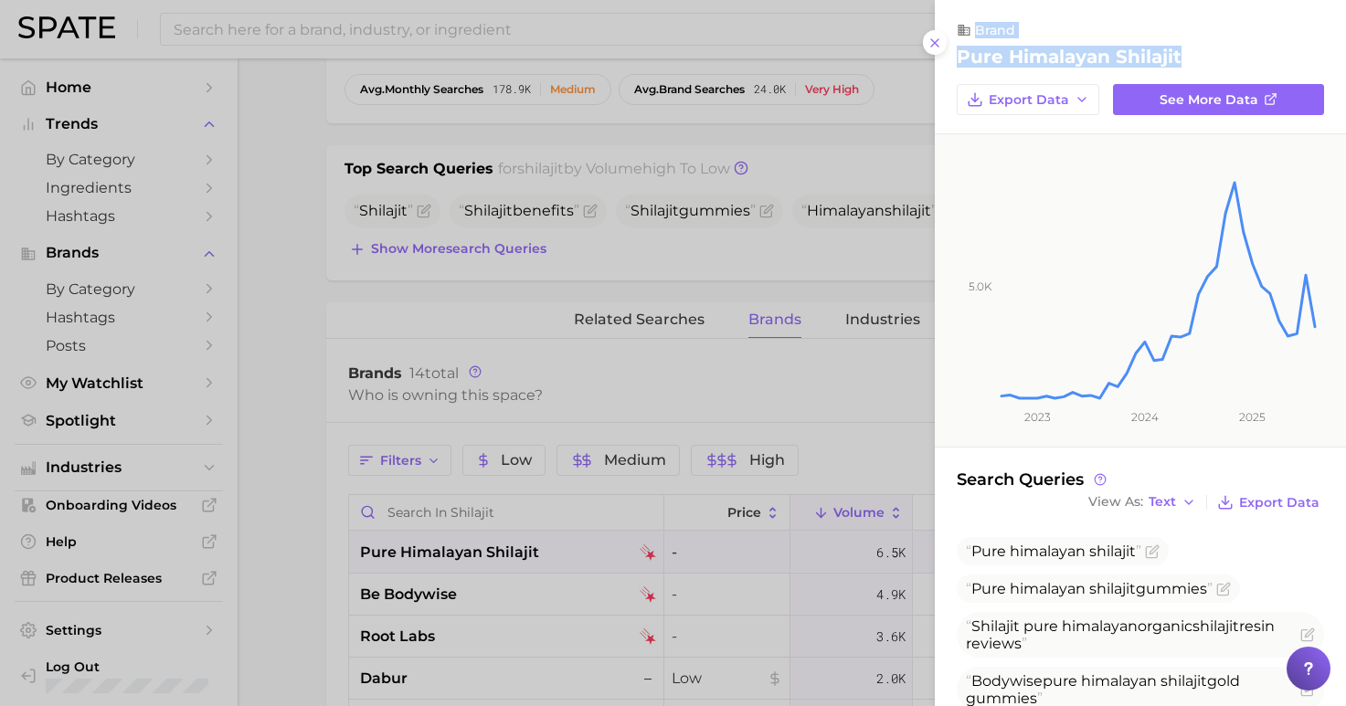
drag, startPoint x: 1166, startPoint y: 54, endPoint x: 857, endPoint y: 71, distance: 309.3
click at [1202, 49] on div "pure himalayan shilajit" at bounding box center [1140, 57] width 367 height 22
drag, startPoint x: 1147, startPoint y: 58, endPoint x: 946, endPoint y: 59, distance: 201.0
click at [946, 59] on div "brand pure himalayan shilajit Export Data See more data" at bounding box center [1140, 68] width 411 height 93
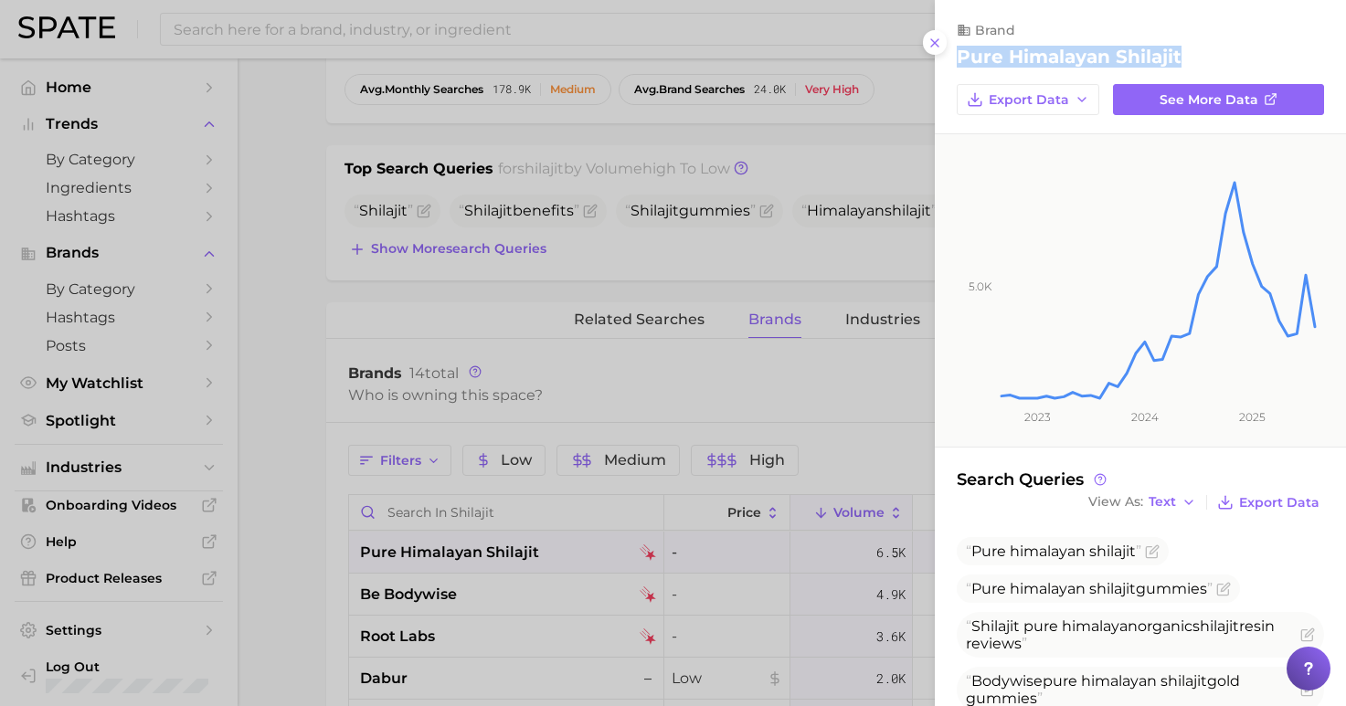
copy h2 "pure himalayan shilajit"
click at [311, 494] on div at bounding box center [673, 353] width 1346 height 706
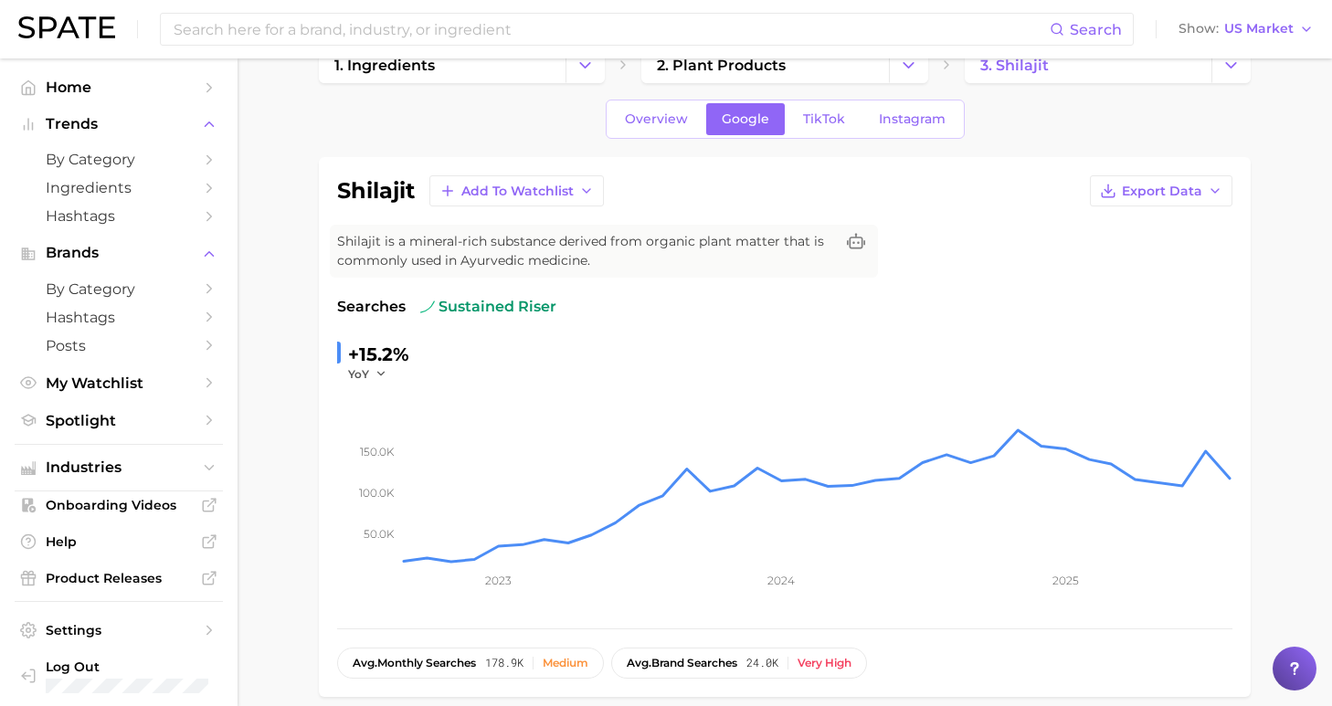
scroll to position [0, 0]
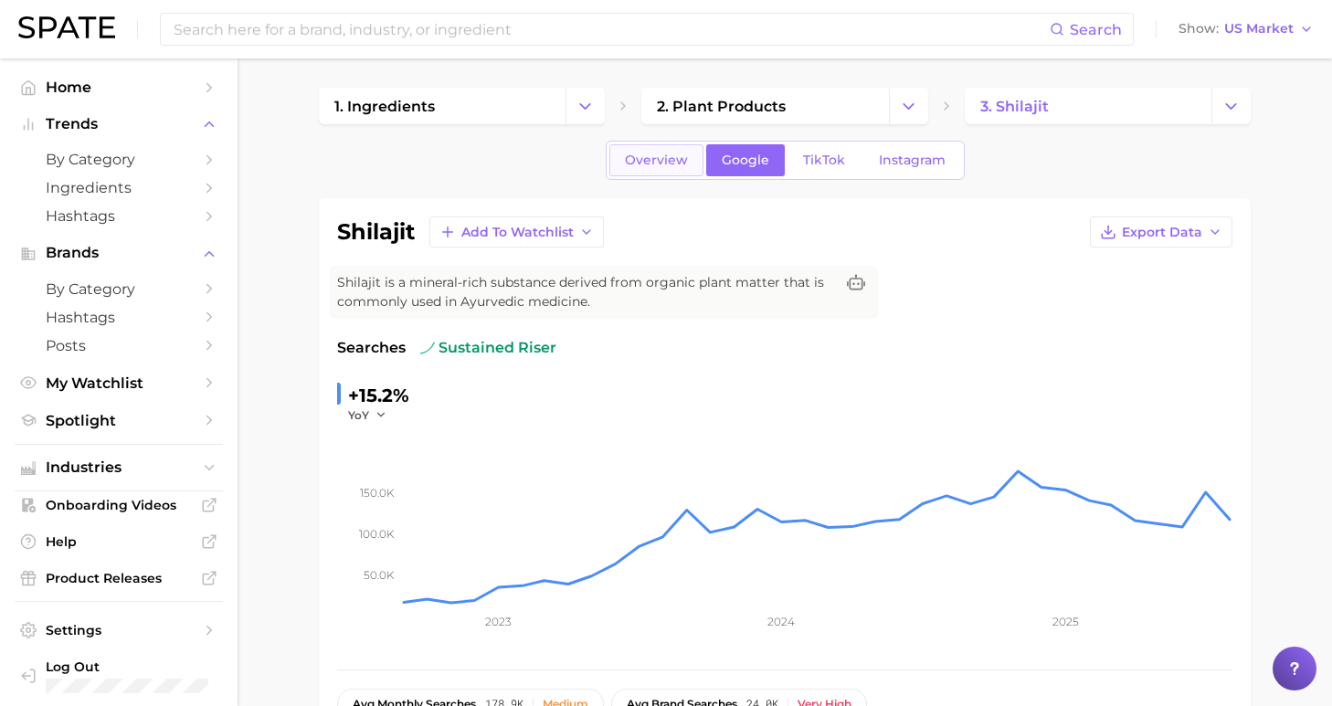
click at [703, 170] on link "Overview" at bounding box center [656, 160] width 94 height 32
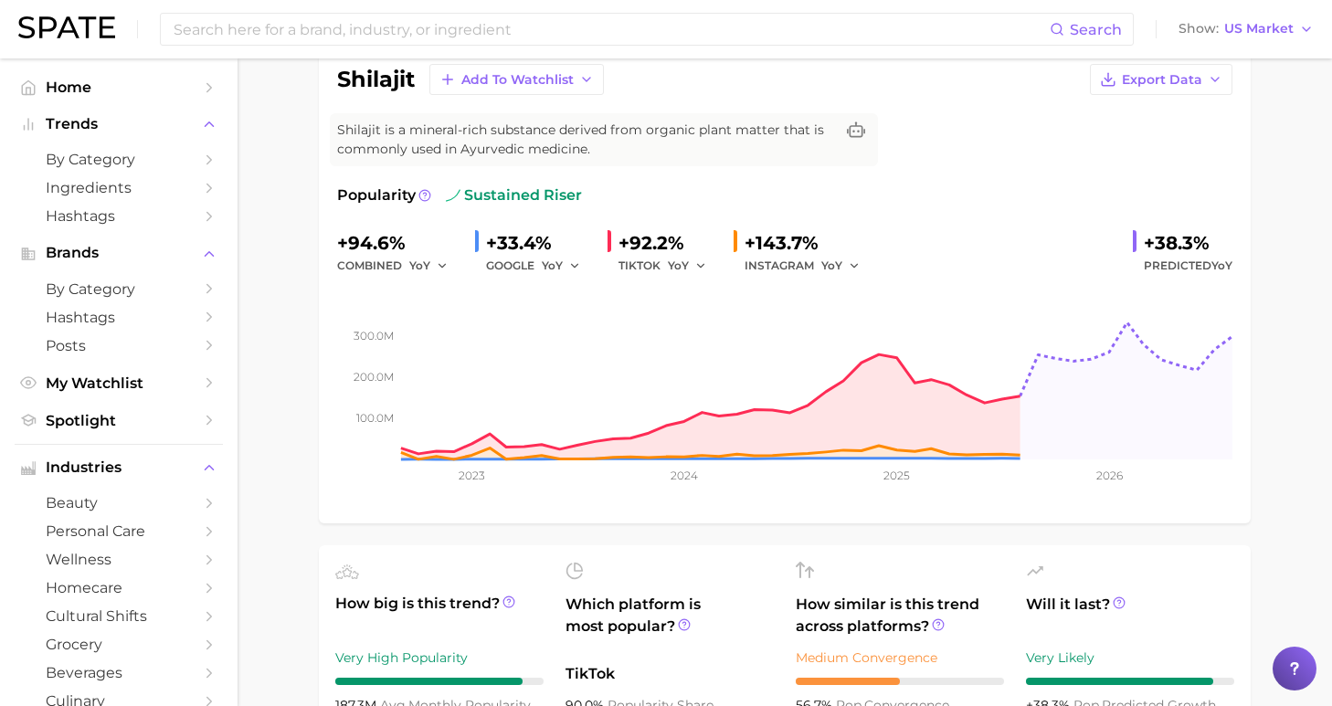
scroll to position [756, 0]
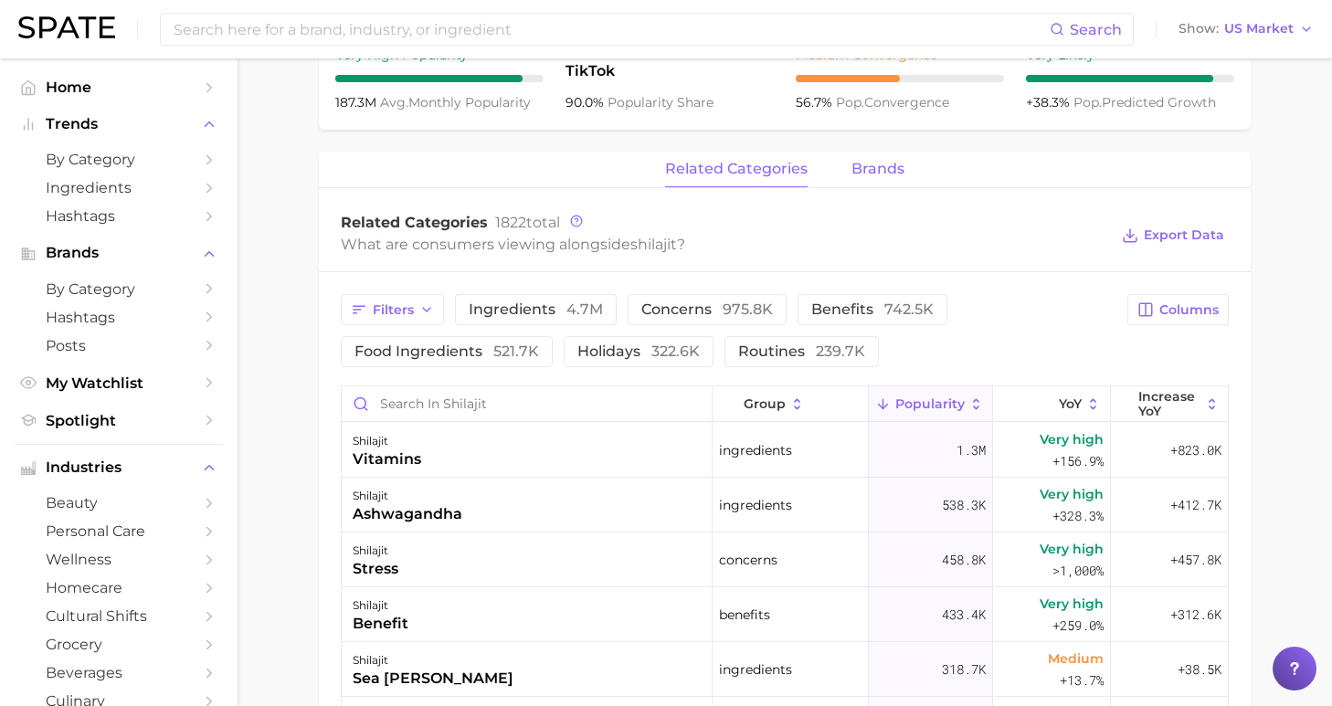
click at [871, 167] on span "brands" at bounding box center [877, 169] width 53 height 16
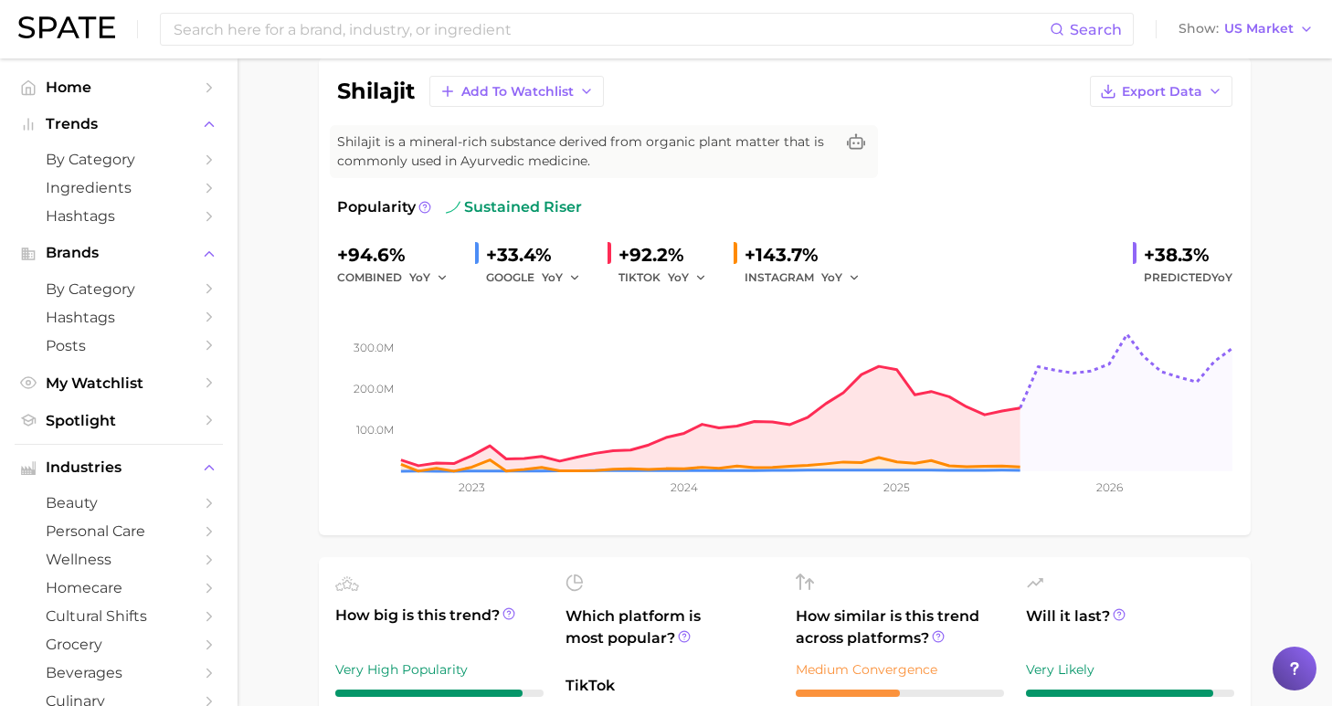
scroll to position [0, 0]
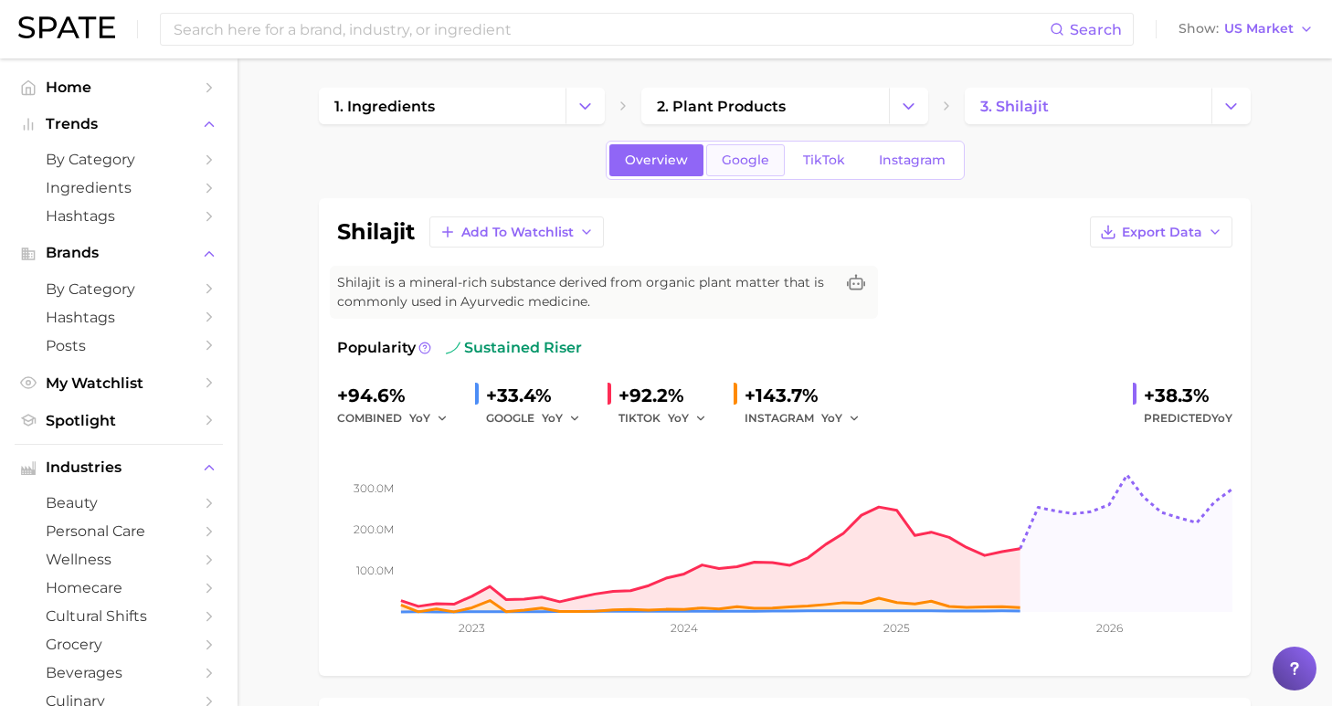
click at [745, 159] on span "Google" at bounding box center [746, 161] width 48 height 16
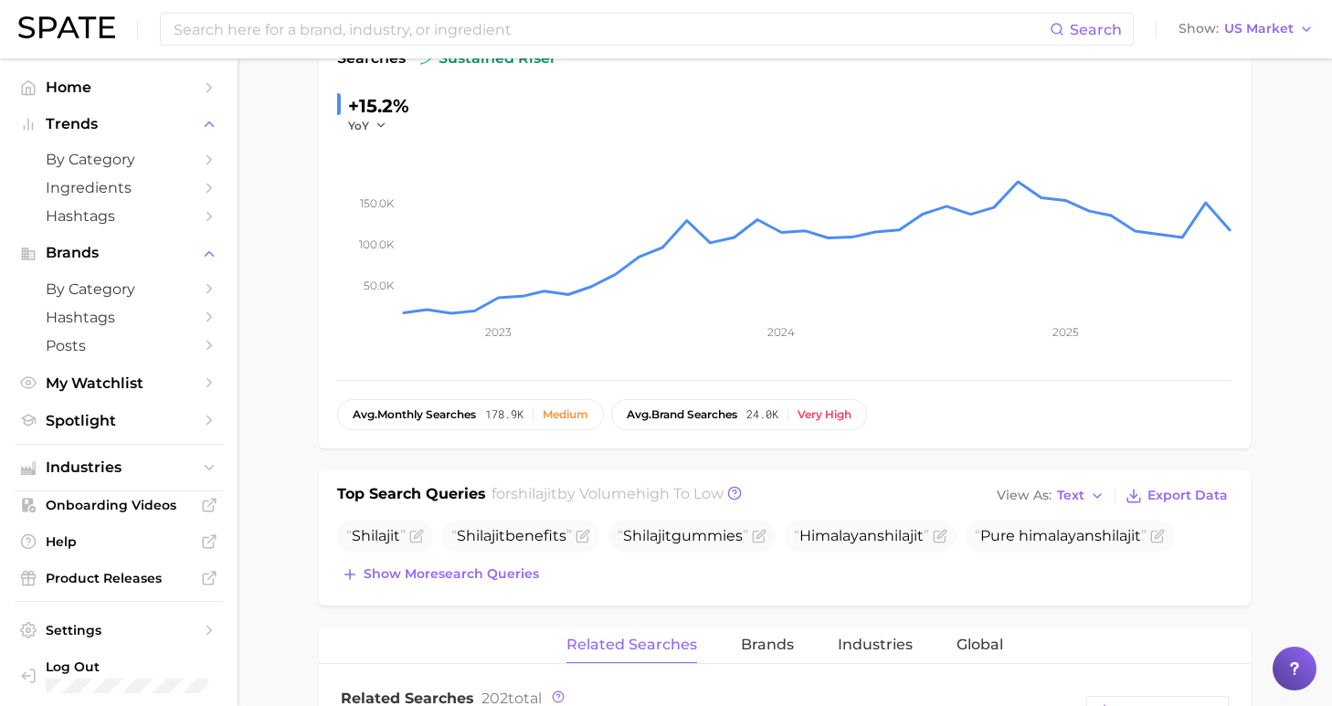
scroll to position [801, 0]
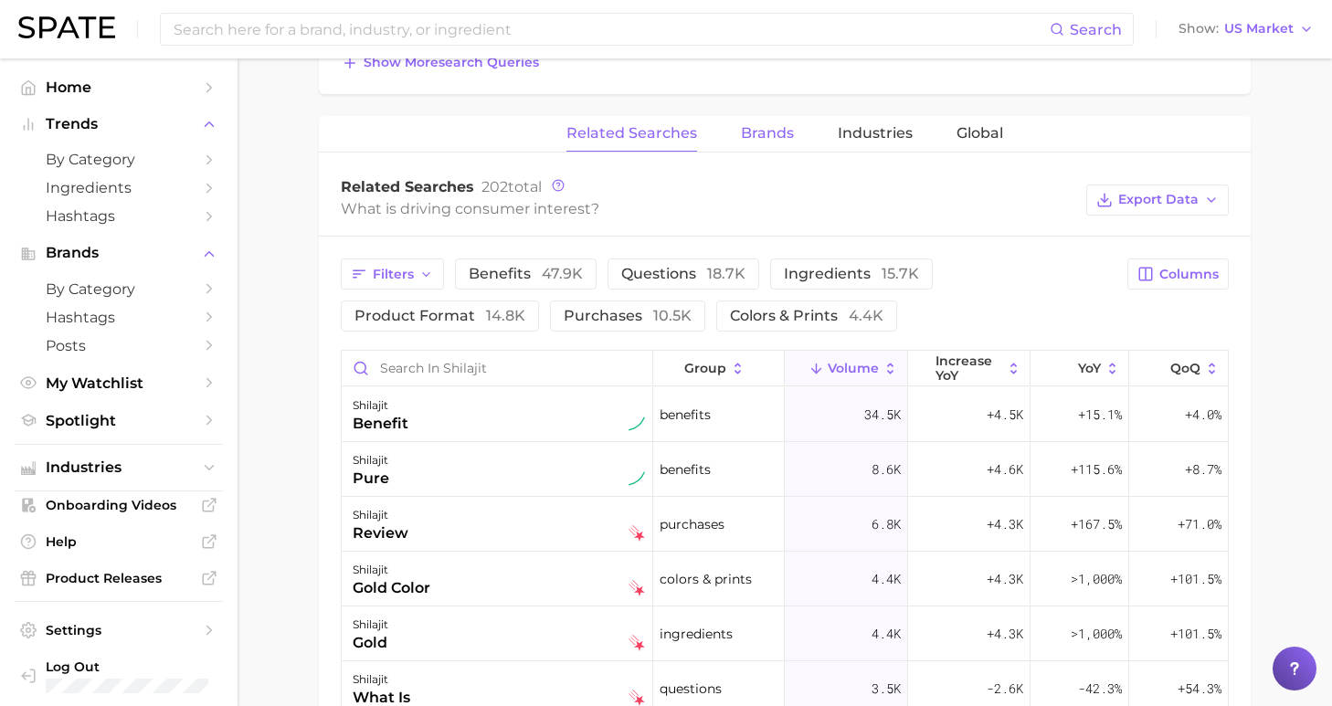
click at [768, 134] on span "Brands" at bounding box center [767, 133] width 53 height 16
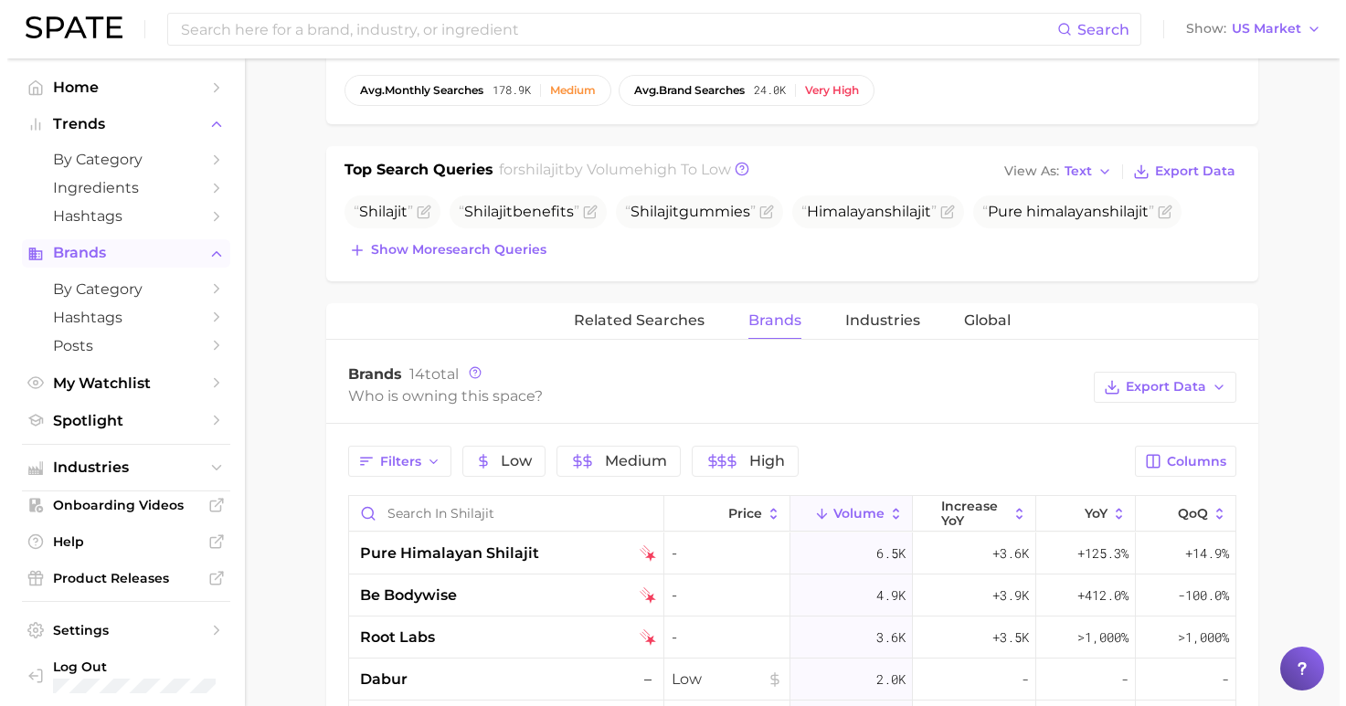
scroll to position [0, 0]
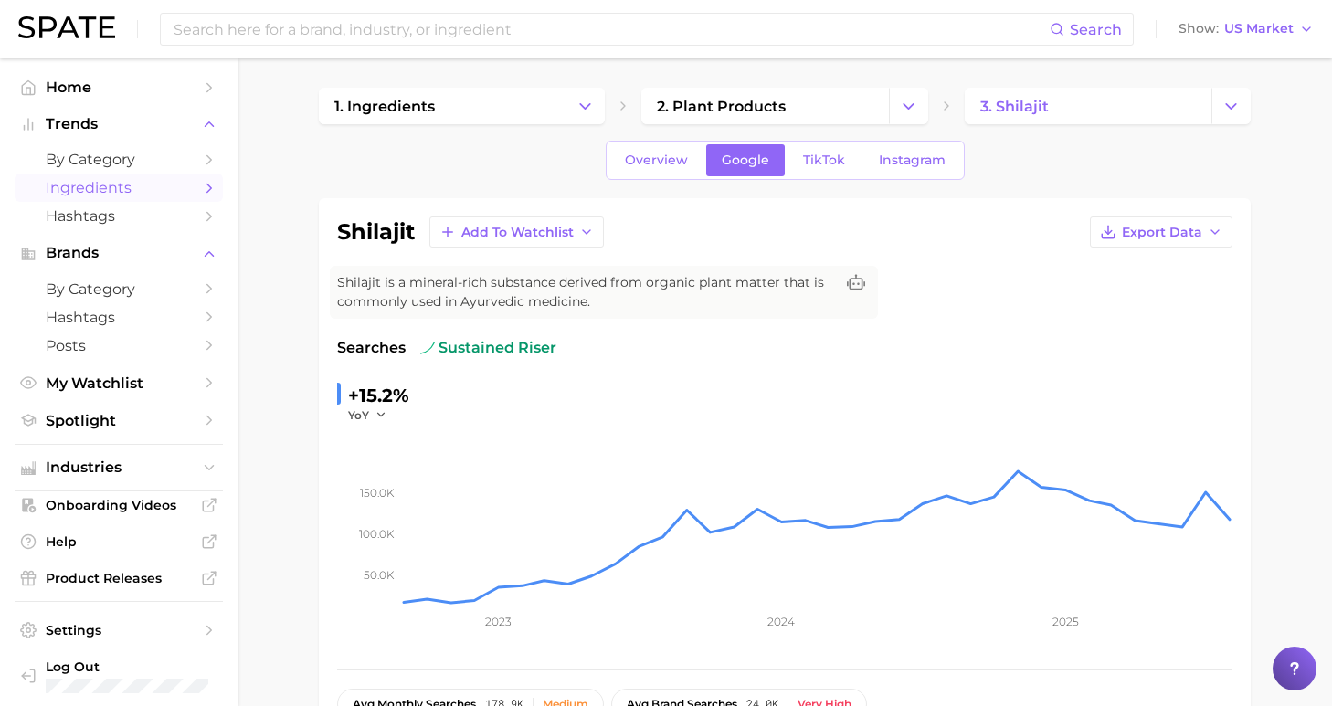
click at [107, 185] on span "Ingredients" at bounding box center [119, 187] width 146 height 17
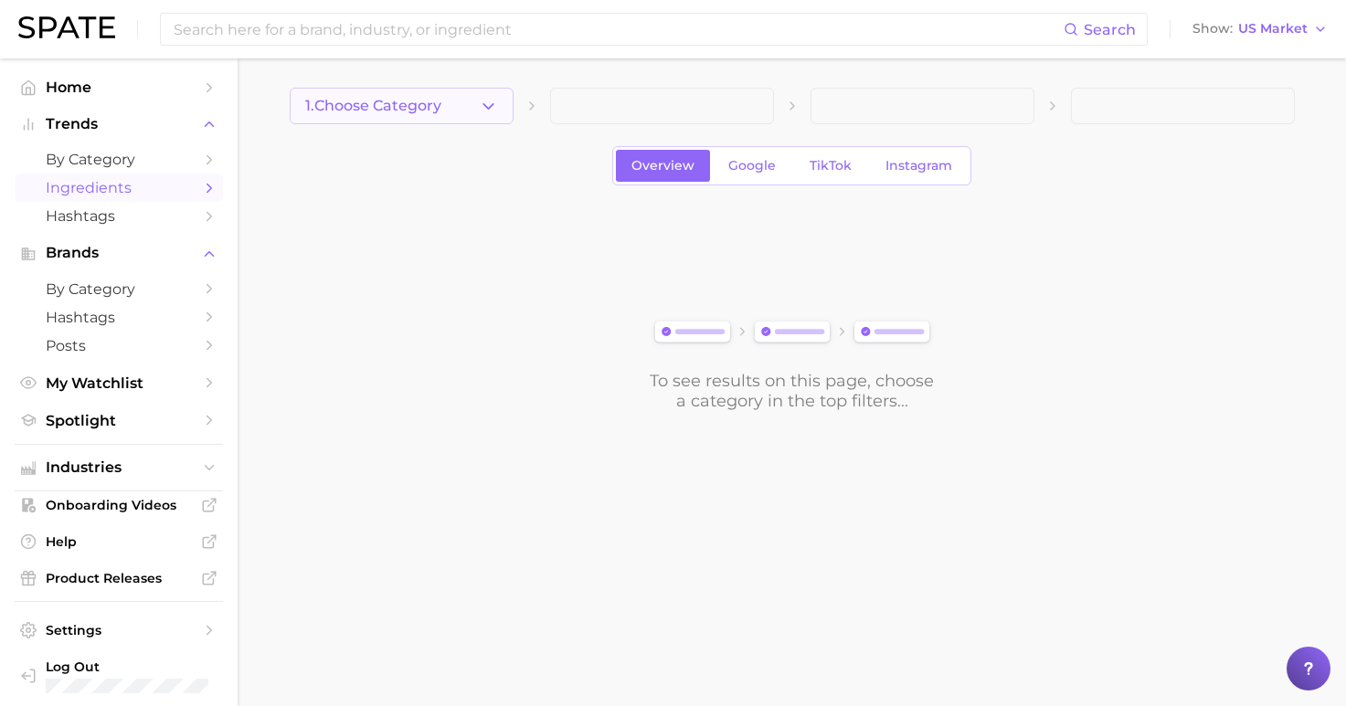
click at [430, 104] on span "1. Choose Category" at bounding box center [373, 106] width 136 height 16
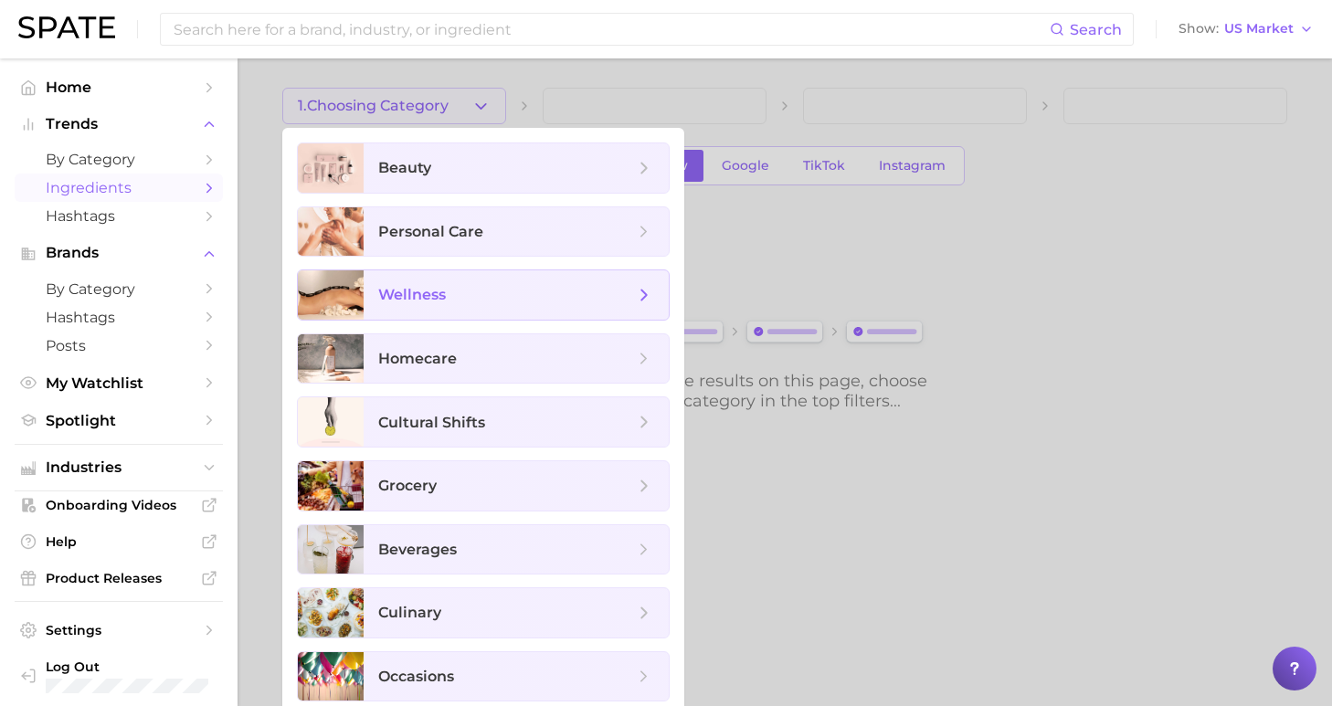
click at [465, 310] on span "wellness" at bounding box center [516, 294] width 305 height 49
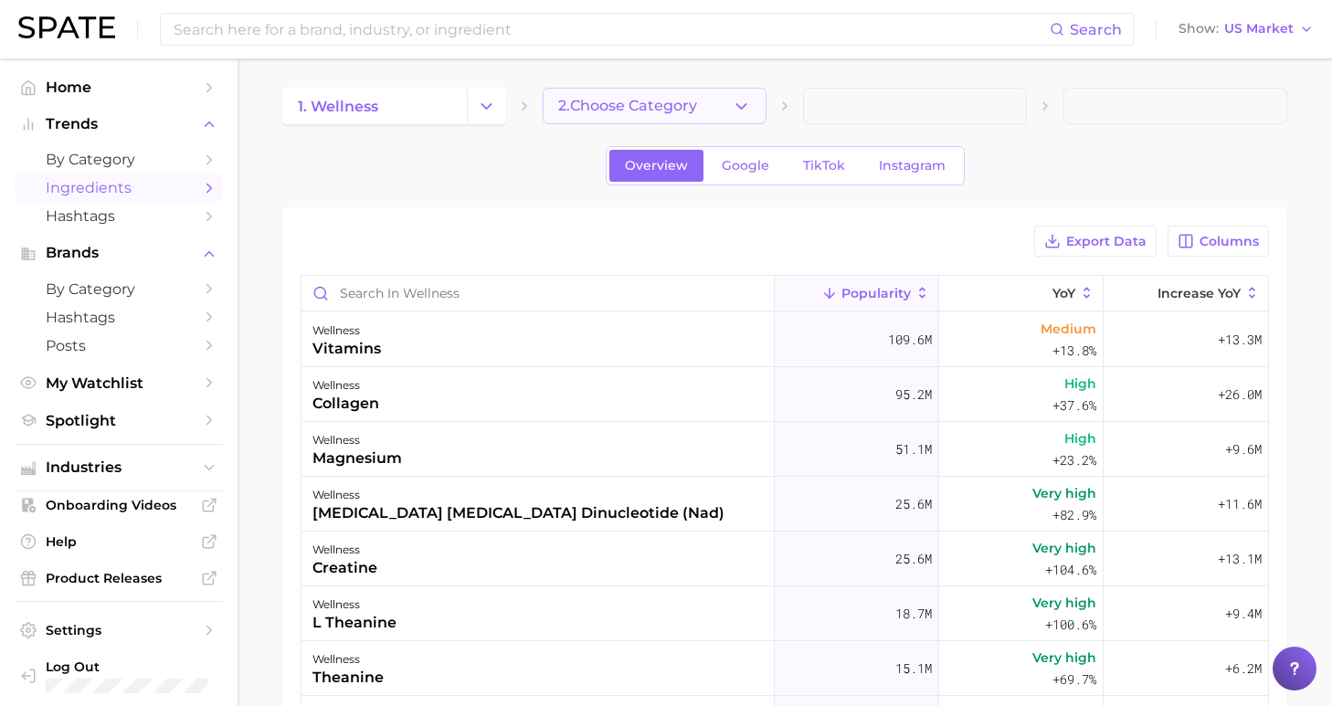
click at [687, 111] on span "2. Choose Category" at bounding box center [627, 106] width 139 height 16
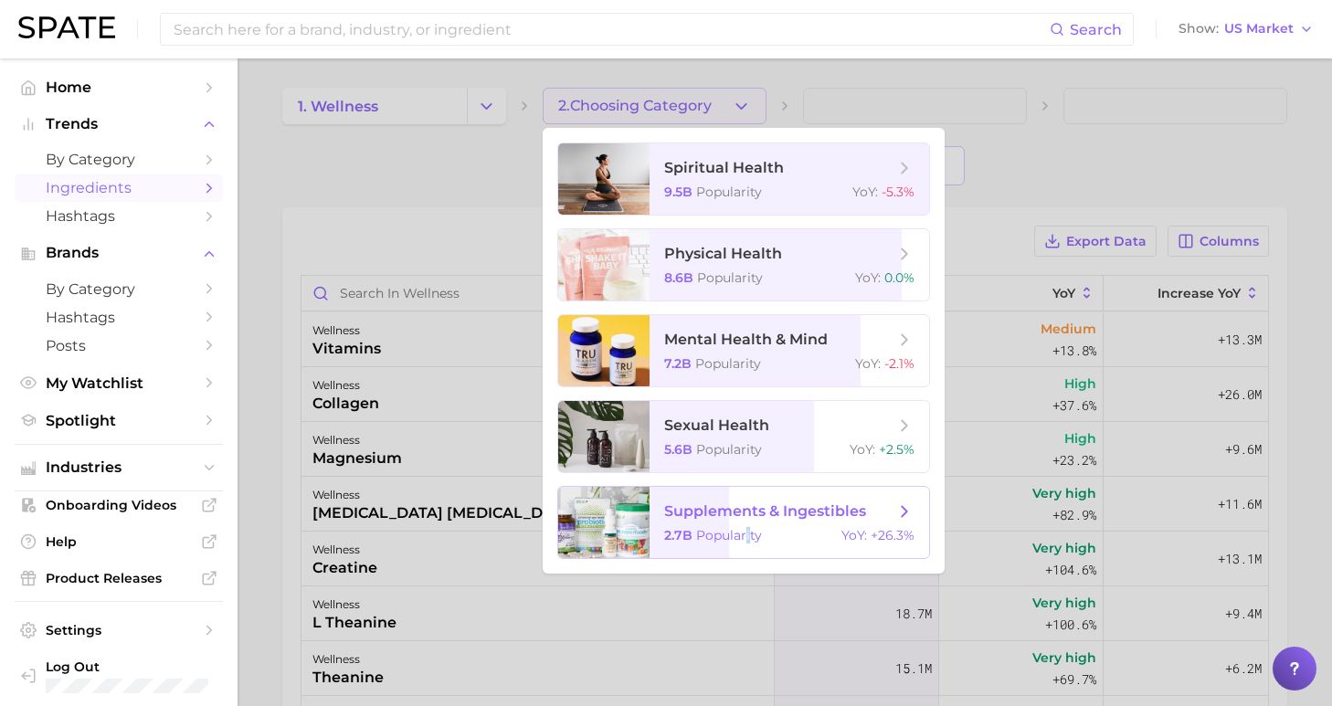
click at [741, 533] on span "Popularity" at bounding box center [729, 535] width 66 height 16
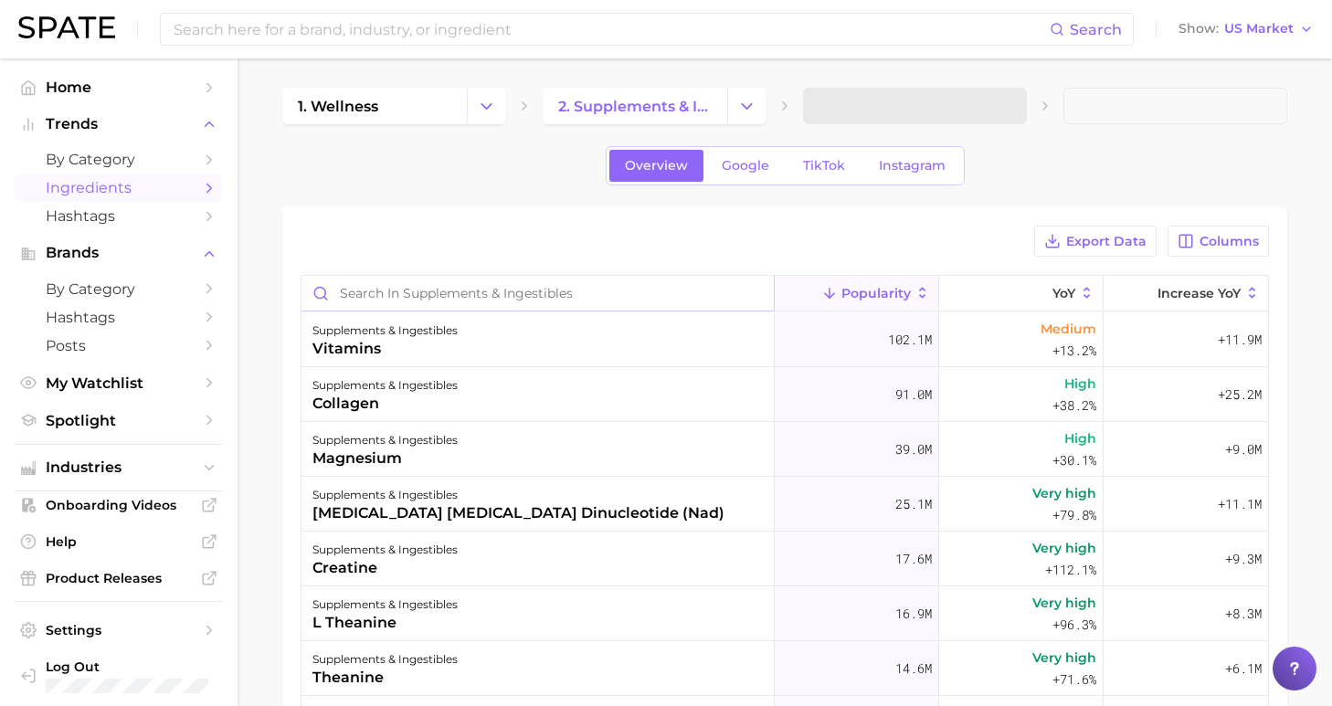
click at [583, 294] on input "Search in supplements & ingestibles" at bounding box center [537, 293] width 472 height 35
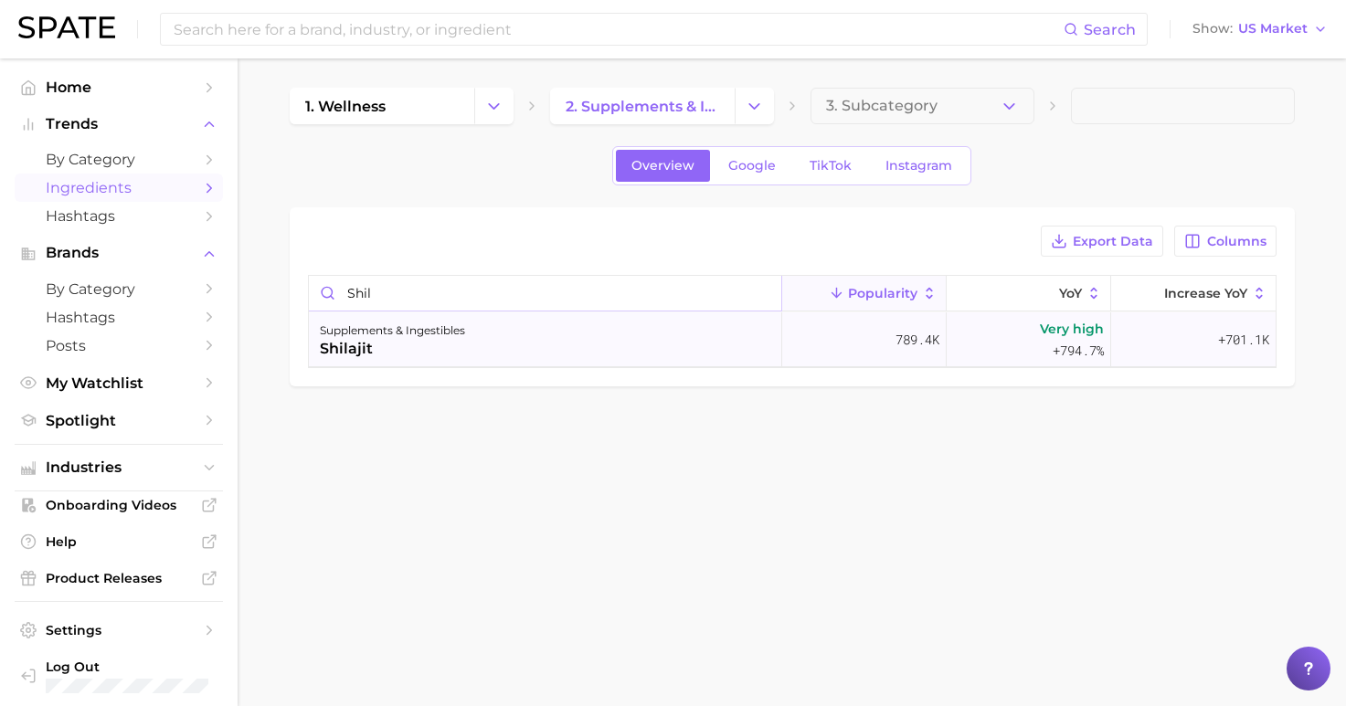
type input "shil"
click at [476, 333] on div "supplements & ingestibles shilajit" at bounding box center [545, 339] width 473 height 55
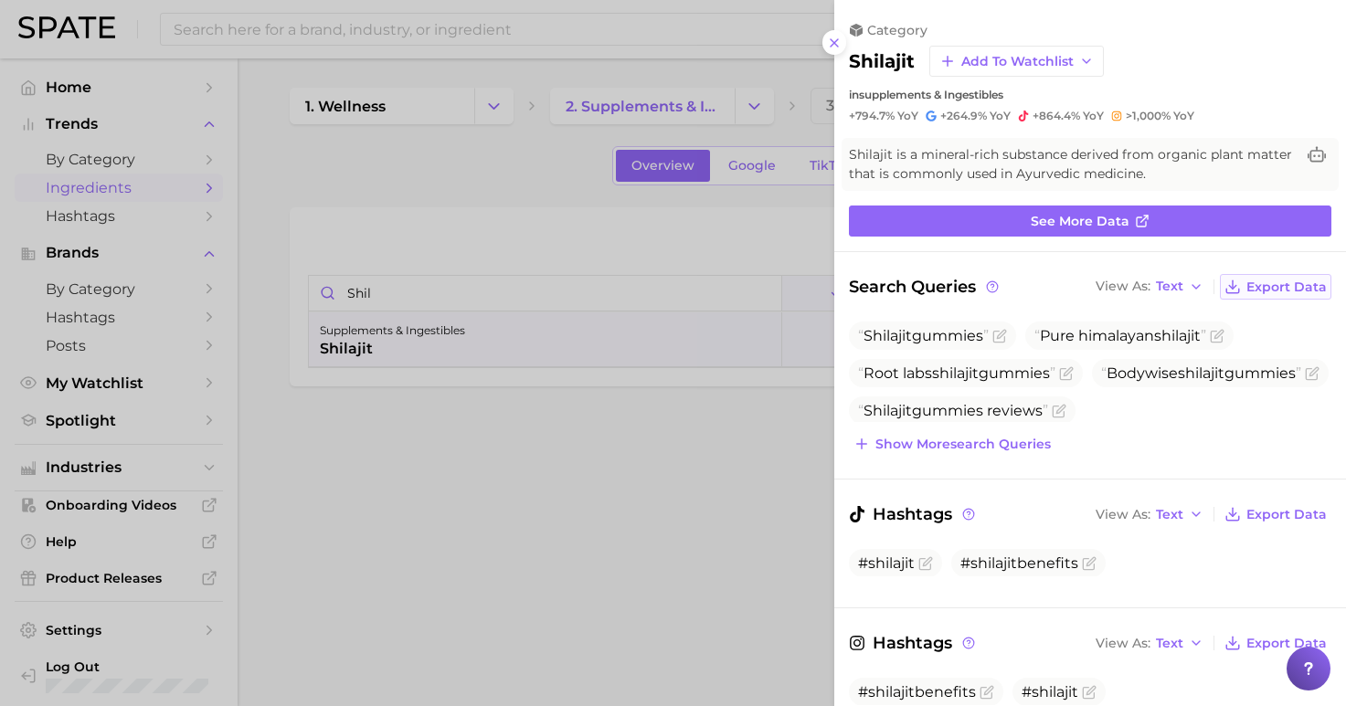
click at [1277, 280] on span "Export Data" at bounding box center [1286, 288] width 80 height 16
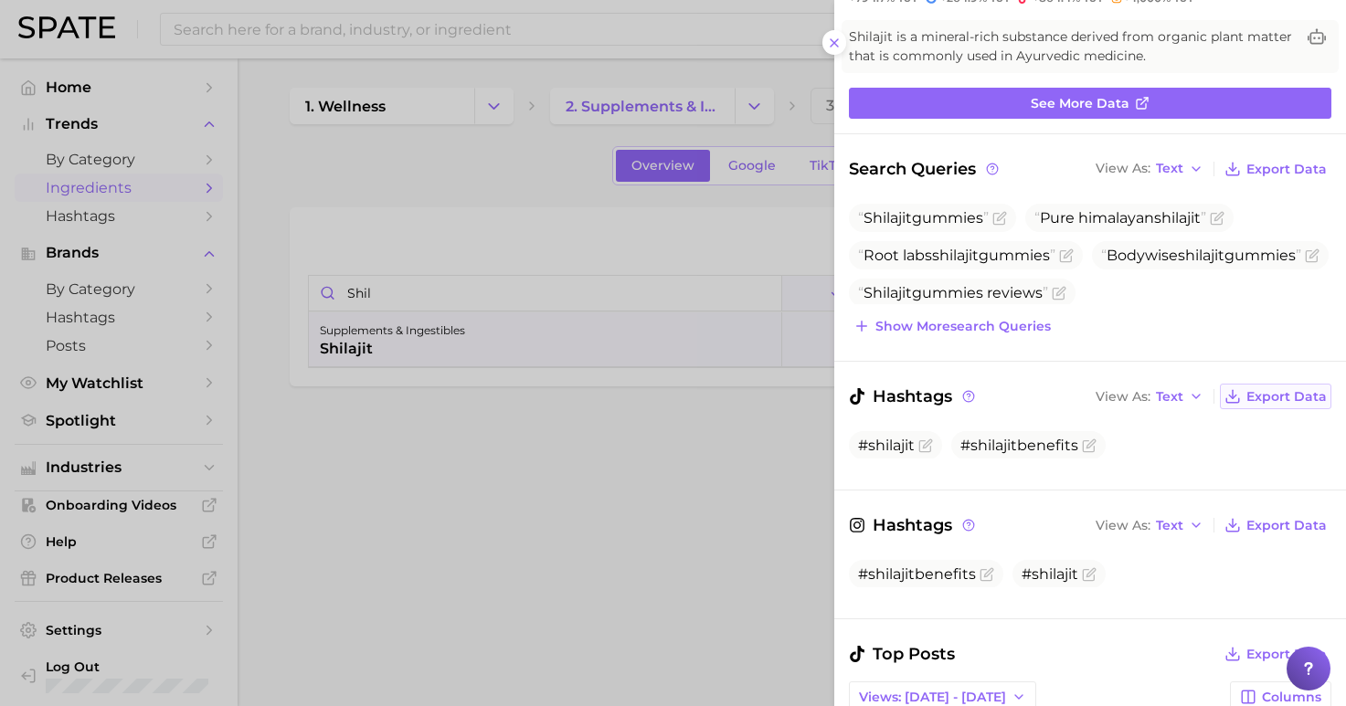
scroll to position [375, 0]
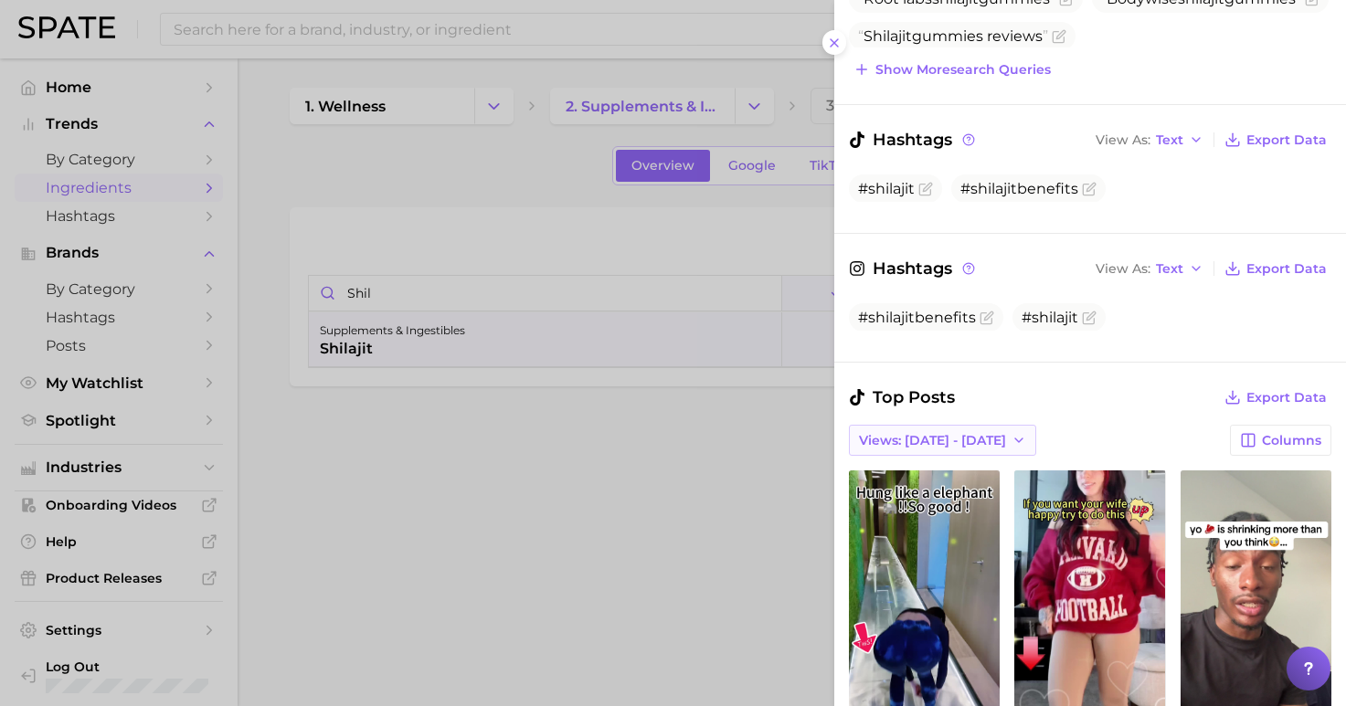
click at [950, 433] on span "Views: [DATE] - [DATE]" at bounding box center [932, 441] width 147 height 16
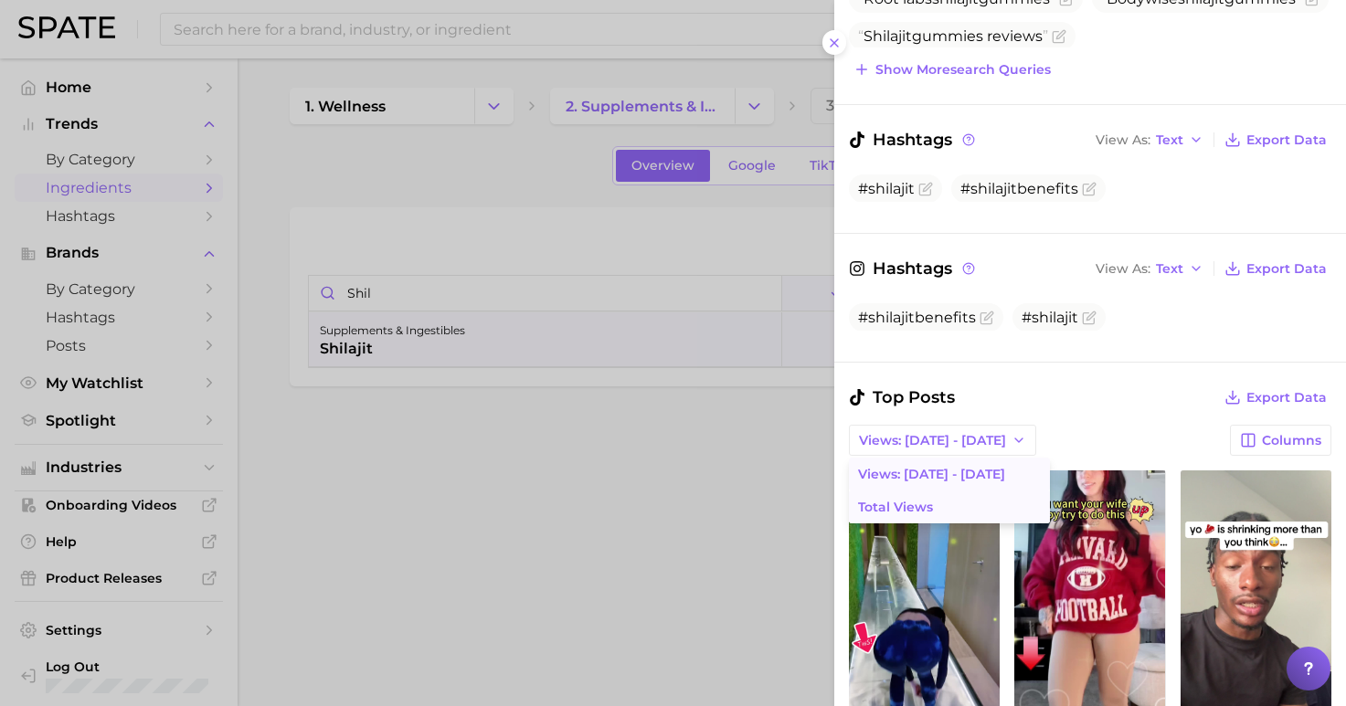
click at [957, 491] on button "Total Views" at bounding box center [949, 507] width 201 height 33
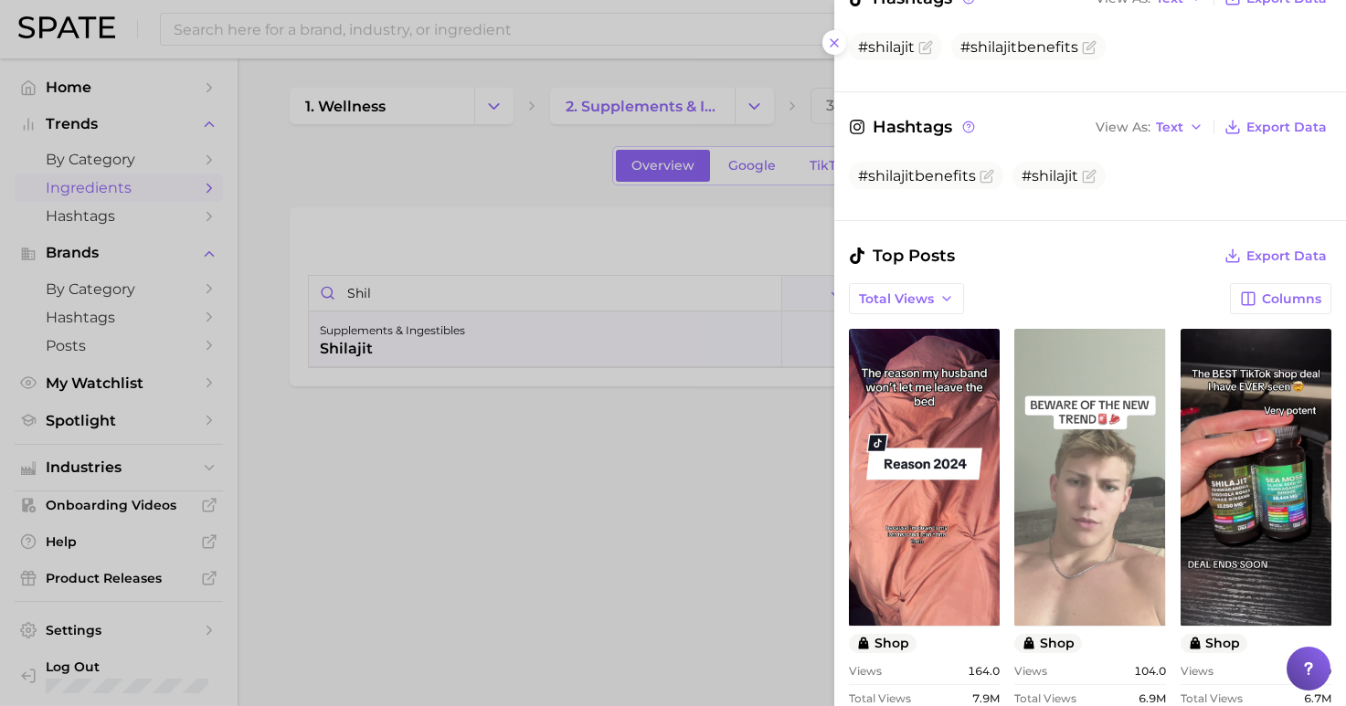
scroll to position [557, 0]
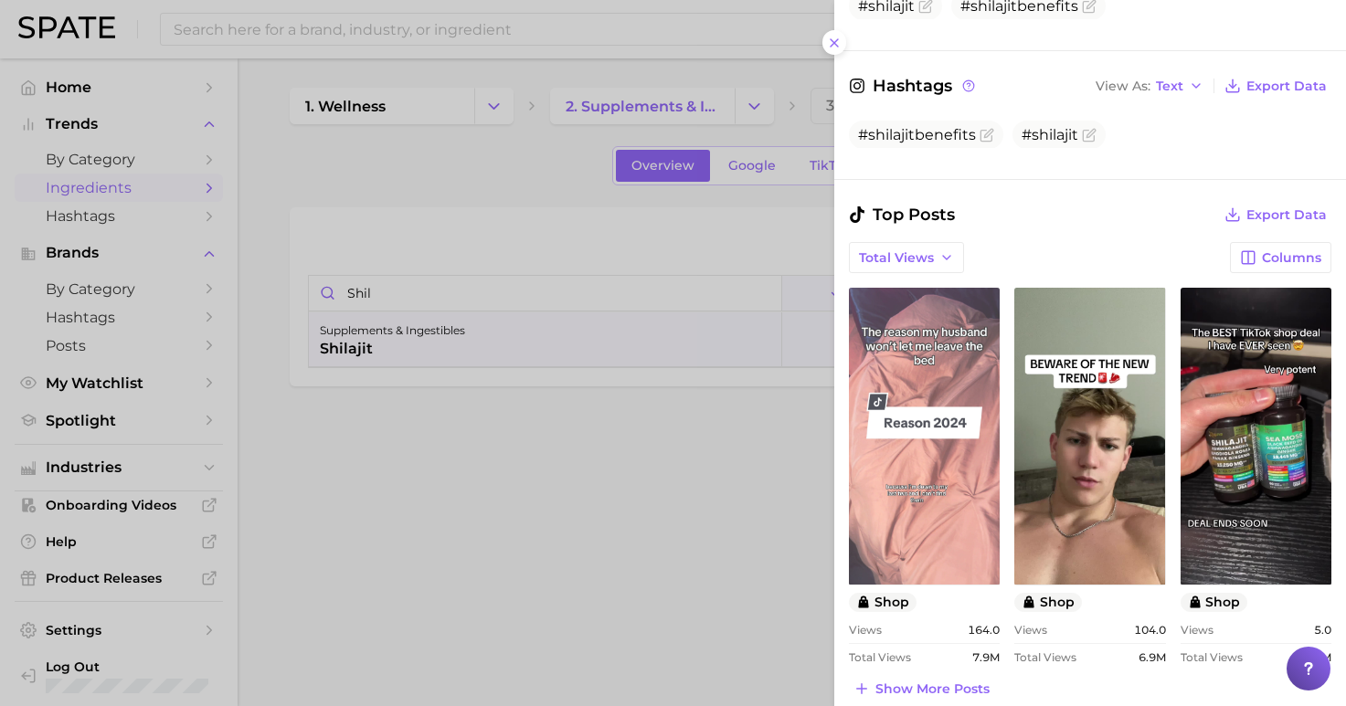
click at [935, 480] on link "view post on TikTok" at bounding box center [924, 436] width 151 height 297
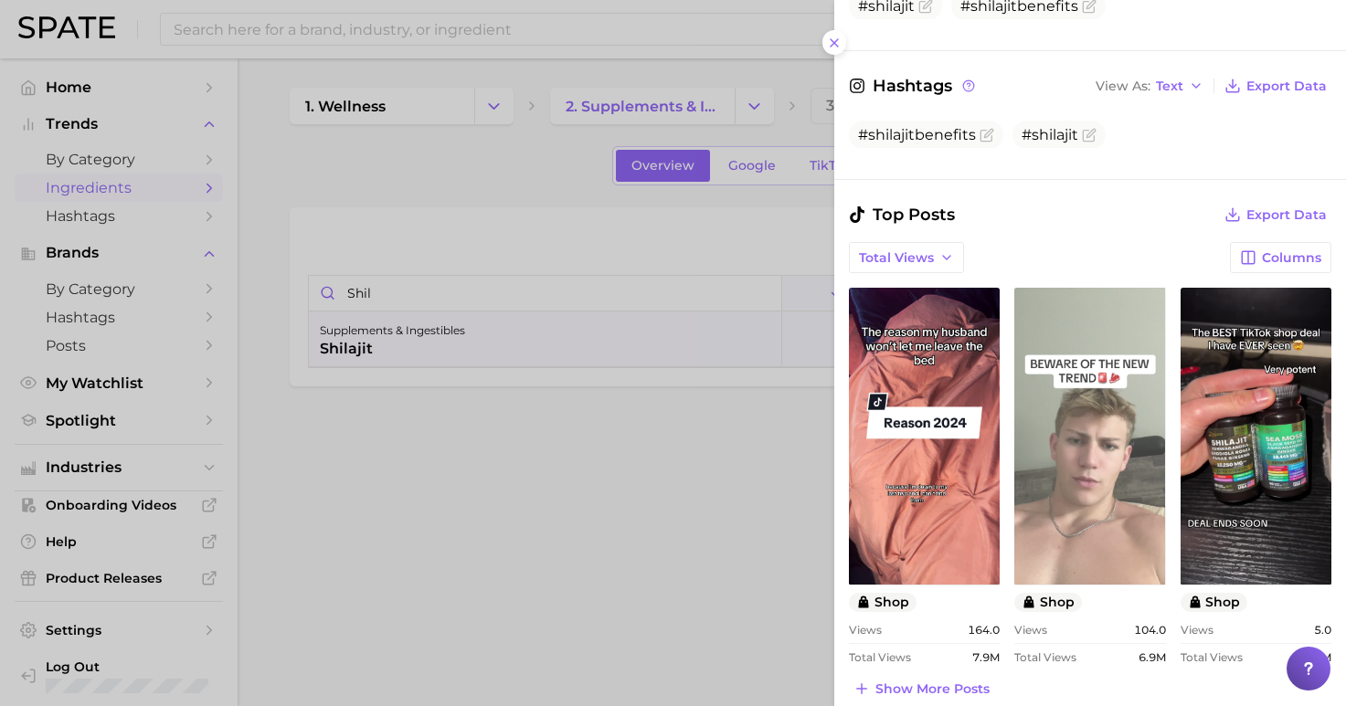
click at [1115, 414] on link "view post on TikTok" at bounding box center [1089, 436] width 151 height 297
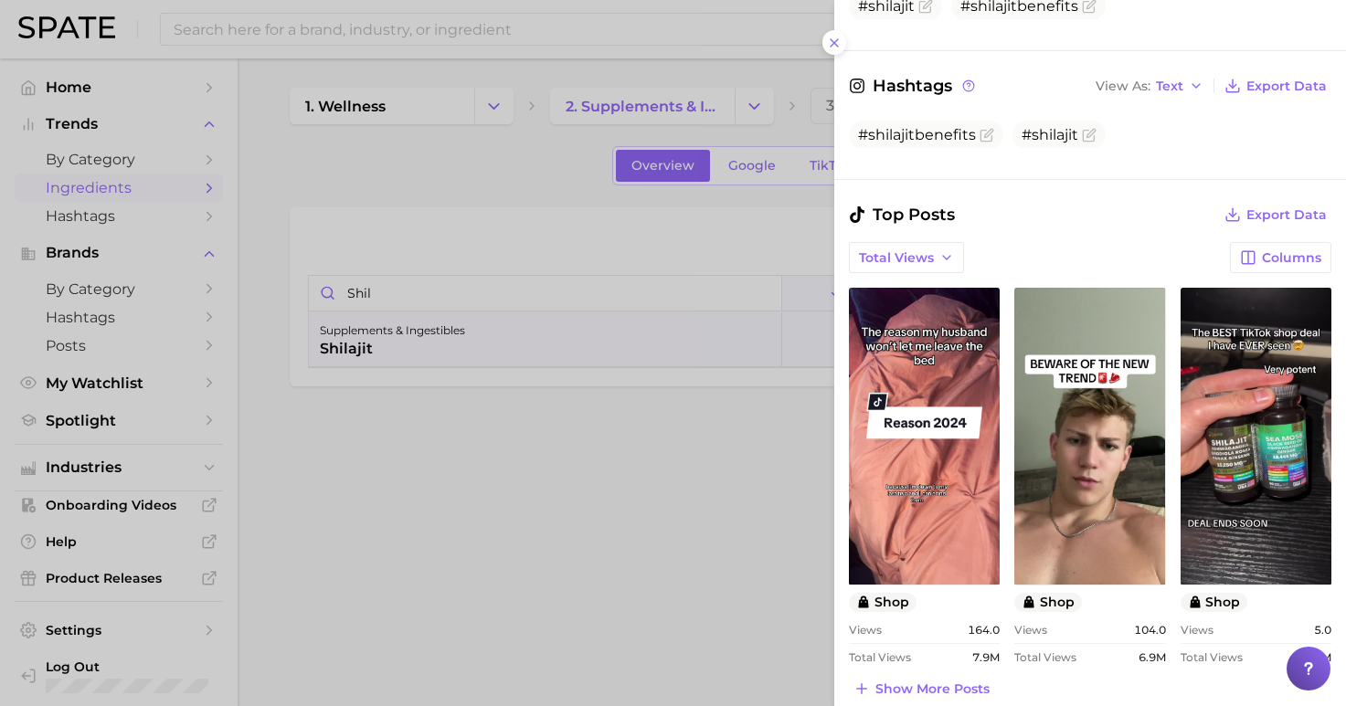
scroll to position [672, 0]
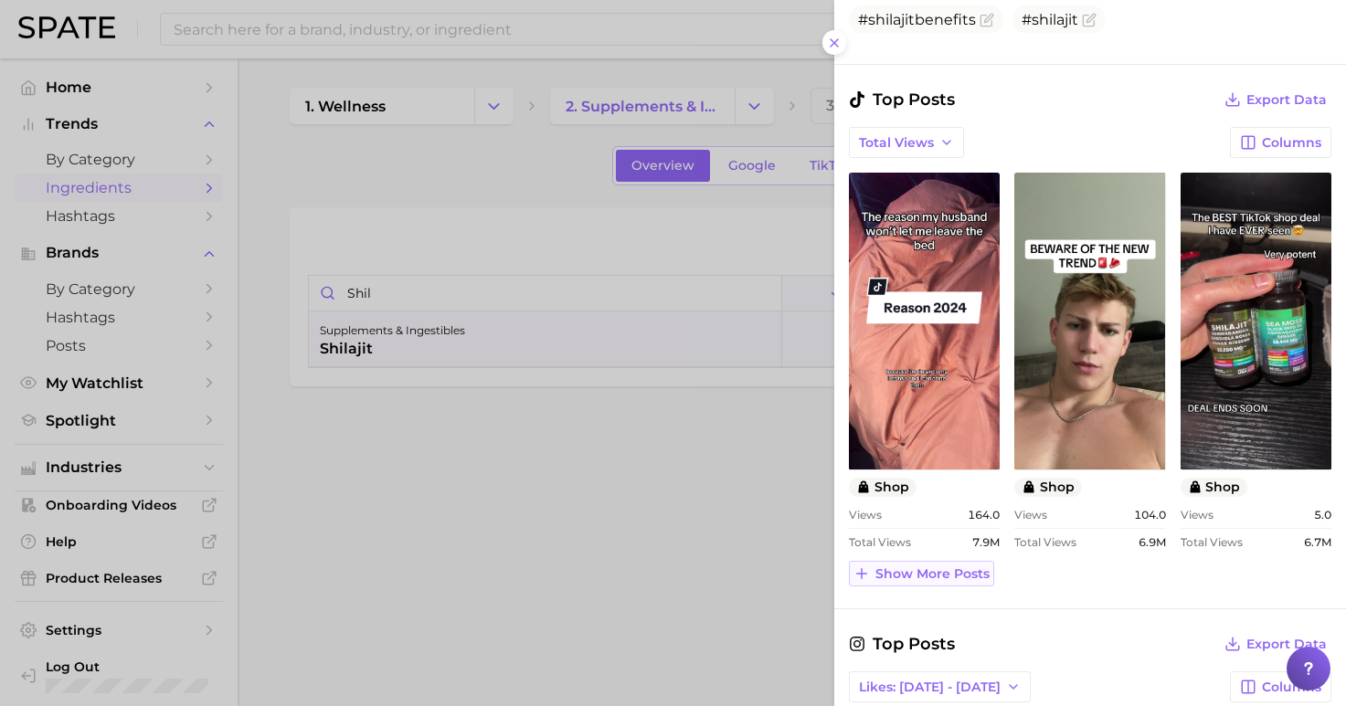
click at [907, 566] on span "Show more posts" at bounding box center [932, 574] width 114 height 16
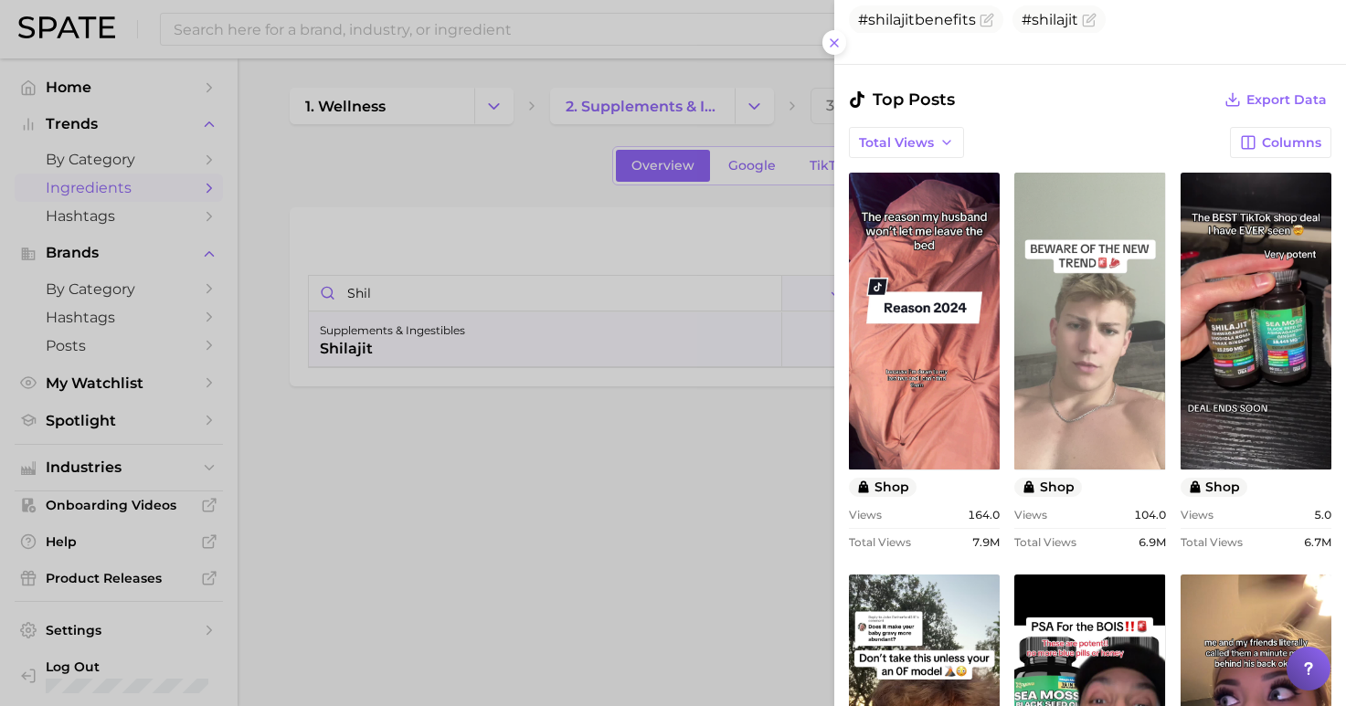
scroll to position [0, 0]
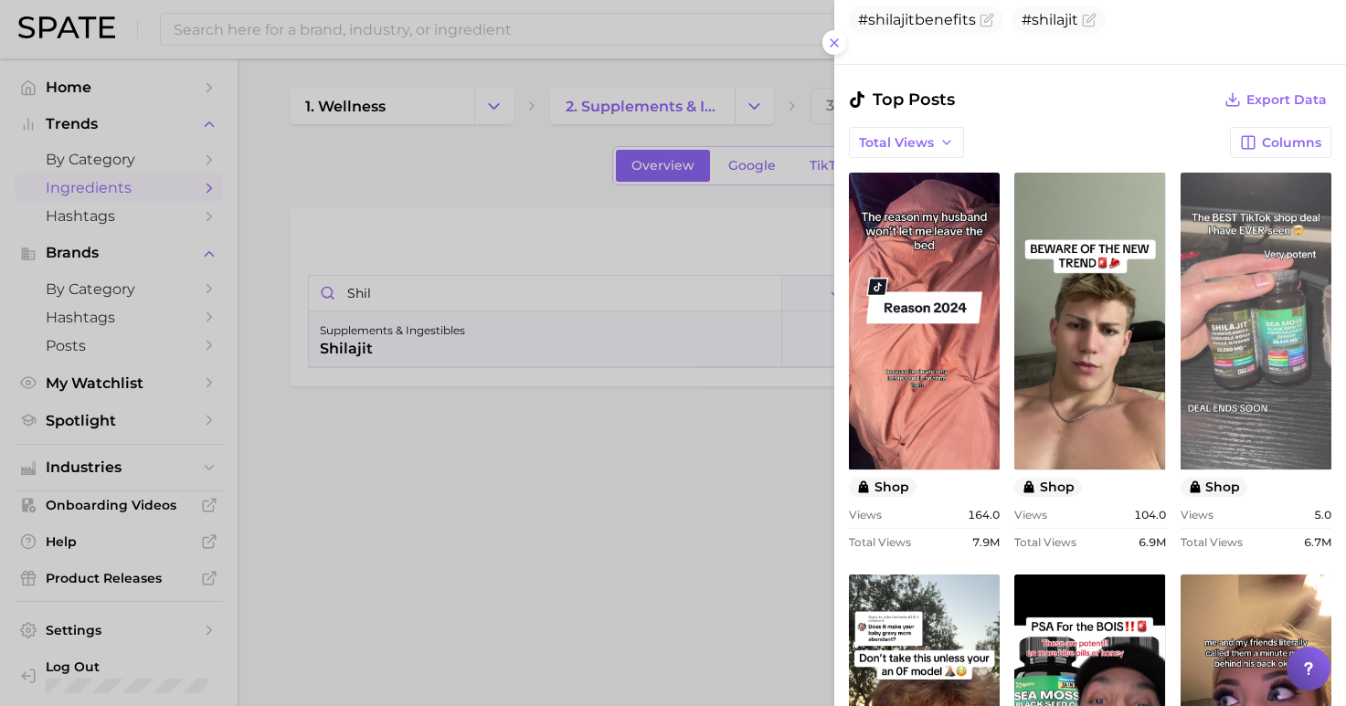
click at [1216, 292] on link "view post on TikTok" at bounding box center [1255, 321] width 151 height 297
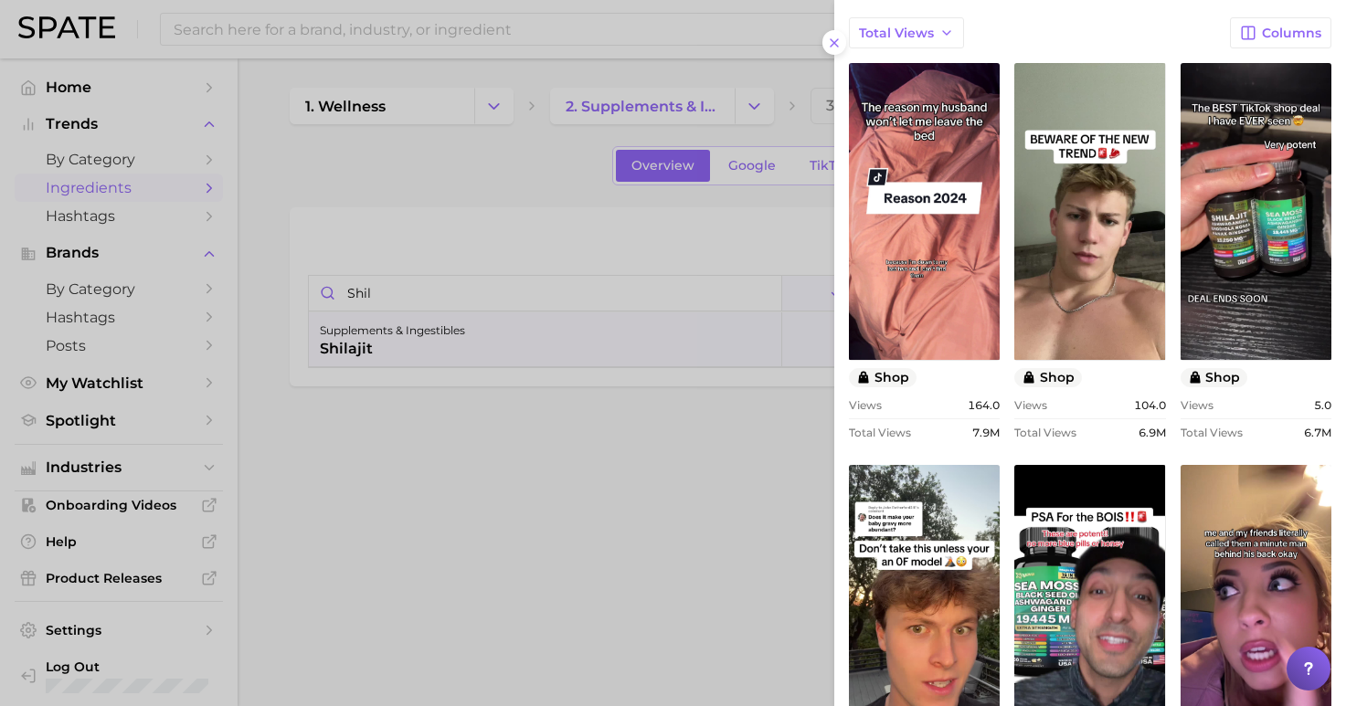
scroll to position [925, 0]
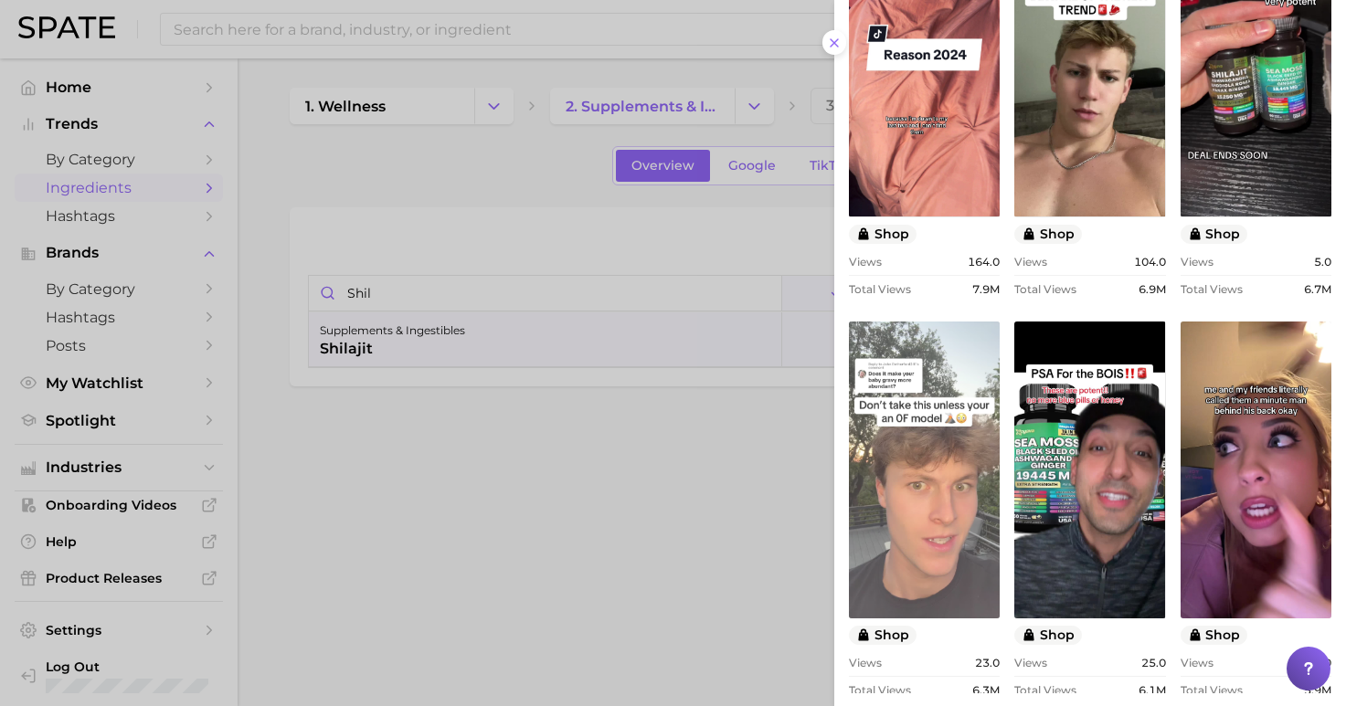
click at [936, 488] on link "view post on TikTok" at bounding box center [924, 470] width 151 height 297
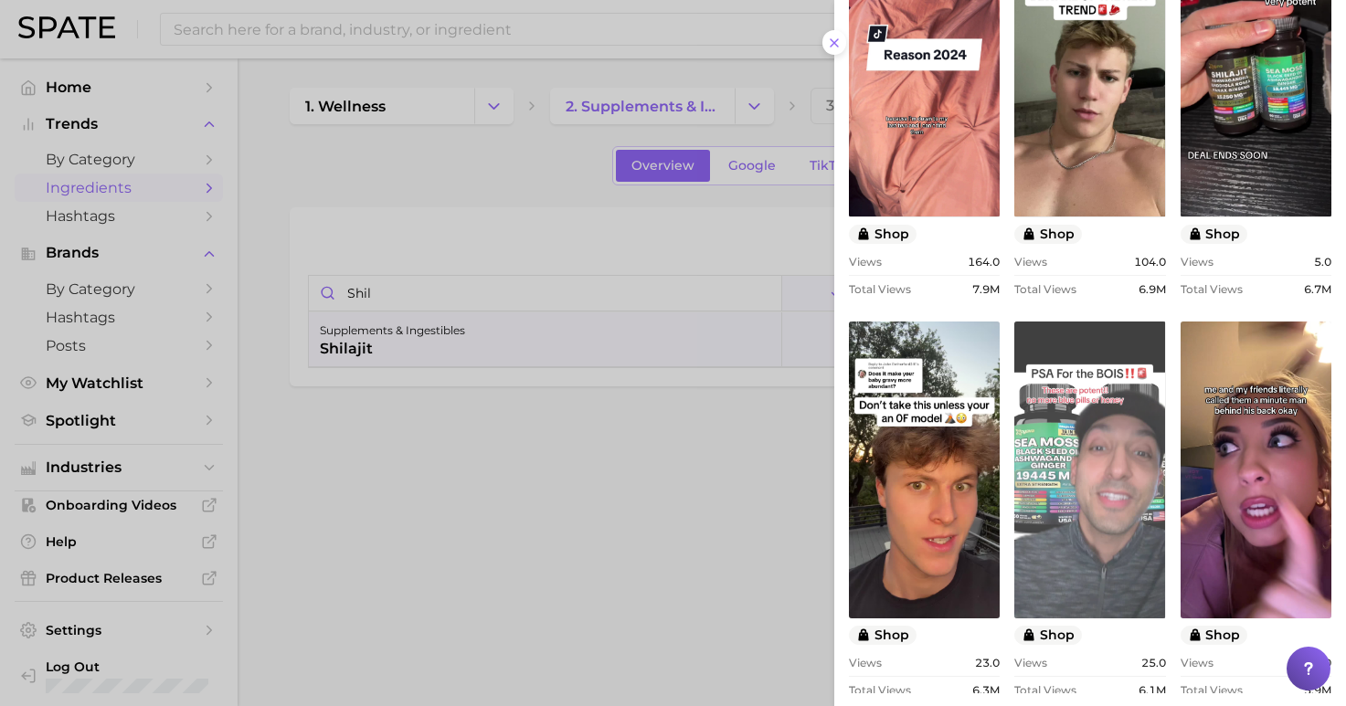
click at [1104, 508] on link "view post on TikTok" at bounding box center [1089, 470] width 151 height 297
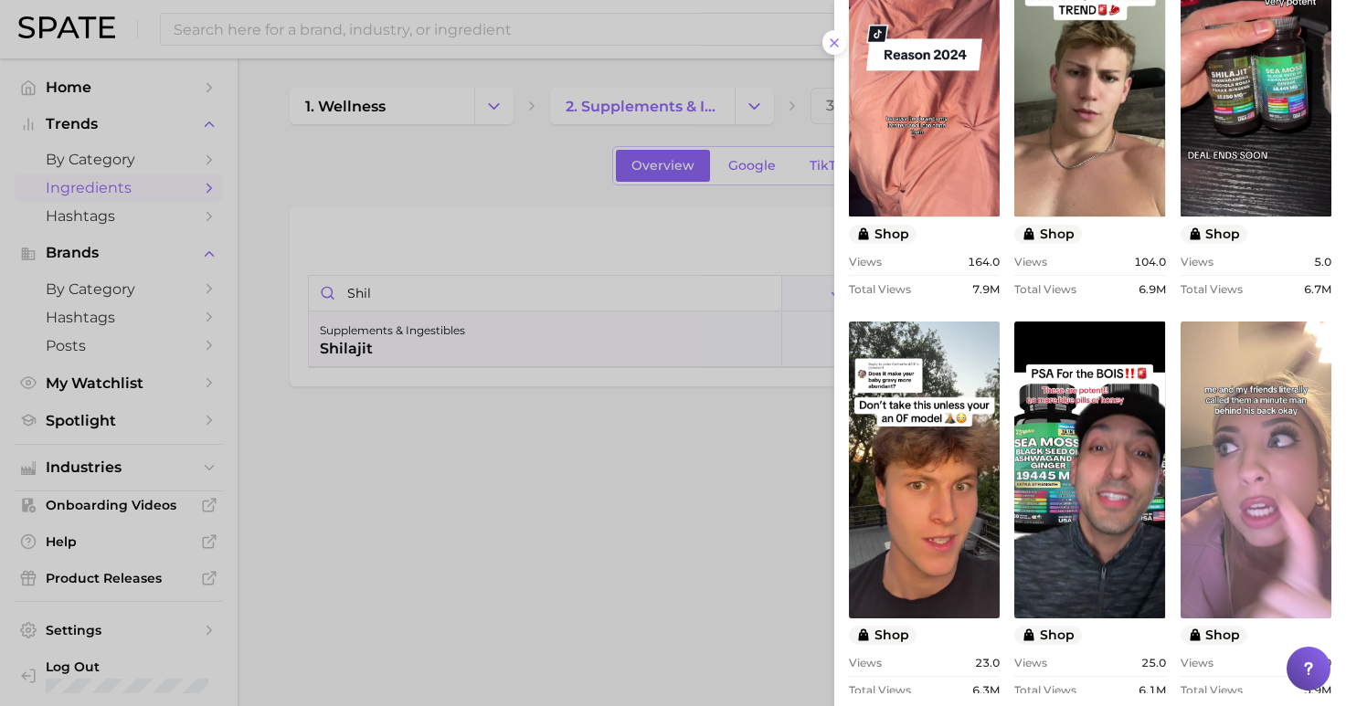
click at [1253, 443] on link "view post on TikTok" at bounding box center [1255, 470] width 151 height 297
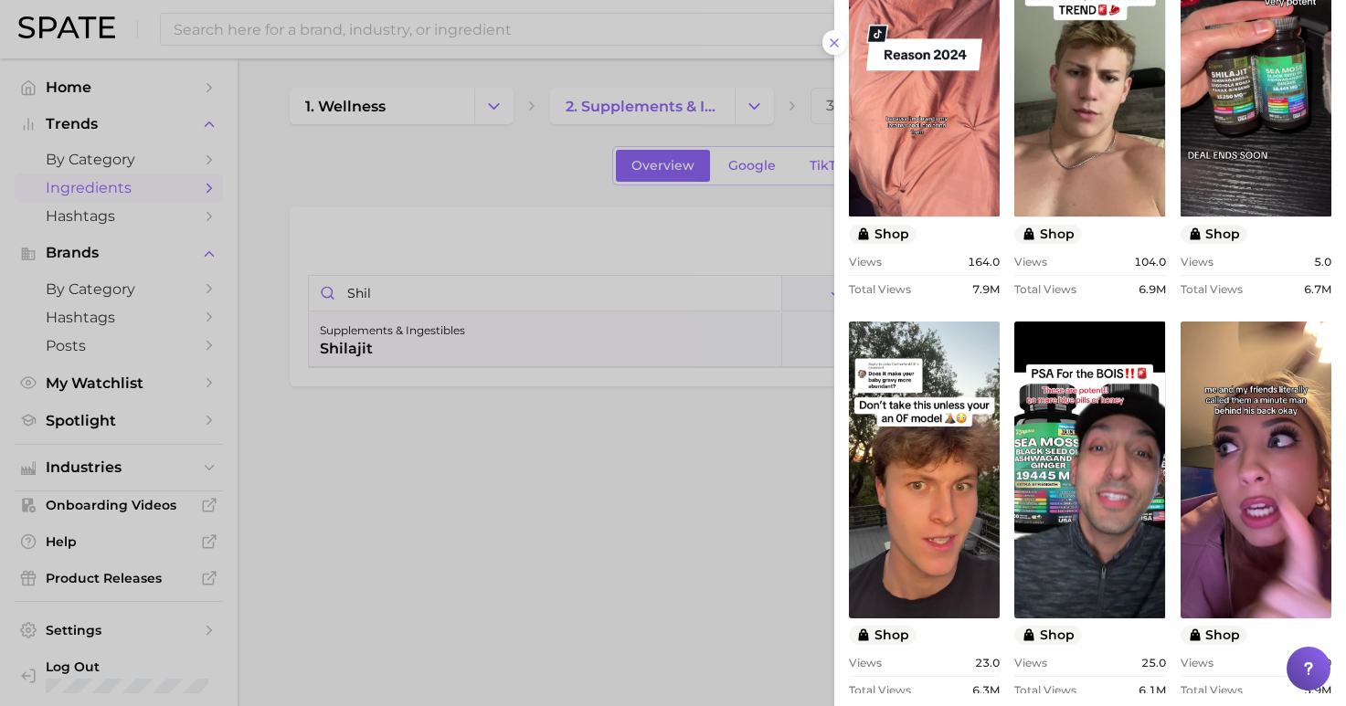
click at [366, 24] on div at bounding box center [673, 353] width 1346 height 706
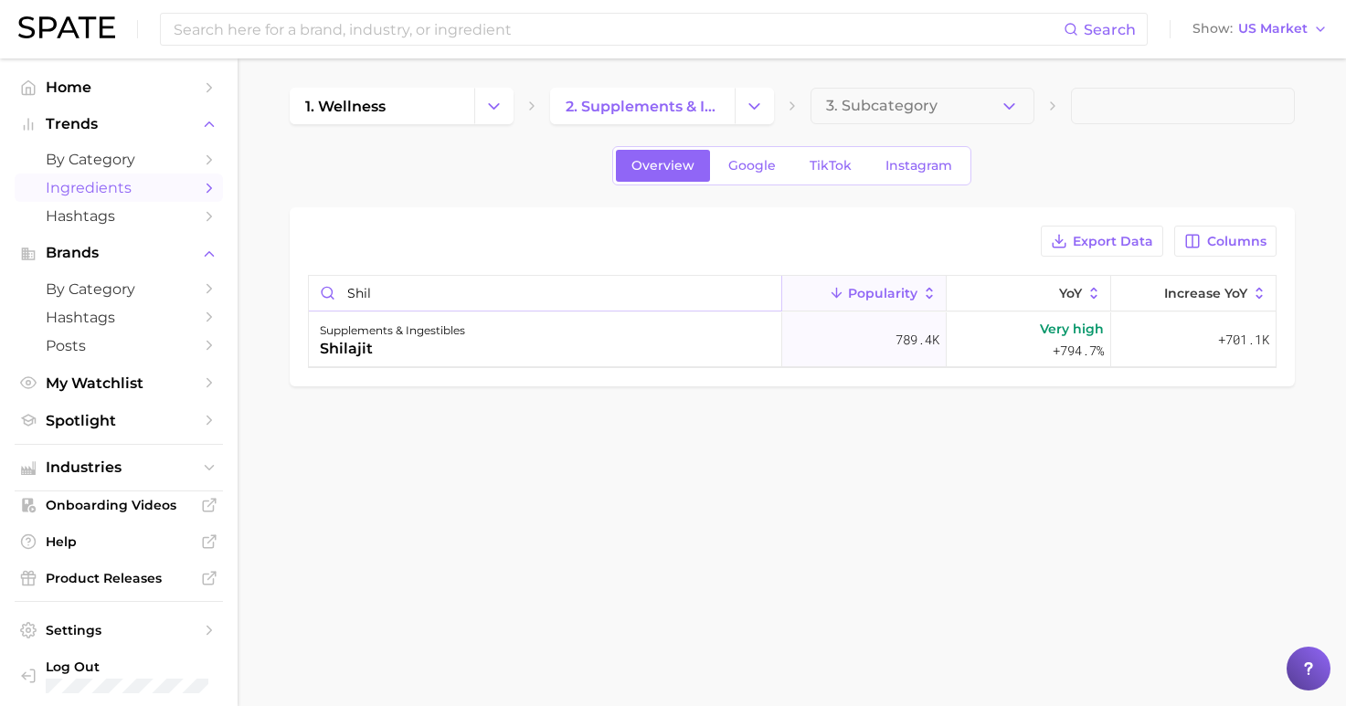
click at [754, 299] on input "shil" at bounding box center [545, 293] width 472 height 35
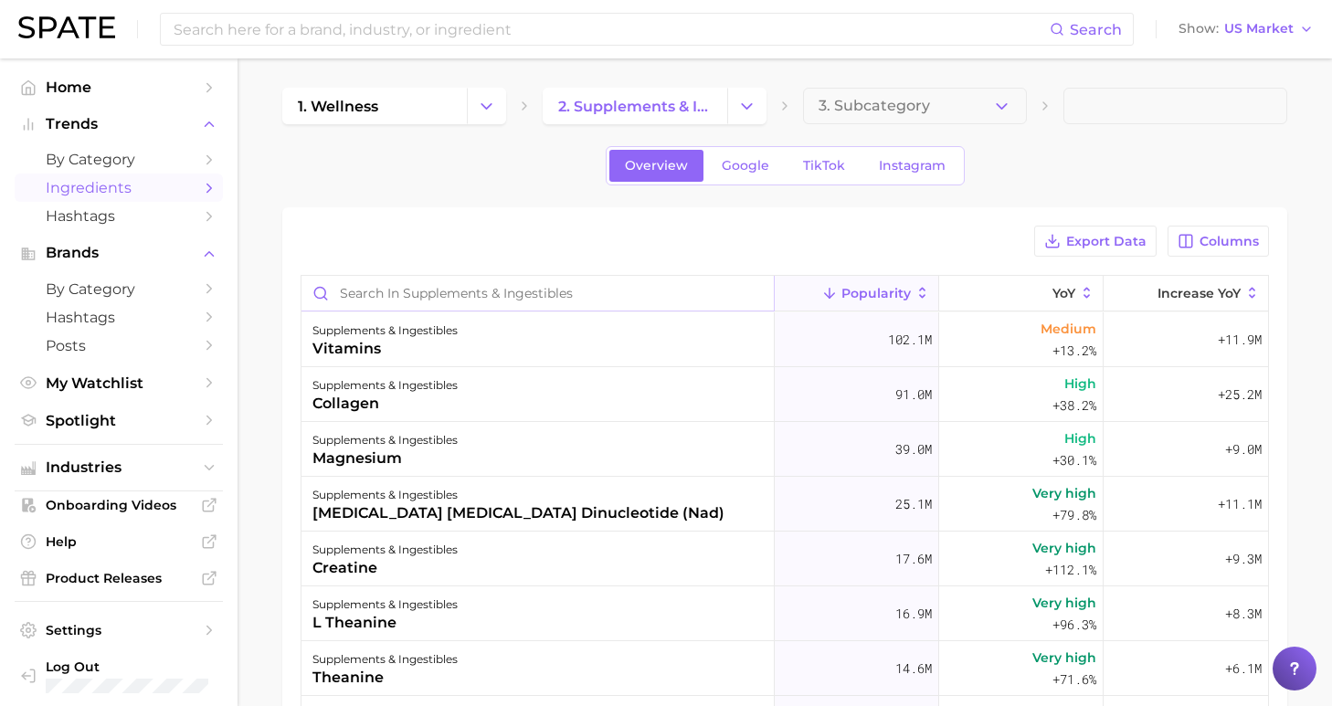
click at [712, 294] on input "Search in supplements & ingestibles" at bounding box center [537, 293] width 472 height 35
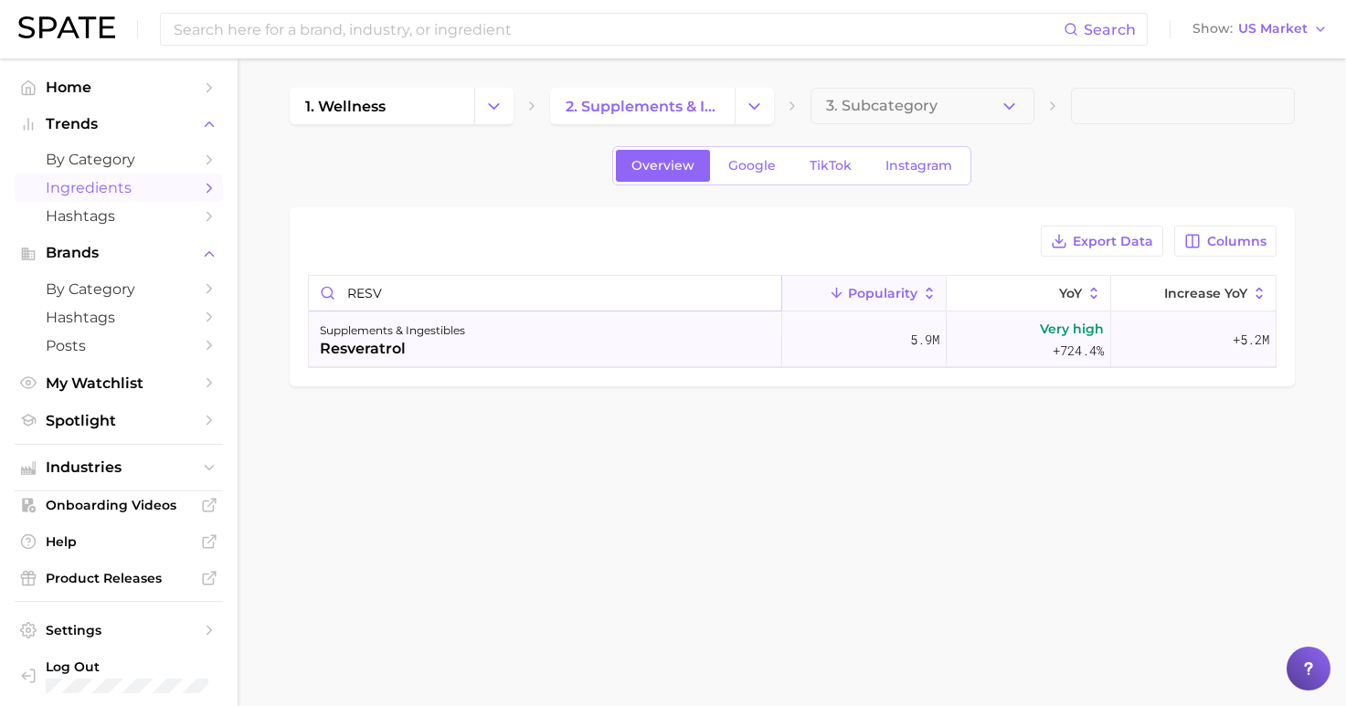
type input "RESV"
click at [563, 333] on div "supplements & ingestibles resveratrol" at bounding box center [545, 339] width 473 height 55
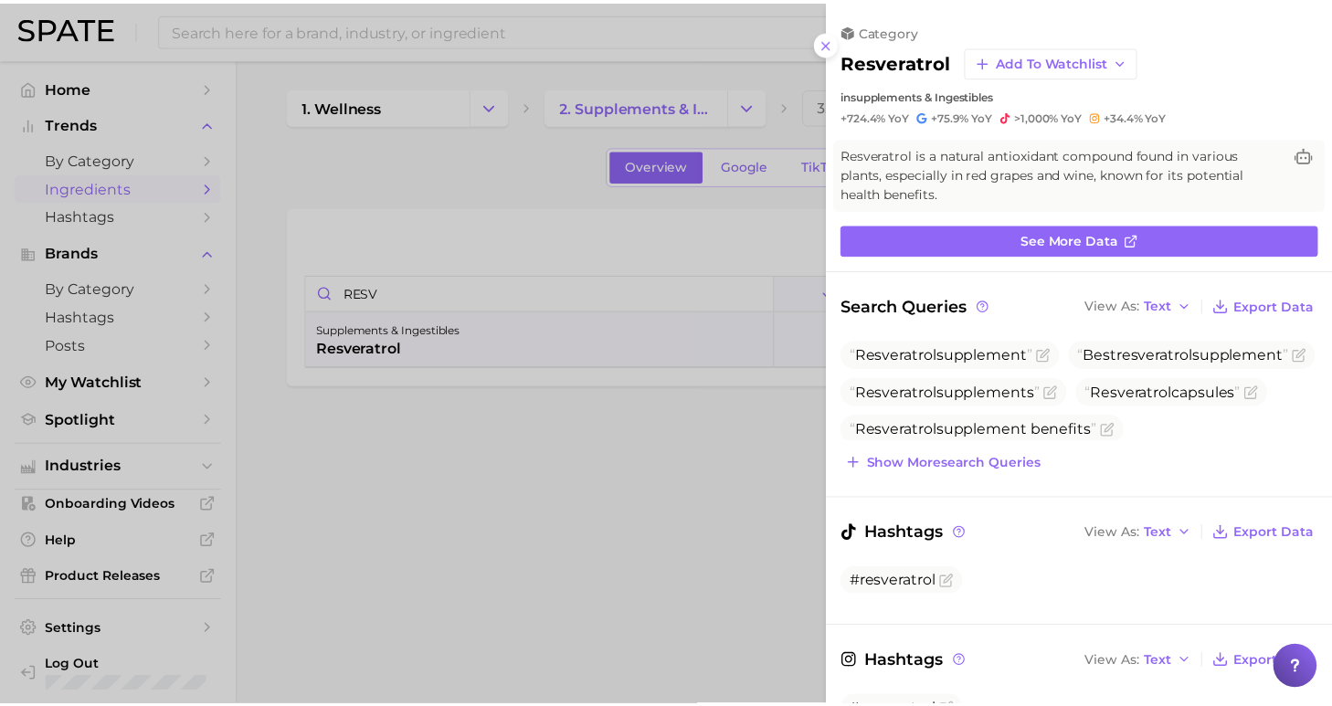
scroll to position [0, 0]
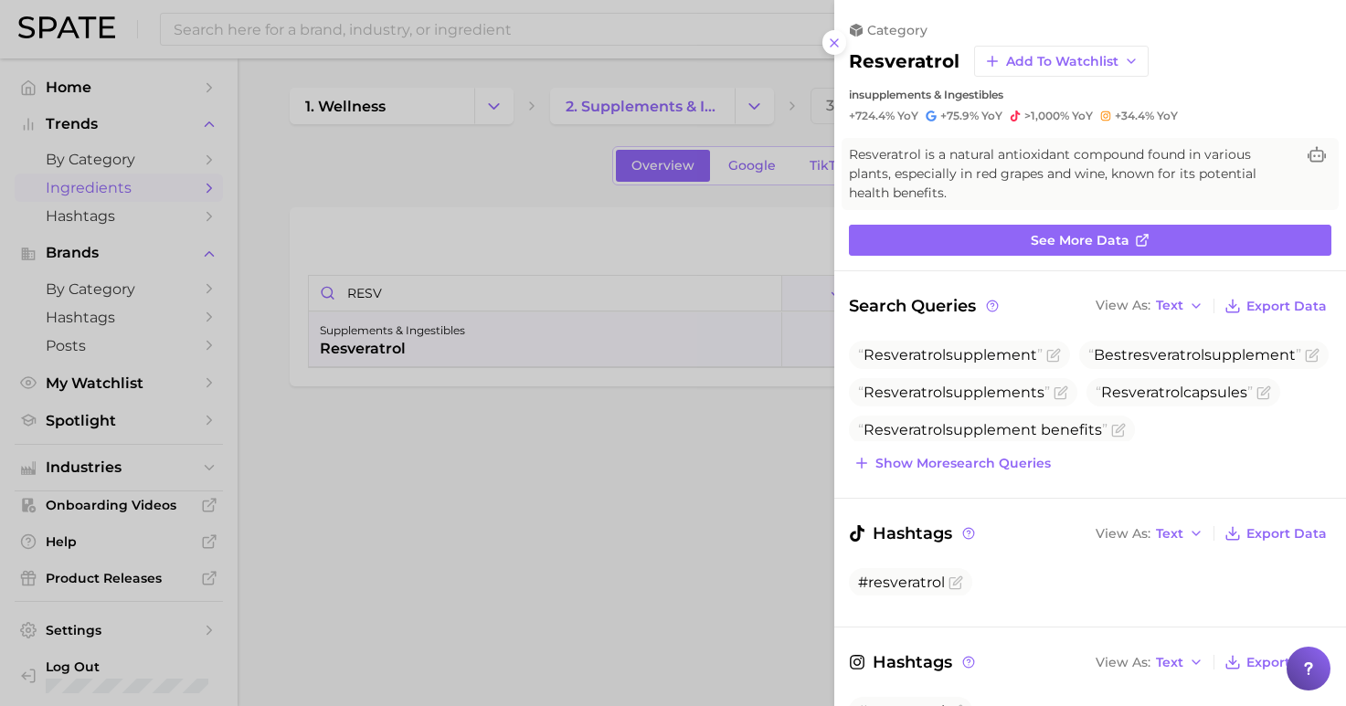
click at [387, 30] on div at bounding box center [673, 353] width 1346 height 706
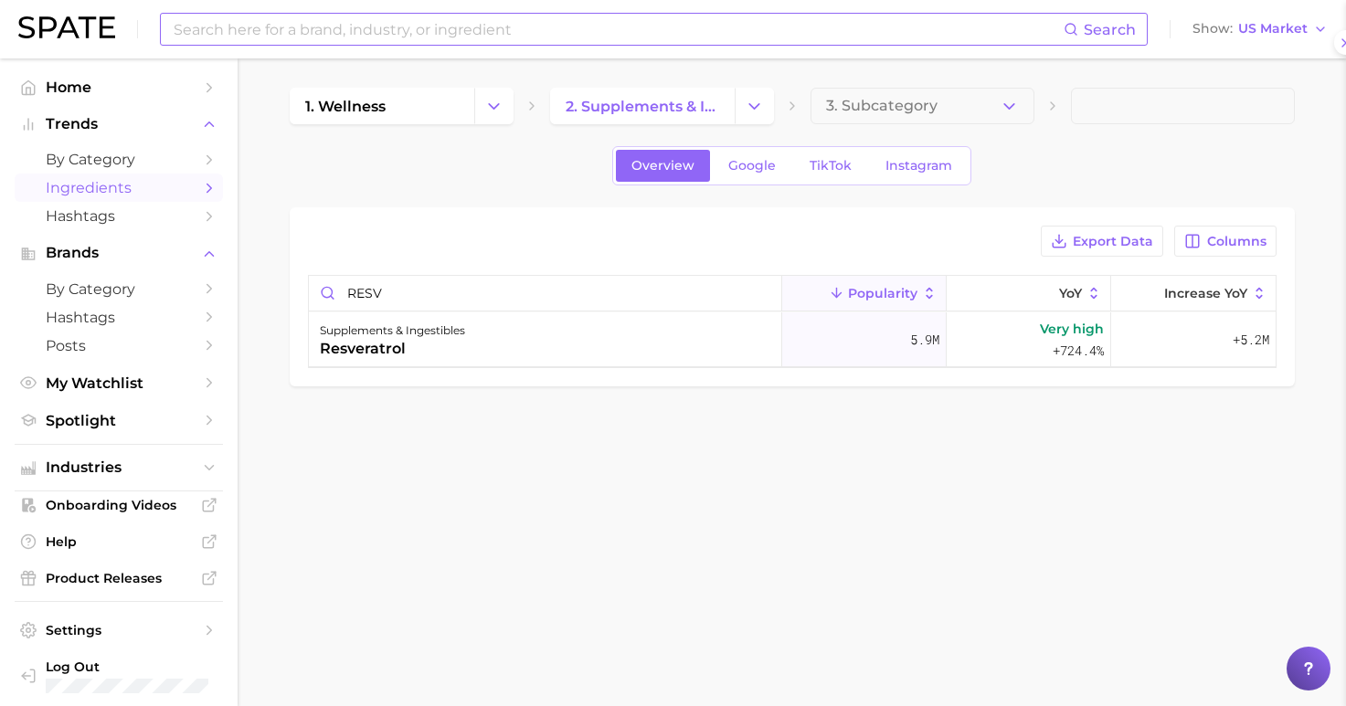
click at [378, 28] on input at bounding box center [618, 29] width 892 height 31
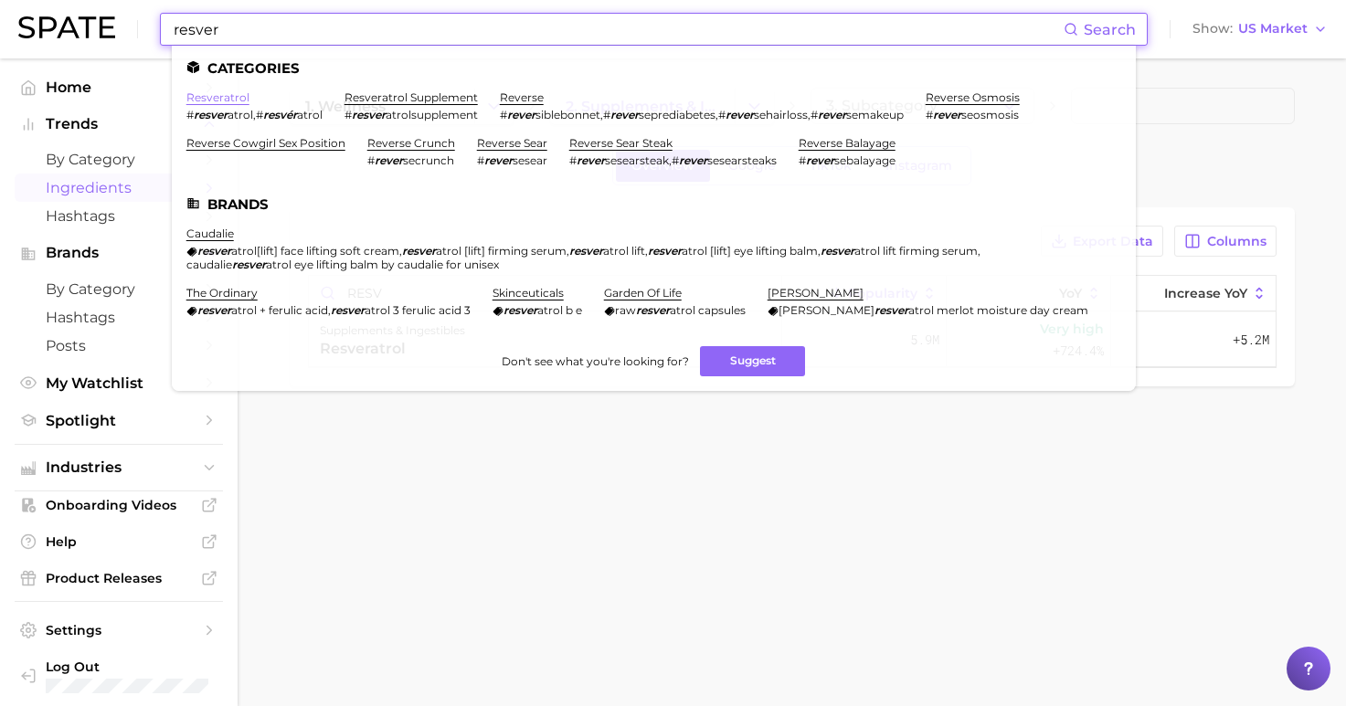
type input "resver"
click at [230, 96] on link "resveratrol" at bounding box center [217, 97] width 63 height 14
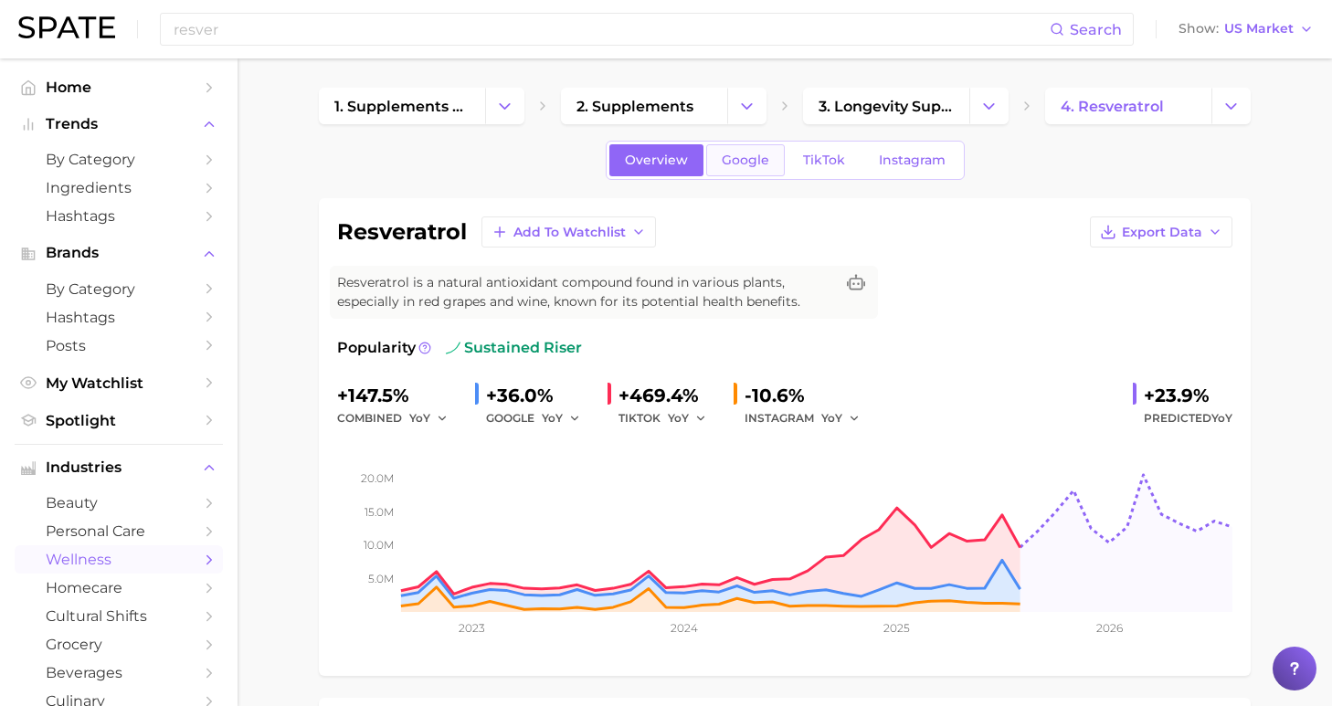
click at [745, 158] on span "Google" at bounding box center [746, 161] width 48 height 16
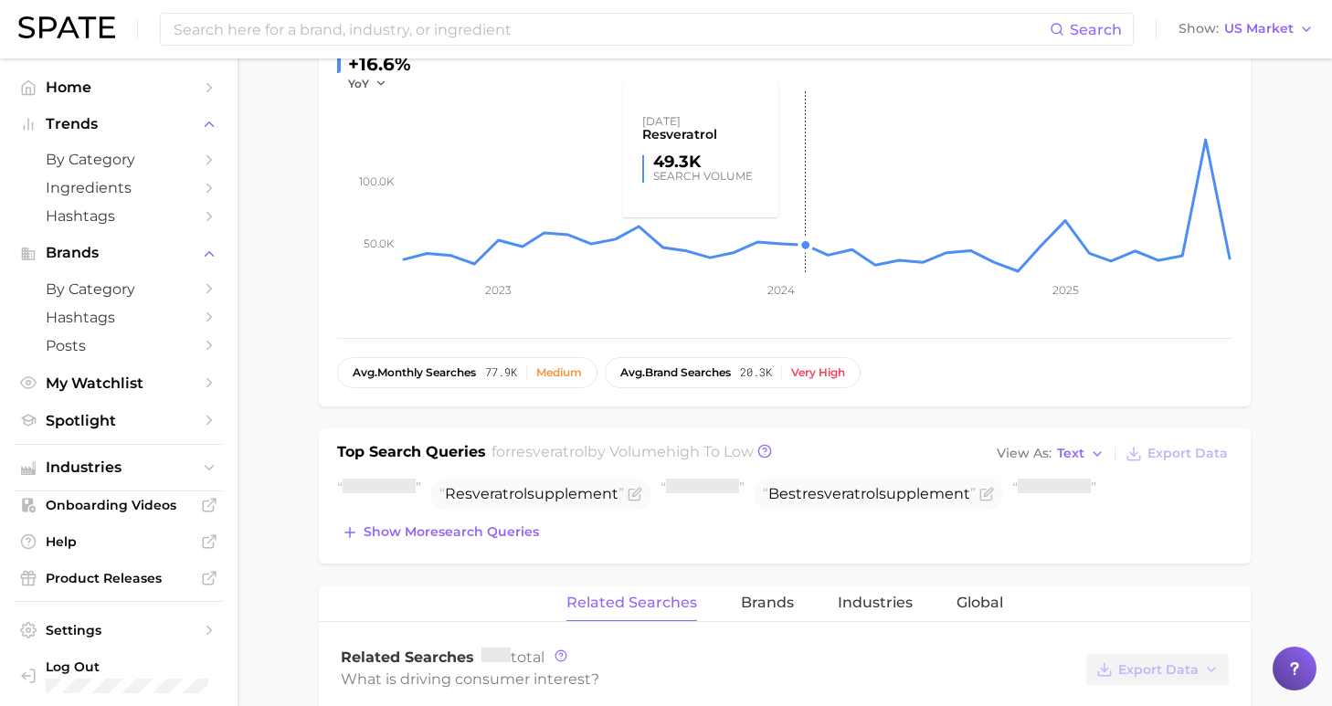
scroll to position [542, 0]
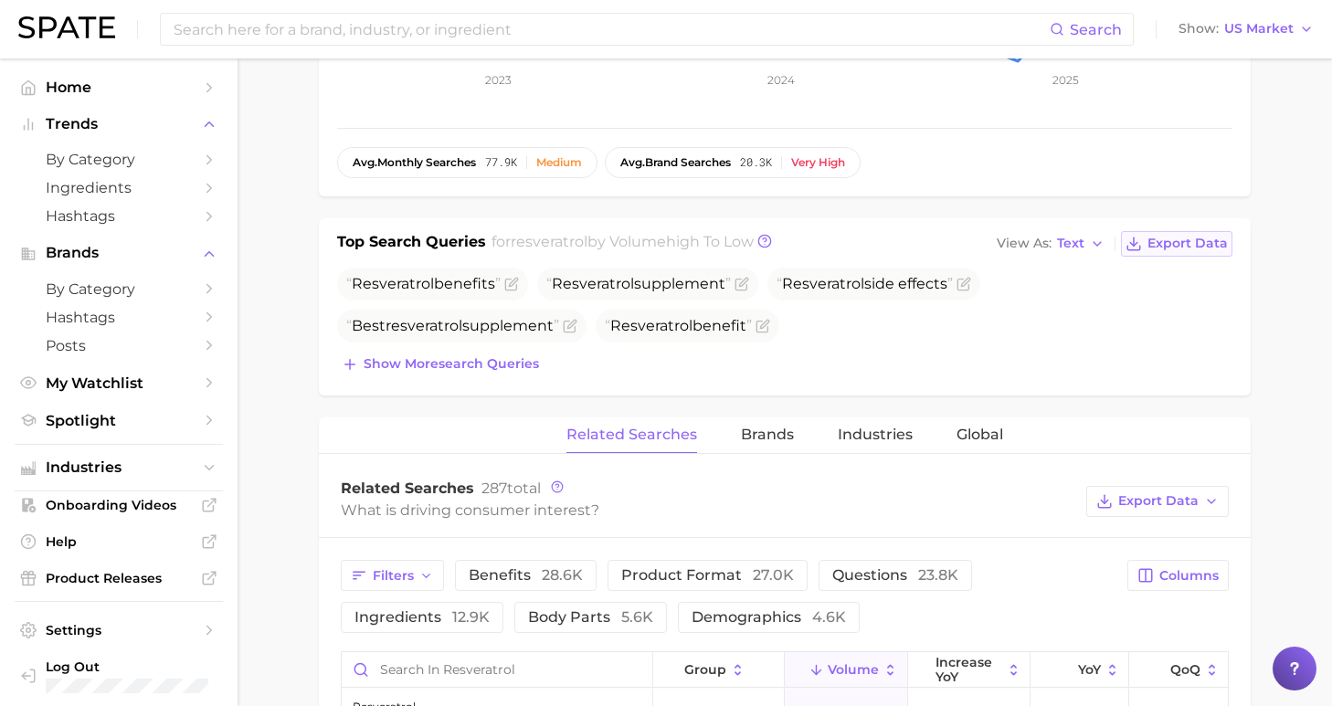
click at [1196, 236] on span "Export Data" at bounding box center [1187, 244] width 80 height 16
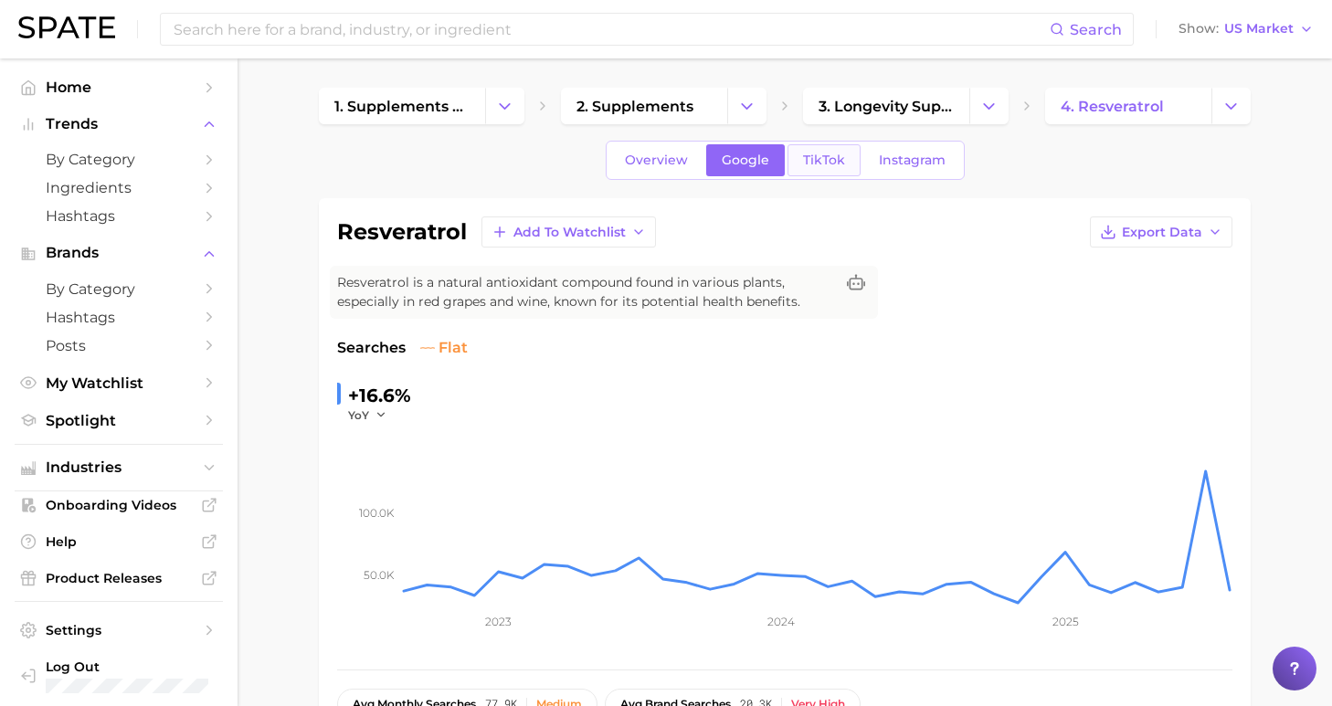
click at [819, 164] on span "TikTok" at bounding box center [824, 161] width 42 height 16
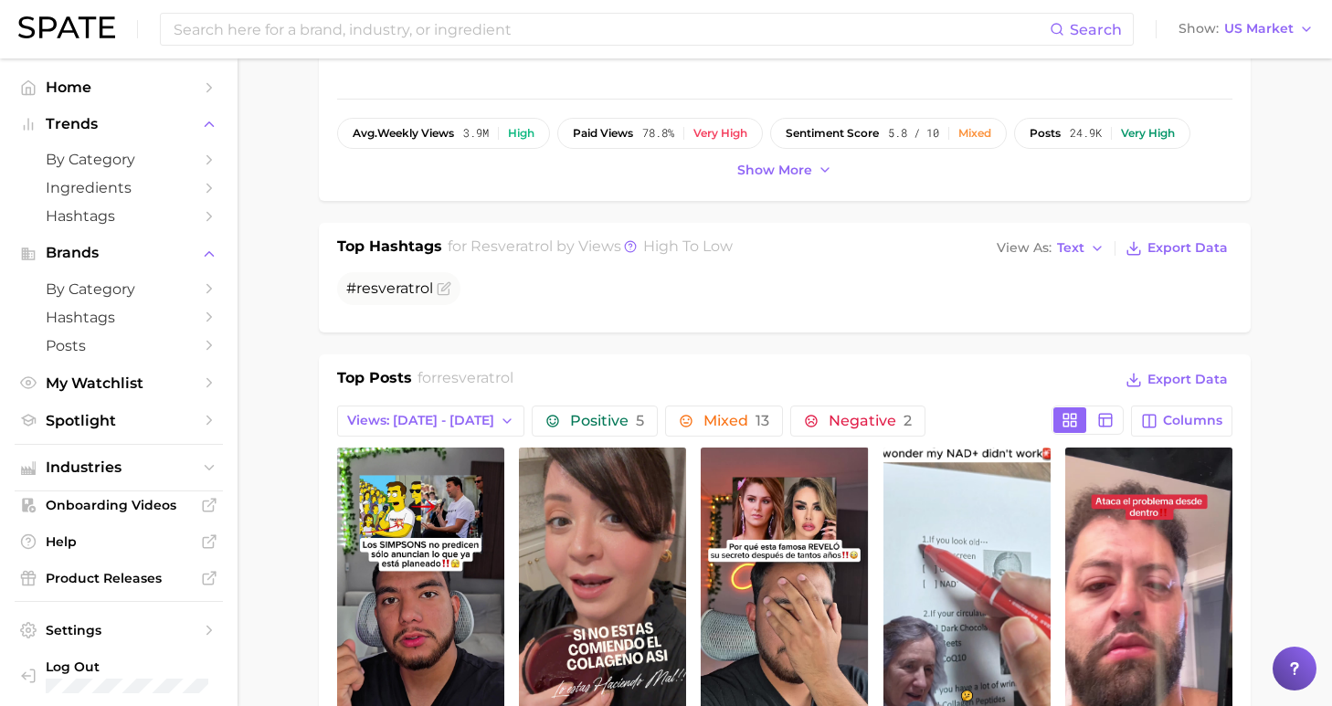
scroll to position [707, 0]
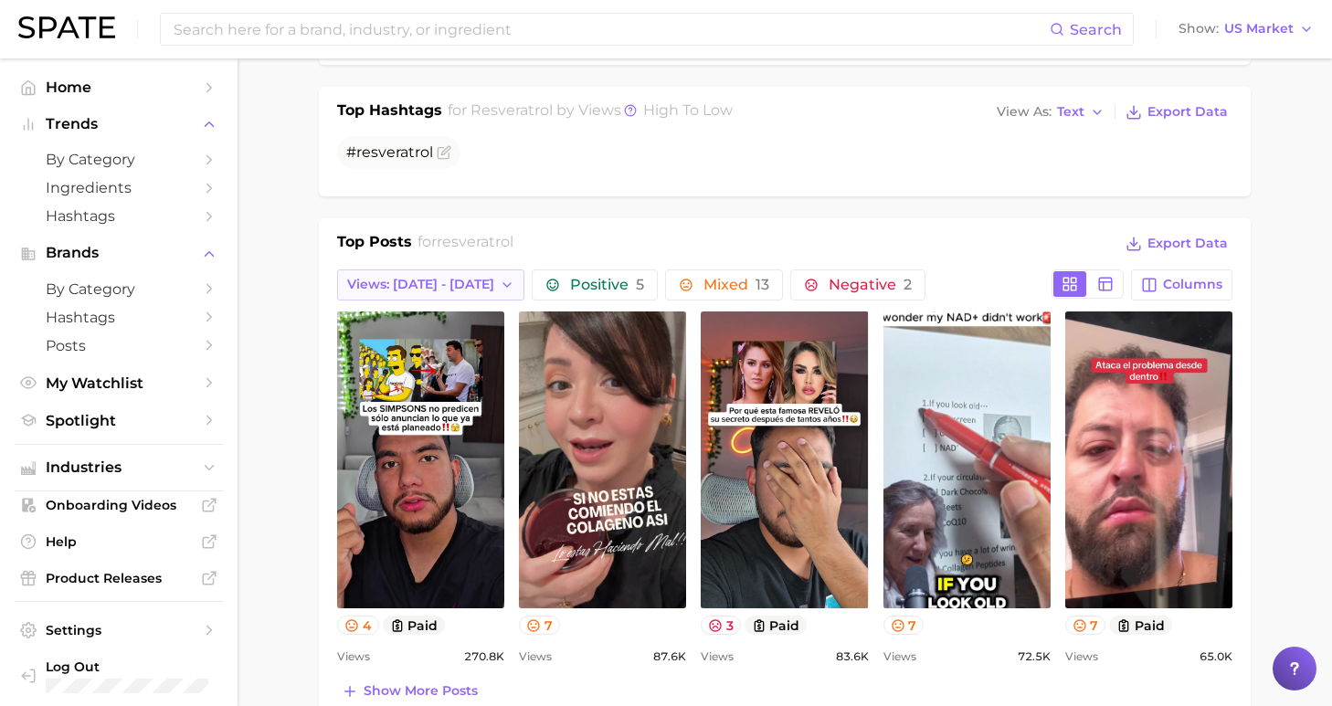
click at [404, 290] on span "Views: [DATE] - [DATE]" at bounding box center [420, 285] width 147 height 16
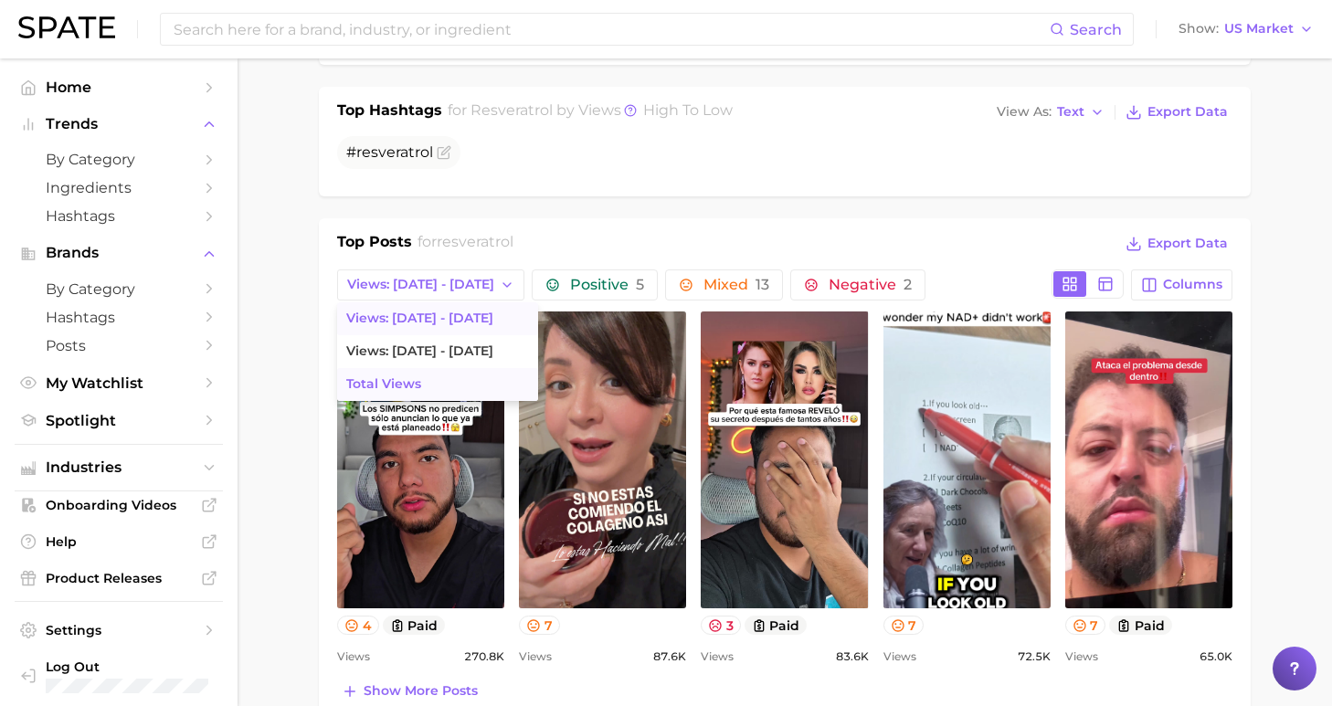
click at [415, 383] on span "Total Views" at bounding box center [383, 384] width 75 height 16
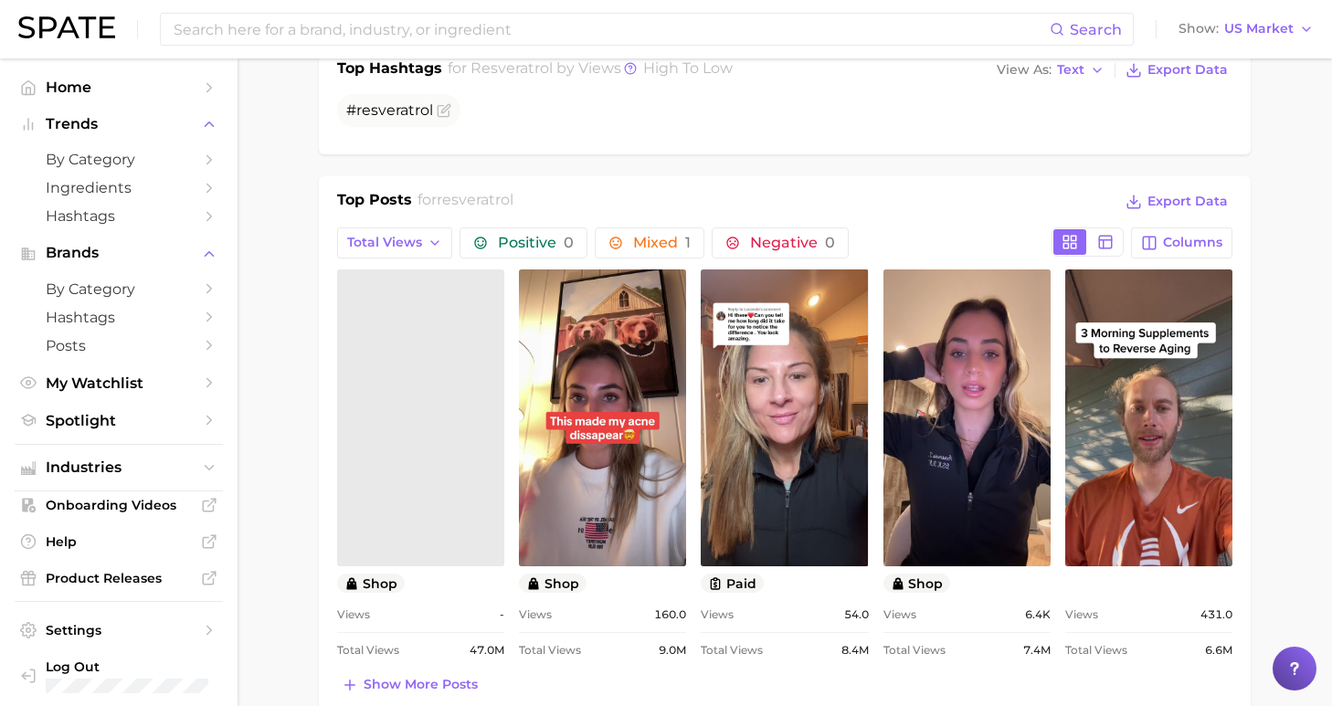
scroll to position [780, 0]
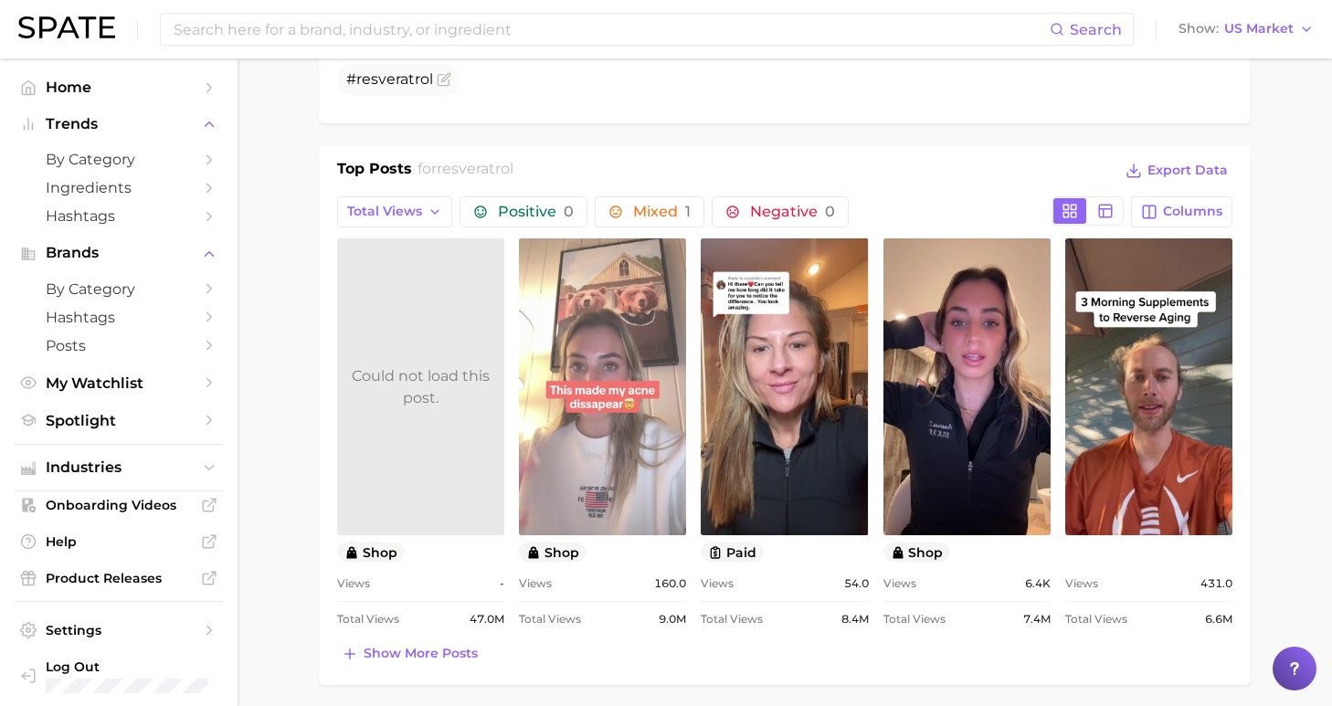
click at [581, 476] on link "view post on TikTok" at bounding box center [602, 386] width 167 height 297
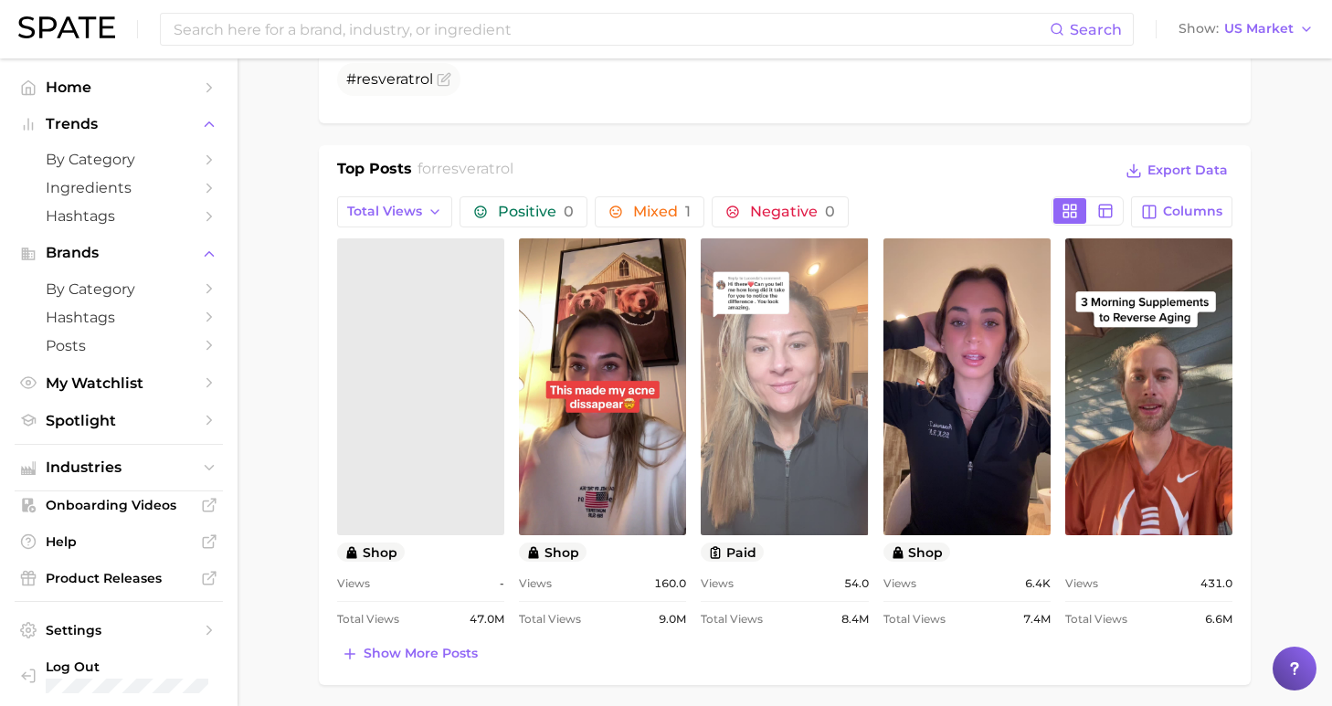
click at [807, 421] on link "view post on TikTok" at bounding box center [784, 386] width 167 height 297
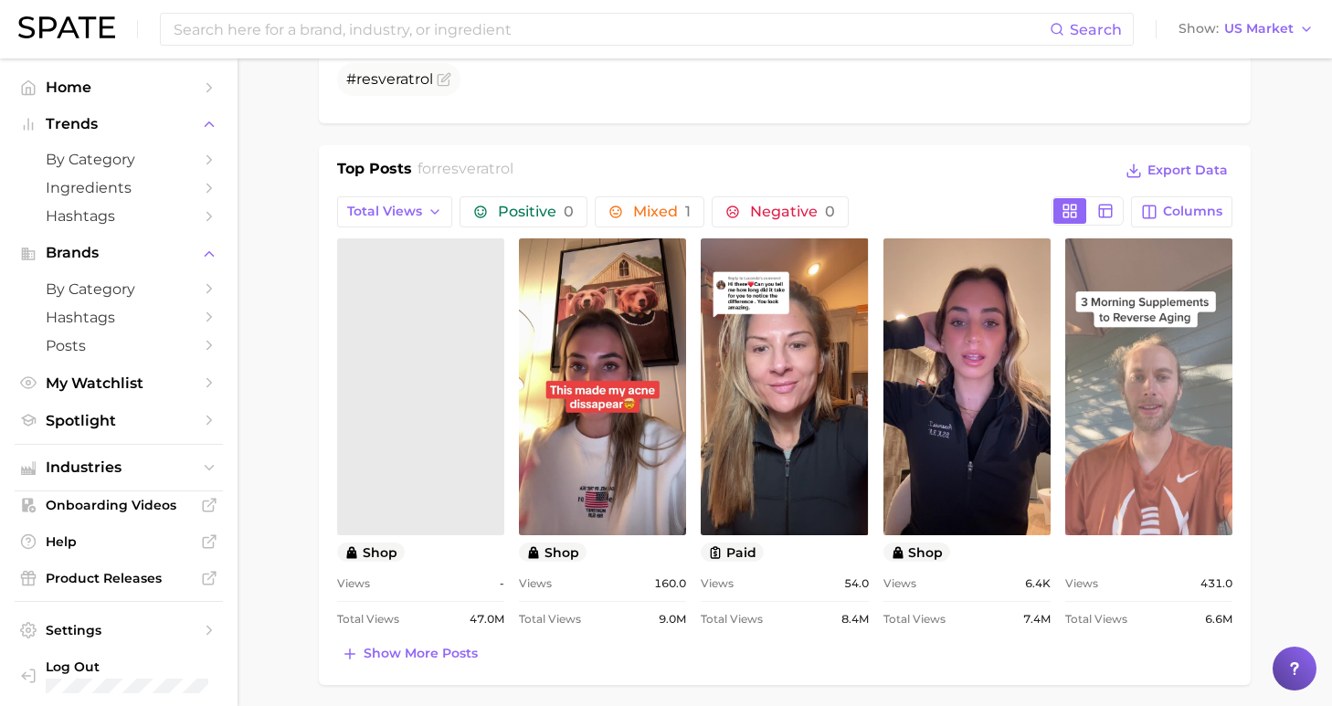
click at [1169, 421] on link "view post on TikTok" at bounding box center [1148, 386] width 167 height 297
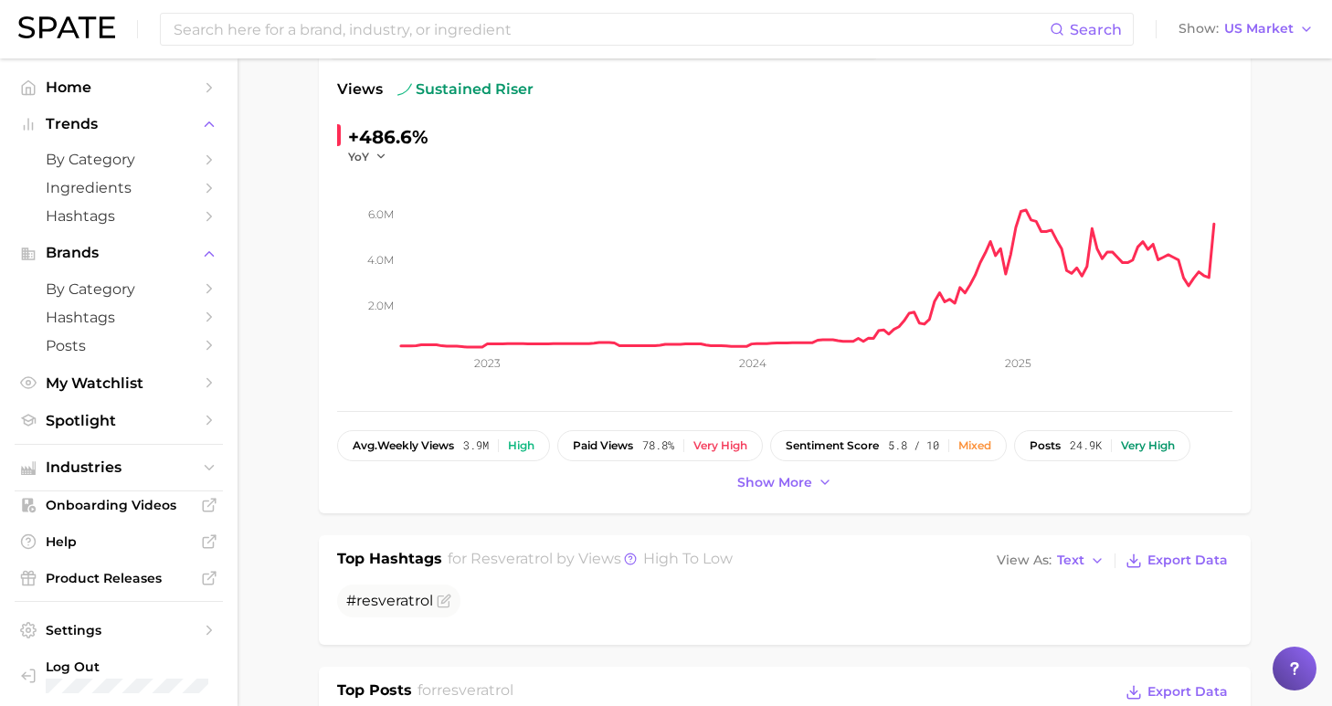
scroll to position [0, 0]
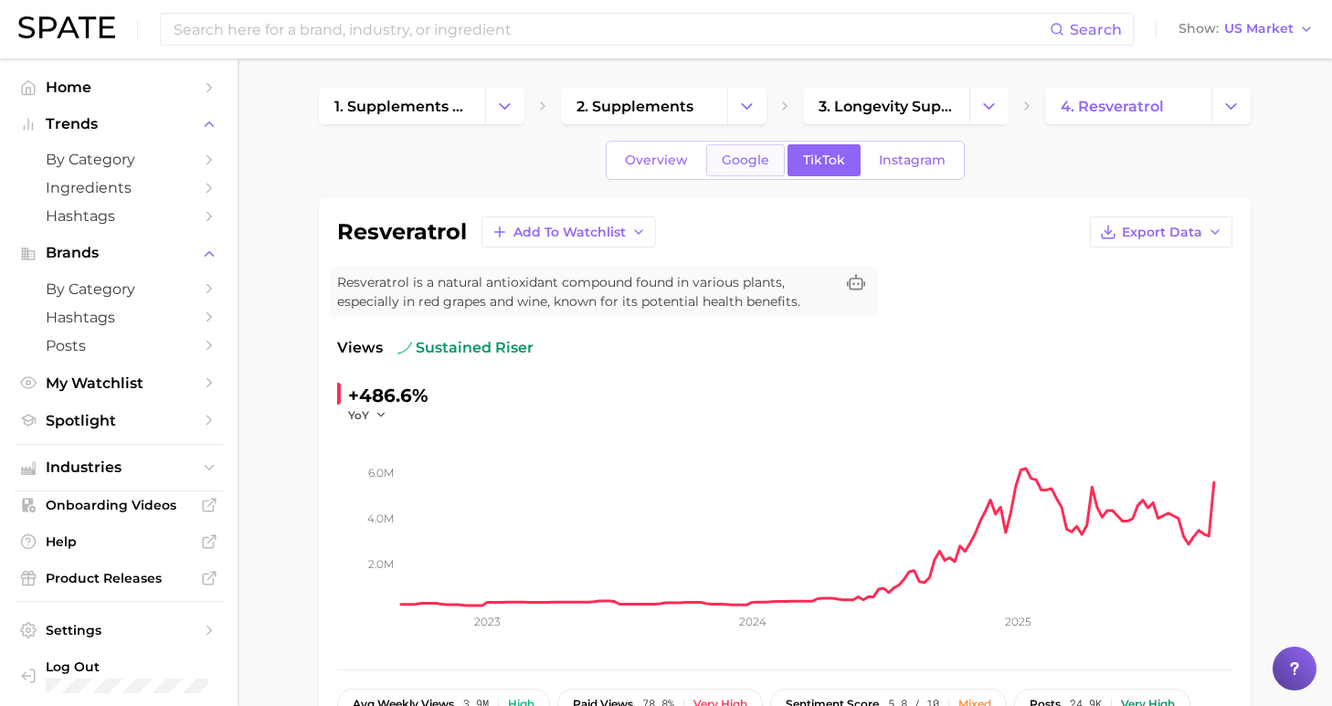
click at [748, 165] on span "Google" at bounding box center [746, 161] width 48 height 16
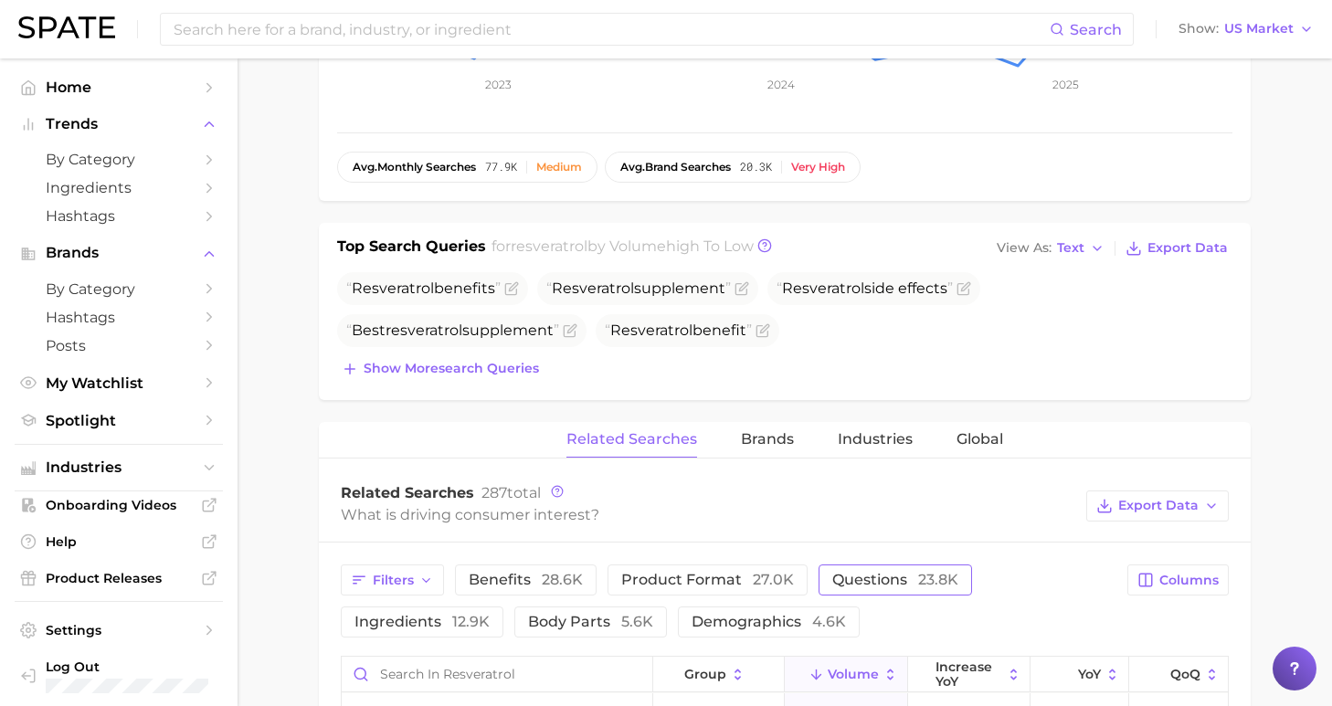
scroll to position [708, 0]
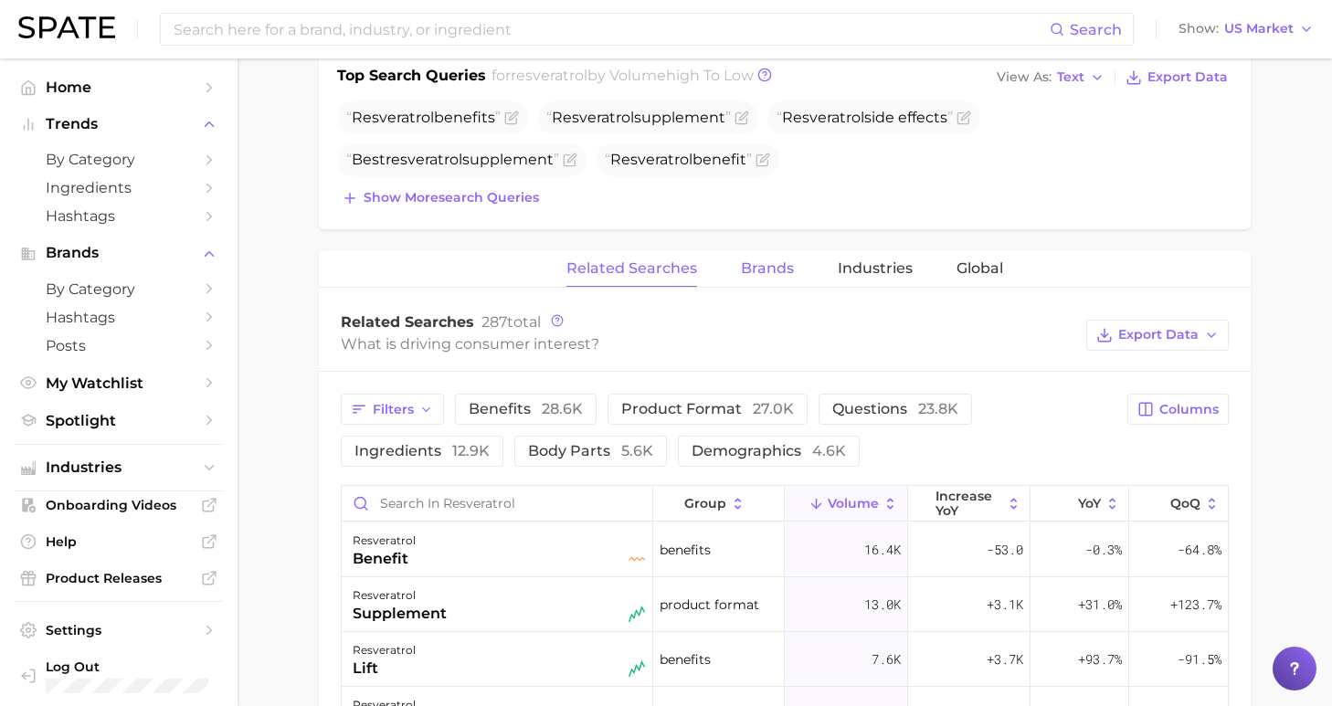
click at [784, 275] on span "Brands" at bounding box center [767, 268] width 53 height 16
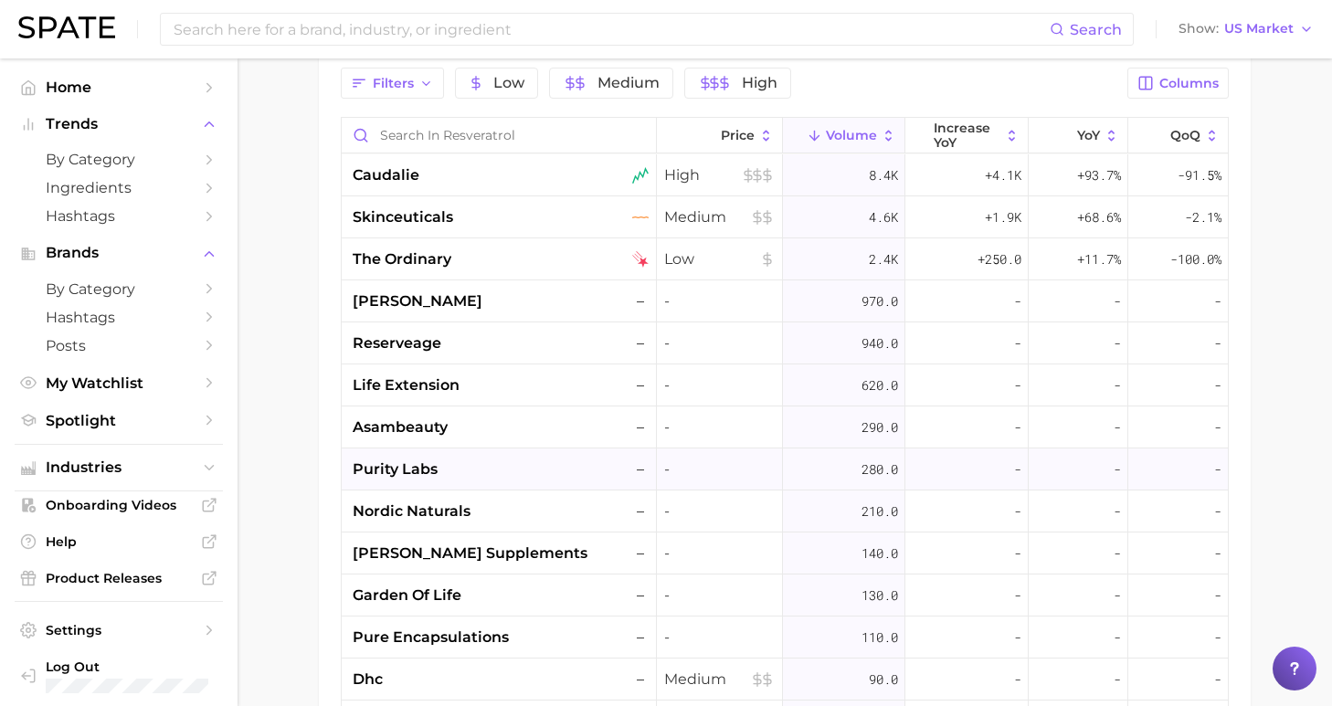
scroll to position [1031, 0]
